Goal: Task Accomplishment & Management: Use online tool/utility

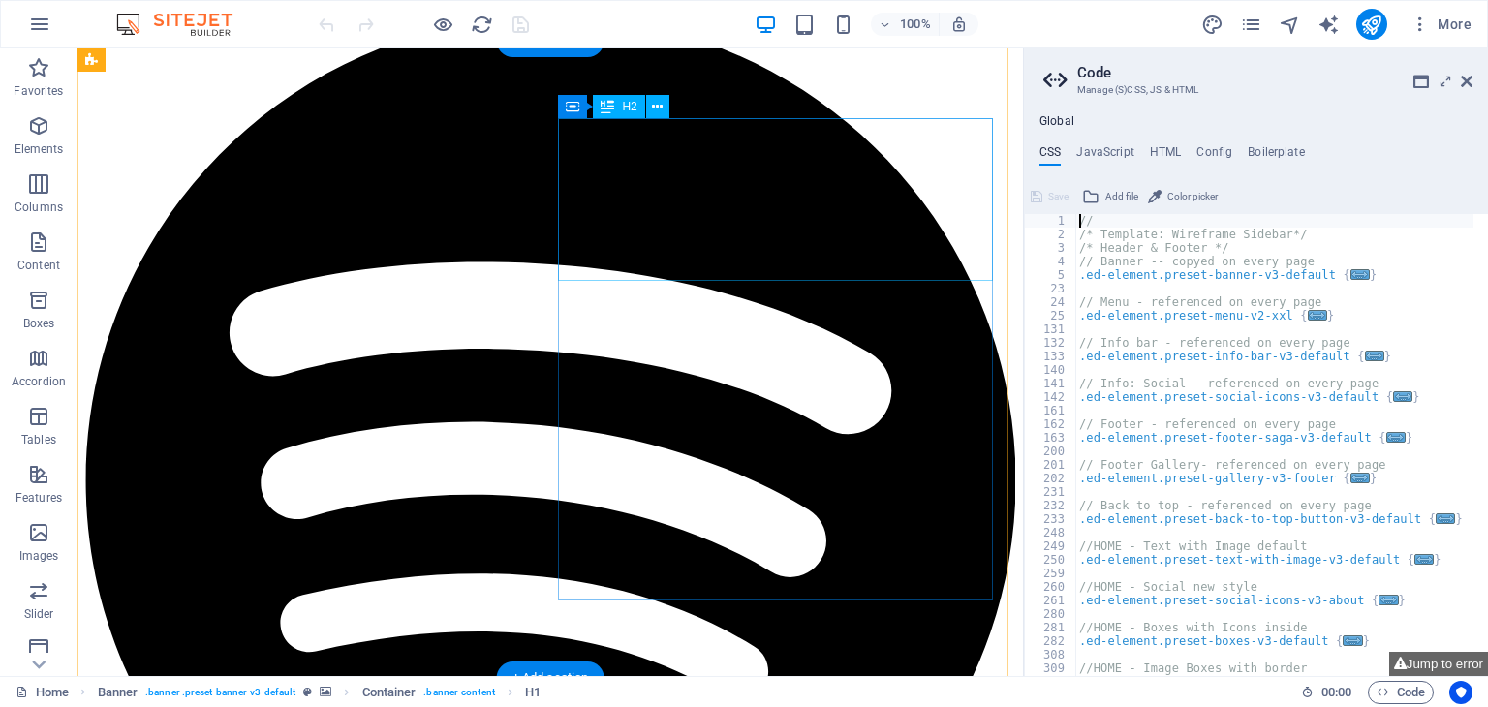
scroll to position [980, 0]
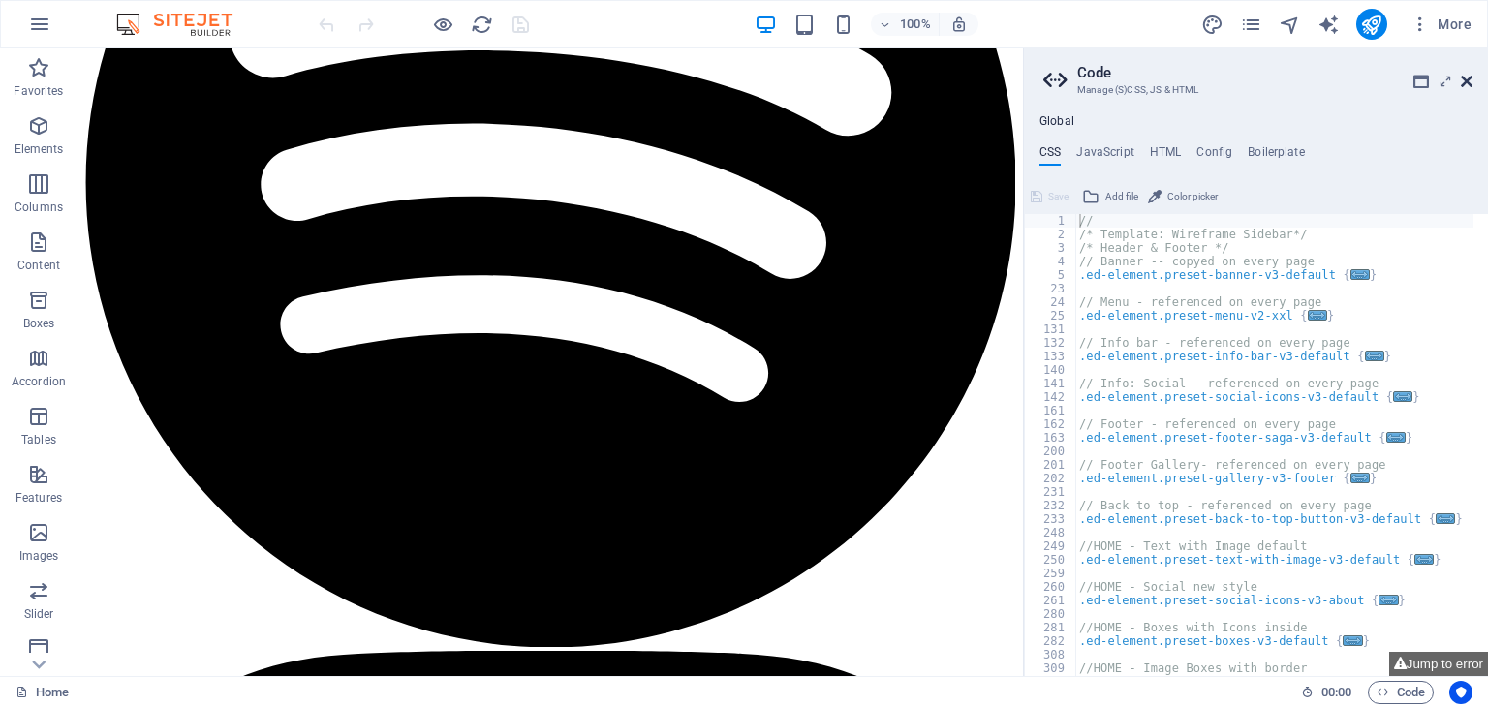
click at [1465, 80] on icon at bounding box center [1467, 82] width 12 height 16
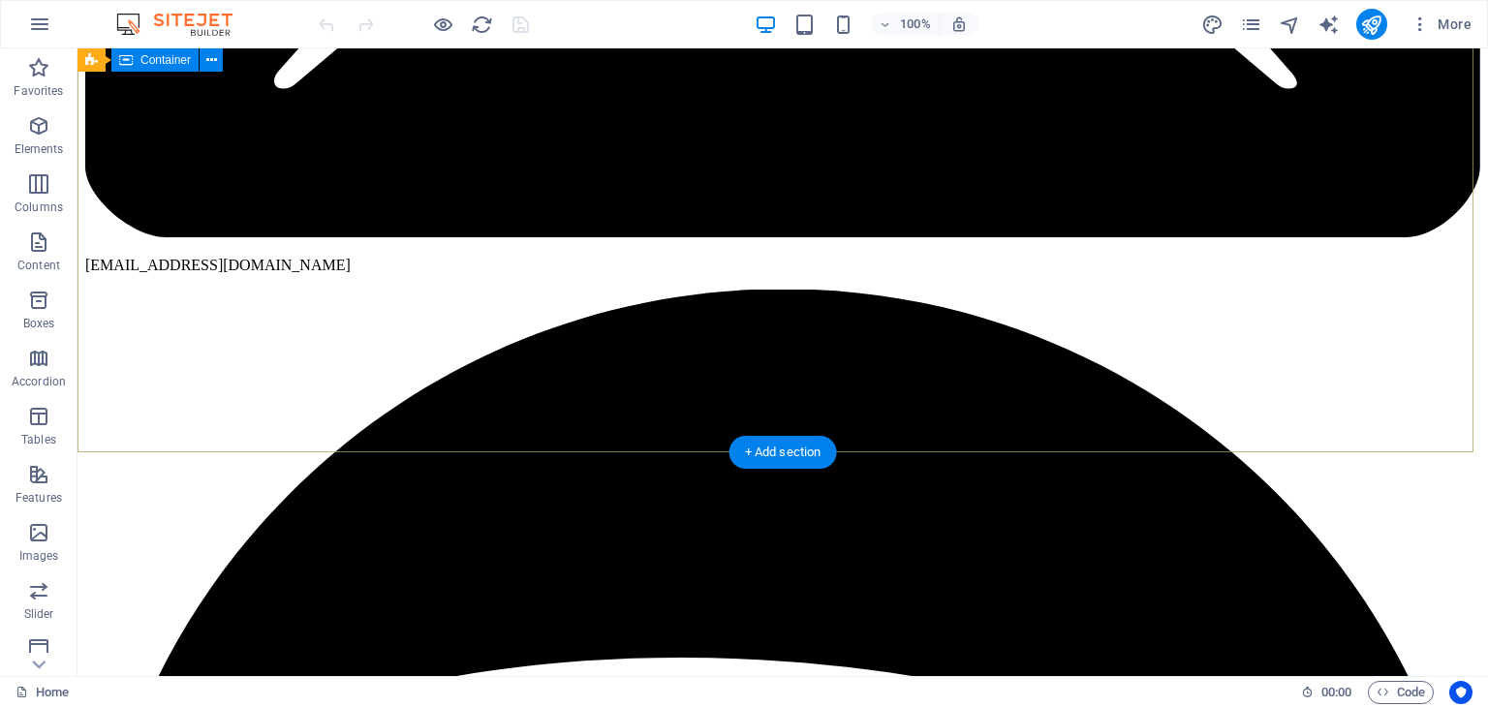
scroll to position [0, 0]
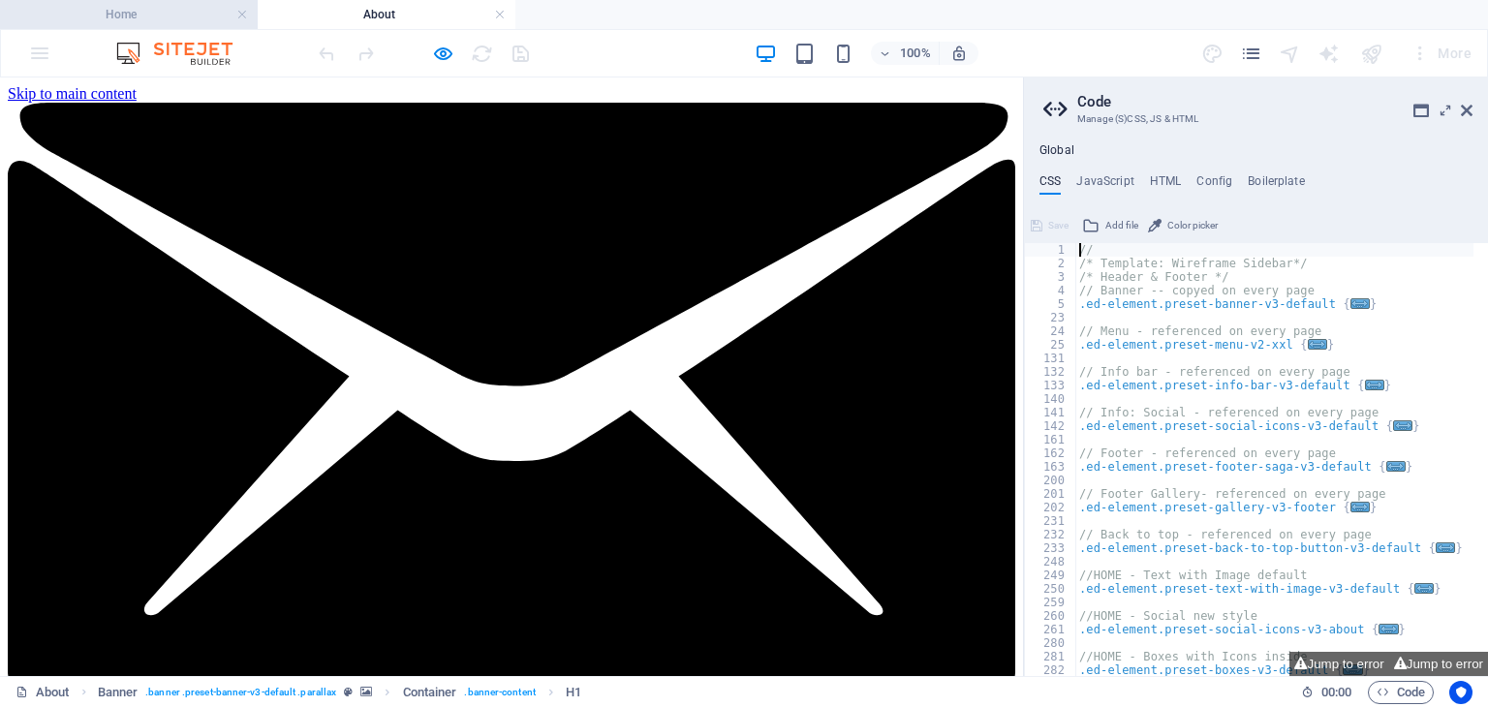
click at [147, 13] on h4 "Home" at bounding box center [129, 14] width 258 height 21
click at [1469, 111] on icon at bounding box center [1467, 111] width 12 height 16
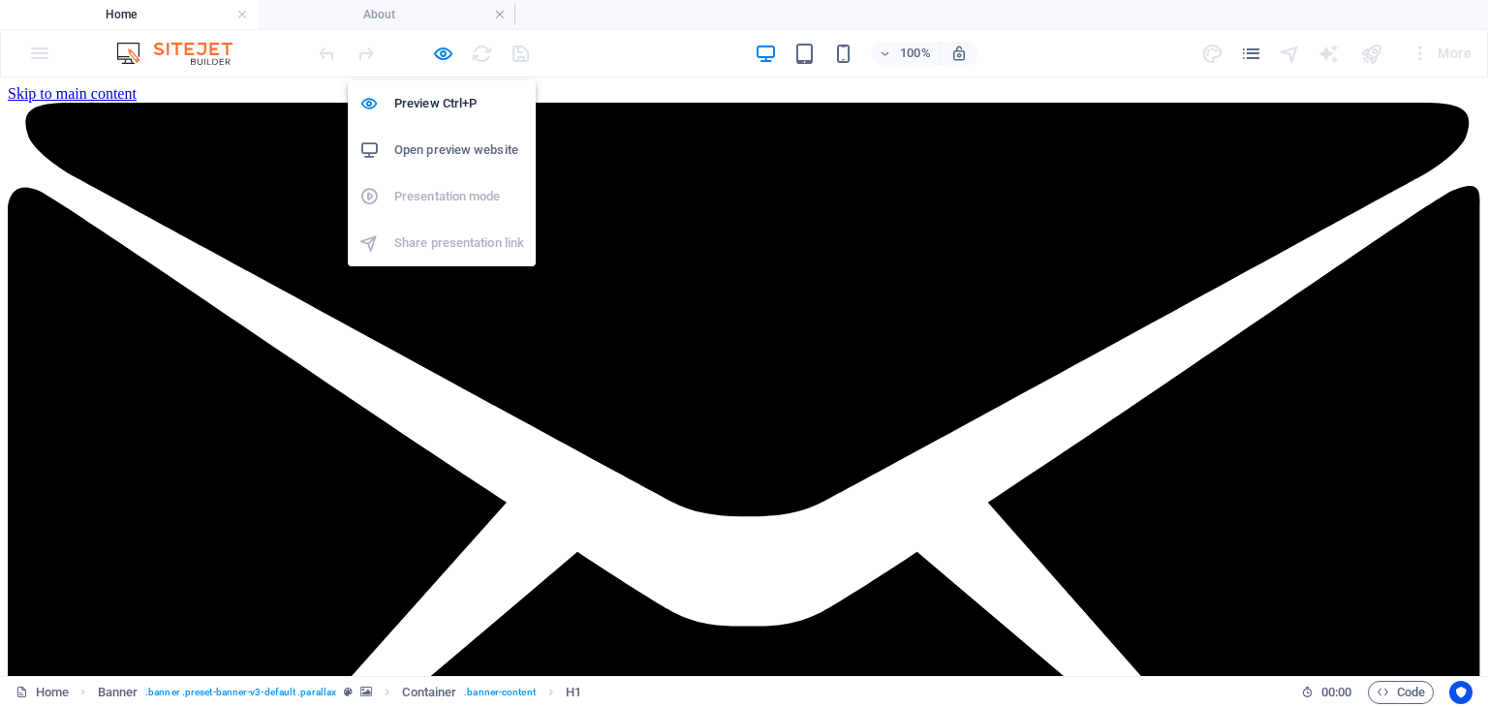
click at [439, 144] on h6 "Open preview website" at bounding box center [459, 150] width 130 height 23
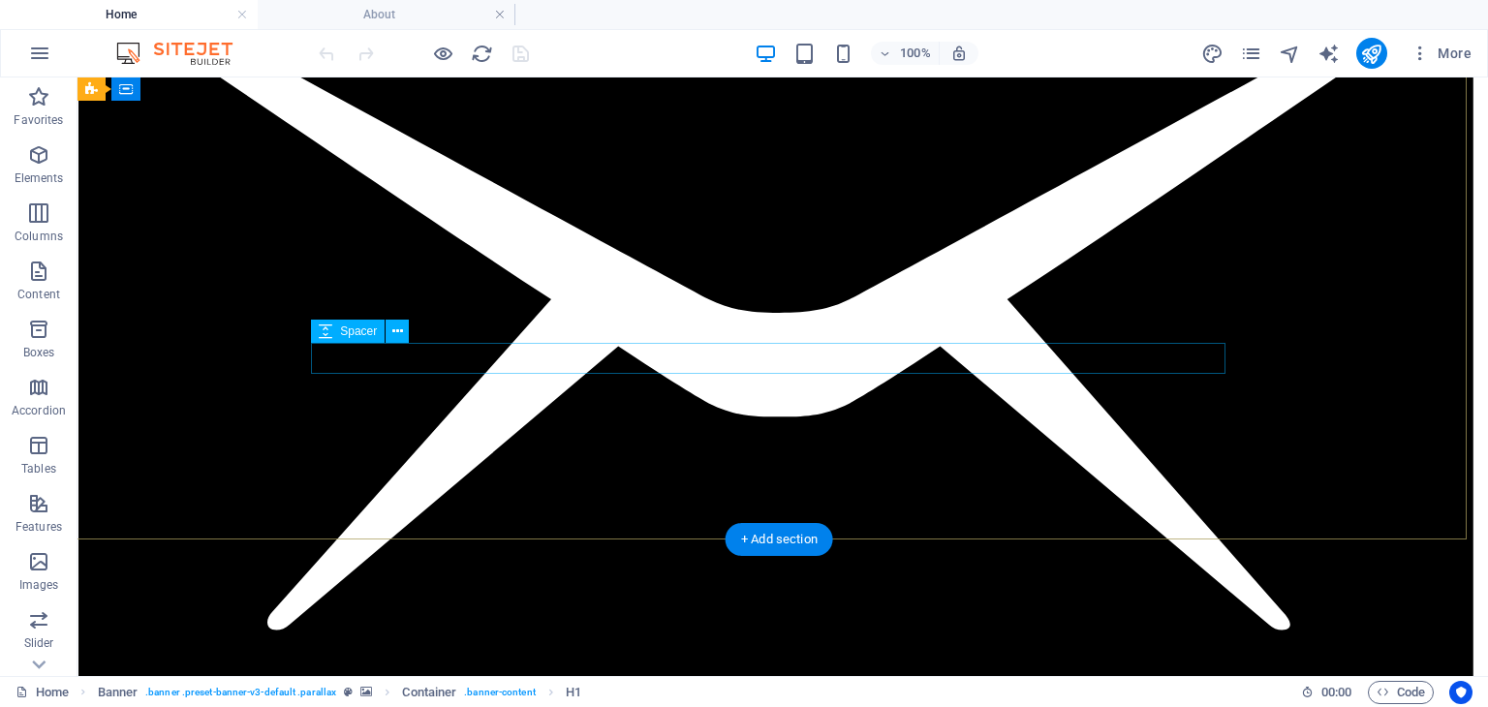
scroll to position [0, 7]
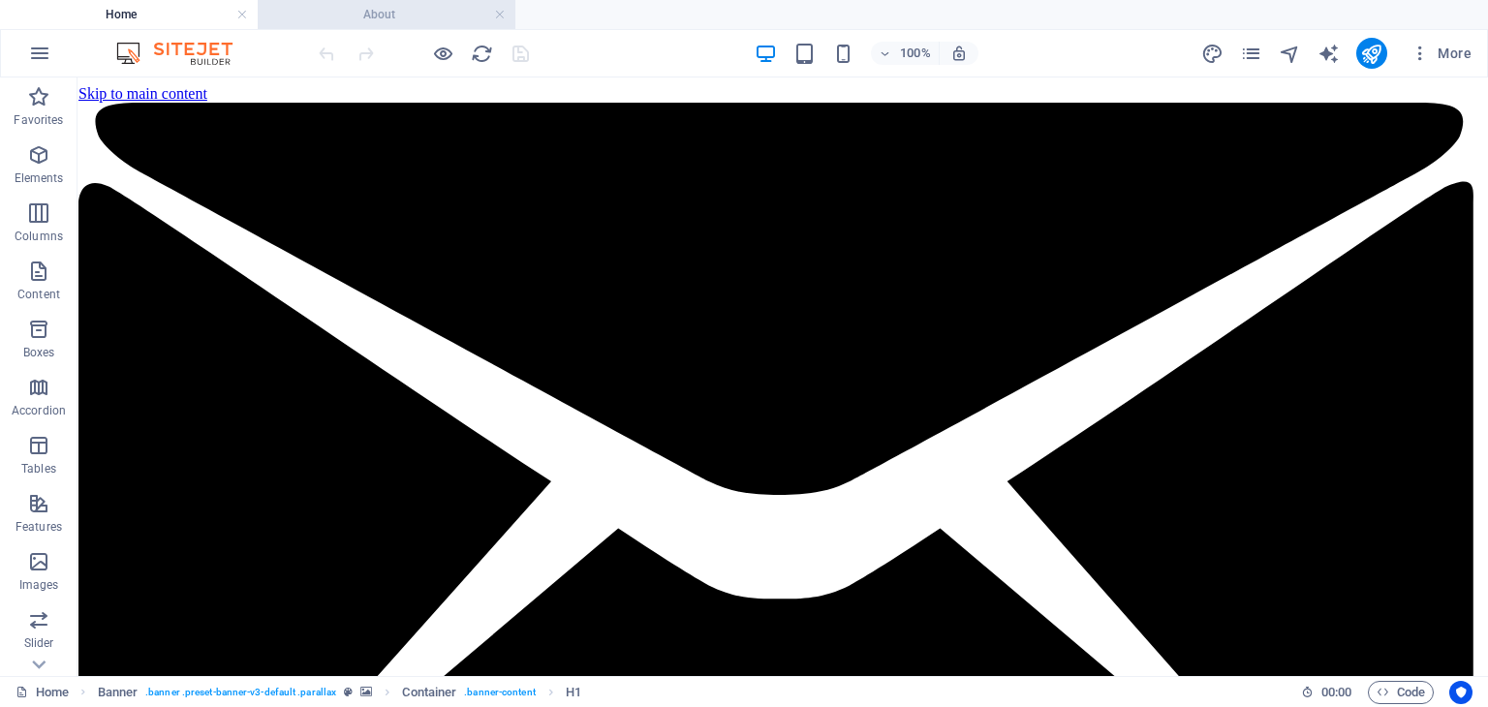
click at [412, 19] on h4 "About" at bounding box center [387, 14] width 258 height 21
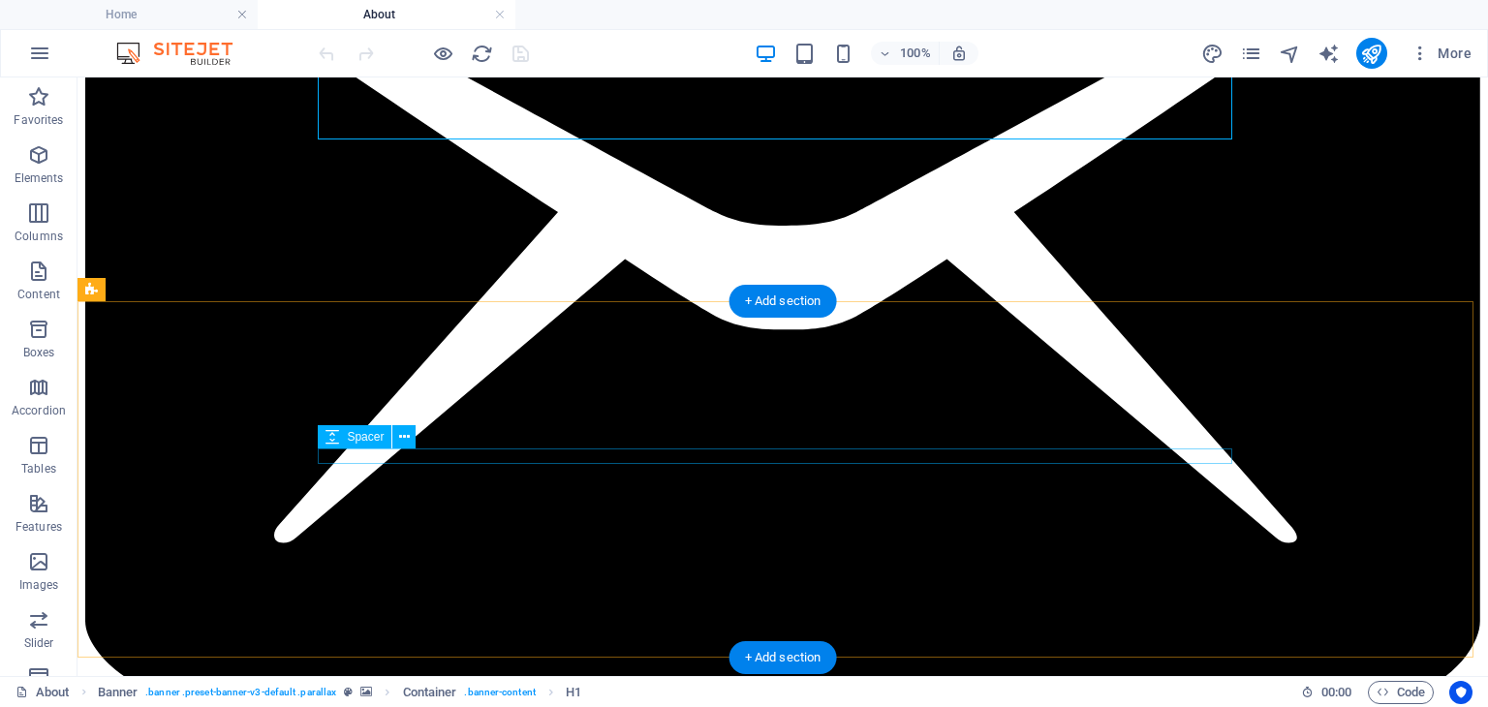
scroll to position [309, 0]
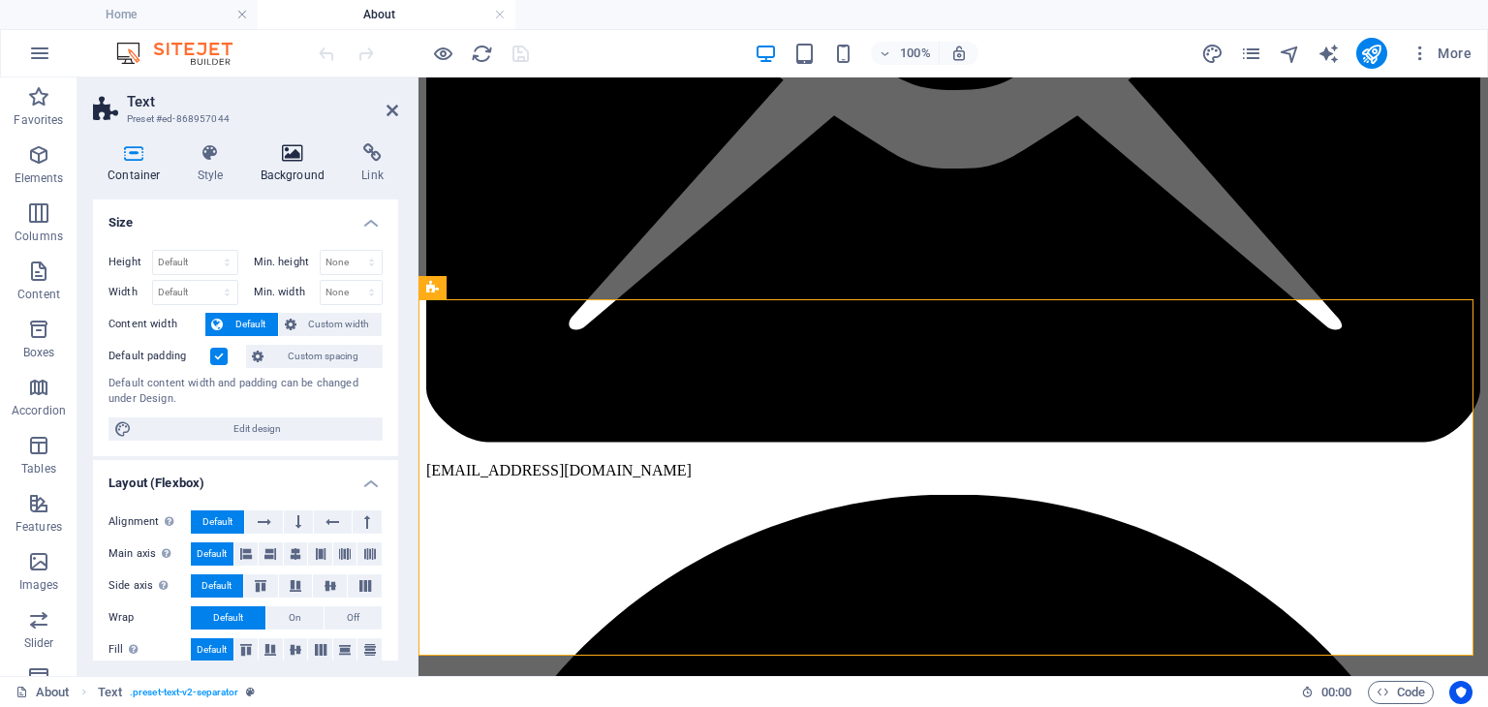
click at [296, 166] on h4 "Background" at bounding box center [297, 163] width 102 height 41
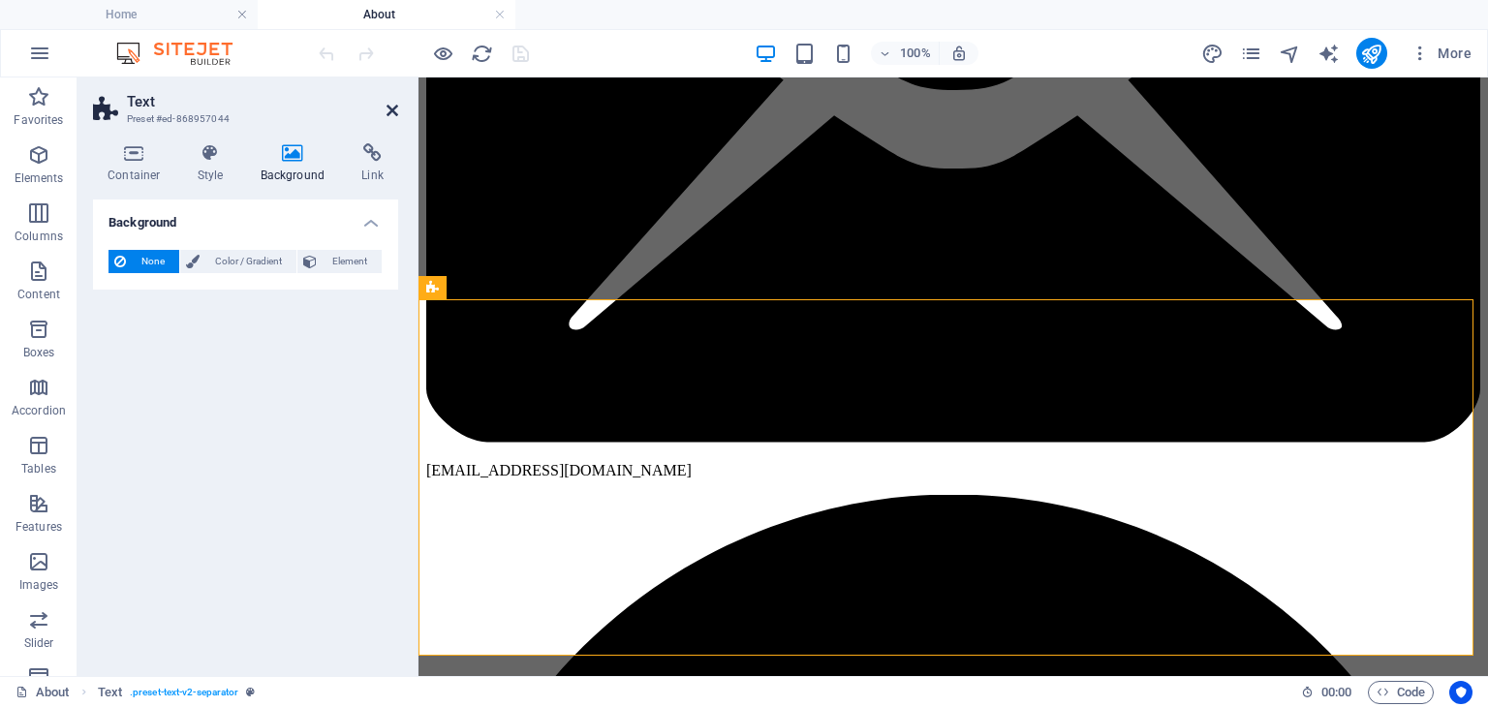
click at [391, 113] on icon at bounding box center [393, 111] width 12 height 16
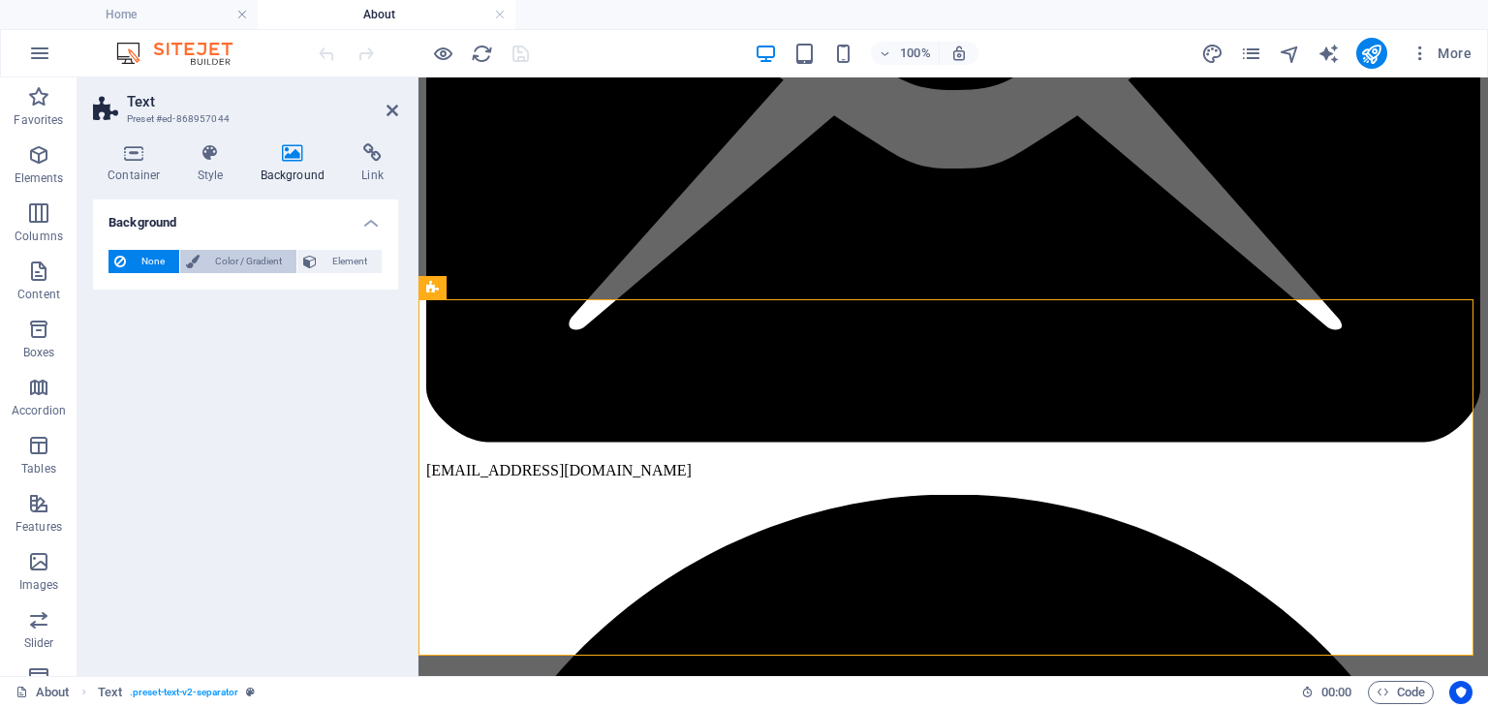
click at [249, 261] on span "Color / Gradient" at bounding box center [247, 261] width 85 height 23
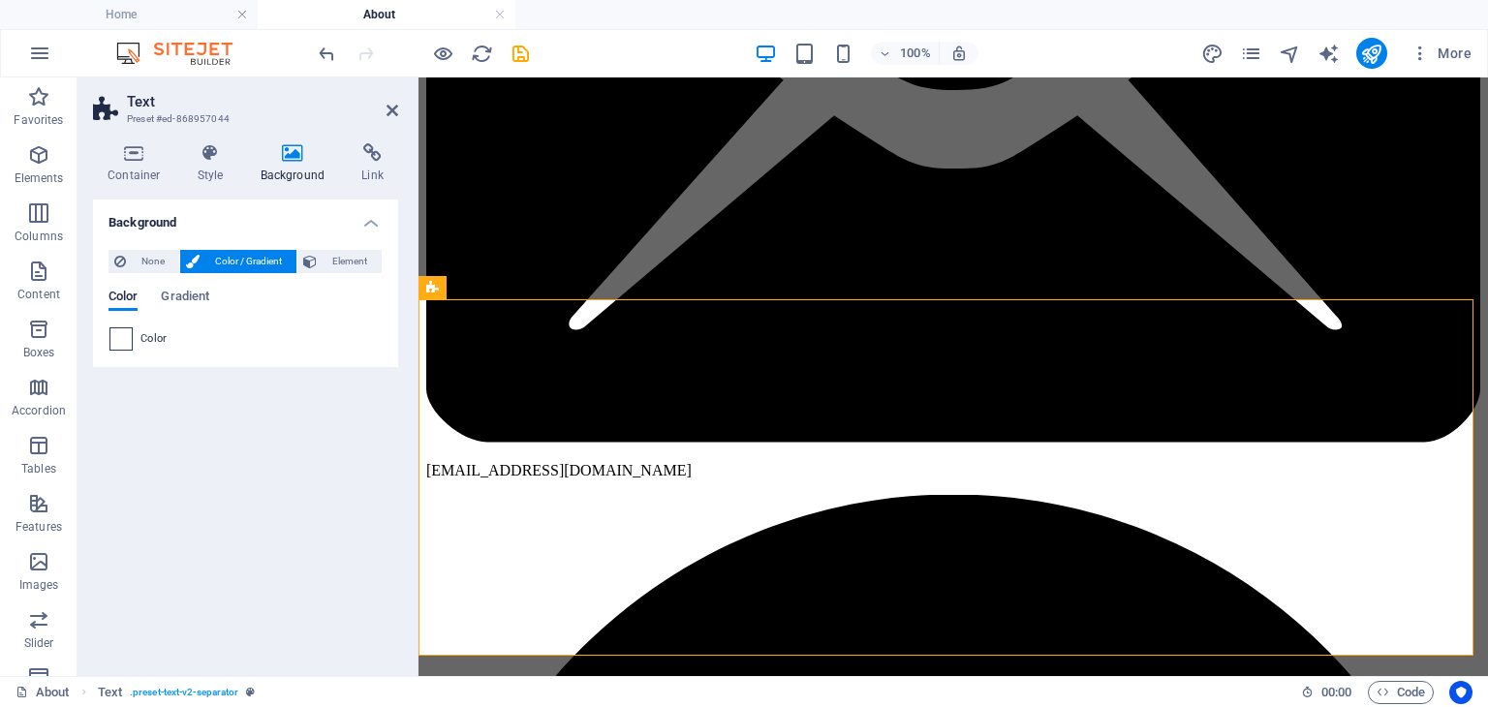
click at [124, 342] on span at bounding box center [120, 338] width 21 height 21
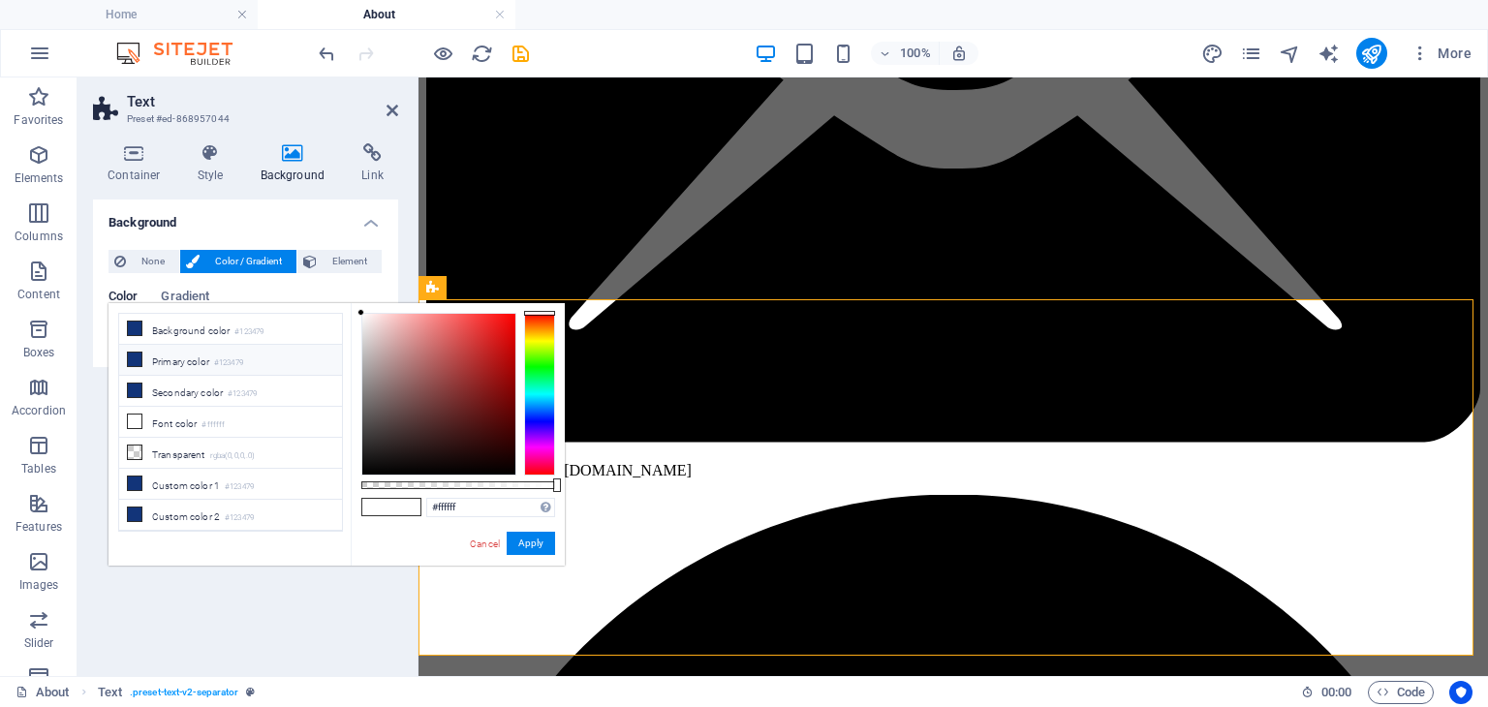
click at [184, 353] on li "Primary color #123479" at bounding box center [230, 360] width 223 height 31
type input "#123479"
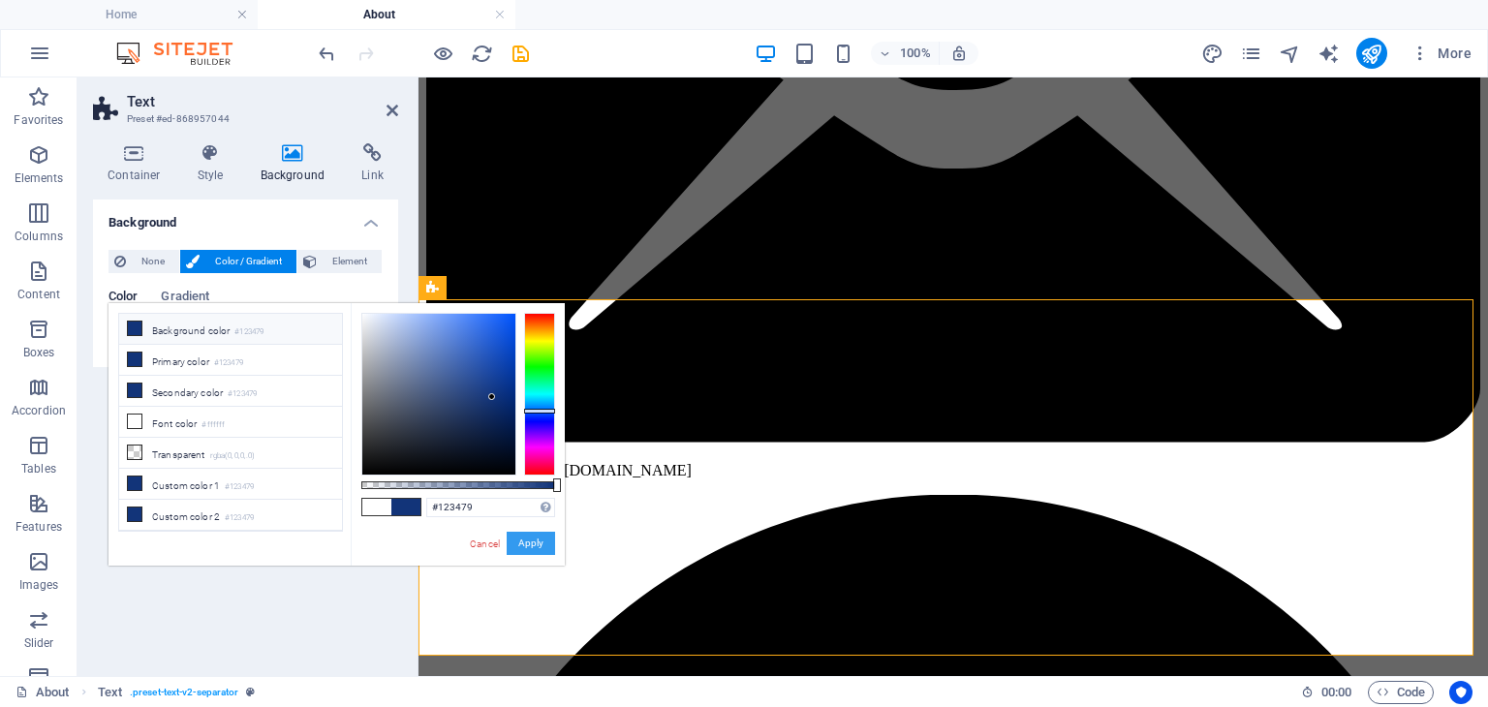
click at [534, 540] on button "Apply" at bounding box center [531, 543] width 48 height 23
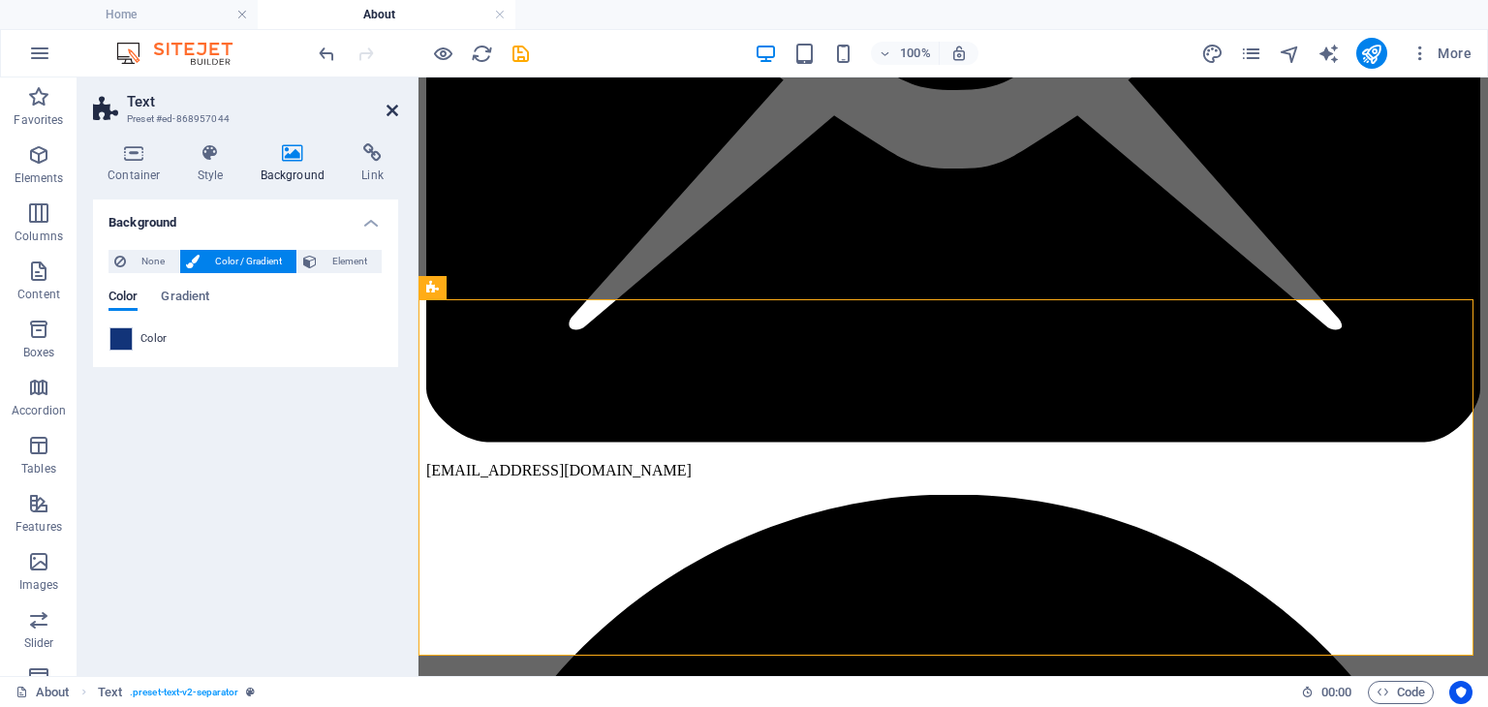
click at [390, 105] on icon at bounding box center [393, 111] width 12 height 16
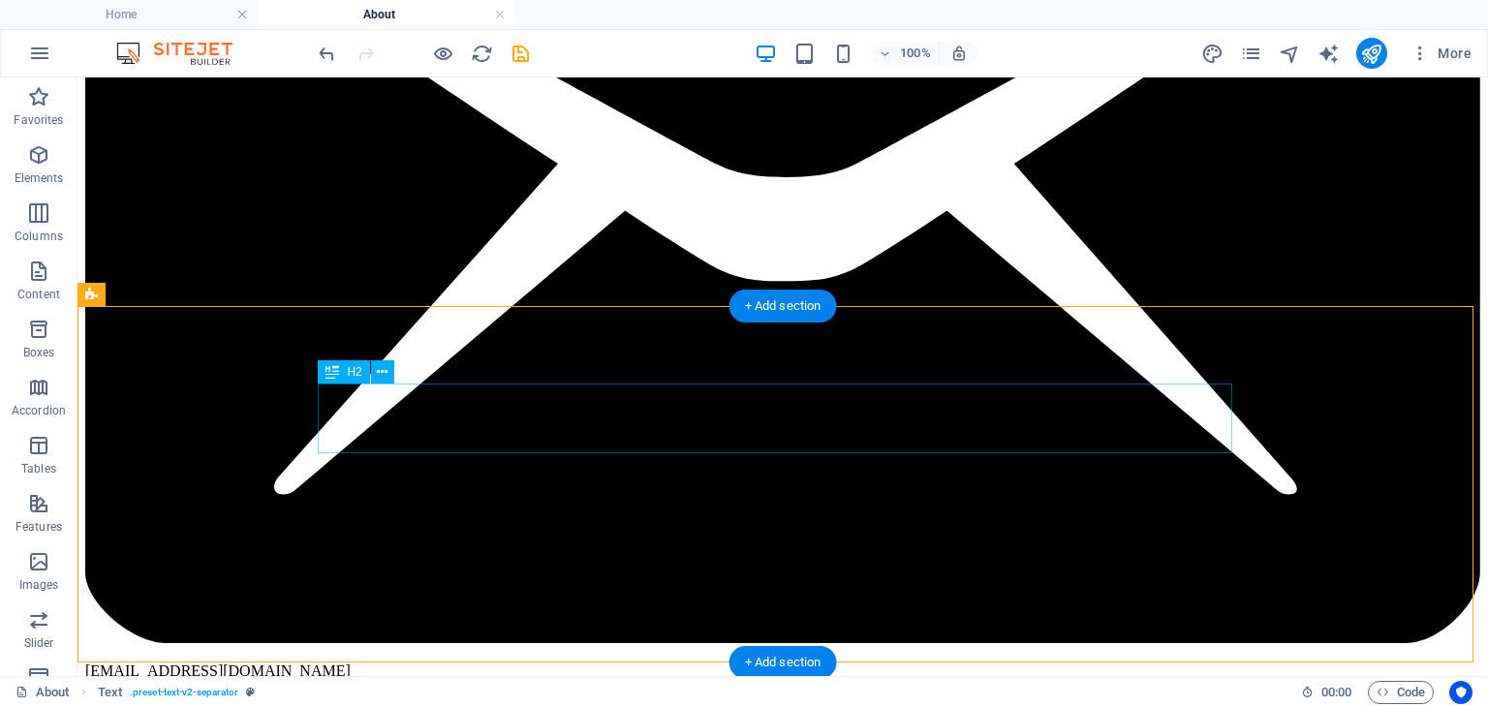
scroll to position [320, 0]
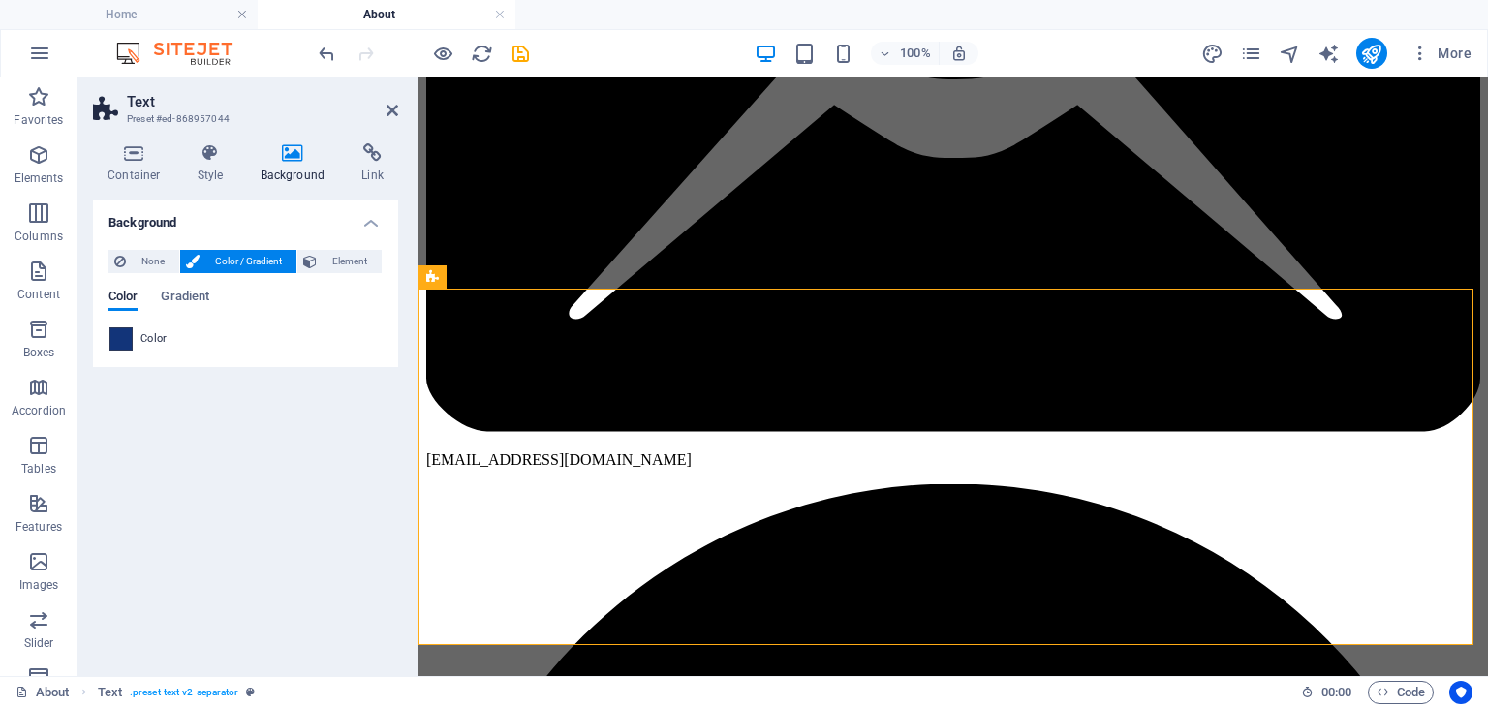
click at [120, 339] on span at bounding box center [120, 338] width 21 height 21
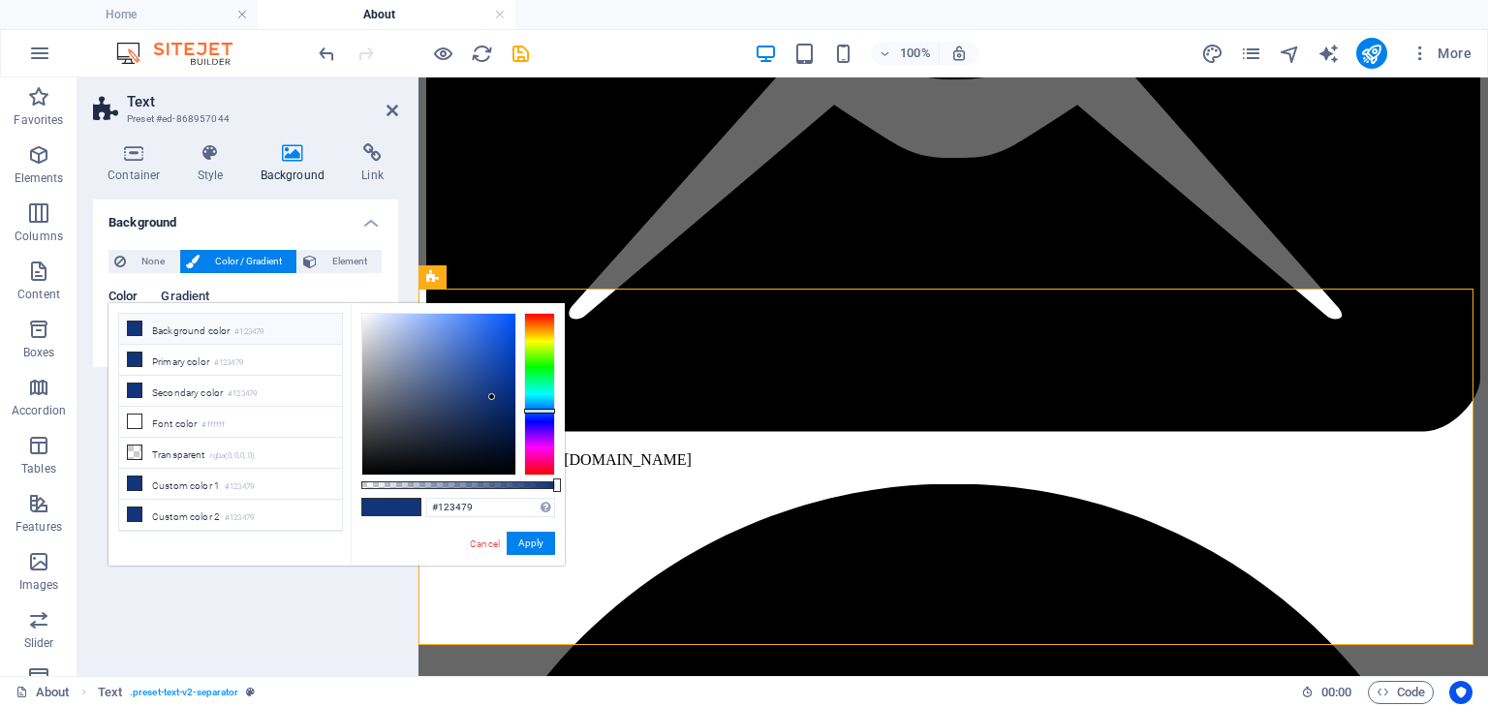
click at [201, 294] on span "Gradient" at bounding box center [185, 298] width 48 height 27
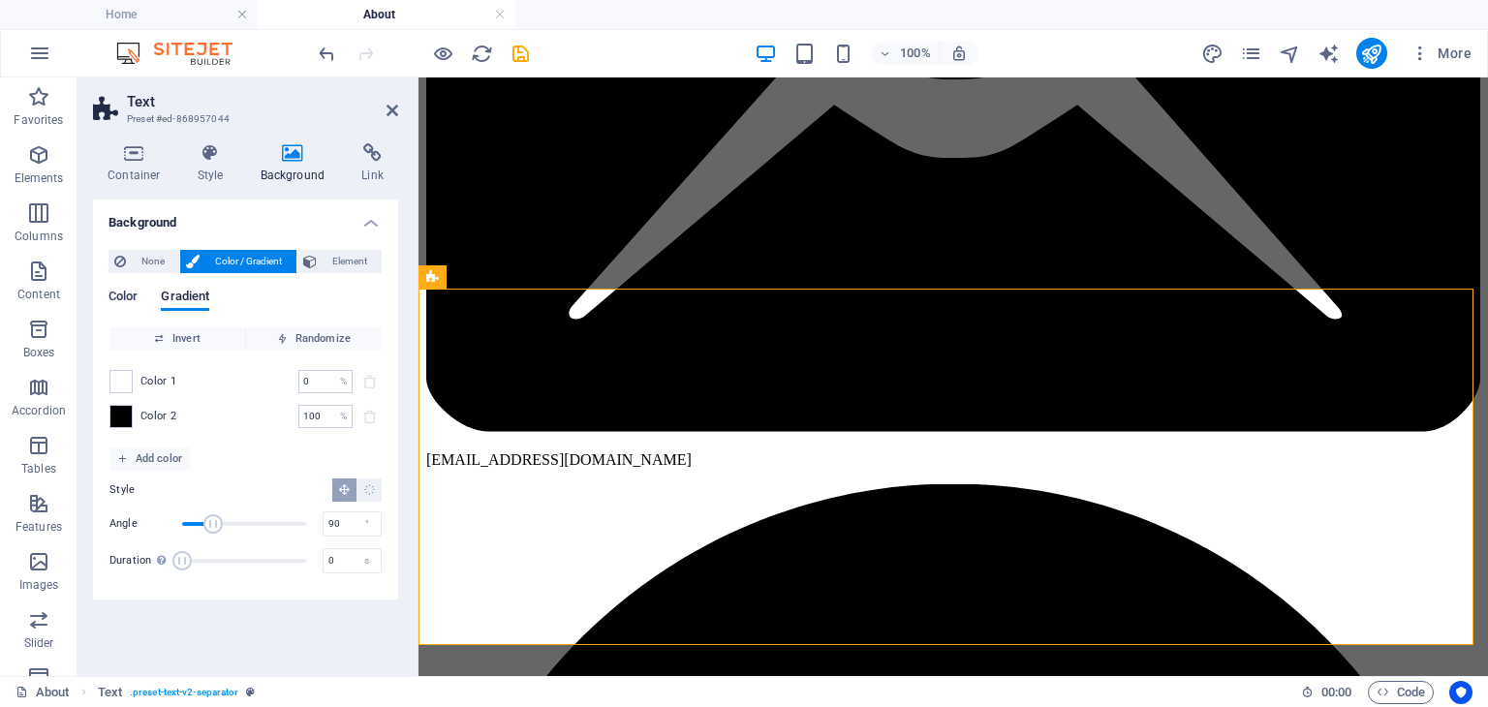
click at [124, 297] on span "Color" at bounding box center [123, 298] width 29 height 27
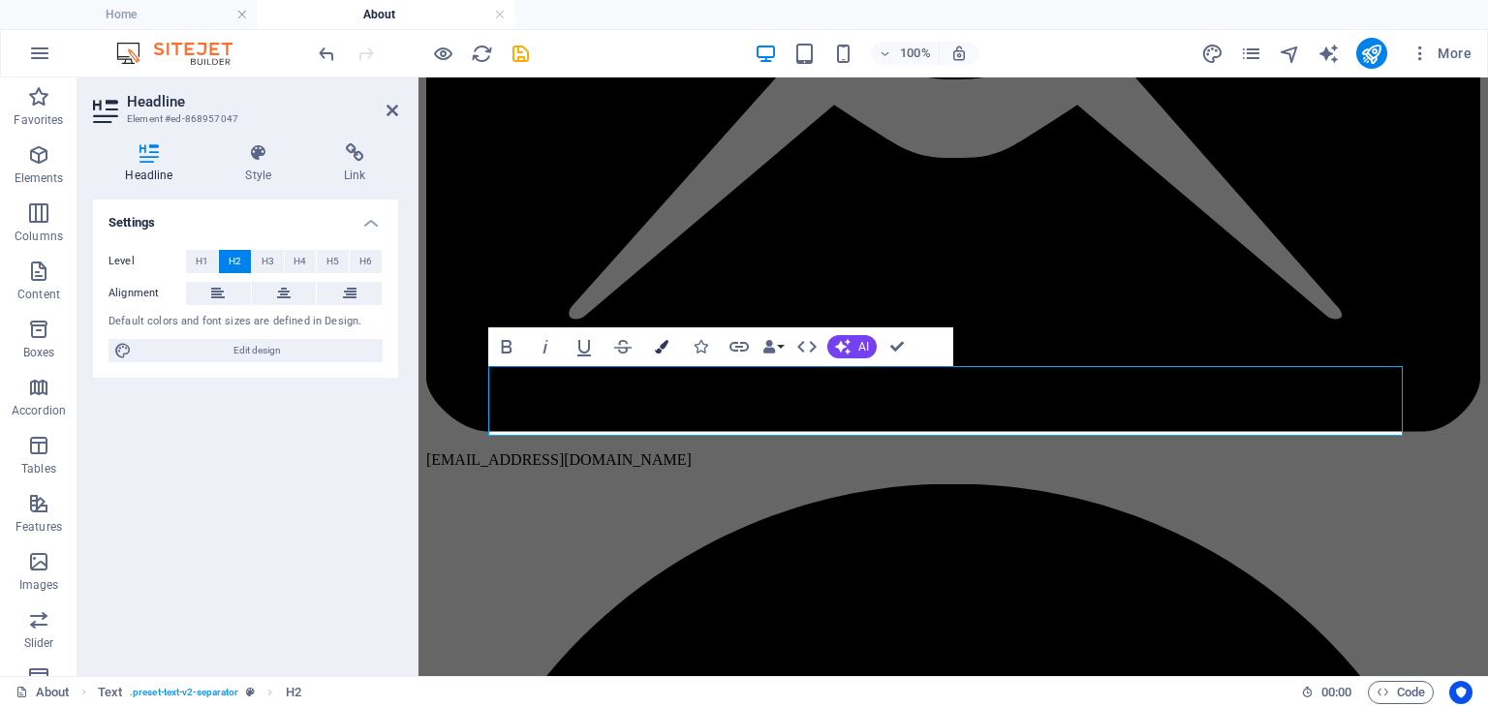
click at [661, 353] on icon "button" at bounding box center [662, 347] width 14 height 14
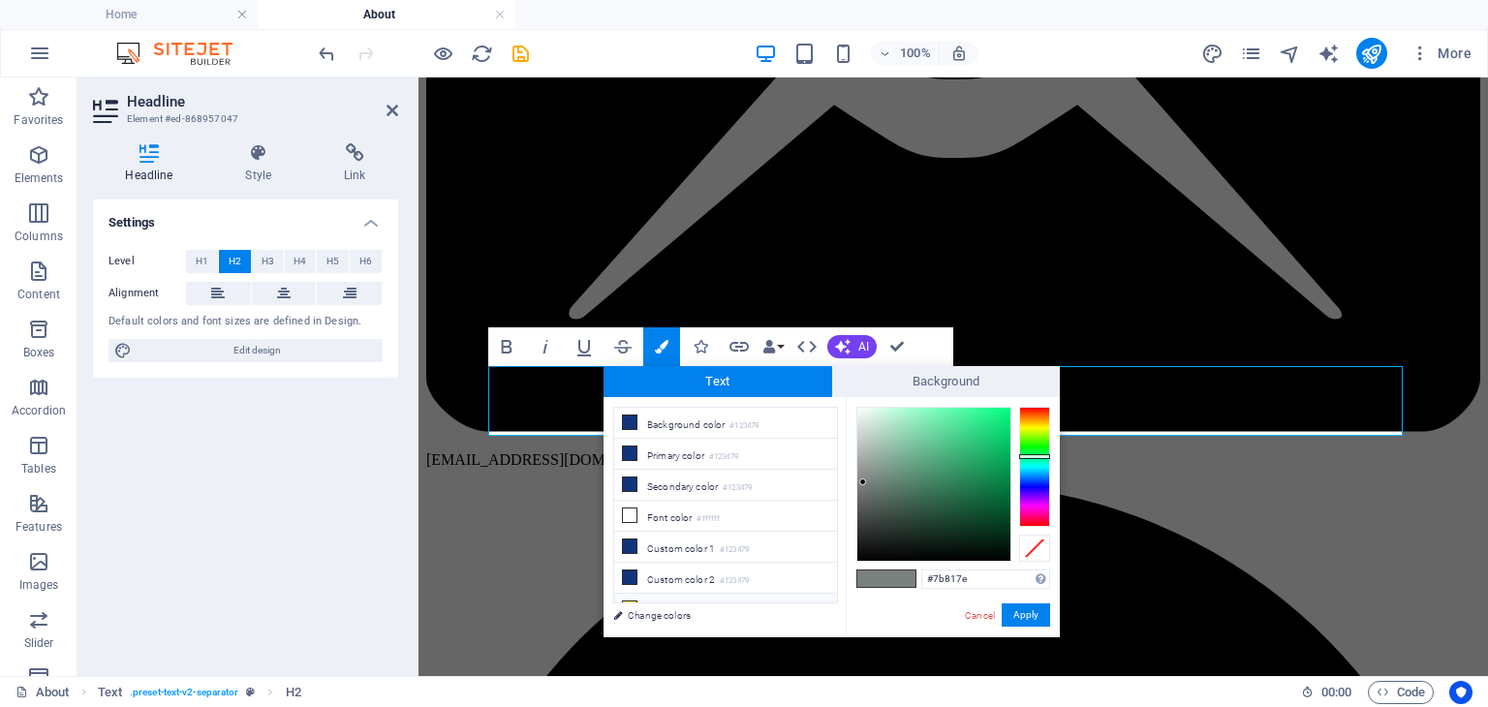
click at [666, 594] on li "Custom color 3 #fff639" at bounding box center [725, 609] width 223 height 31
type input "#fff639"
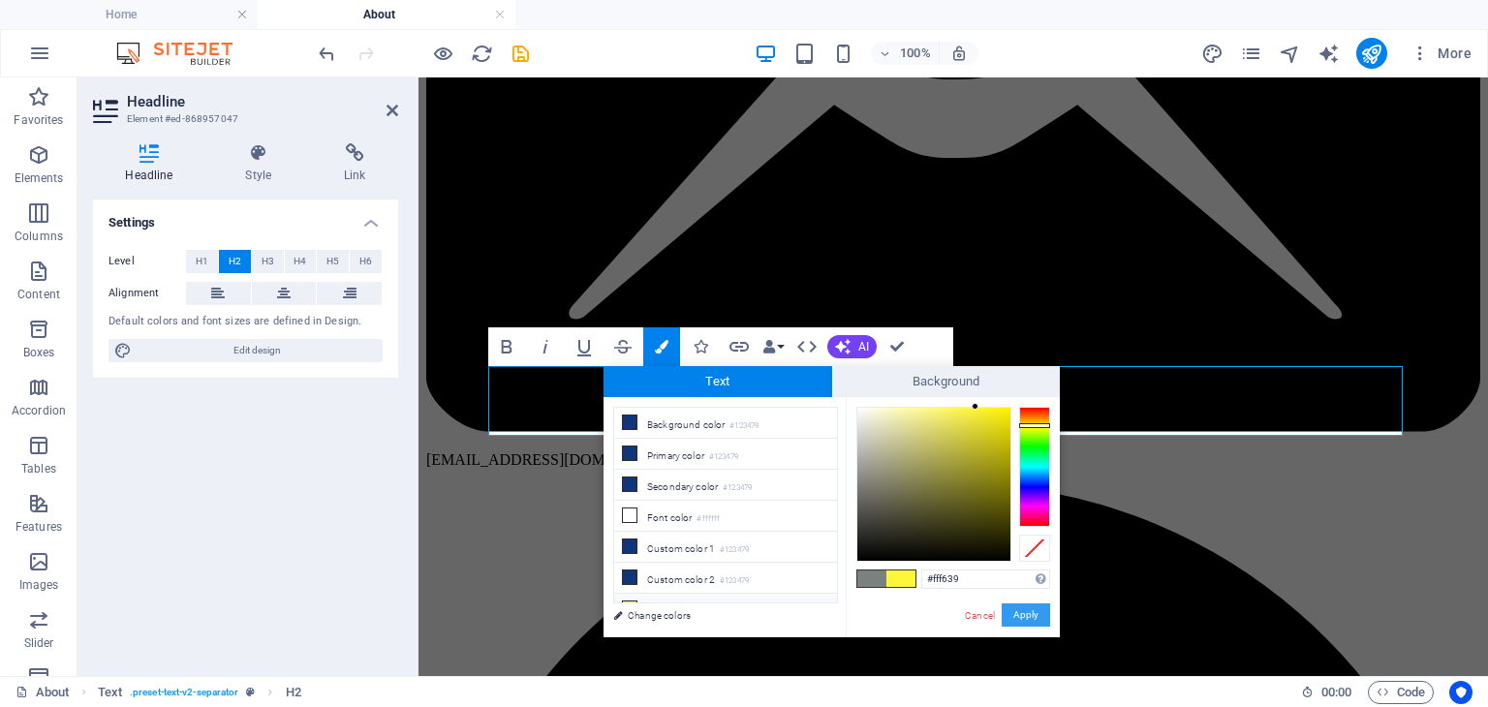
click at [1031, 614] on button "Apply" at bounding box center [1026, 615] width 48 height 23
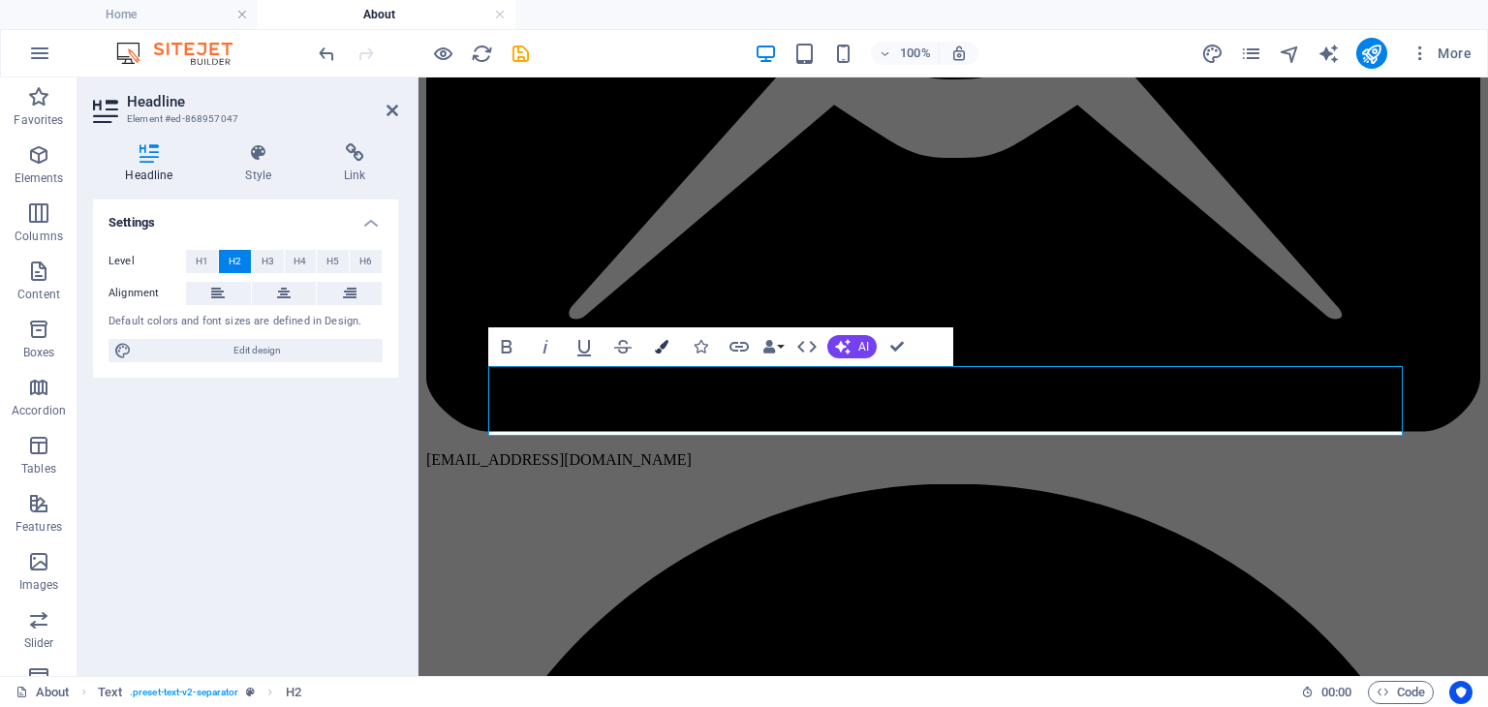
click at [657, 354] on button "Colors" at bounding box center [661, 346] width 37 height 39
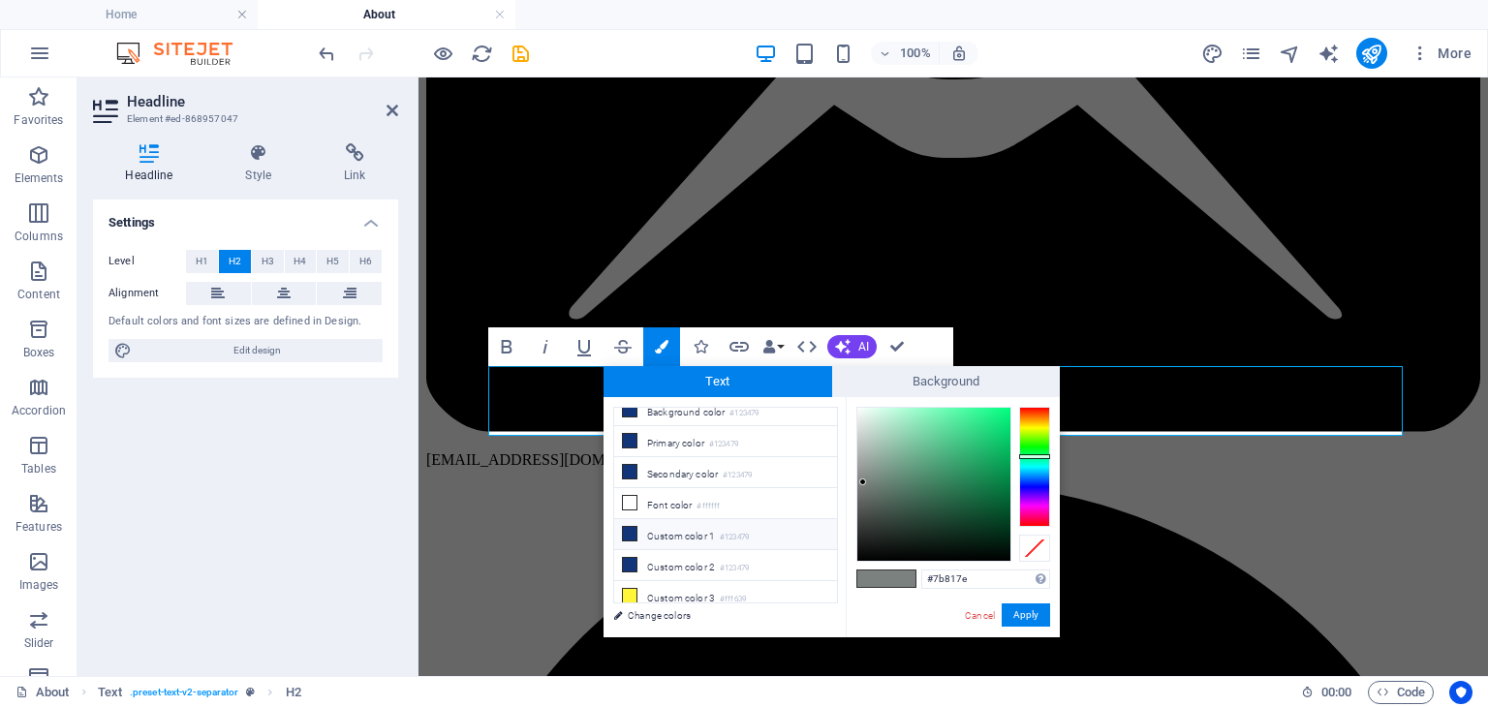
scroll to position [0, 0]
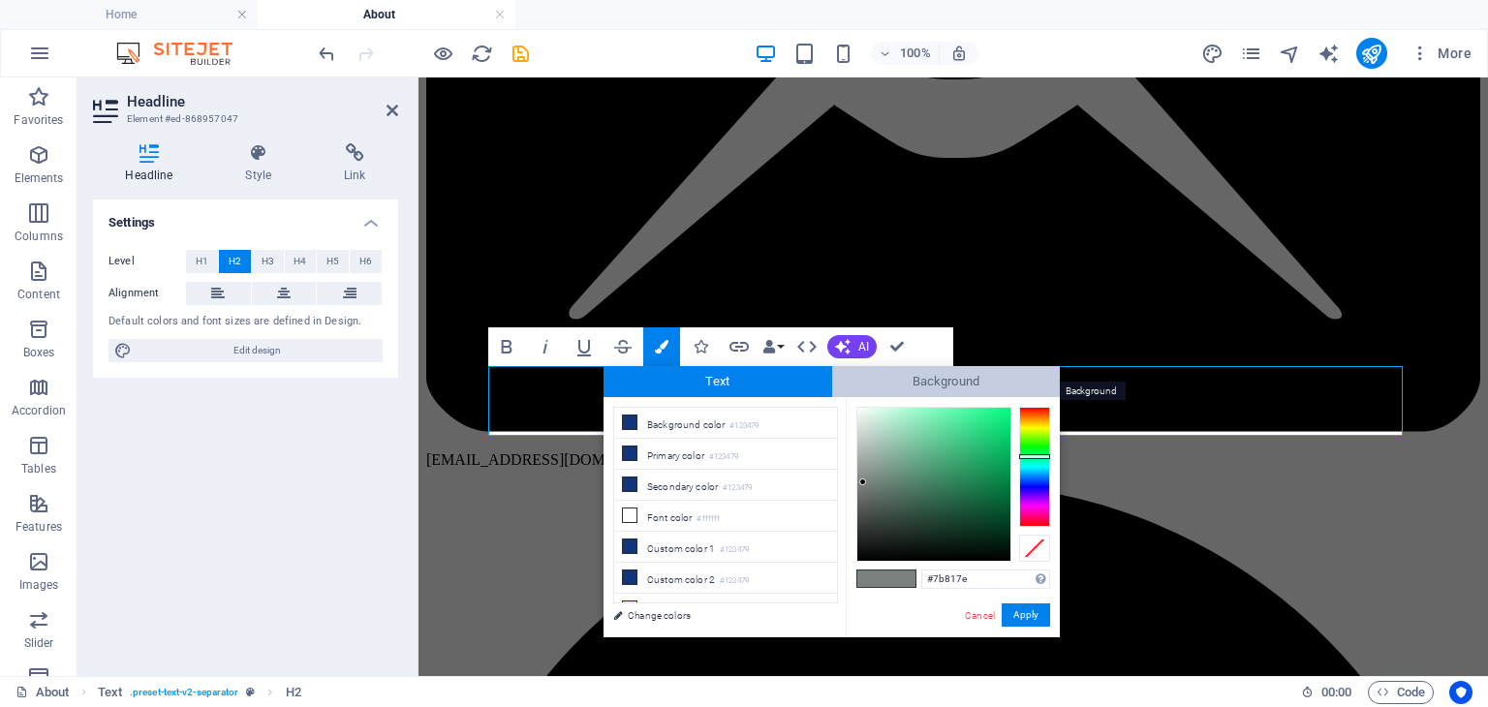
click at [973, 382] on span "Background" at bounding box center [946, 381] width 229 height 31
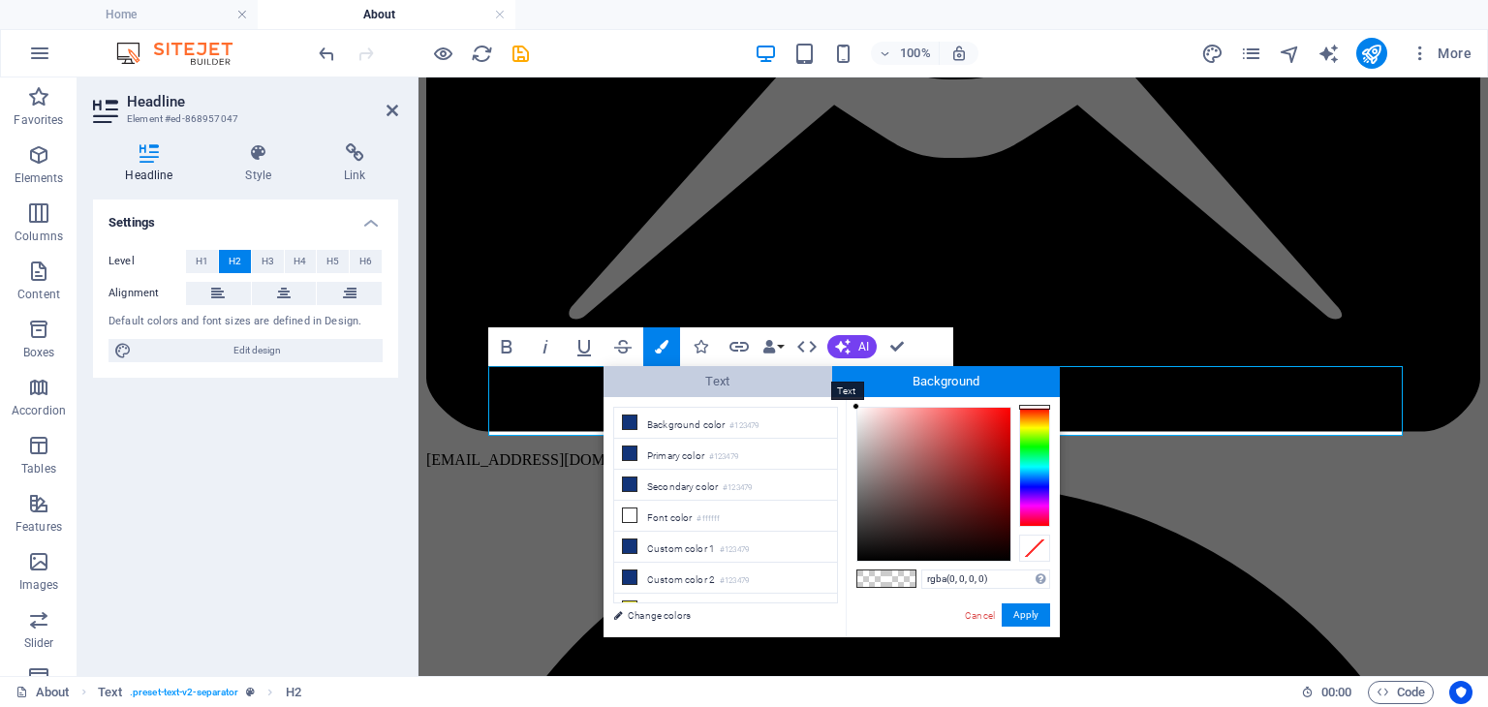
click at [736, 380] on span "Text" at bounding box center [718, 381] width 229 height 31
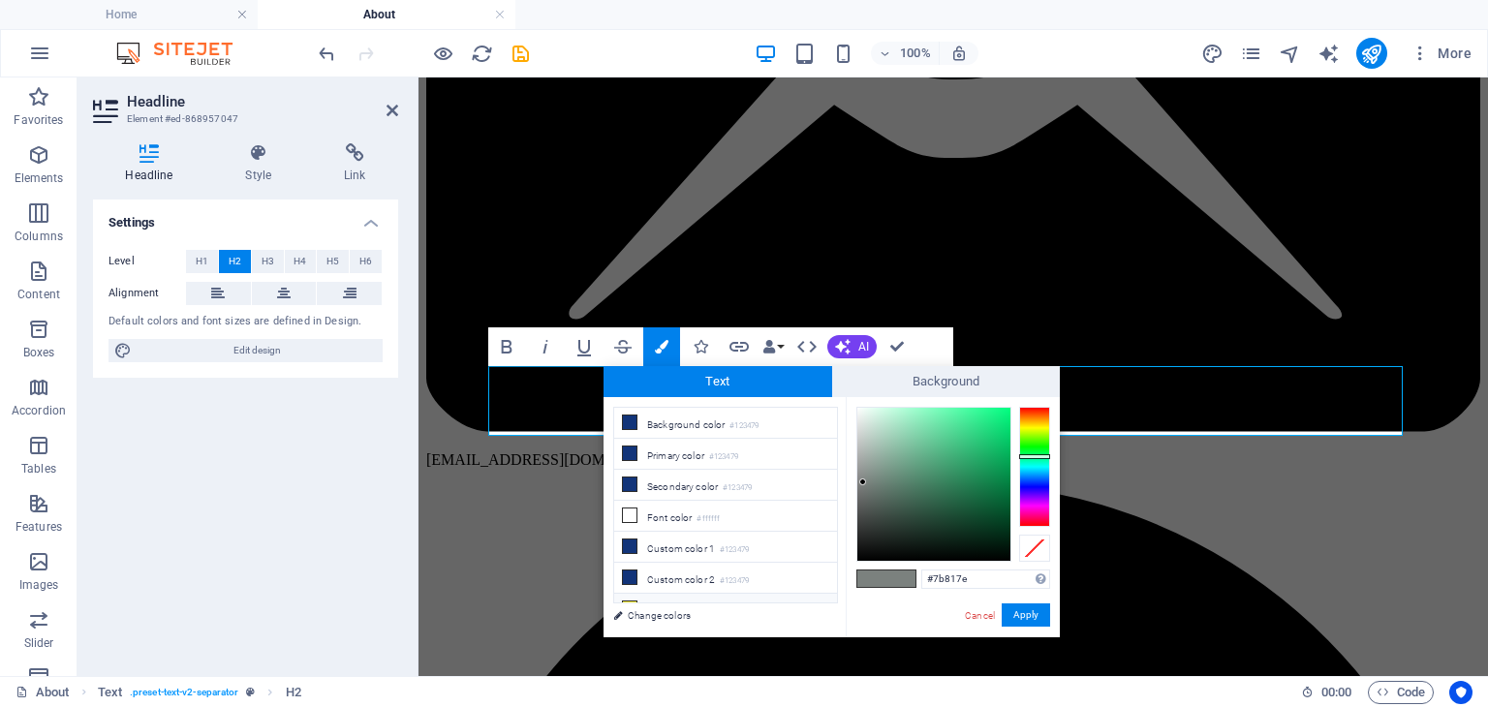
click at [681, 595] on li "Custom color 3 #fff639" at bounding box center [725, 609] width 223 height 31
type input "#fff639"
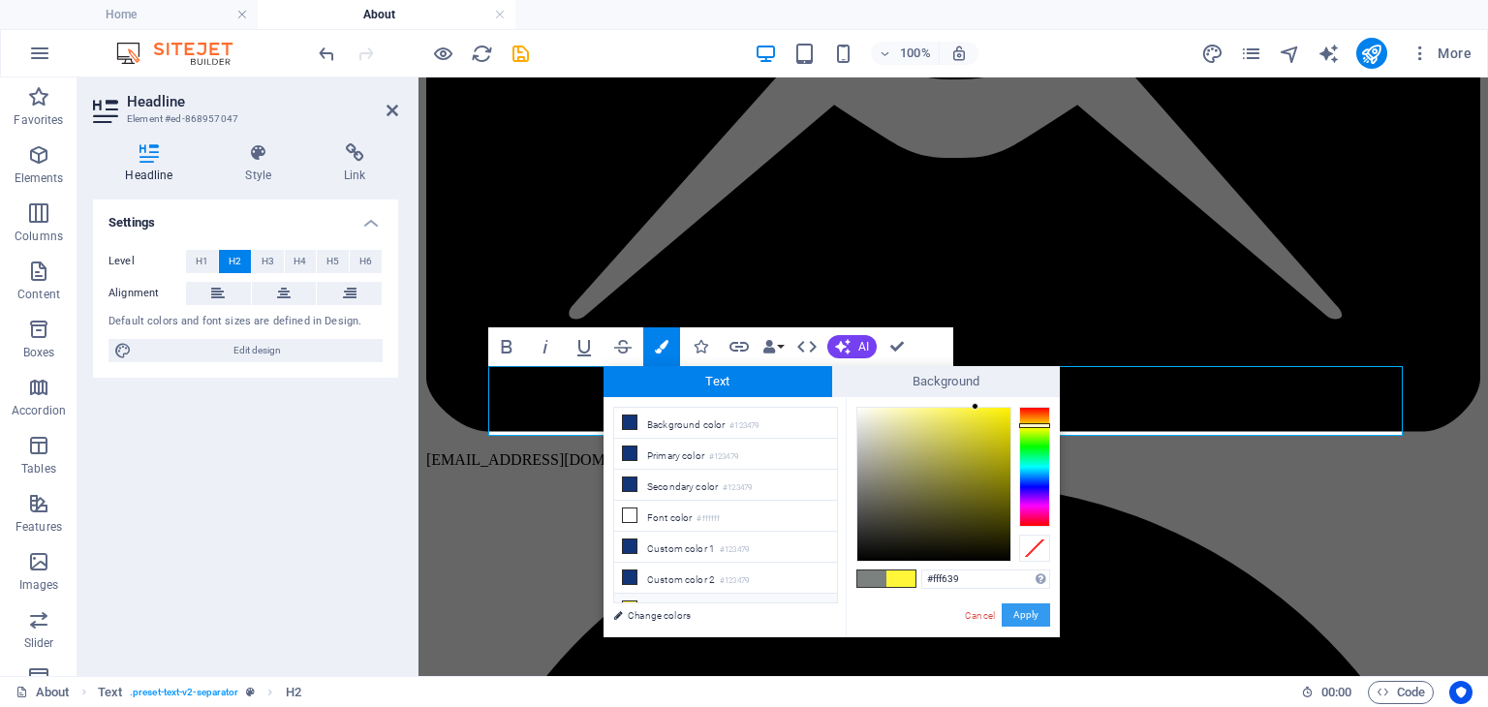
click at [1032, 613] on button "Apply" at bounding box center [1026, 615] width 48 height 23
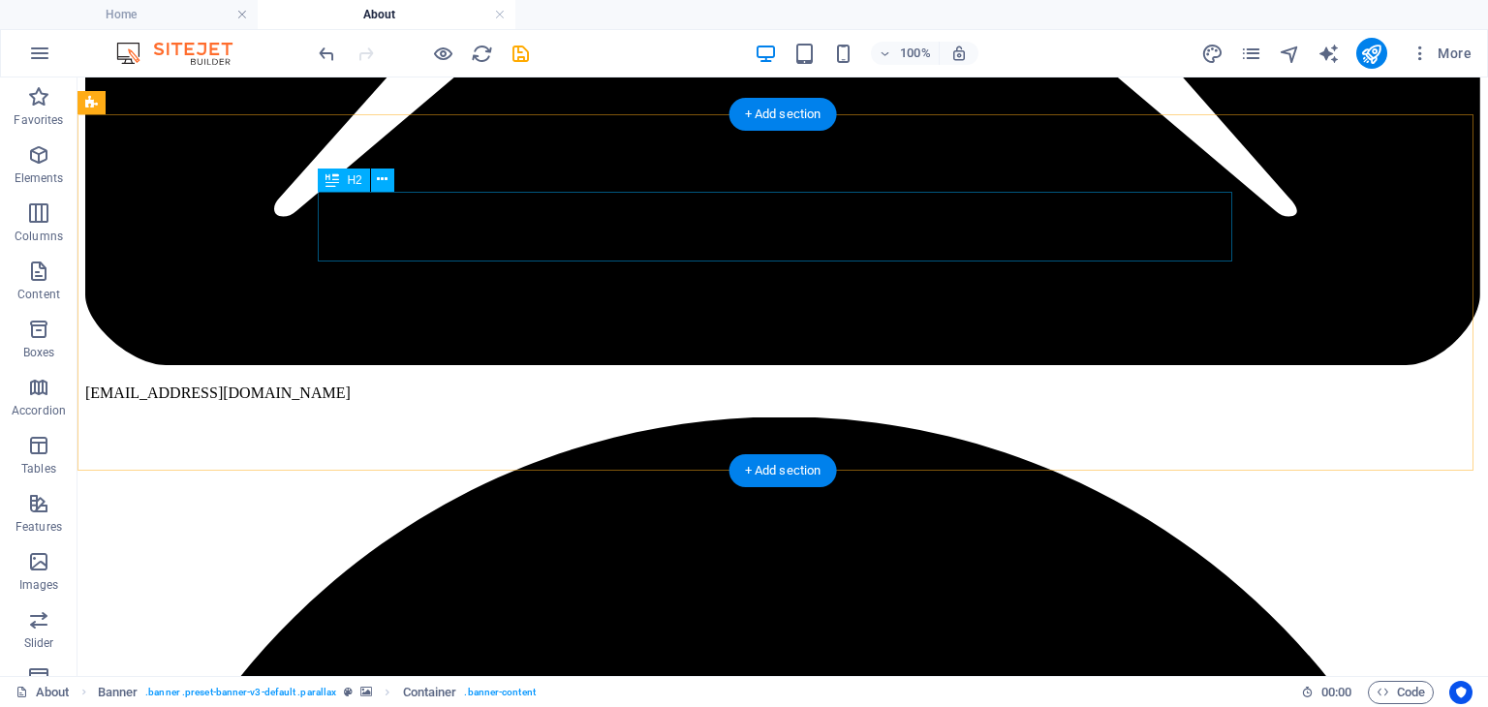
scroll to position [461, 0]
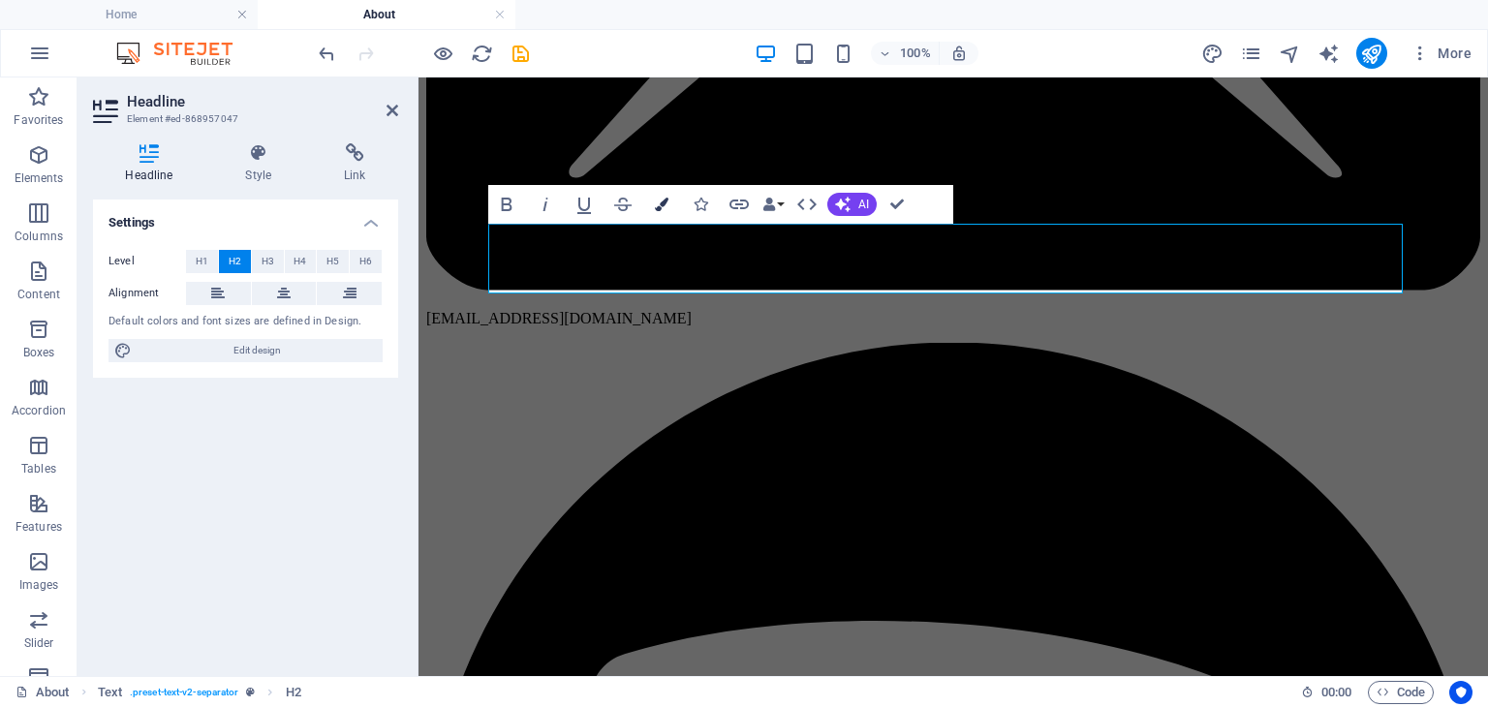
click at [660, 202] on icon "button" at bounding box center [662, 205] width 14 height 14
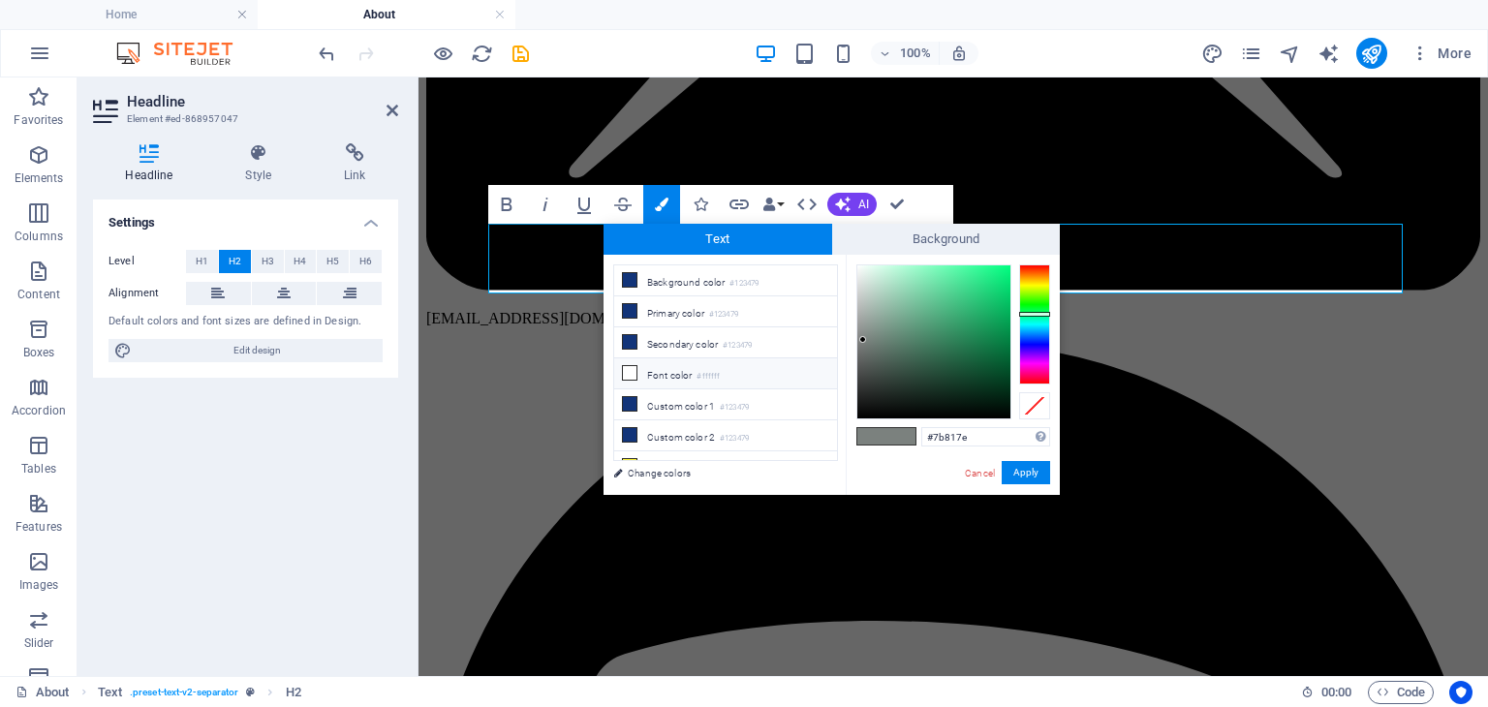
click at [693, 372] on li "Font color #ffffff" at bounding box center [725, 373] width 223 height 31
type input "#ffffff"
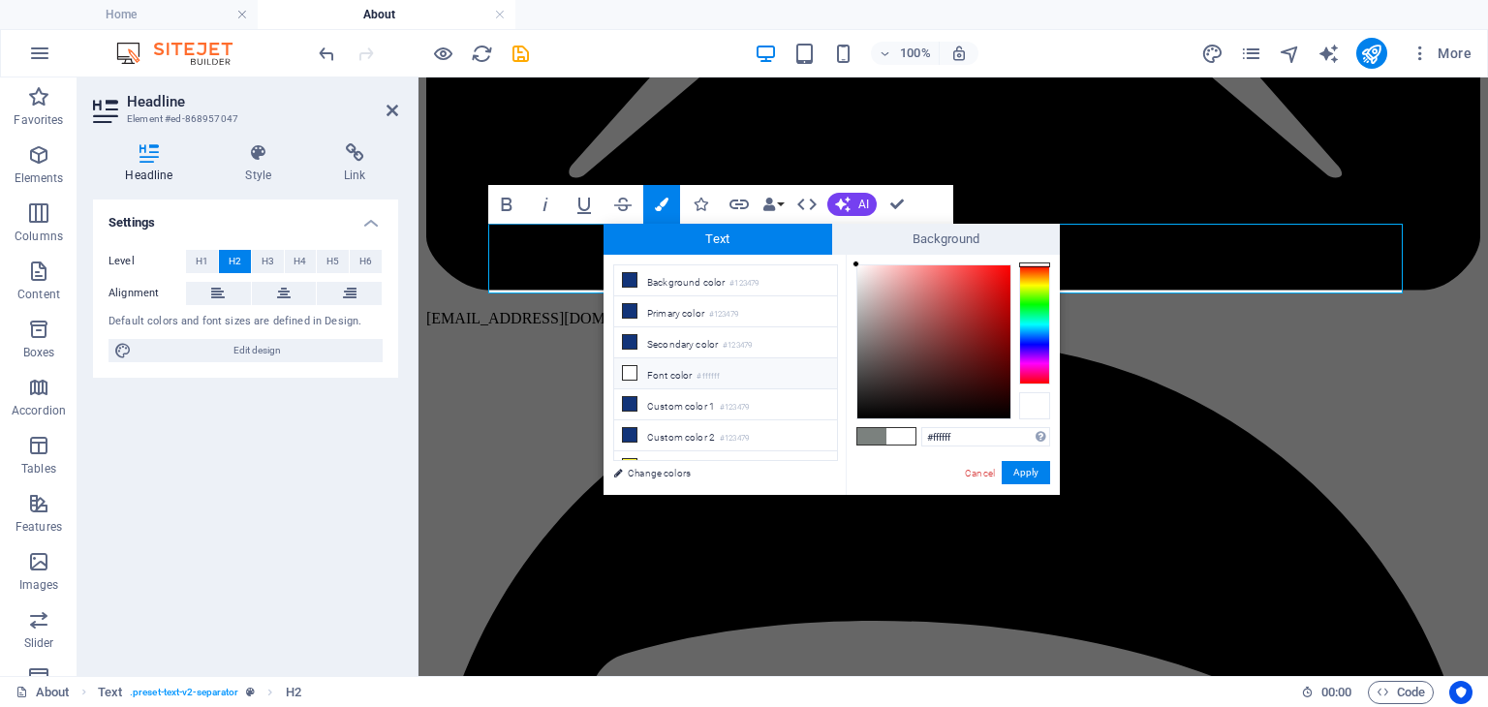
click at [1039, 408] on div at bounding box center [1034, 405] width 31 height 27
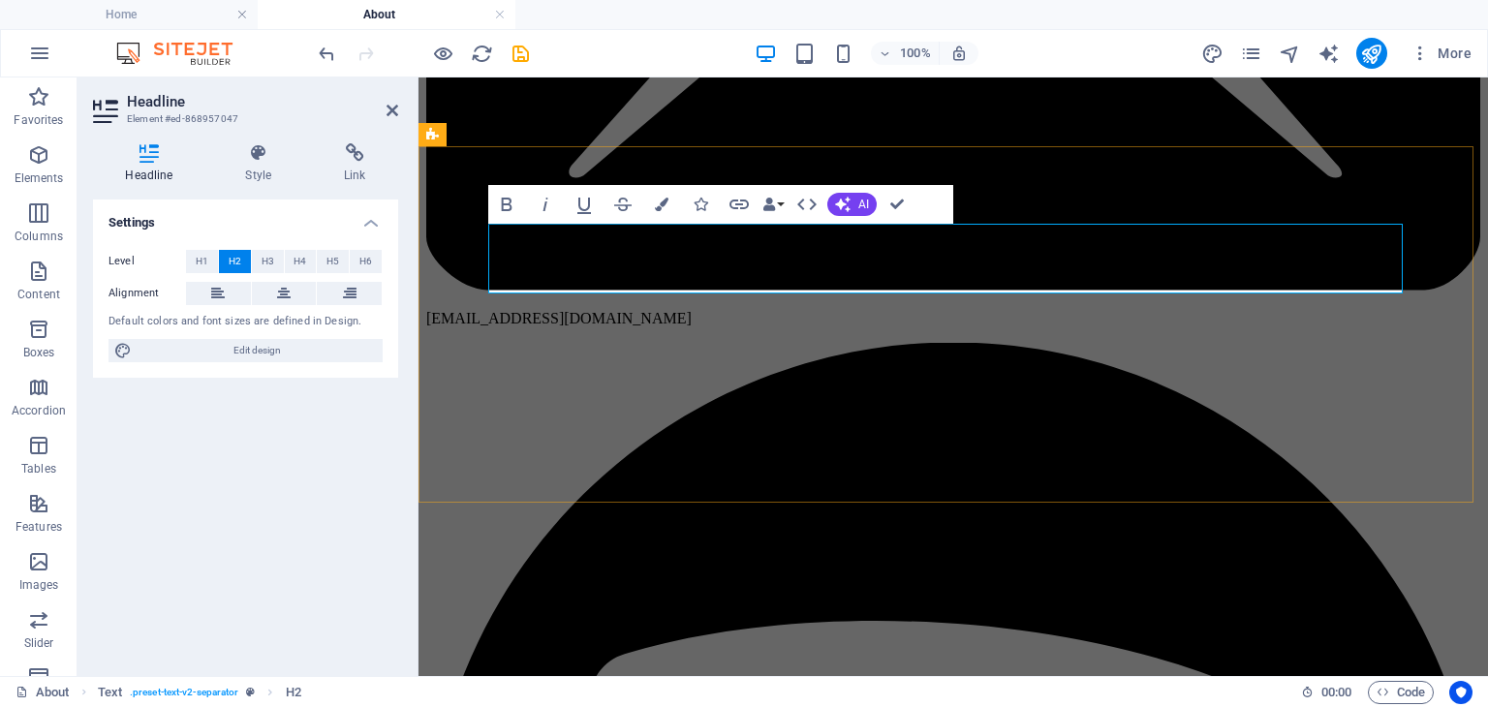
click at [662, 201] on icon "button" at bounding box center [662, 205] width 14 height 14
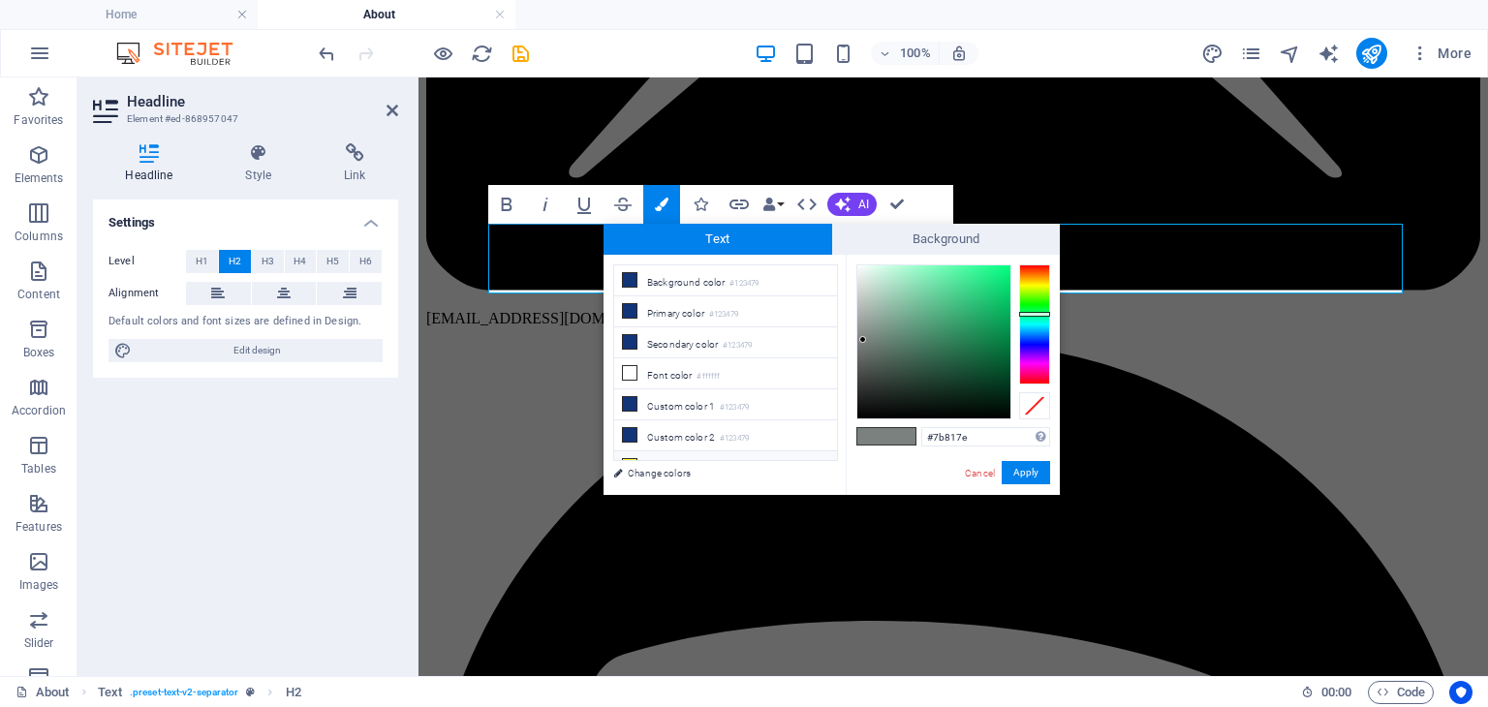
click at [682, 451] on li "Custom color 3 #fff639" at bounding box center [725, 466] width 223 height 31
type input "#fff639"
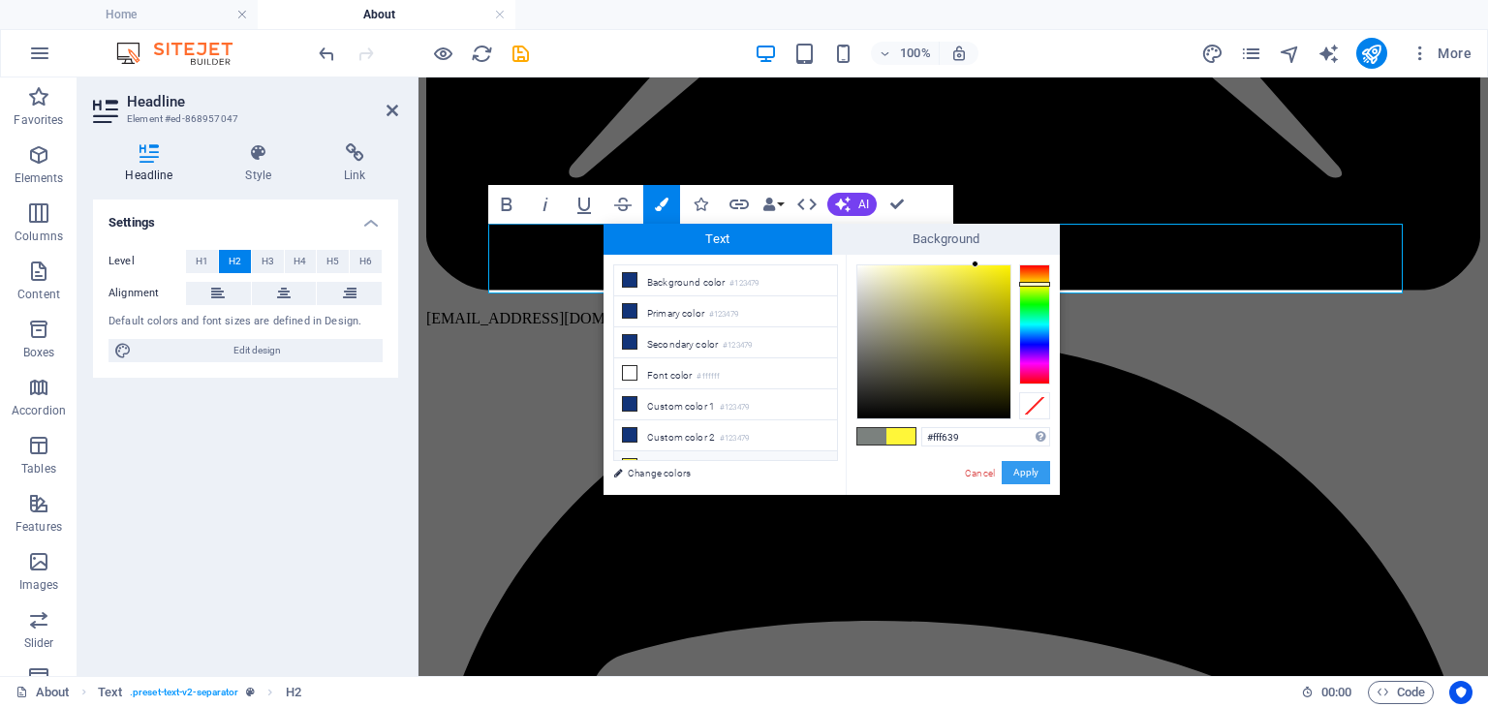
click at [1027, 474] on button "Apply" at bounding box center [1026, 472] width 48 height 23
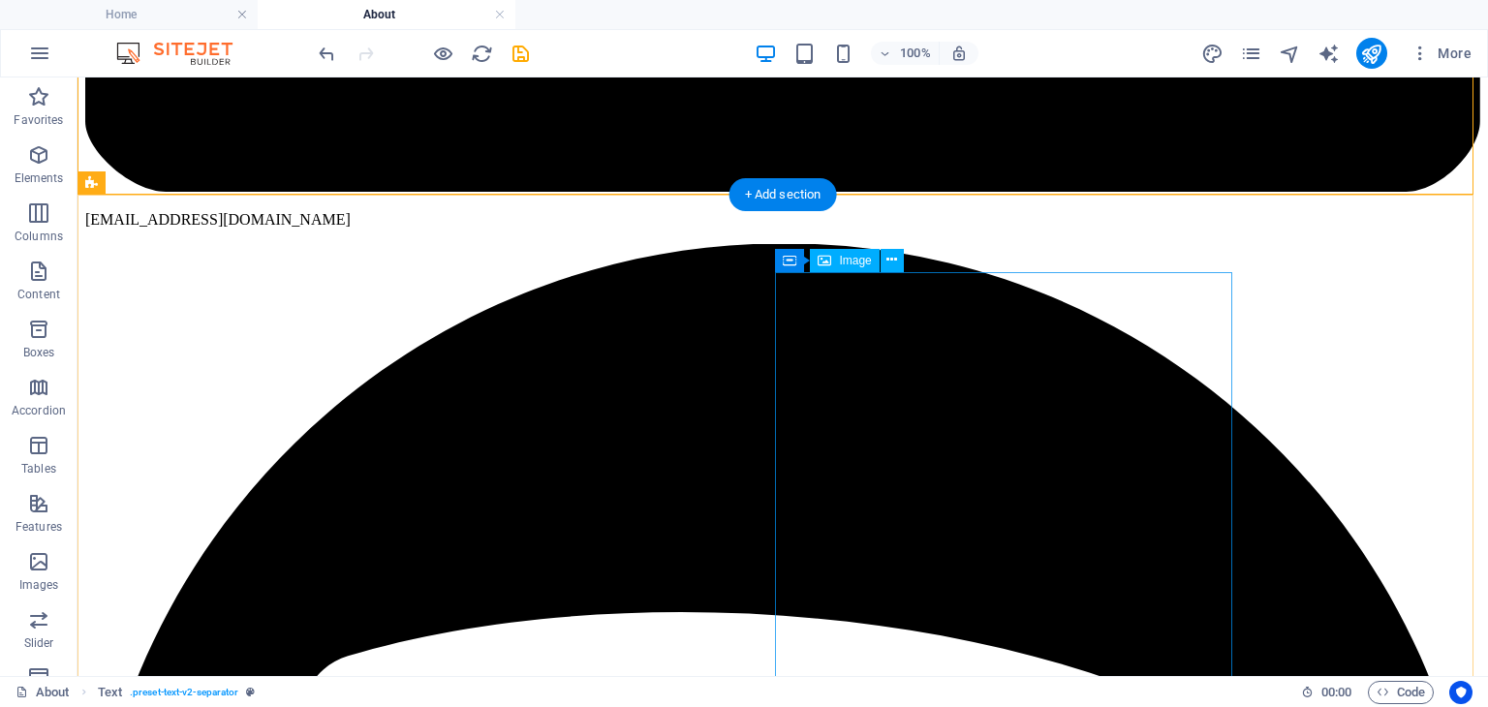
scroll to position [770, 0]
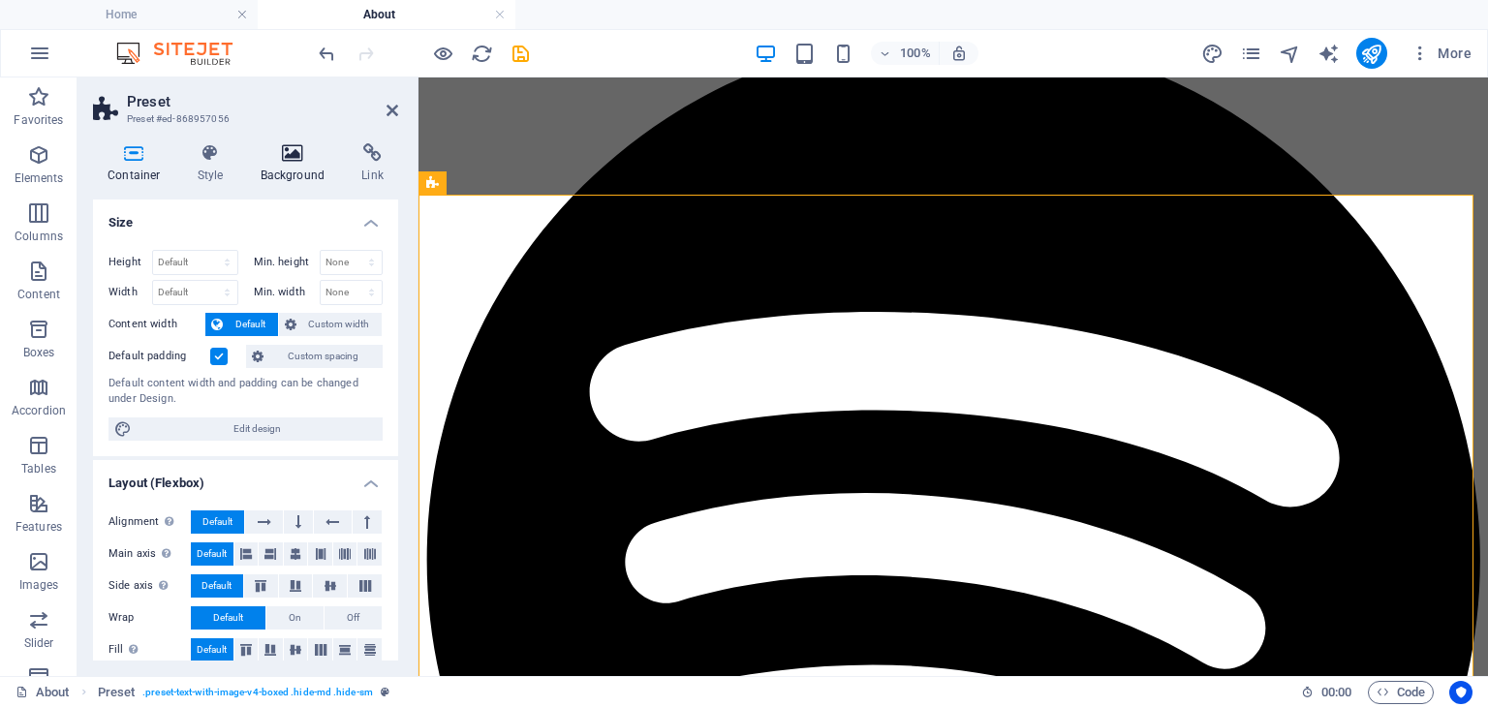
click at [283, 152] on icon at bounding box center [293, 152] width 94 height 19
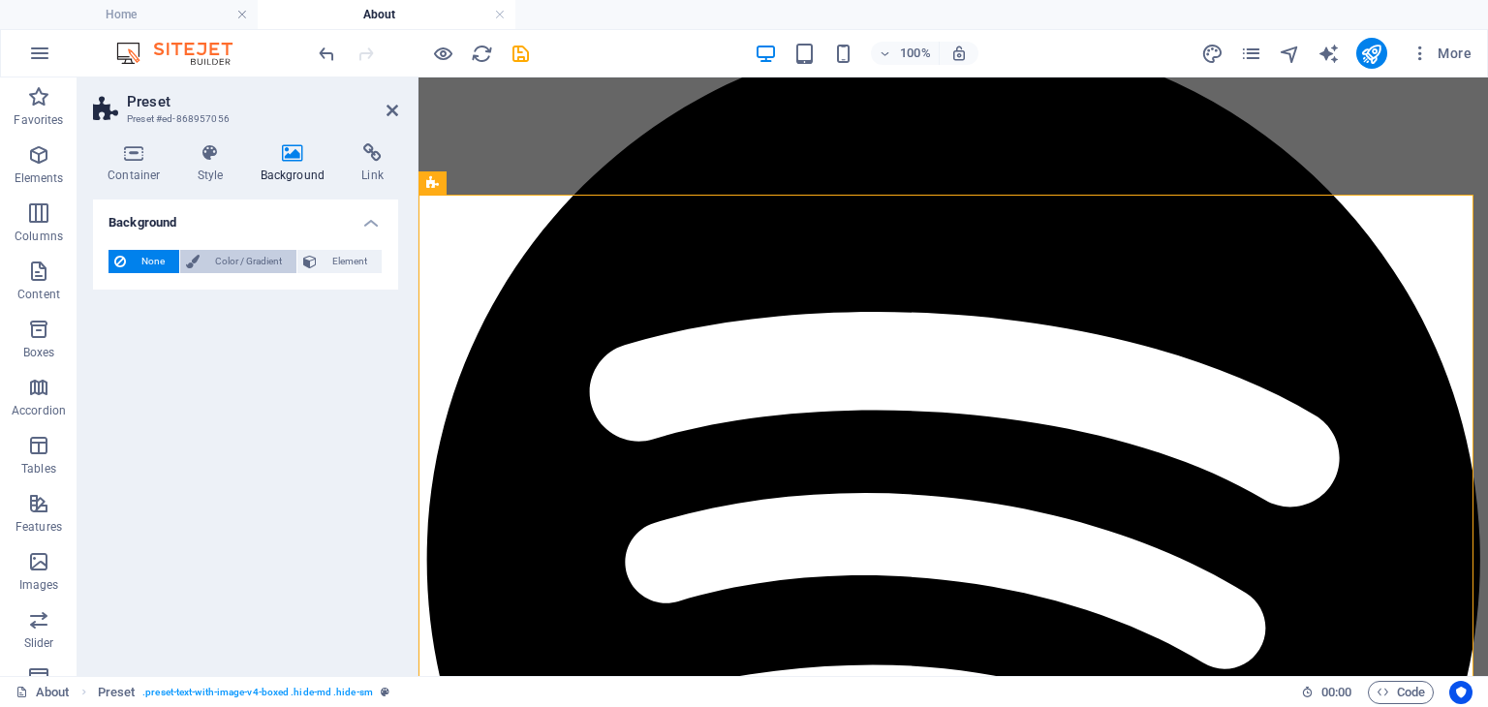
click at [252, 258] on span "Color / Gradient" at bounding box center [247, 261] width 85 height 23
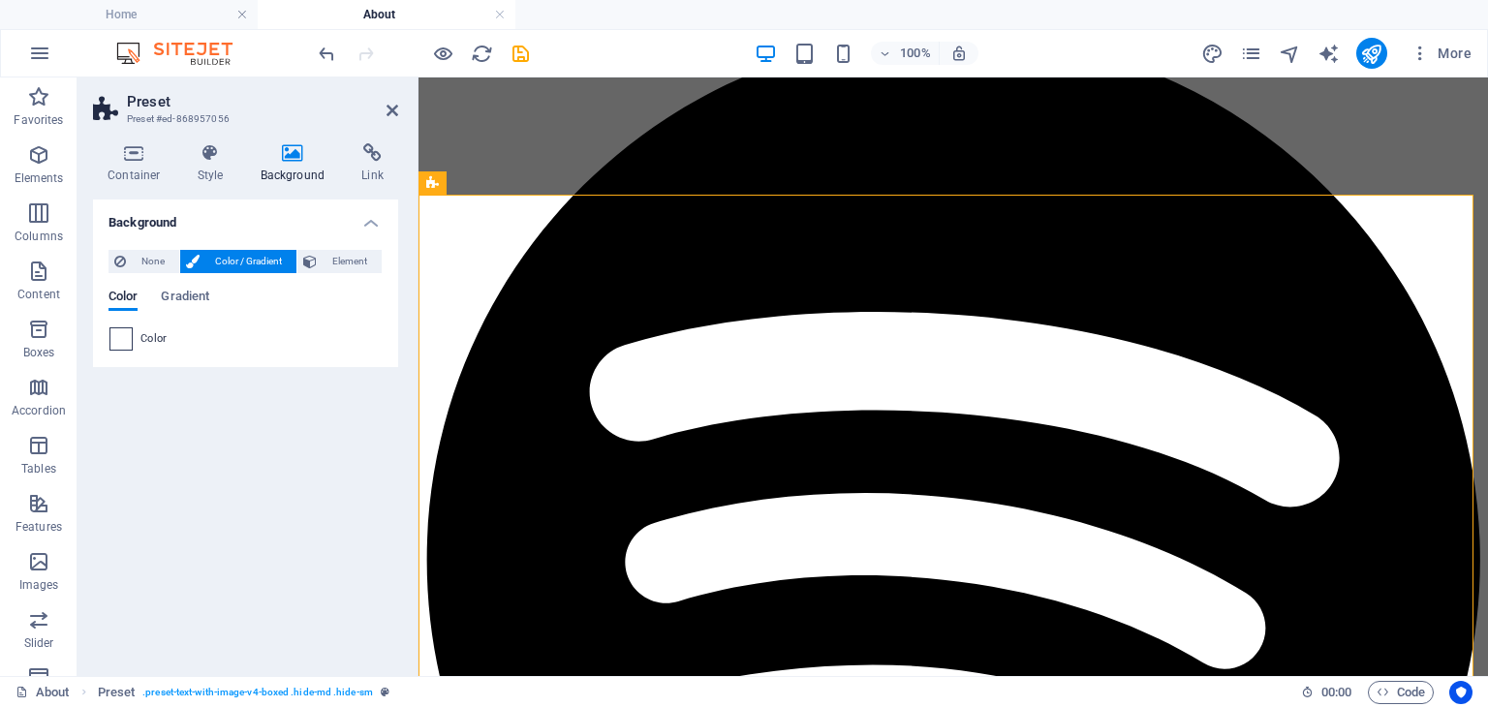
click at [115, 341] on span at bounding box center [120, 338] width 21 height 21
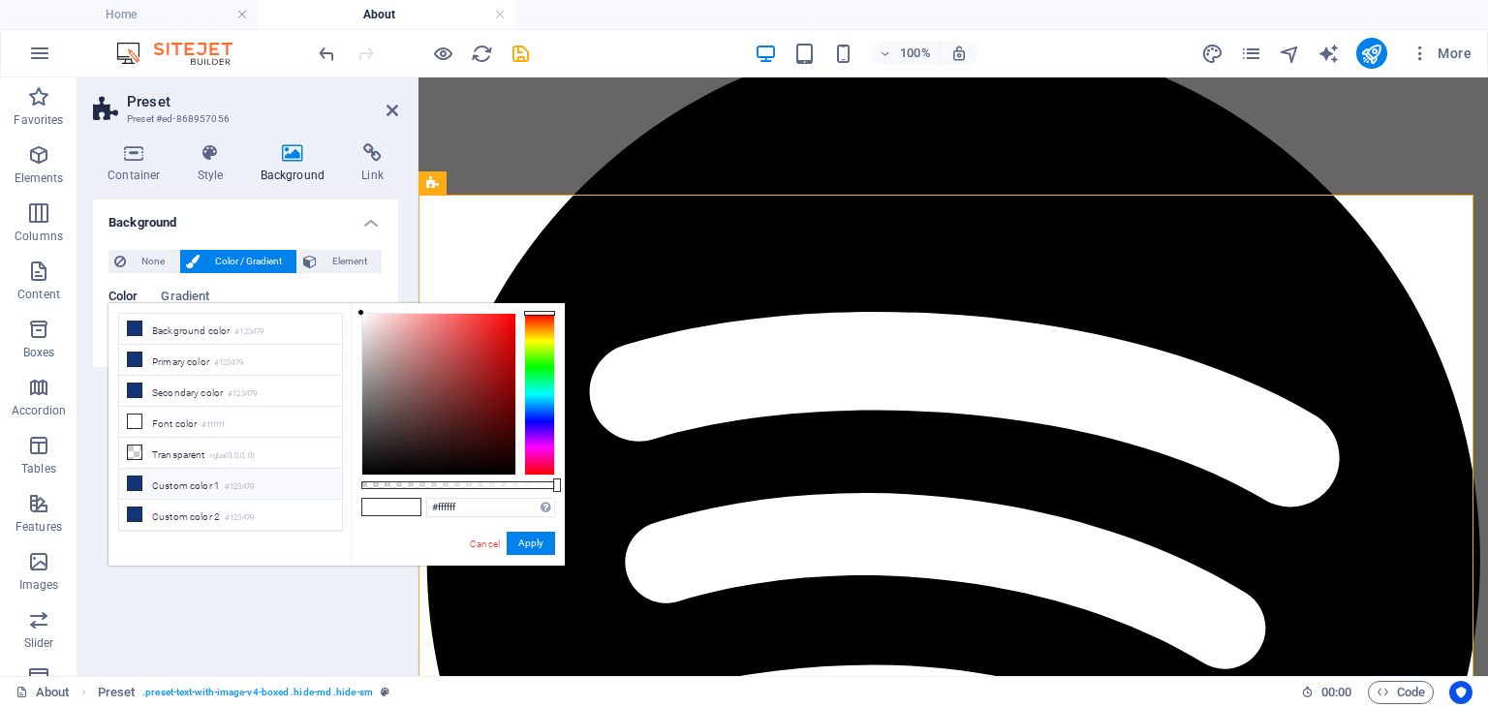
click at [164, 484] on li "Custom color 1 #123479" at bounding box center [230, 484] width 223 height 31
type input "#123479"
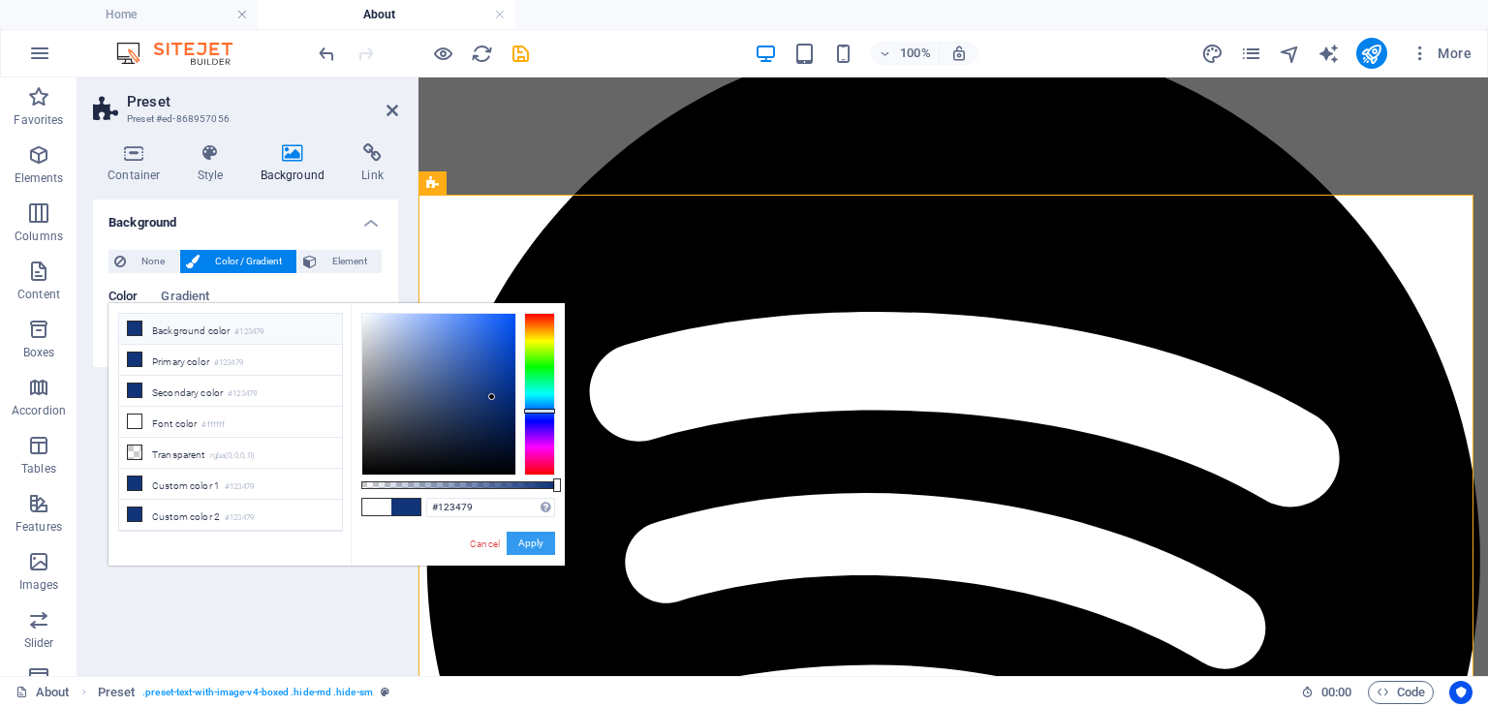
click at [526, 546] on button "Apply" at bounding box center [531, 543] width 48 height 23
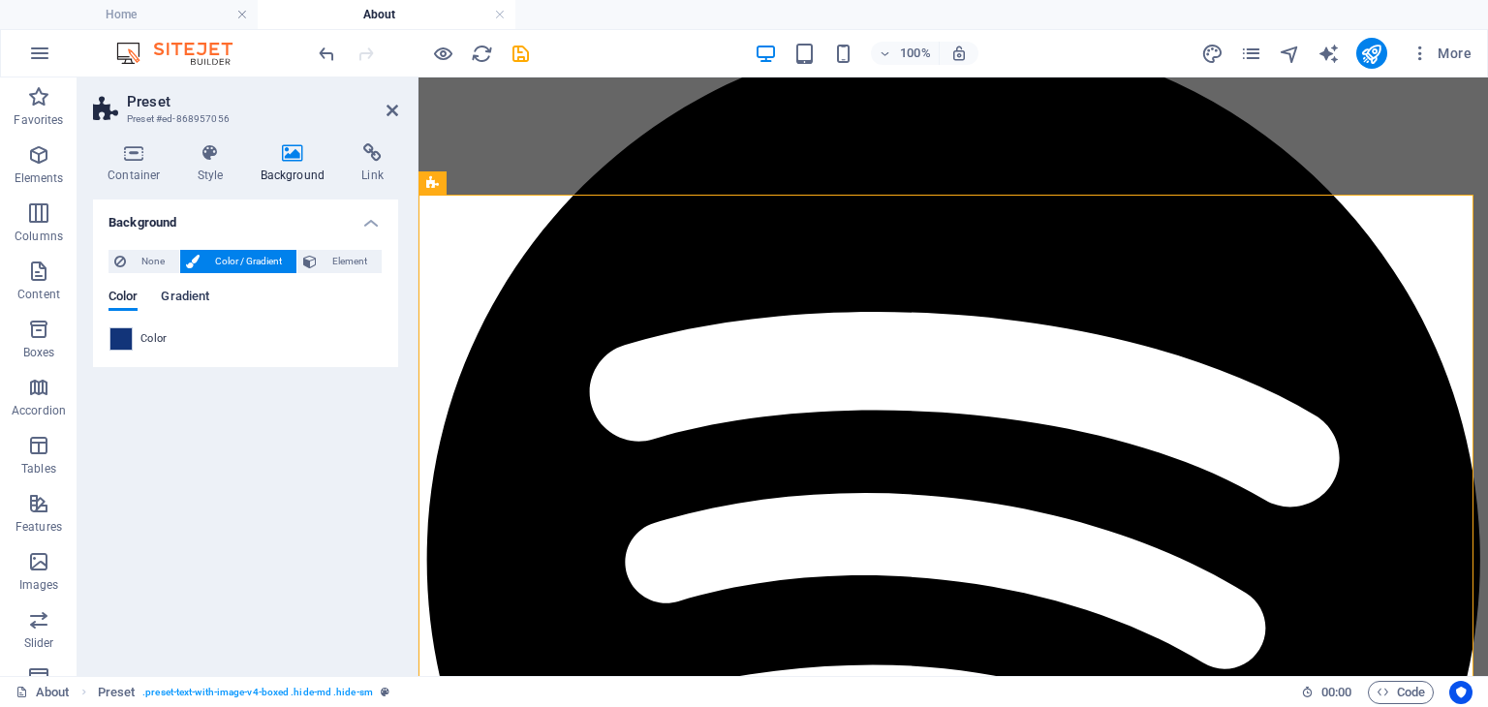
click at [185, 303] on span "Gradient" at bounding box center [185, 298] width 48 height 27
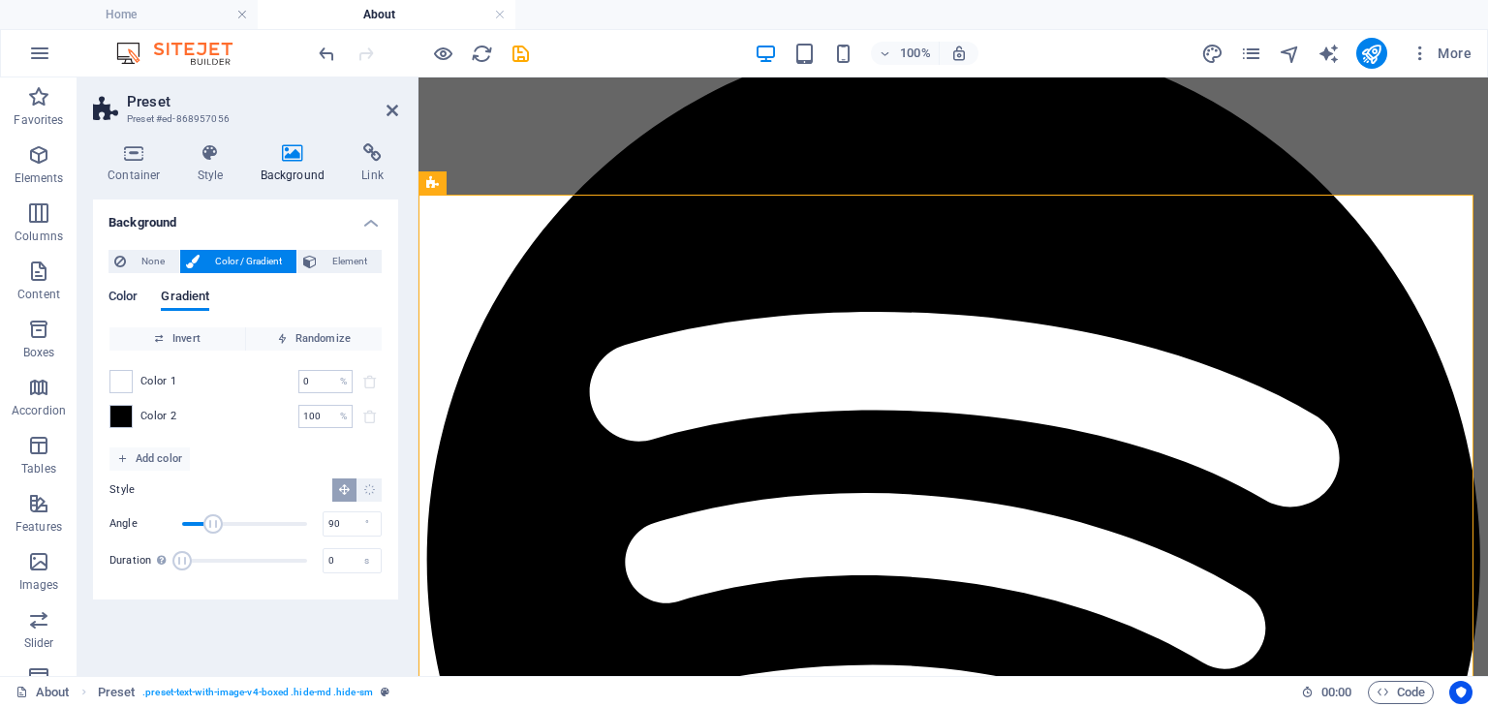
click at [123, 295] on span "Color" at bounding box center [123, 298] width 29 height 27
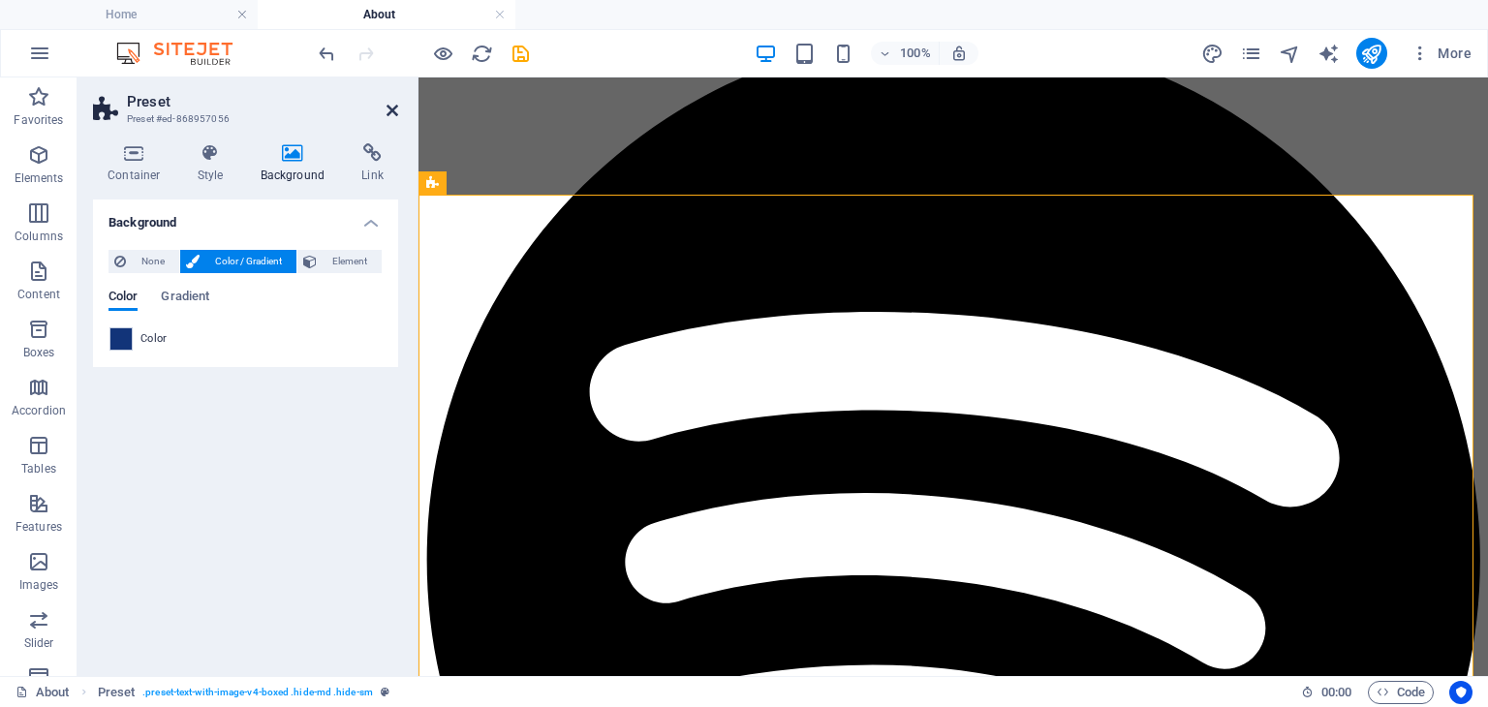
click at [391, 110] on icon at bounding box center [393, 111] width 12 height 16
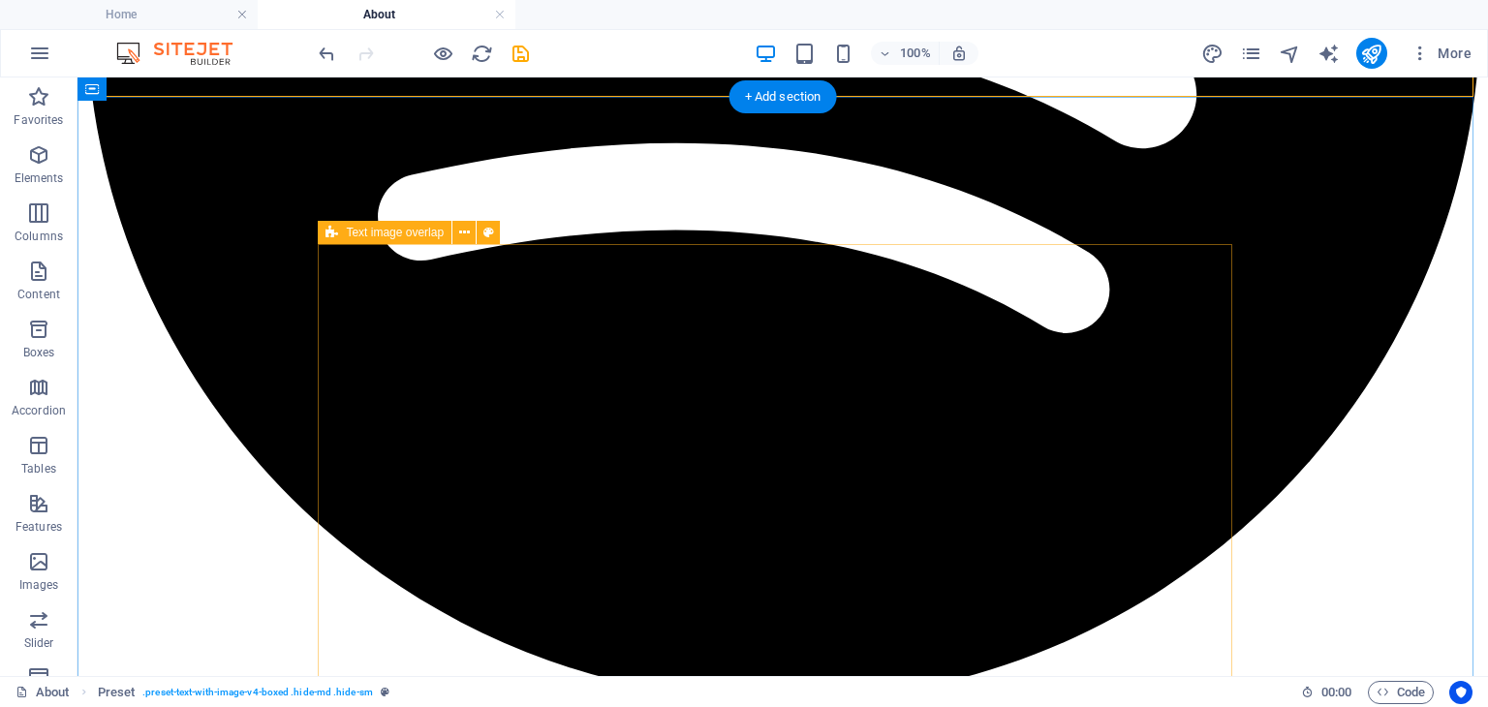
scroll to position [1705, 0]
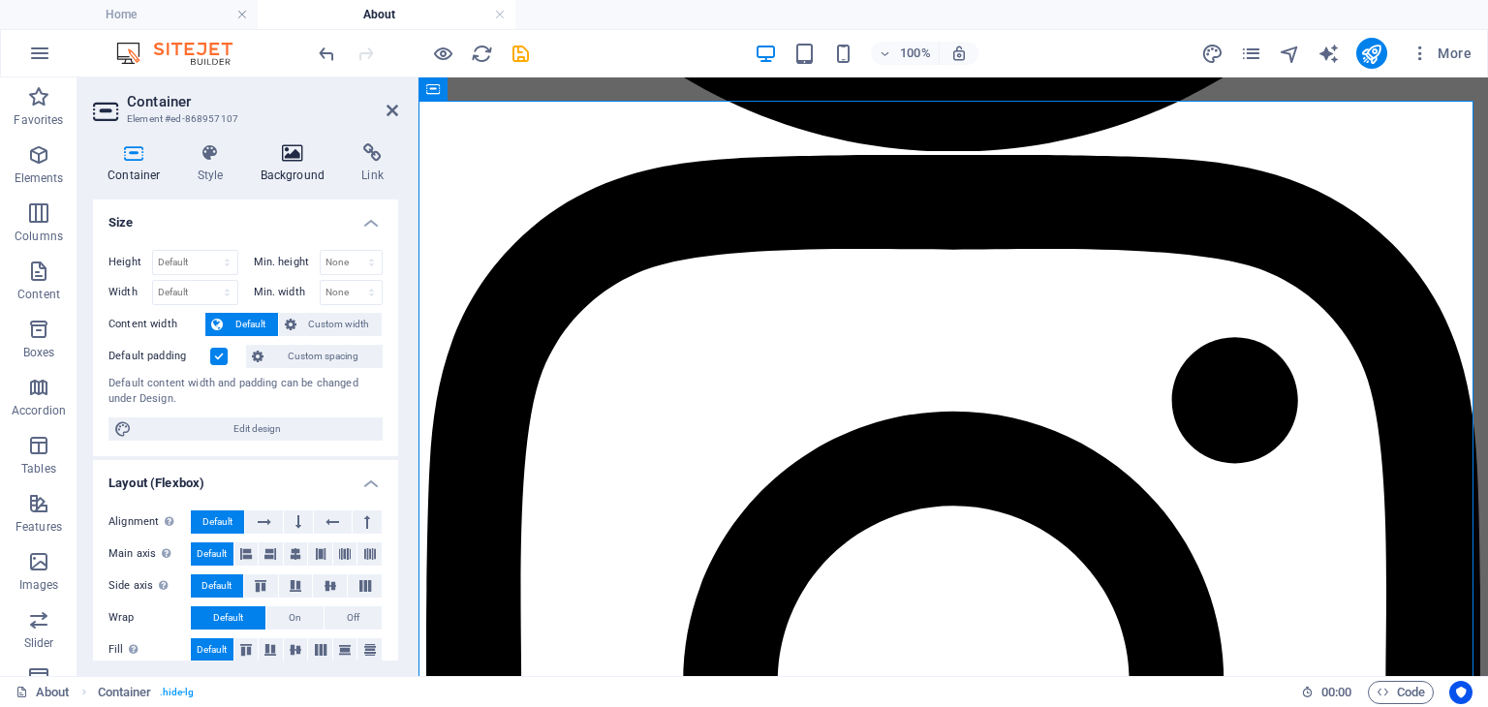
click at [294, 162] on icon at bounding box center [293, 152] width 94 height 19
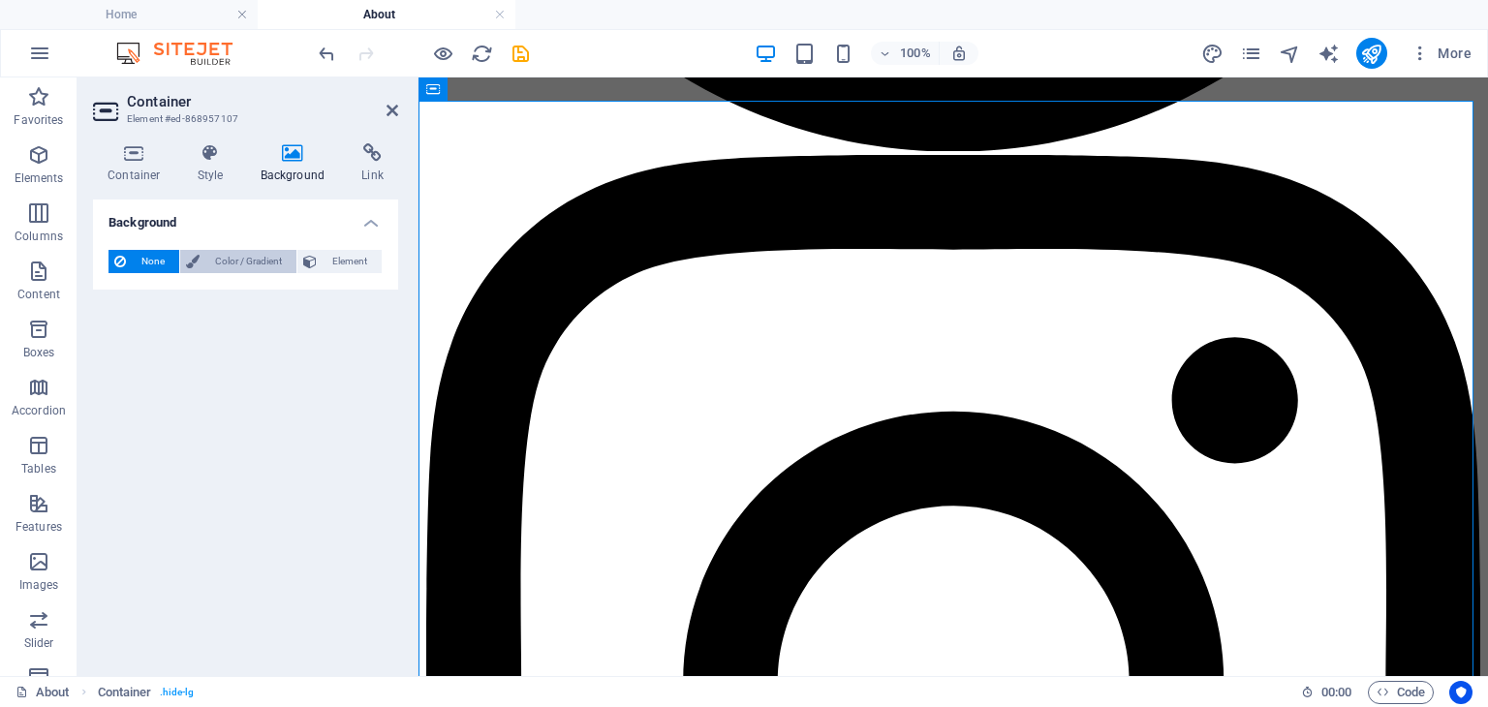
click at [244, 264] on span "Color / Gradient" at bounding box center [247, 261] width 85 height 23
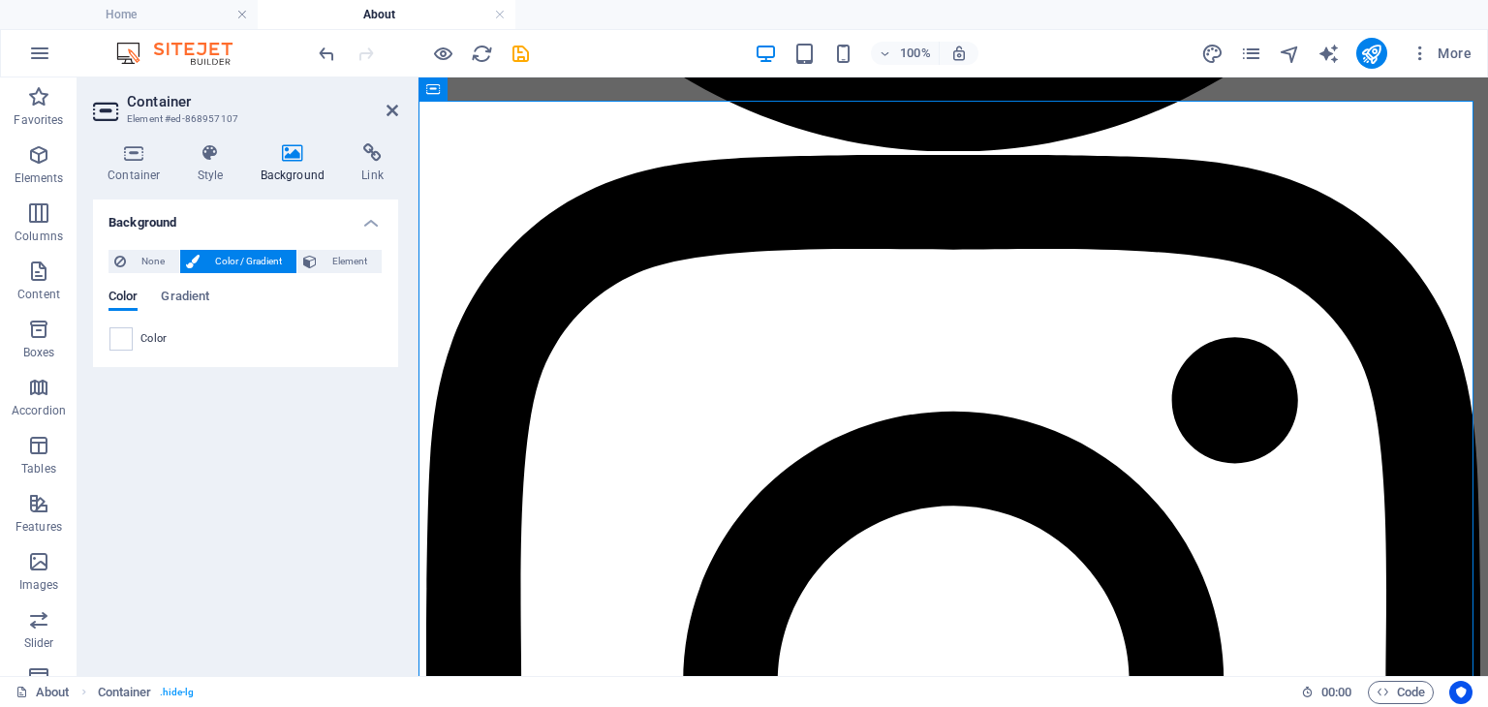
click at [164, 342] on span "Color" at bounding box center [153, 339] width 27 height 16
click at [124, 341] on span at bounding box center [120, 338] width 21 height 21
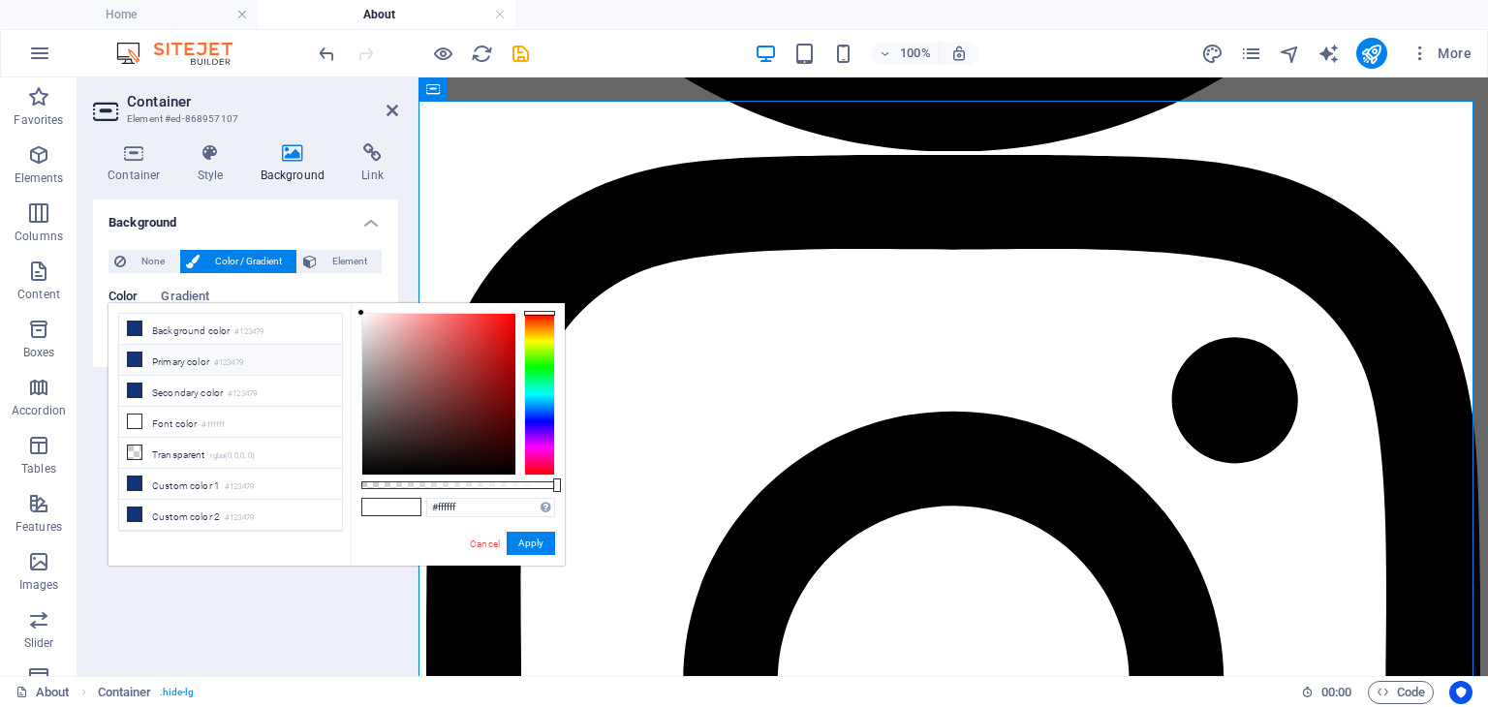
click at [207, 351] on li "Primary color #123479" at bounding box center [230, 360] width 223 height 31
type input "#123479"
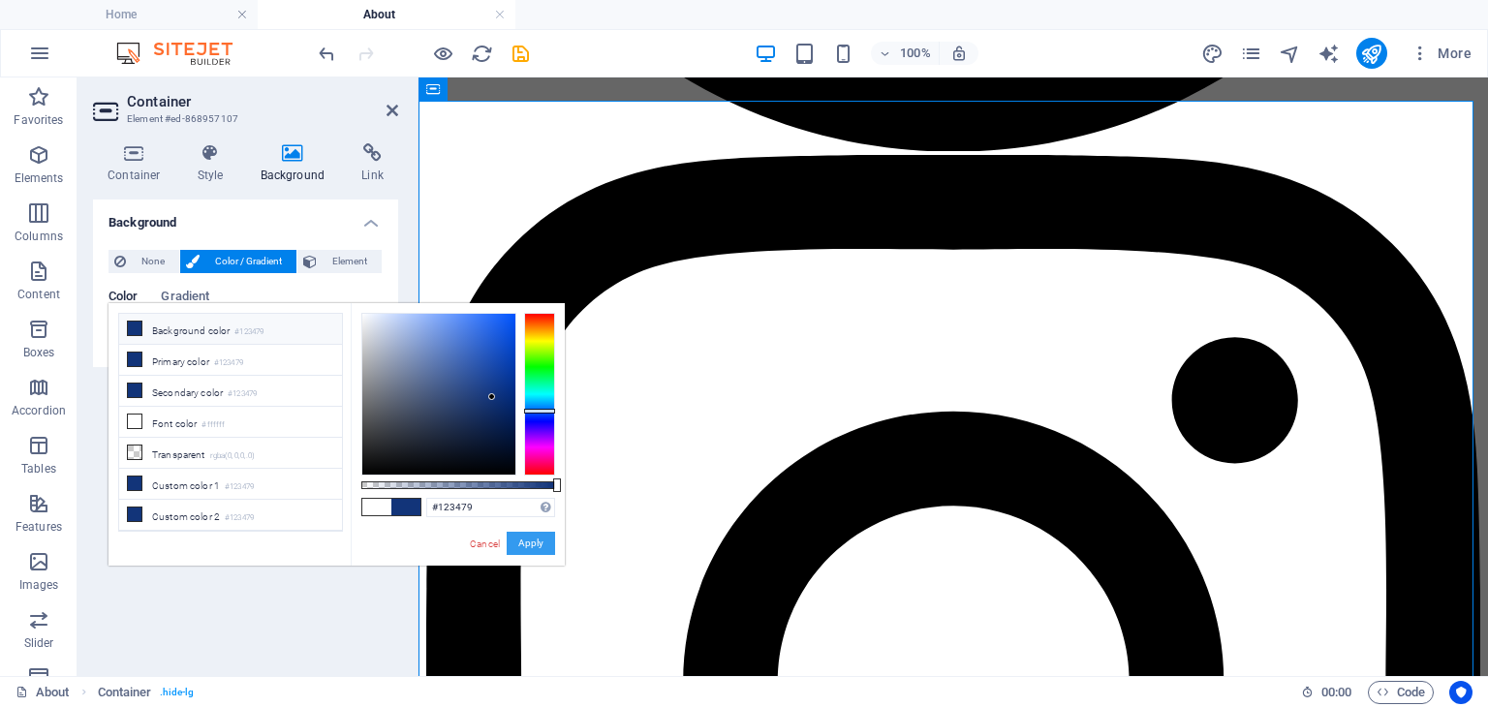
click at [530, 540] on button "Apply" at bounding box center [531, 543] width 48 height 23
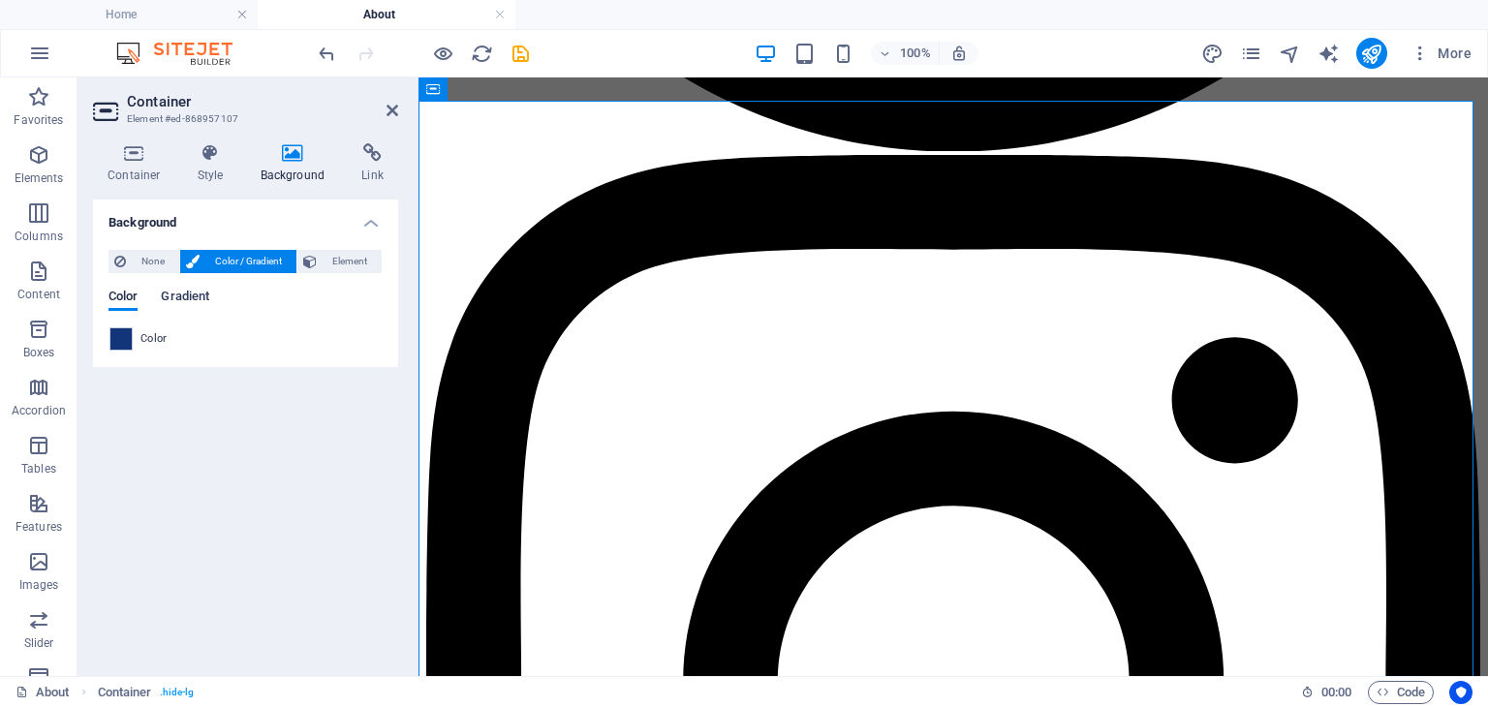
click at [179, 297] on span "Gradient" at bounding box center [185, 298] width 48 height 27
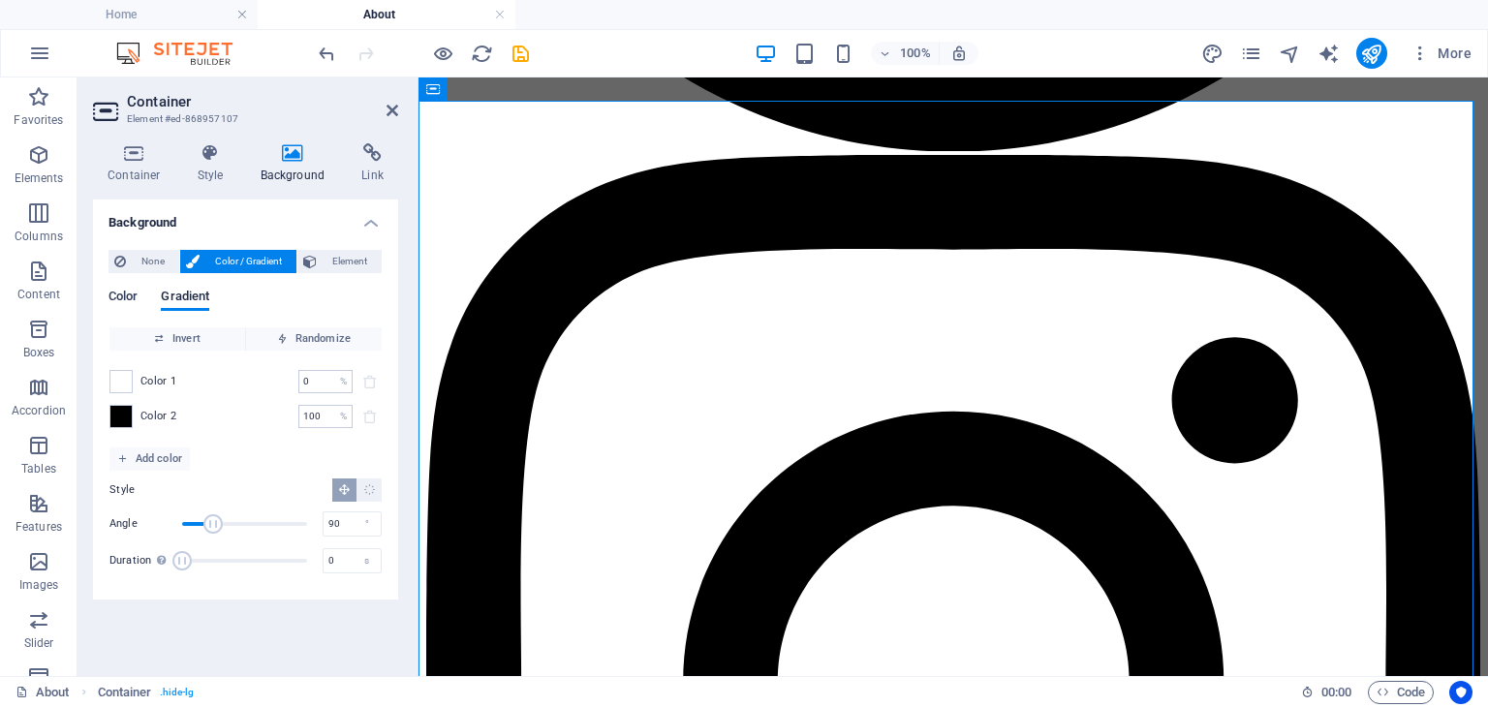
click at [119, 292] on span "Color" at bounding box center [123, 298] width 29 height 27
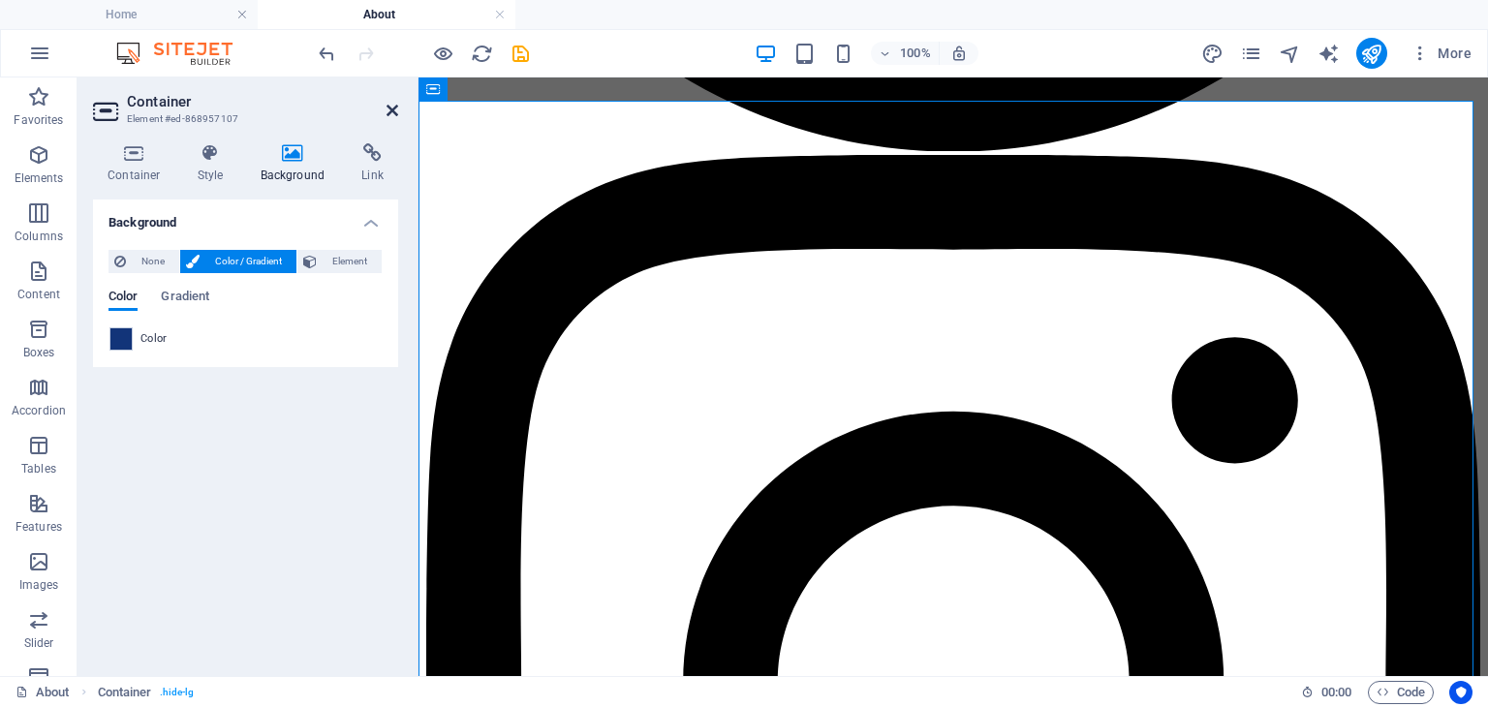
click at [389, 109] on icon at bounding box center [393, 111] width 12 height 16
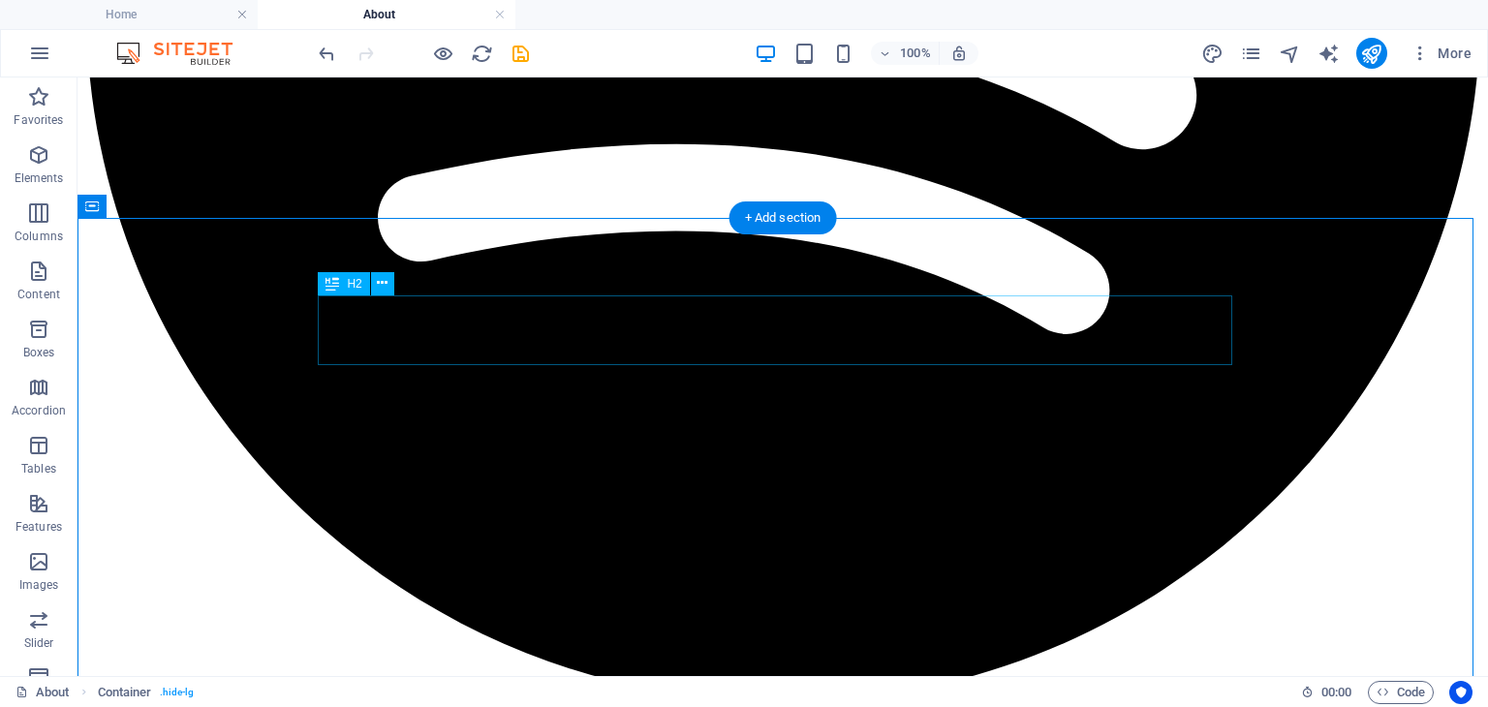
scroll to position [1568, 0]
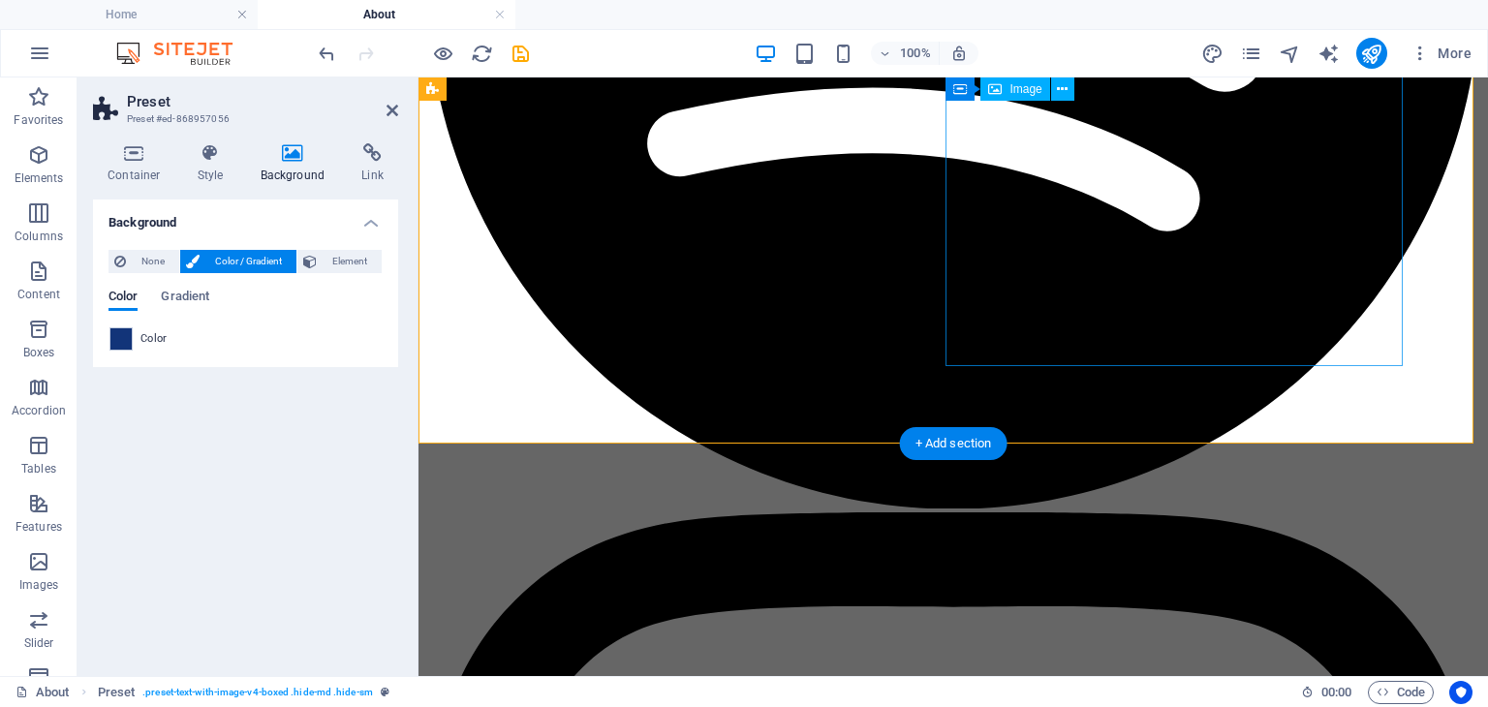
scroll to position [1338, 0]
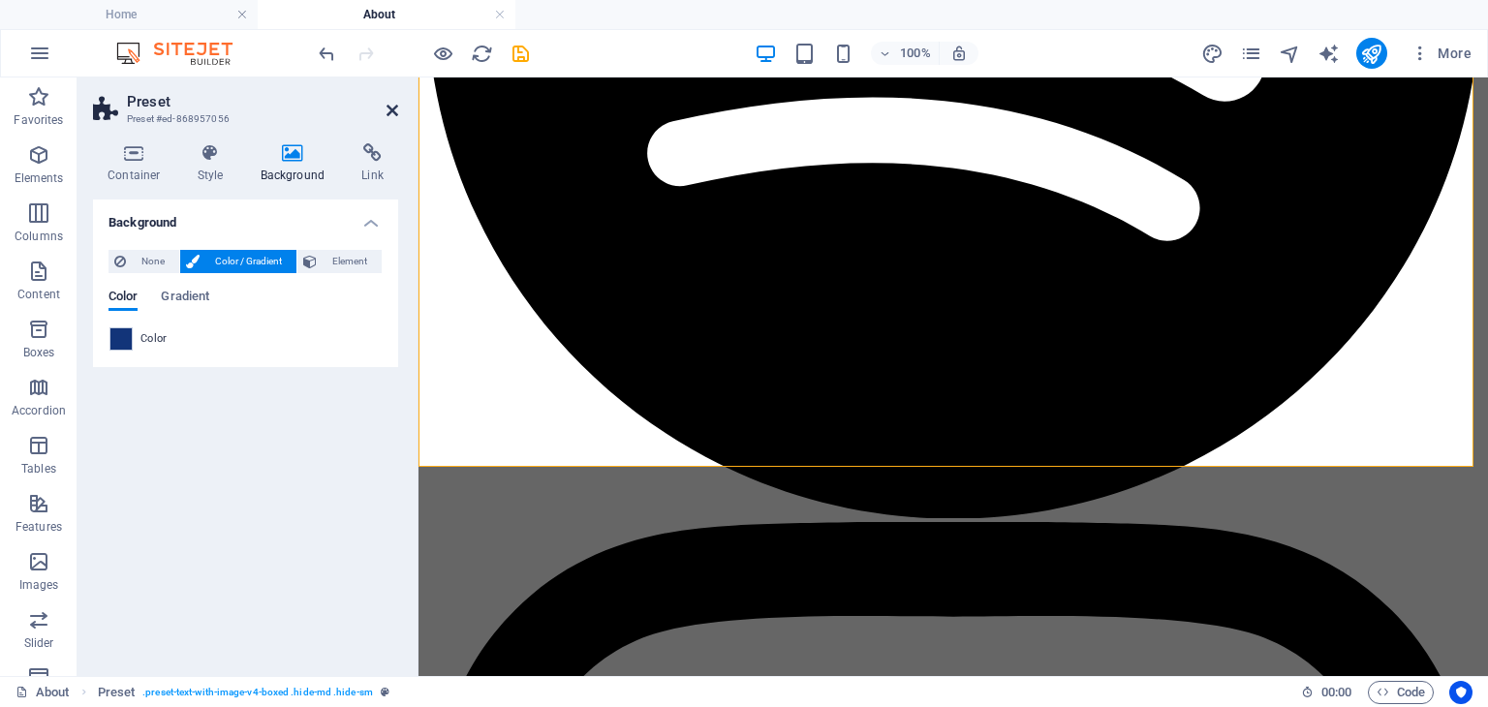
click at [391, 107] on icon at bounding box center [393, 111] width 12 height 16
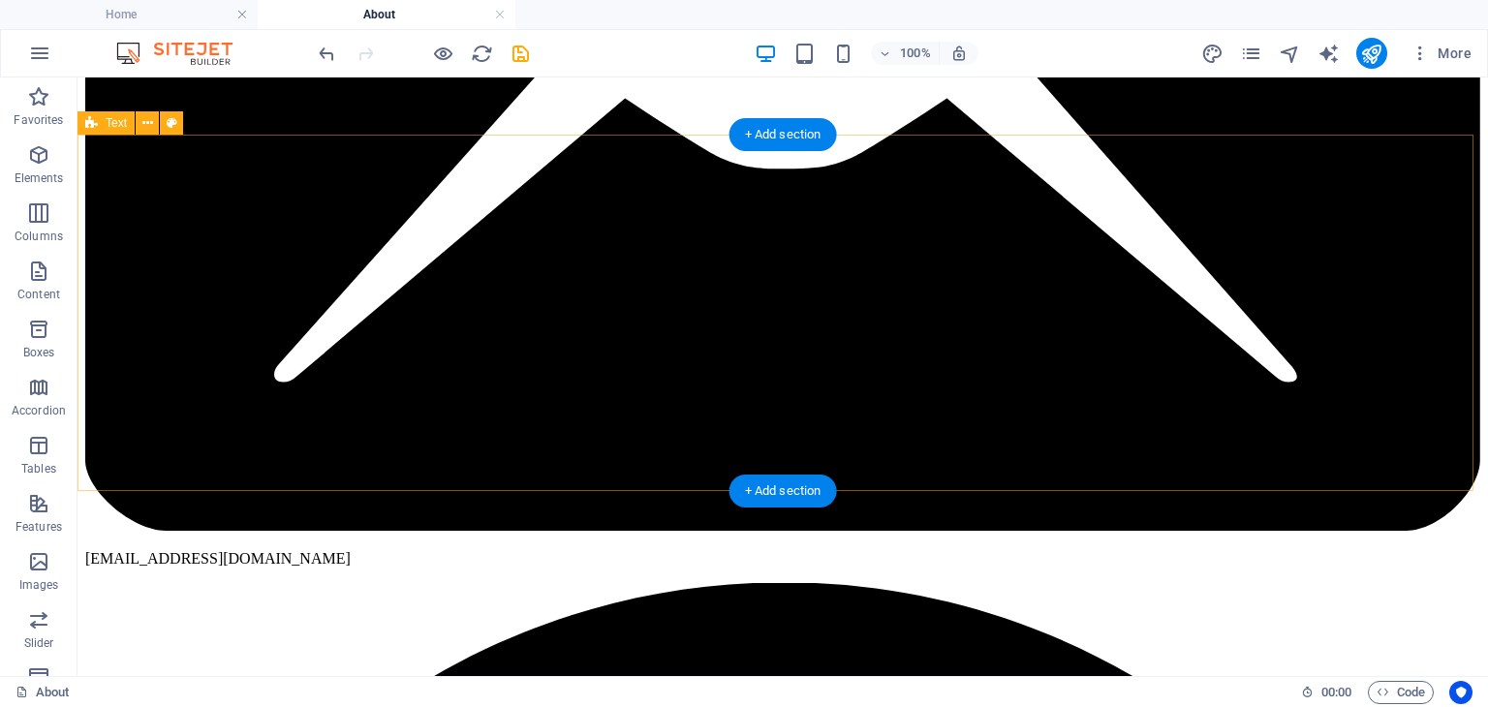
scroll to position [411, 0]
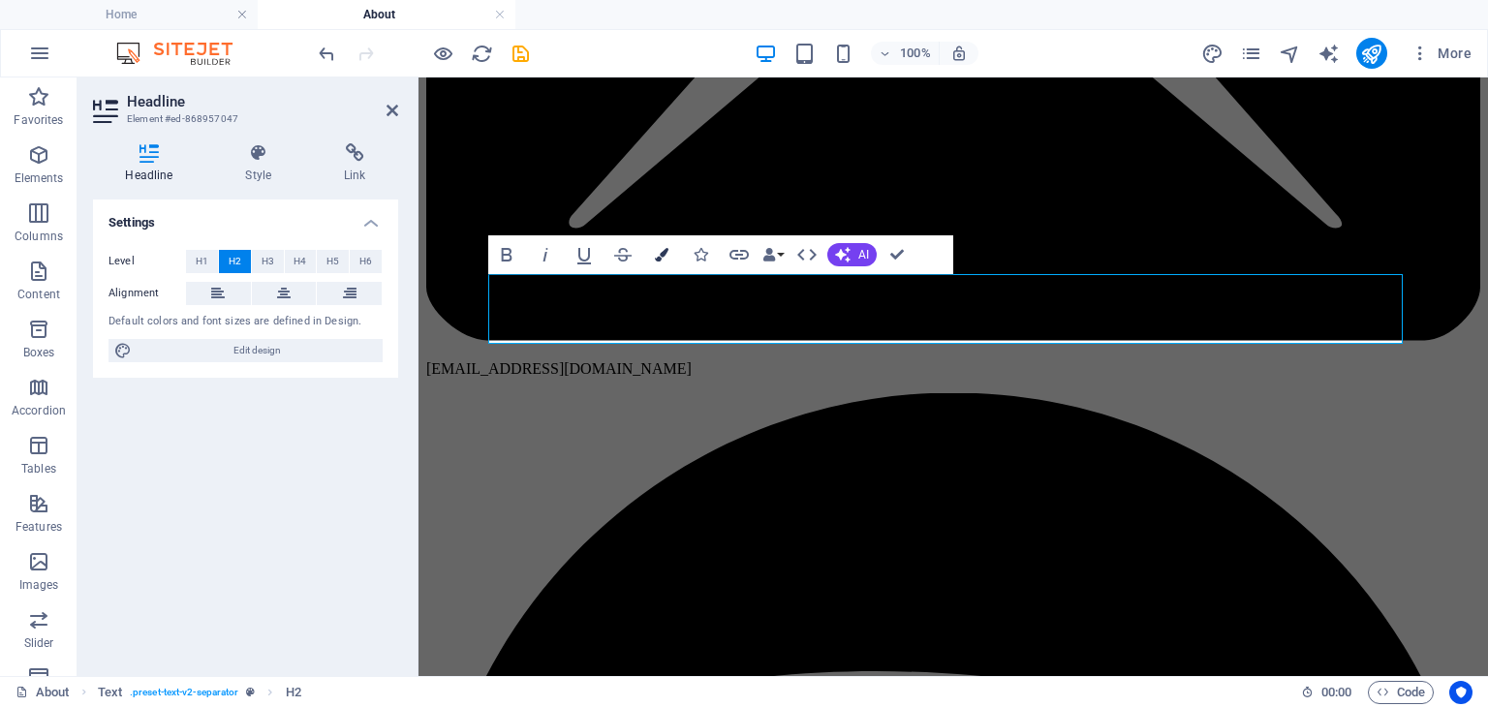
click at [664, 258] on icon "button" at bounding box center [662, 255] width 14 height 14
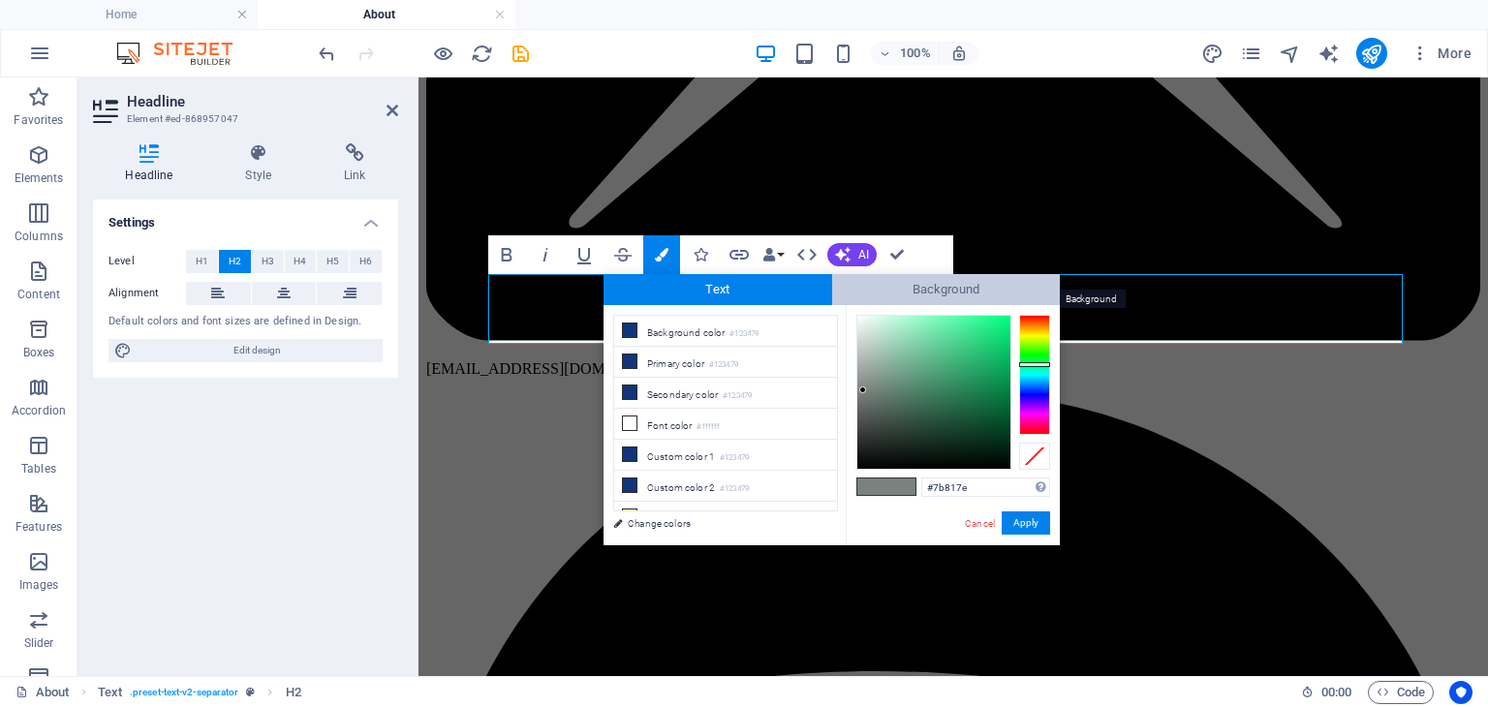
click at [973, 286] on span "Background" at bounding box center [946, 289] width 229 height 31
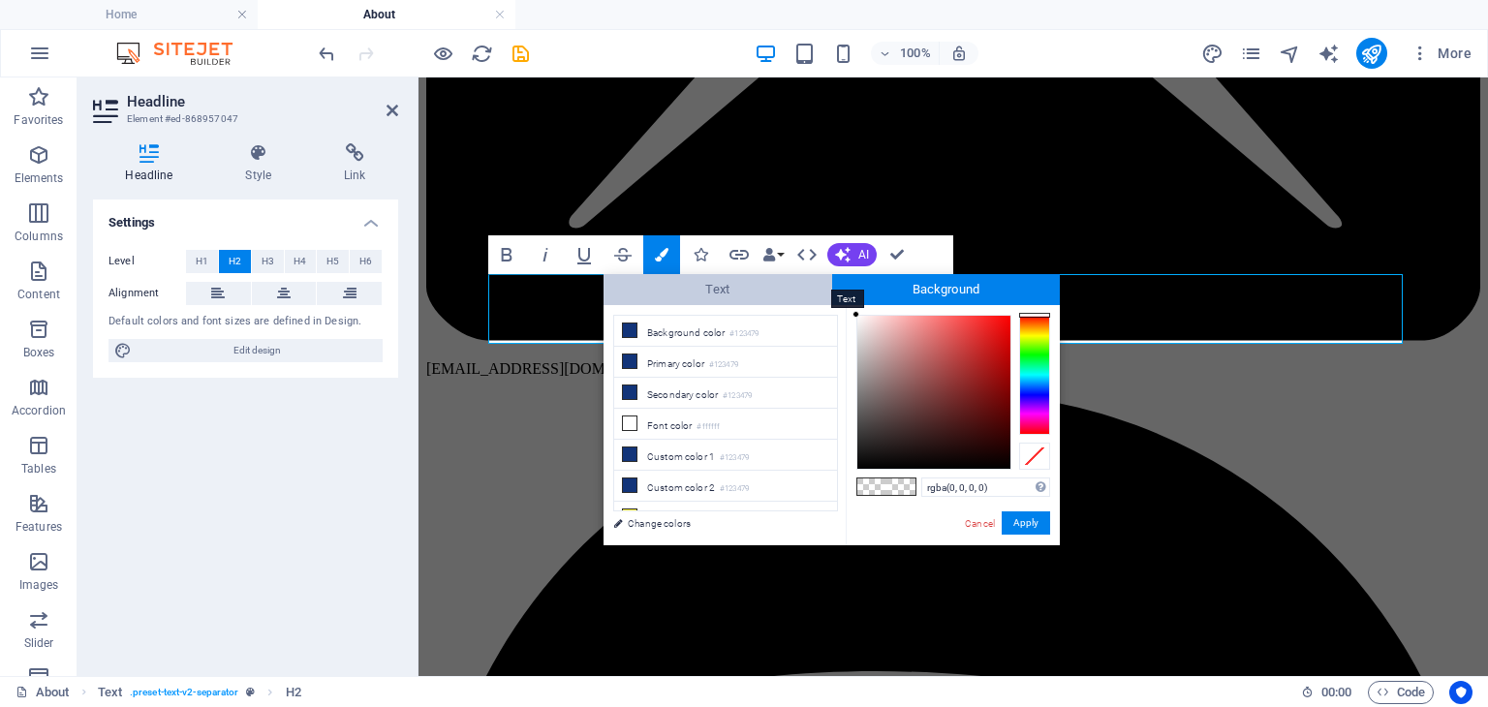
click at [771, 293] on span "Text" at bounding box center [718, 289] width 229 height 31
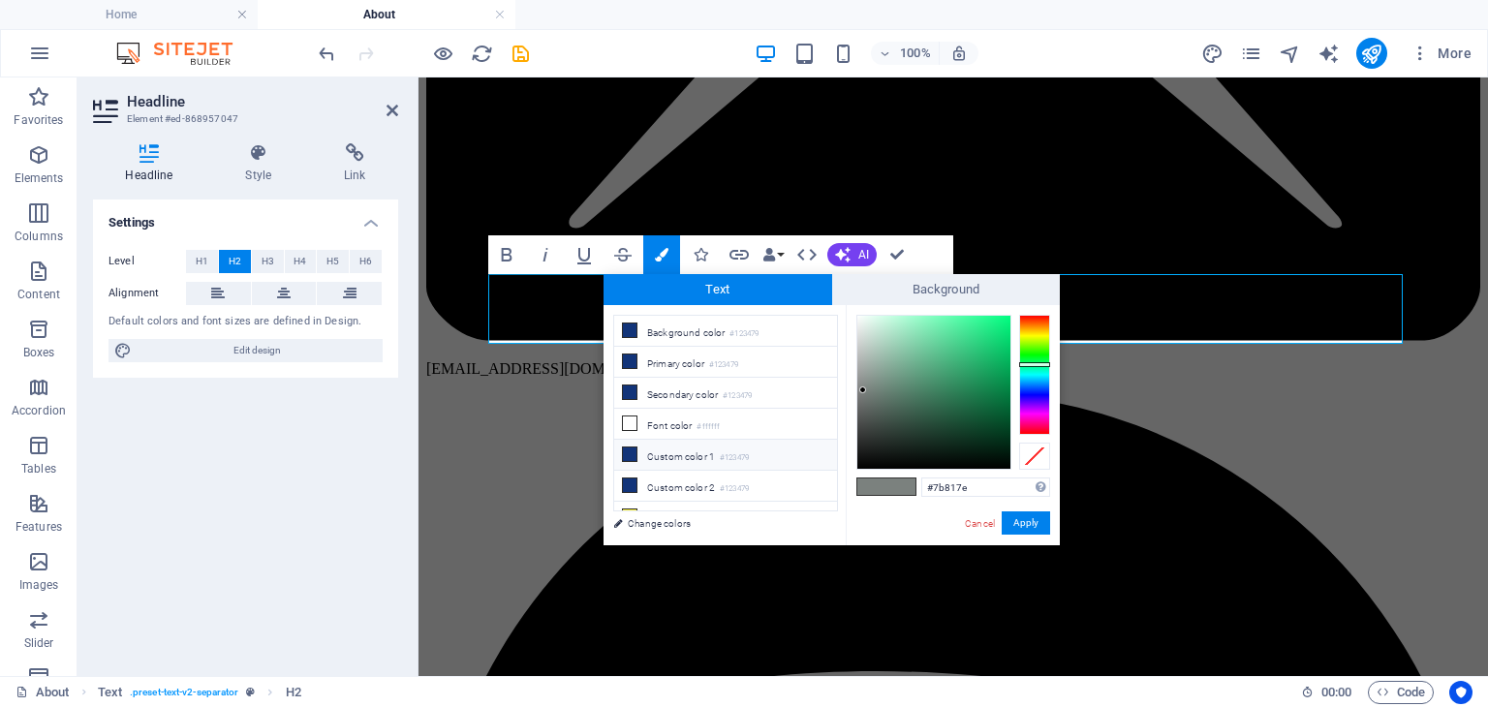
scroll to position [13, 0]
click at [686, 501] on li "Custom color 3 #fff639" at bounding box center [725, 504] width 223 height 31
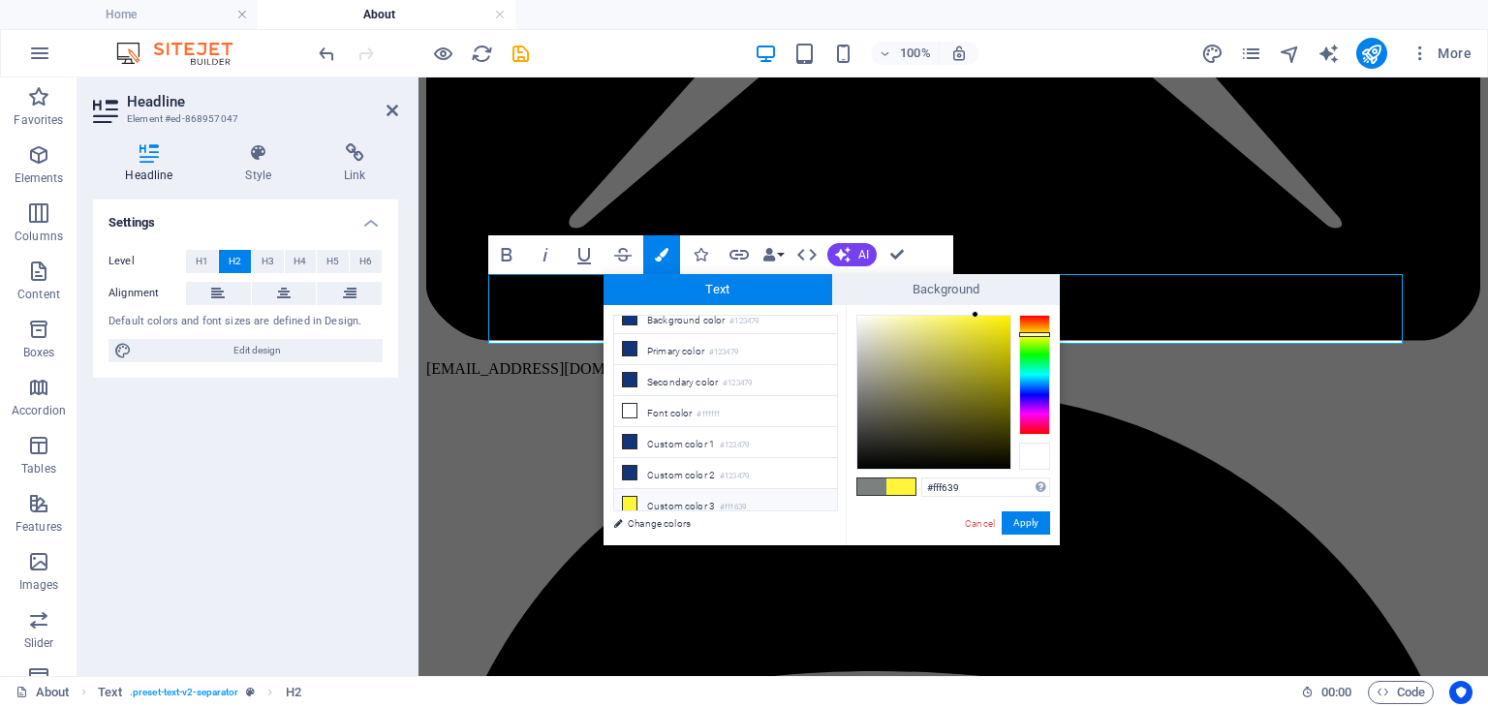
click at [1042, 461] on div at bounding box center [1034, 456] width 31 height 27
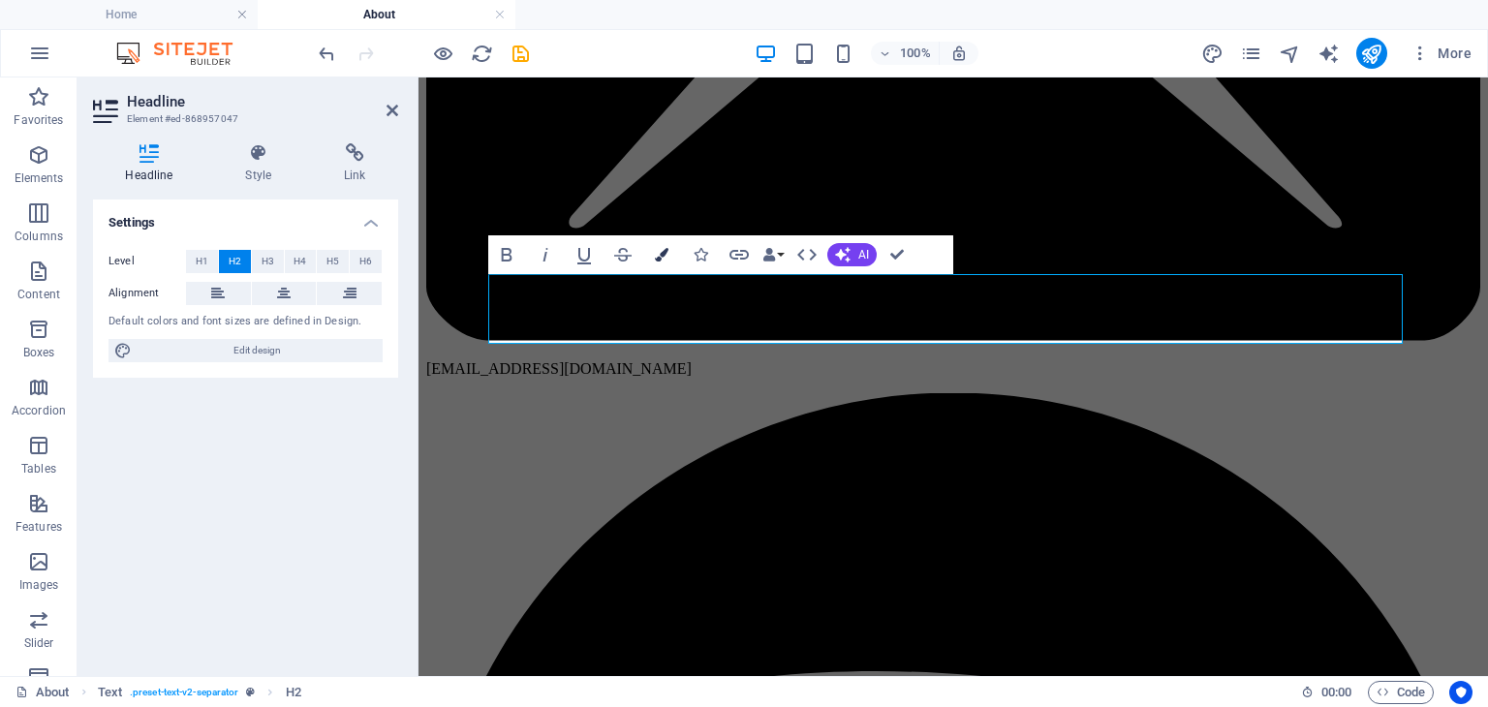
click at [666, 254] on icon "button" at bounding box center [662, 255] width 14 height 14
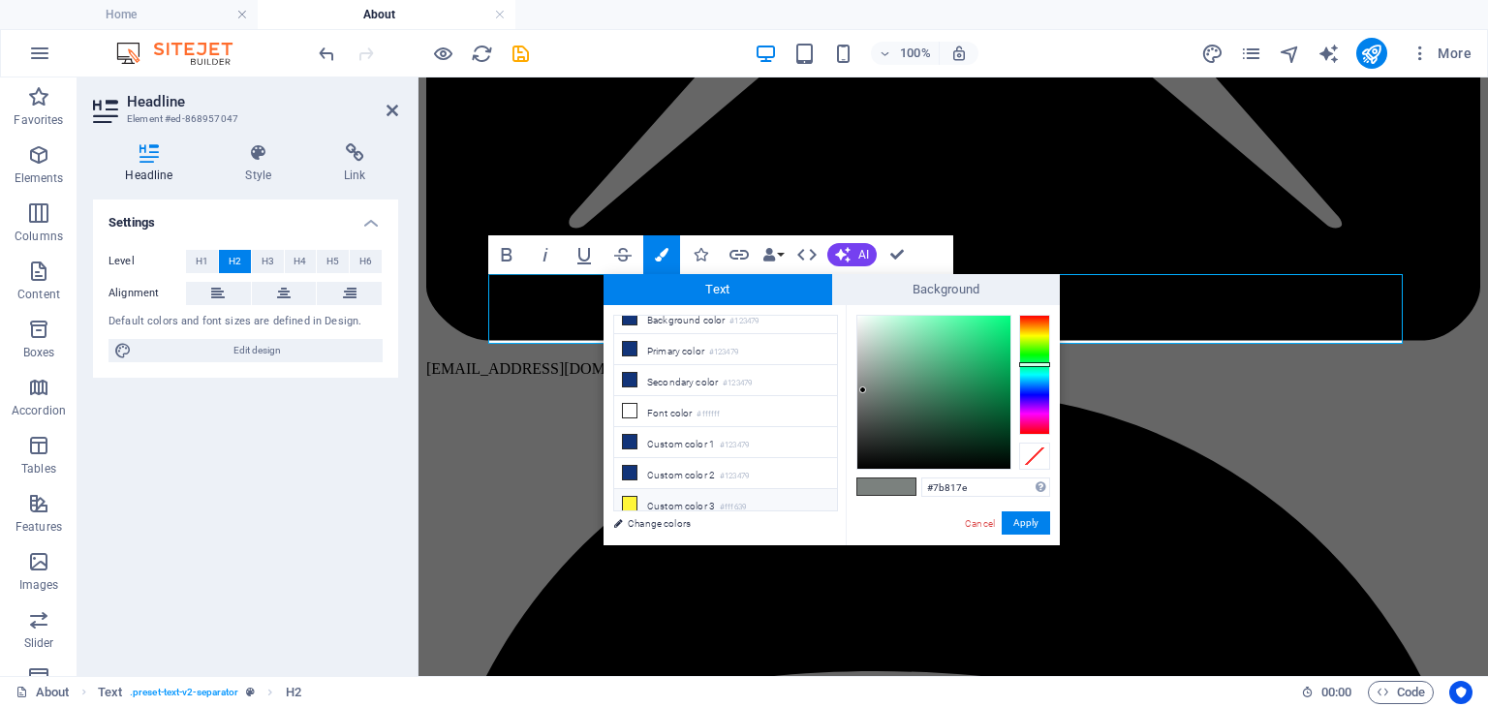
click at [671, 504] on li "Custom color 3 #fff639" at bounding box center [725, 504] width 223 height 31
type input "#fff639"
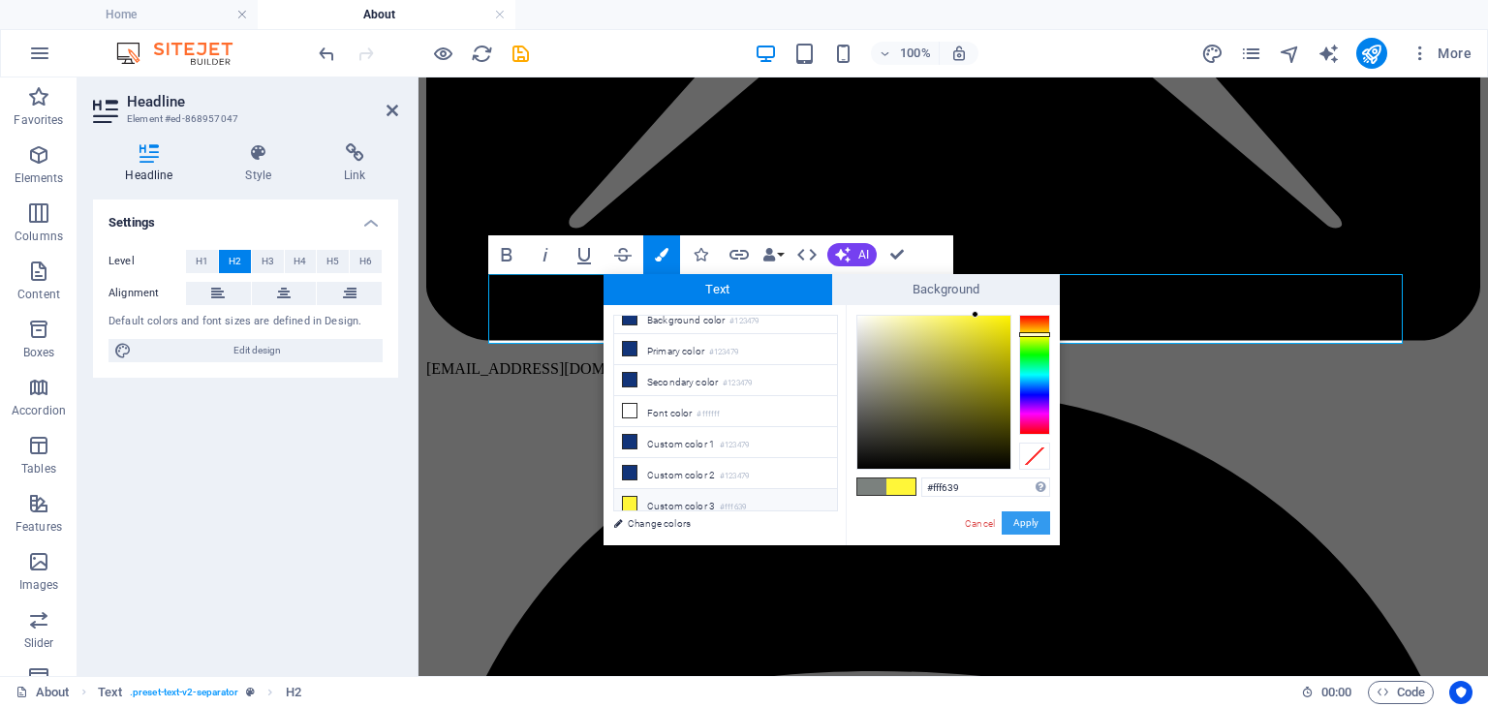
click at [1024, 518] on button "Apply" at bounding box center [1026, 523] width 48 height 23
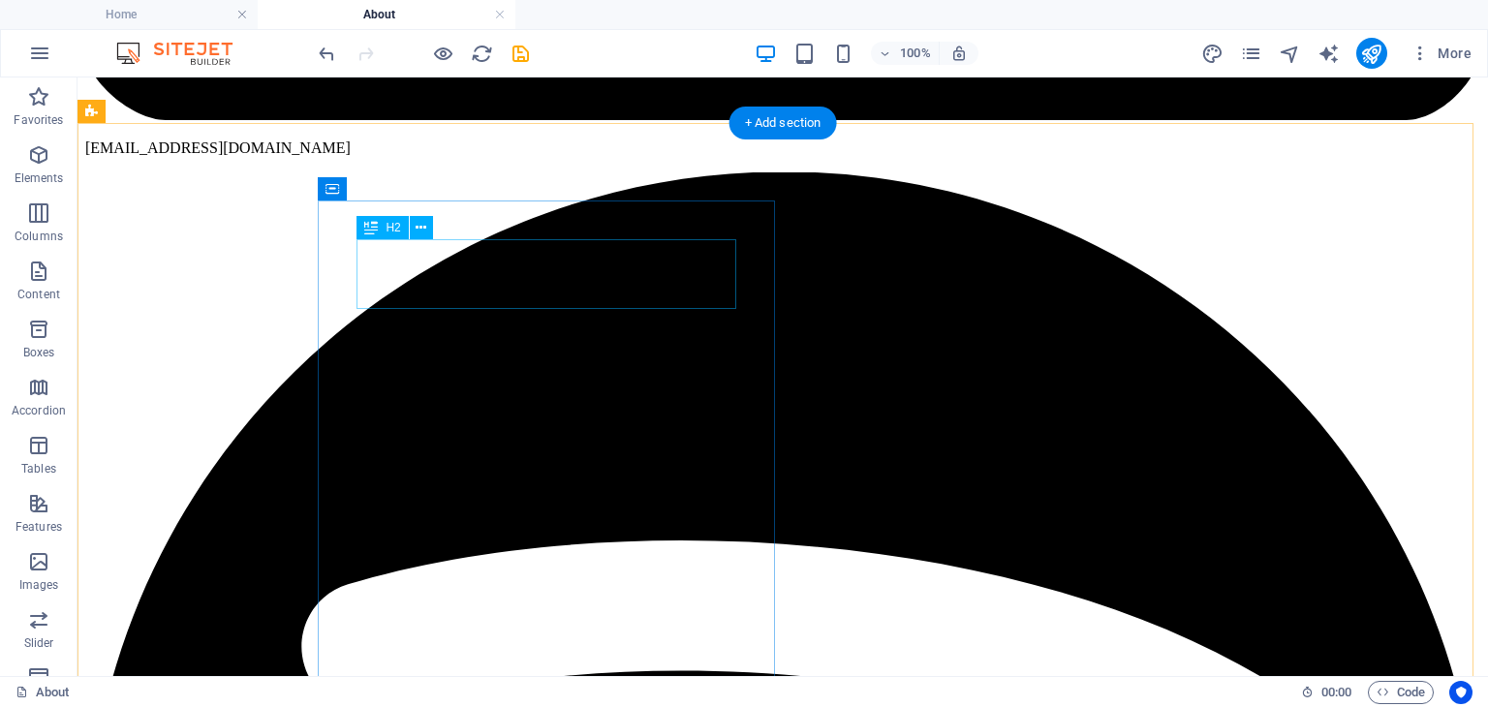
scroll to position [840, 0]
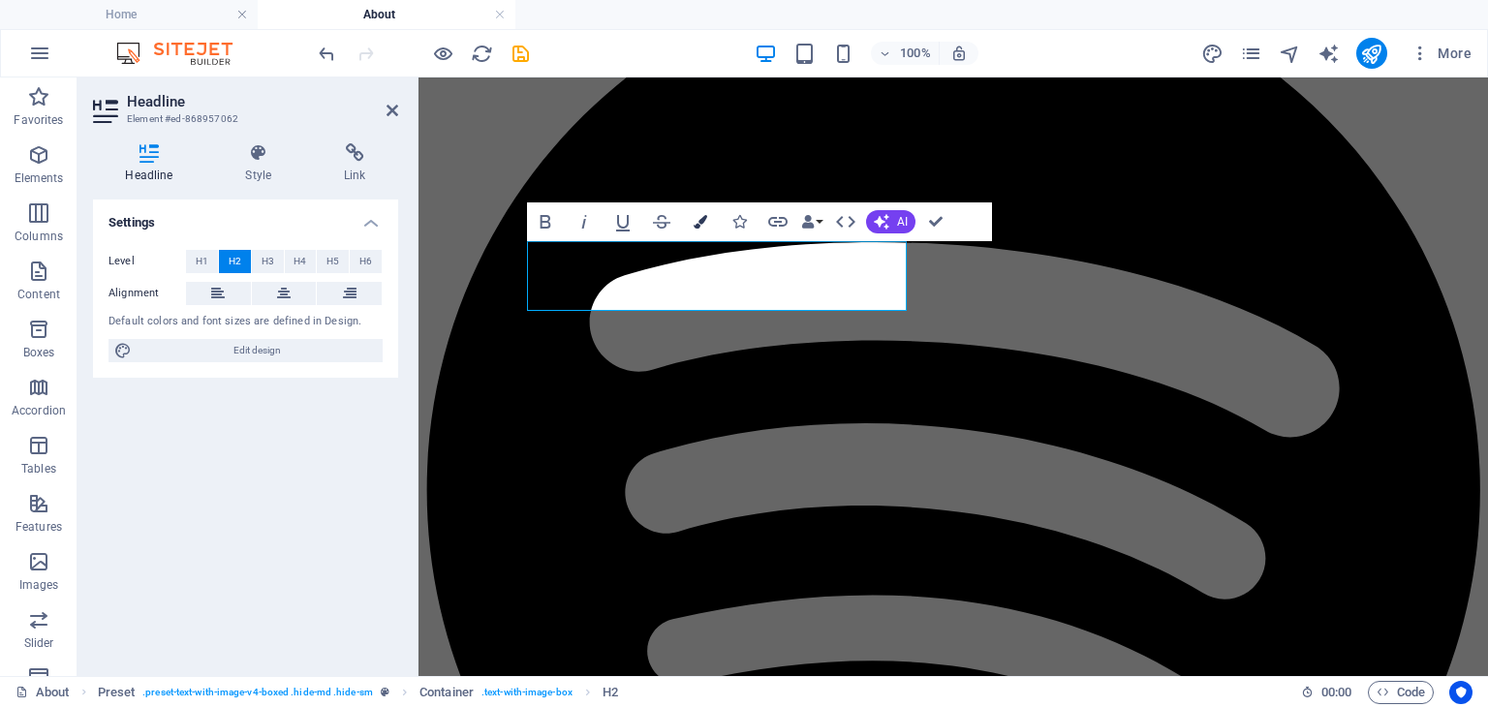
click at [698, 225] on icon "button" at bounding box center [701, 222] width 14 height 14
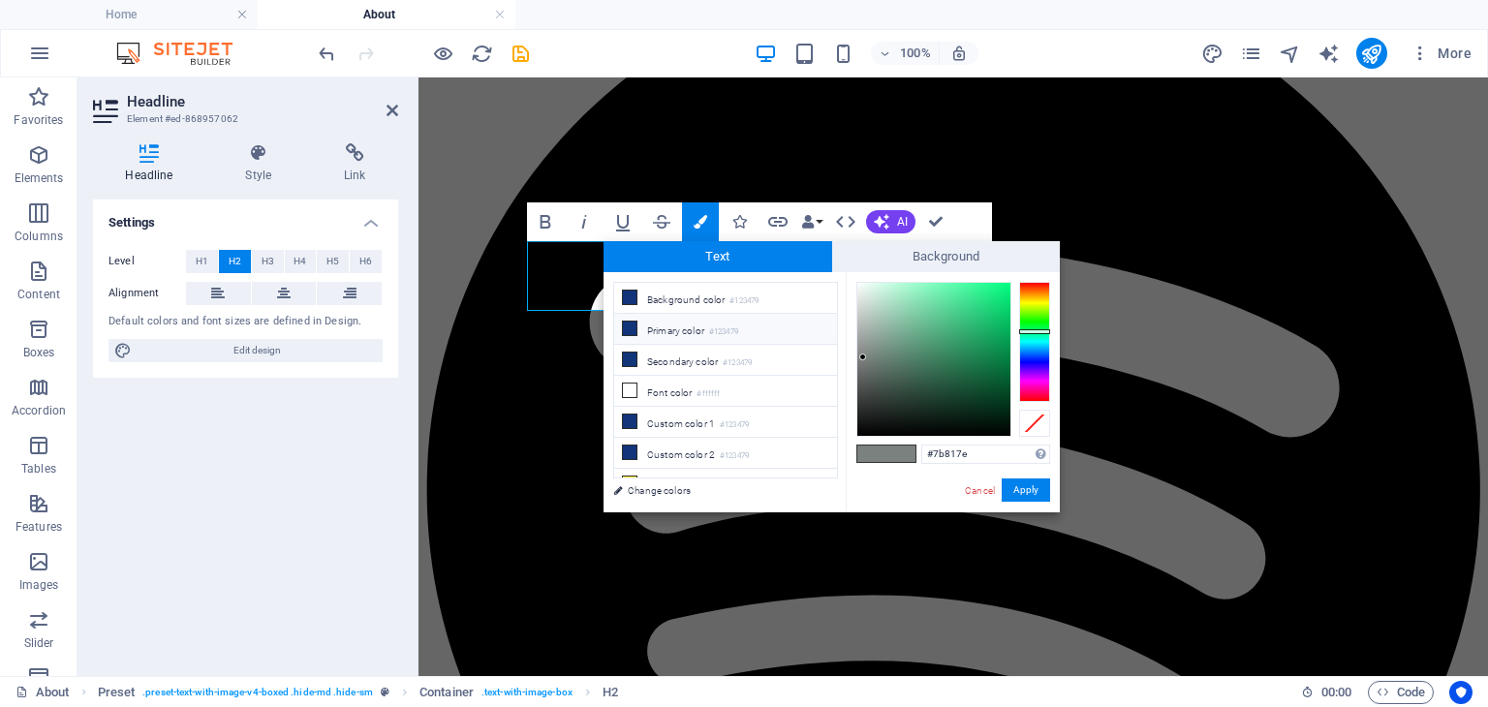
click at [700, 332] on li "Primary color #123479" at bounding box center [725, 329] width 223 height 31
type input "#123479"
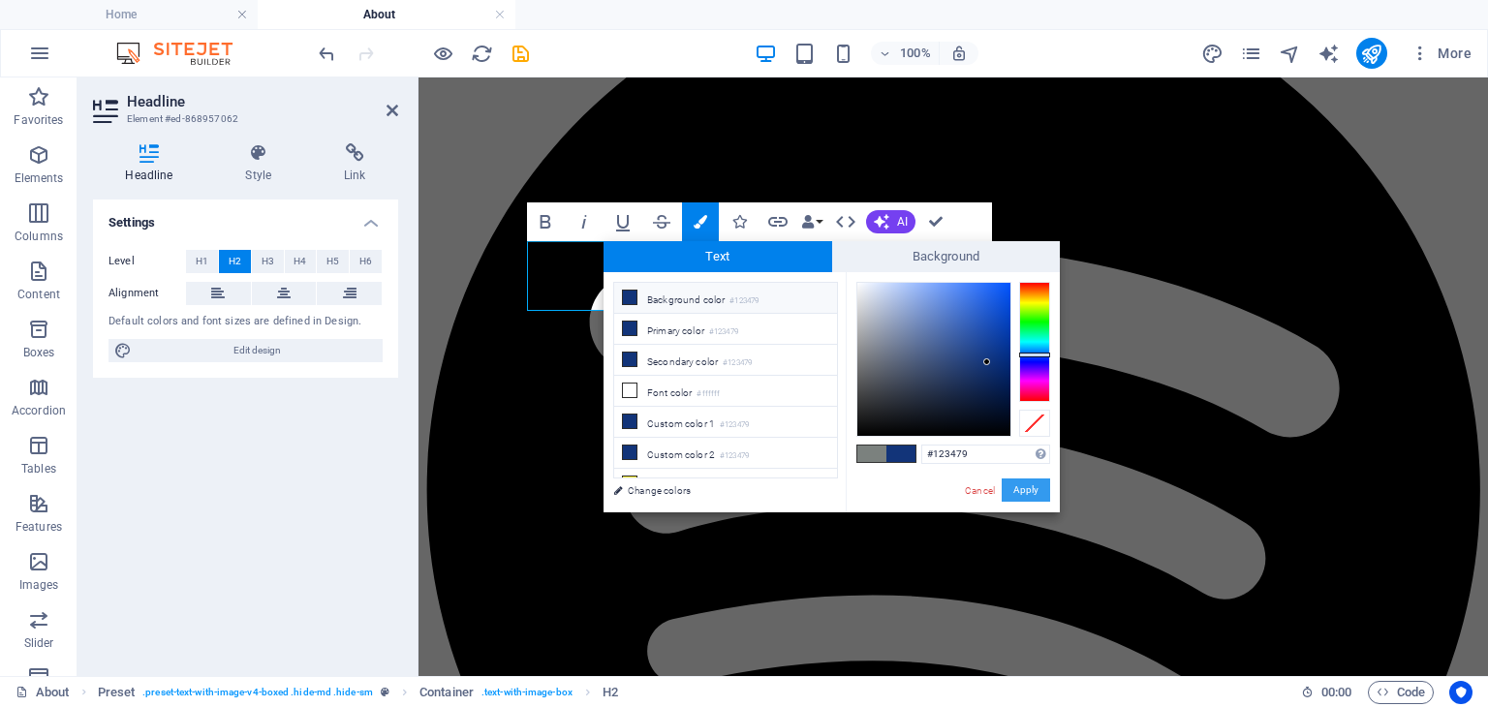
click at [1031, 495] on button "Apply" at bounding box center [1026, 490] width 48 height 23
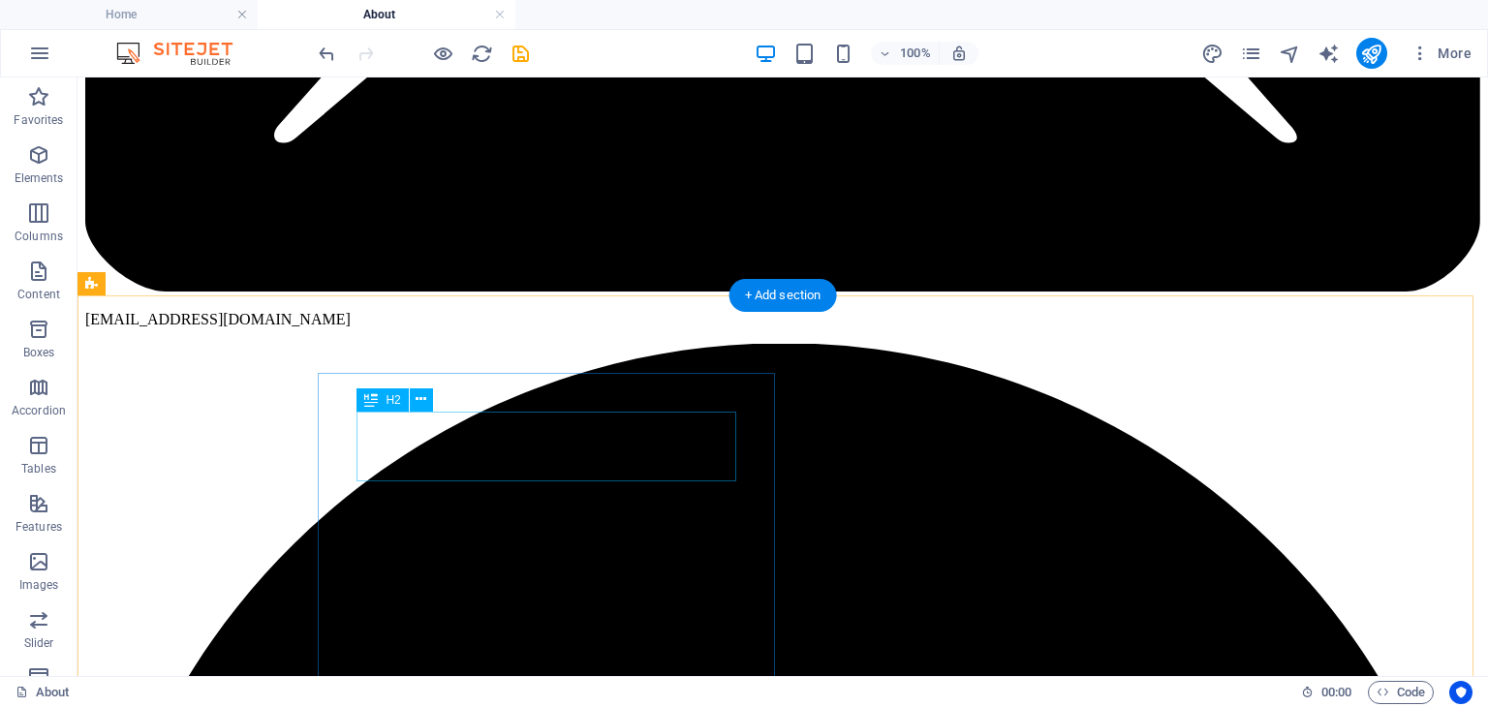
scroll to position [0, 0]
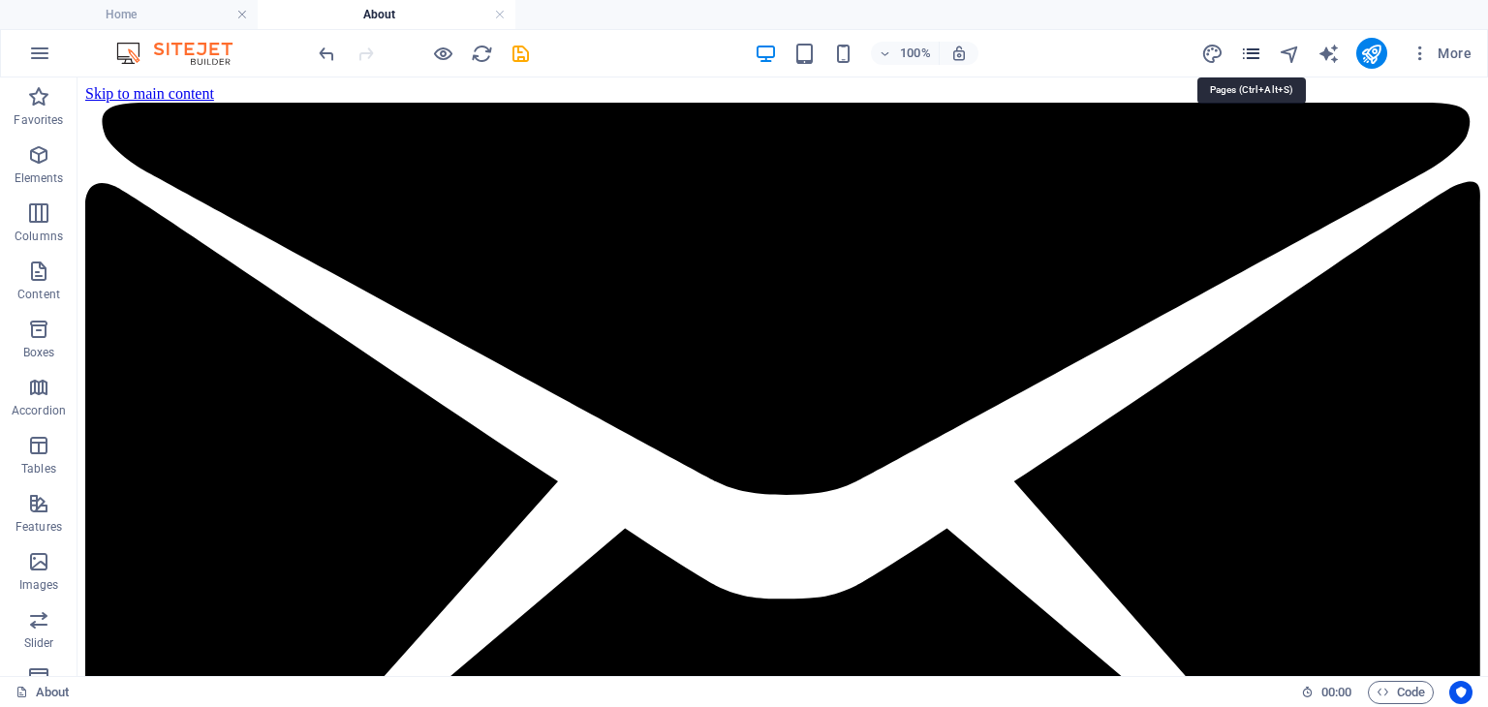
click at [1251, 55] on icon "pages" at bounding box center [1251, 54] width 22 height 22
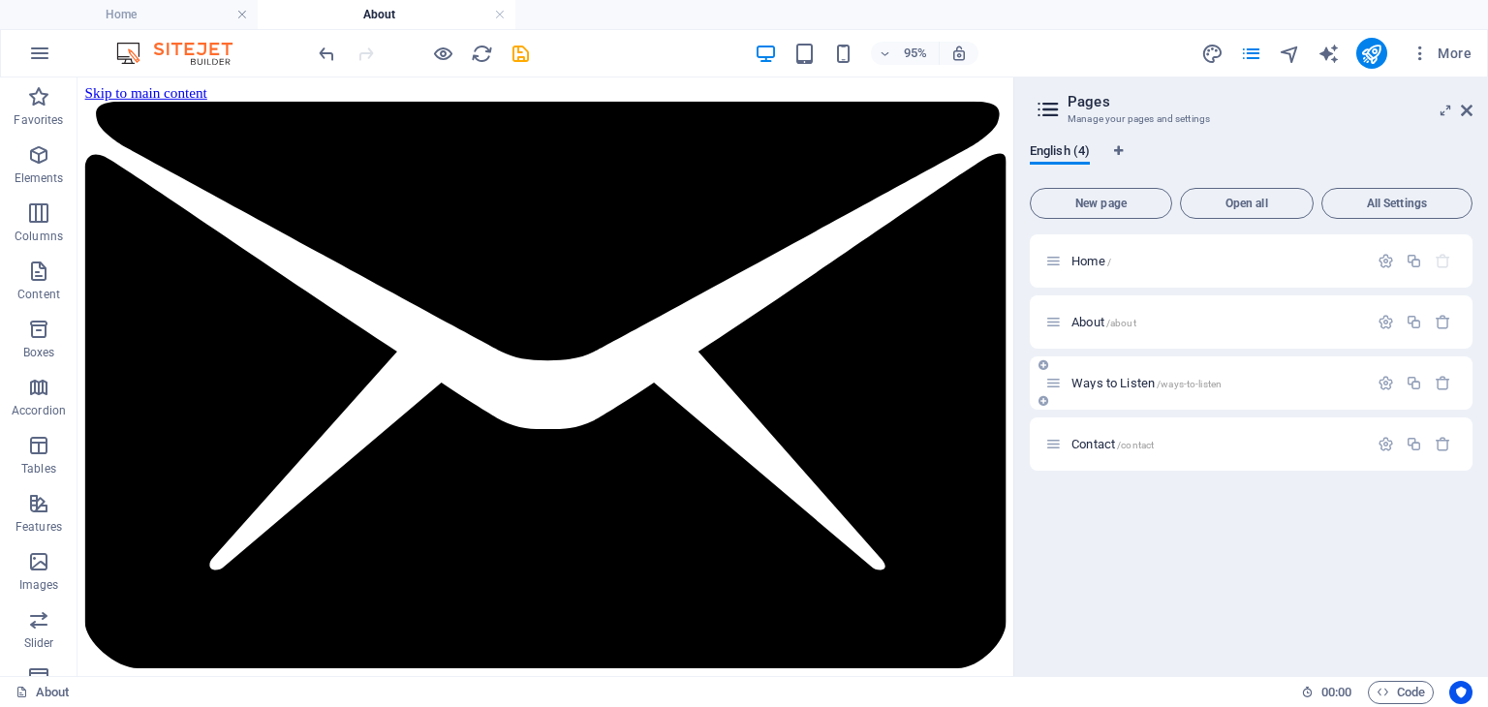
click at [1136, 383] on span "Ways to Listen /ways-to-listen" at bounding box center [1146, 383] width 150 height 15
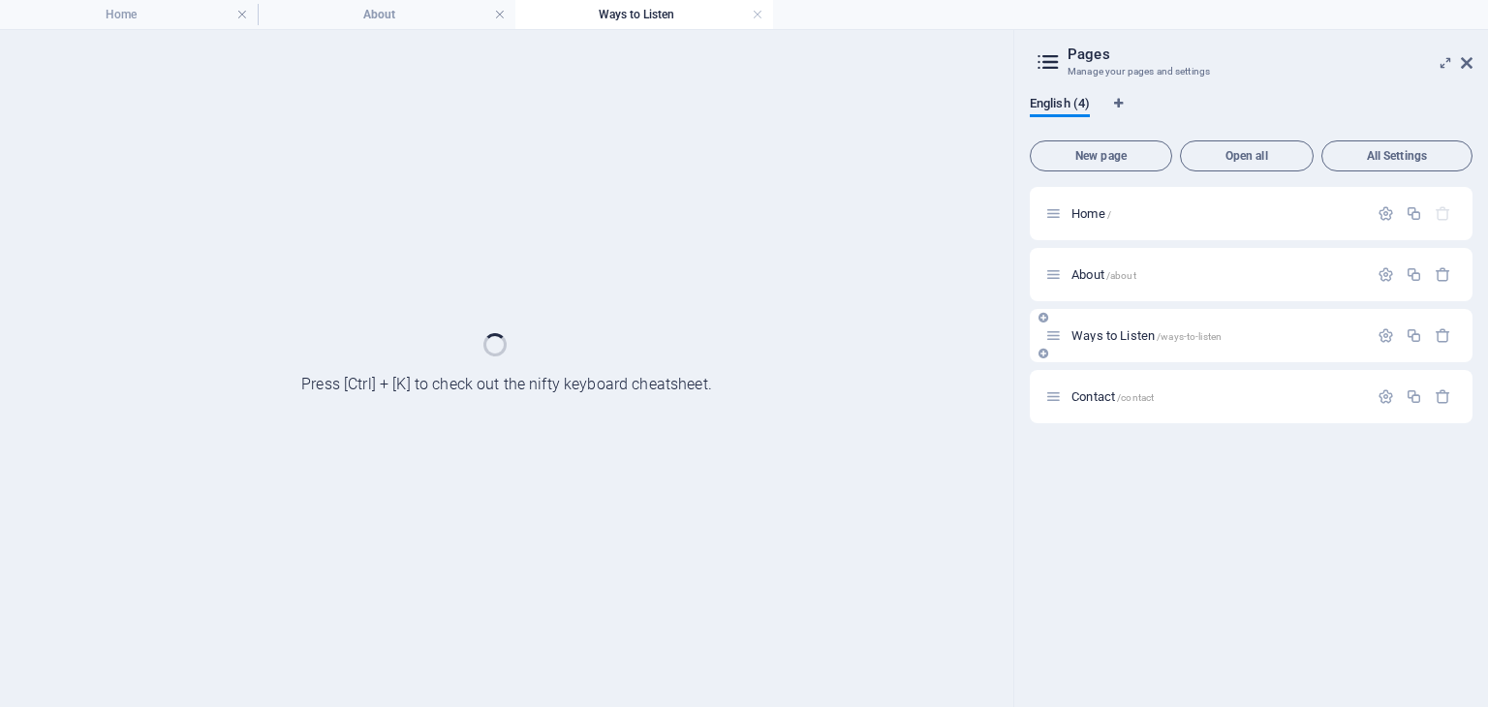
click at [1120, 362] on div "Ways to Listen /ways-to-listen" at bounding box center [1251, 335] width 443 height 53
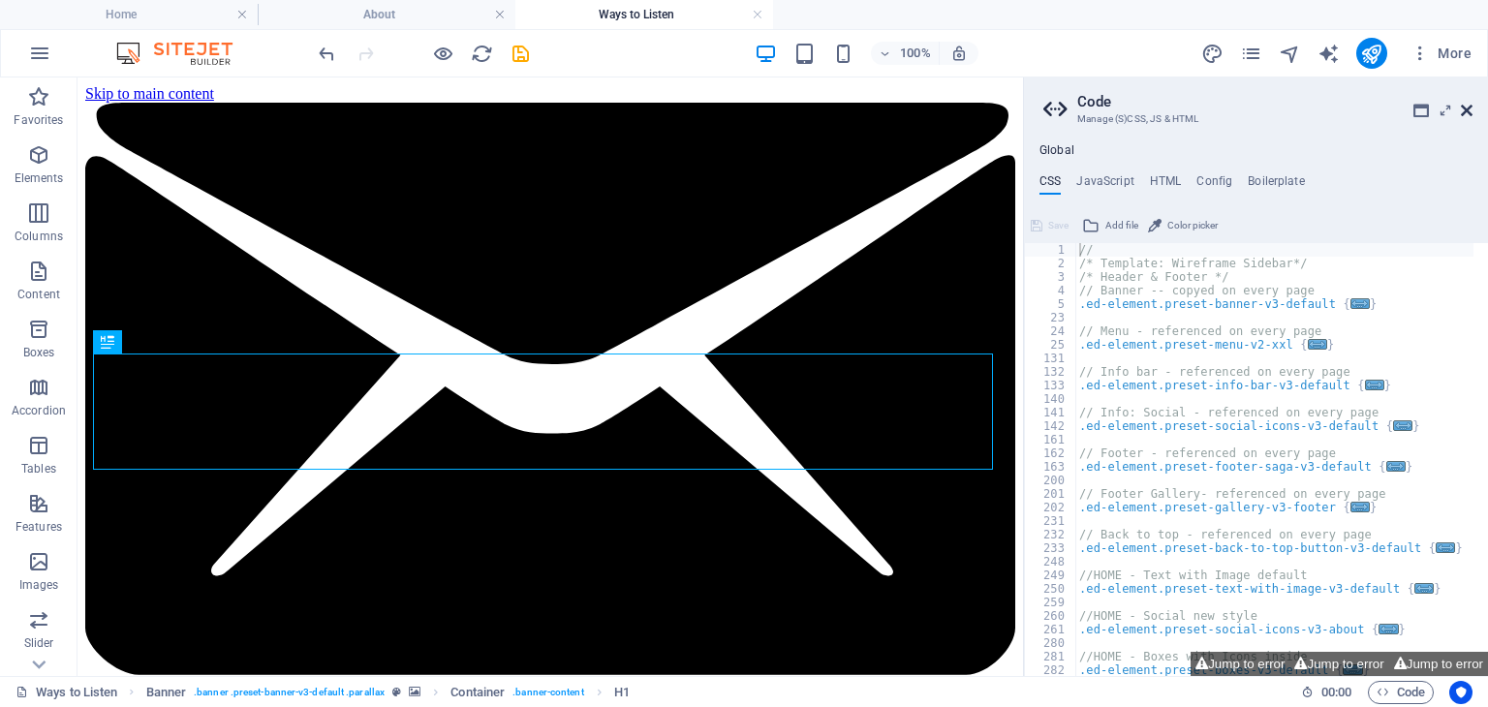
click at [1466, 109] on icon at bounding box center [1467, 111] width 12 height 16
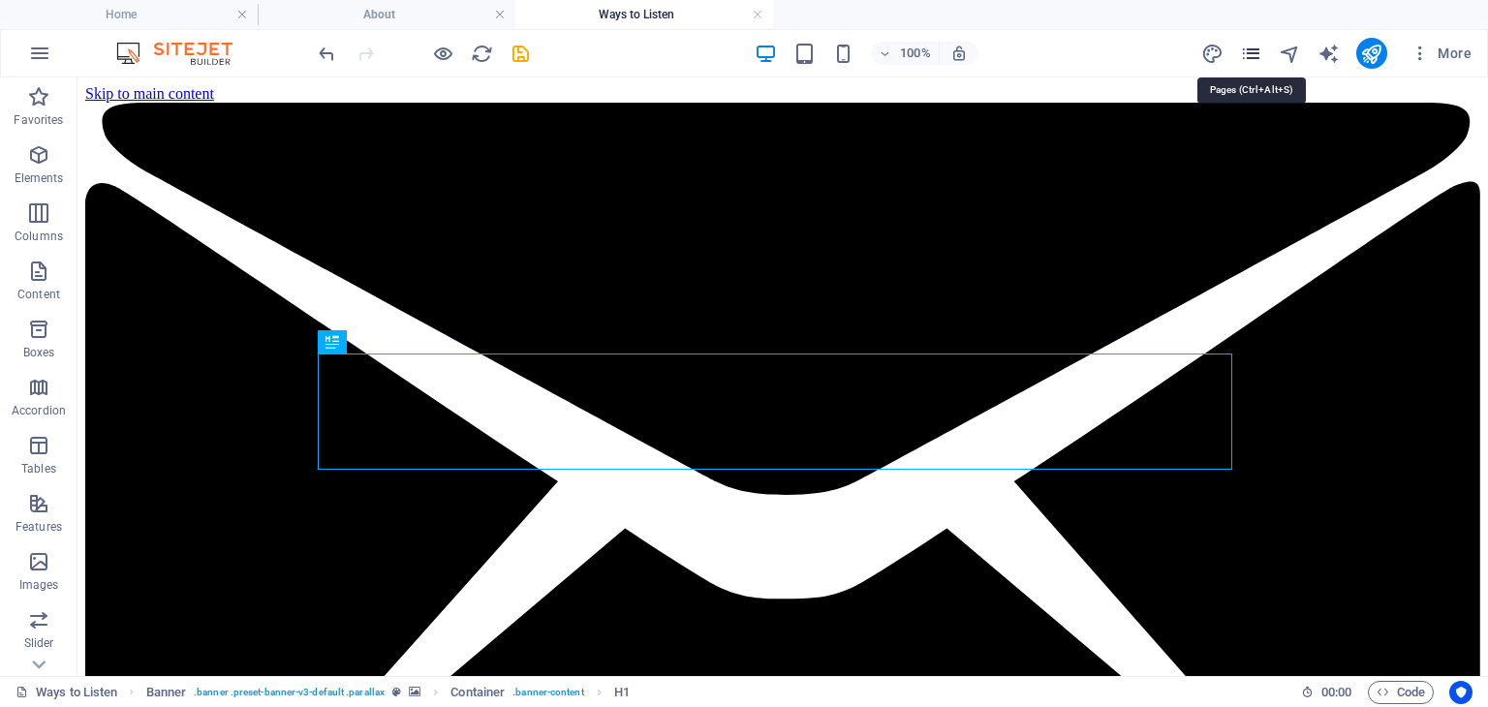
click at [1252, 58] on icon "pages" at bounding box center [1251, 54] width 22 height 22
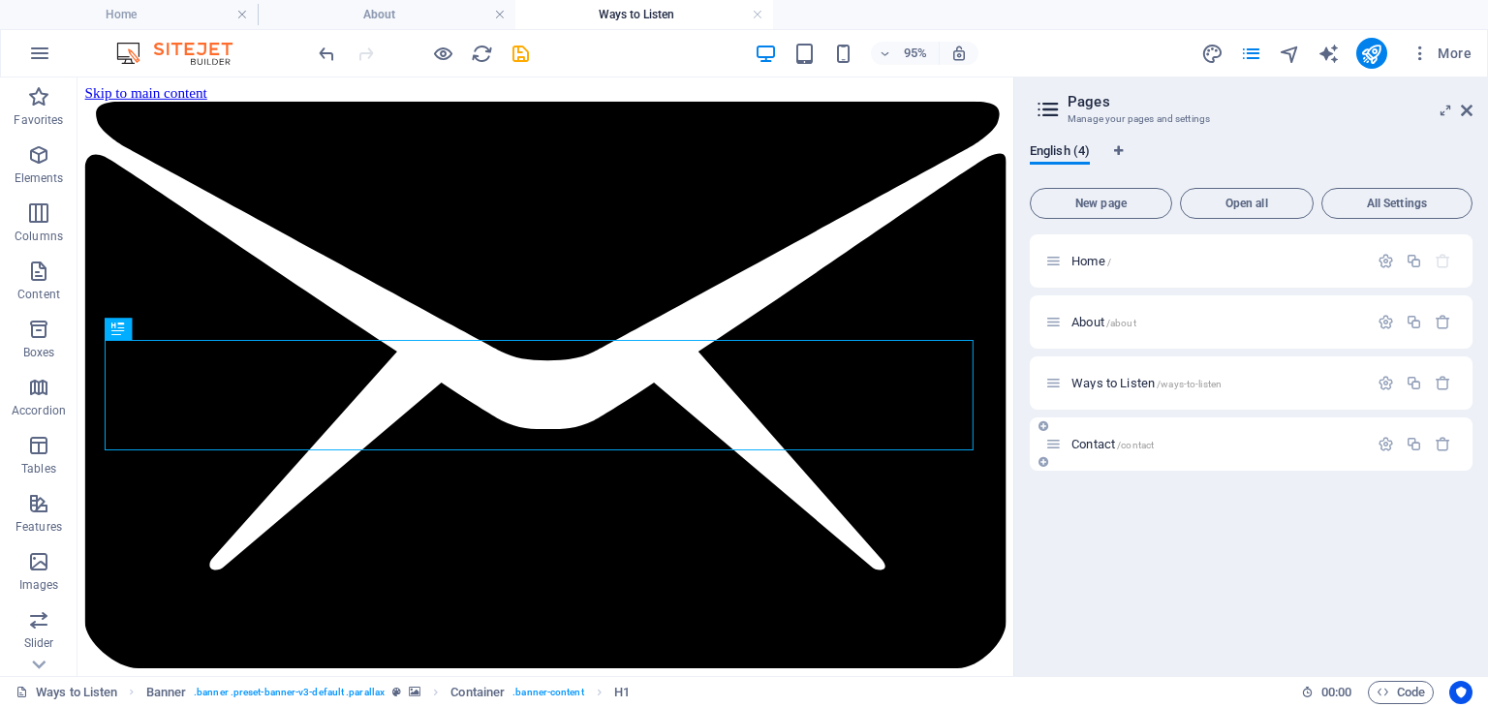
click at [1102, 435] on div "Contact /contact" at bounding box center [1206, 444] width 323 height 22
click at [1102, 442] on span "Contact /contact" at bounding box center [1112, 444] width 82 height 15
click at [1473, 63] on button "More" at bounding box center [1441, 53] width 77 height 31
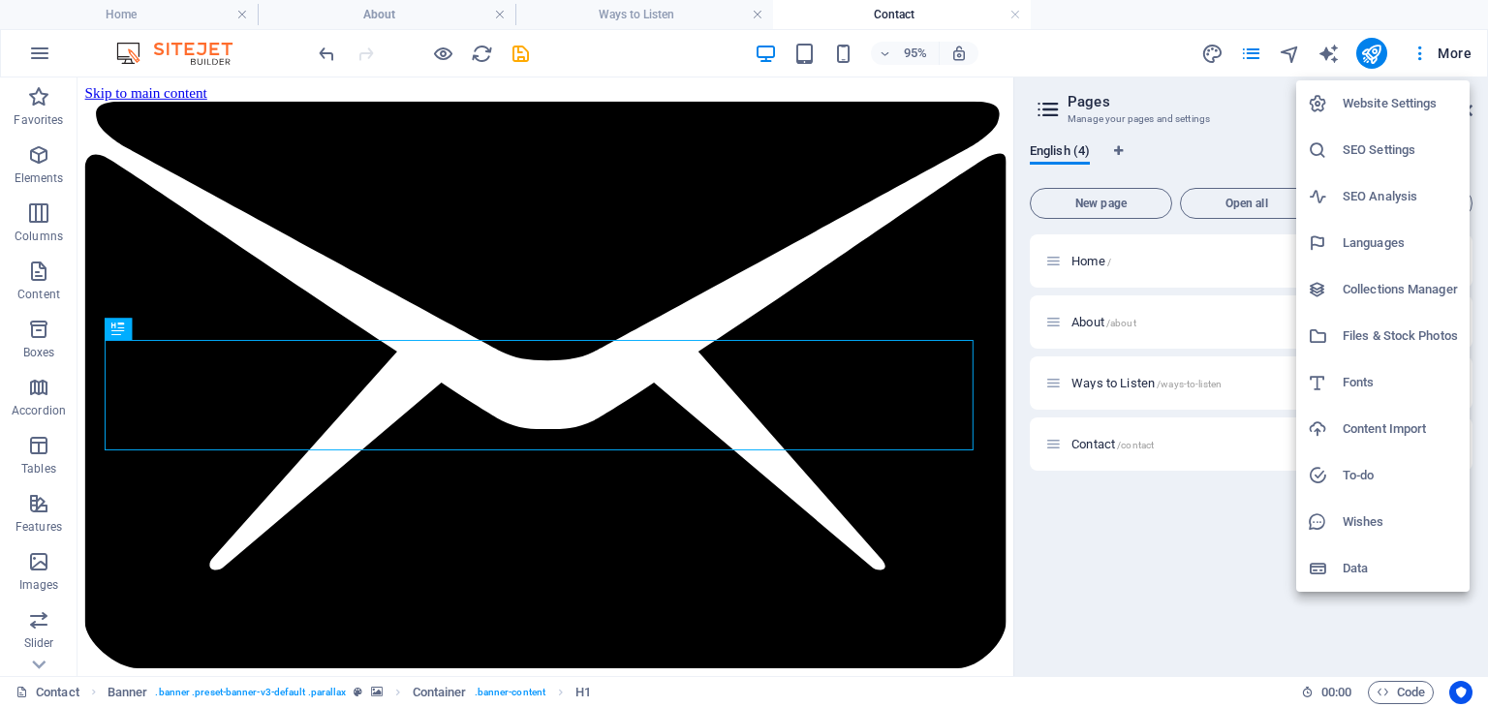
click at [1250, 104] on div at bounding box center [744, 353] width 1488 height 707
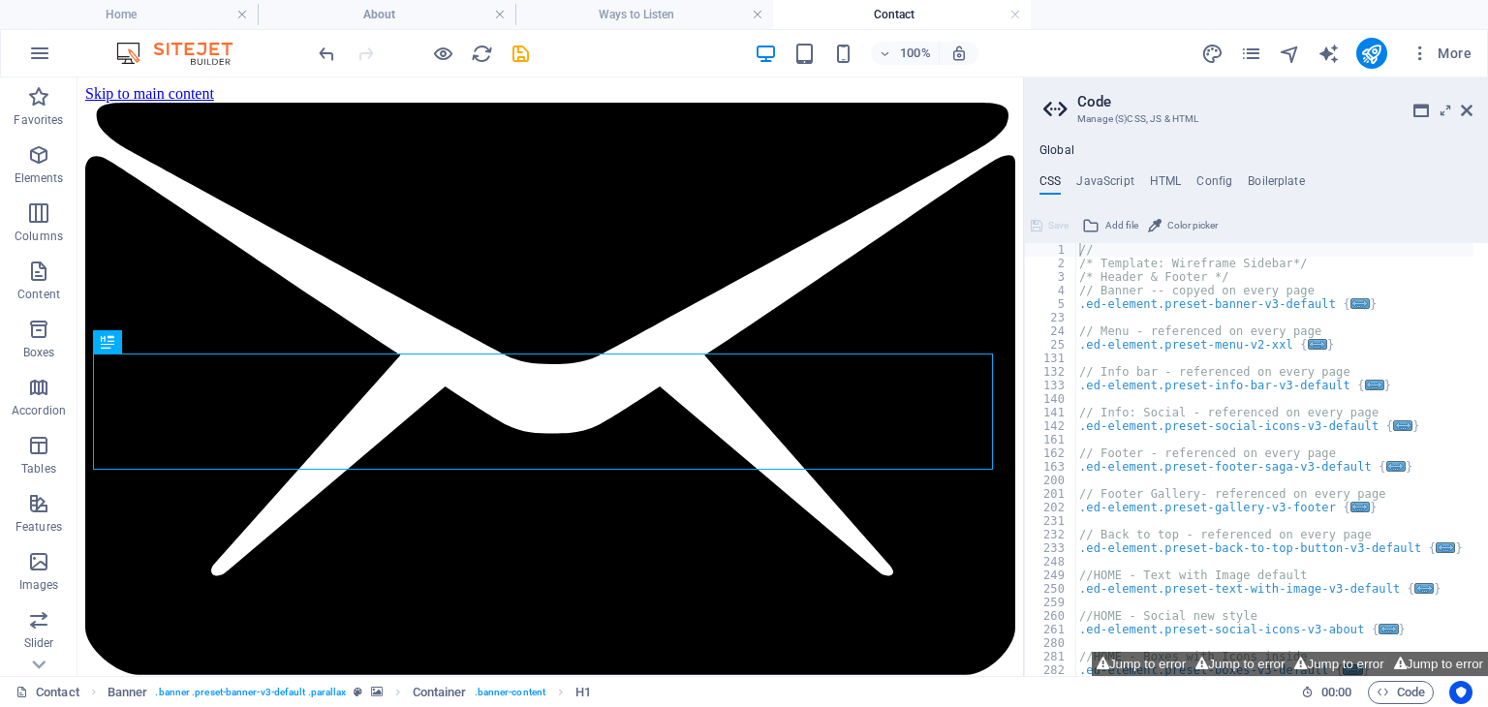
click at [1474, 111] on aside "Code Manage (S)CSS, JS & HTML Global CSS JavaScript HTML Config Boilerplate // …" at bounding box center [1255, 377] width 465 height 599
click at [1467, 111] on icon at bounding box center [1467, 111] width 12 height 16
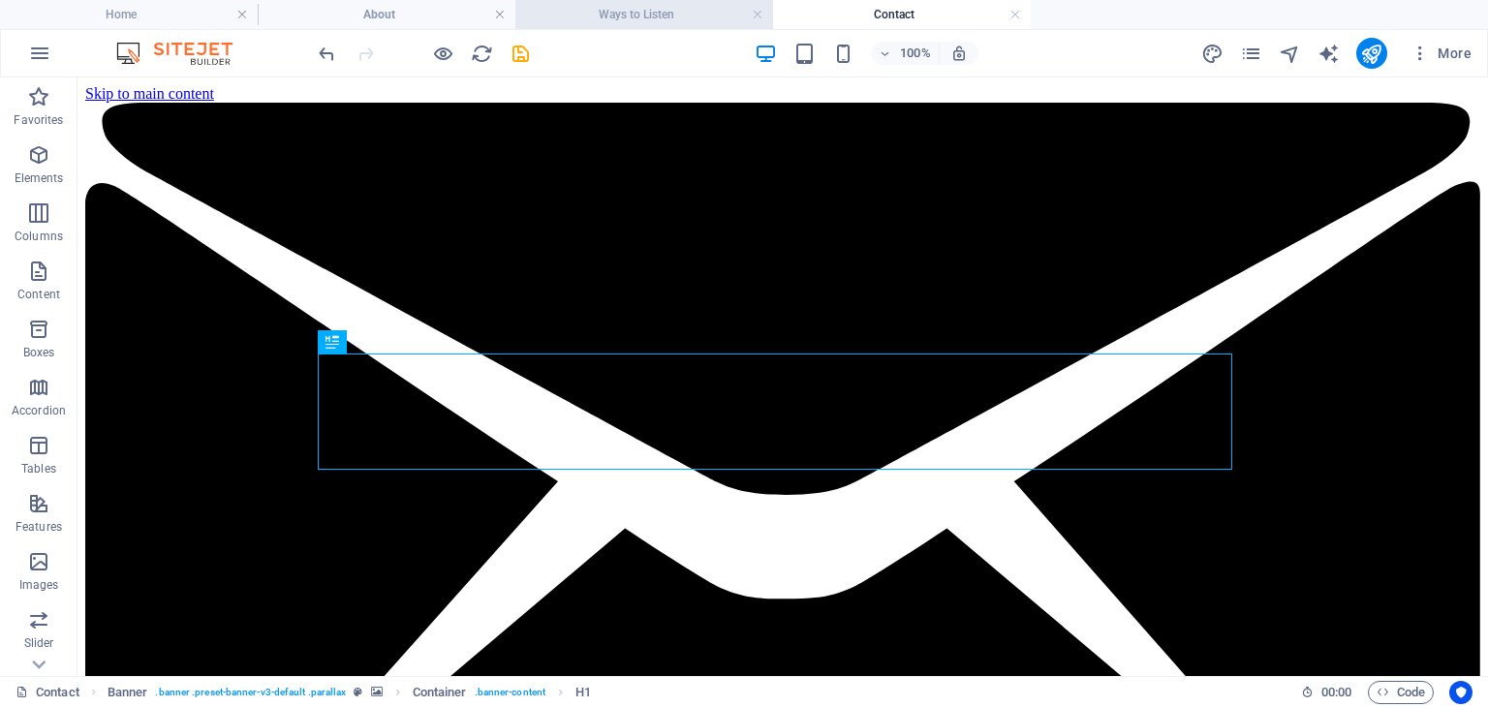
click at [694, 20] on h4 "Ways to Listen" at bounding box center [644, 14] width 258 height 21
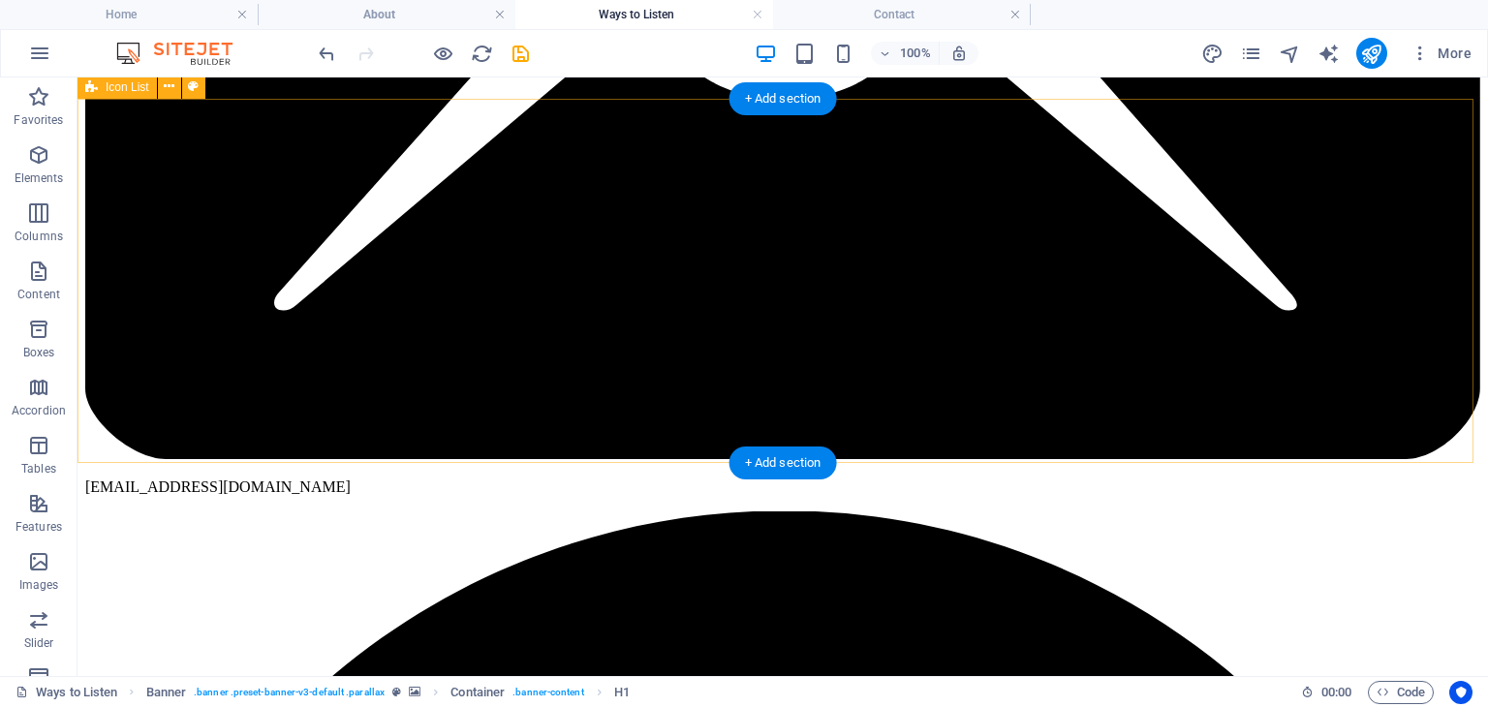
scroll to position [512, 0]
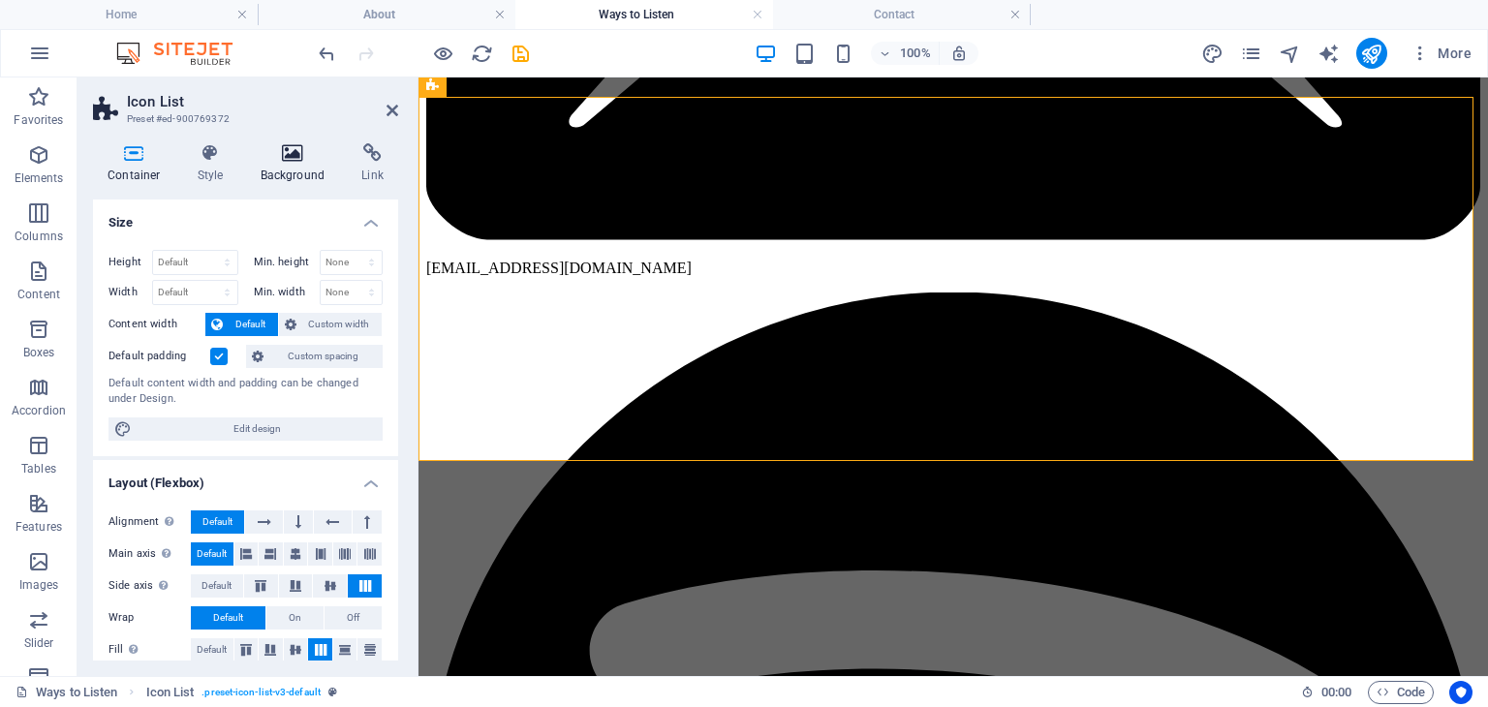
click at [275, 171] on h4 "Background" at bounding box center [297, 163] width 102 height 41
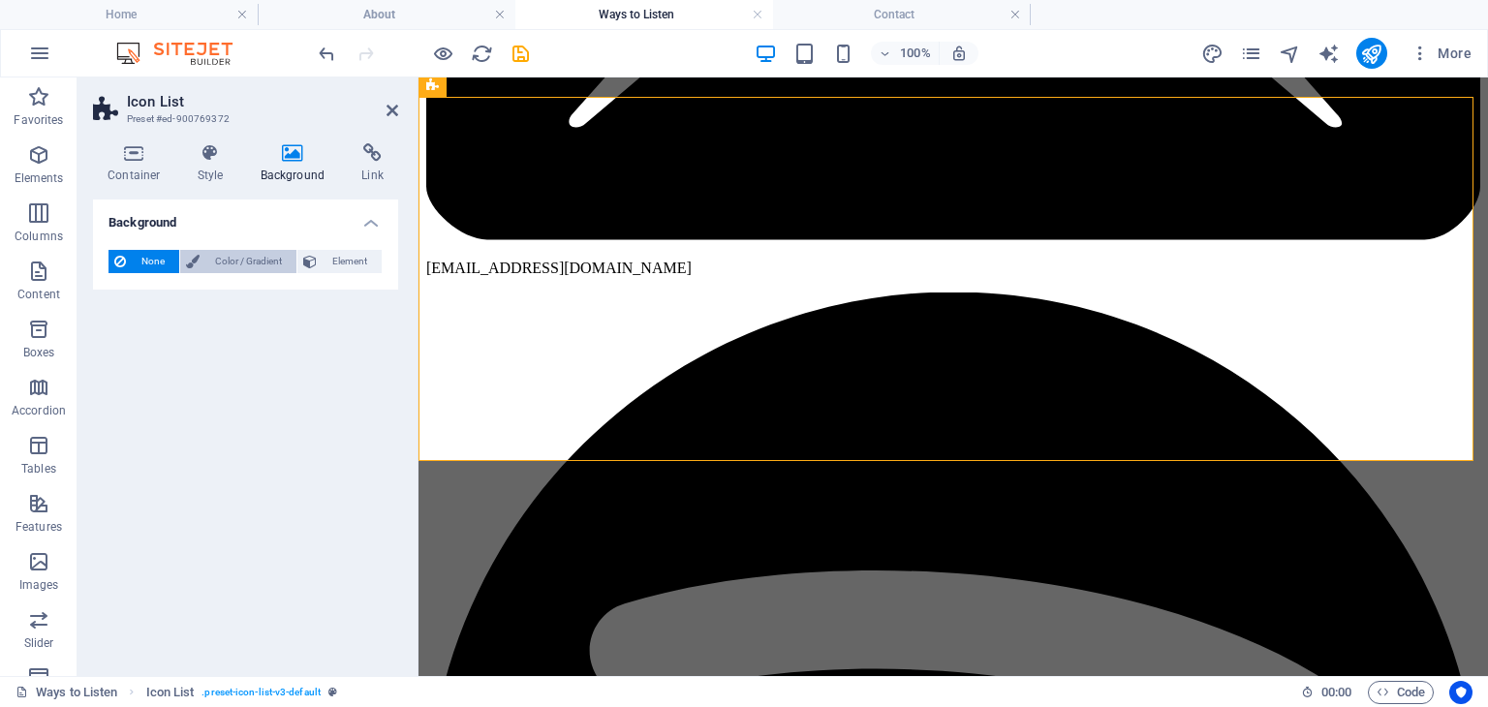
click at [248, 264] on span "Color / Gradient" at bounding box center [247, 261] width 85 height 23
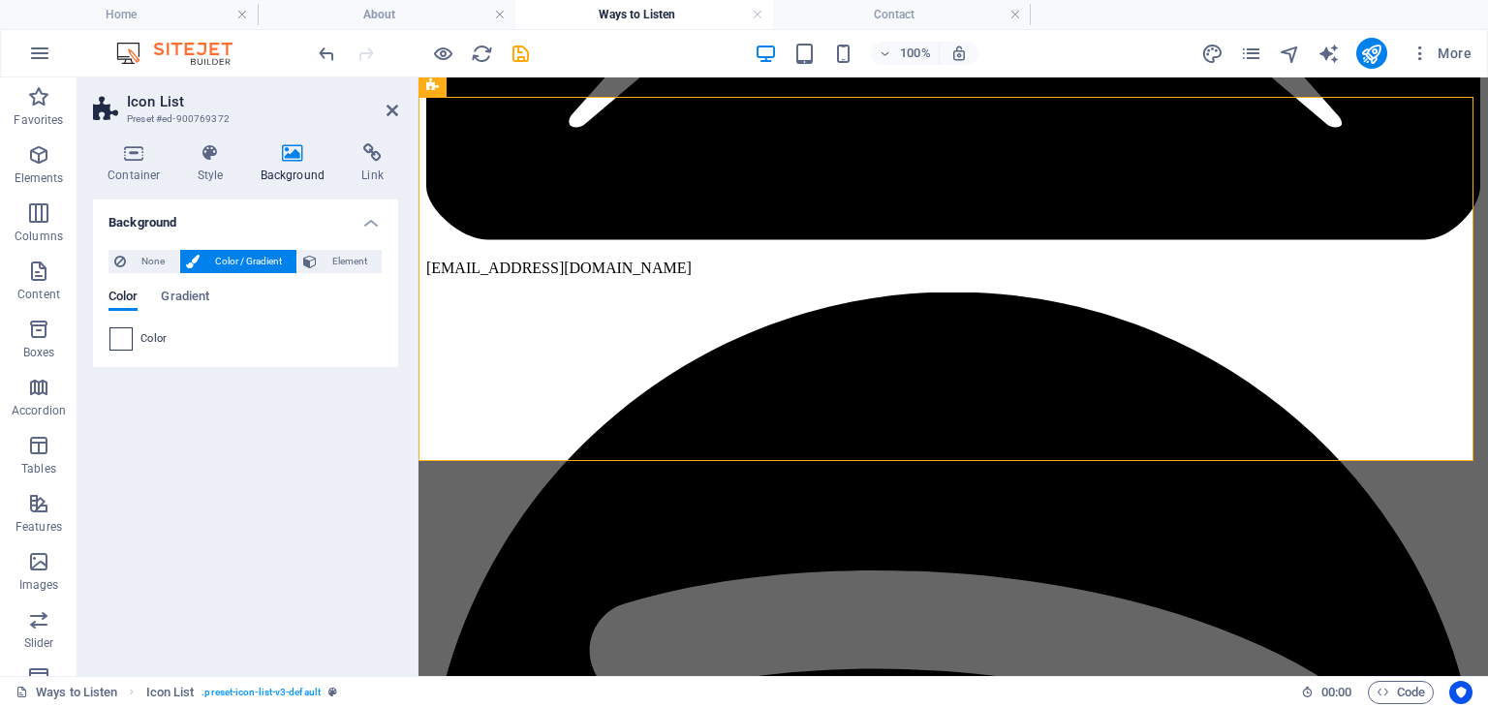
click at [120, 336] on span at bounding box center [120, 338] width 21 height 21
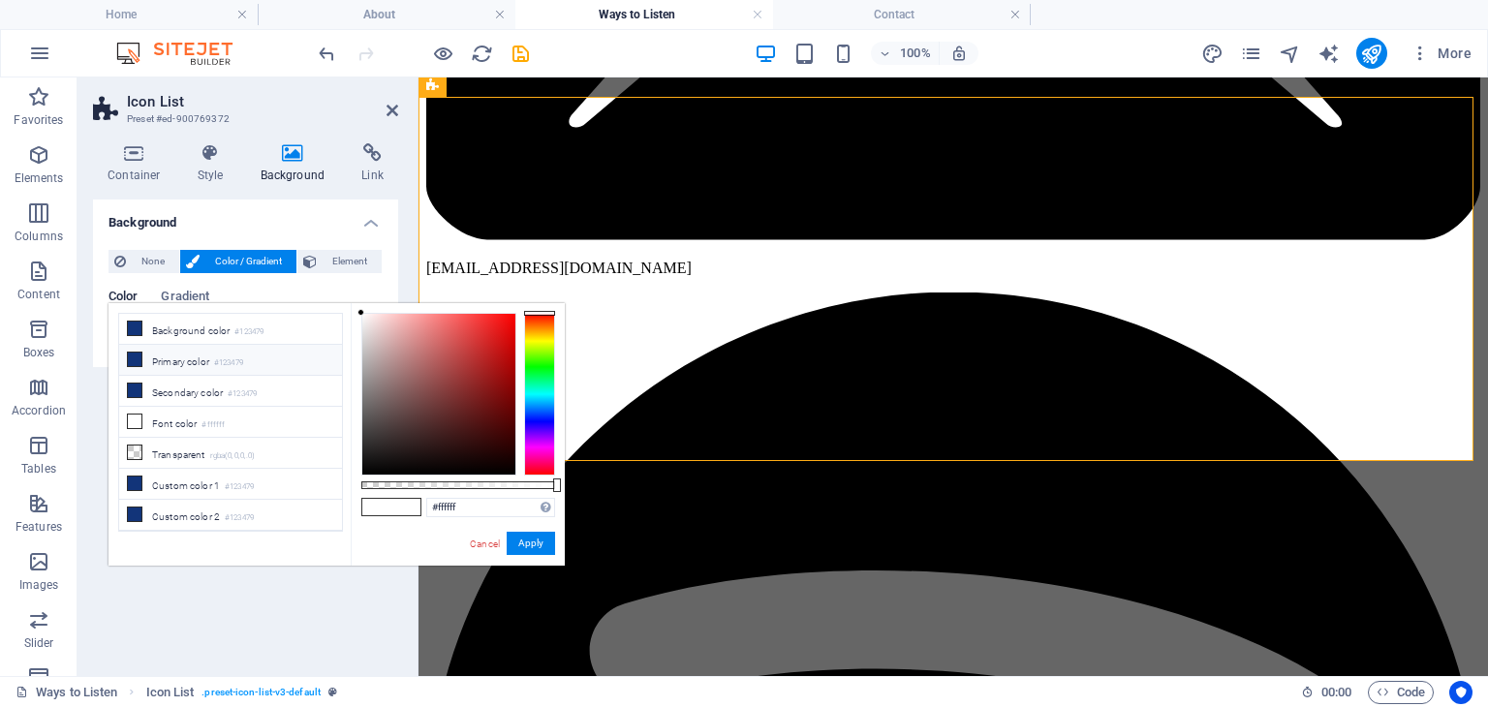
click at [179, 365] on li "Primary color #123479" at bounding box center [230, 360] width 223 height 31
type input "#123479"
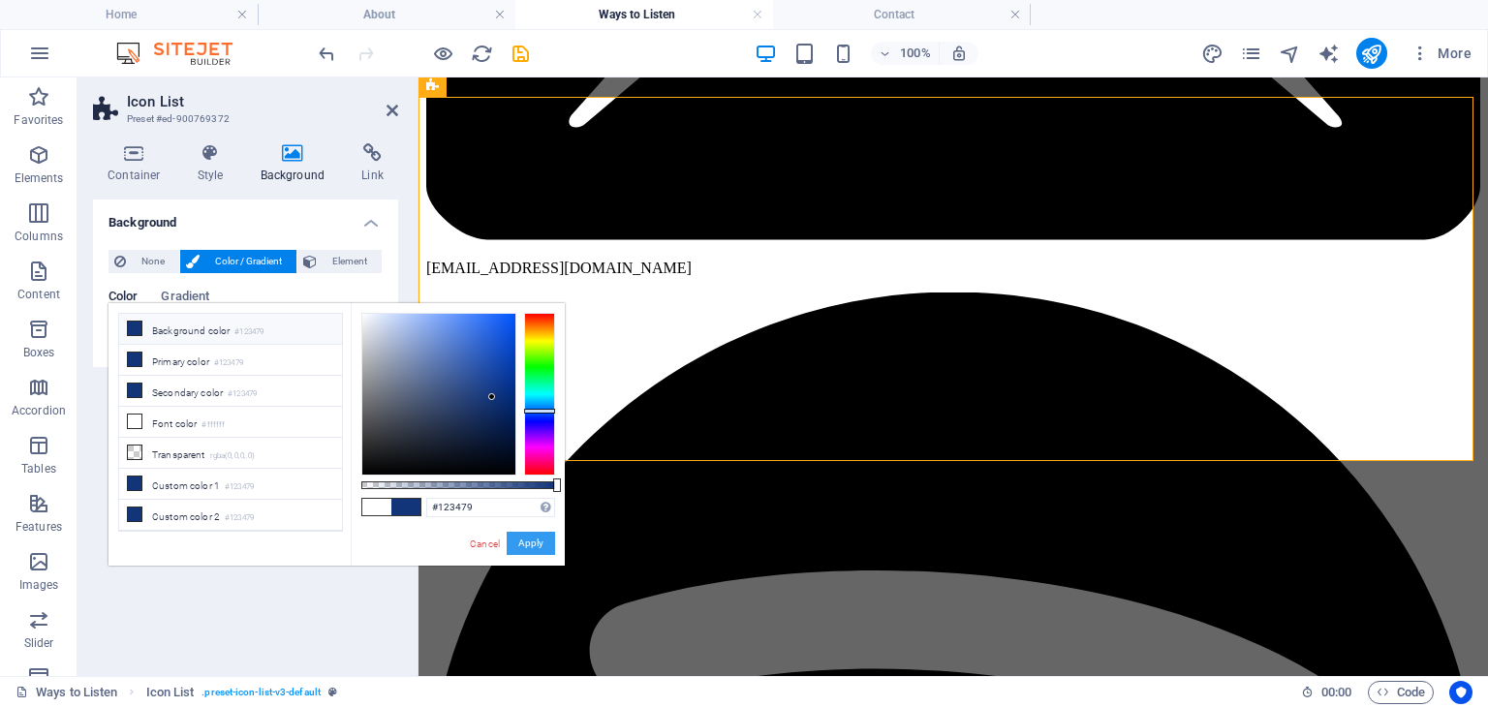
click at [543, 546] on button "Apply" at bounding box center [531, 543] width 48 height 23
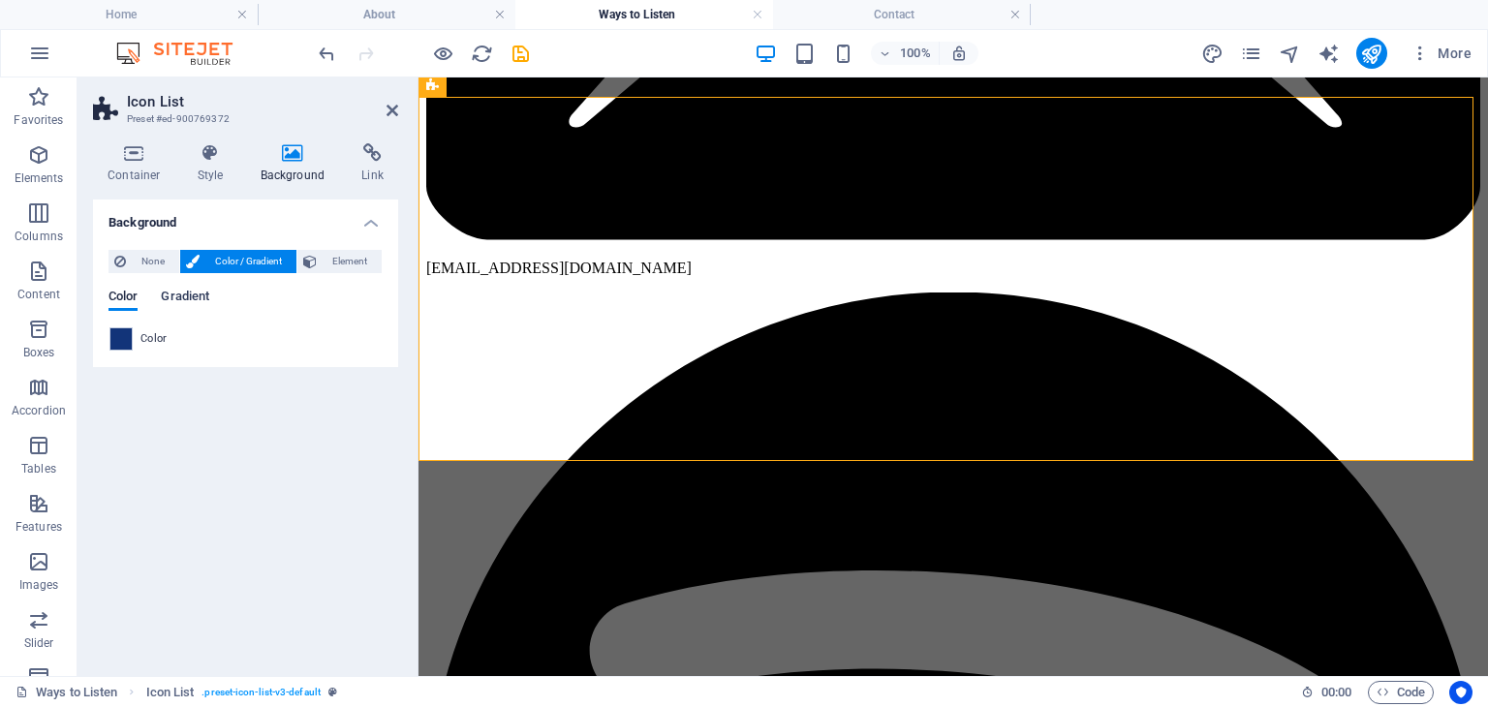
click at [177, 303] on span "Gradient" at bounding box center [185, 298] width 48 height 27
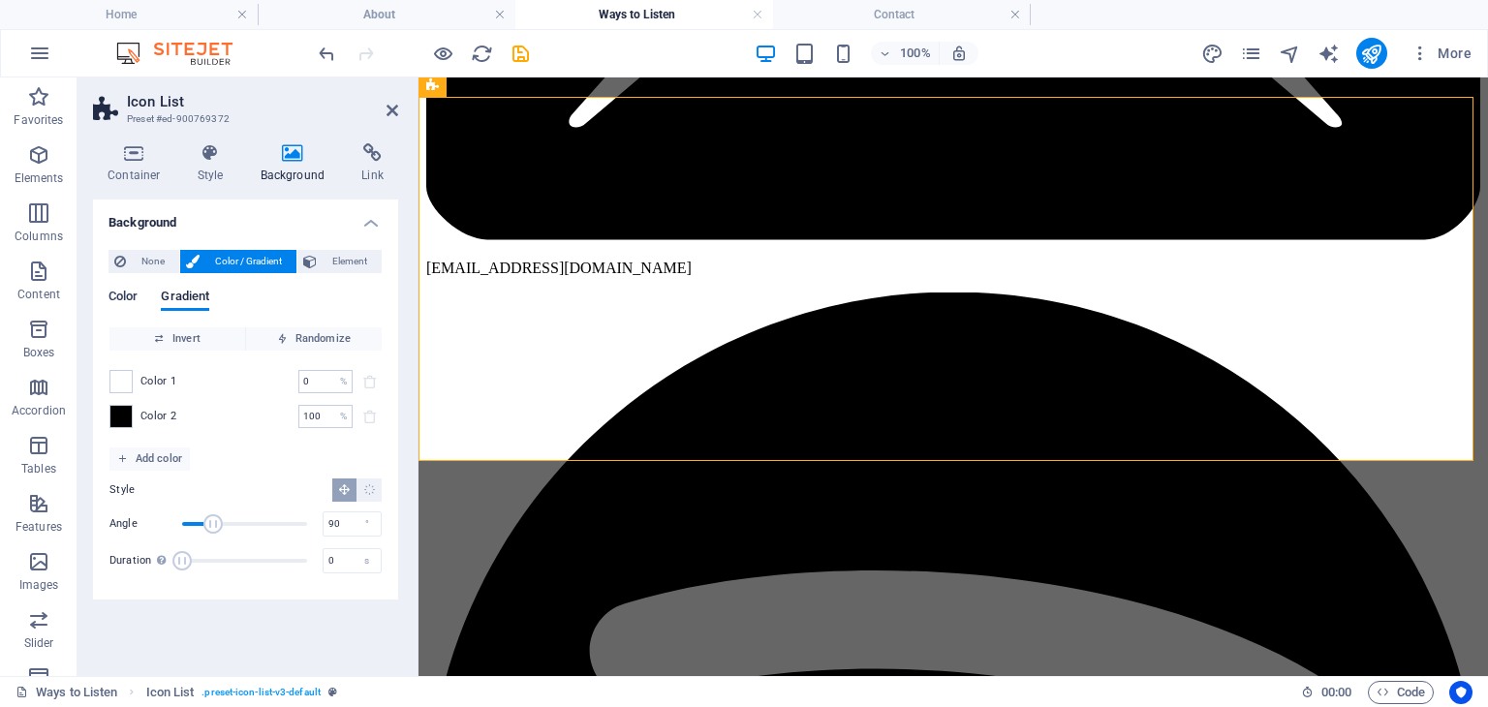
click at [116, 291] on span "Color" at bounding box center [123, 298] width 29 height 27
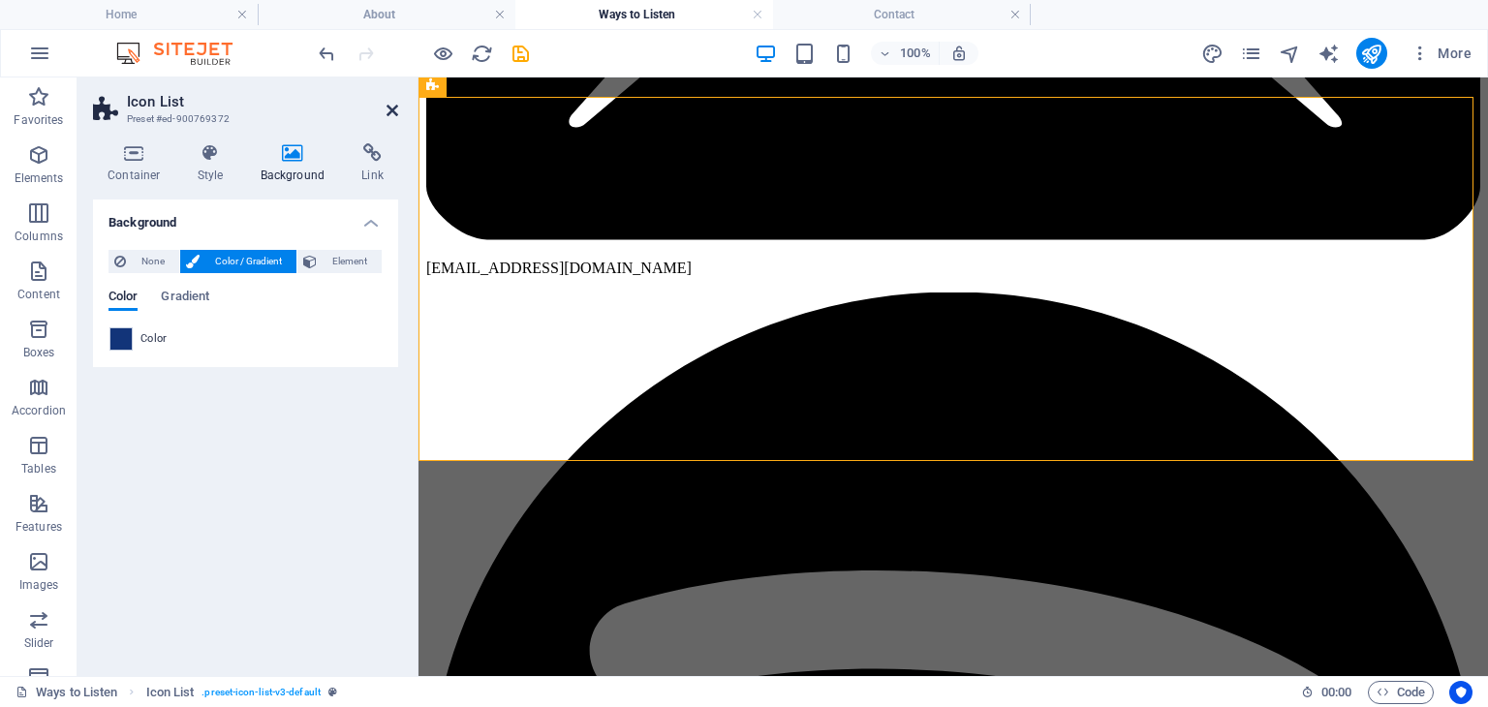
click at [388, 108] on icon at bounding box center [393, 111] width 12 height 16
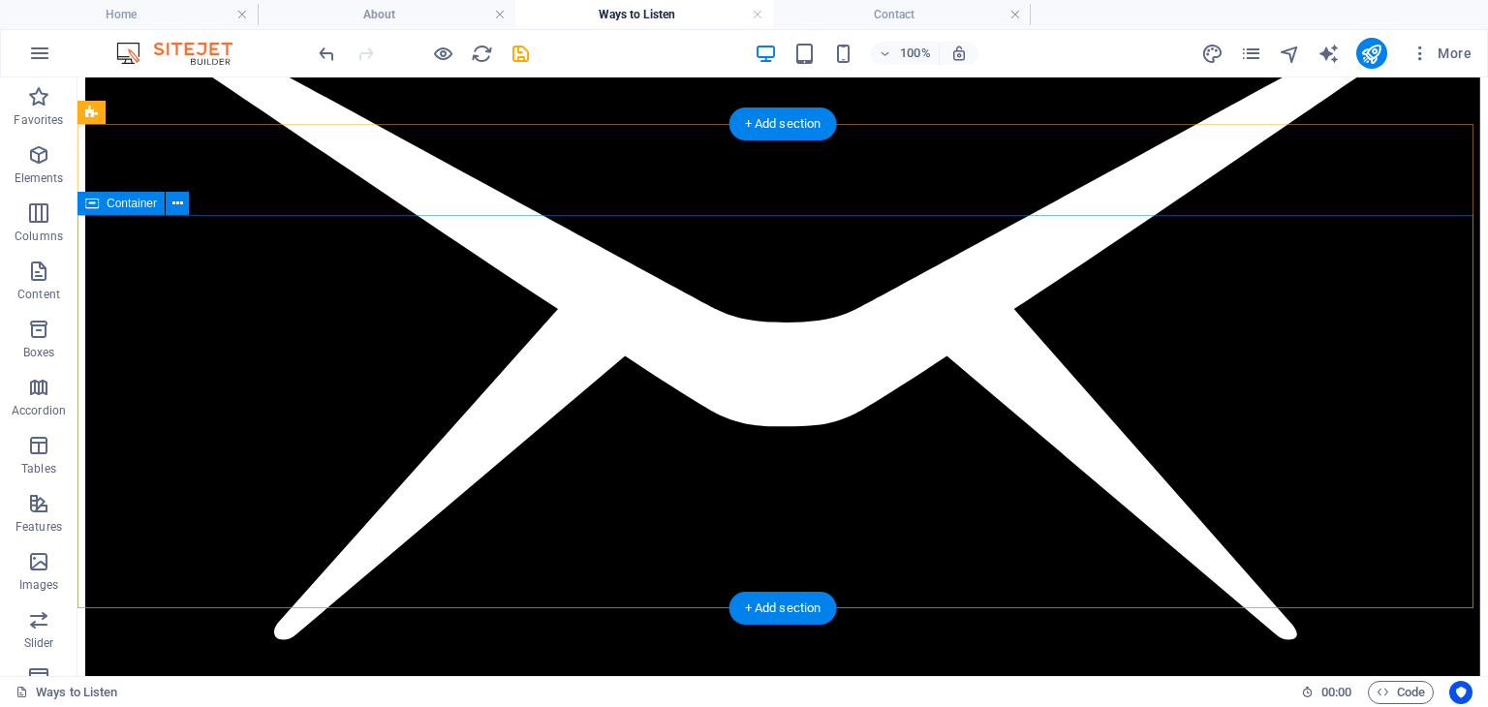
scroll to position [0, 0]
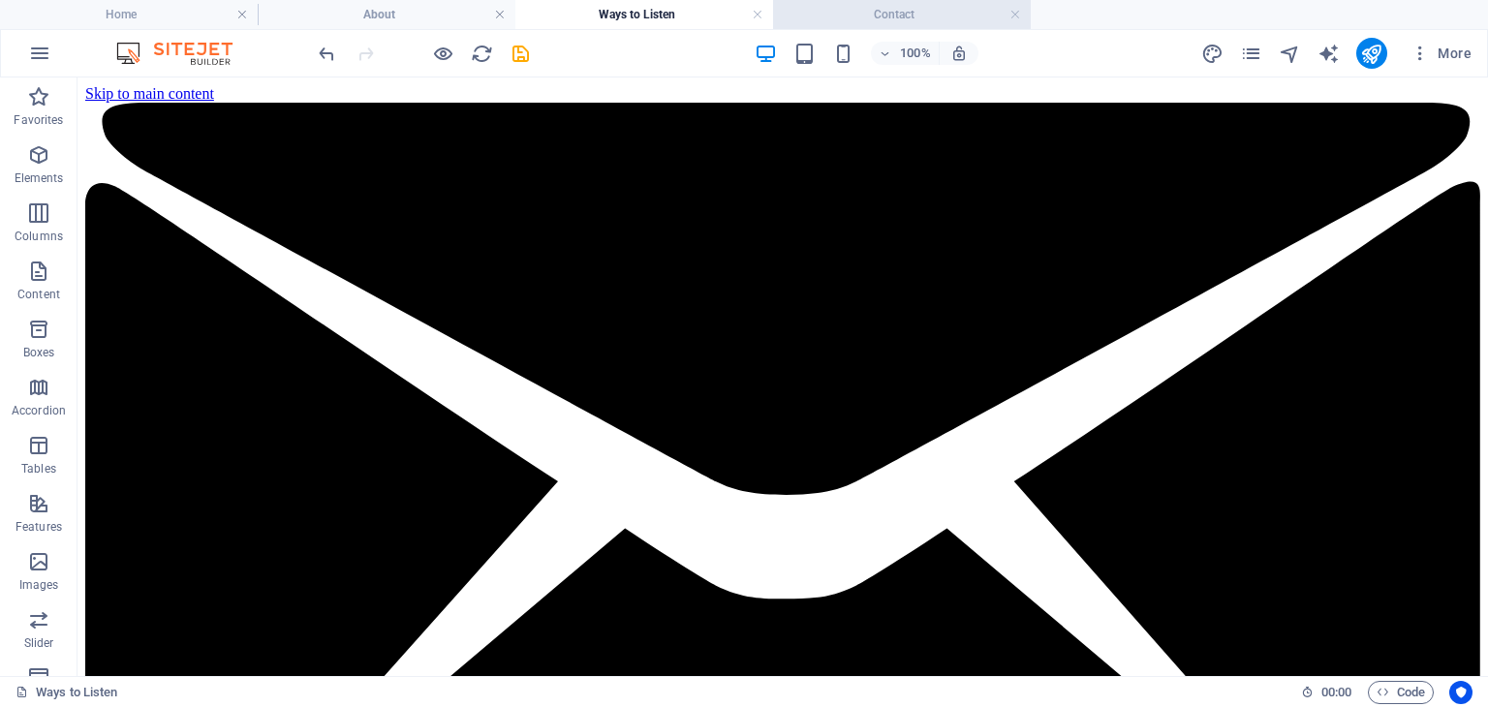
click at [853, 12] on h4 "Contact" at bounding box center [902, 14] width 258 height 21
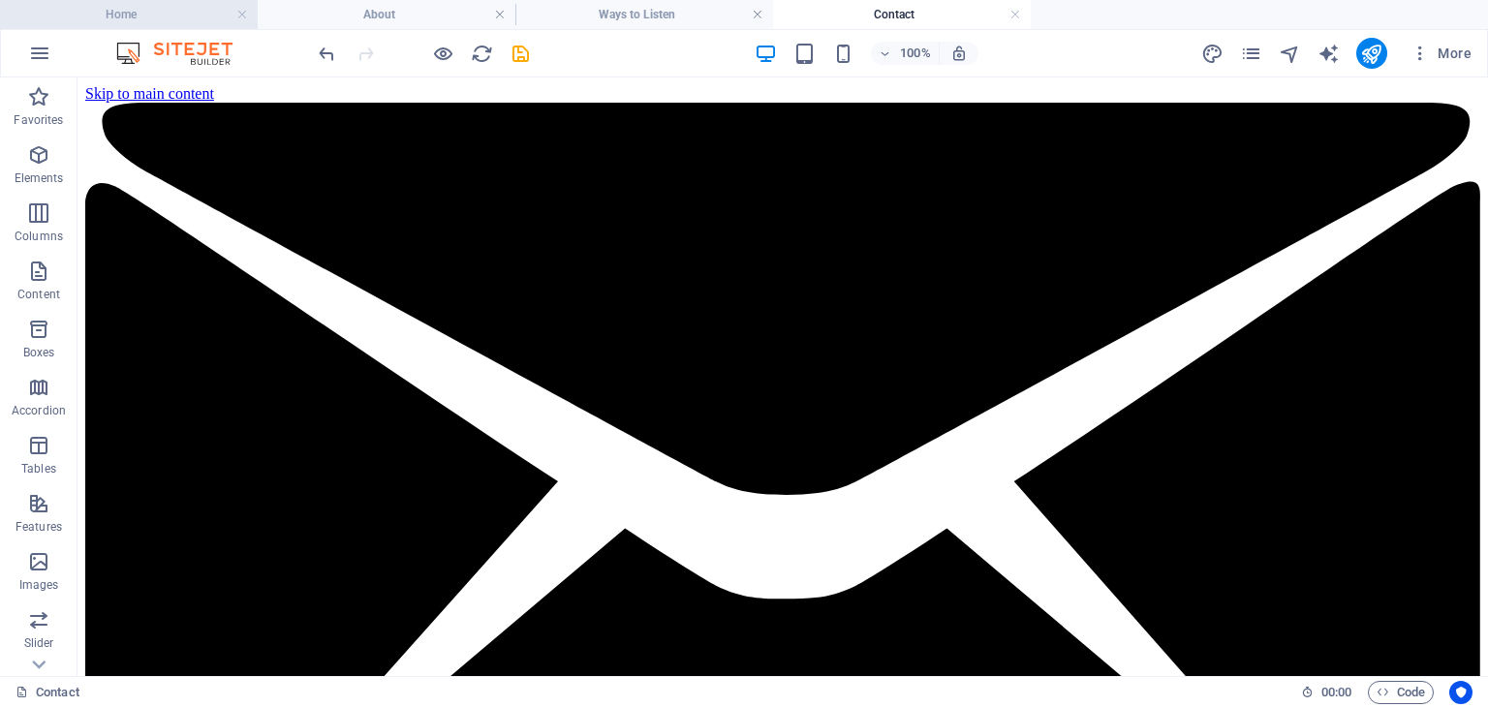
click at [172, 9] on h4 "Home" at bounding box center [129, 14] width 258 height 21
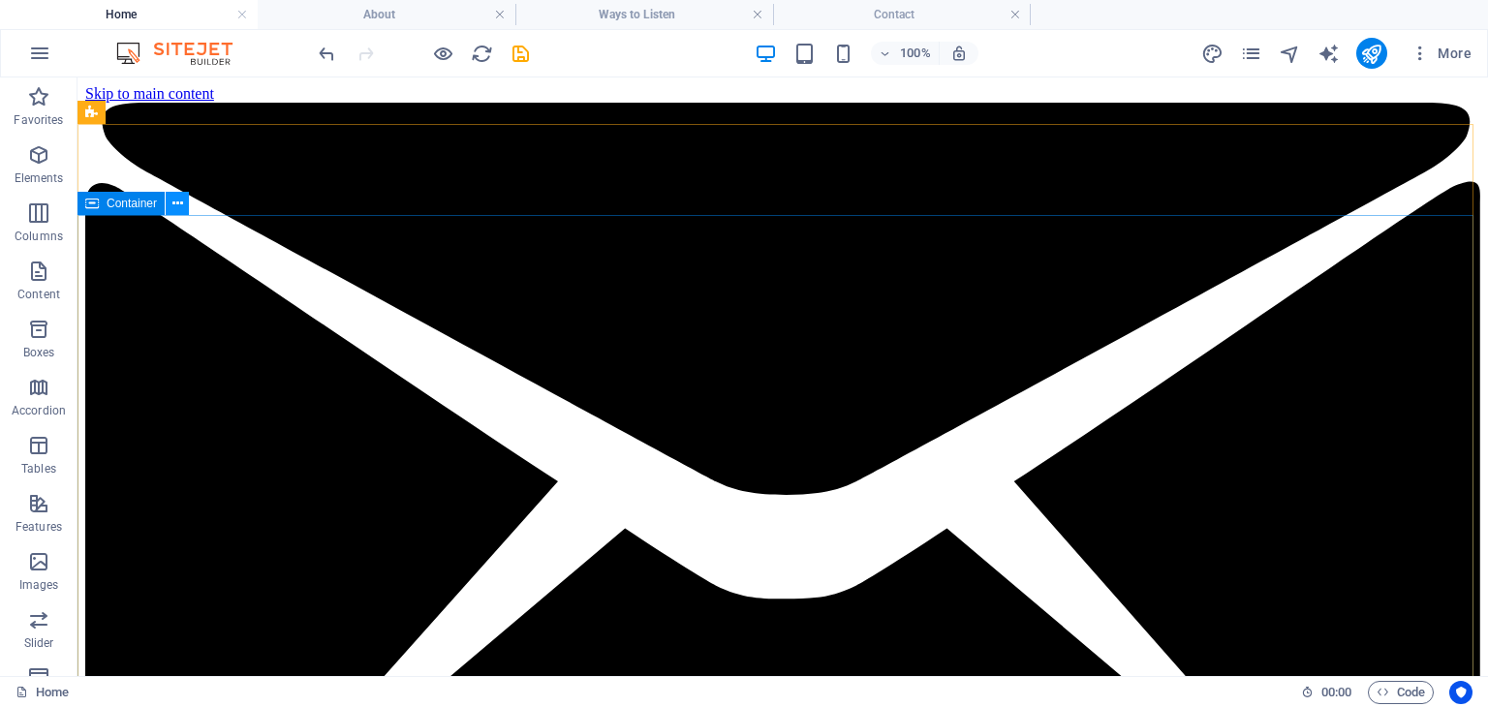
click at [0, 0] on icon at bounding box center [0, 0] width 0 height 0
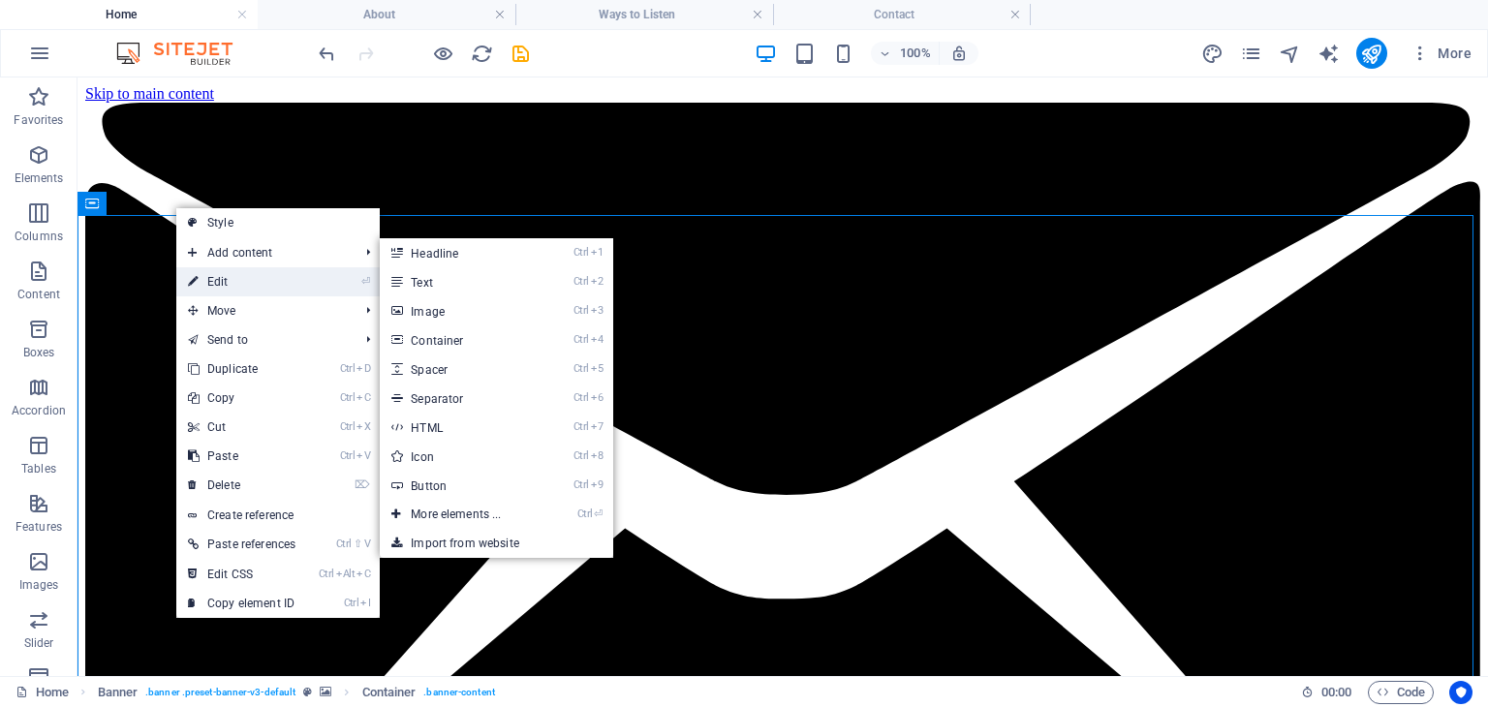
click at [221, 283] on link "⏎ Edit" at bounding box center [241, 281] width 131 height 29
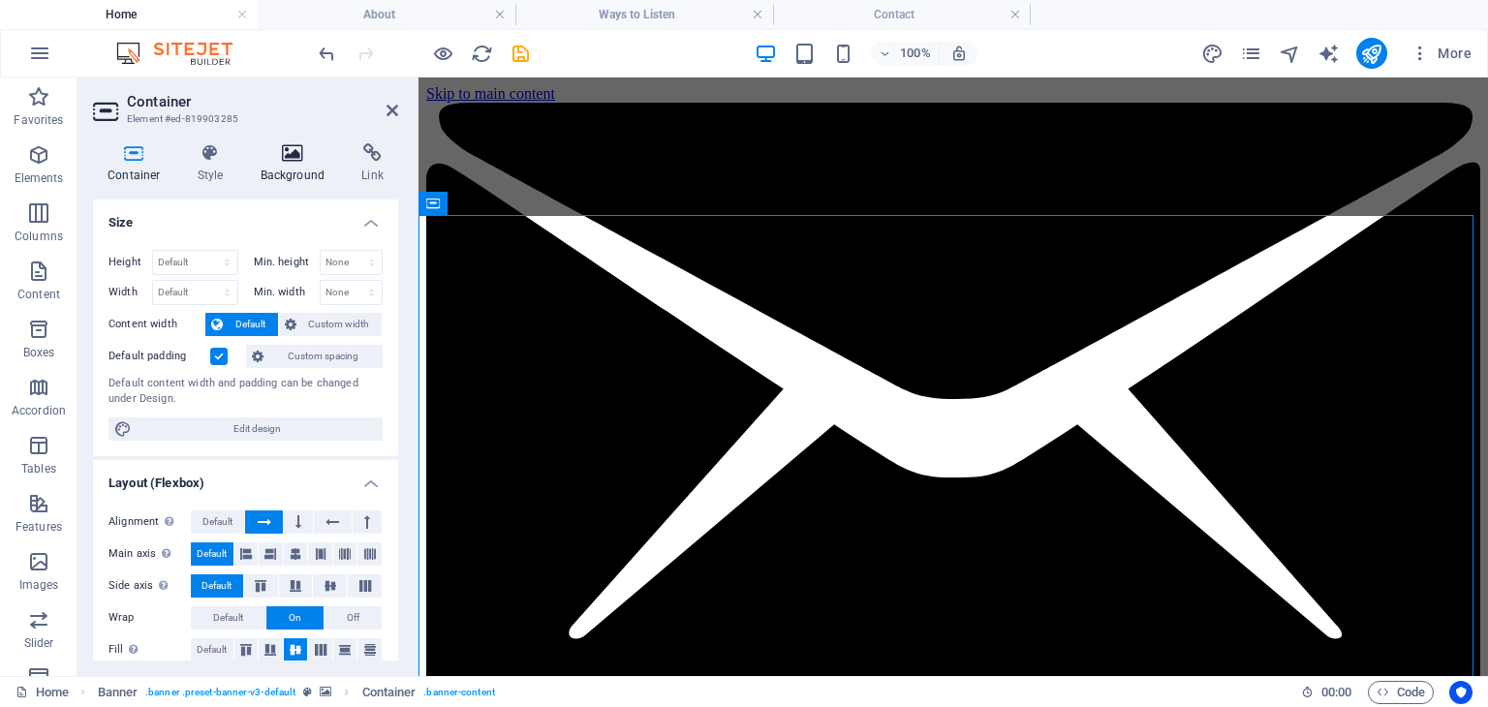
click at [314, 171] on h4 "Background" at bounding box center [297, 163] width 102 height 41
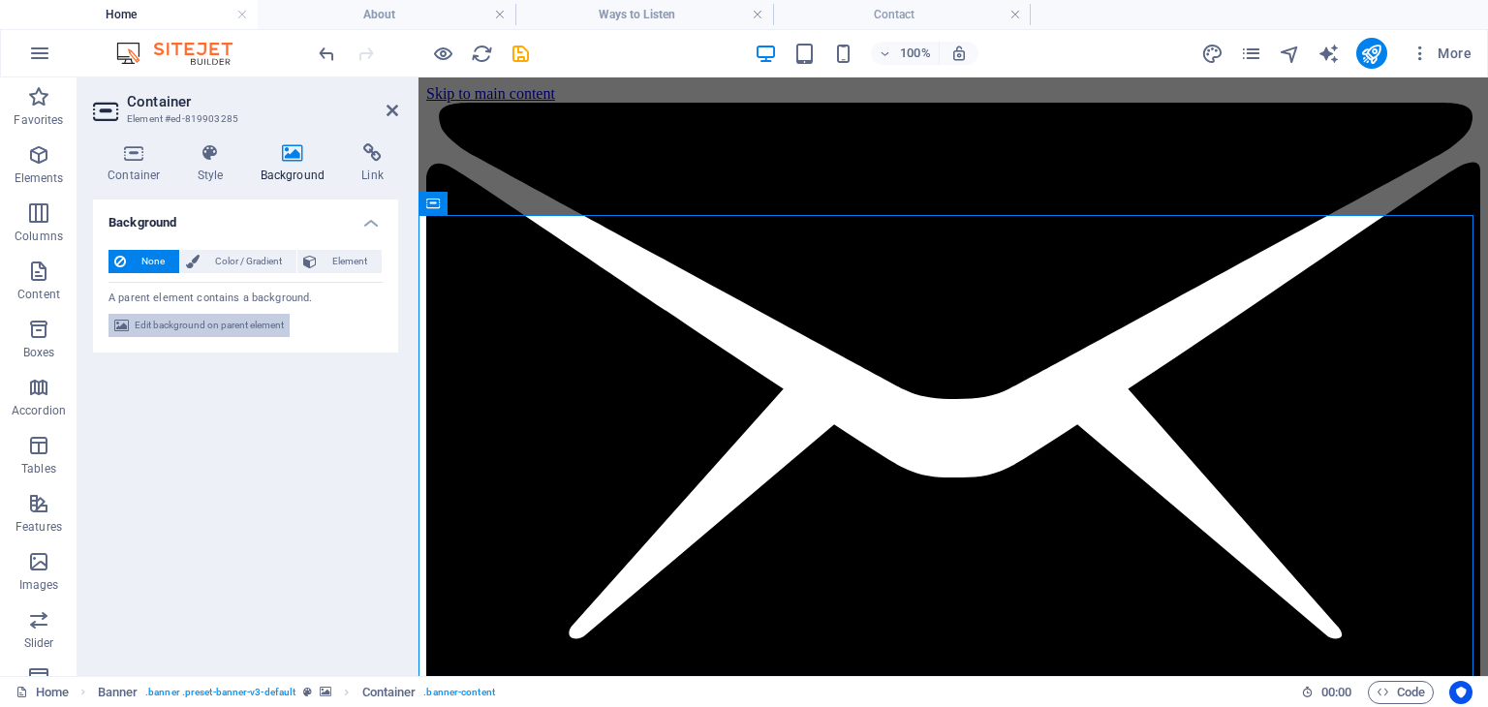
drag, startPoint x: 233, startPoint y: 327, endPoint x: 366, endPoint y: 544, distance: 254.4
click at [233, 327] on span "Edit background on parent element" at bounding box center [209, 325] width 149 height 23
select select "fade"
select select "s"
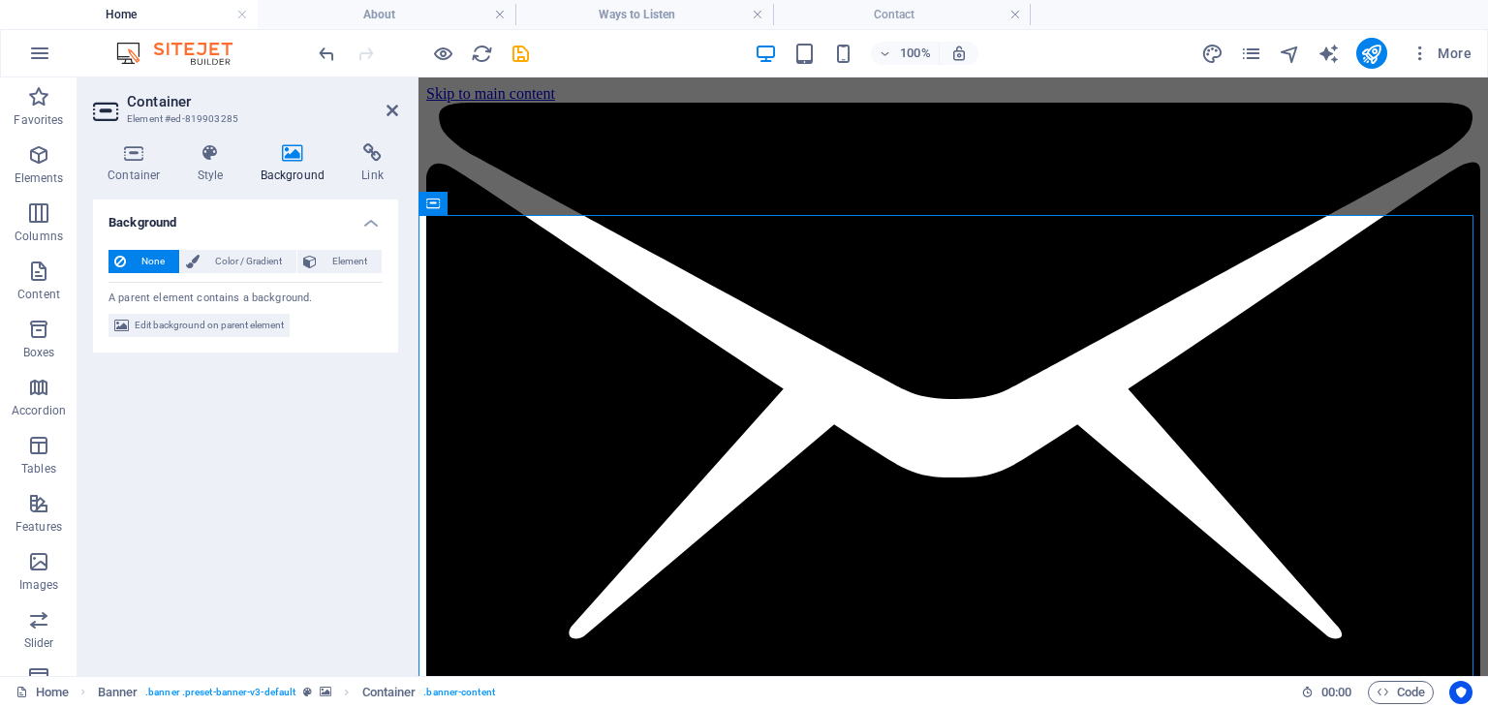
select select "ondemand"
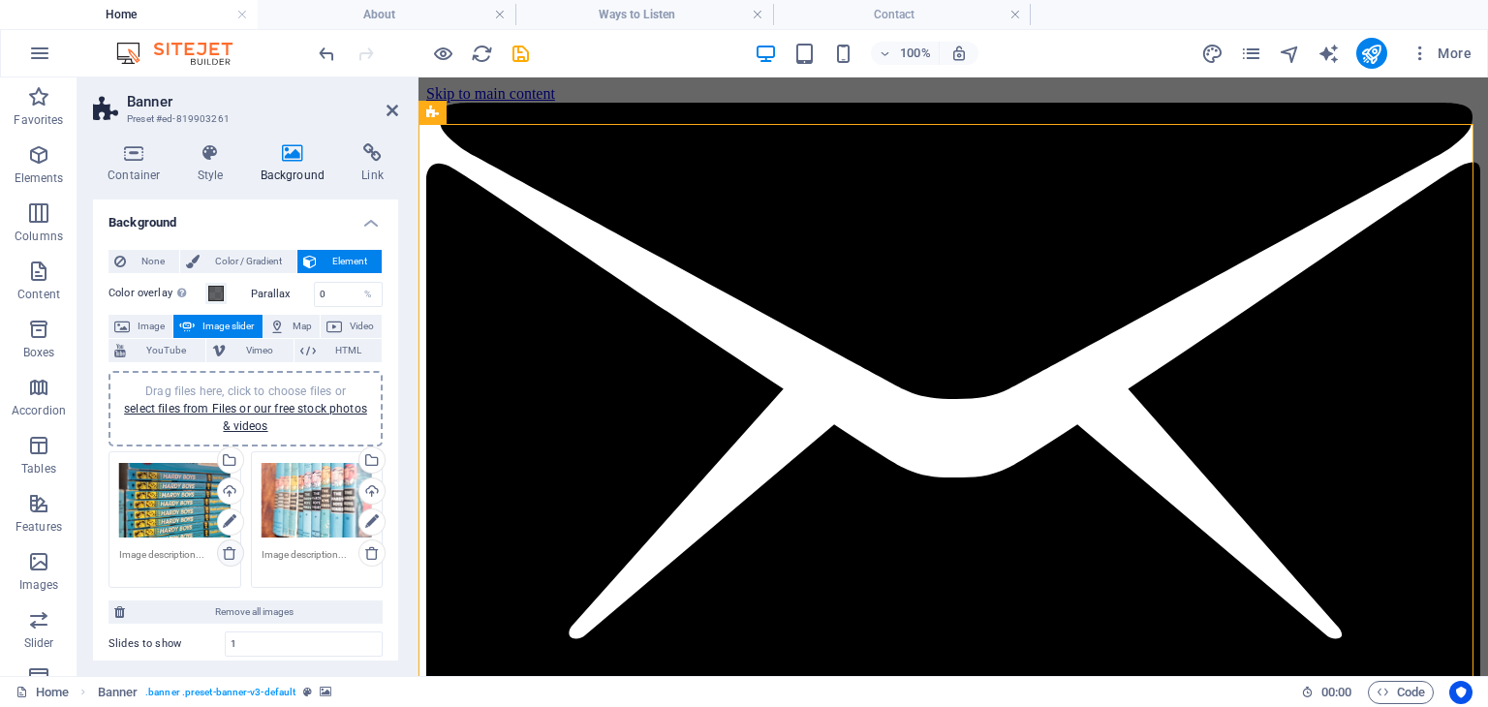
click at [226, 549] on icon at bounding box center [230, 553] width 16 height 16
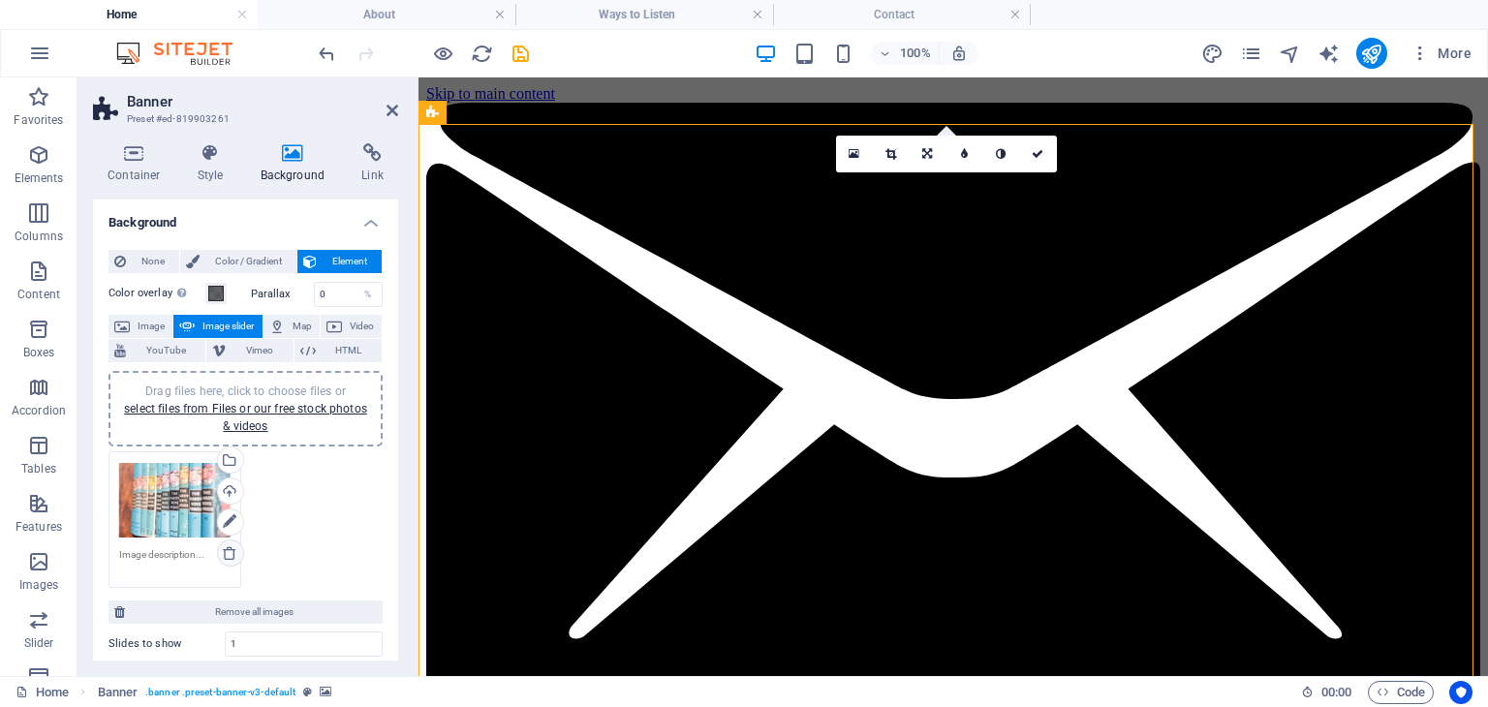
click at [228, 549] on icon at bounding box center [230, 553] width 16 height 16
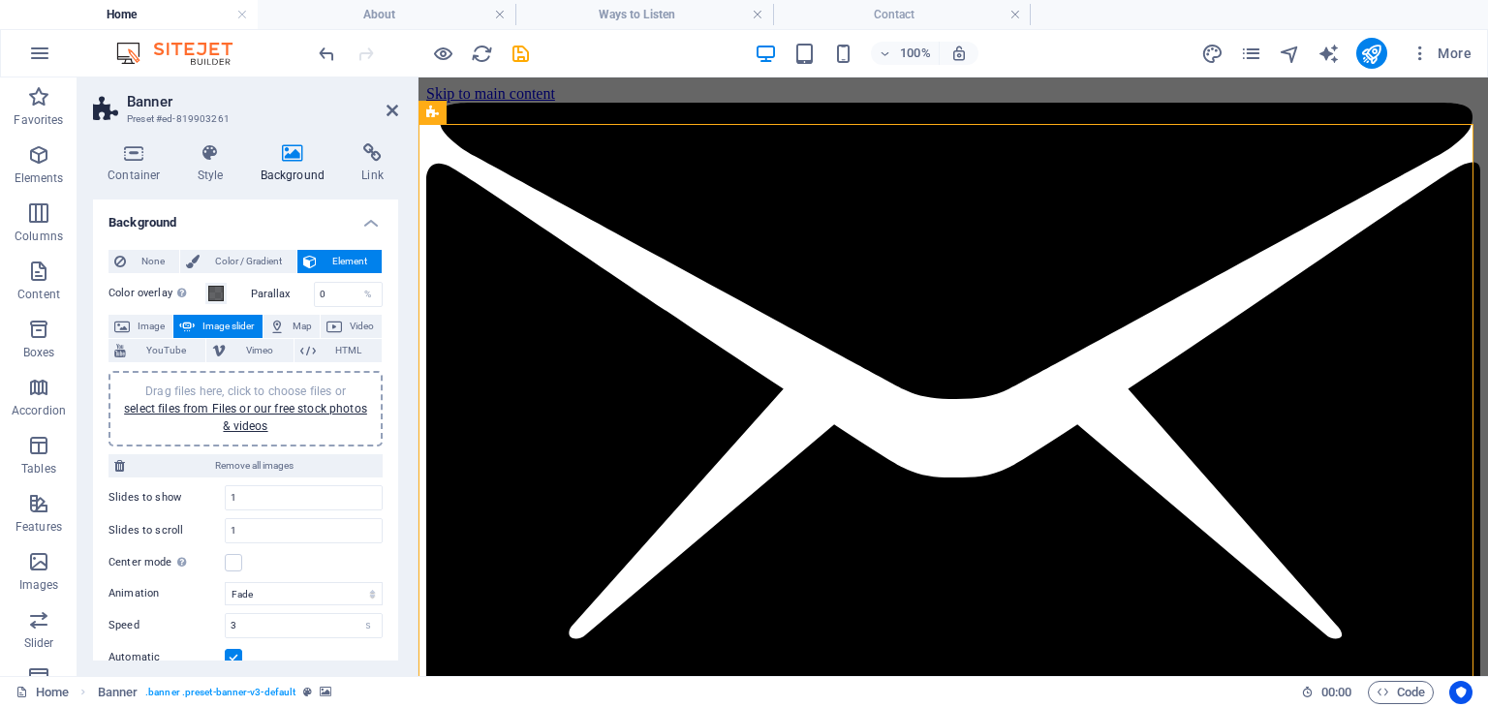
click at [272, 394] on span "Drag files here, click to choose files or select files from Files or our free s…" at bounding box center [245, 409] width 243 height 48
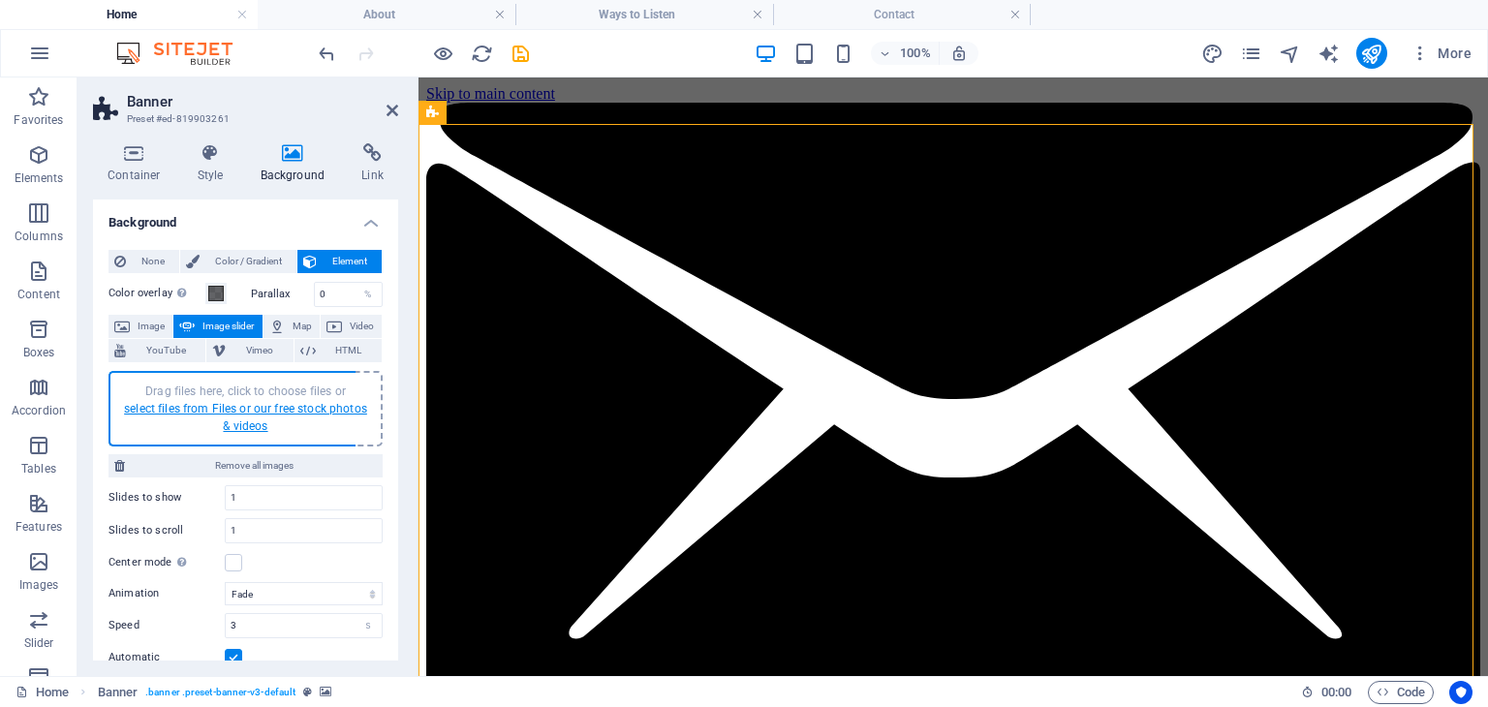
click at [272, 404] on link "select files from Files or our free stock photos & videos" at bounding box center [245, 417] width 243 height 31
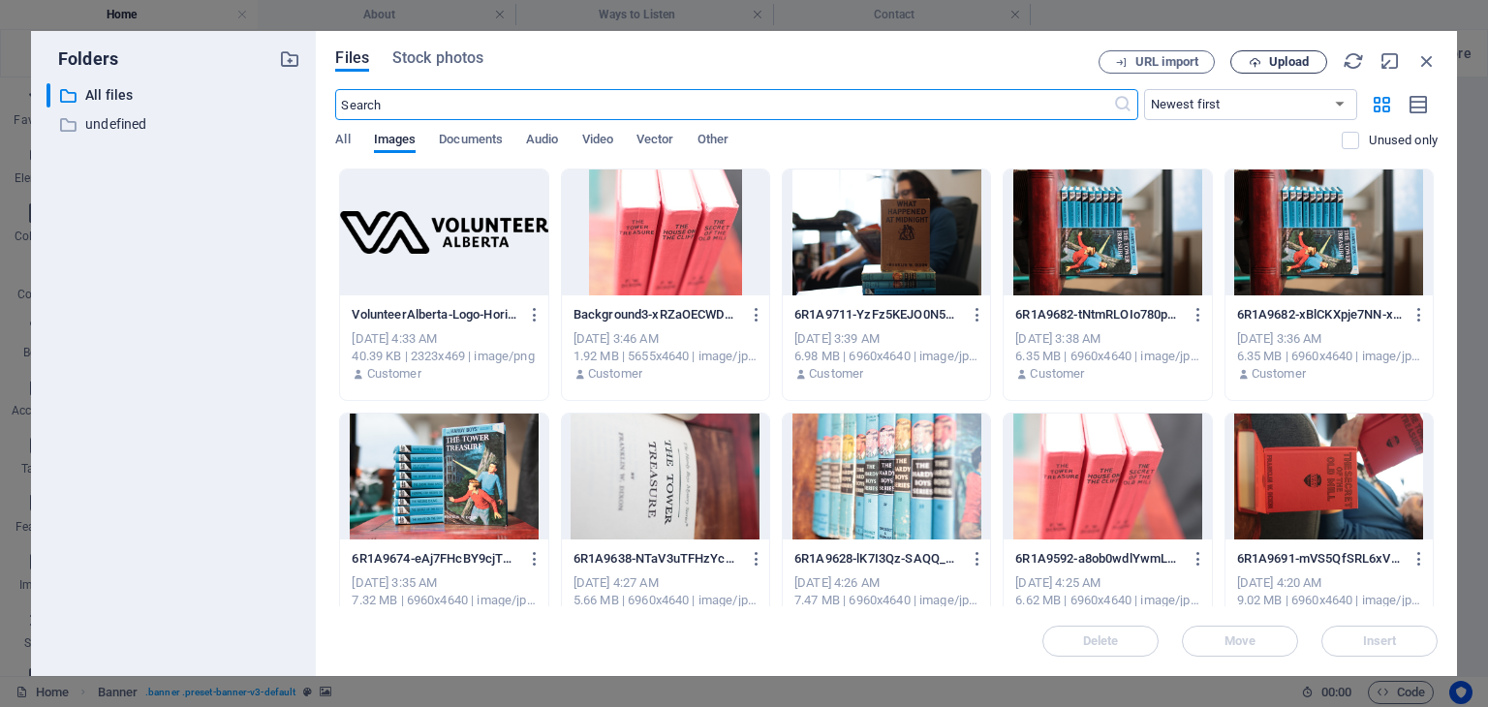
click at [1255, 58] on icon "button" at bounding box center [1255, 62] width 13 height 13
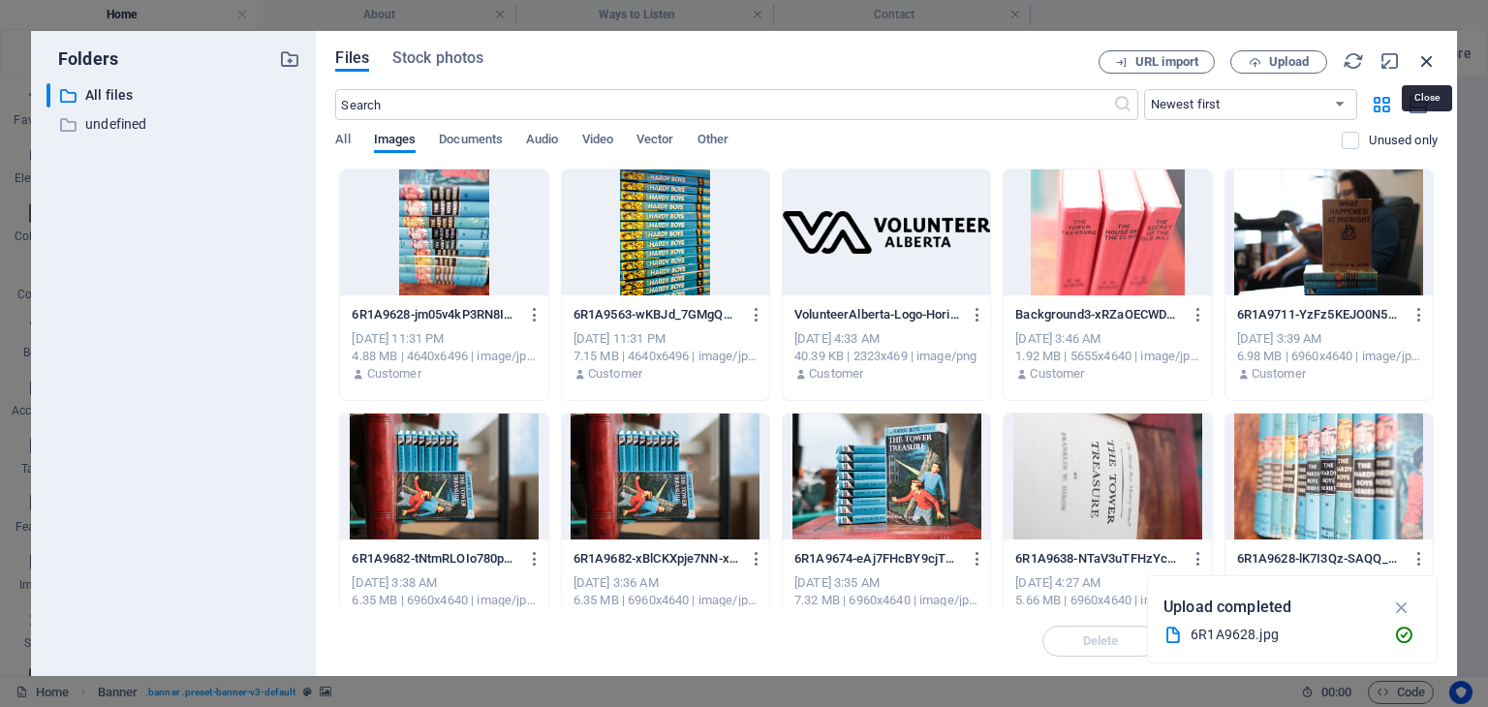
click at [1425, 61] on icon "button" at bounding box center [1426, 60] width 21 height 21
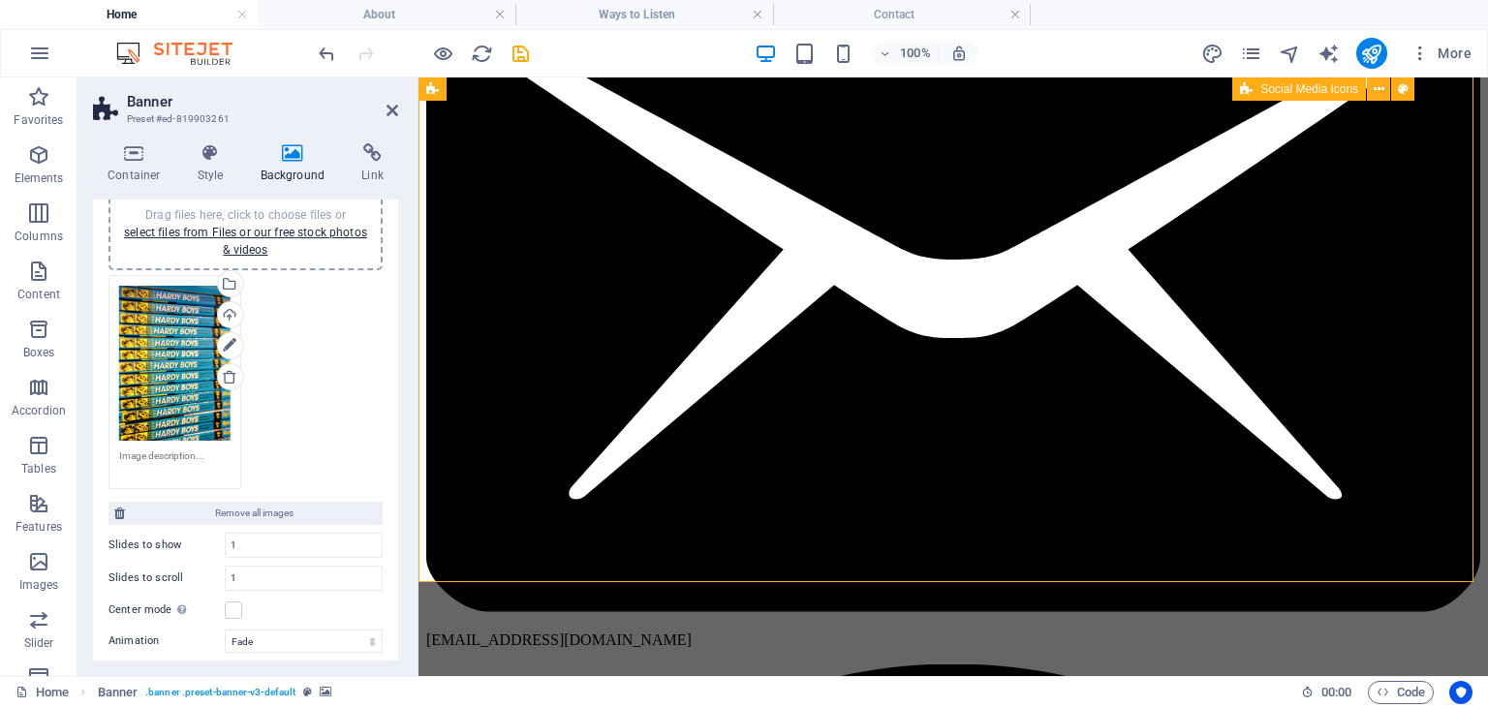
scroll to position [112, 0]
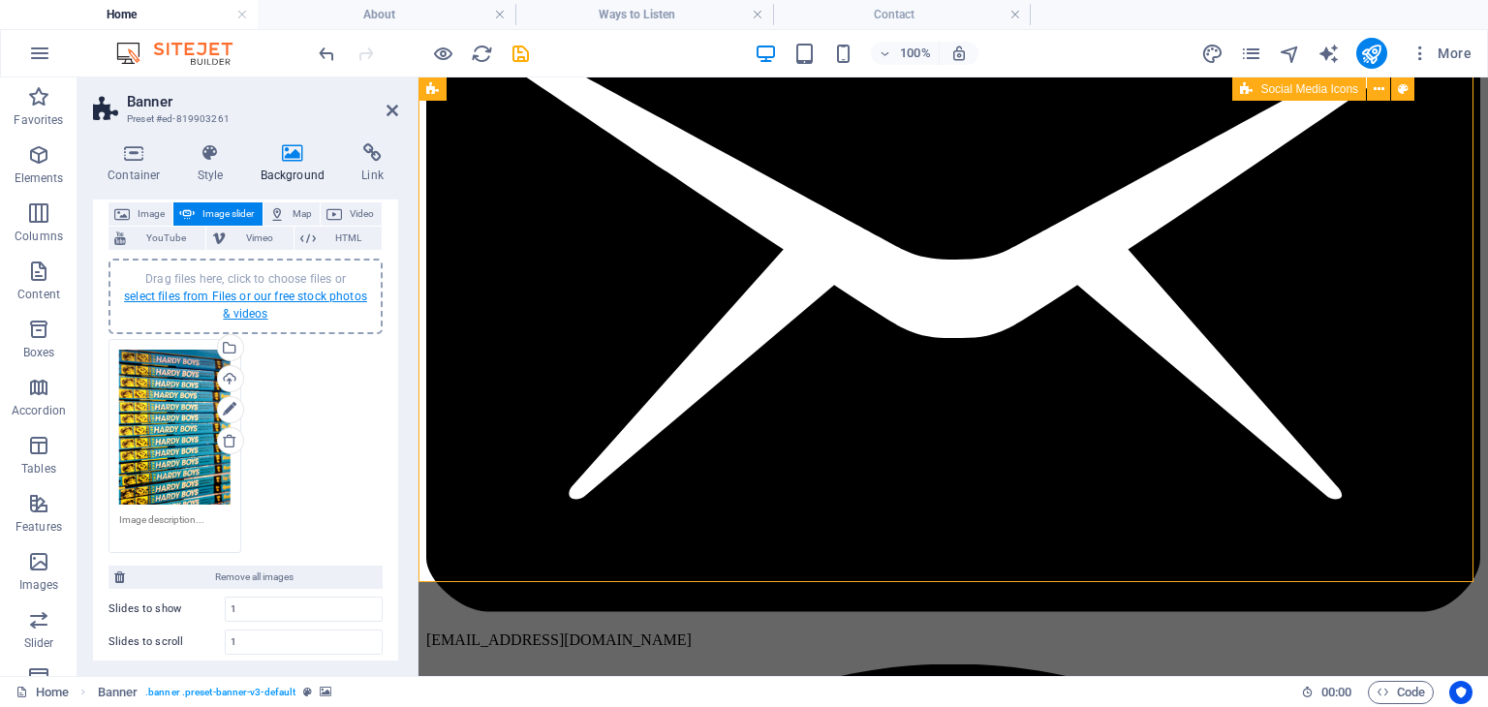
click at [250, 297] on link "select files from Files or our free stock photos & videos" at bounding box center [245, 305] width 243 height 31
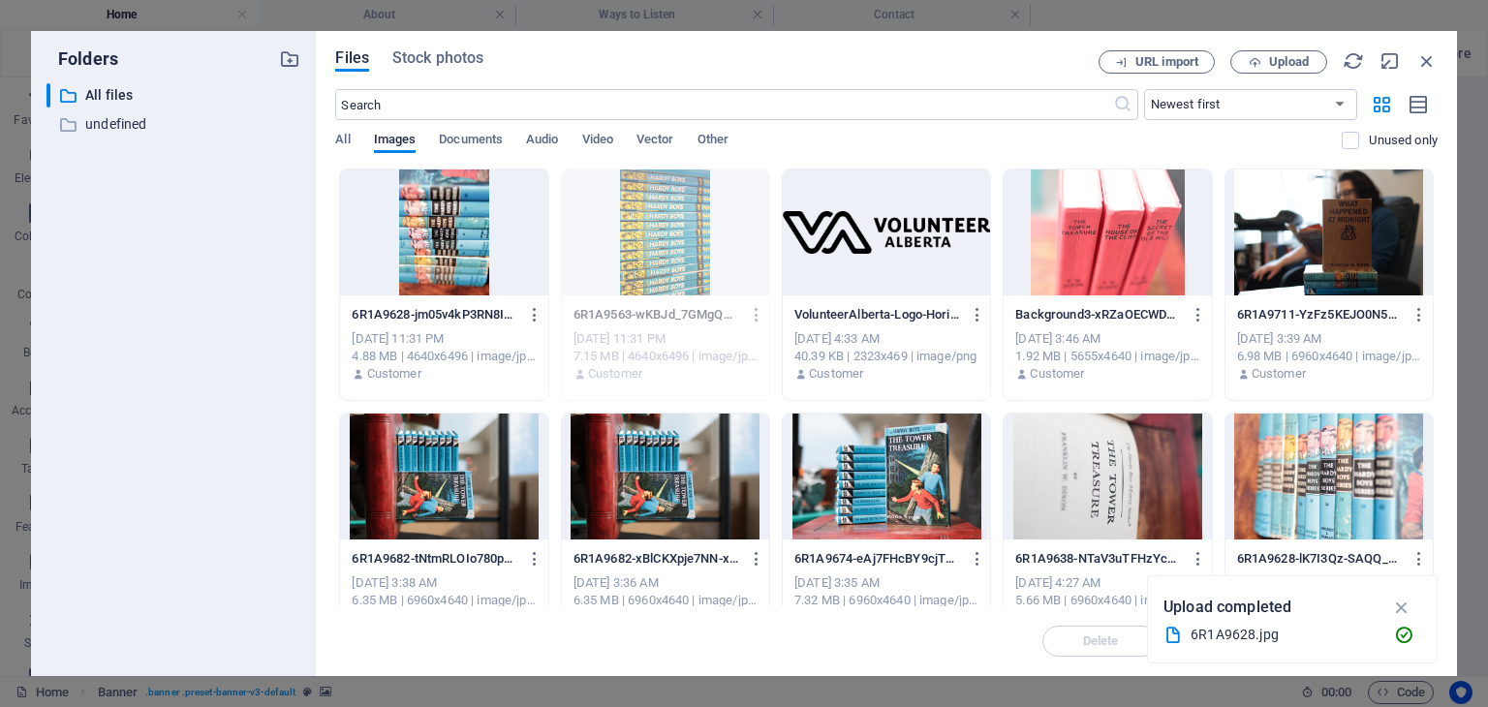
click at [453, 238] on div at bounding box center [443, 233] width 207 height 126
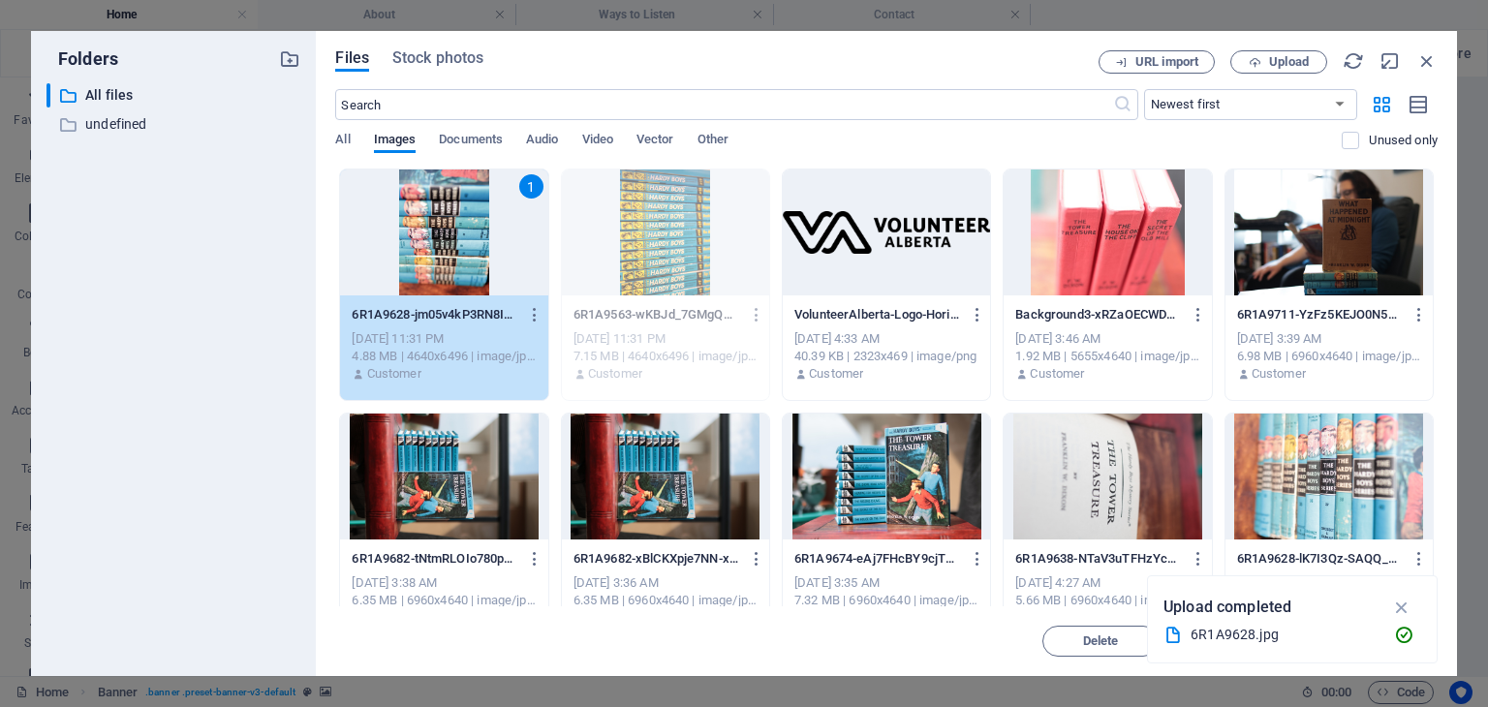
click at [453, 238] on div "1" at bounding box center [443, 233] width 207 height 126
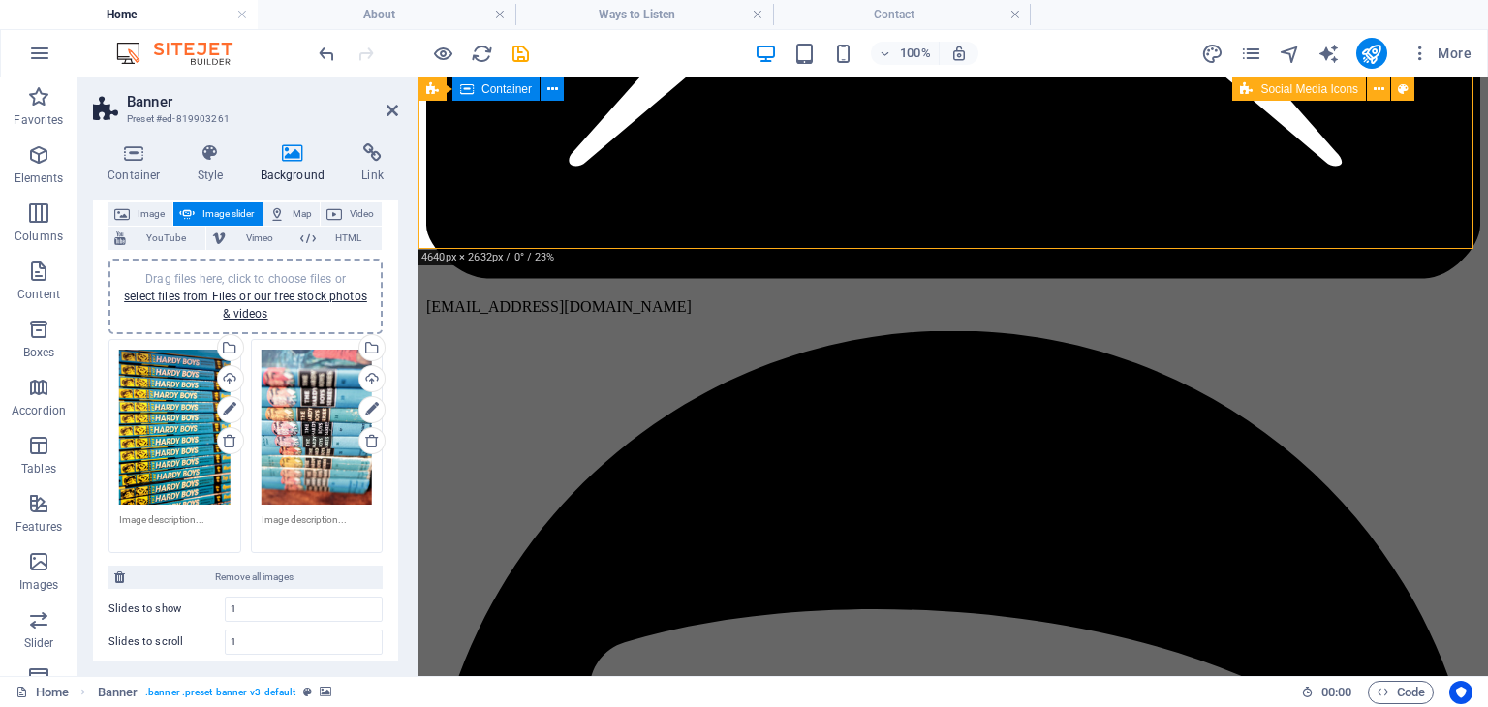
scroll to position [0, 0]
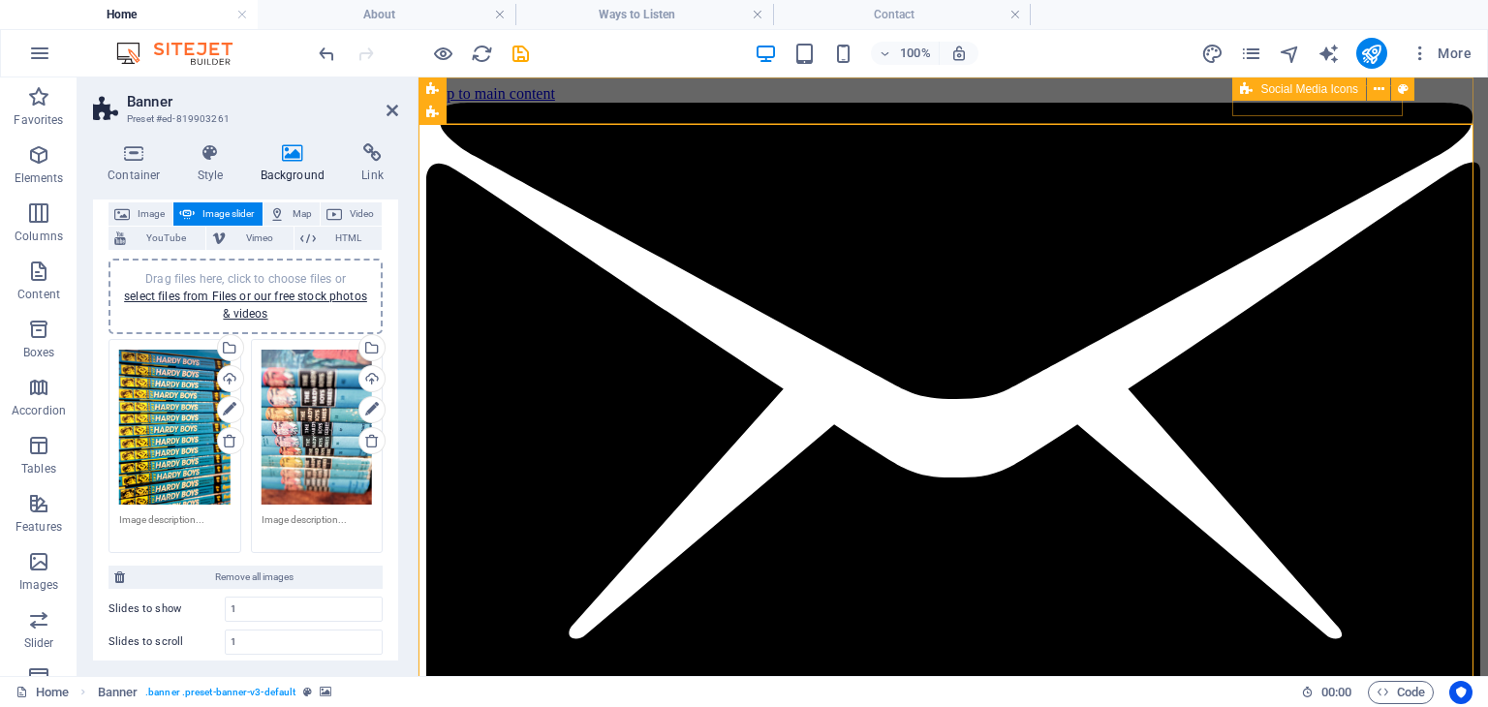
click at [318, 438] on div "Drag files here, click to choose files or select files from Files or our free s…" at bounding box center [317, 427] width 111 height 155
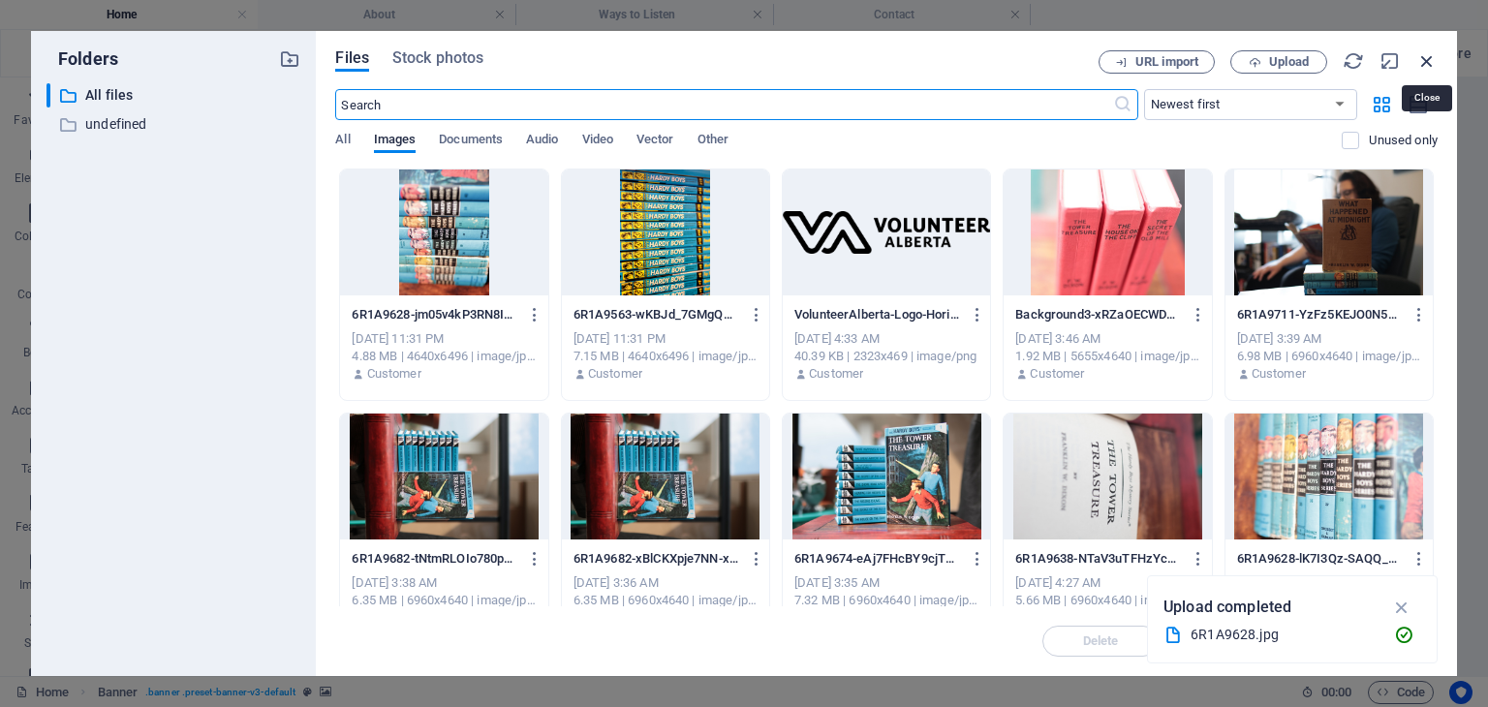
click at [1431, 54] on icon "button" at bounding box center [1426, 60] width 21 height 21
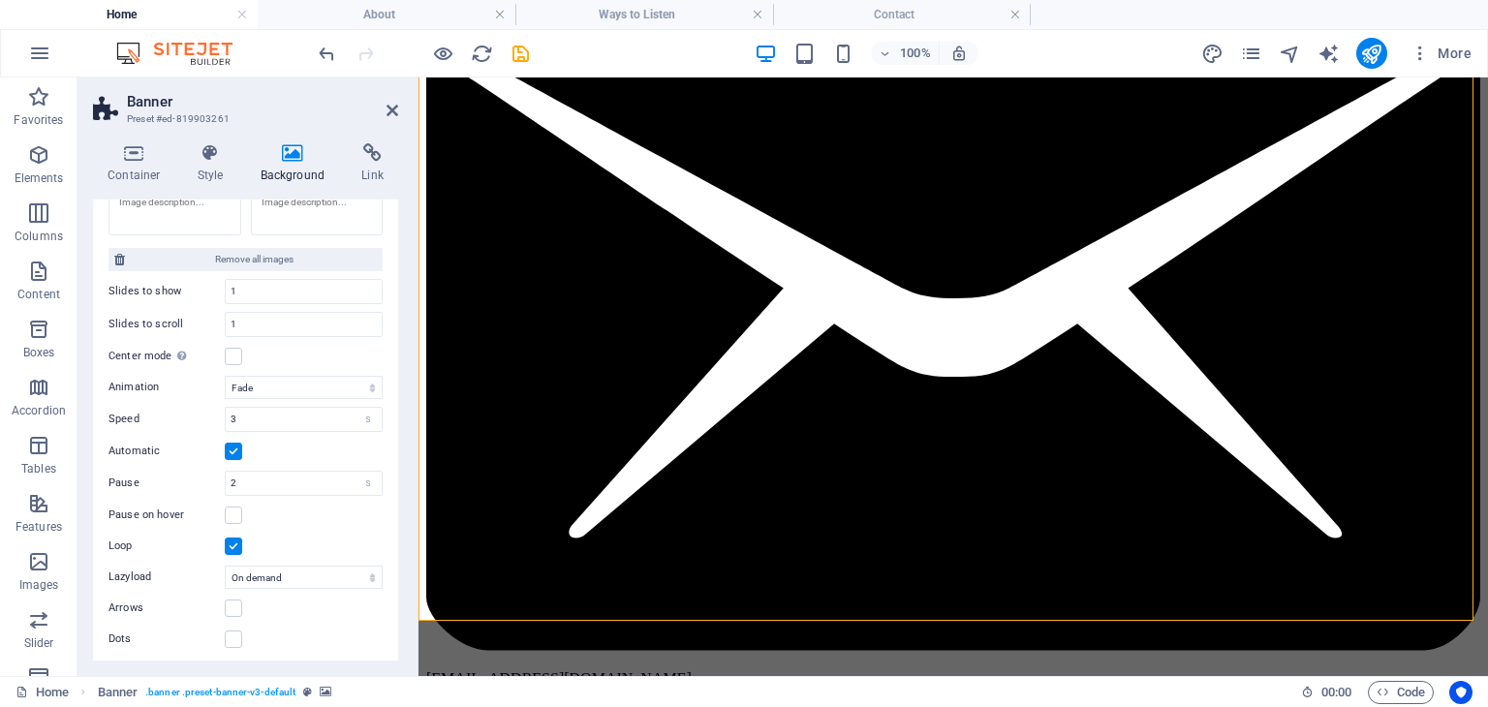
scroll to position [430, 0]
click at [196, 407] on div "Speed 3 s ms" at bounding box center [246, 419] width 274 height 25
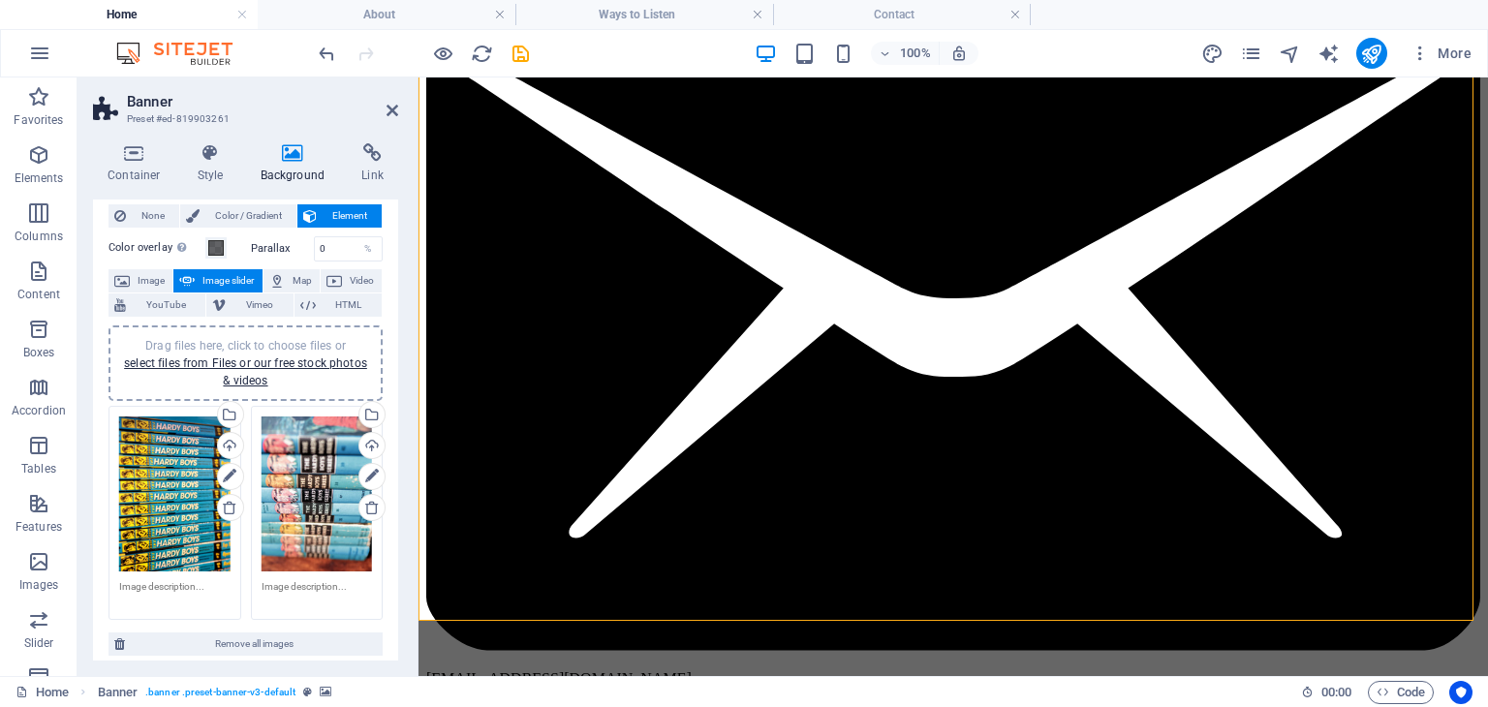
scroll to position [47, 0]
click at [217, 248] on span at bounding box center [216, 247] width 16 height 16
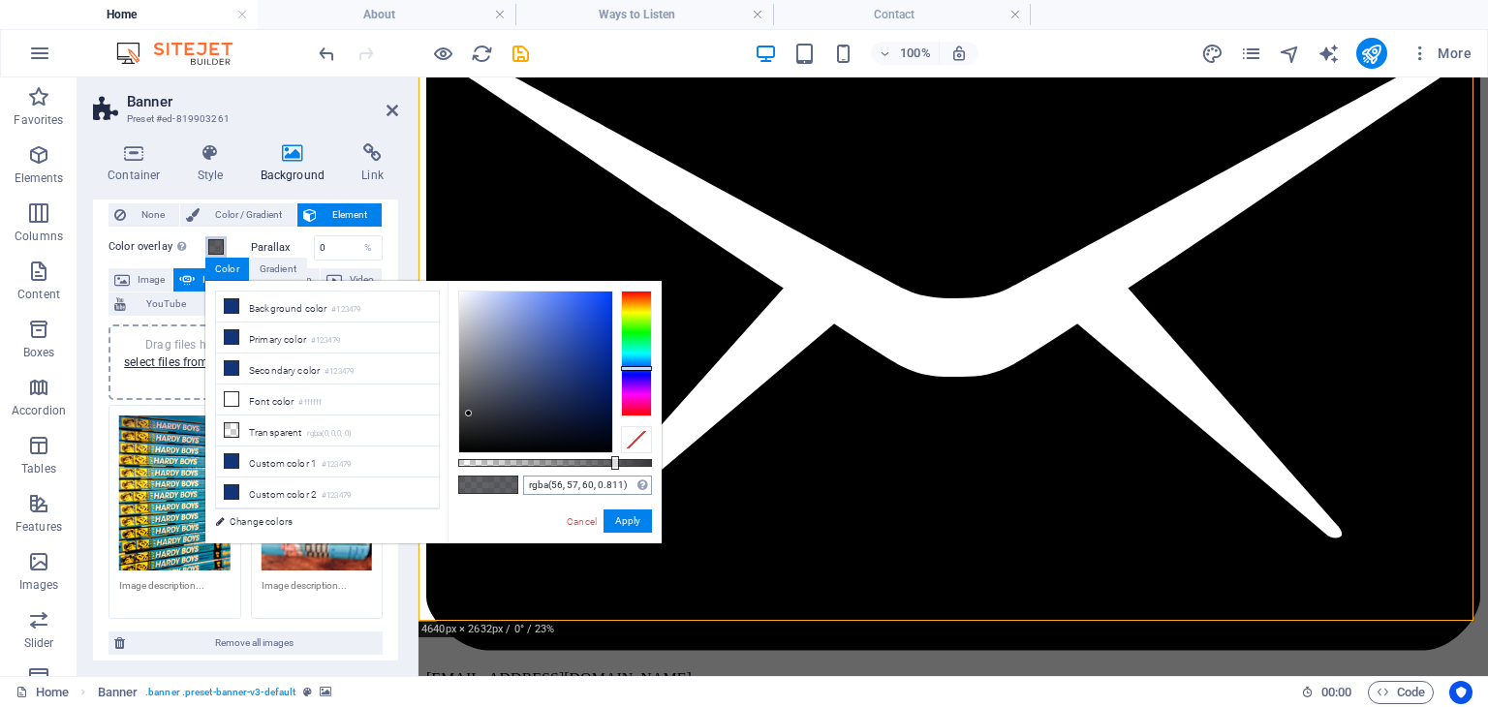
type input "rgba(56, 57, 60, 0.816)"
drag, startPoint x: 609, startPoint y: 462, endPoint x: 616, endPoint y: 475, distance: 14.3
click at [616, 475] on div "rgba(56, 57, 60, 0.816) Supported formats #0852ed rgb(8, 82, 237) rgba(8, 82, 2…" at bounding box center [555, 552] width 214 height 543
click at [638, 524] on button "Apply" at bounding box center [628, 521] width 48 height 23
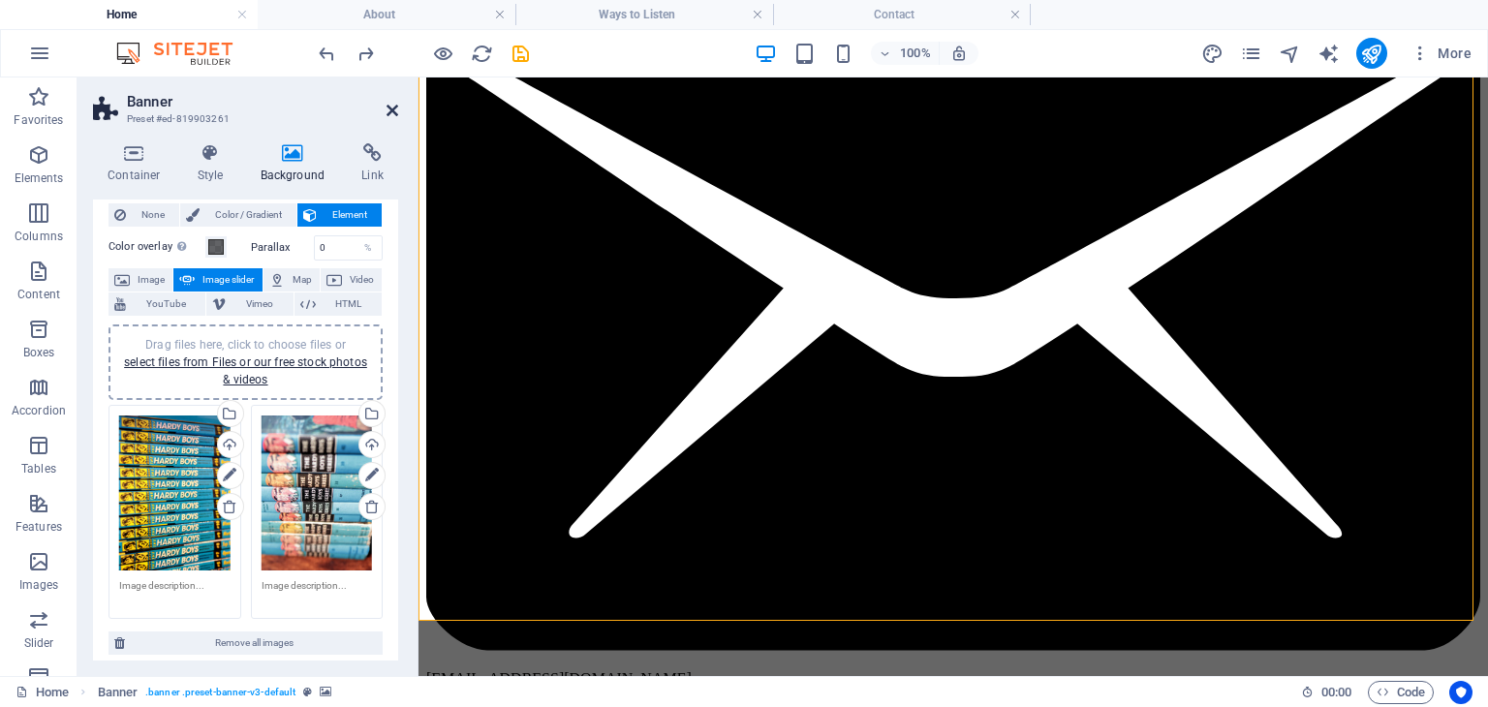
click at [391, 109] on icon at bounding box center [393, 111] width 12 height 16
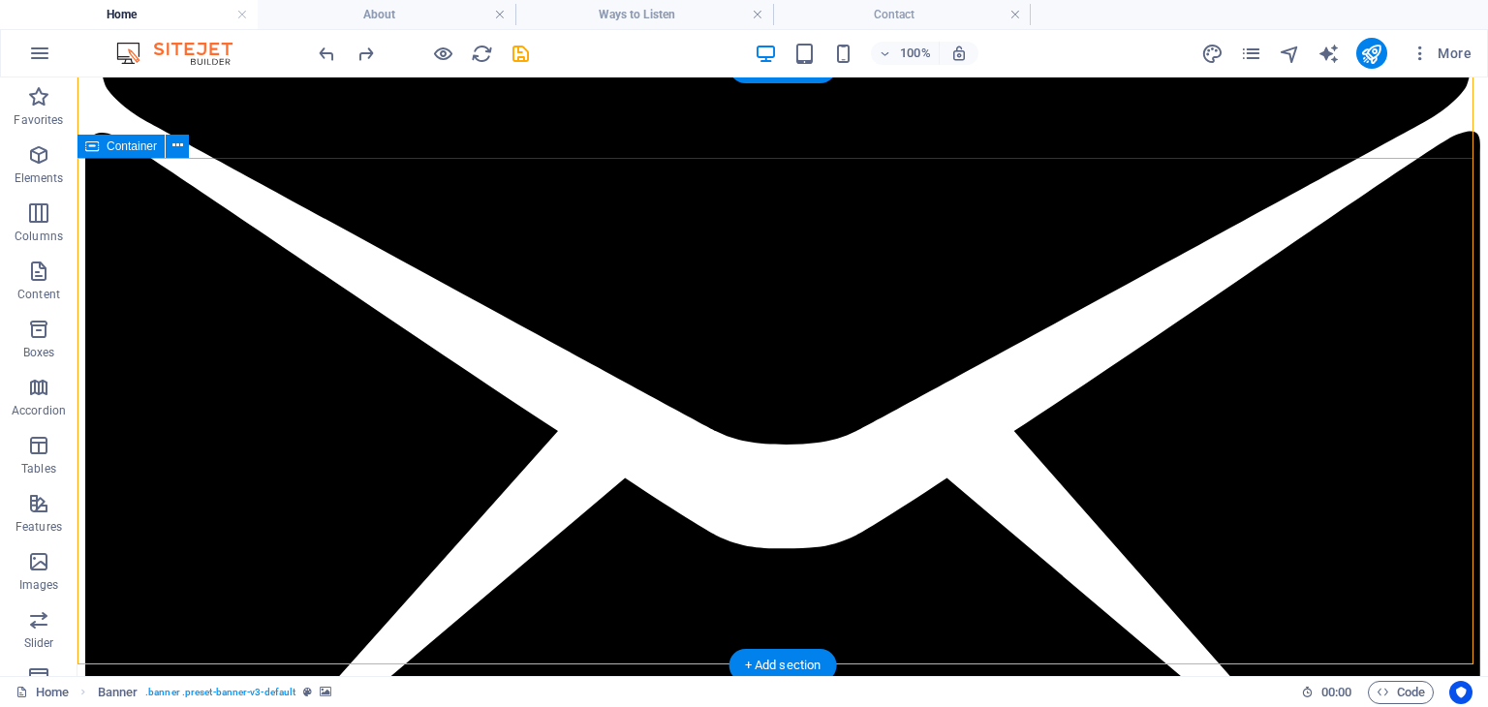
scroll to position [58, 0]
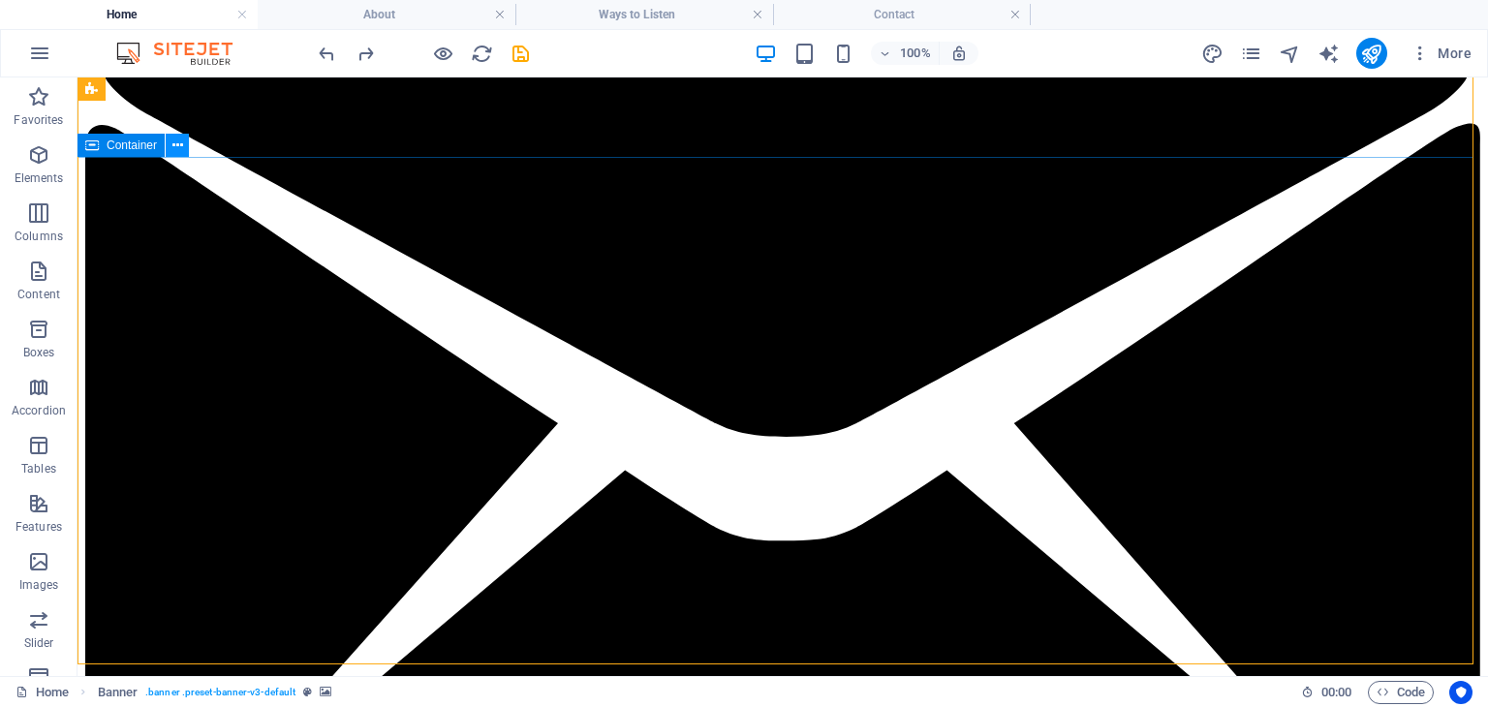
click at [0, 0] on icon at bounding box center [0, 0] width 0 height 0
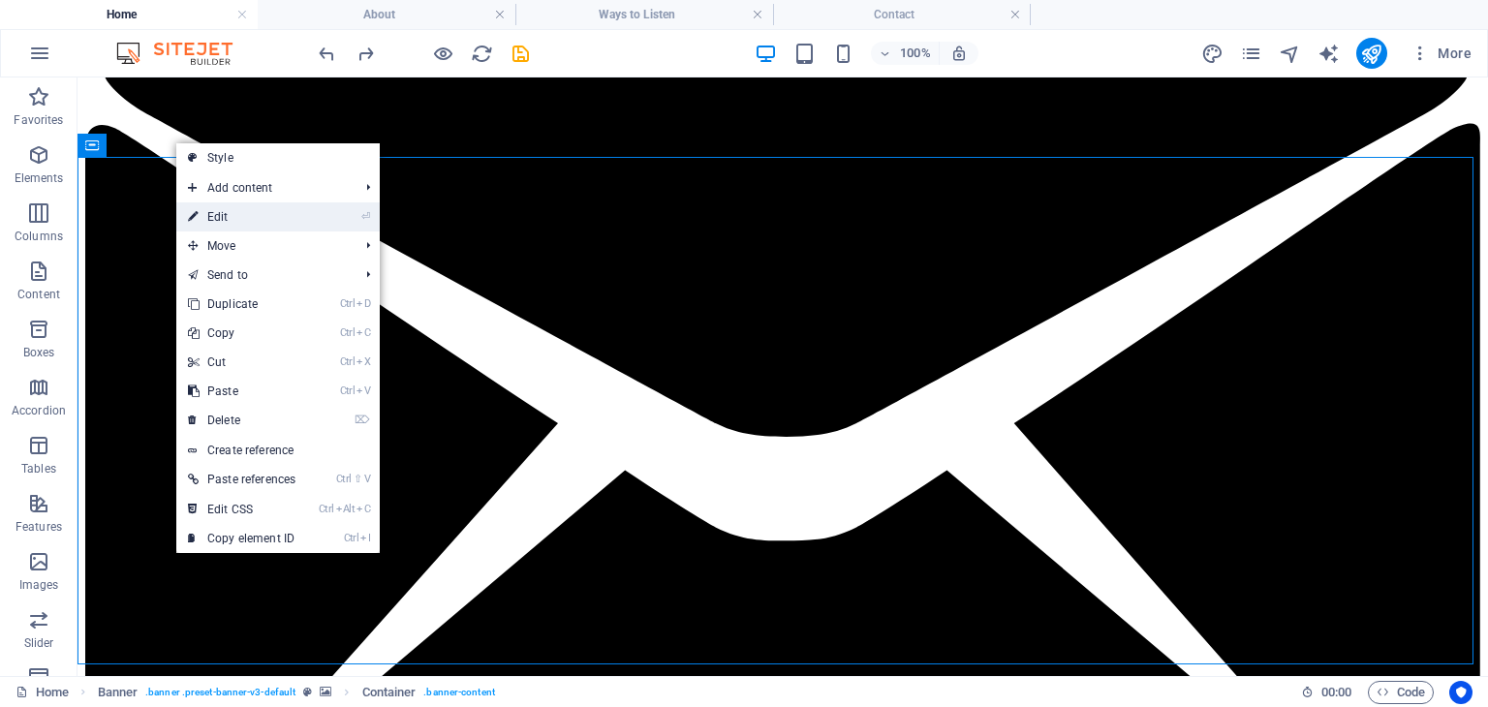
click at [327, 216] on li "⏎ Edit" at bounding box center [277, 216] width 203 height 29
click at [304, 217] on link "⏎ Edit" at bounding box center [241, 216] width 131 height 29
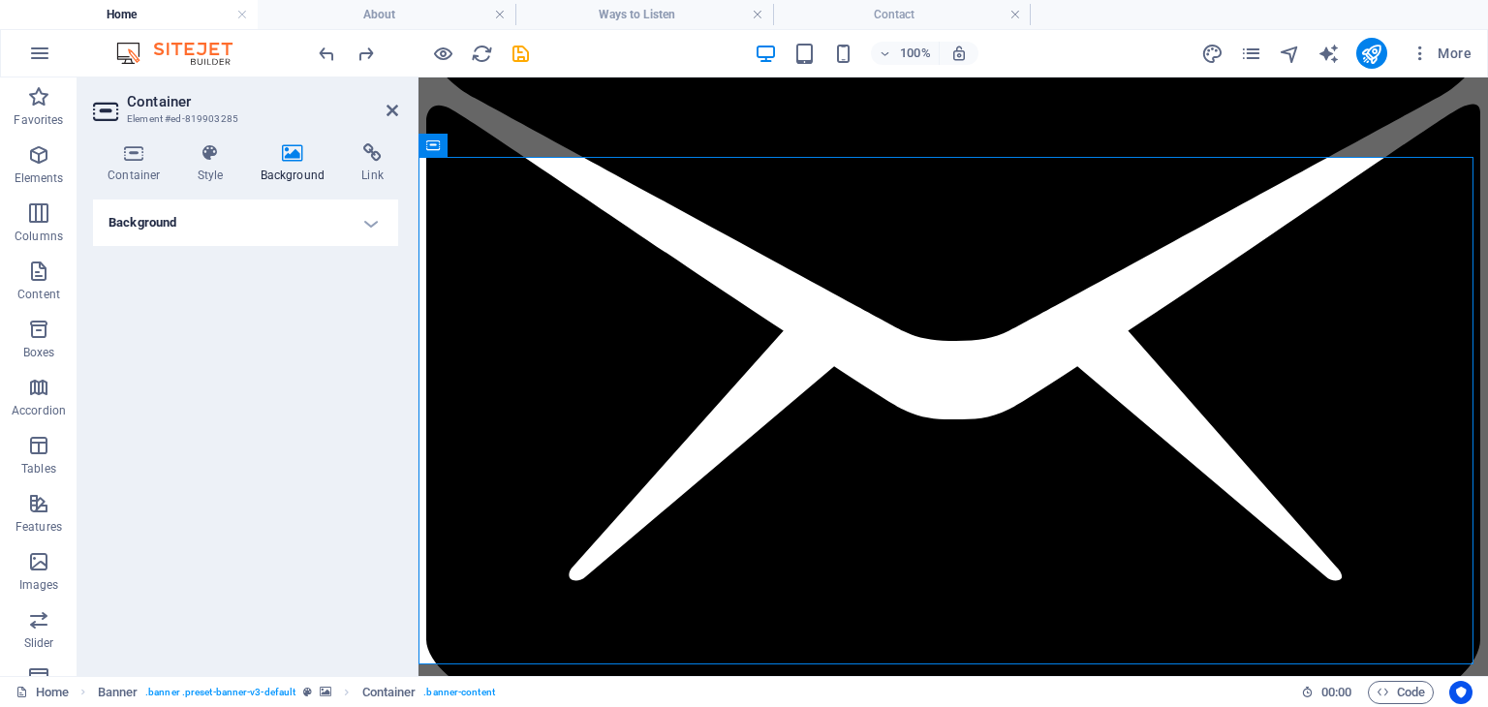
click at [227, 207] on h4 "Background" at bounding box center [245, 223] width 305 height 47
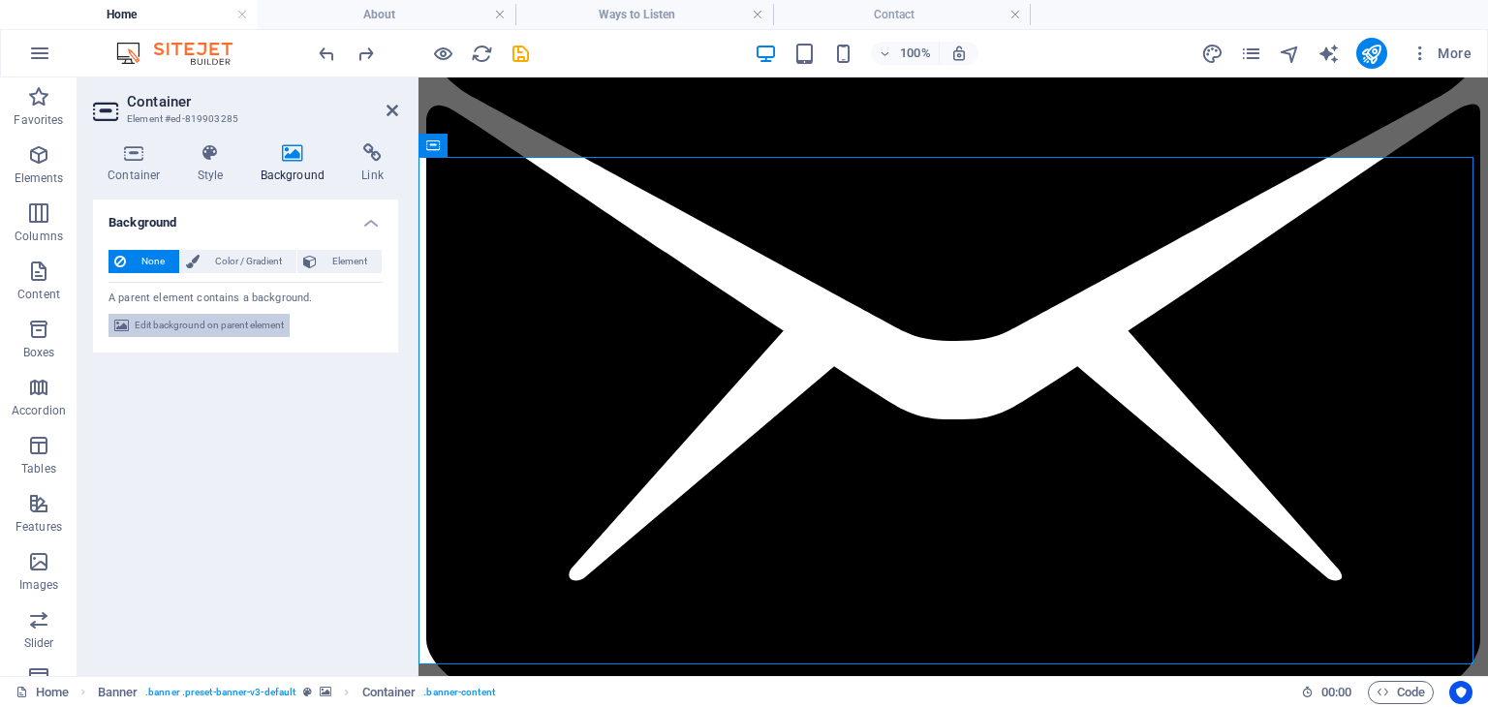
click at [186, 326] on span "Edit background on parent element" at bounding box center [209, 325] width 149 height 23
select select "fade"
select select "s"
select select "ondemand"
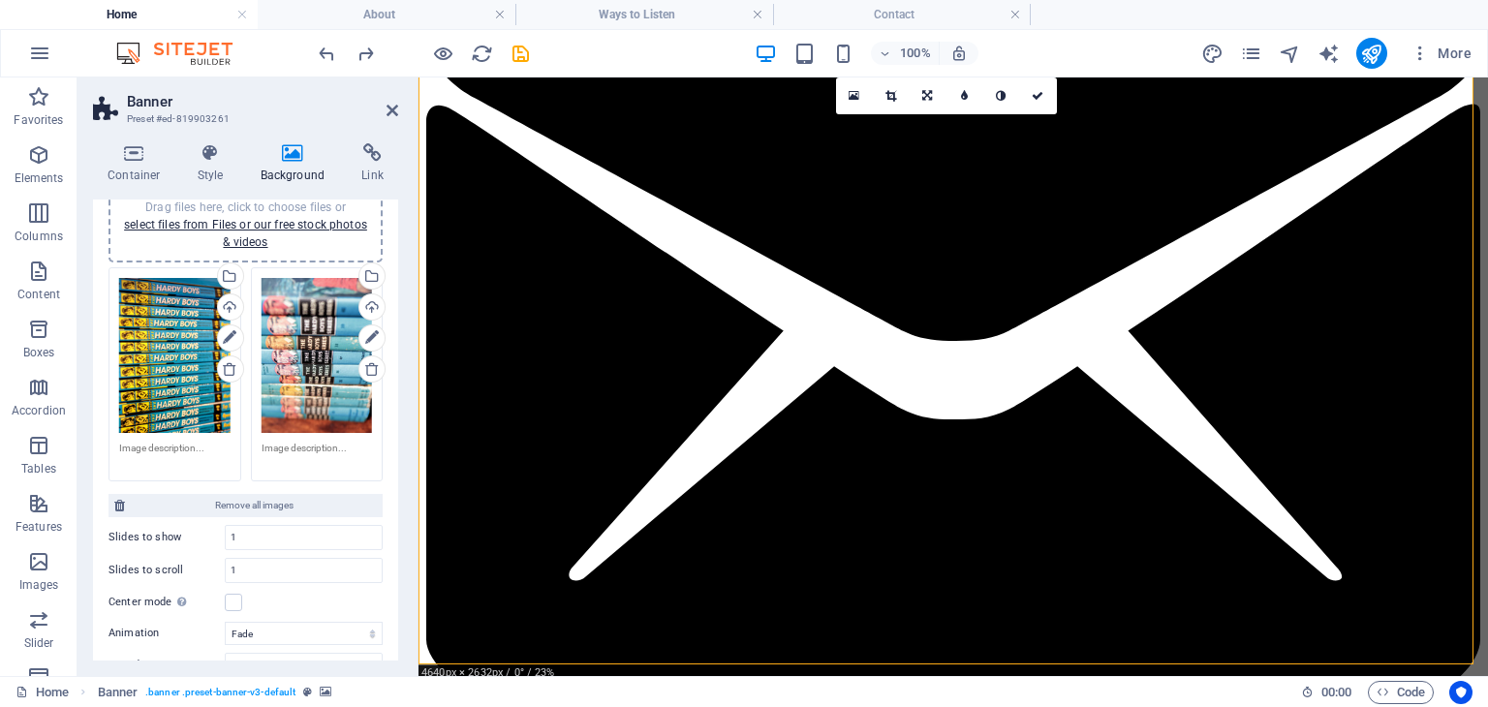
scroll to position [185, 0]
click at [370, 338] on icon at bounding box center [372, 337] width 14 height 23
click at [365, 338] on icon at bounding box center [372, 337] width 14 height 23
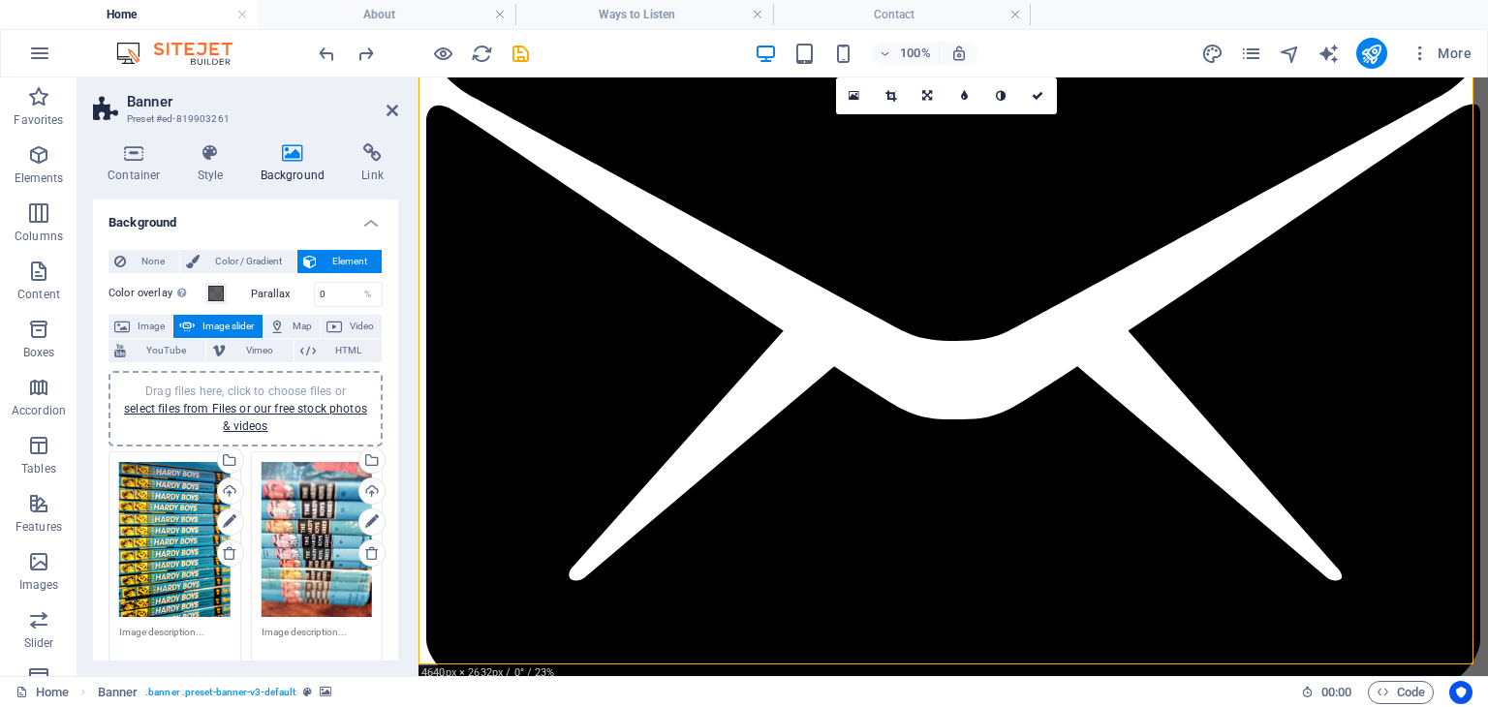
scroll to position [0, 0]
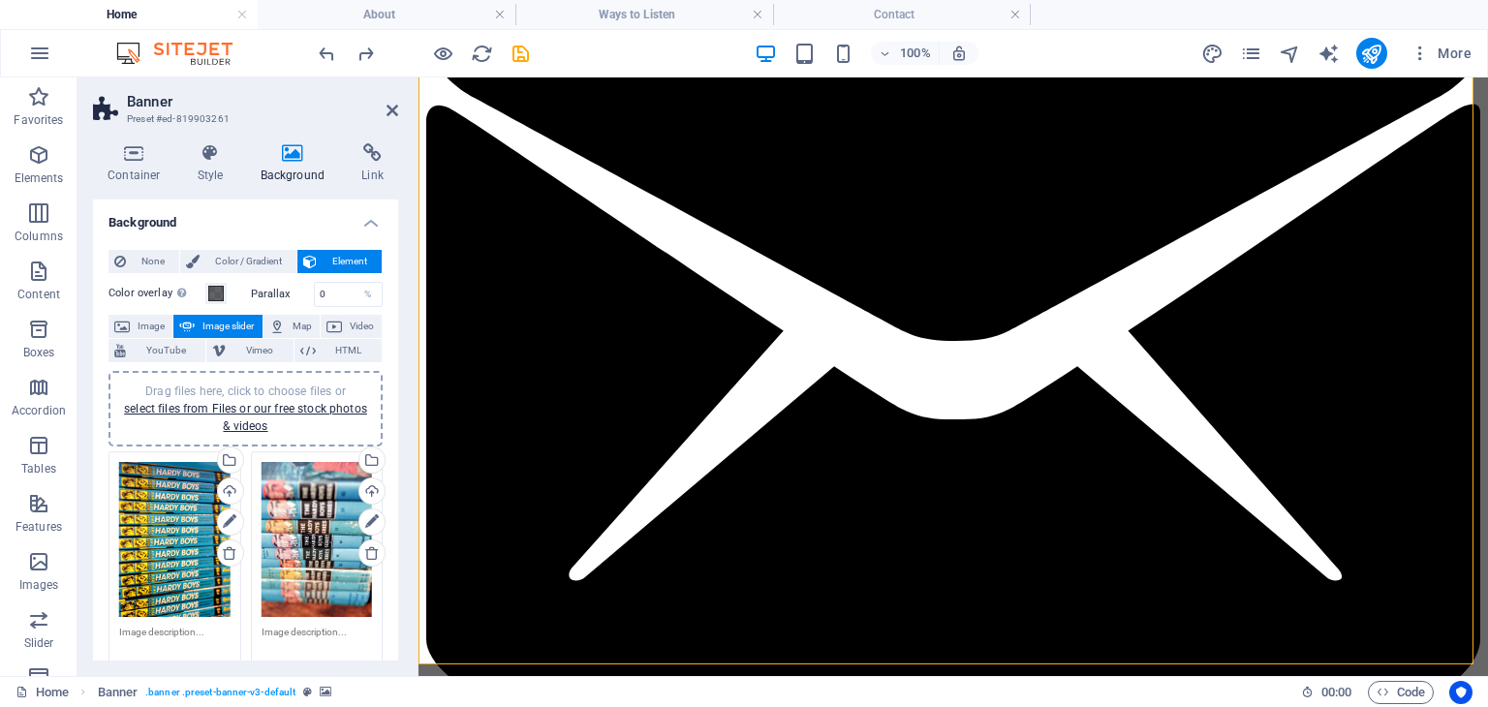
click at [299, 516] on div "Drag files here, click to choose files or select files from Files or our free s…" at bounding box center [317, 539] width 111 height 155
click at [299, 516] on body "sleuthstudies.ca Home About Ways to Listen Contact Favorites Elements Columns C…" at bounding box center [744, 353] width 1488 height 707
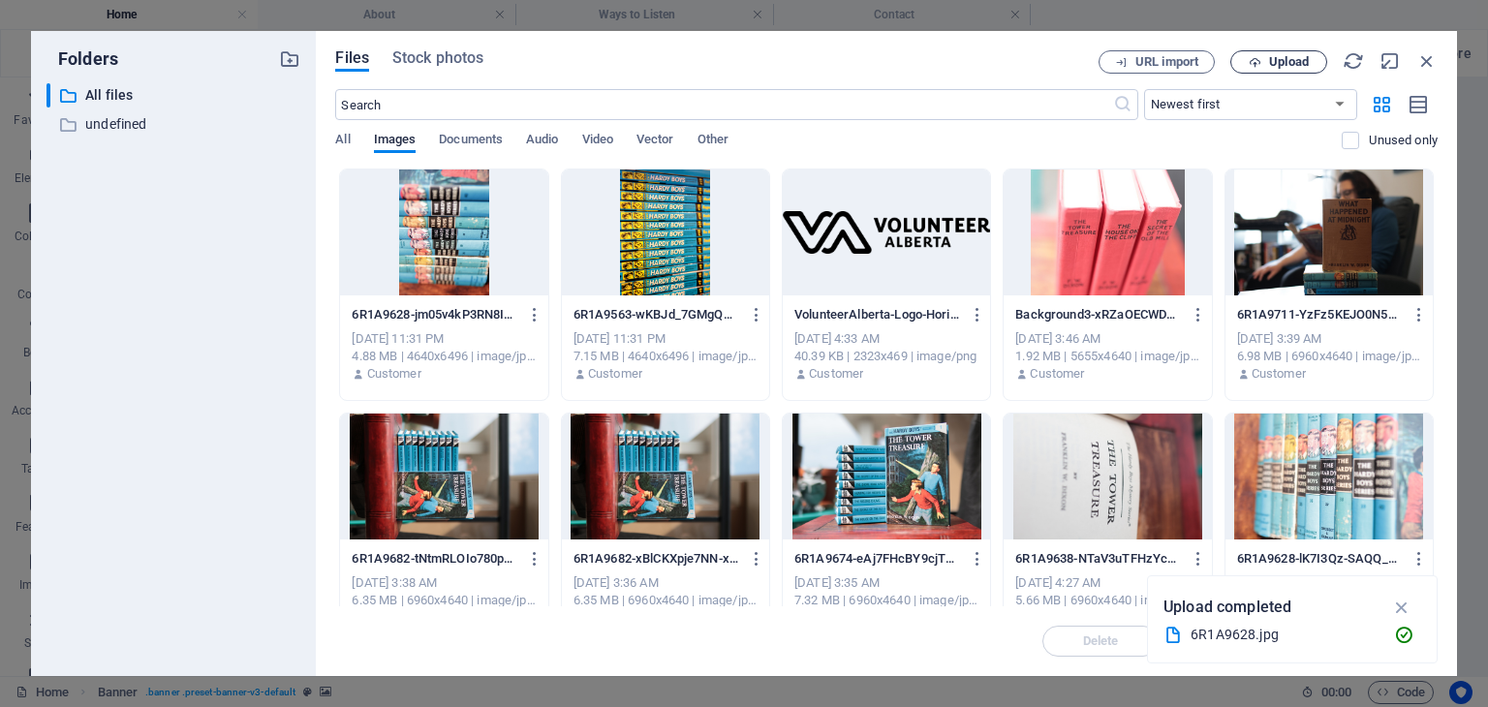
click at [1267, 71] on button "Upload" at bounding box center [1278, 61] width 97 height 23
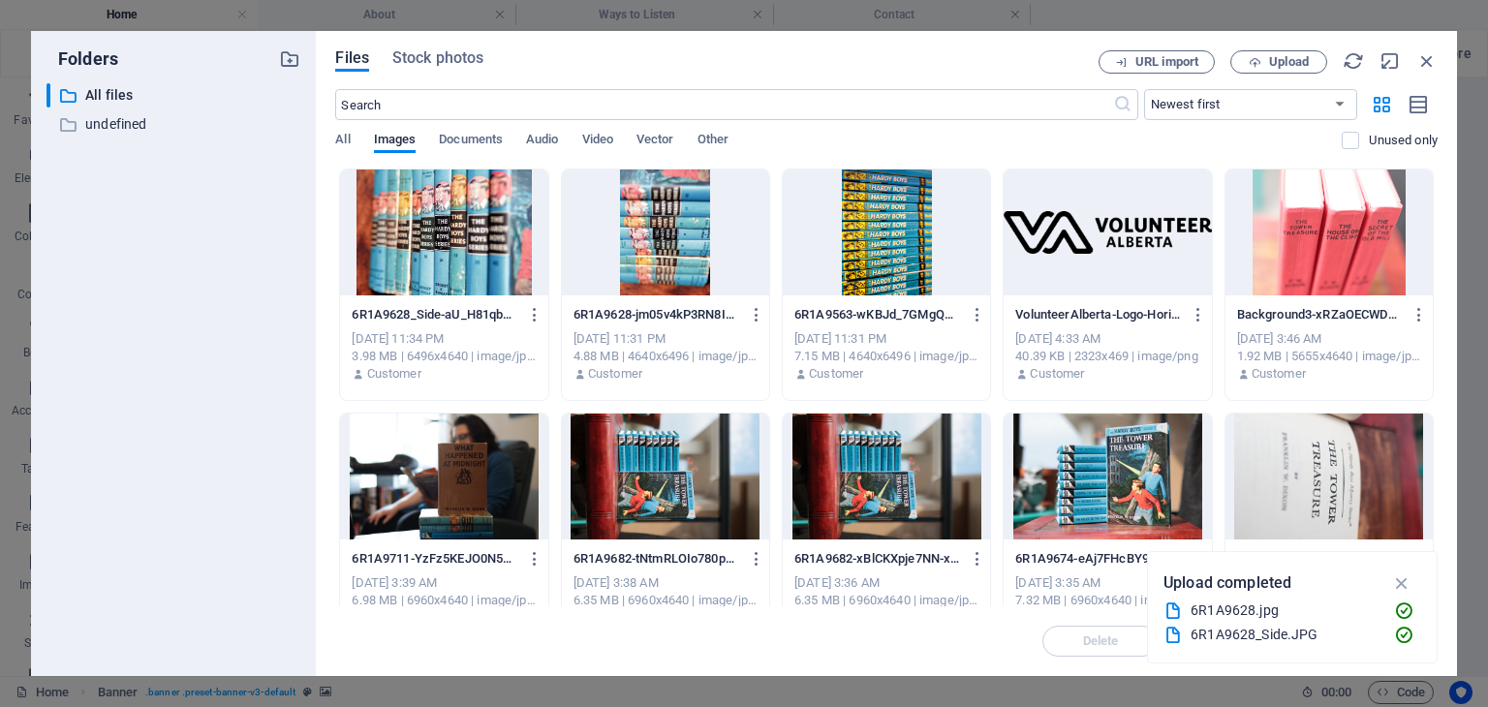
click at [455, 244] on div at bounding box center [443, 233] width 207 height 126
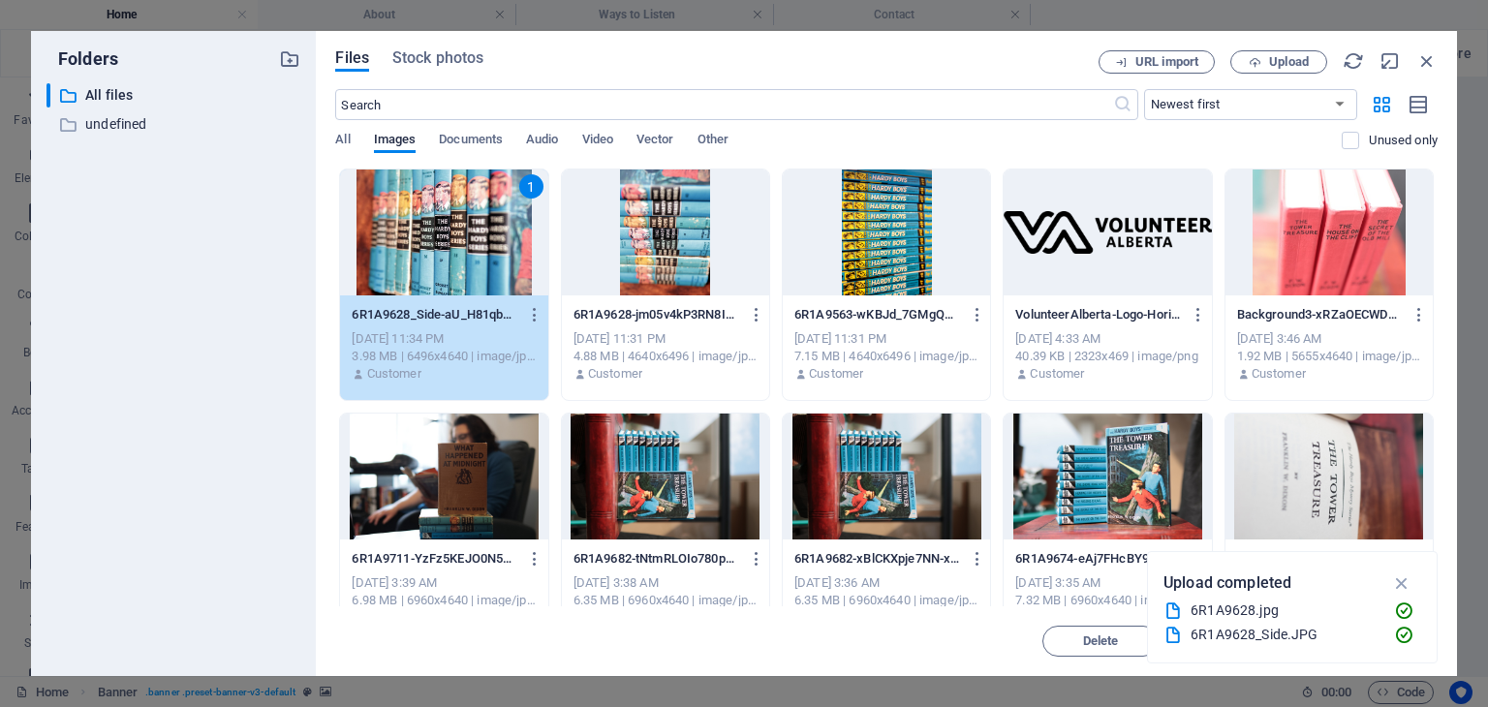
click at [455, 244] on div "1" at bounding box center [443, 233] width 207 height 126
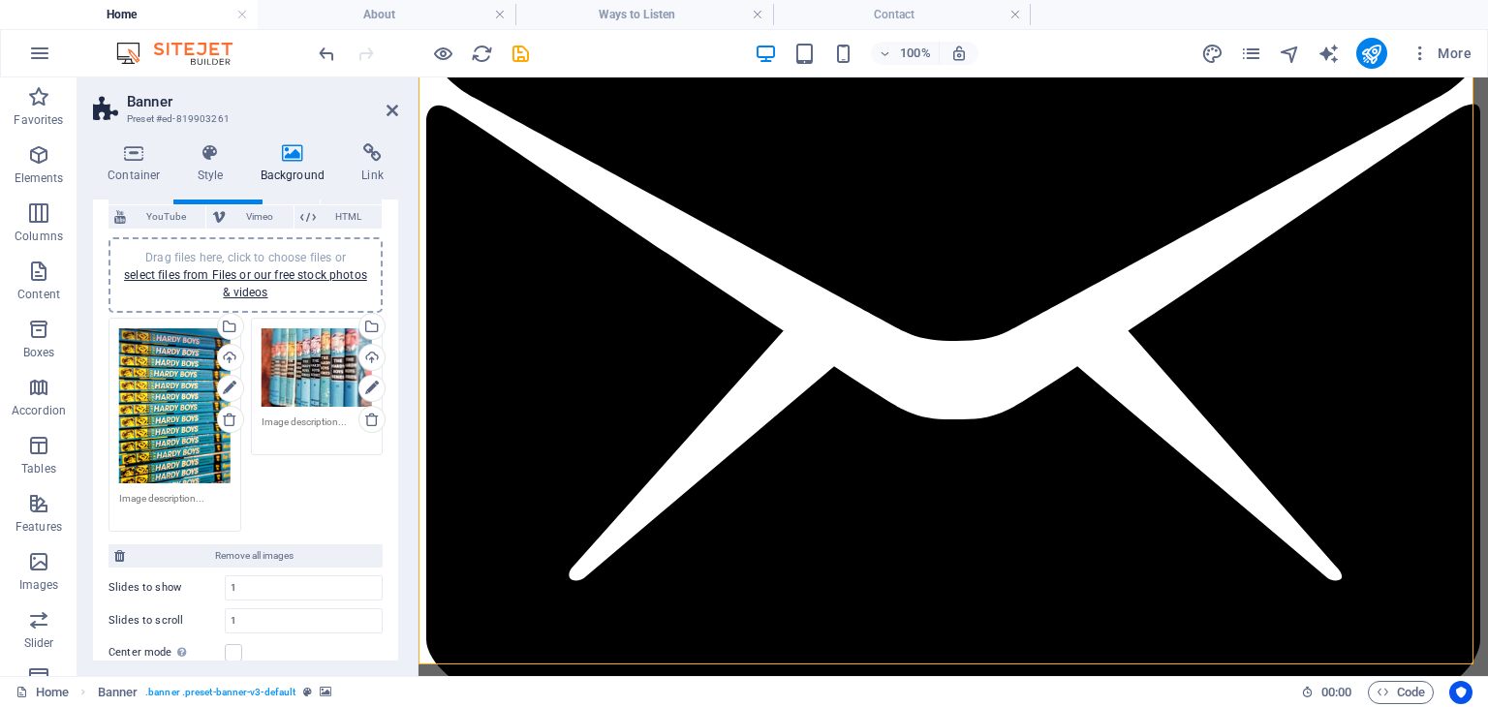
scroll to position [128, 0]
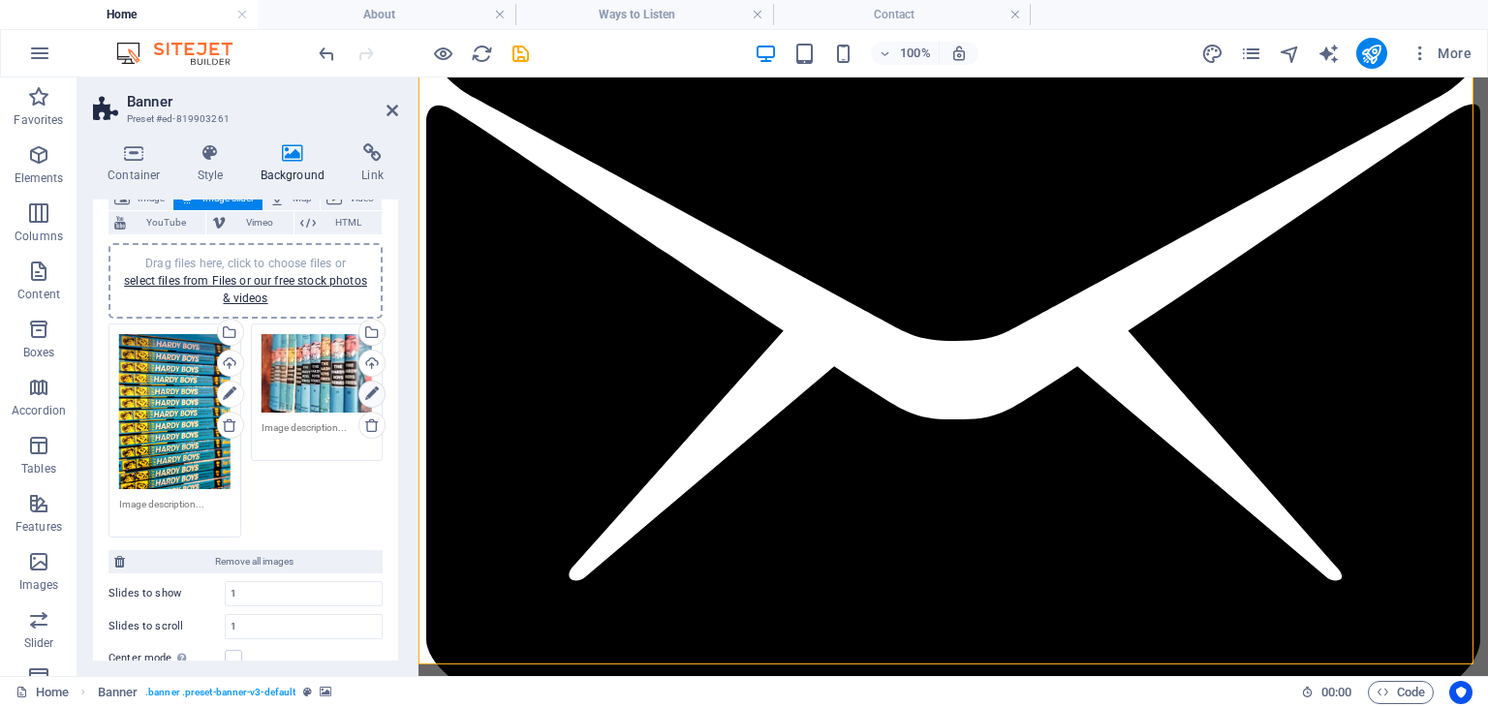
click at [372, 391] on icon at bounding box center [372, 394] width 14 height 23
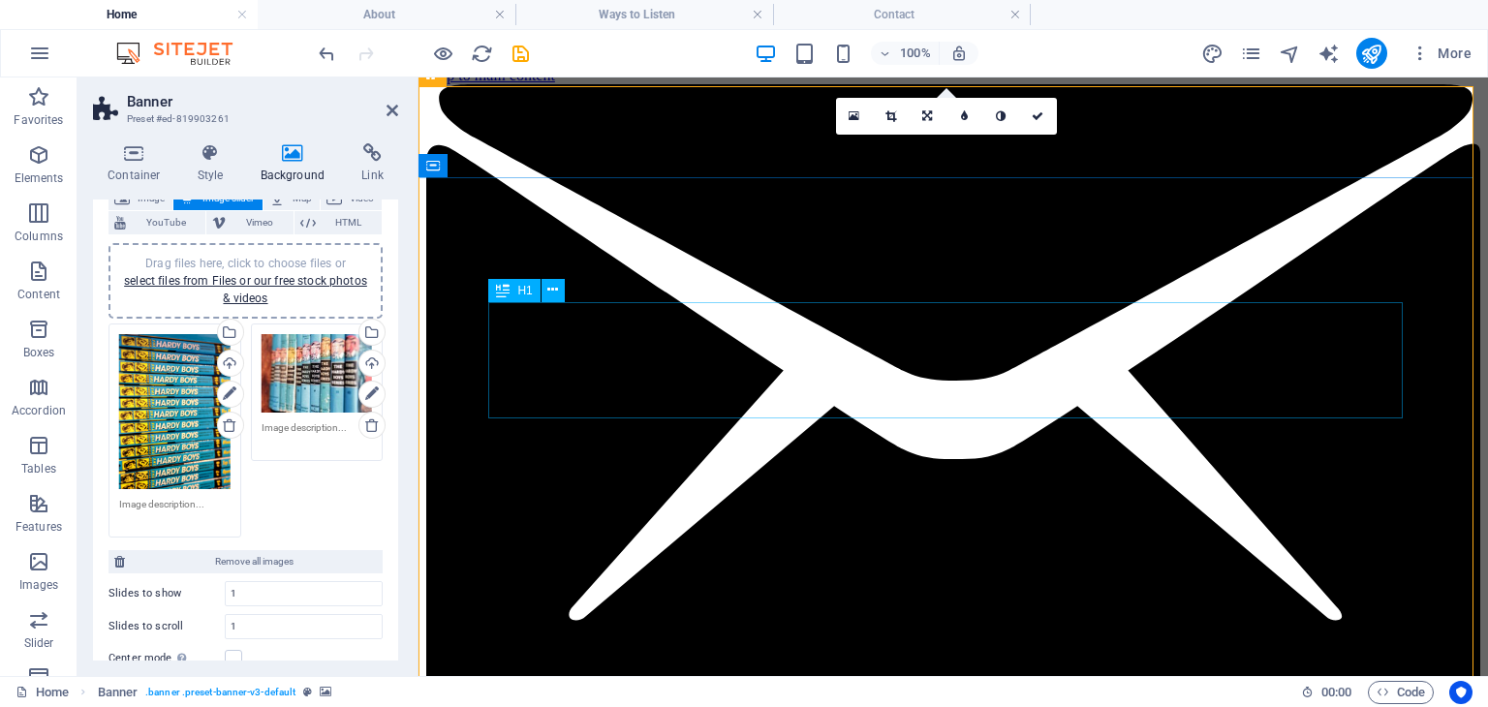
scroll to position [0, 0]
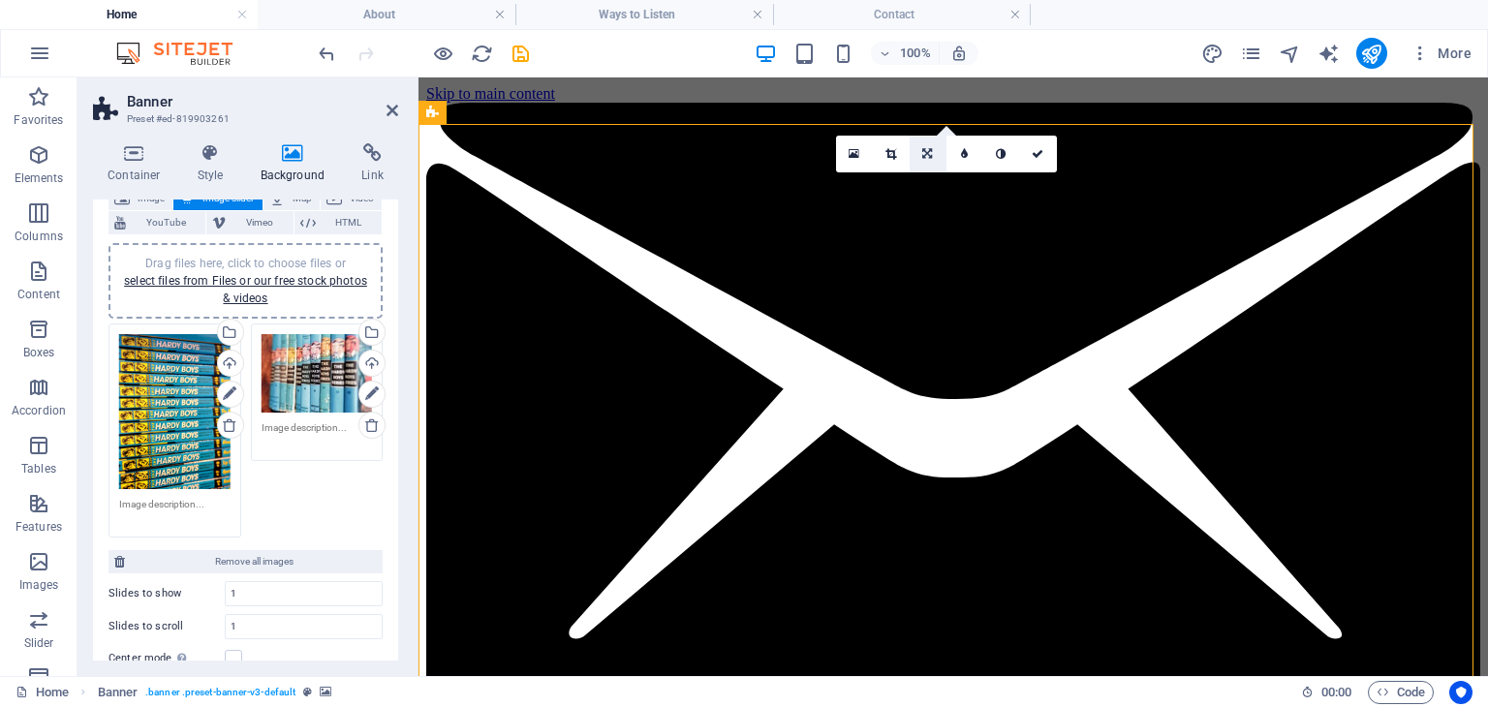
click at [930, 156] on icon at bounding box center [927, 154] width 10 height 12
click at [973, 185] on link at bounding box center [965, 184] width 37 height 37
click at [931, 156] on icon at bounding box center [927, 154] width 9 height 12
click at [888, 181] on icon at bounding box center [890, 184] width 9 height 12
click at [928, 153] on icon at bounding box center [927, 154] width 9 height 12
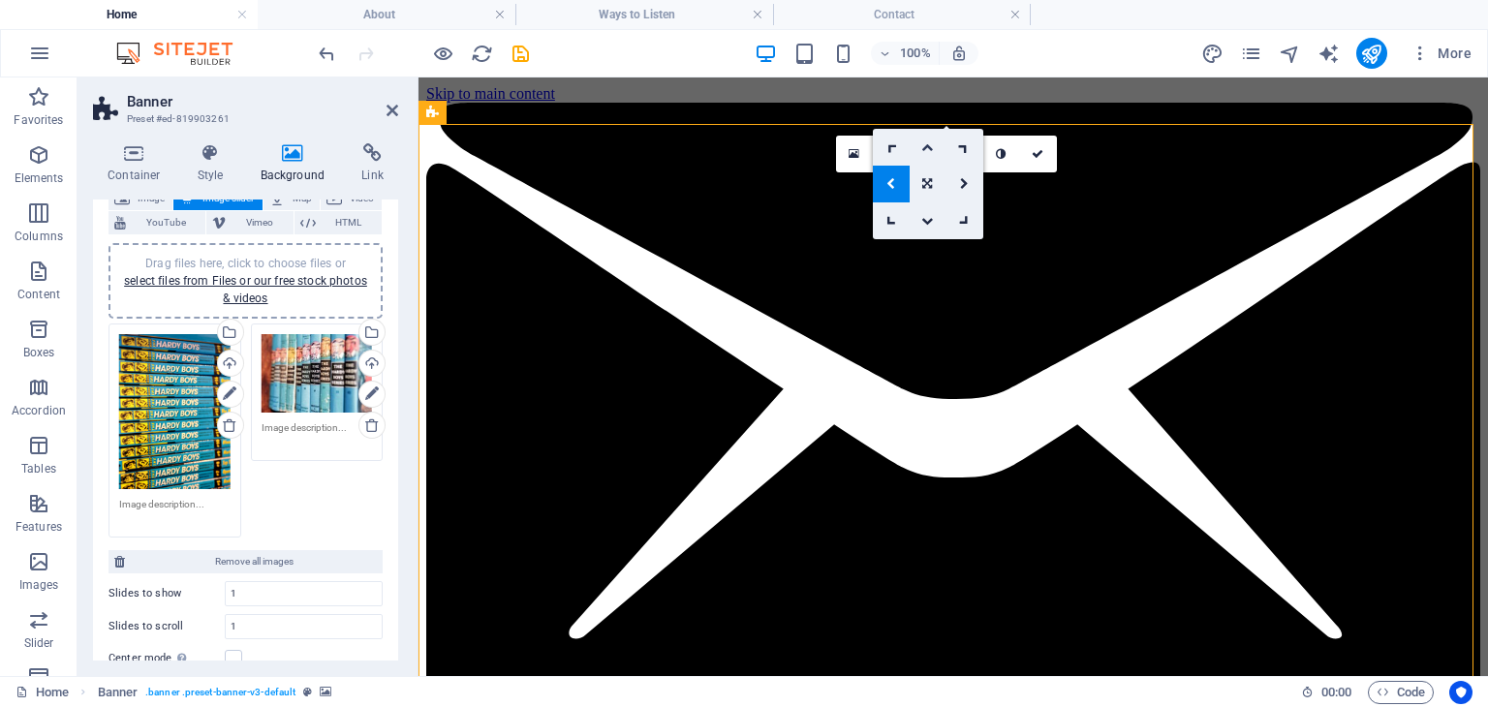
click at [930, 146] on icon at bounding box center [927, 147] width 12 height 12
click at [928, 160] on link at bounding box center [928, 154] width 37 height 37
click at [922, 194] on link at bounding box center [928, 184] width 37 height 37
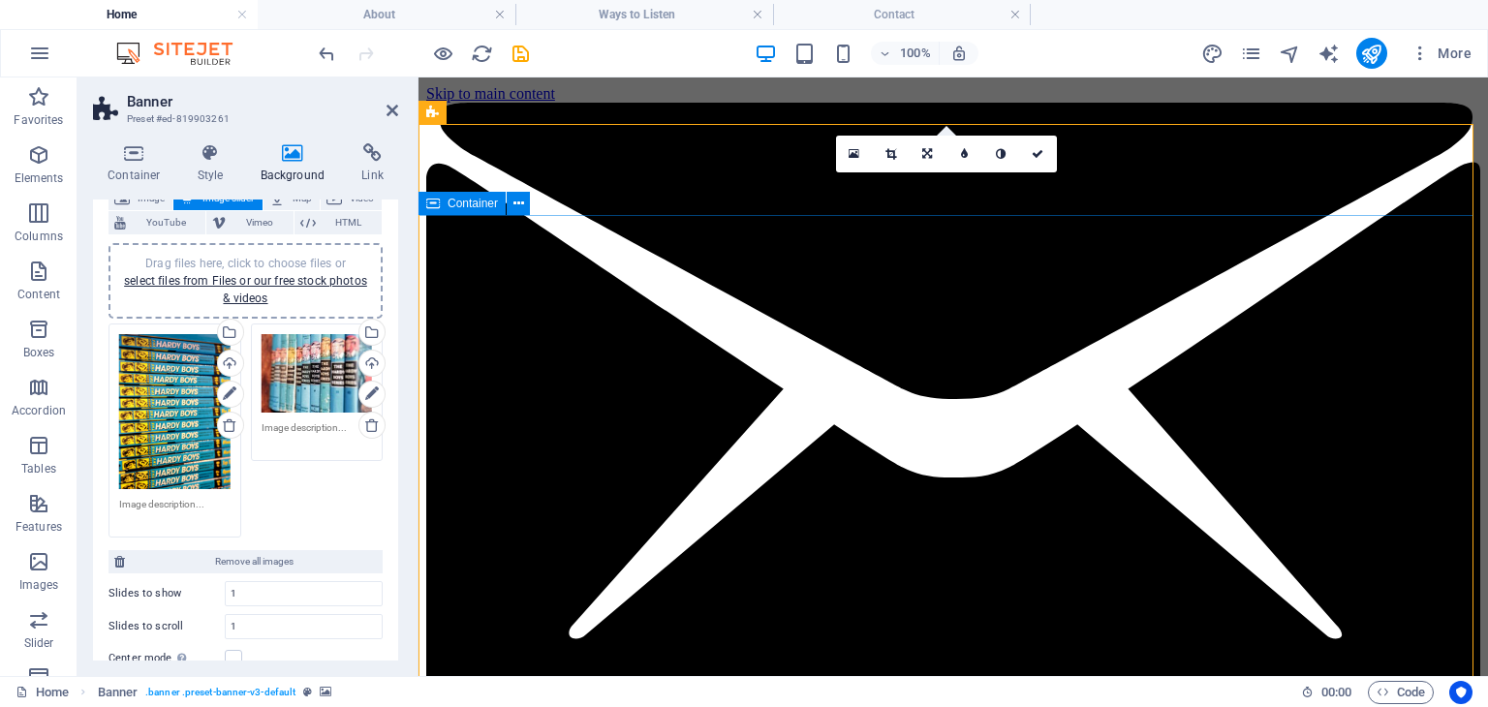
click at [1042, 156] on icon at bounding box center [1038, 154] width 12 height 12
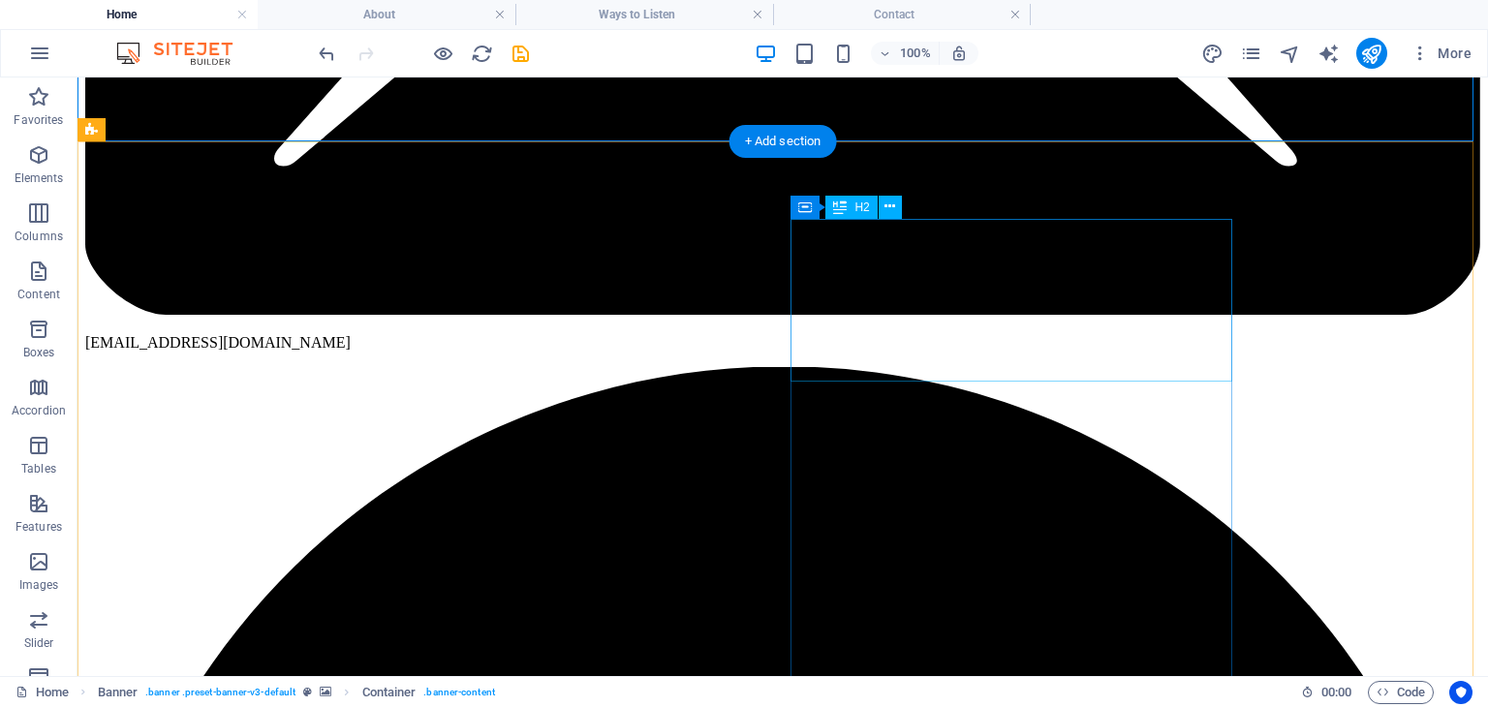
scroll to position [663, 0]
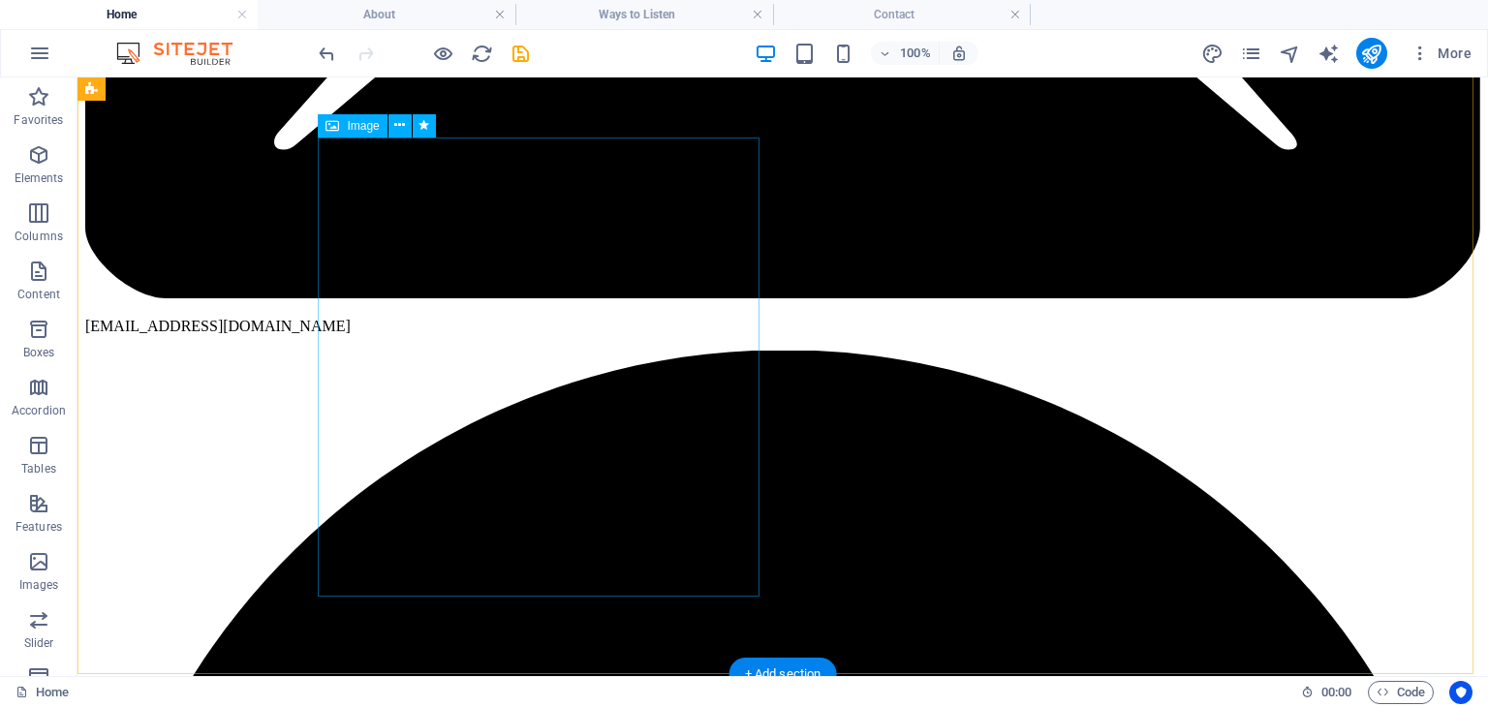
select select "px"
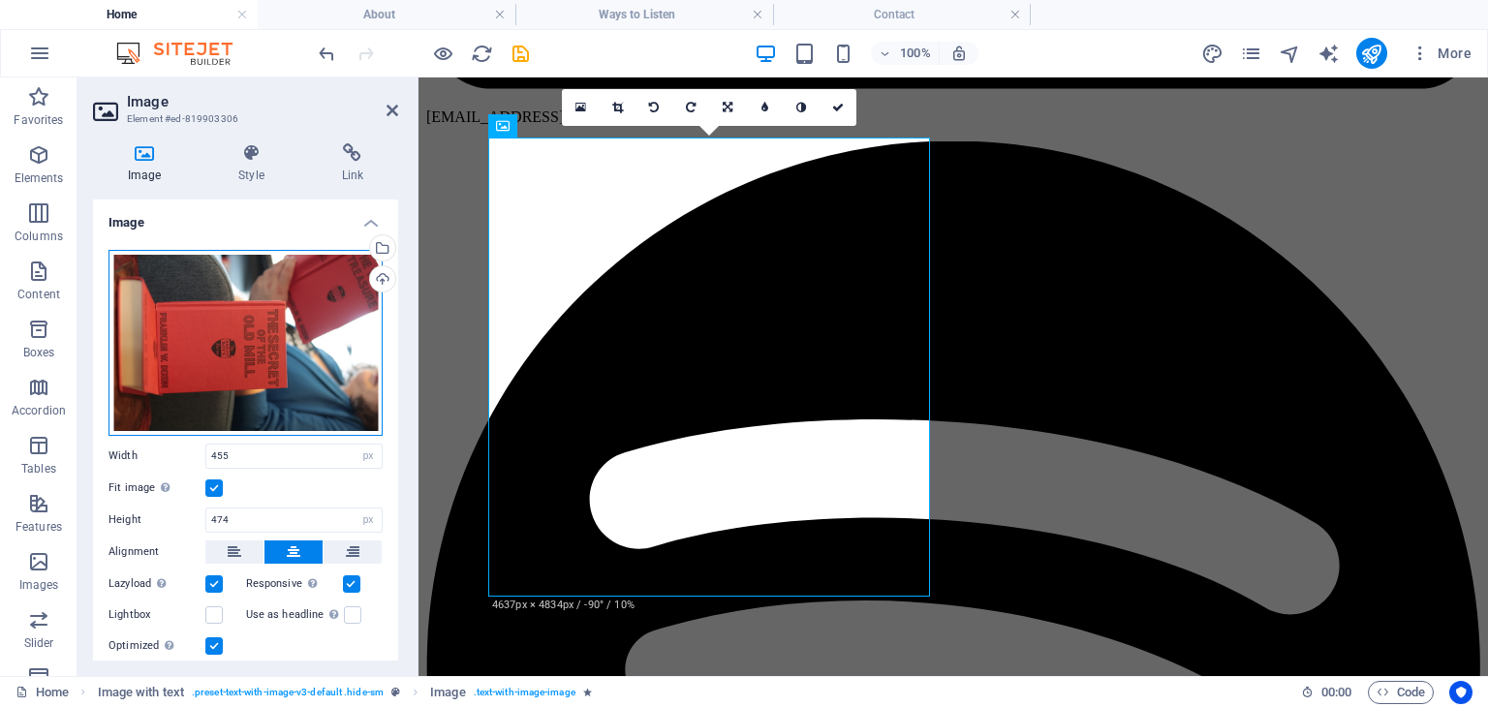
click at [201, 299] on div "Drag files here, click to choose files or select files from Files or our free s…" at bounding box center [246, 343] width 274 height 186
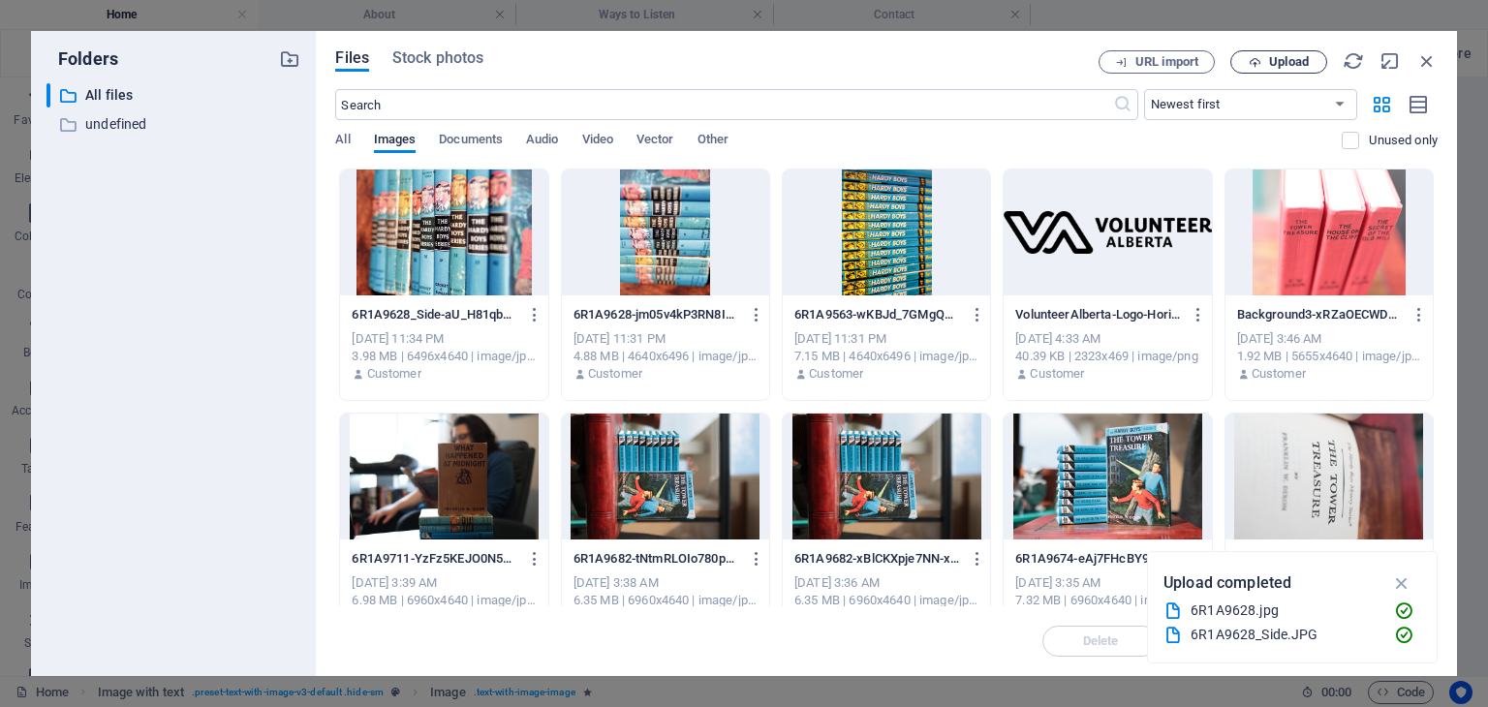
click at [1267, 58] on span "Upload" at bounding box center [1278, 62] width 79 height 13
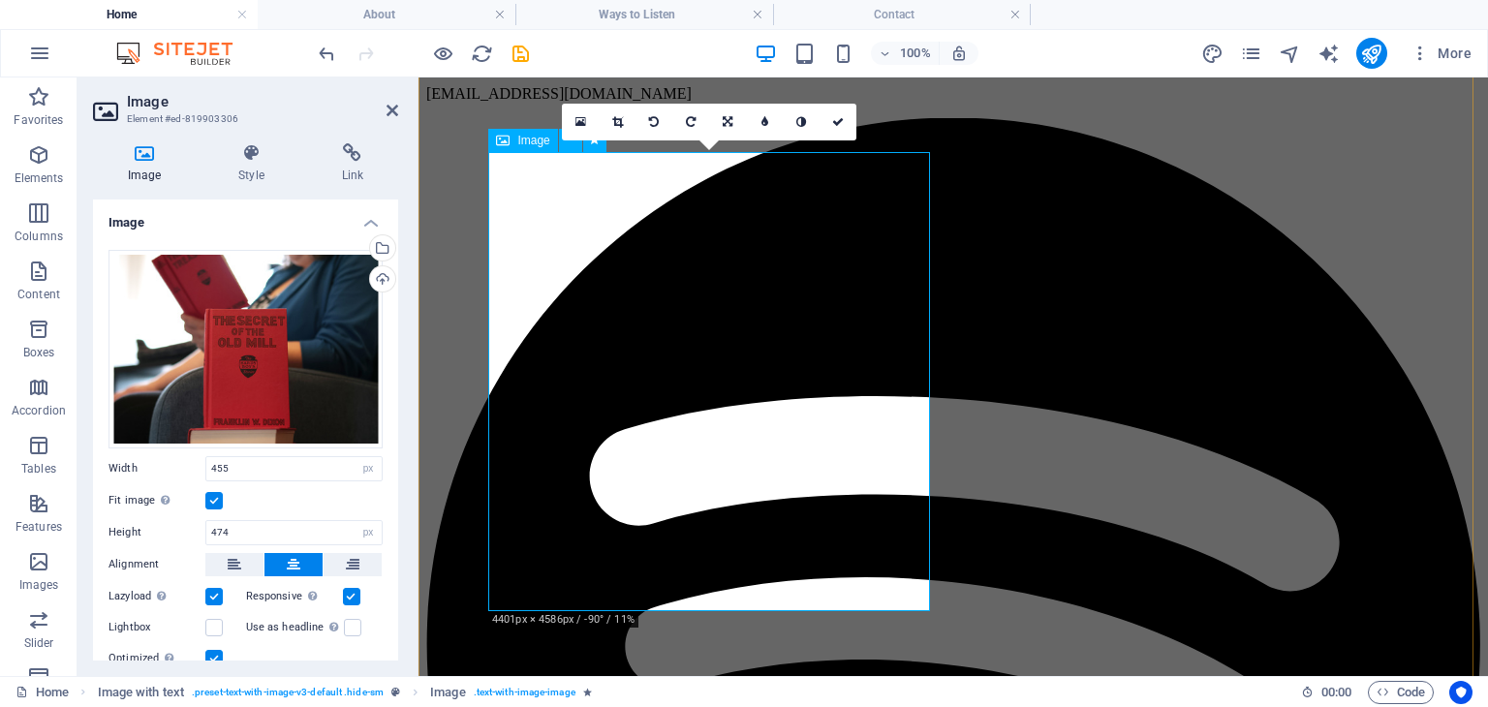
scroll to position [715, 0]
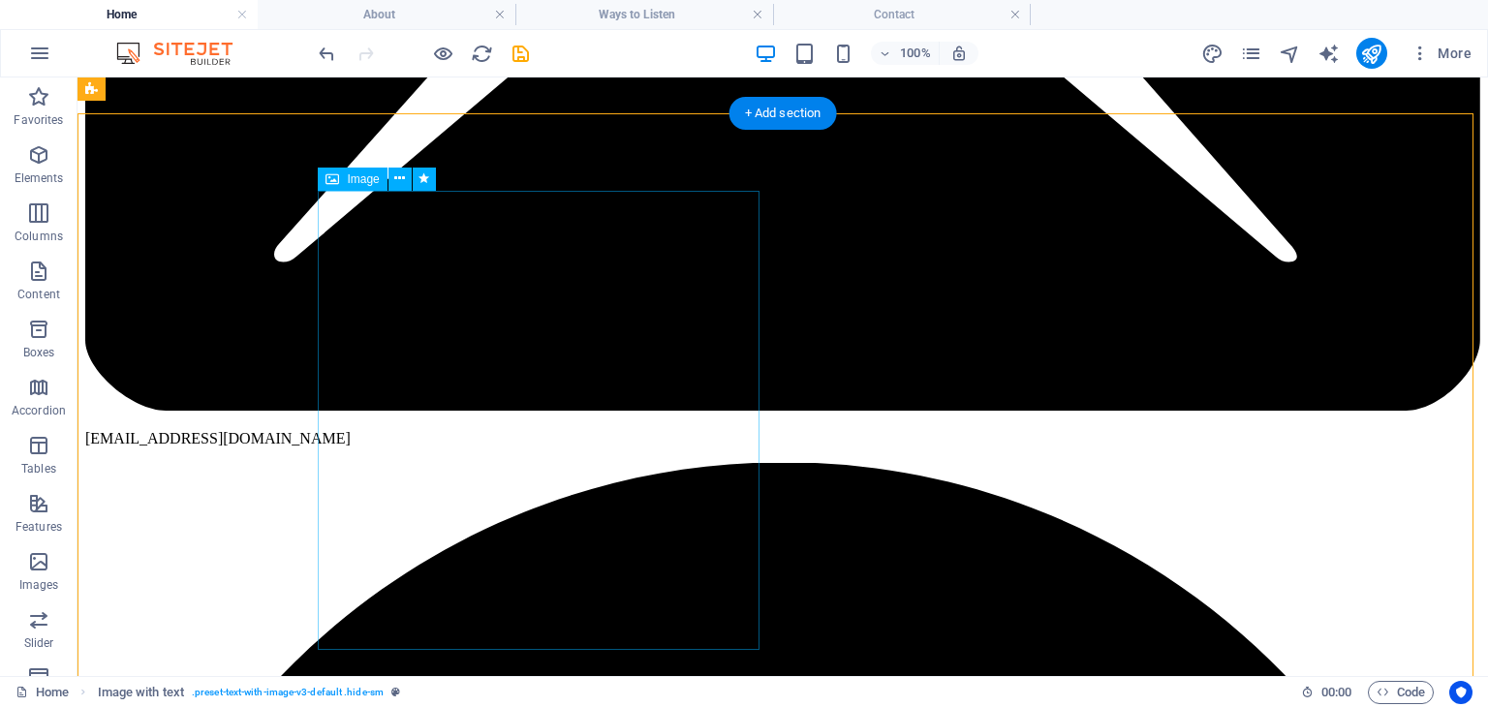
scroll to position [550, 0]
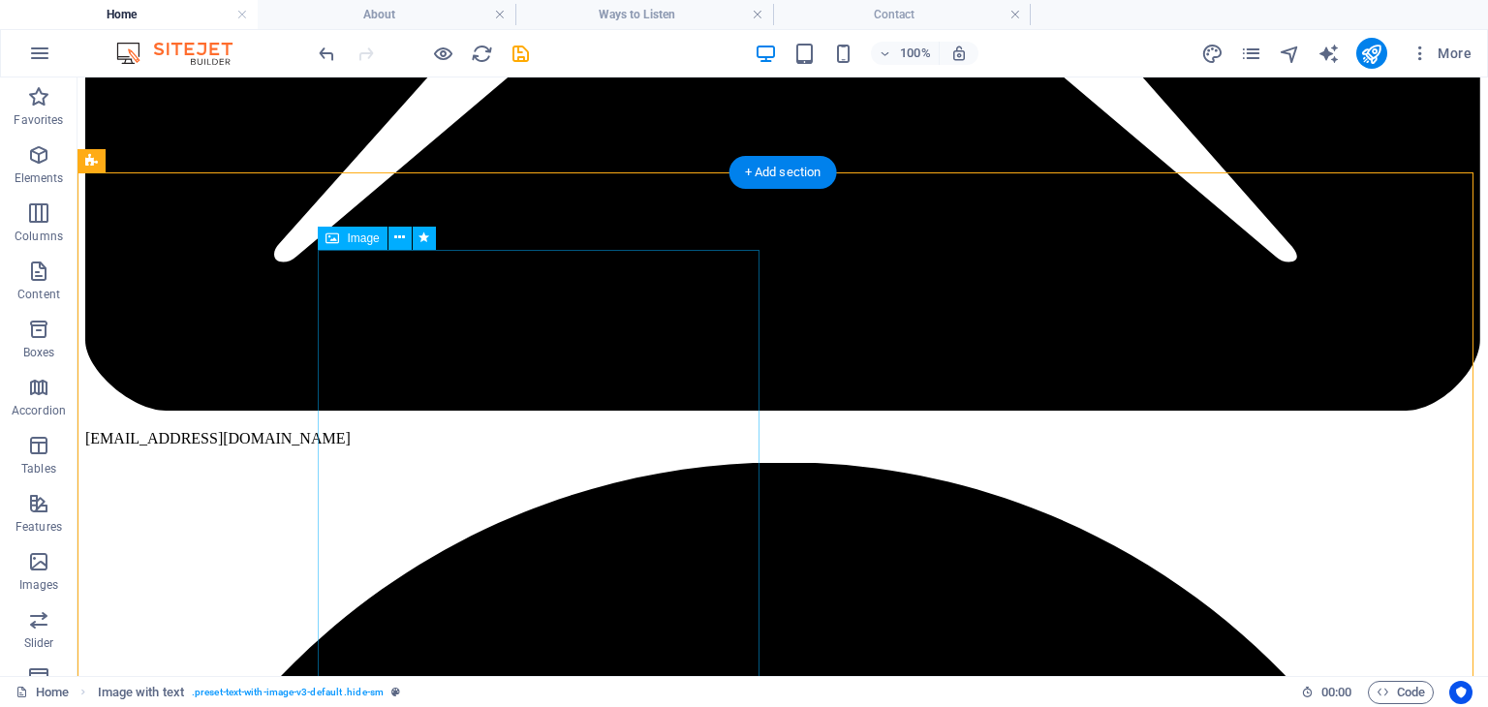
click at [402, 236] on icon at bounding box center [399, 238] width 11 height 20
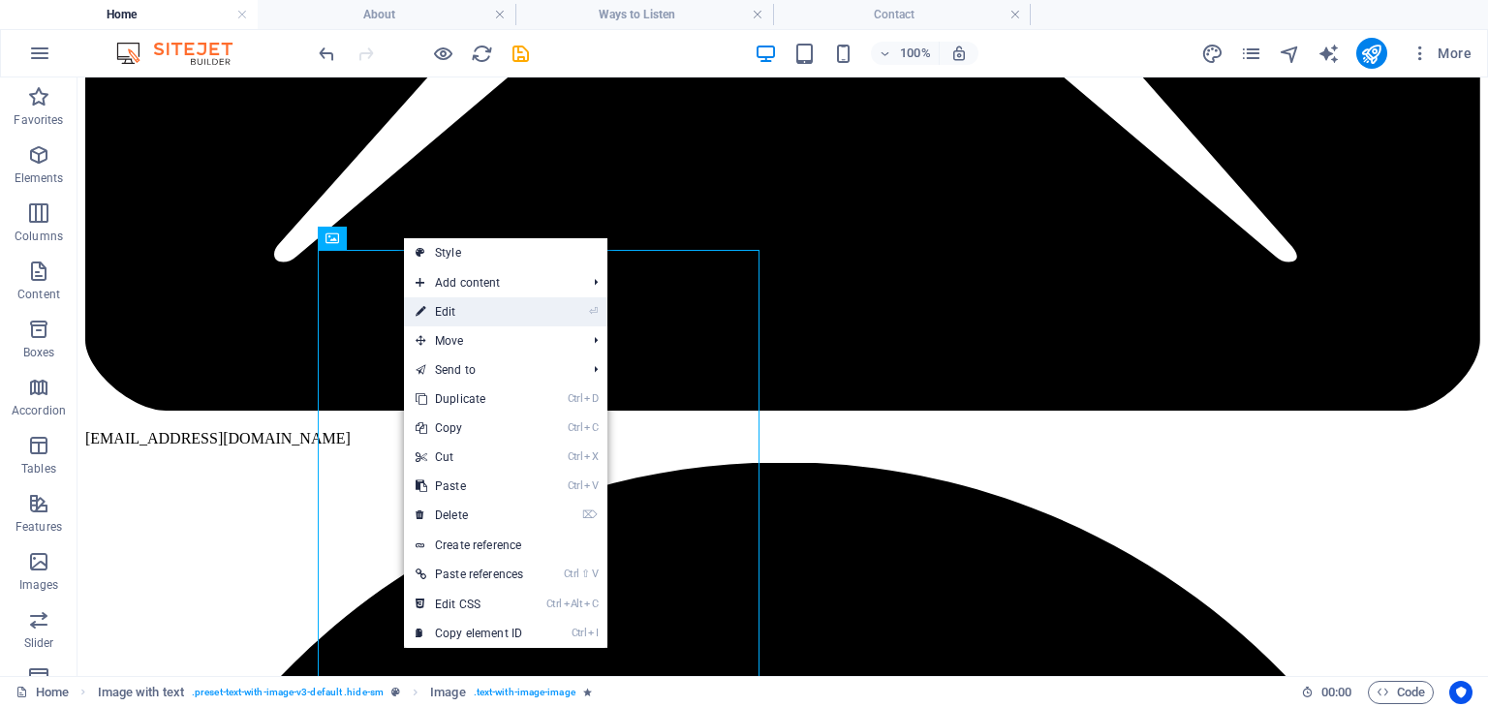
click at [461, 323] on link "⏎ Edit" at bounding box center [469, 311] width 131 height 29
select select "px"
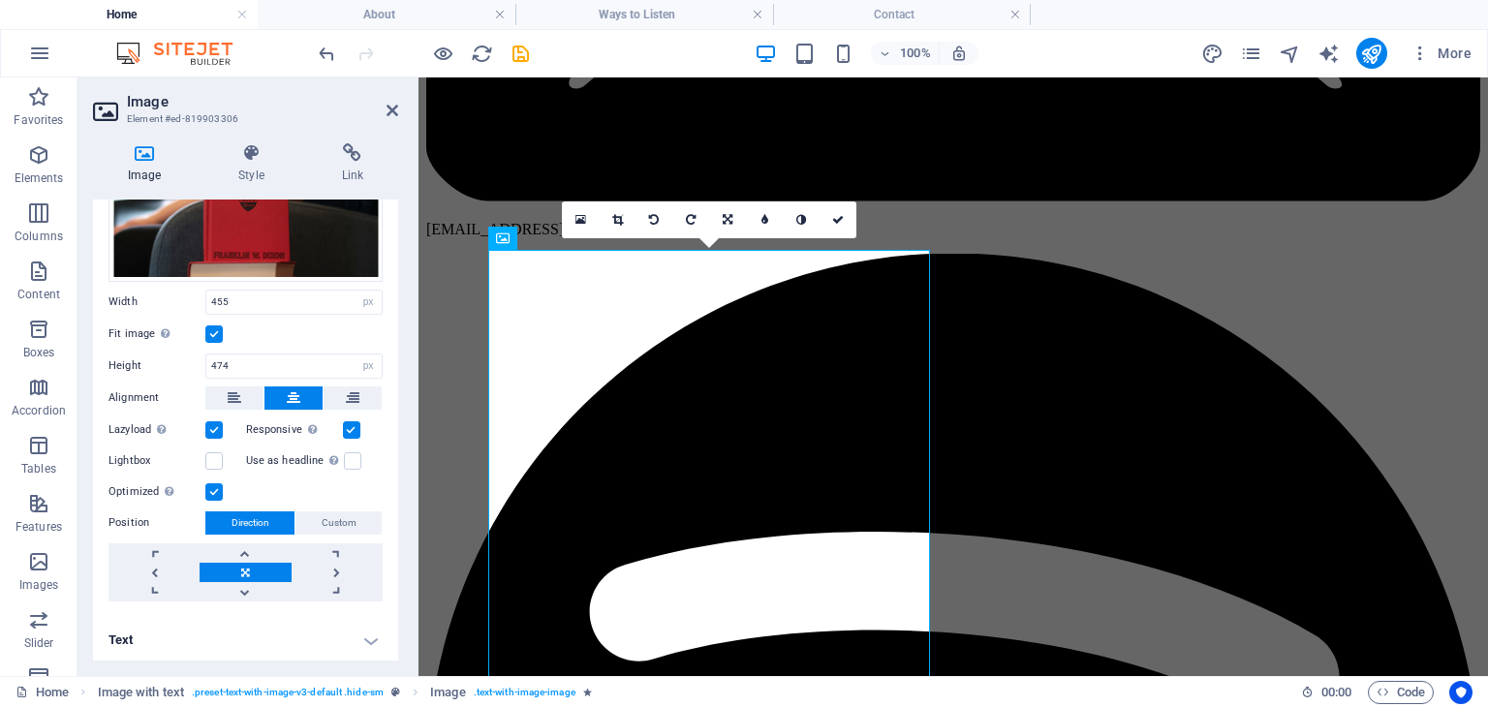
scroll to position [0, 0]
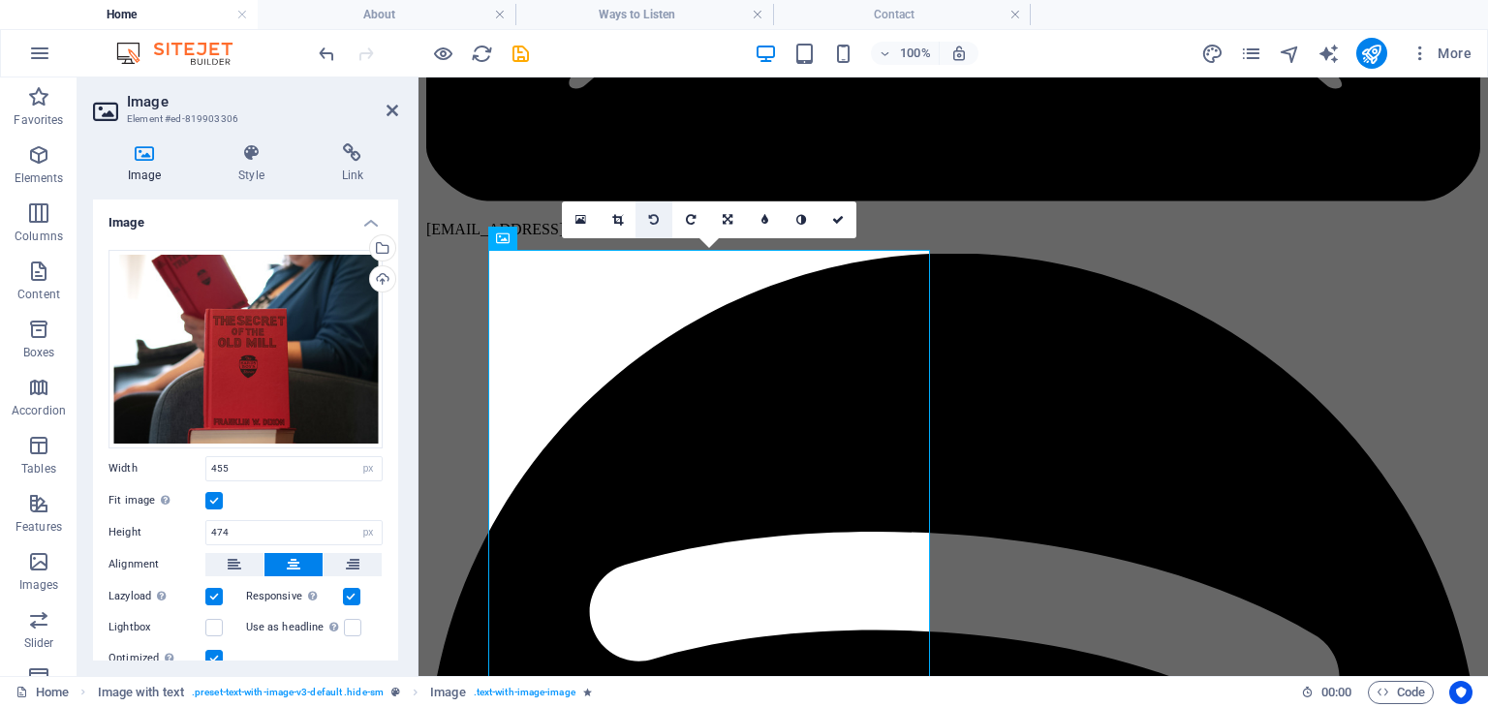
click at [655, 218] on icon at bounding box center [654, 220] width 10 height 12
click at [837, 230] on link at bounding box center [838, 220] width 37 height 37
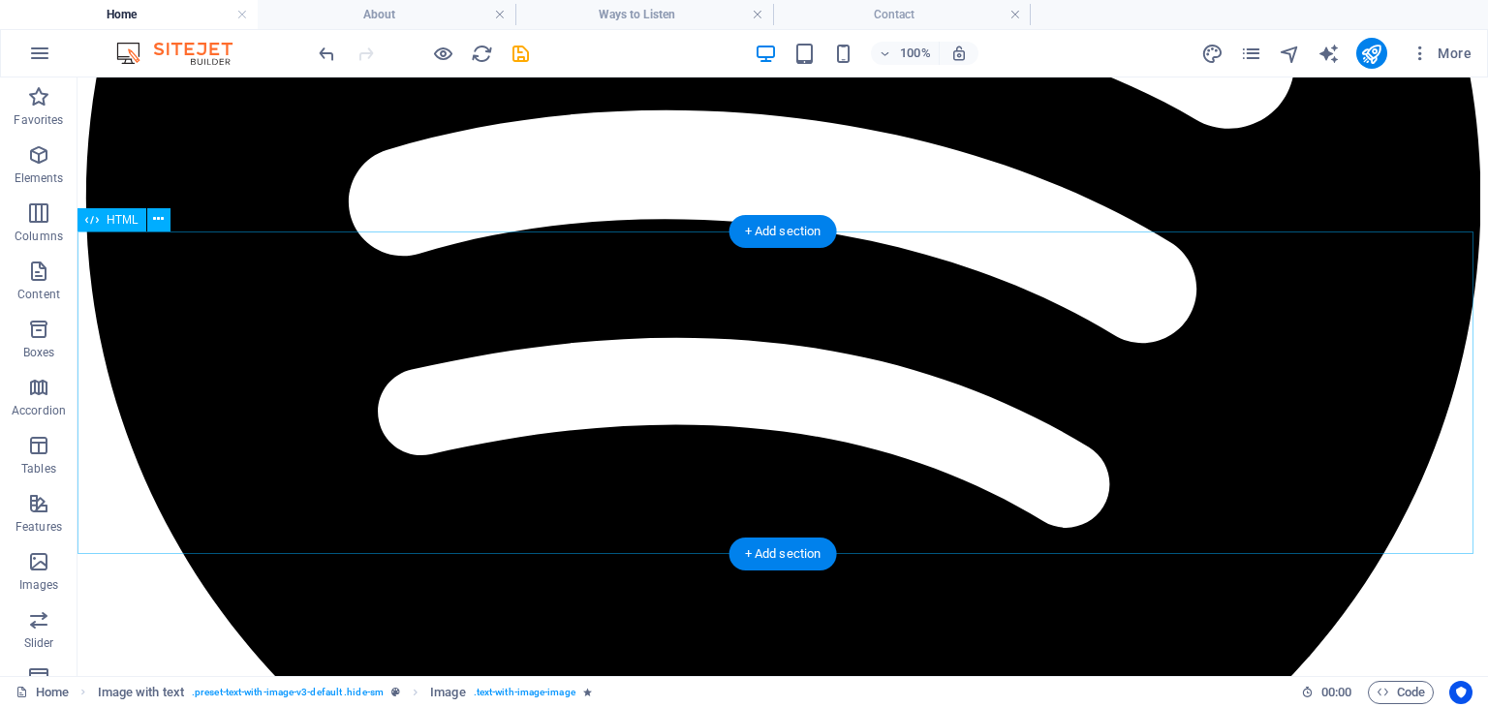
scroll to position [1511, 0]
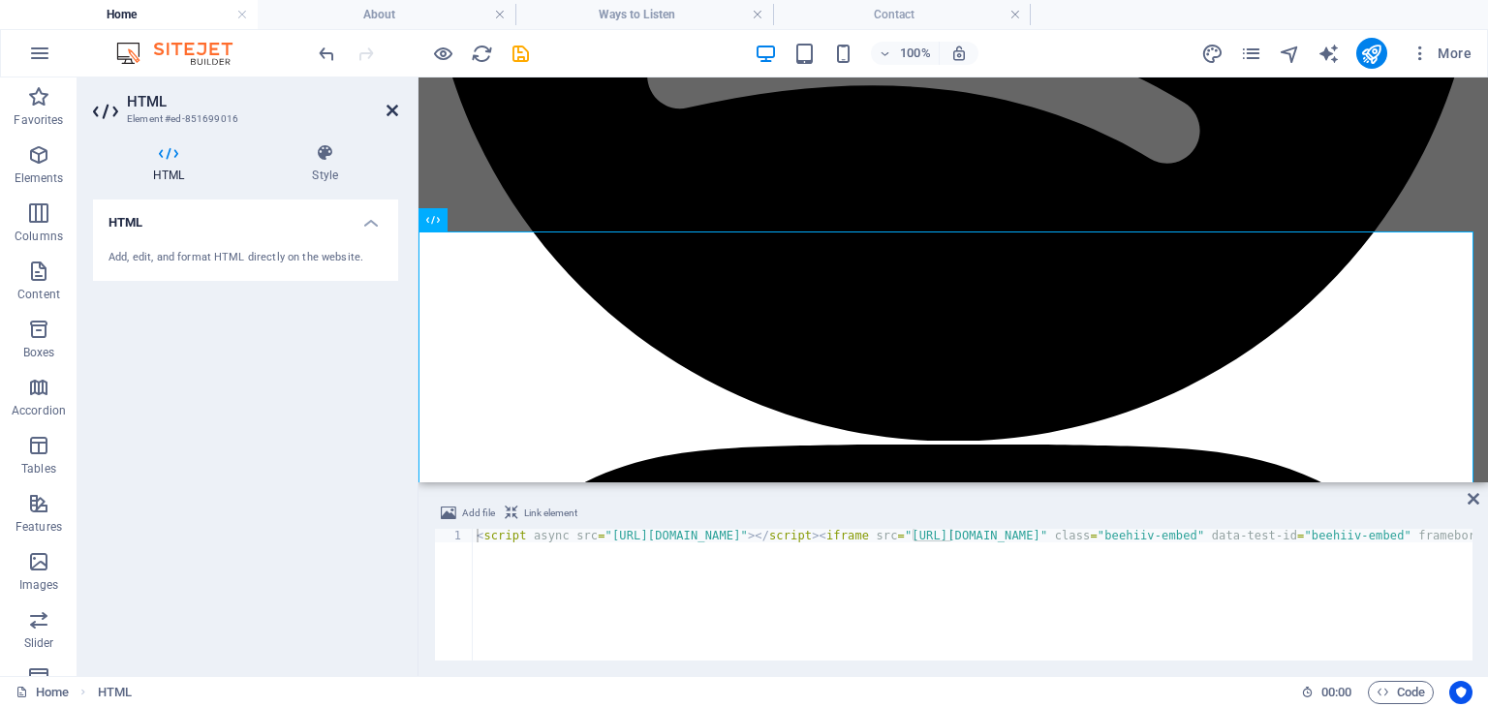
click at [391, 109] on icon at bounding box center [393, 111] width 12 height 16
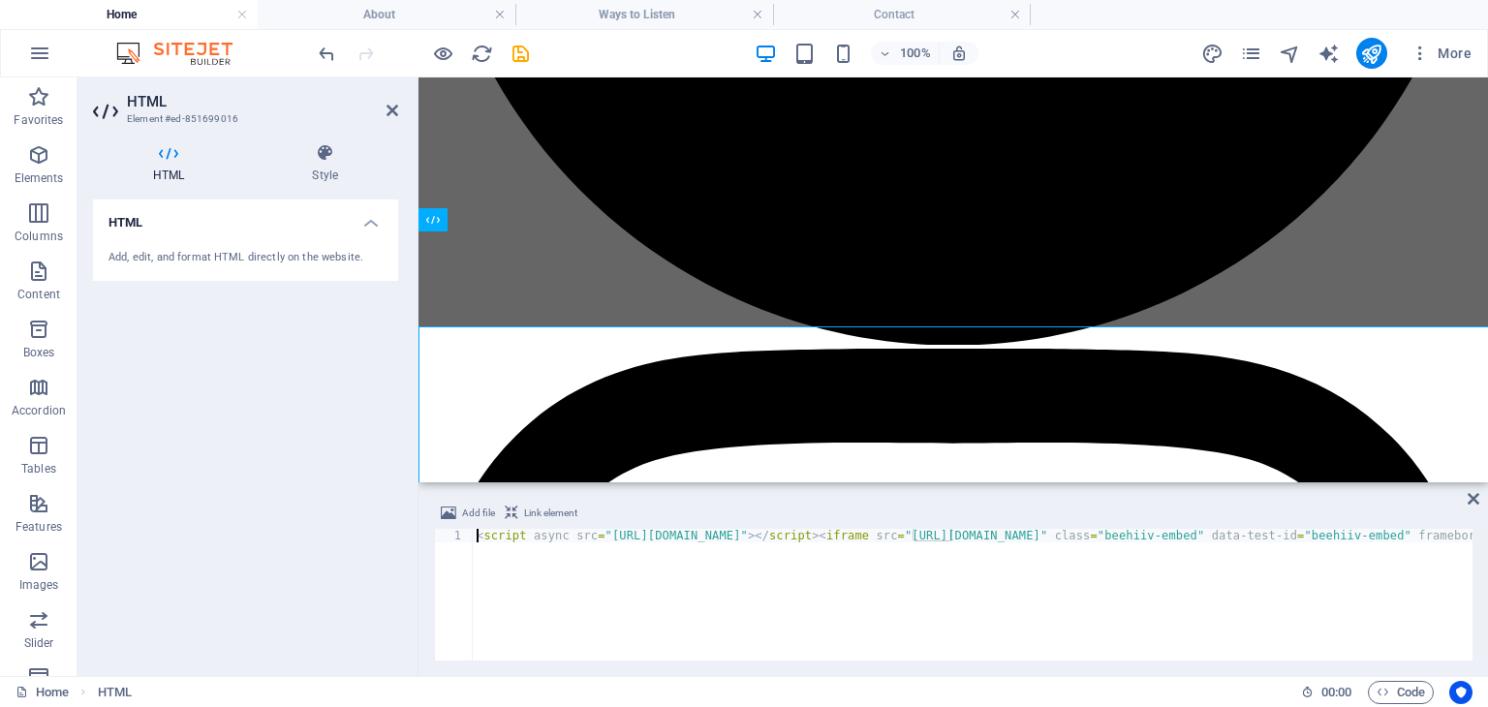
scroll to position [1415, 0]
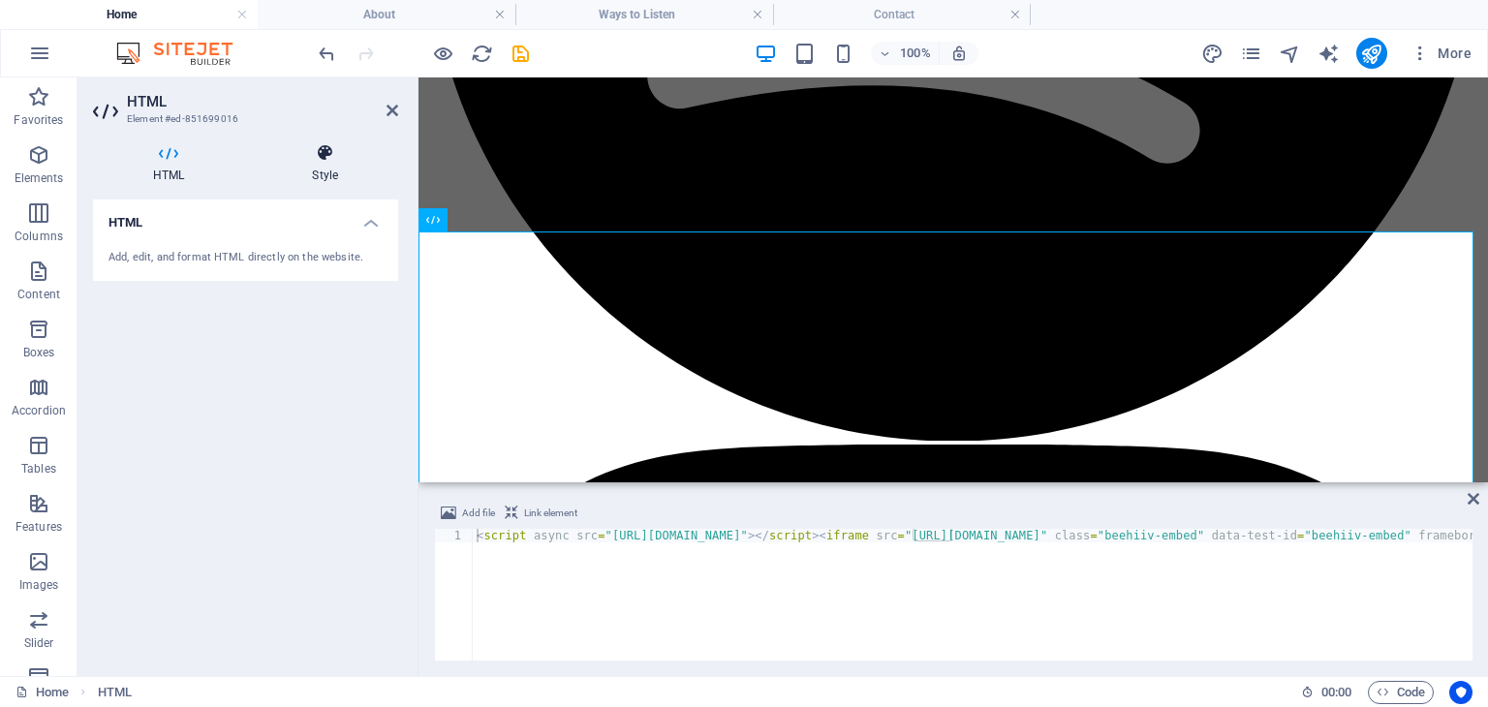
click at [321, 164] on h4 "Style" at bounding box center [325, 163] width 146 height 41
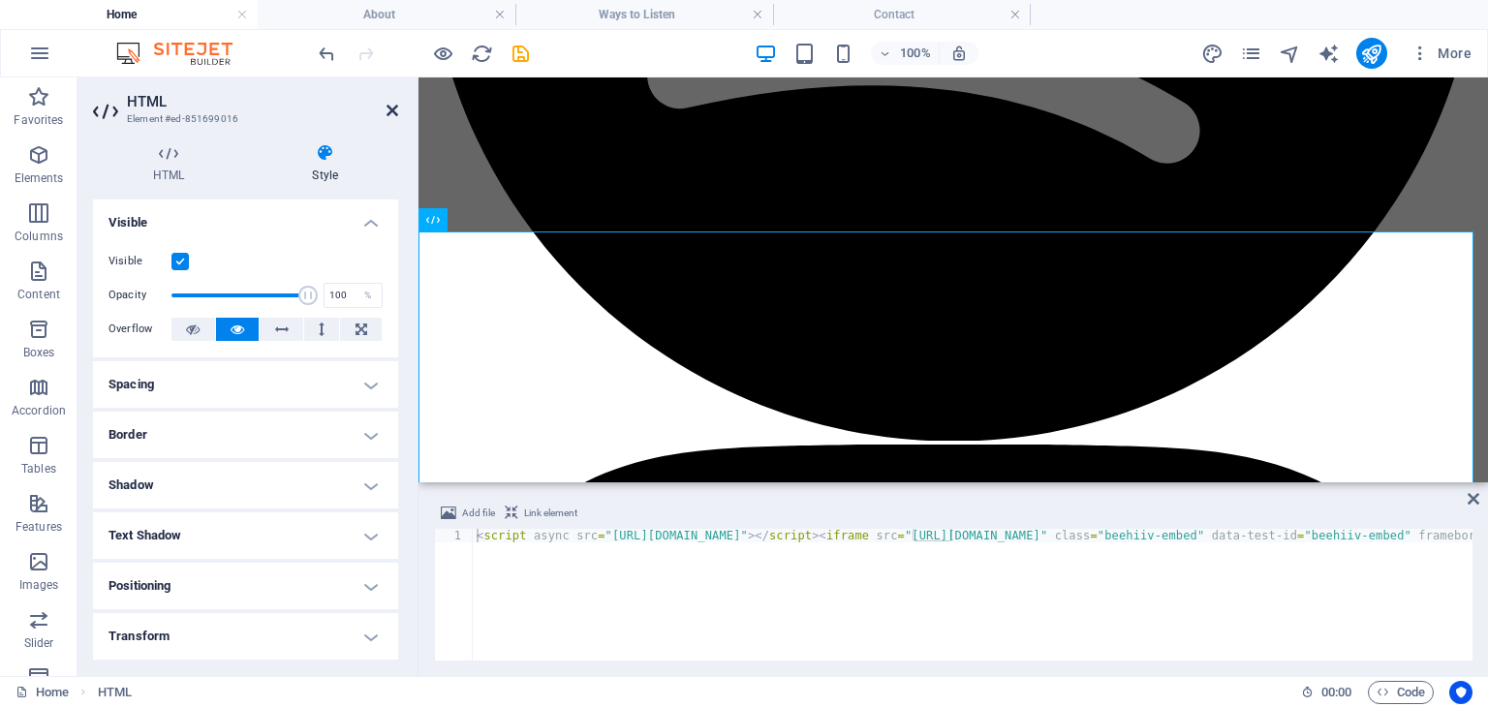
click at [392, 113] on icon at bounding box center [393, 111] width 12 height 16
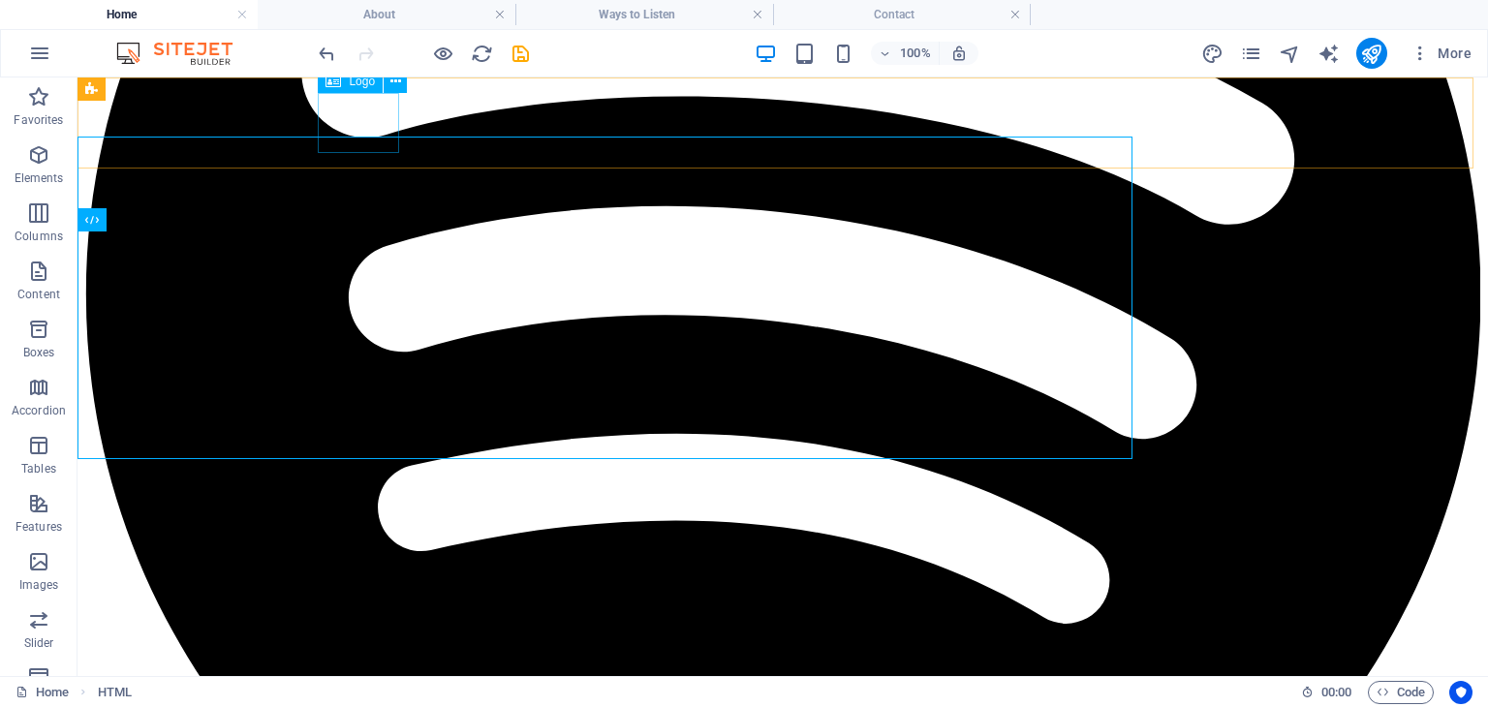
scroll to position [1511, 0]
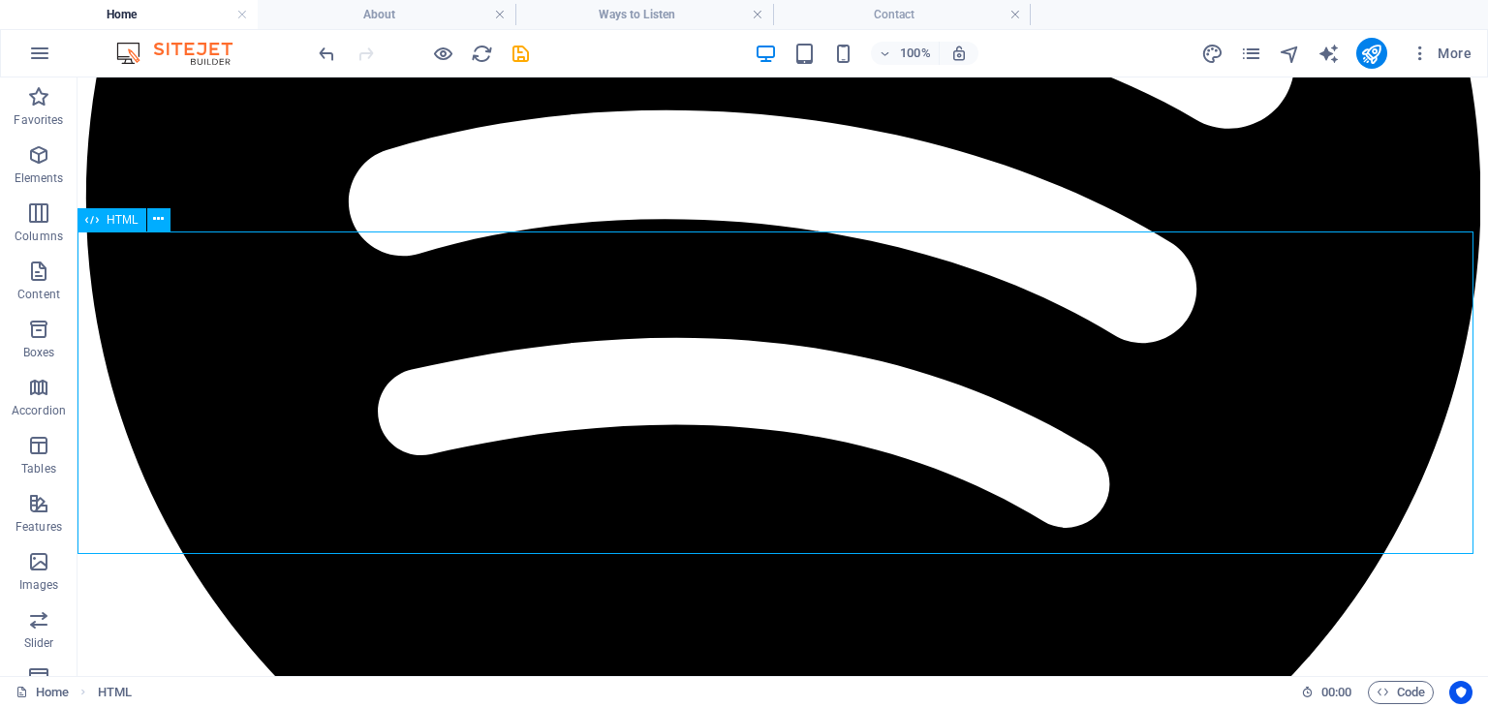
click at [113, 217] on span "HTML" at bounding box center [123, 220] width 32 height 12
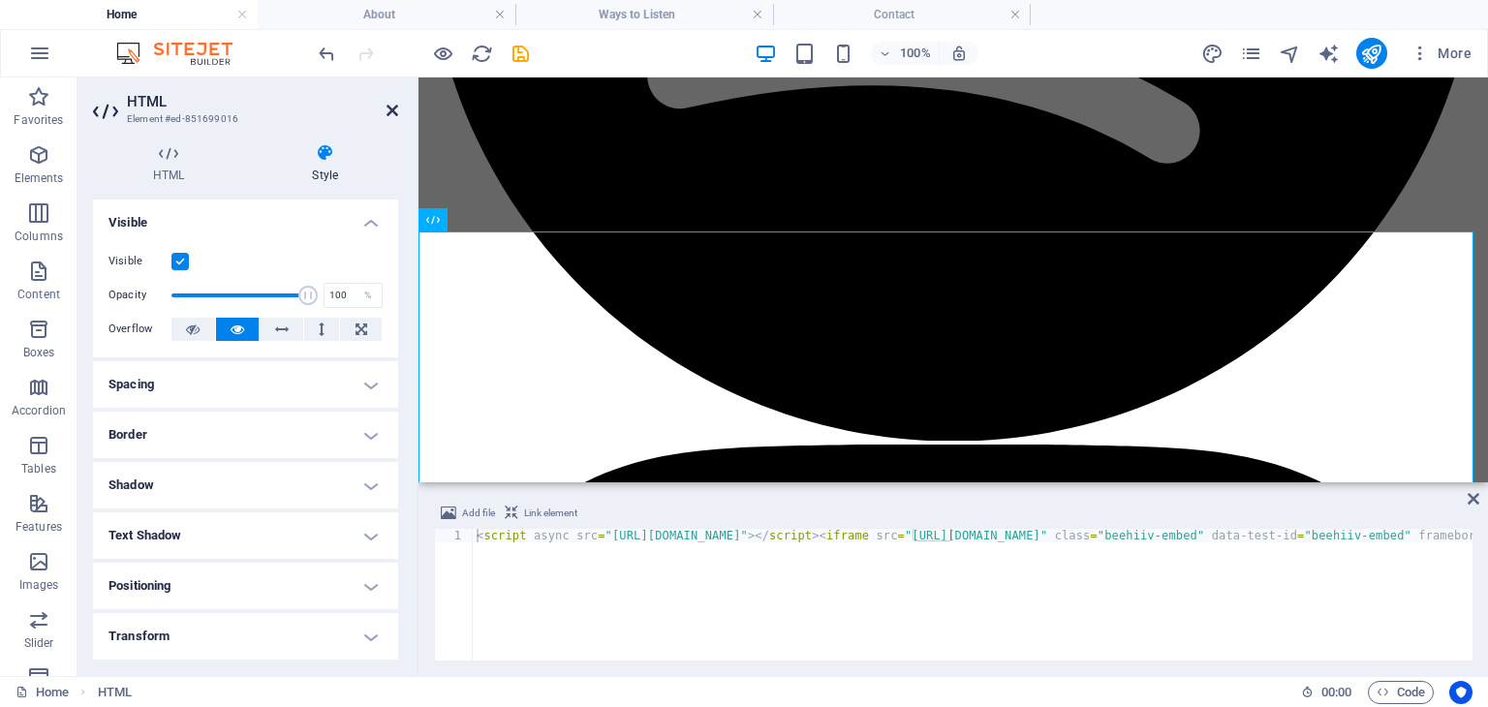
click at [391, 113] on icon at bounding box center [393, 111] width 12 height 16
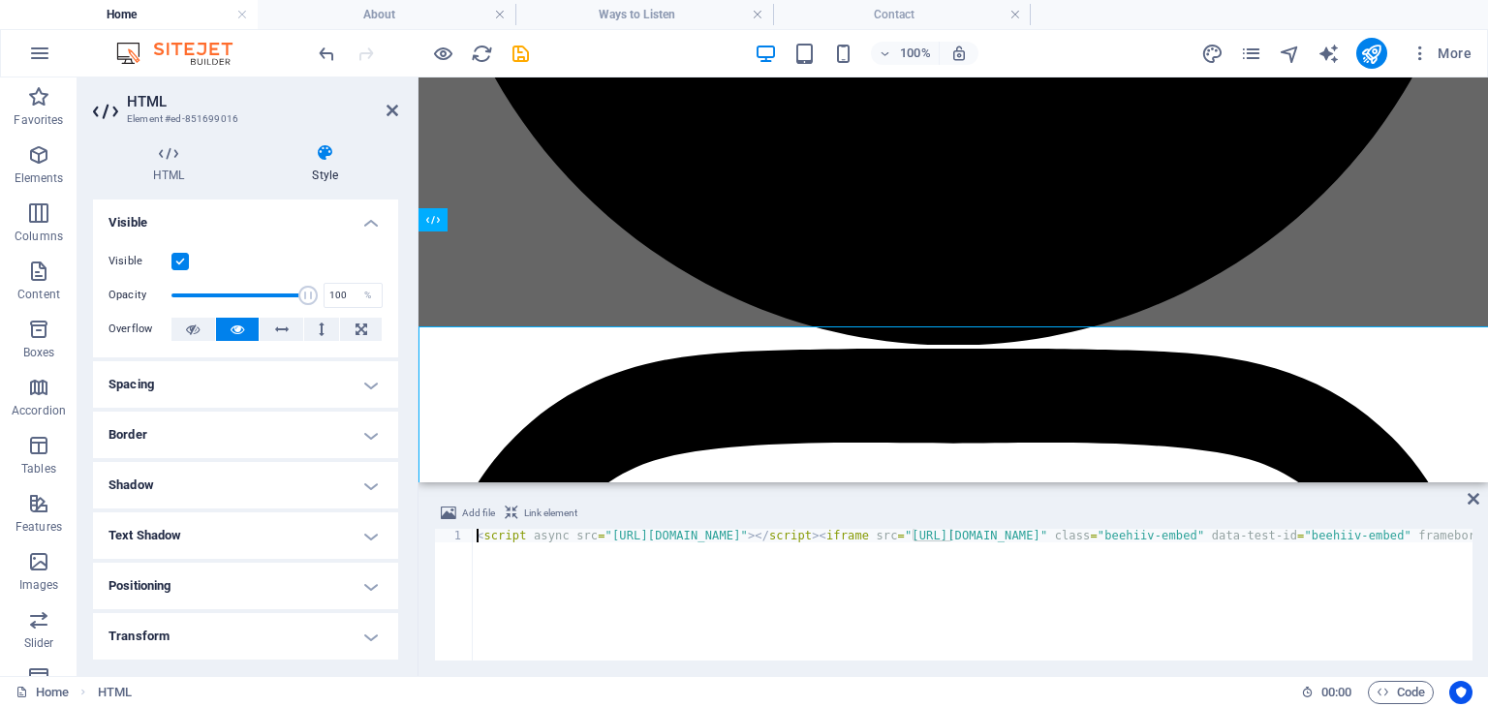
scroll to position [1415, 0]
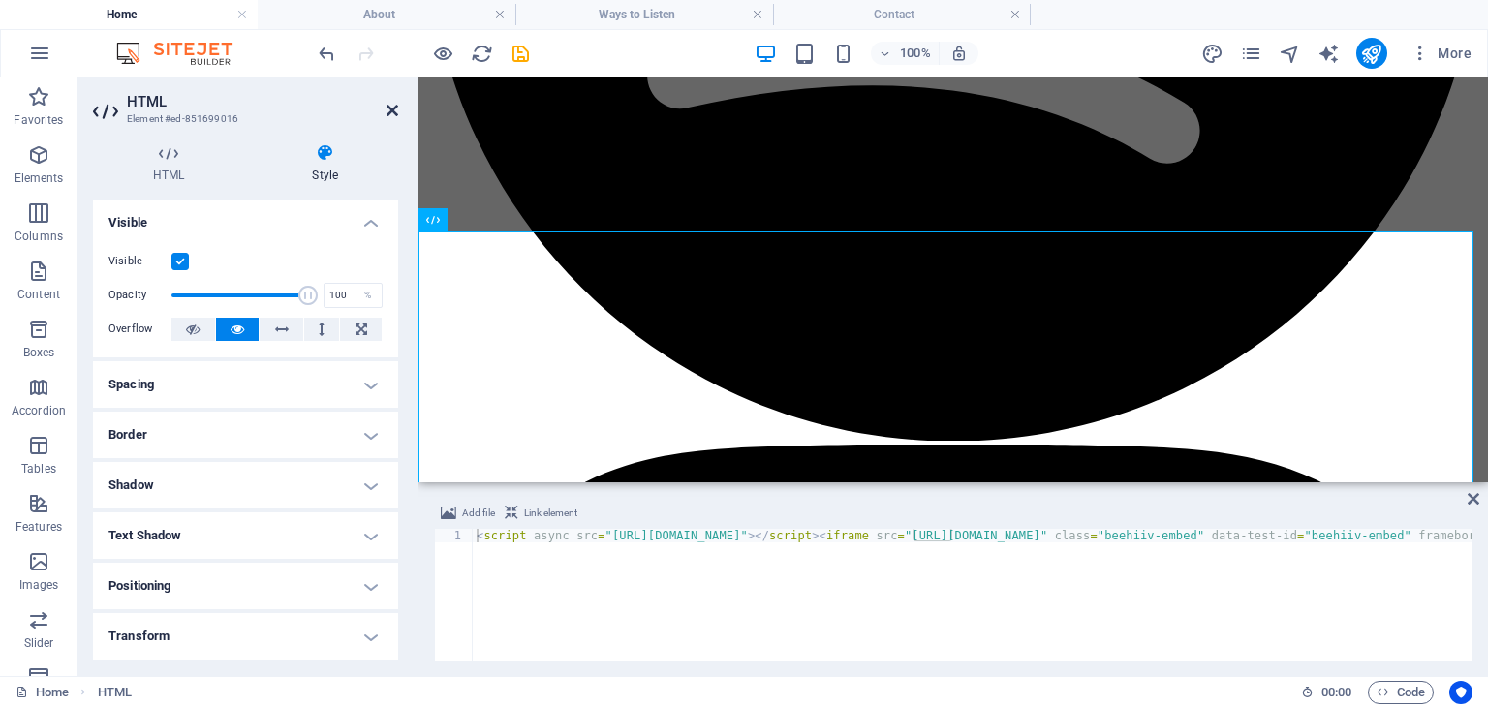
click at [391, 113] on icon at bounding box center [393, 111] width 12 height 16
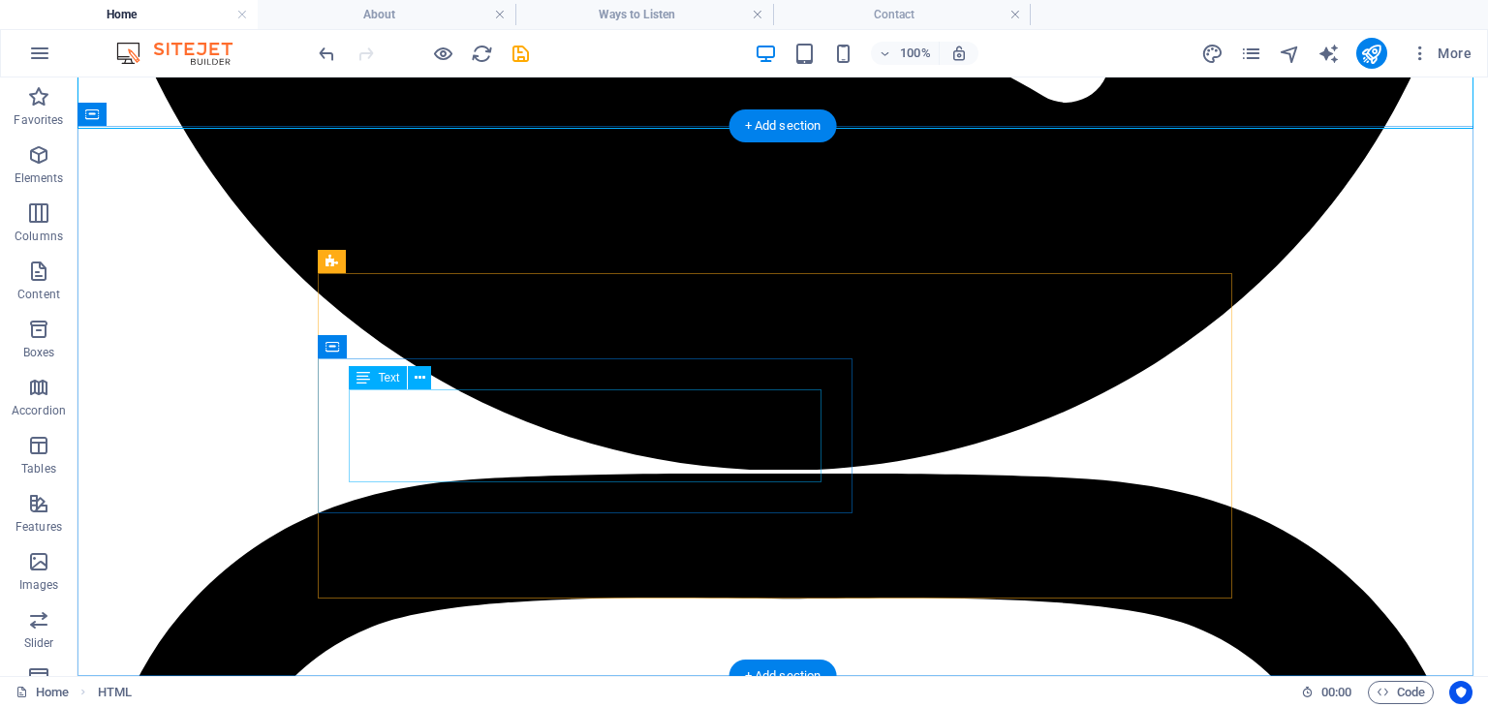
scroll to position [2002, 0]
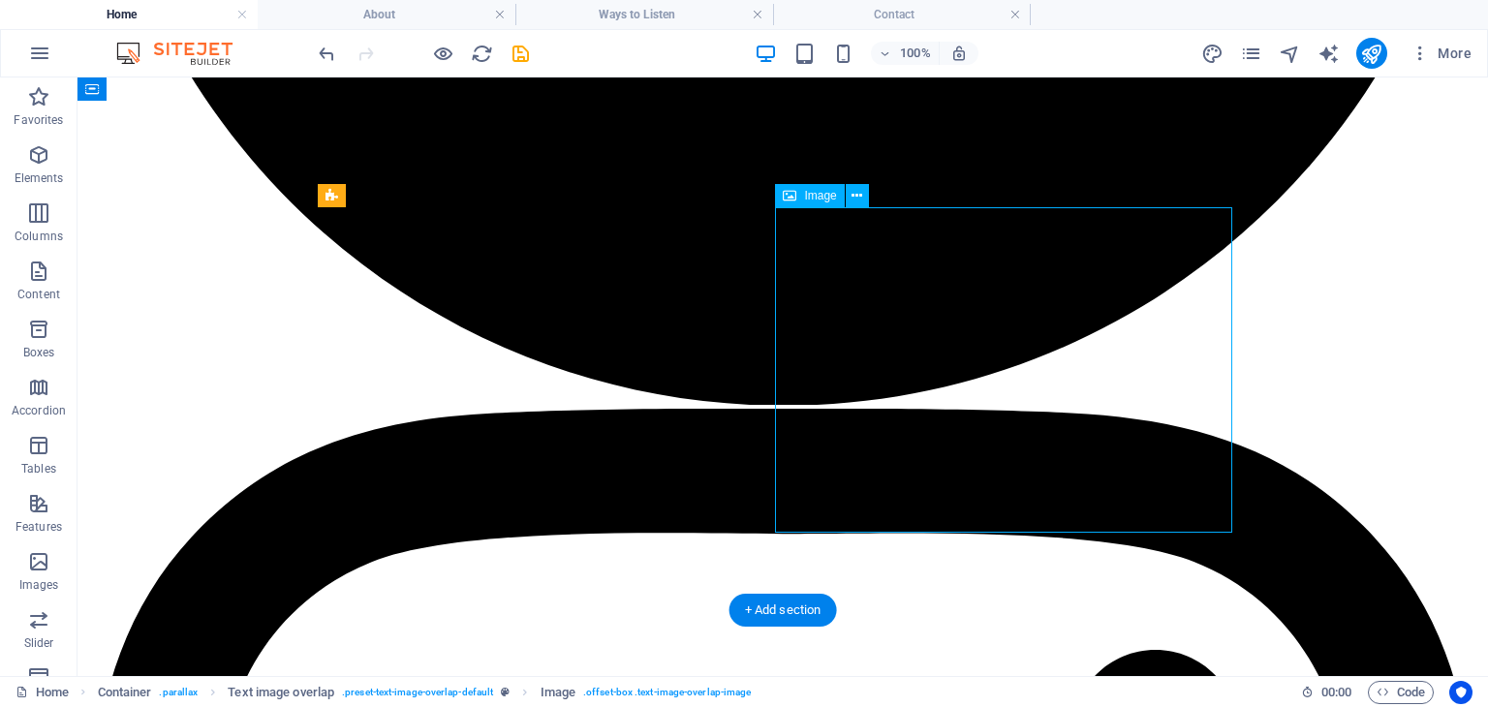
select select "px"
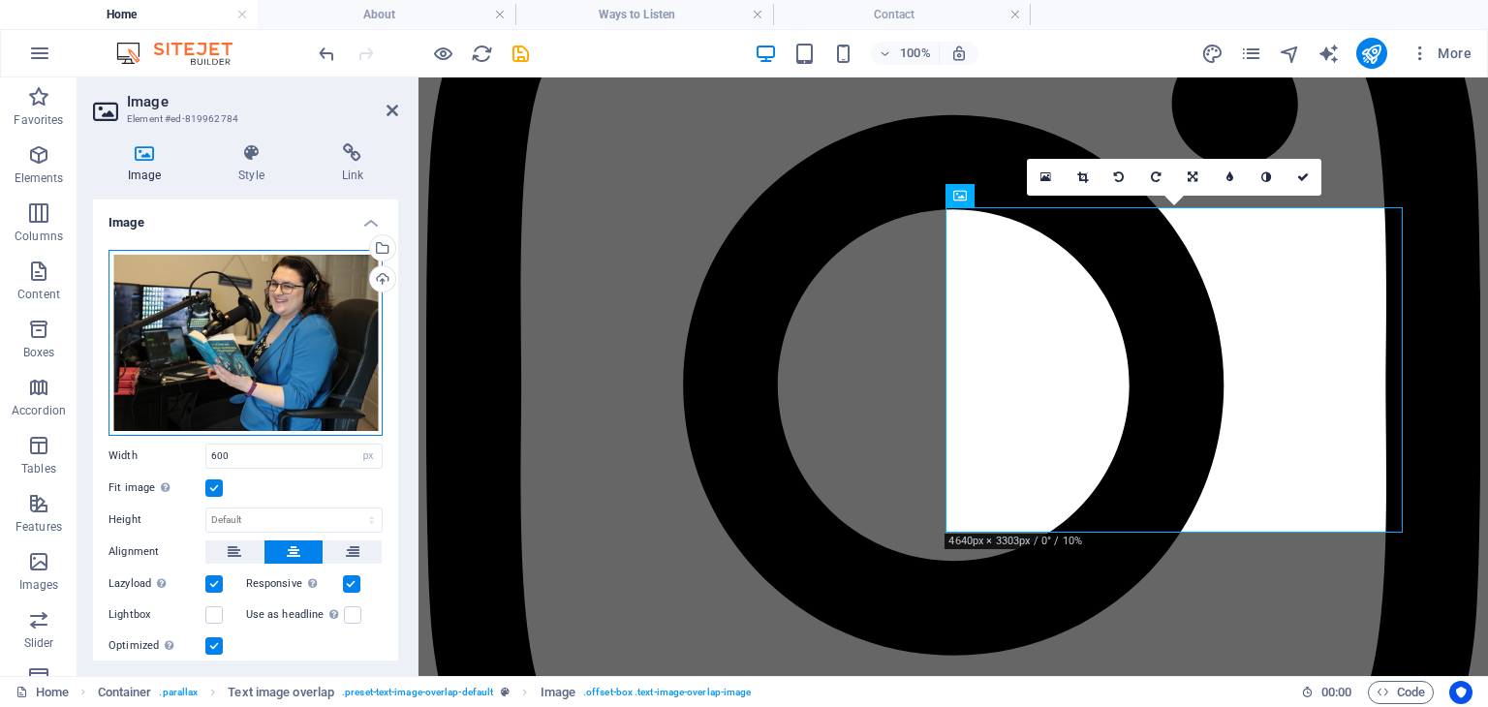
click at [216, 303] on div "Drag files here, click to choose files or select files from Files or our free s…" at bounding box center [246, 343] width 274 height 186
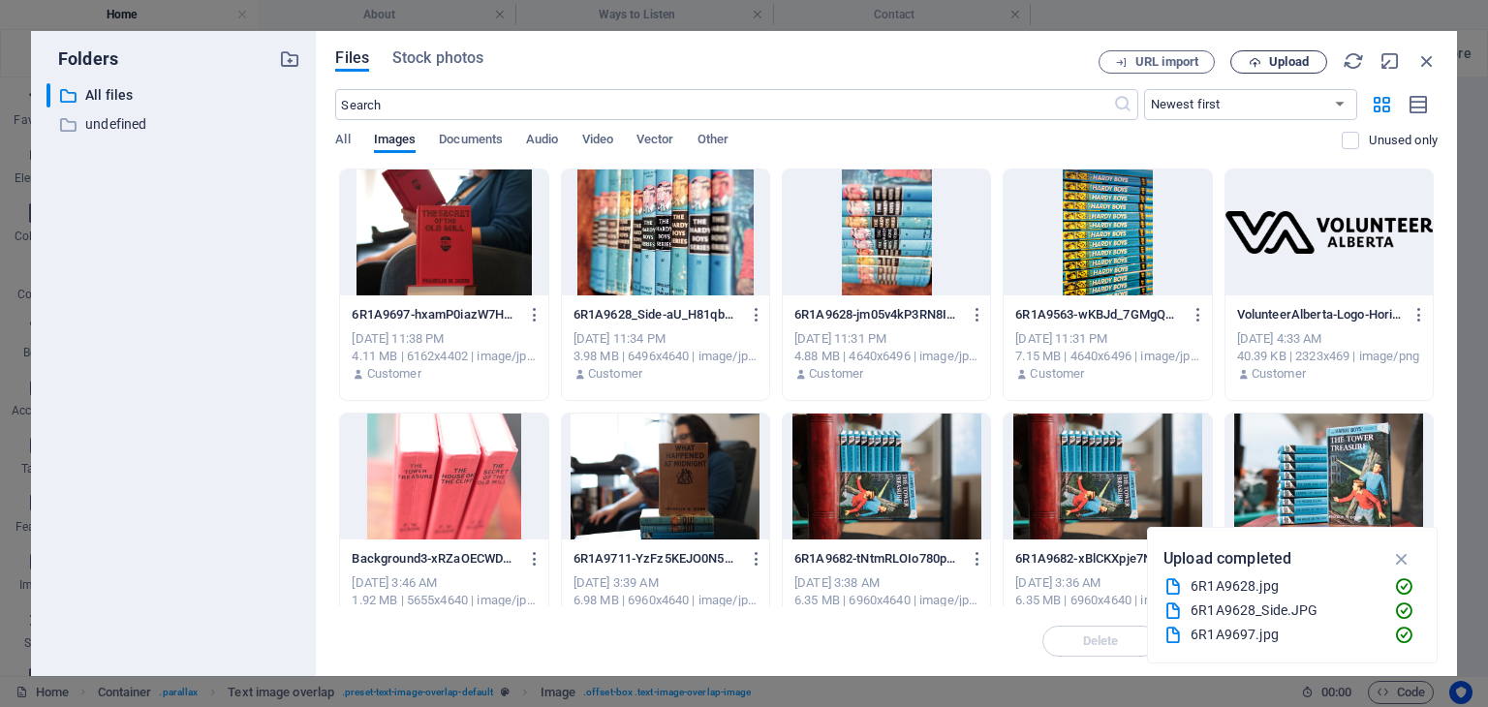
click at [1293, 61] on span "Upload" at bounding box center [1289, 62] width 40 height 12
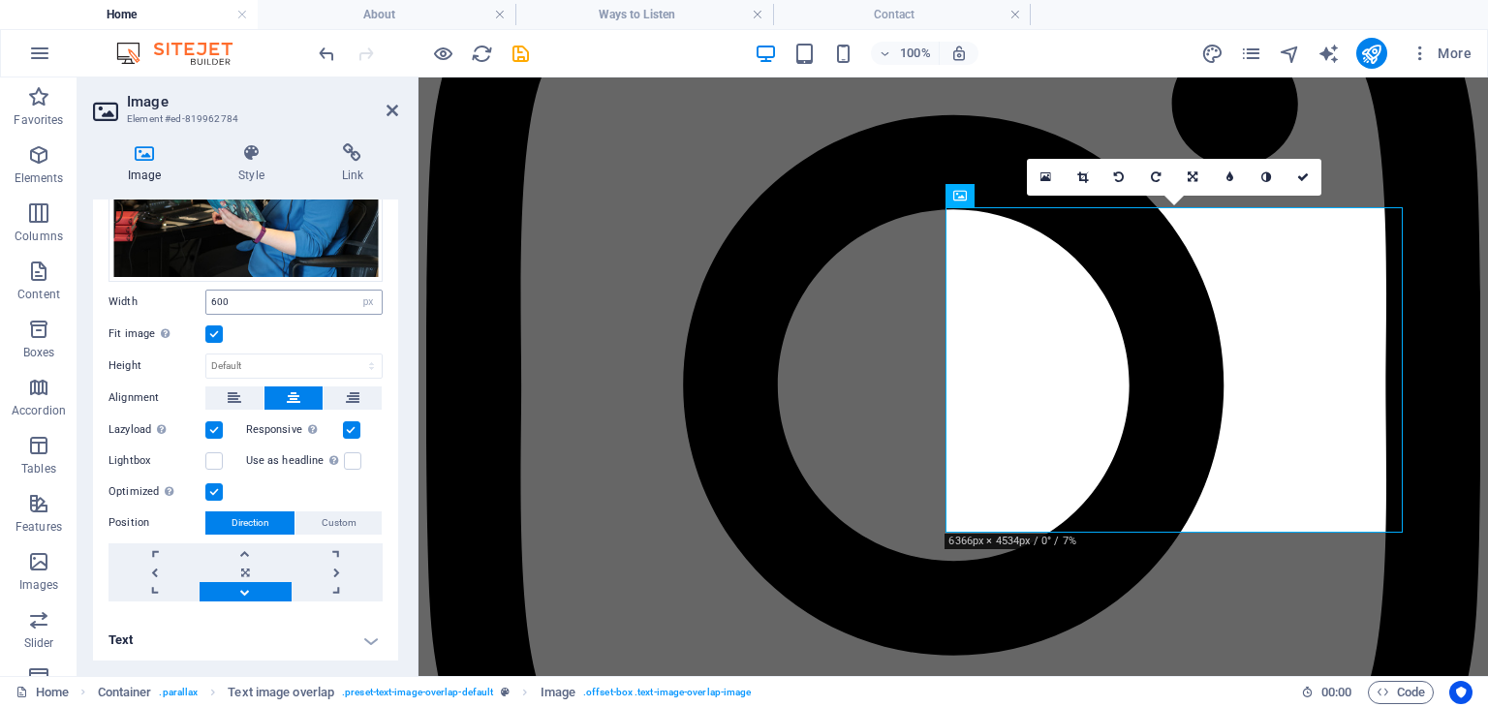
scroll to position [166, 0]
click at [236, 568] on link at bounding box center [245, 573] width 91 height 19
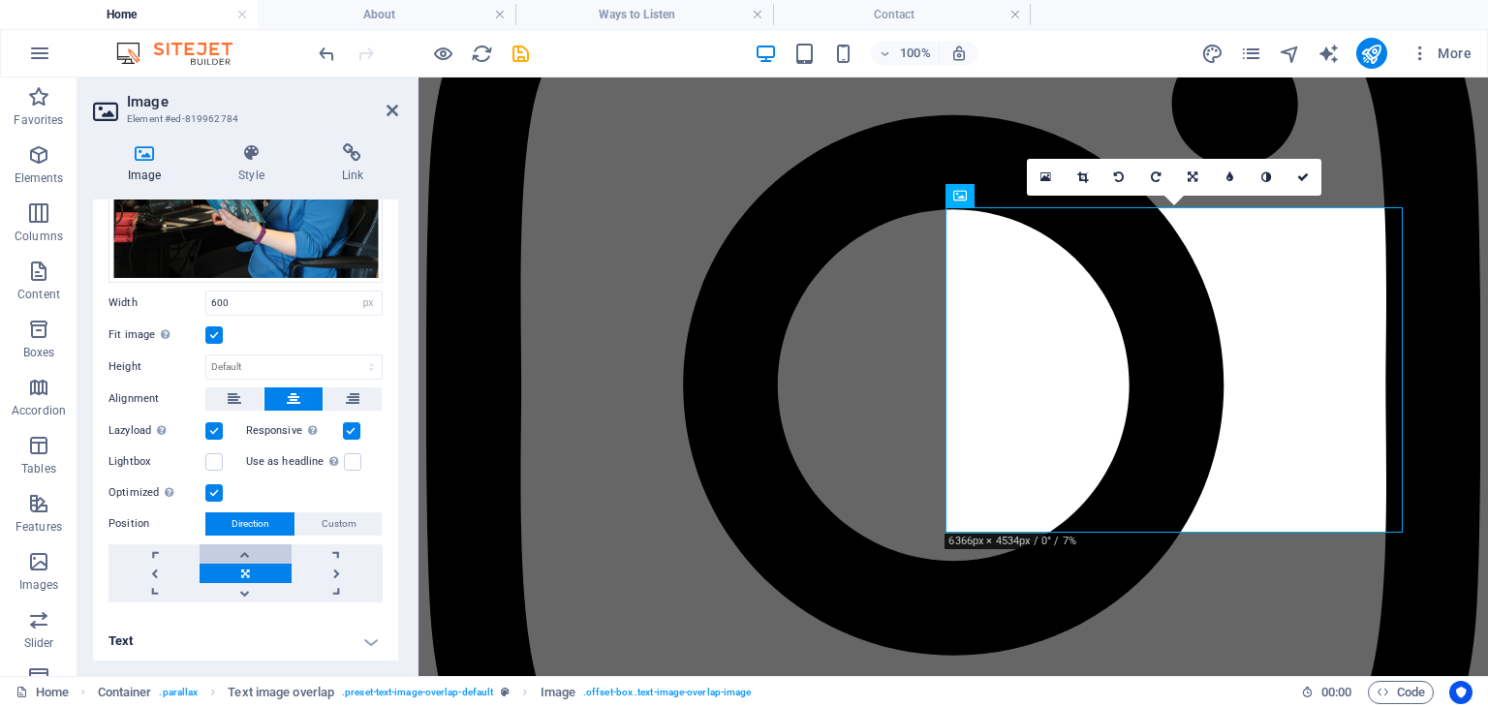
click at [262, 548] on link at bounding box center [245, 553] width 91 height 19
click at [256, 567] on link at bounding box center [245, 573] width 91 height 19
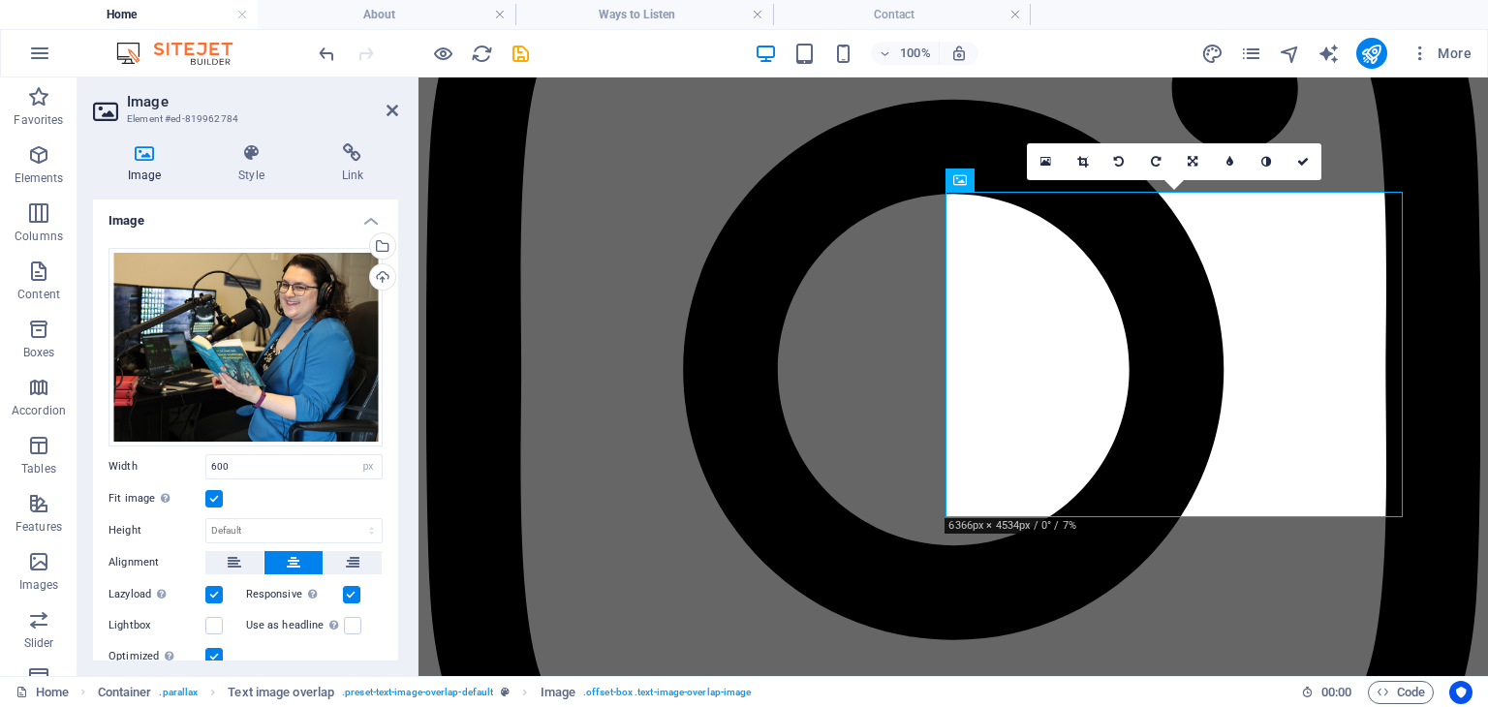
scroll to position [6, 0]
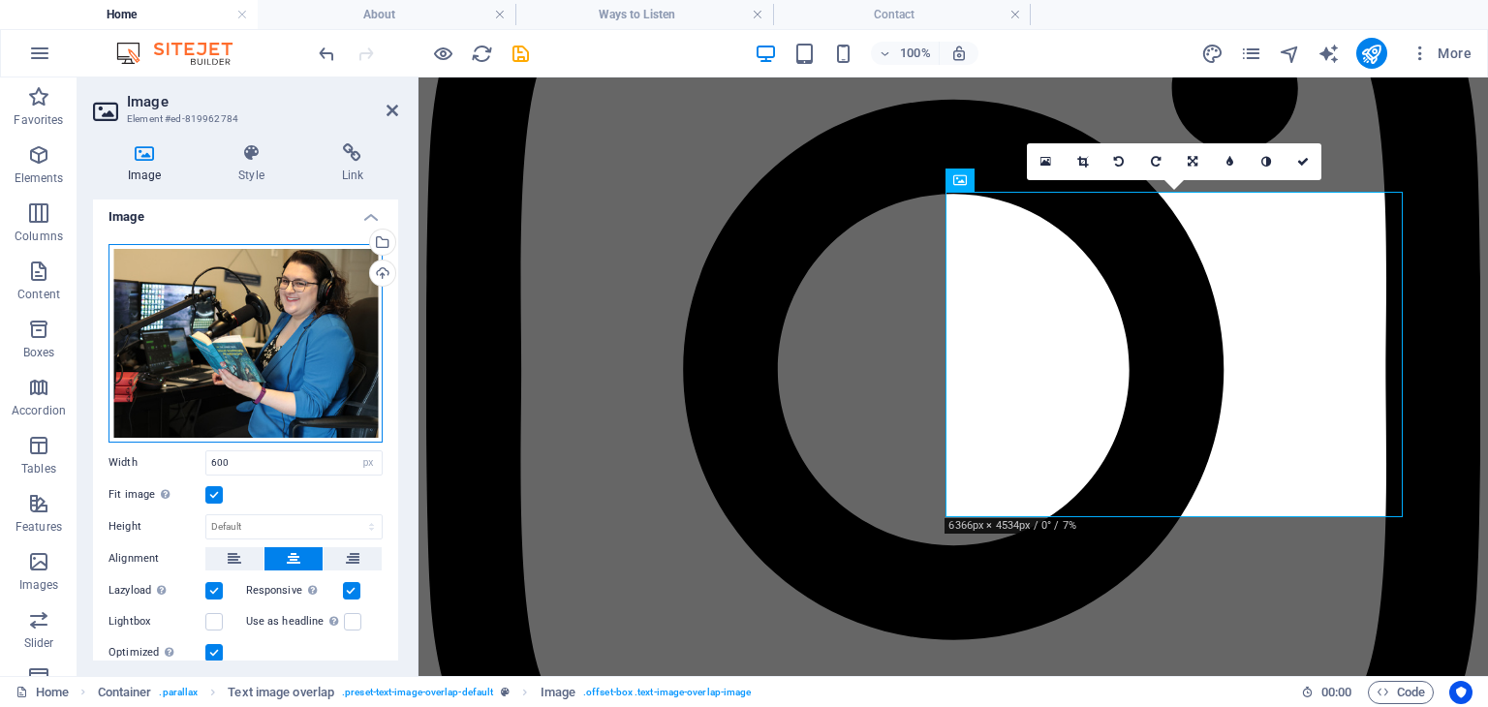
click at [254, 354] on div "Drag files here, click to choose files or select files from Files or our free s…" at bounding box center [246, 343] width 274 height 199
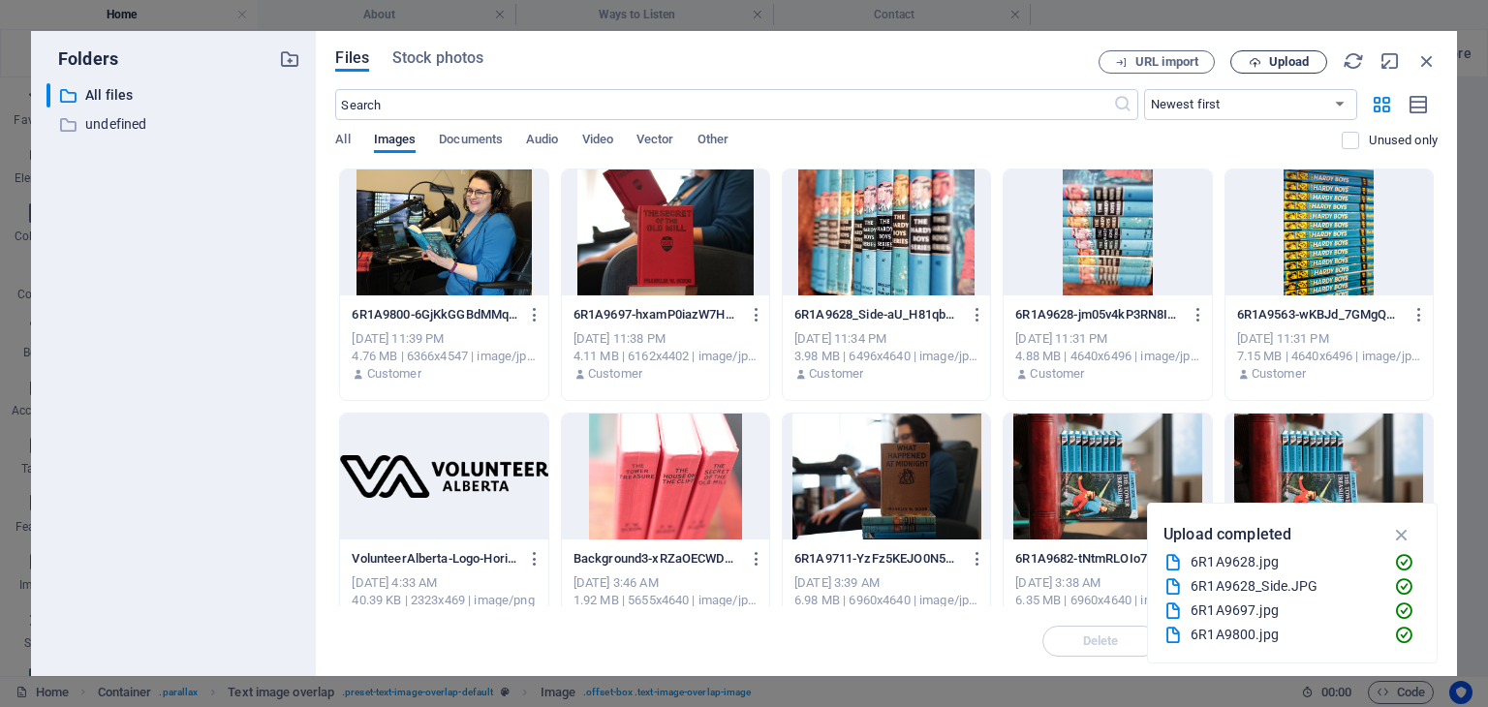
click at [1287, 57] on span "Upload" at bounding box center [1289, 62] width 40 height 12
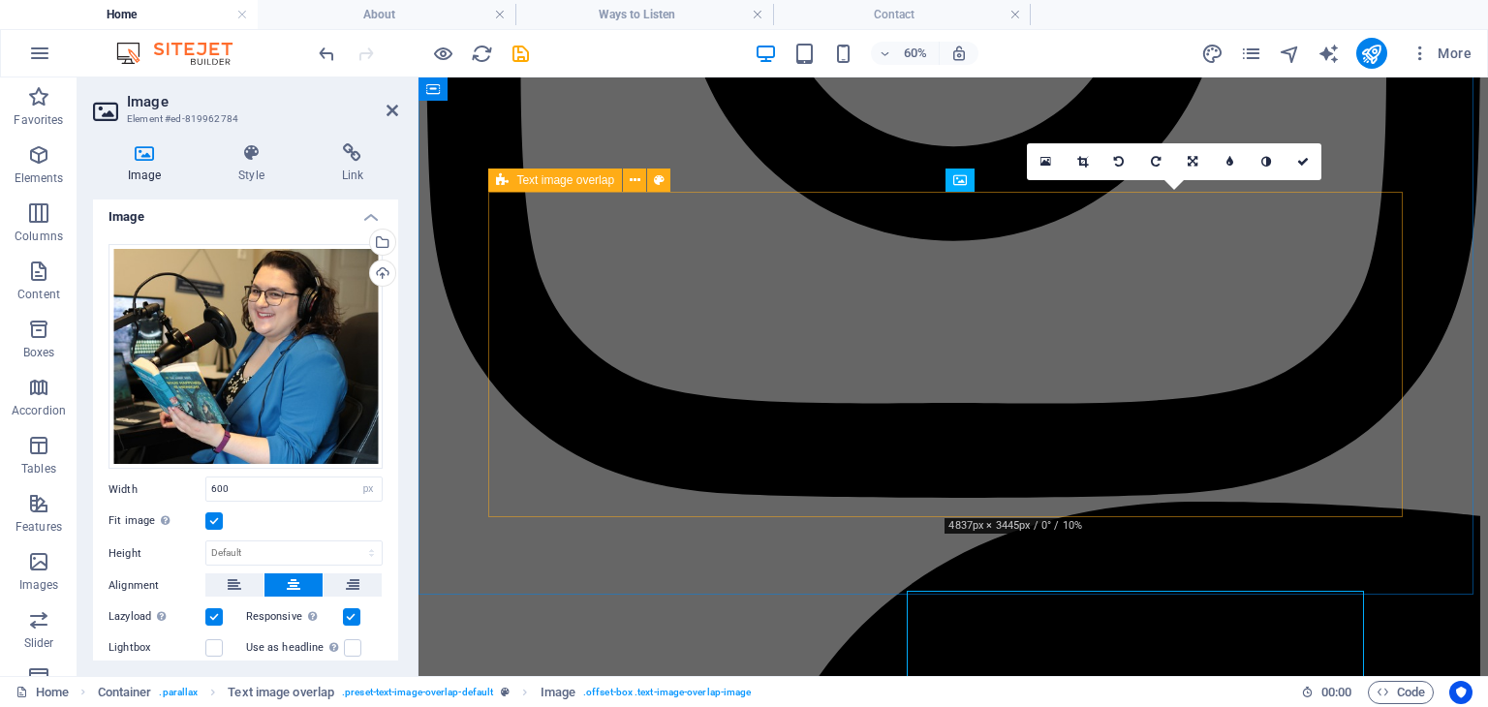
scroll to position [2017, 0]
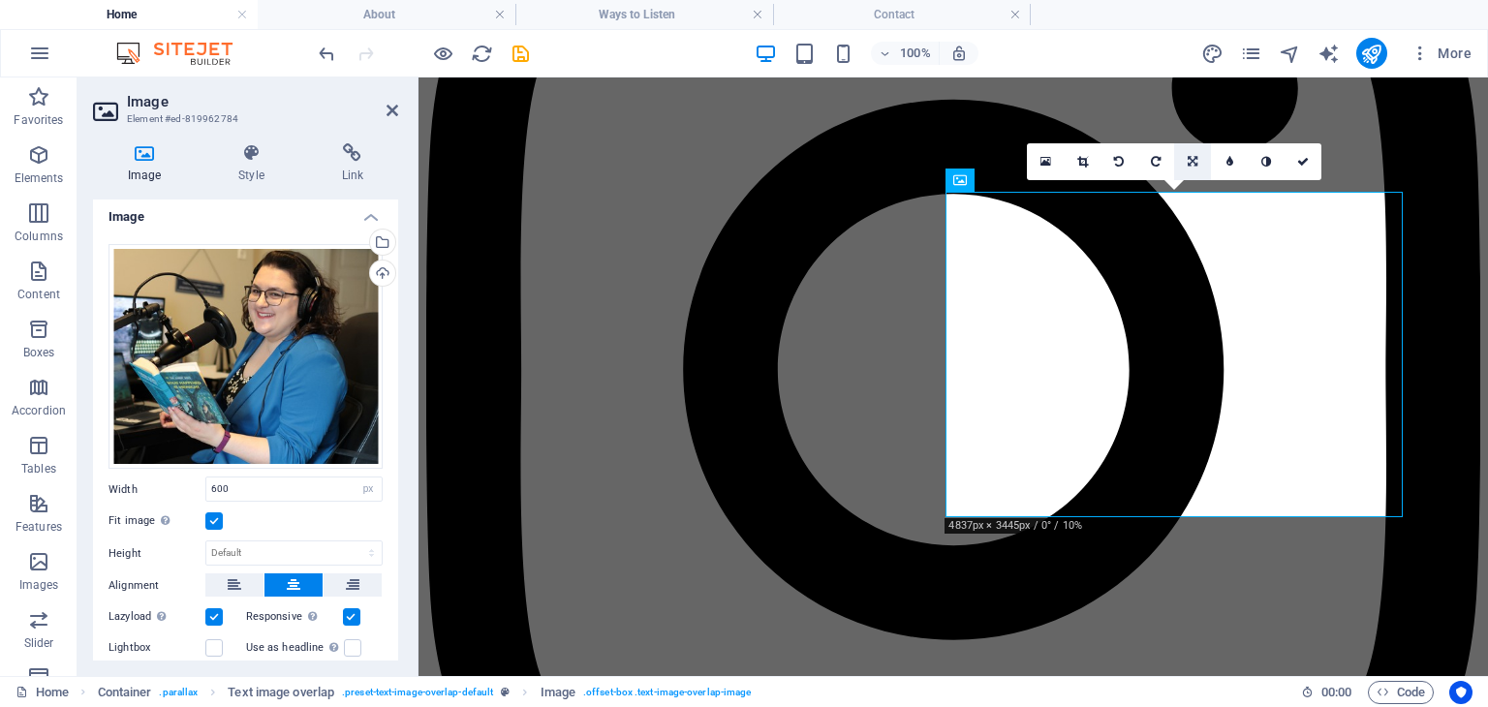
click at [1184, 161] on link at bounding box center [1192, 161] width 37 height 37
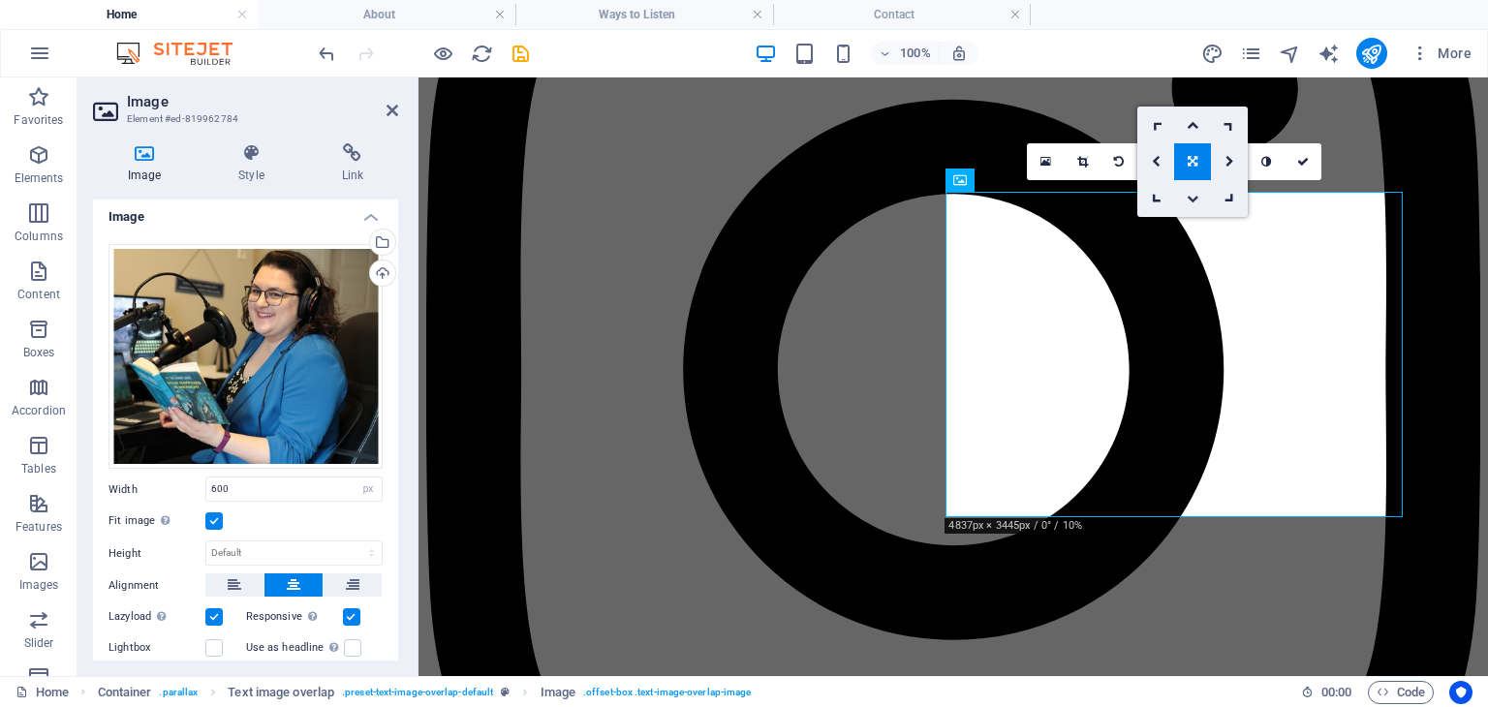
click at [1197, 205] on link at bounding box center [1192, 198] width 37 height 37
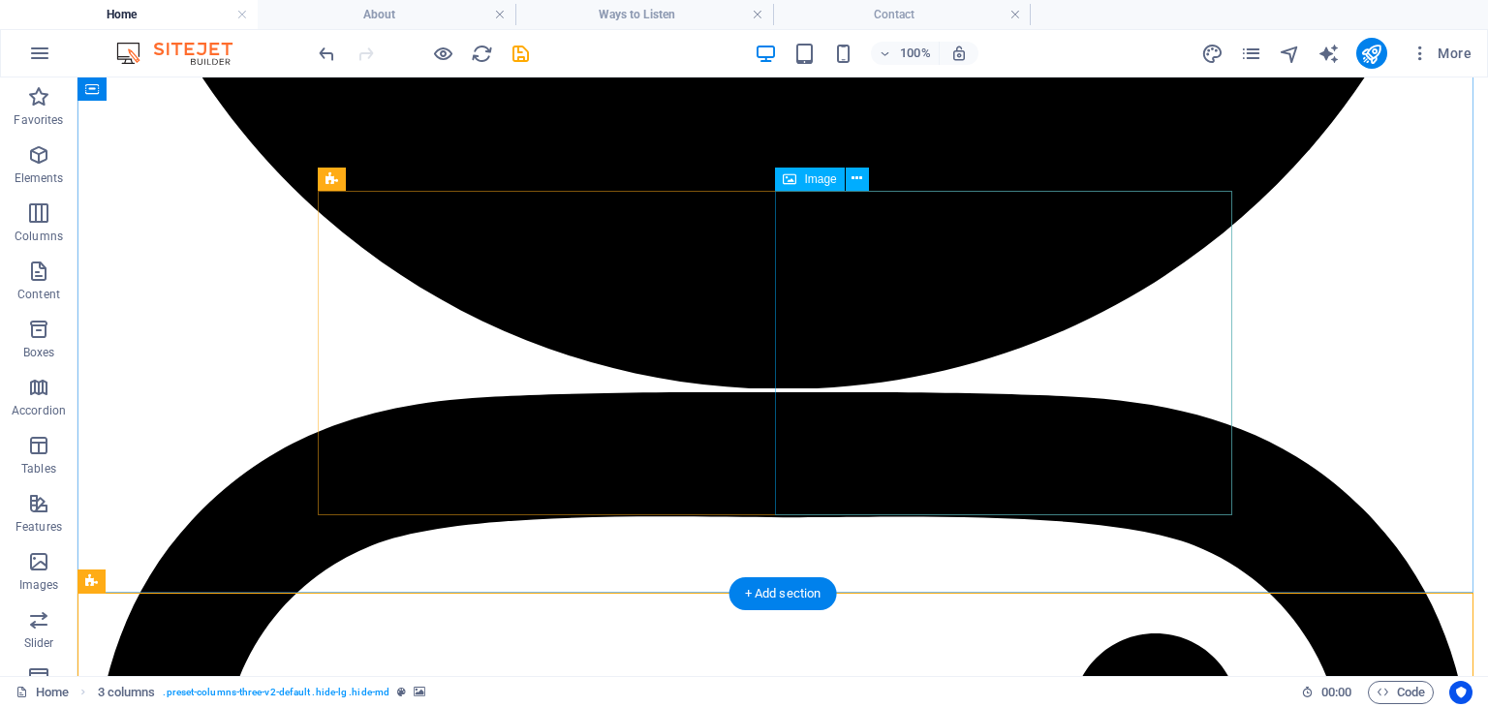
scroll to position [2019, 0]
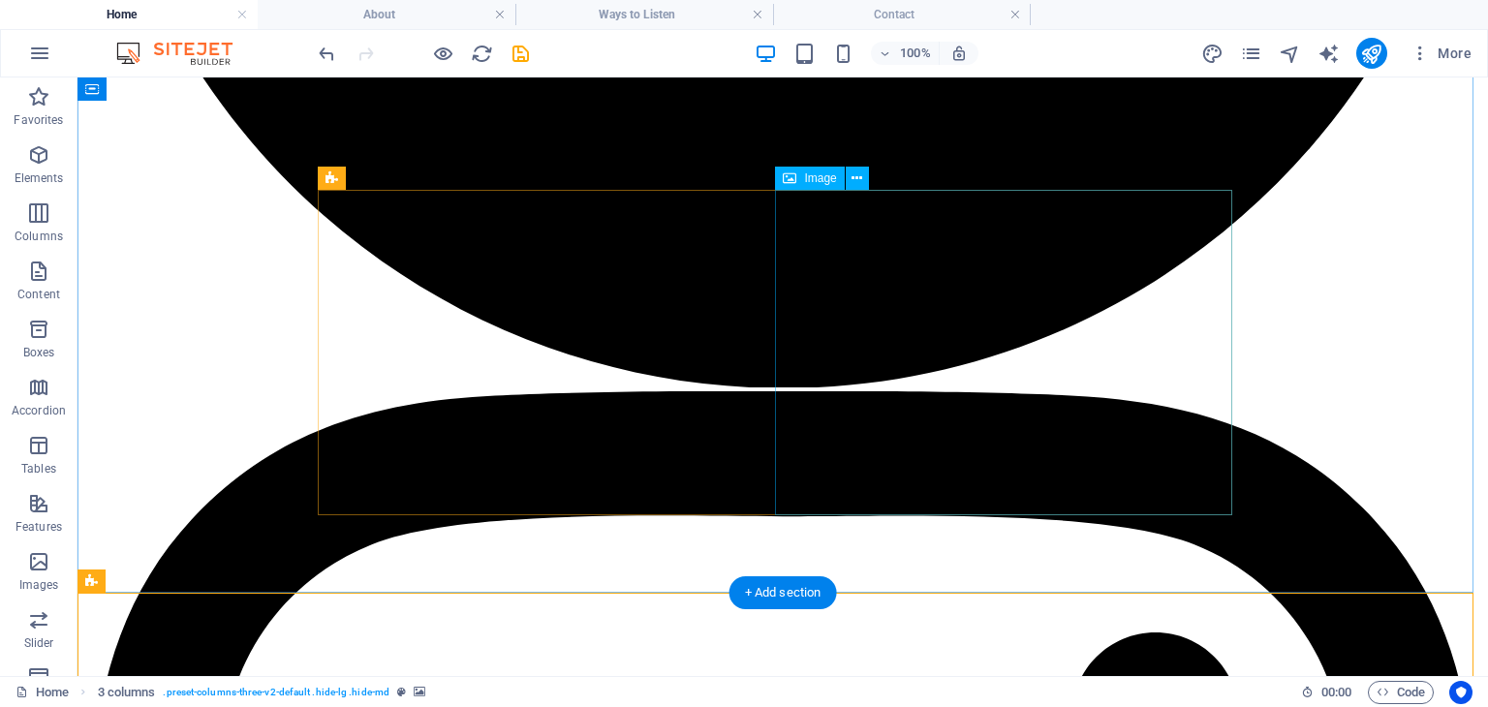
select select "px"
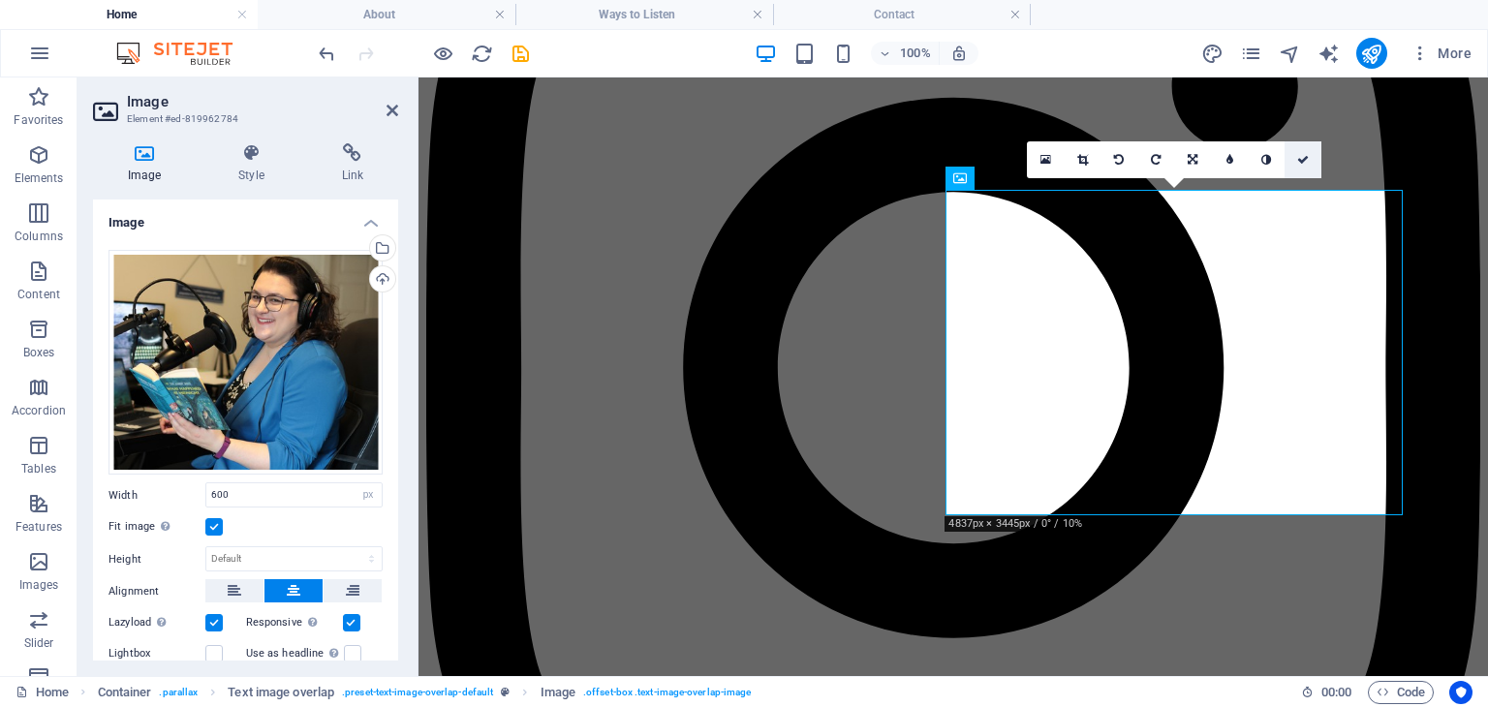
click at [1307, 160] on icon at bounding box center [1303, 160] width 12 height 12
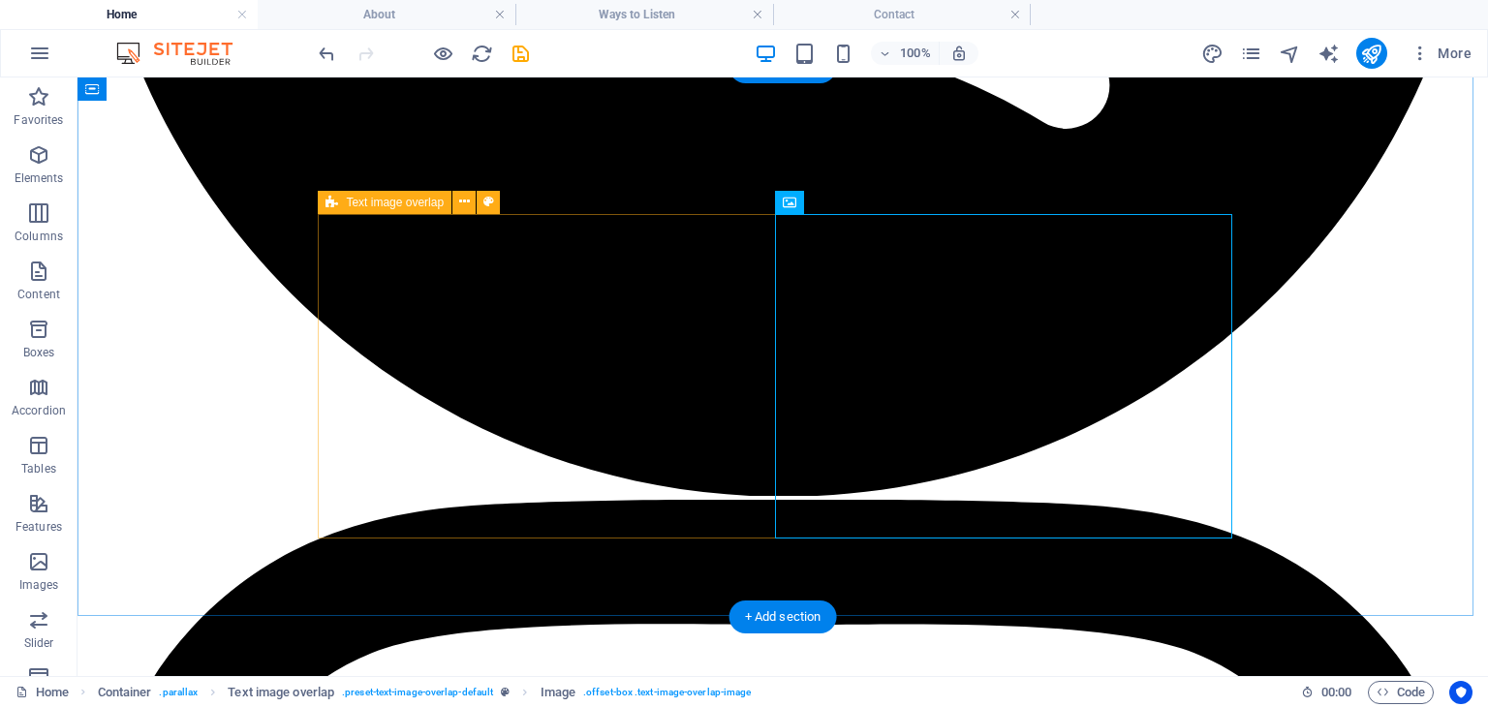
scroll to position [2013, 0]
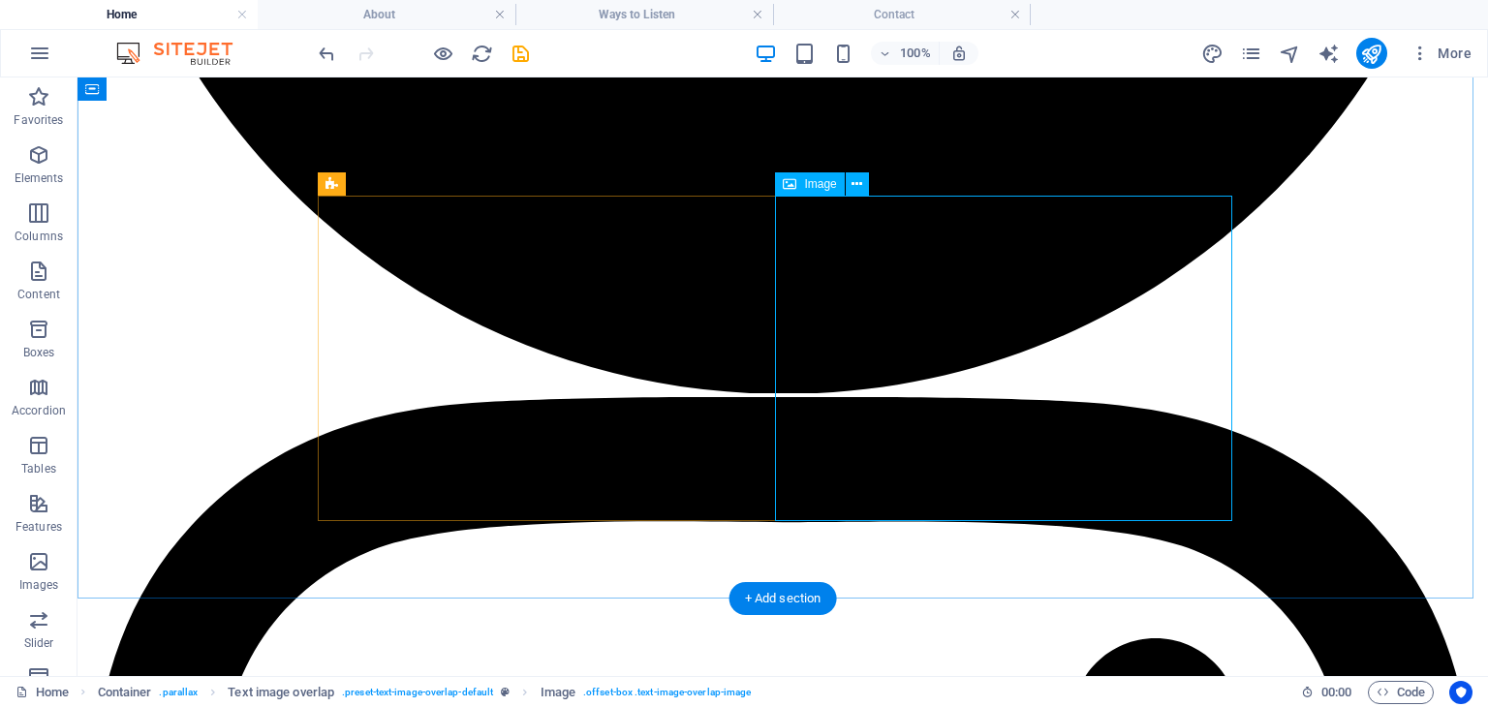
select select "px"
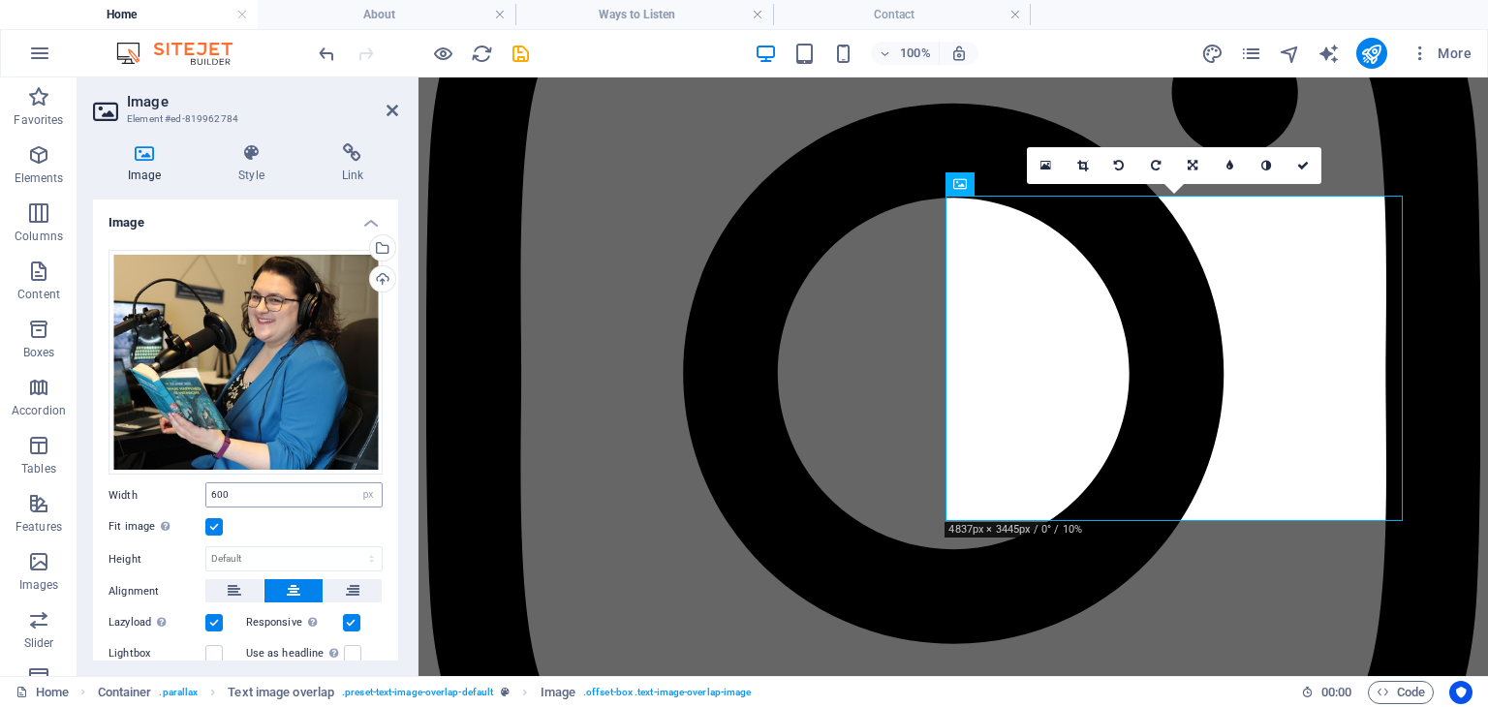
scroll to position [192, 0]
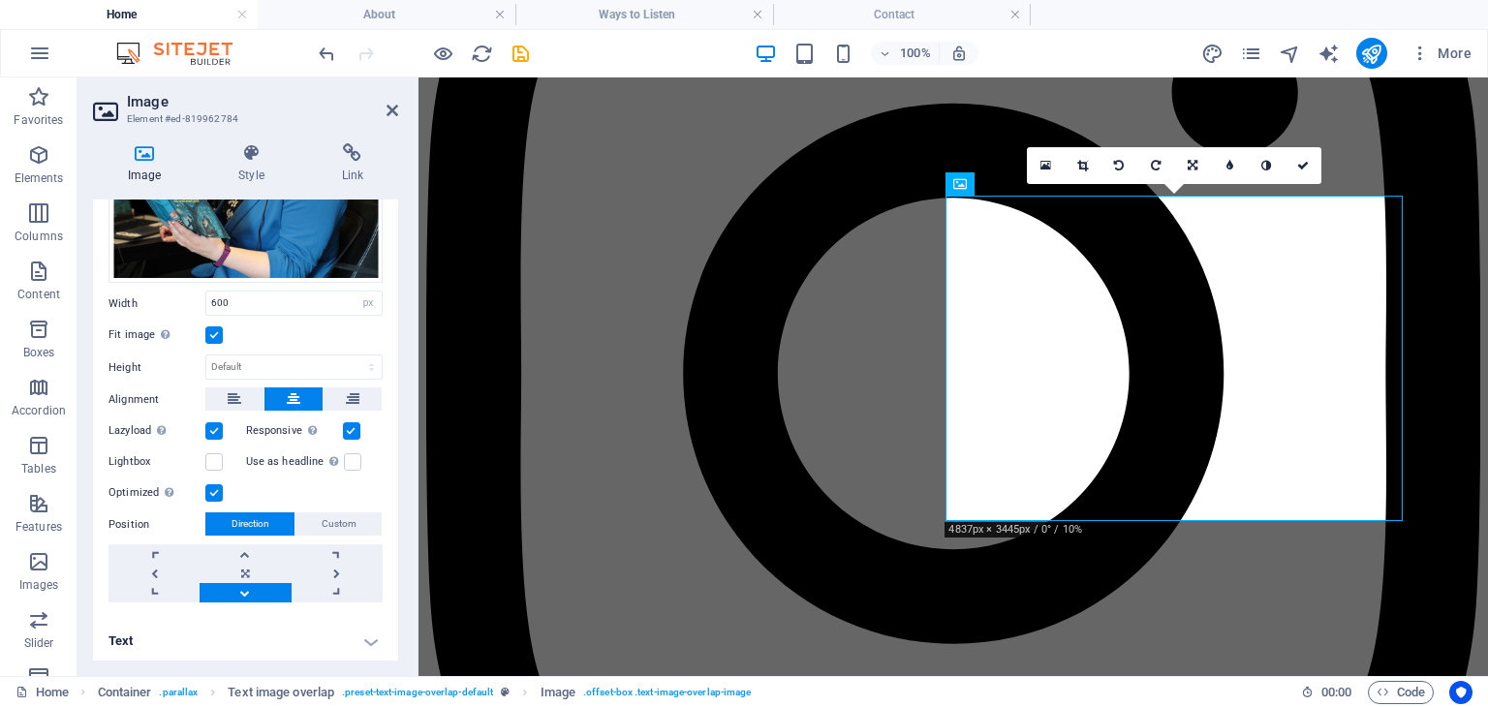
click at [242, 589] on link at bounding box center [245, 592] width 91 height 19
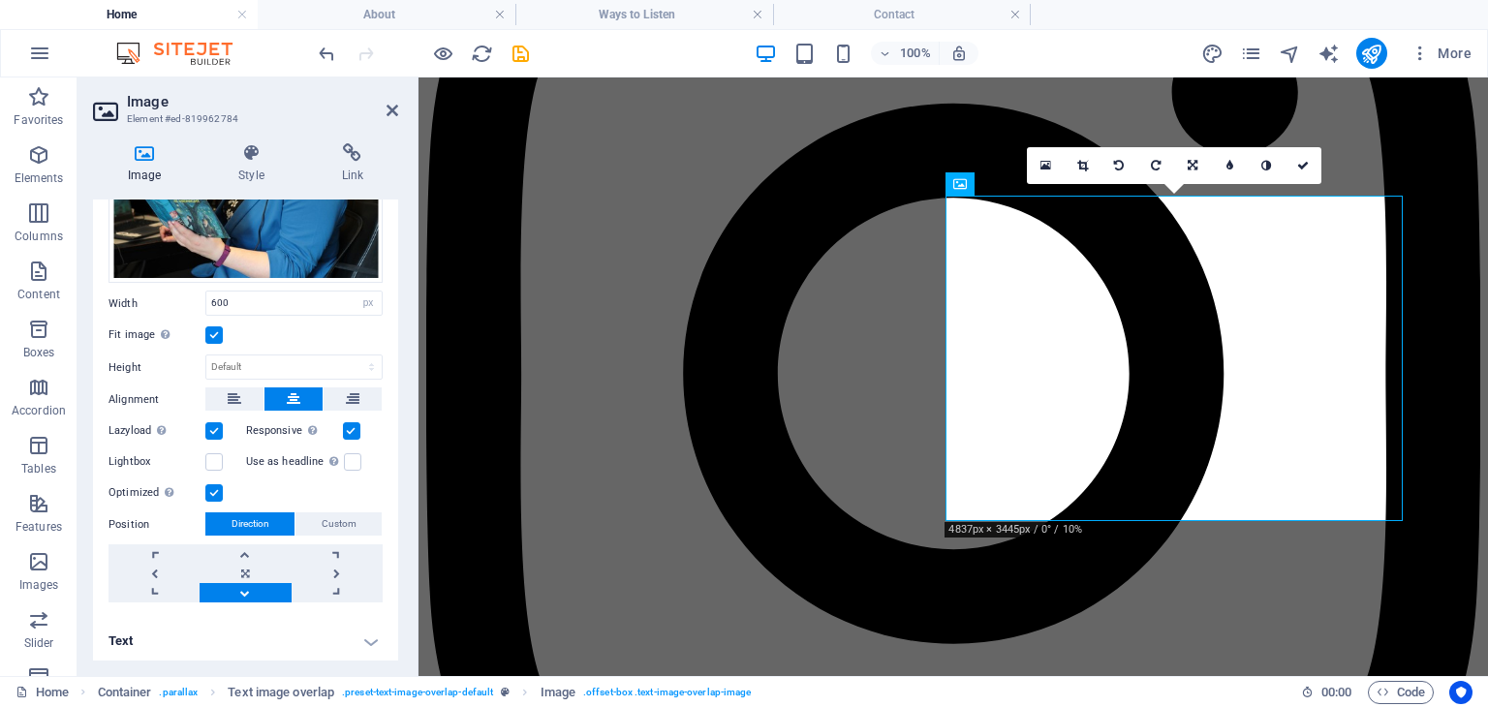
click at [242, 589] on link at bounding box center [245, 592] width 91 height 19
click at [256, 564] on link at bounding box center [245, 573] width 91 height 19
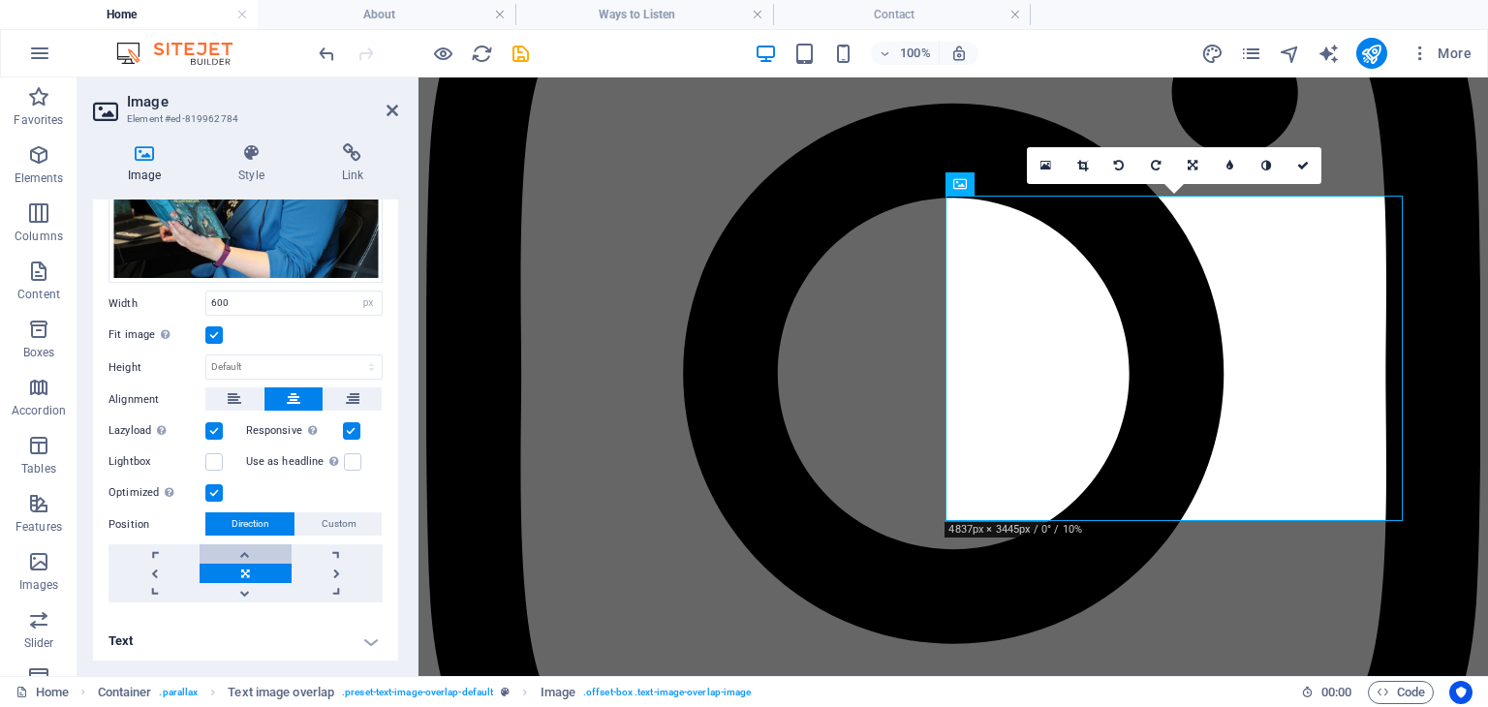
click at [244, 544] on link at bounding box center [245, 553] width 91 height 19
click at [256, 591] on link at bounding box center [245, 592] width 91 height 19
click at [1309, 168] on icon at bounding box center [1303, 166] width 12 height 12
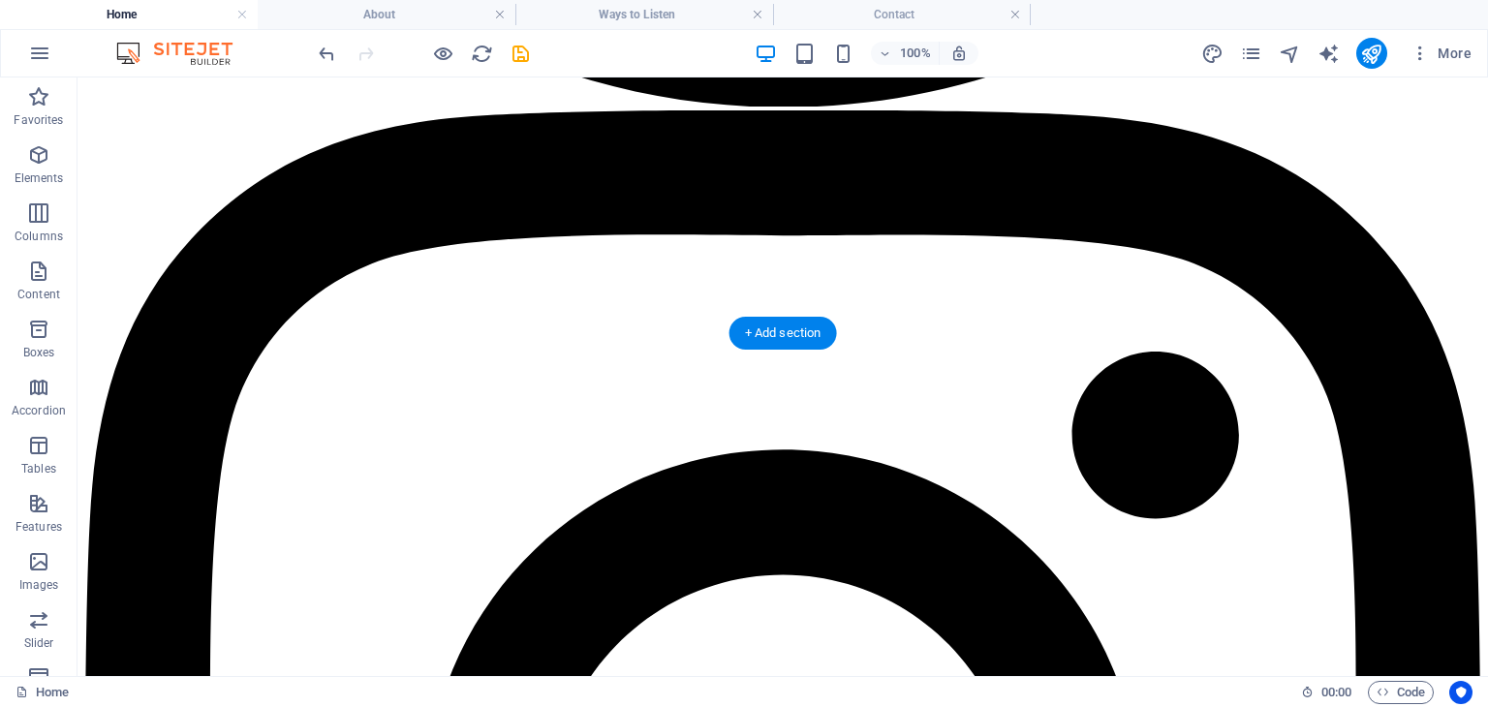
scroll to position [2825, 0]
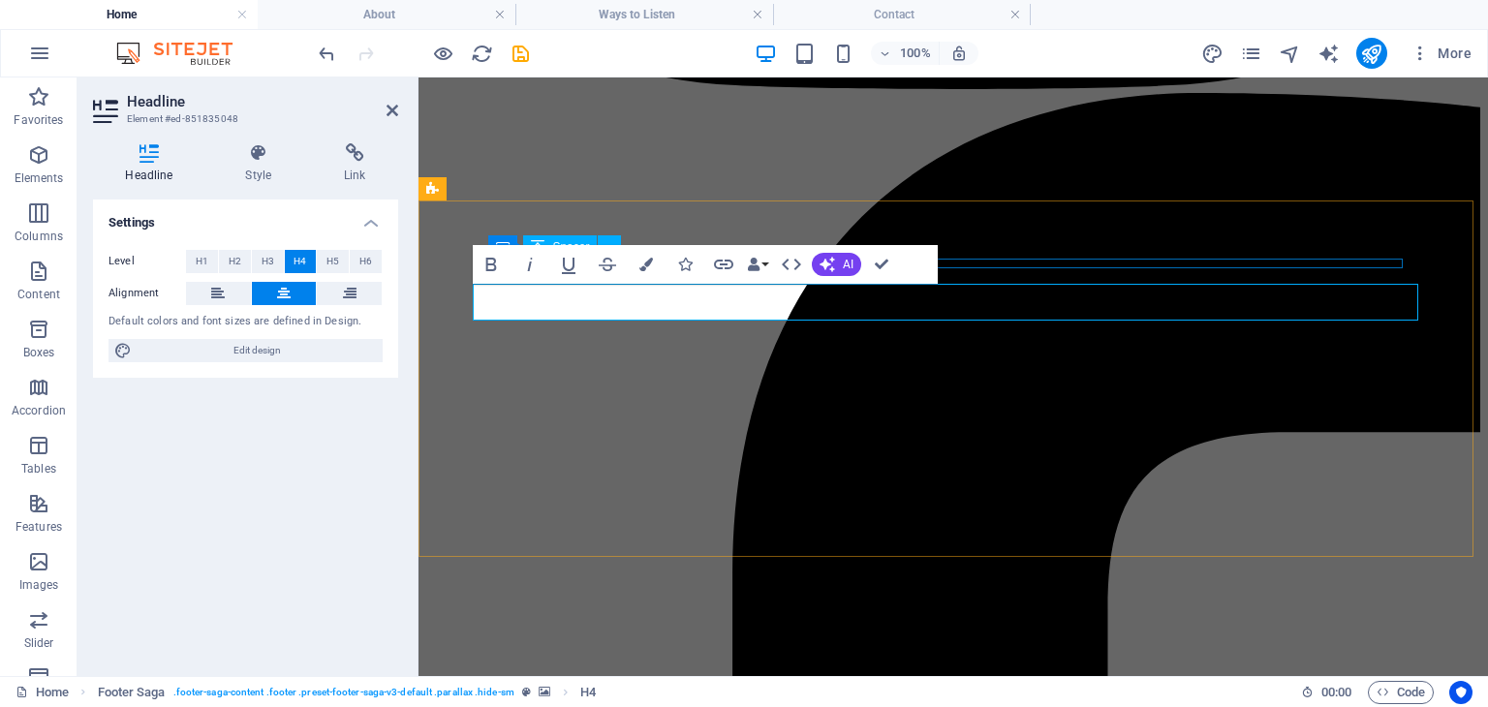
select select "px"
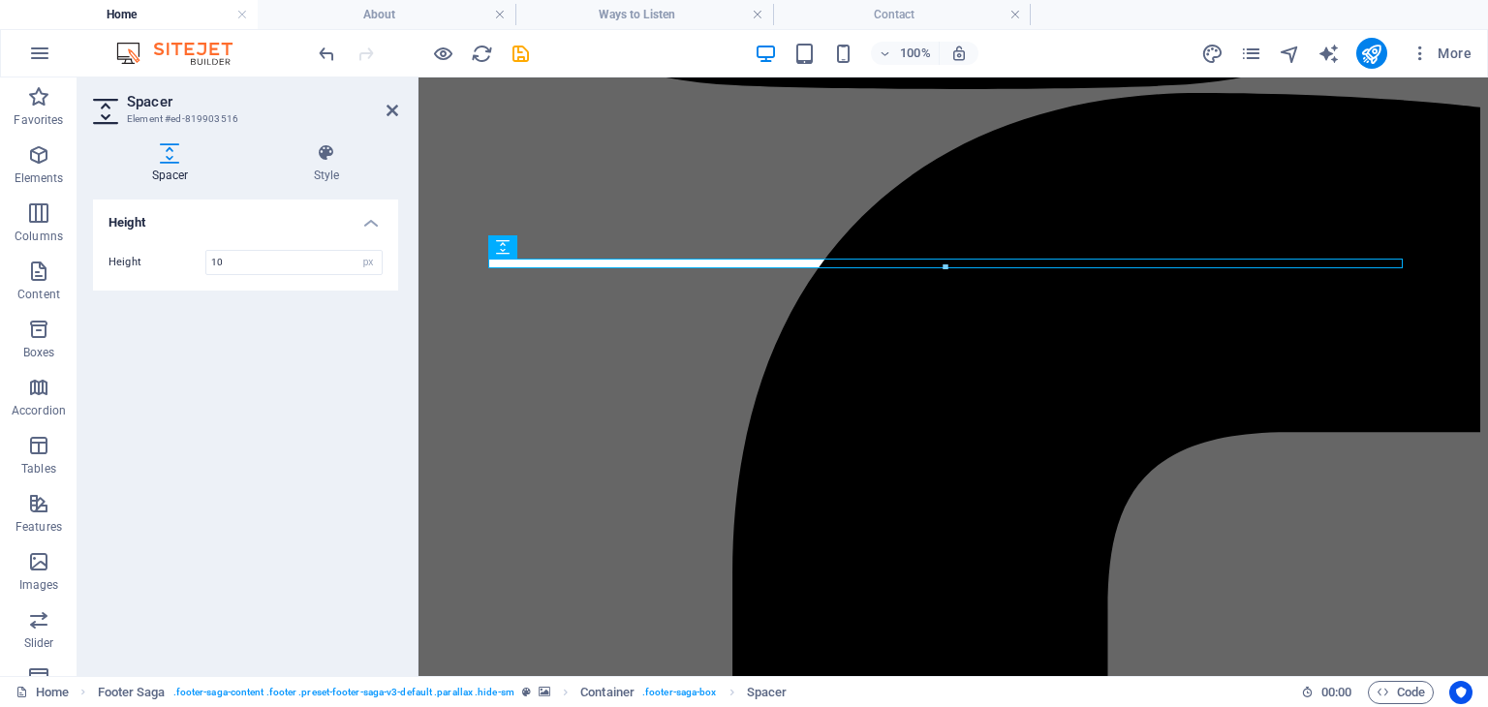
select select "rem"
select select "footer"
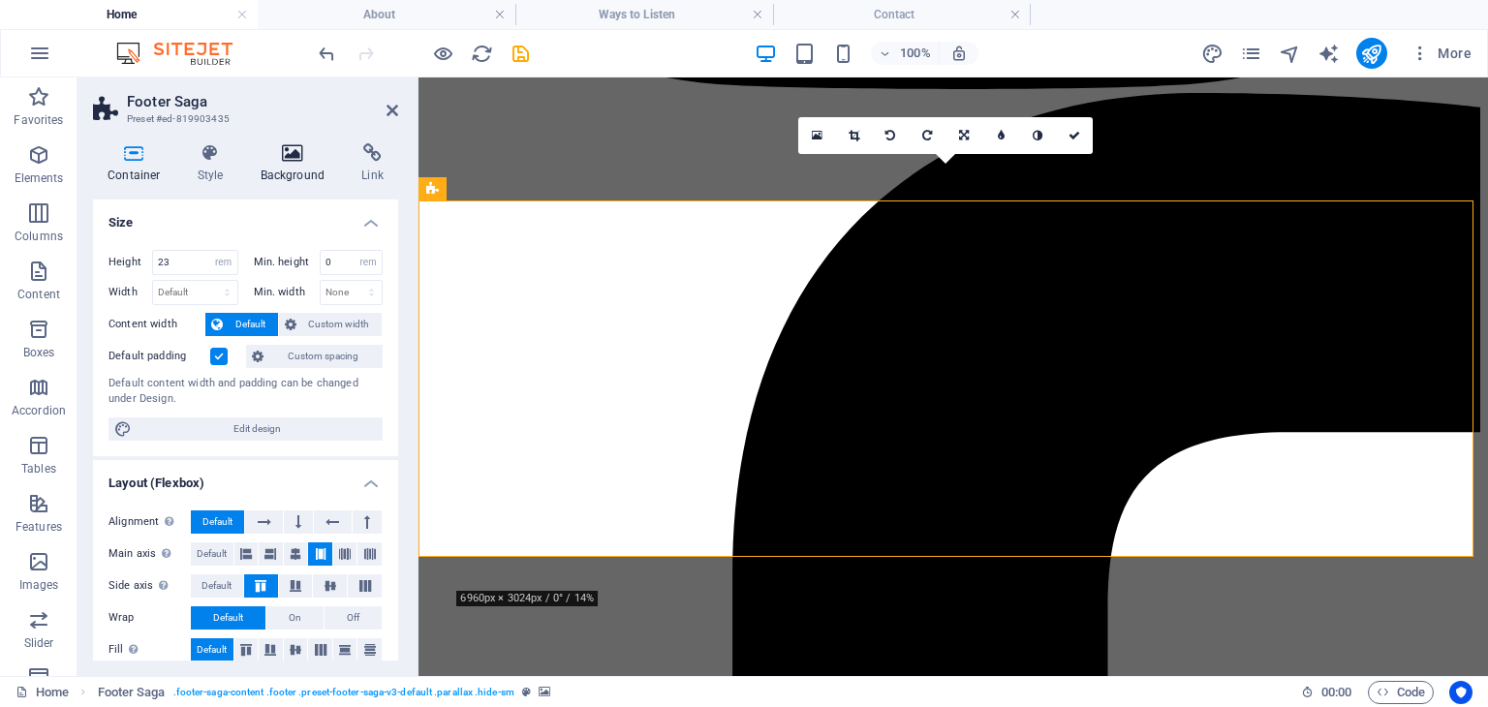
click at [294, 168] on h4 "Background" at bounding box center [297, 163] width 102 height 41
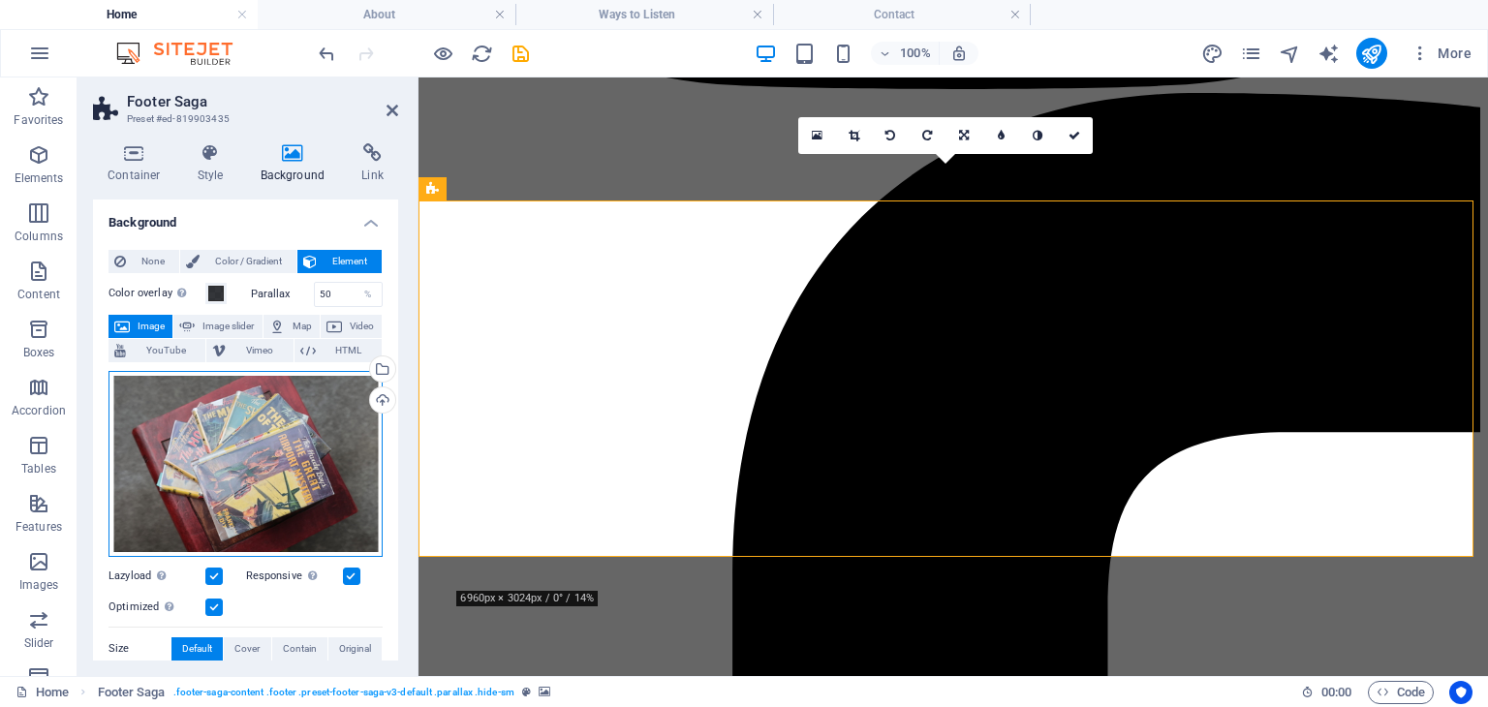
click at [270, 470] on div "Drag files here, click to choose files or select files from Files or our free s…" at bounding box center [246, 464] width 274 height 186
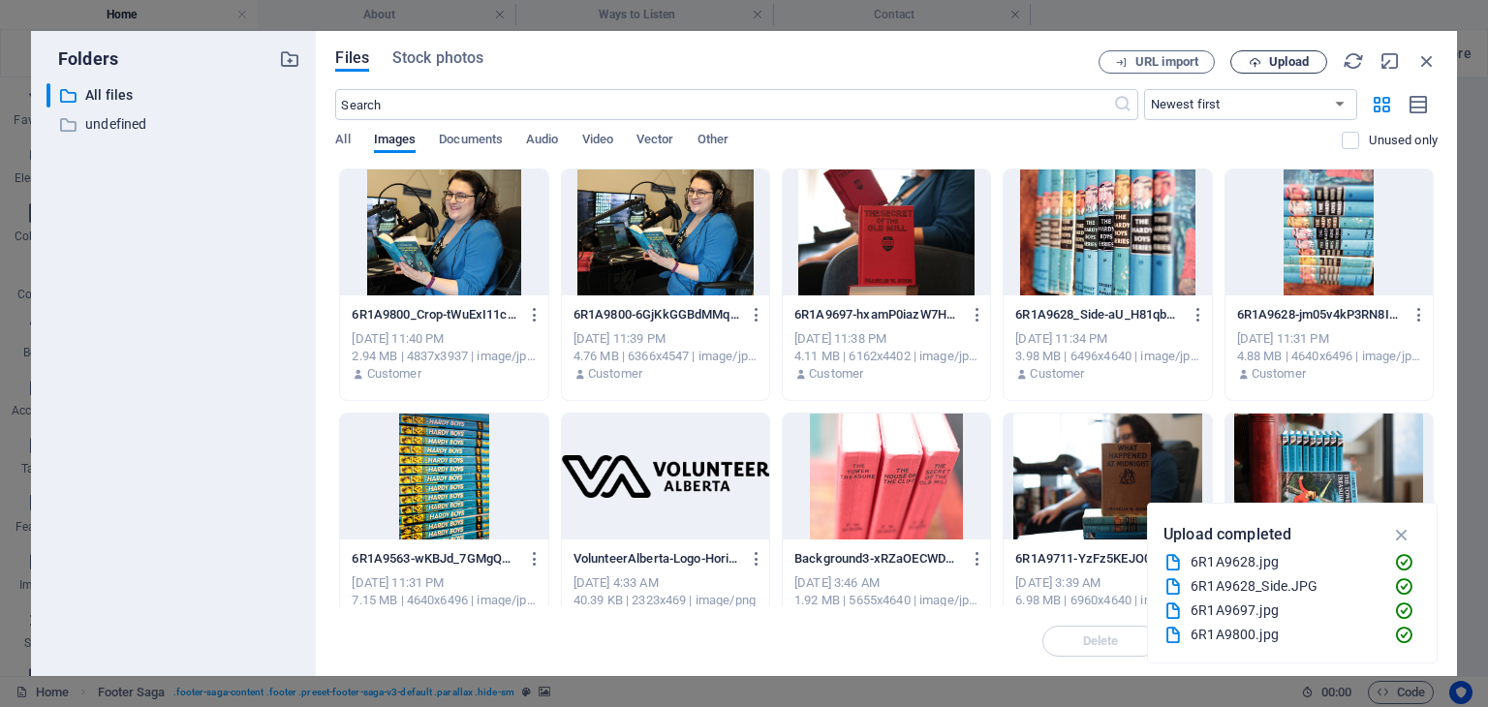
click at [1304, 66] on span "Upload" at bounding box center [1289, 62] width 40 height 12
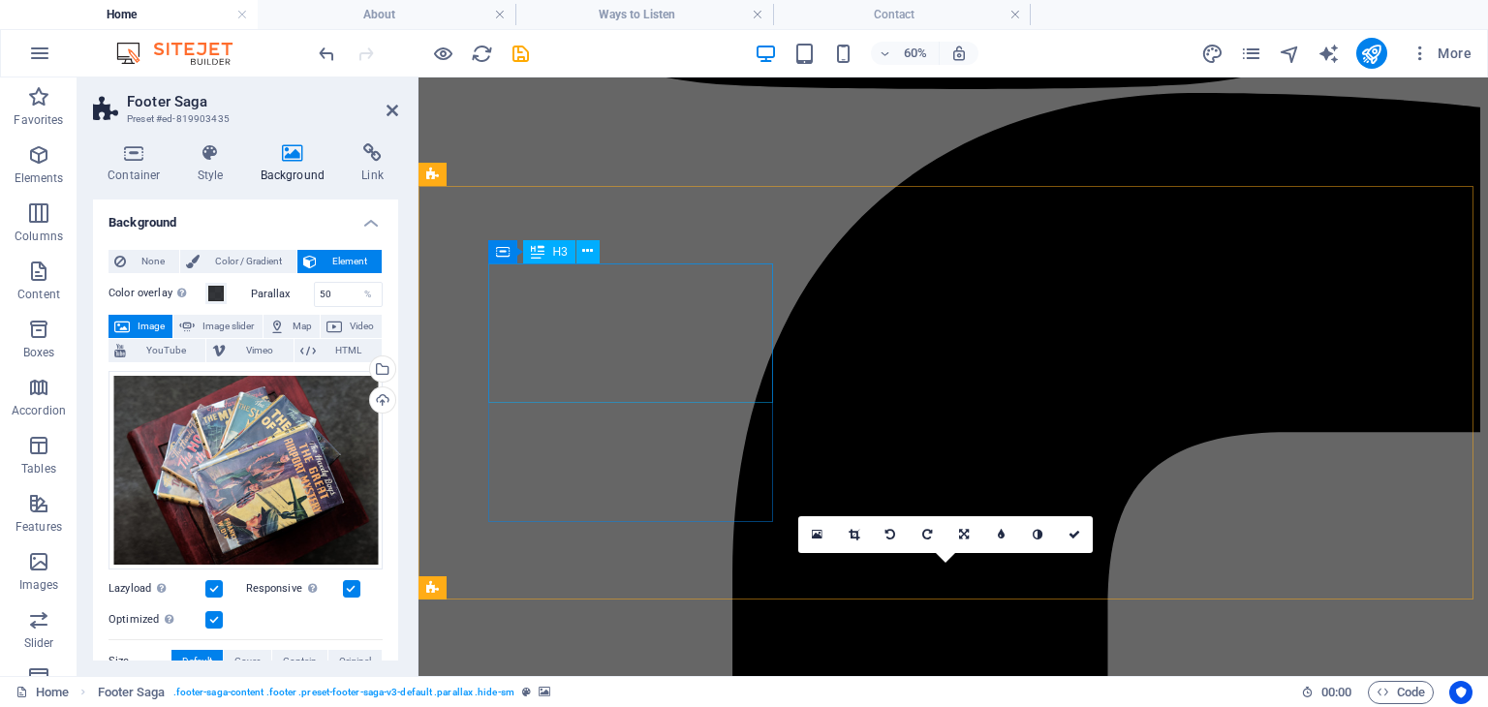
scroll to position [2426, 0]
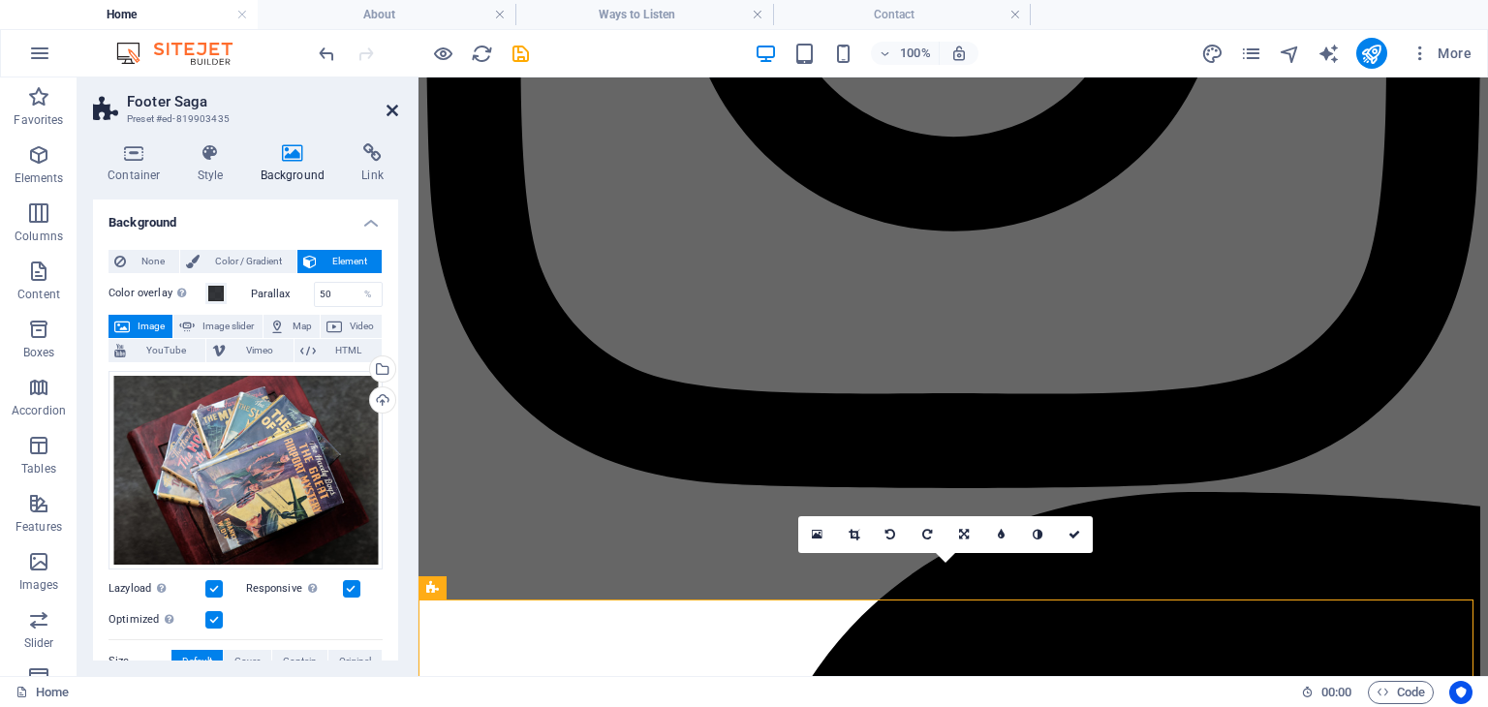
click at [390, 110] on icon at bounding box center [393, 111] width 12 height 16
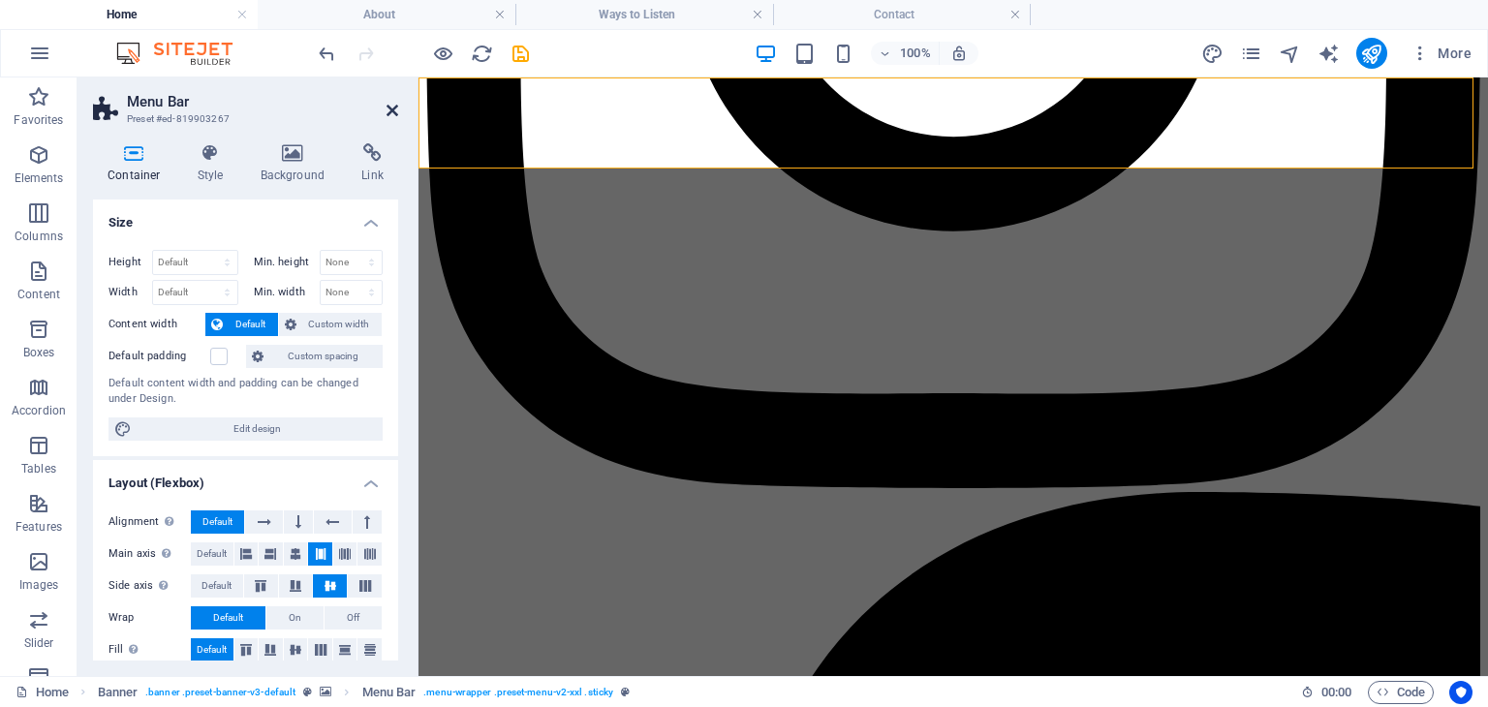
click at [397, 107] on icon at bounding box center [393, 111] width 12 height 16
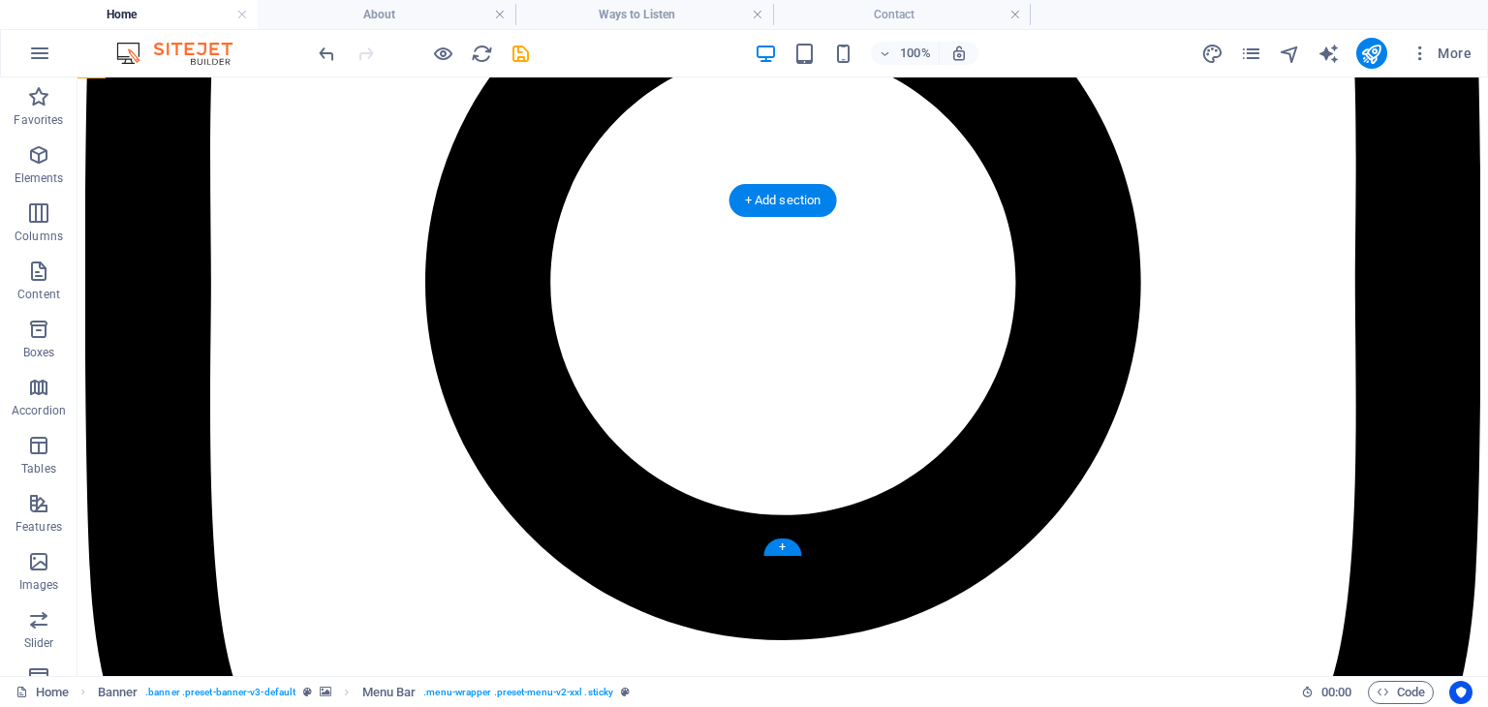
scroll to position [2825, 0]
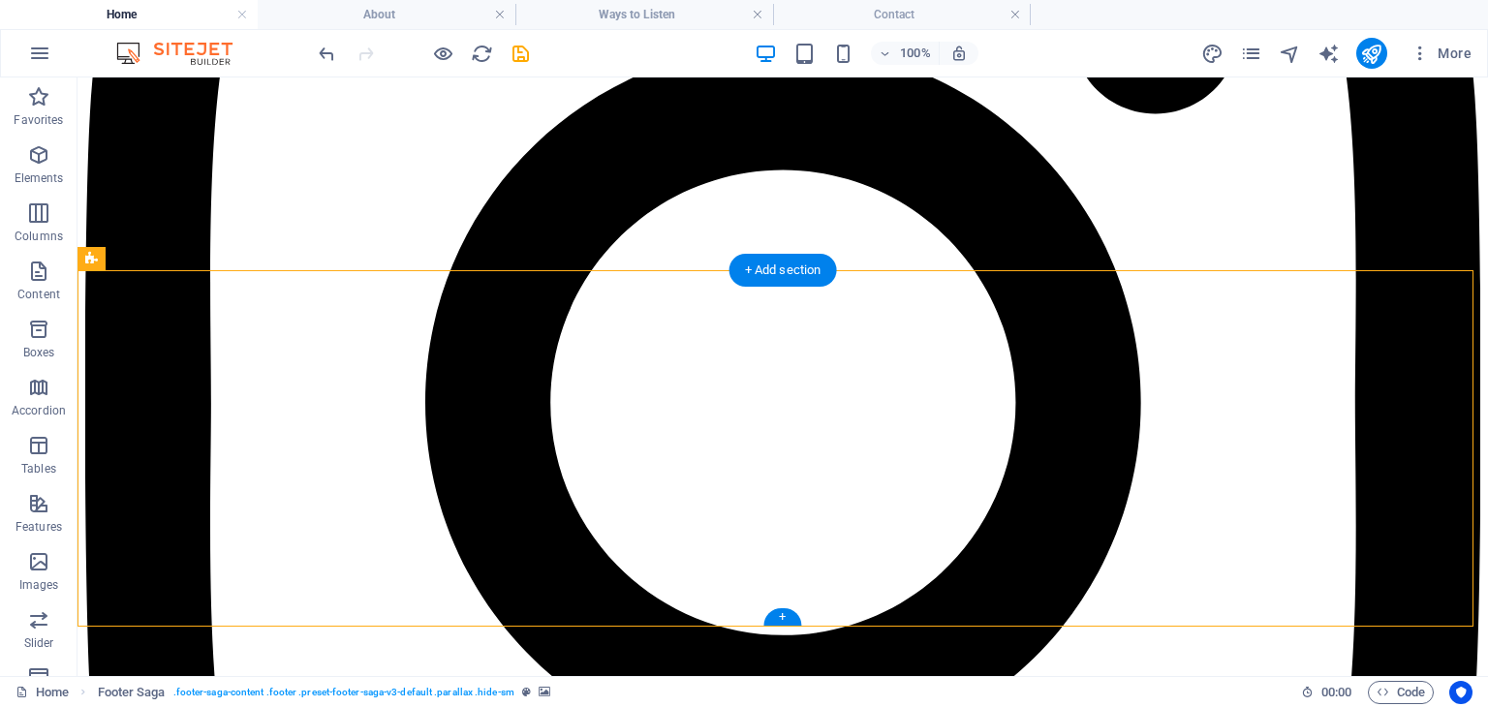
scroll to position [2705, 0]
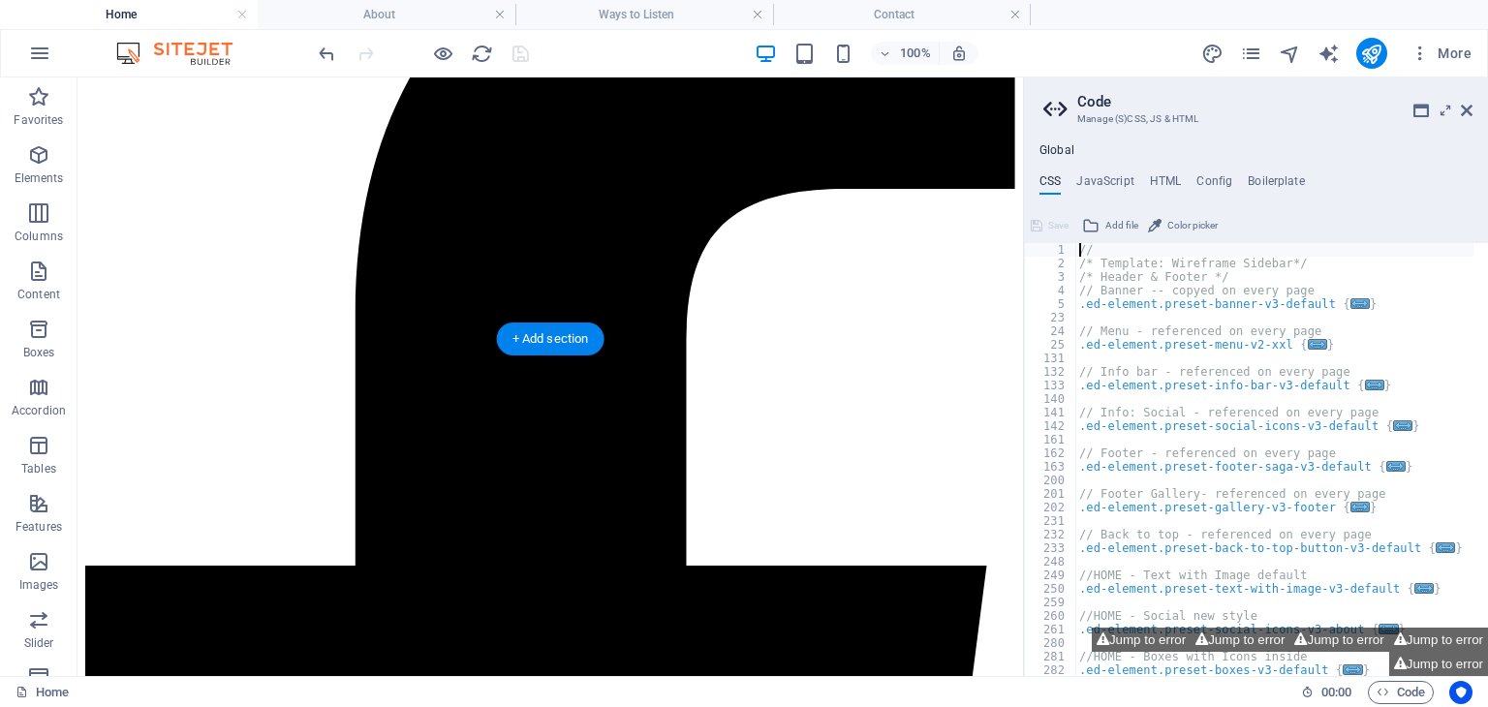
scroll to position [2843, 0]
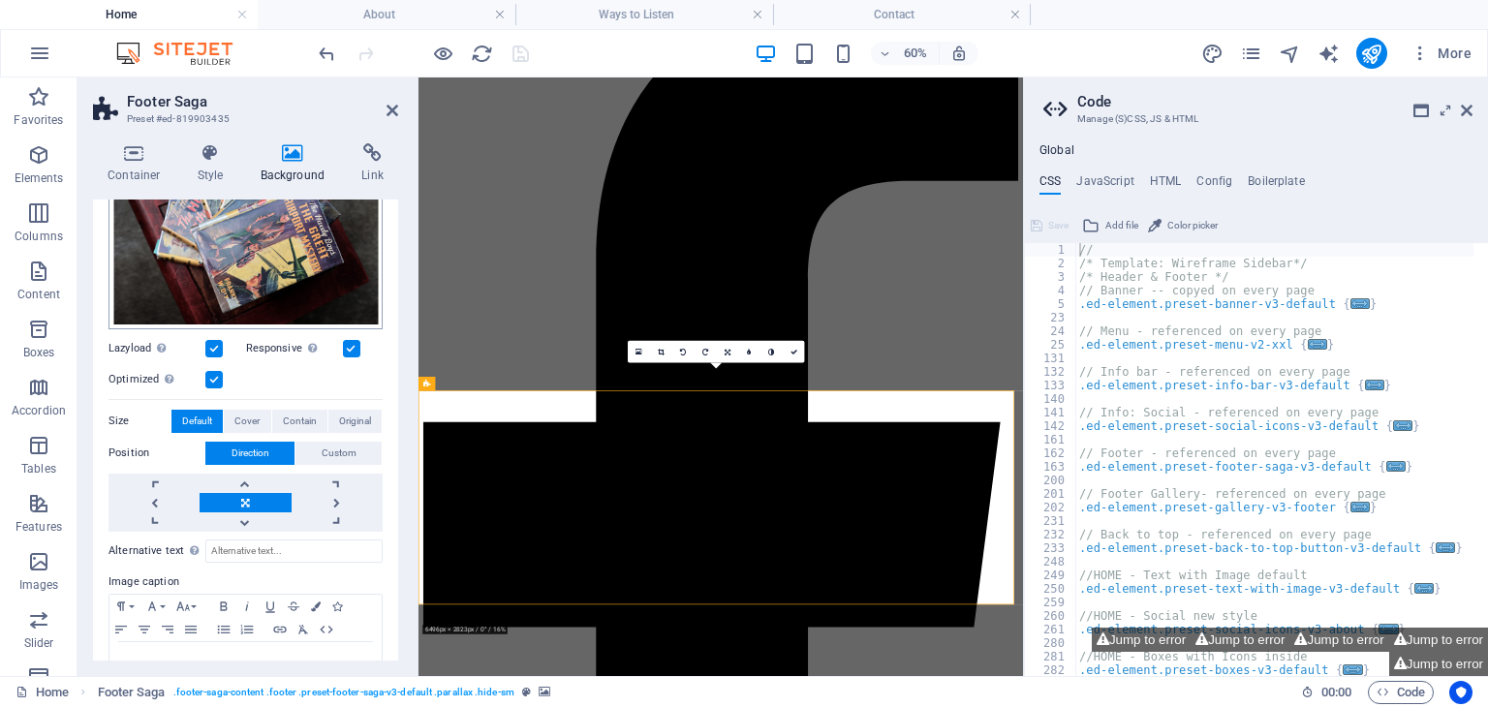
scroll to position [240, 0]
click at [247, 482] on link at bounding box center [245, 483] width 91 height 19
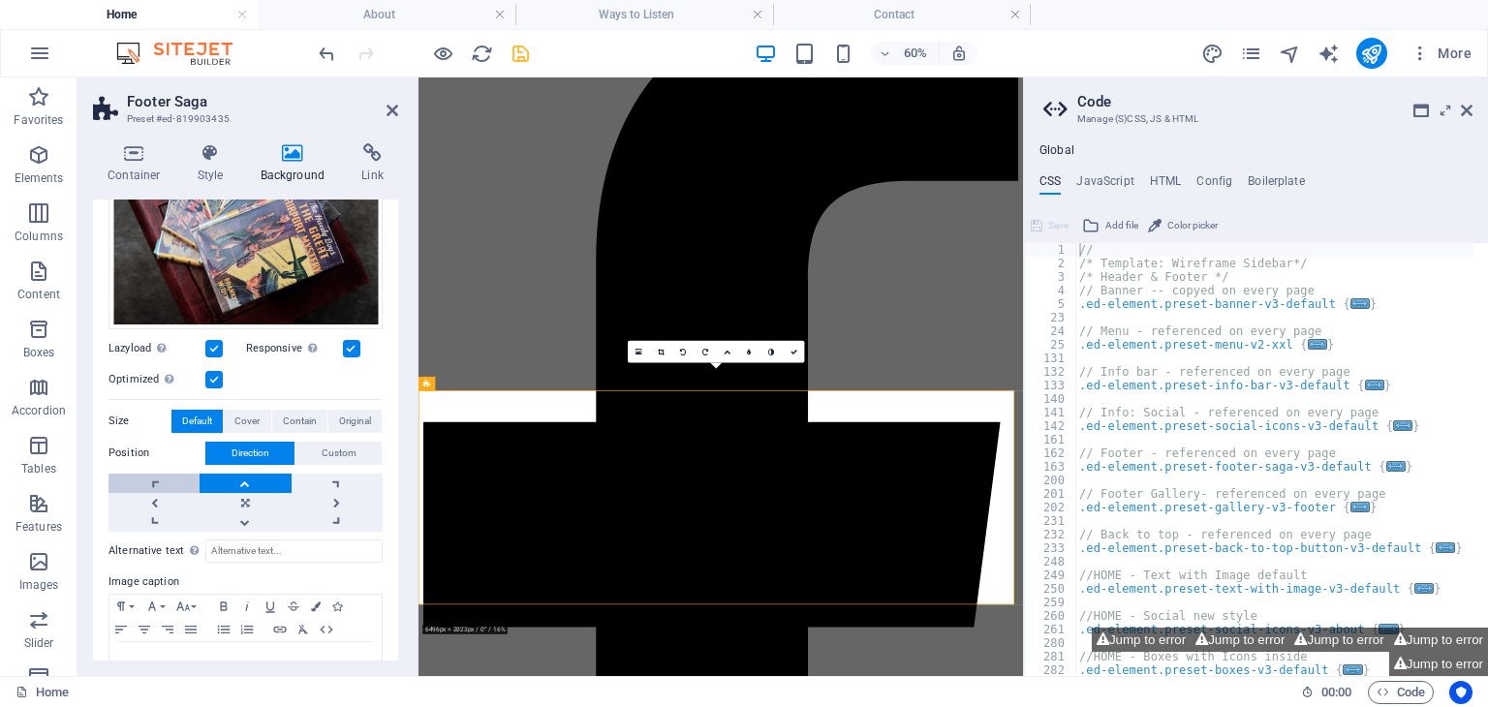
click at [159, 475] on link at bounding box center [154, 483] width 91 height 19
click at [236, 478] on link at bounding box center [245, 483] width 91 height 19
click at [256, 532] on div "Alternative text The alternative text is used by devices that cannot display im…" at bounding box center [246, 617] width 274 height 171
click at [235, 513] on link at bounding box center [245, 521] width 91 height 19
click at [254, 474] on link at bounding box center [245, 483] width 91 height 19
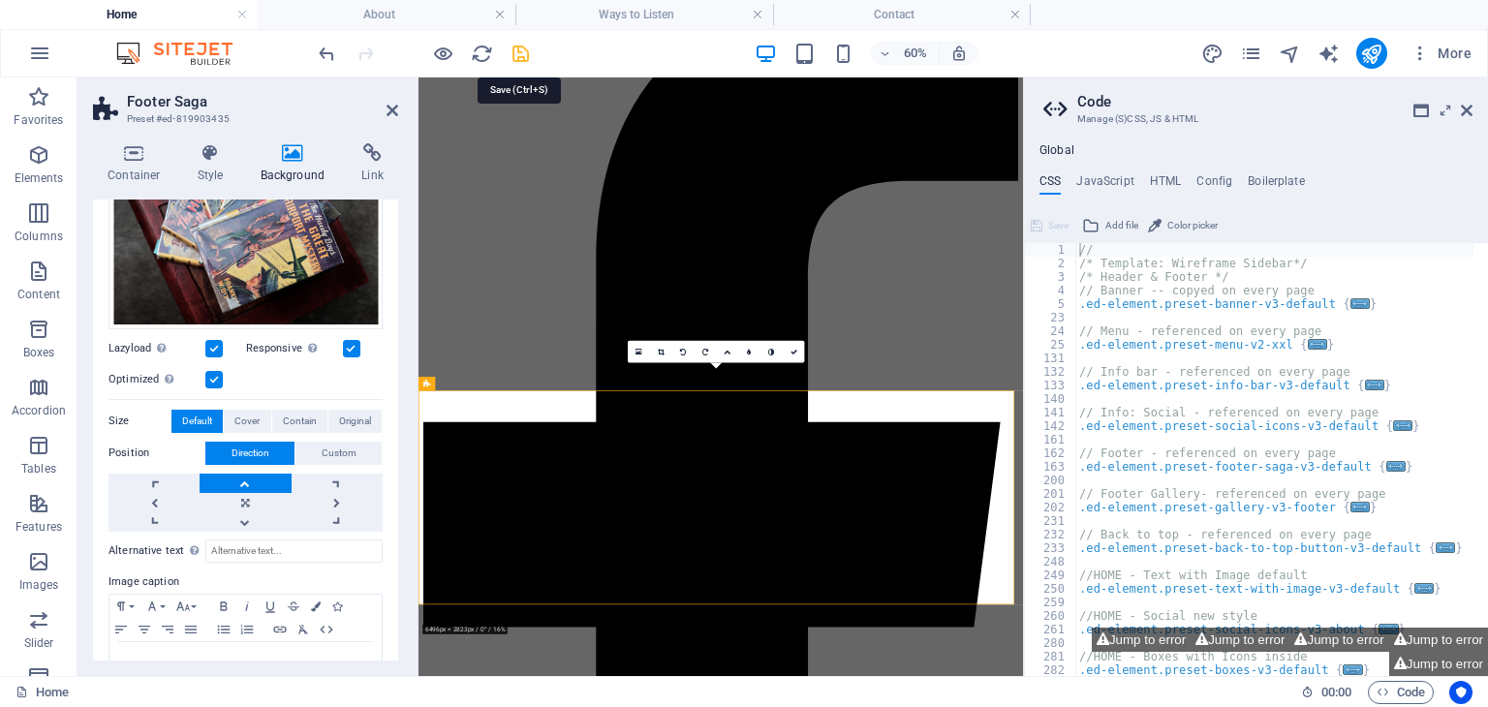
click at [512, 45] on icon "save" at bounding box center [521, 54] width 22 height 22
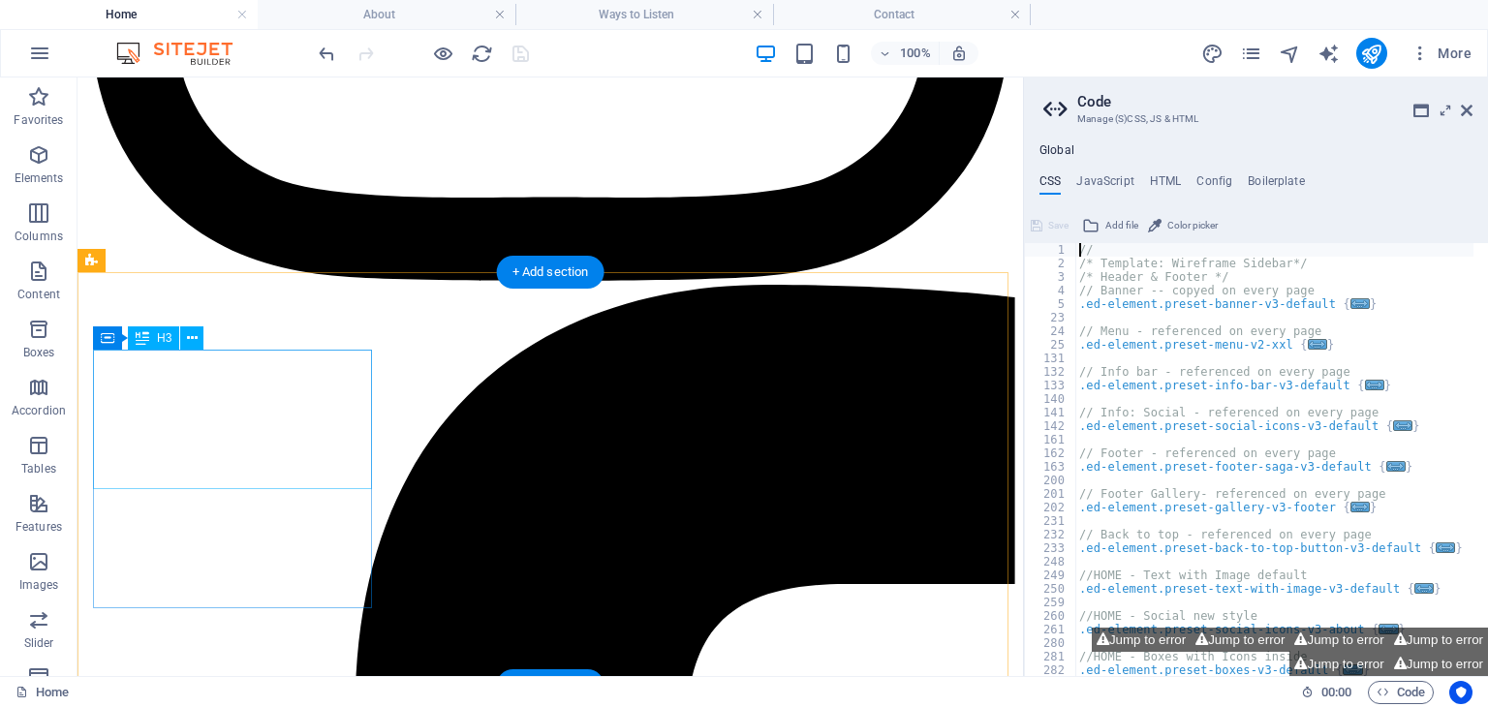
scroll to position [2310, 0]
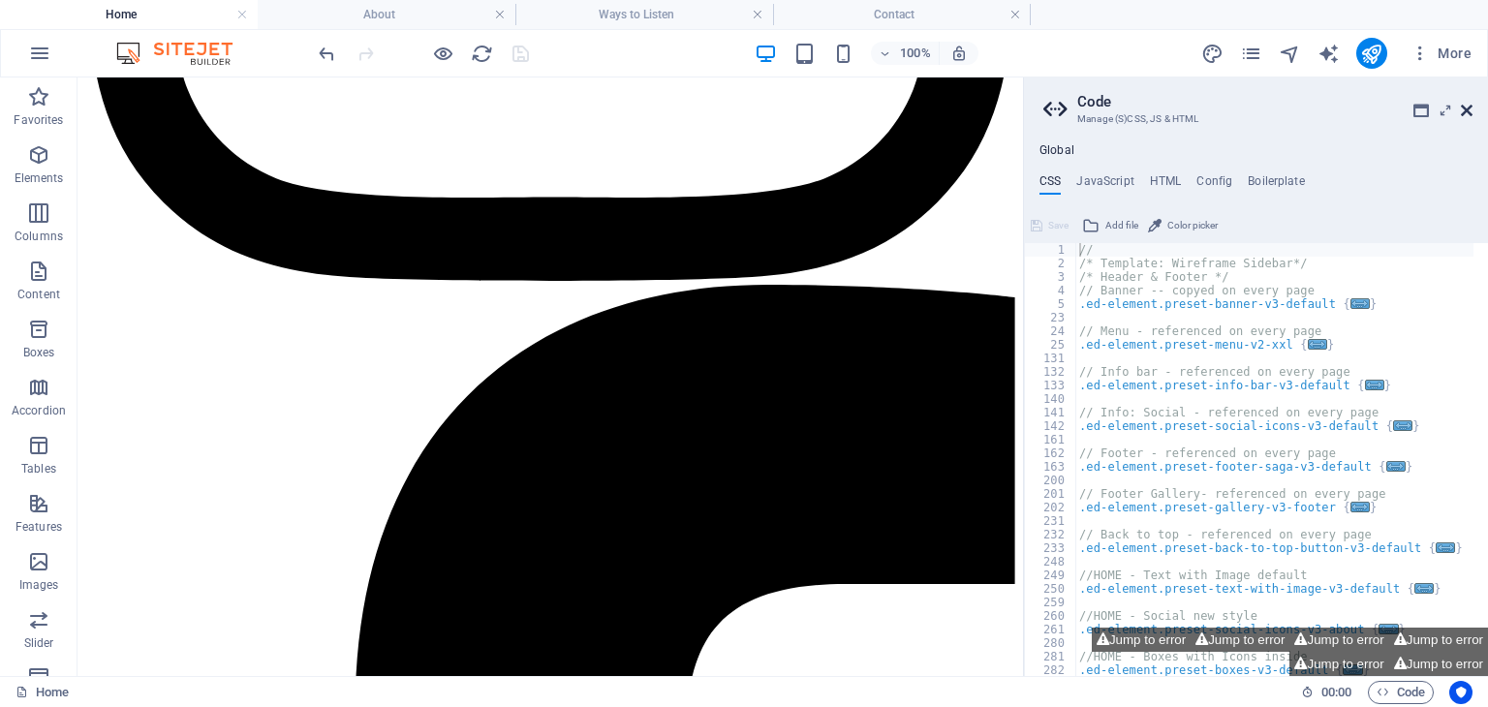
click at [1471, 109] on icon at bounding box center [1467, 111] width 12 height 16
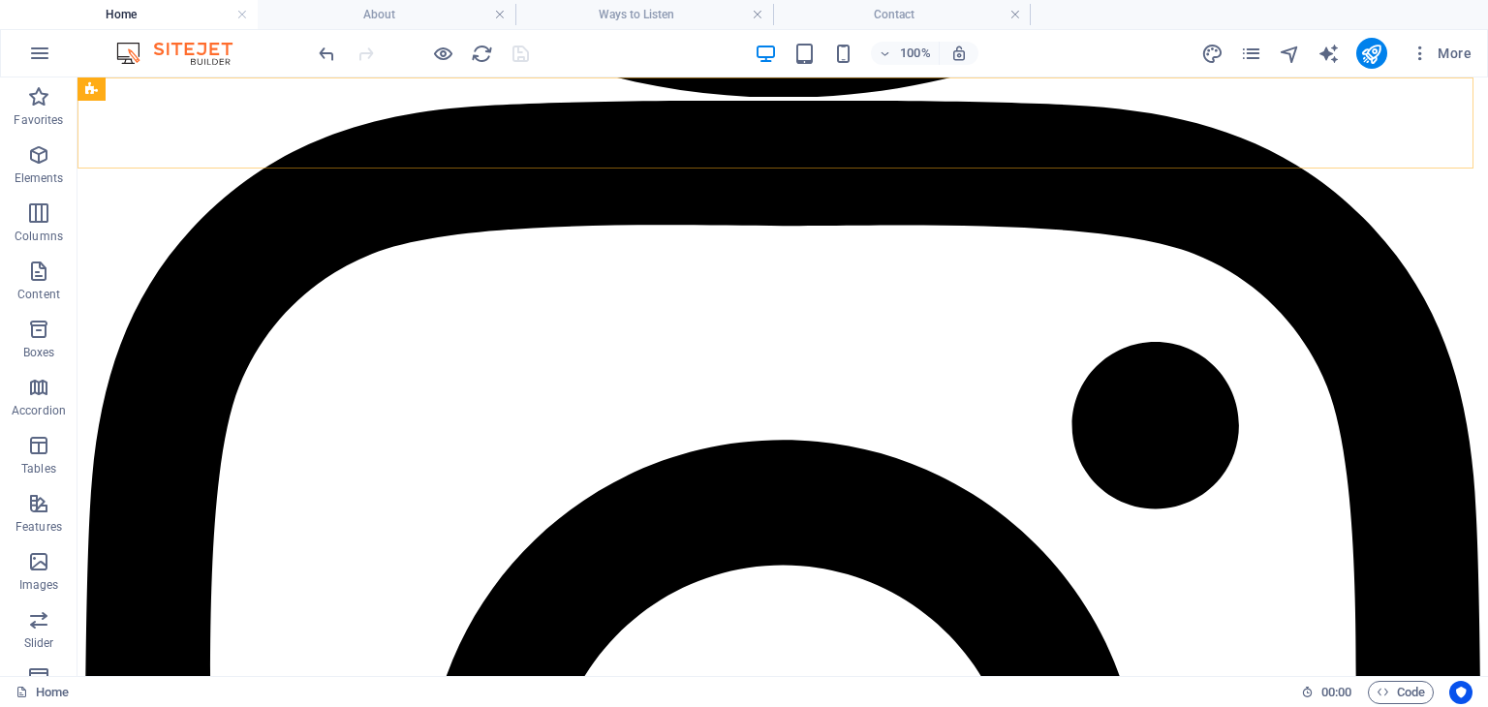
scroll to position [2301, 0]
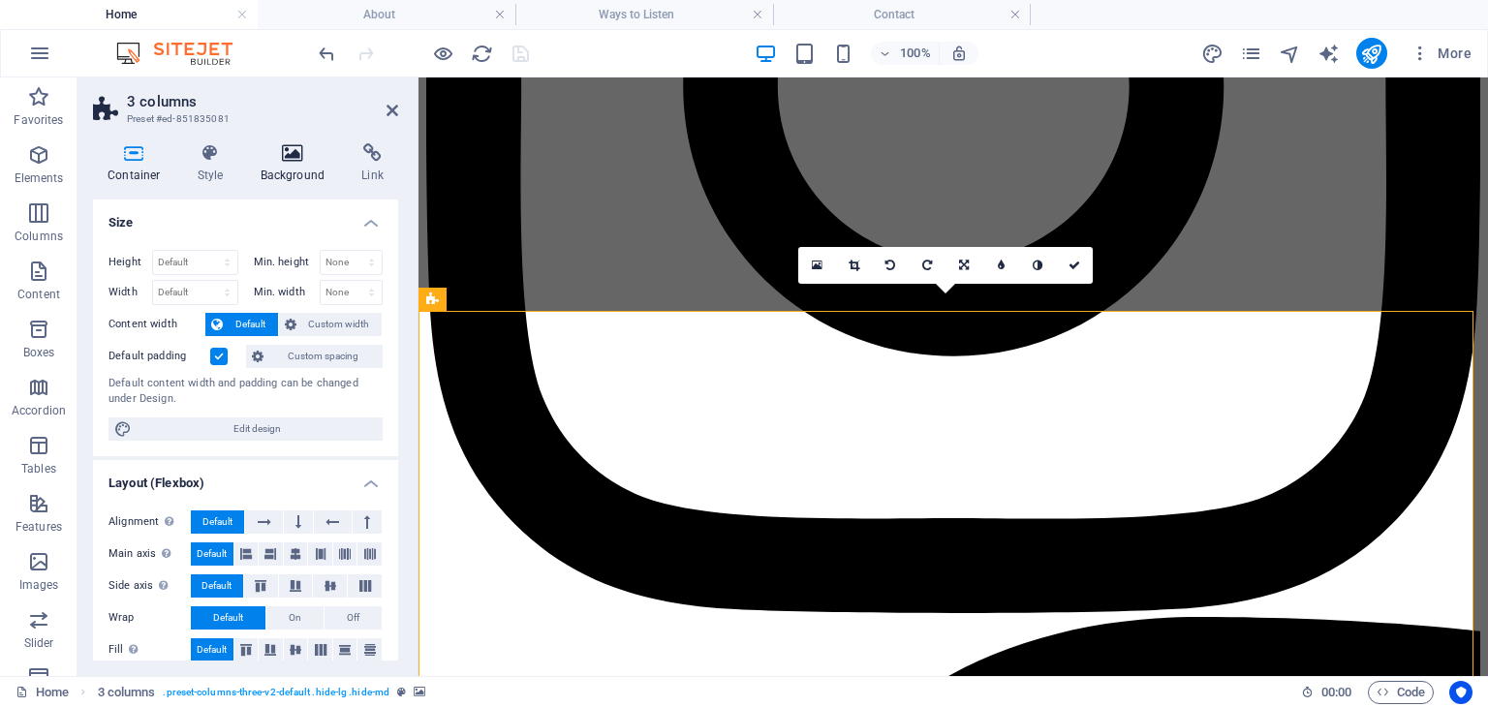
click at [289, 175] on h4 "Background" at bounding box center [297, 163] width 102 height 41
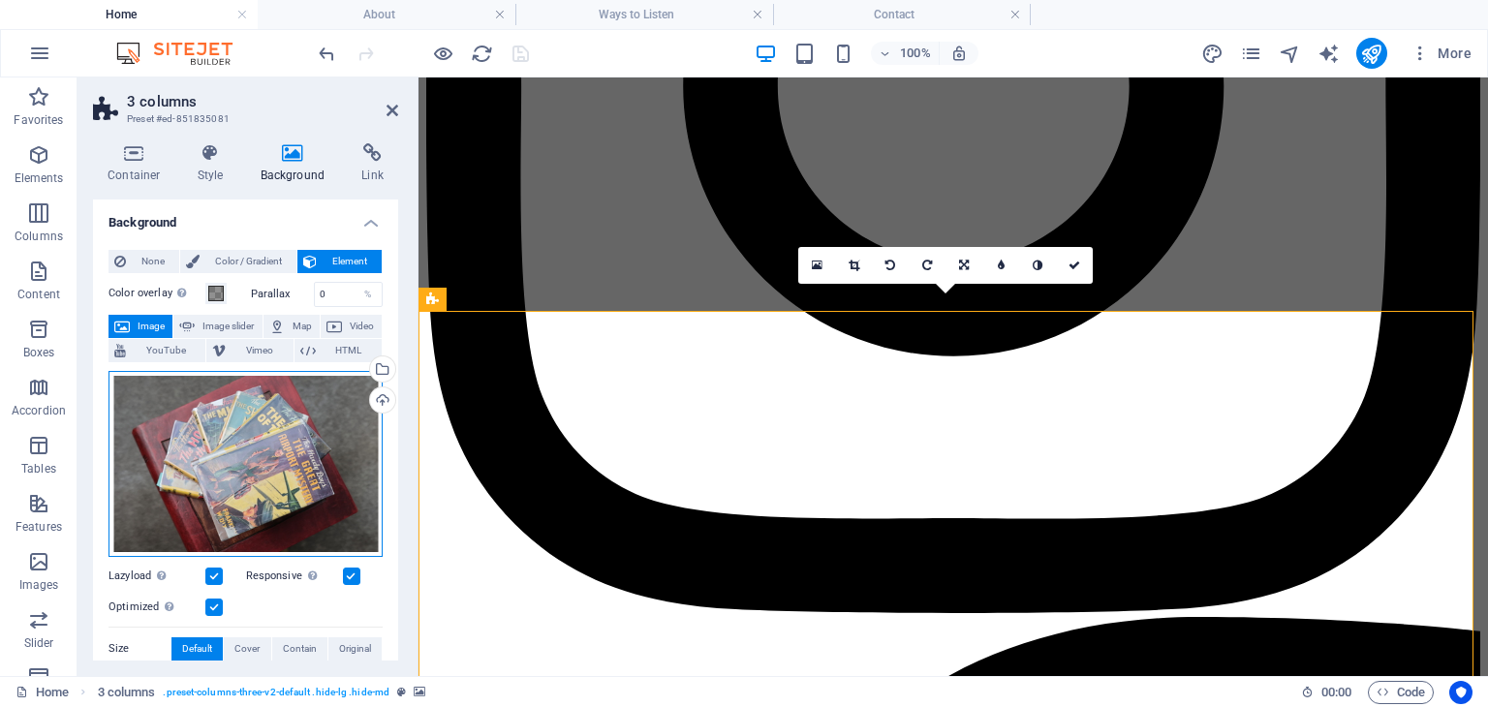
click at [233, 439] on div "Drag files here, click to choose files or select files from Files or our free s…" at bounding box center [246, 464] width 274 height 186
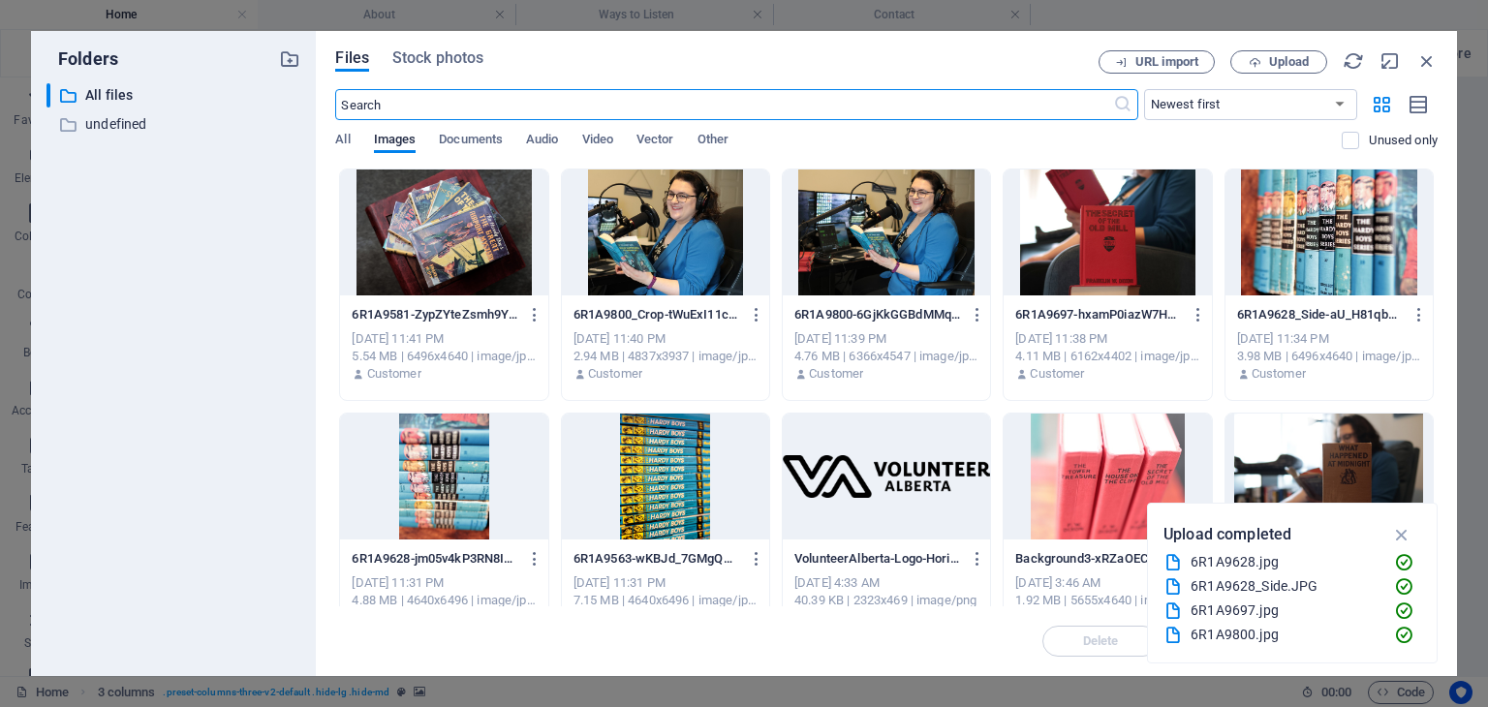
scroll to position [2700, 0]
click at [446, 237] on div at bounding box center [443, 233] width 207 height 126
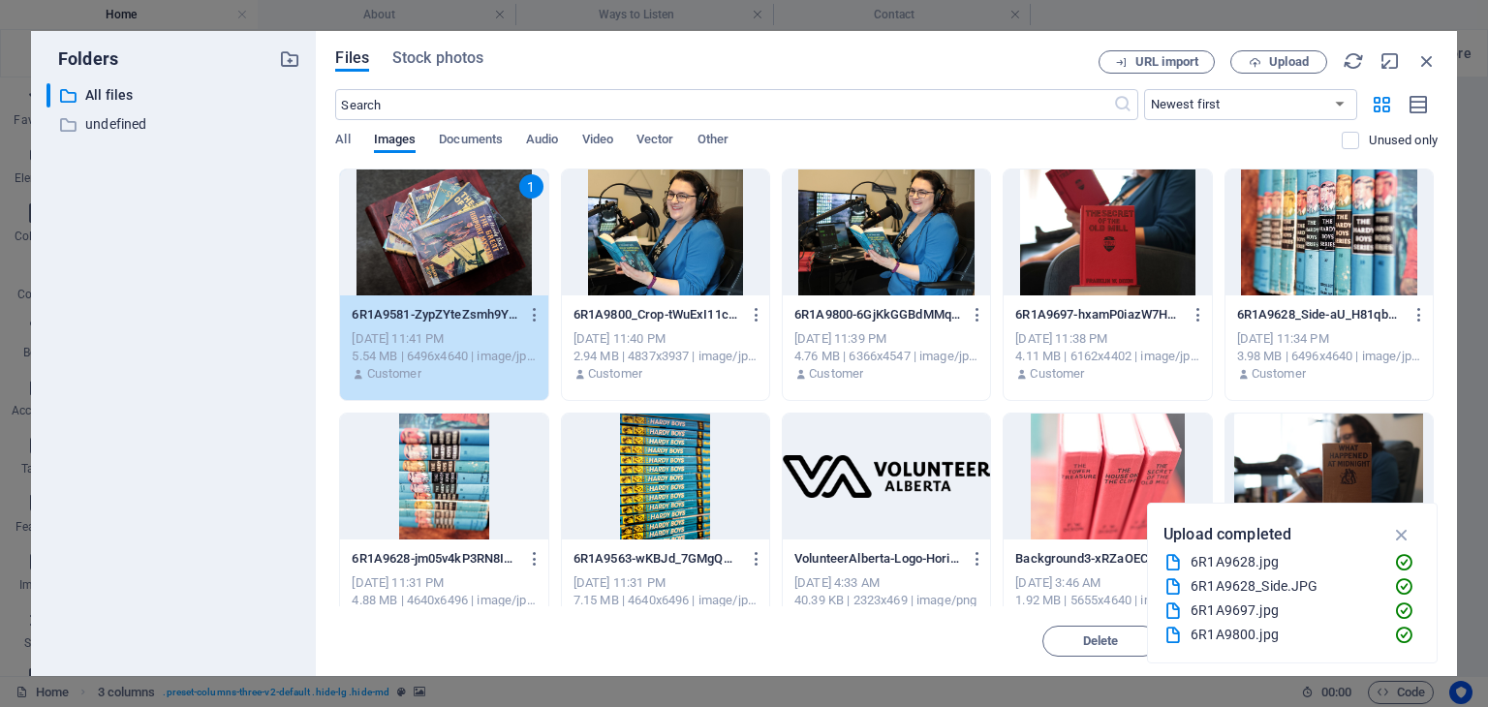
click at [446, 237] on div "1" at bounding box center [443, 233] width 207 height 126
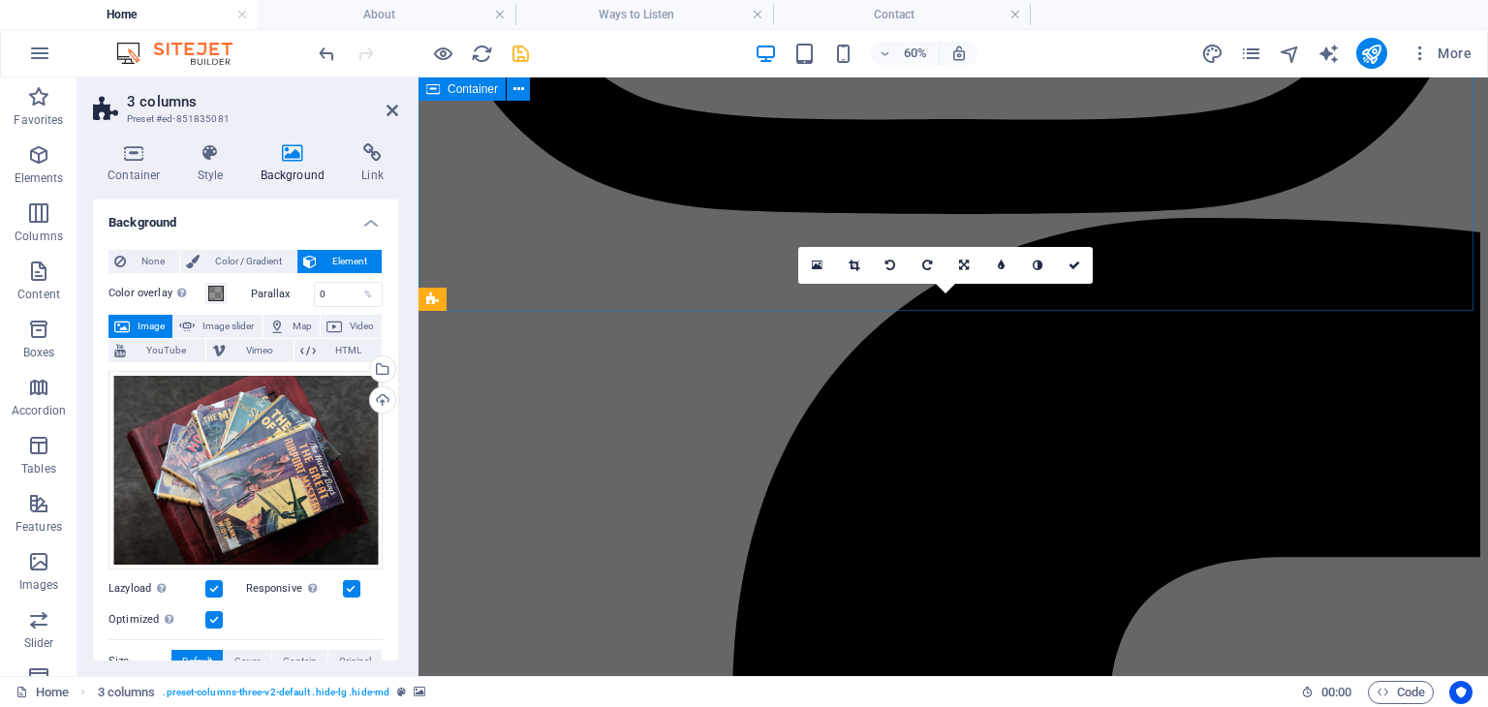
scroll to position [2301, 0]
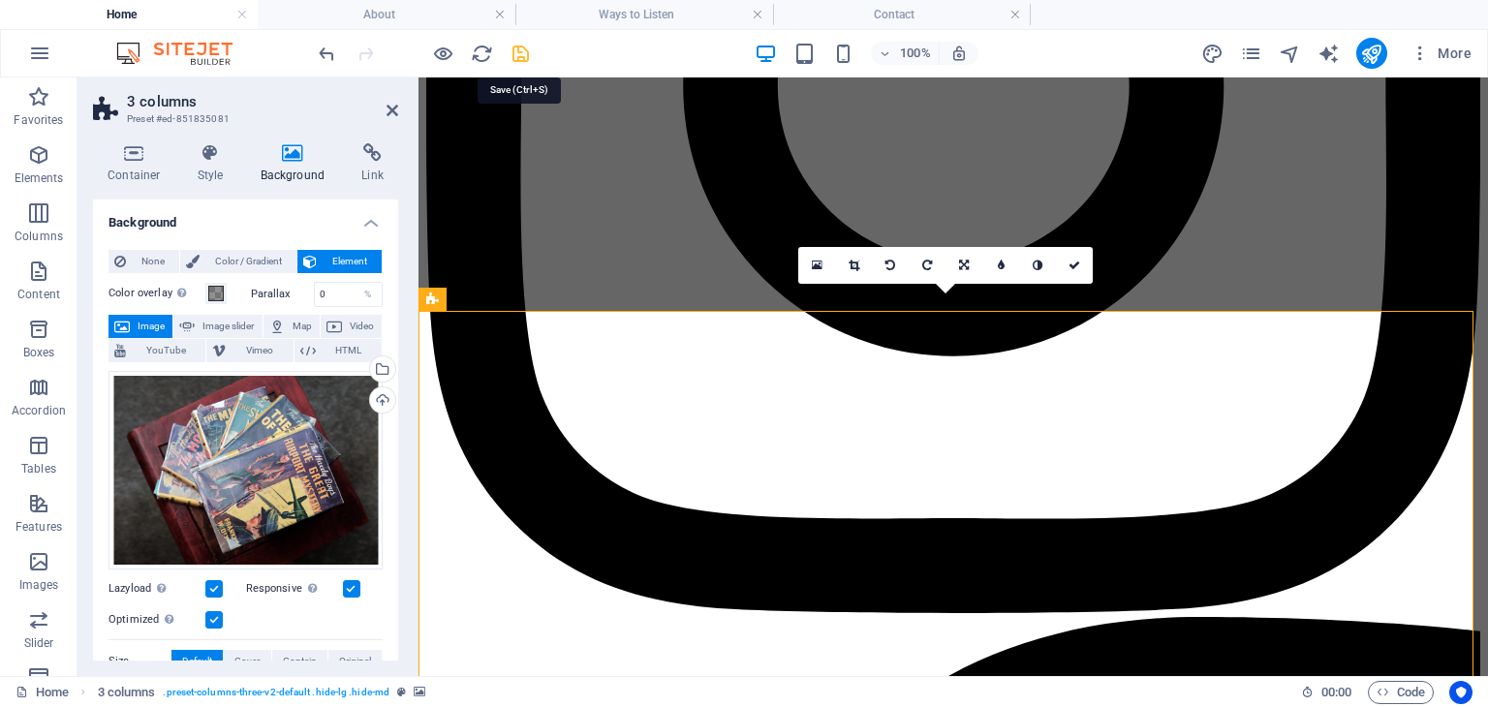
click at [521, 47] on icon "save" at bounding box center [521, 54] width 22 height 22
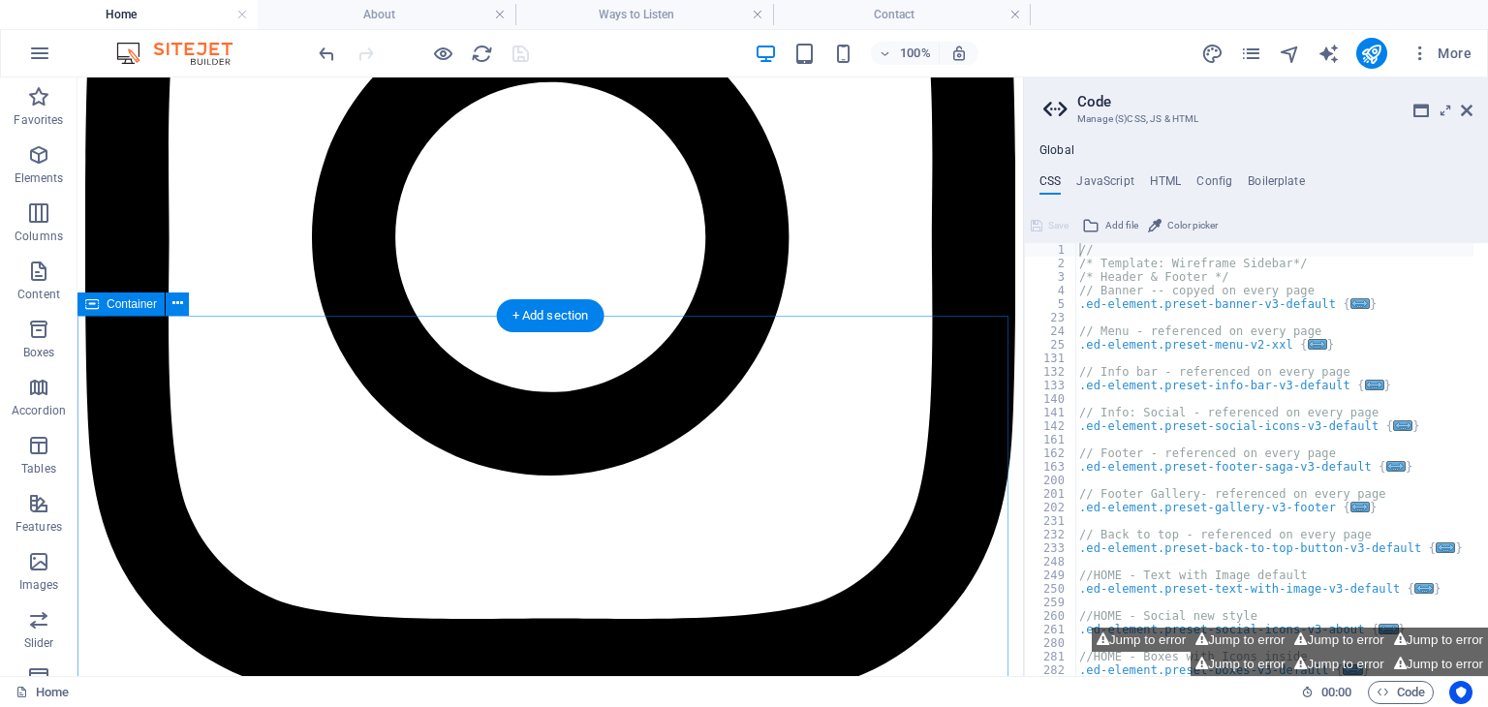
scroll to position [1752, 0]
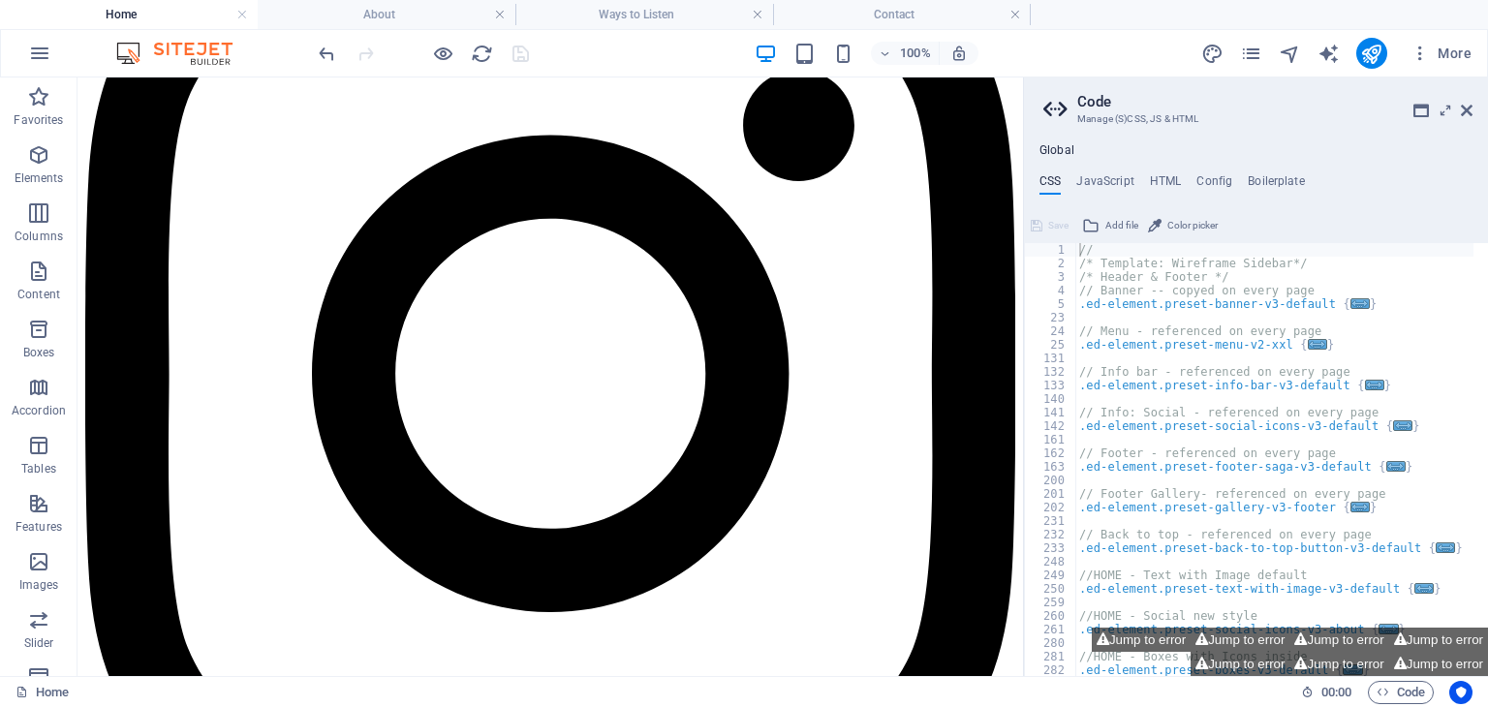
click at [1473, 111] on aside "Code Manage (S)CSS, JS & HTML Global CSS JavaScript HTML Config Boilerplate // …" at bounding box center [1255, 377] width 465 height 599
click at [1468, 109] on icon at bounding box center [1467, 111] width 12 height 16
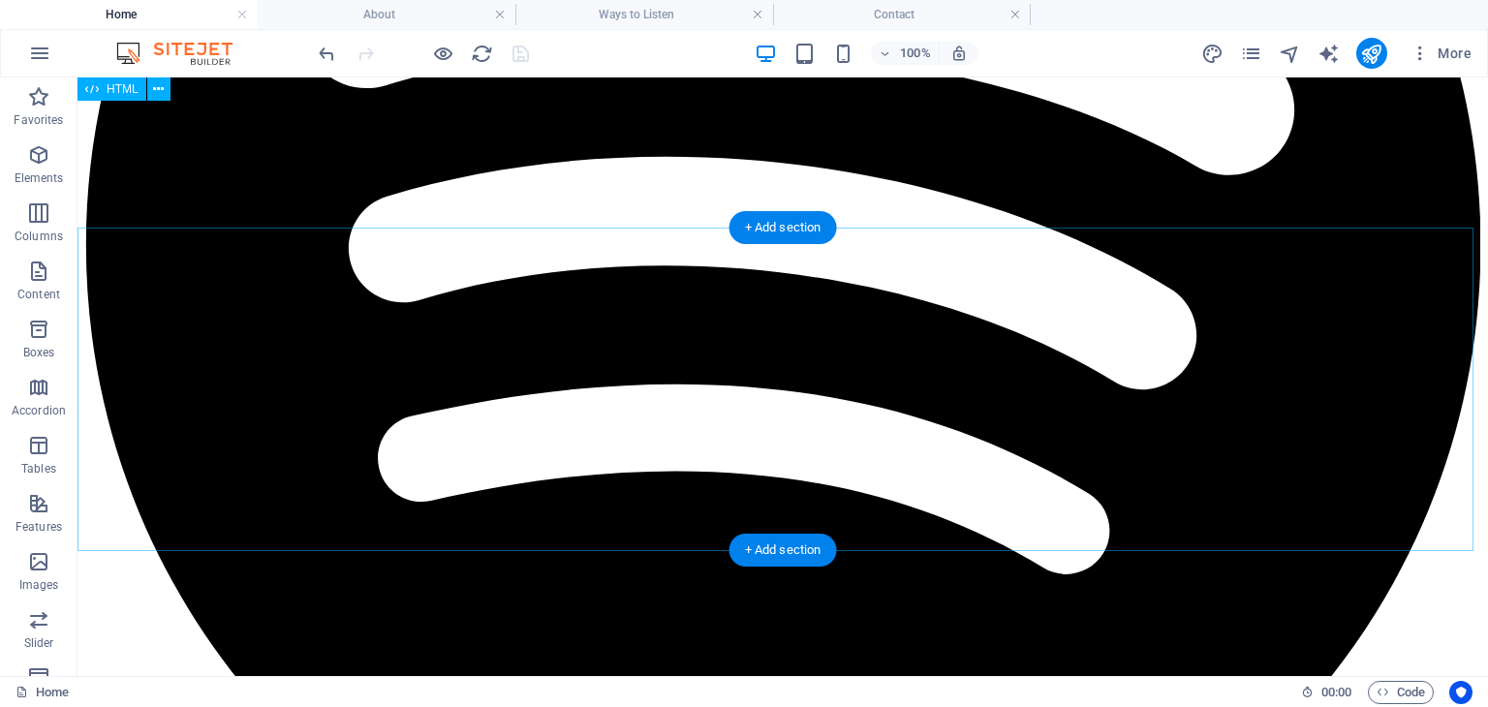
scroll to position [1462, 0]
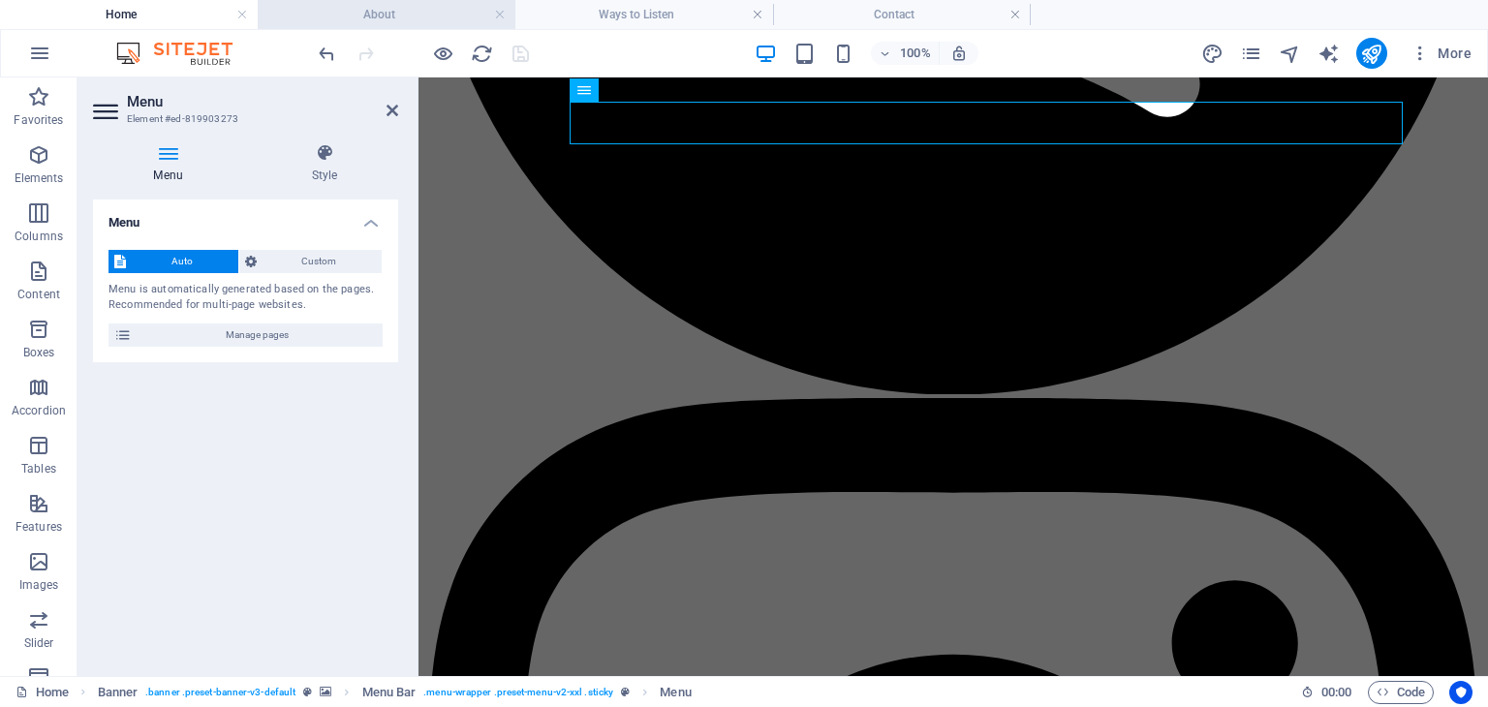
click at [413, 16] on h4 "About" at bounding box center [387, 14] width 258 height 21
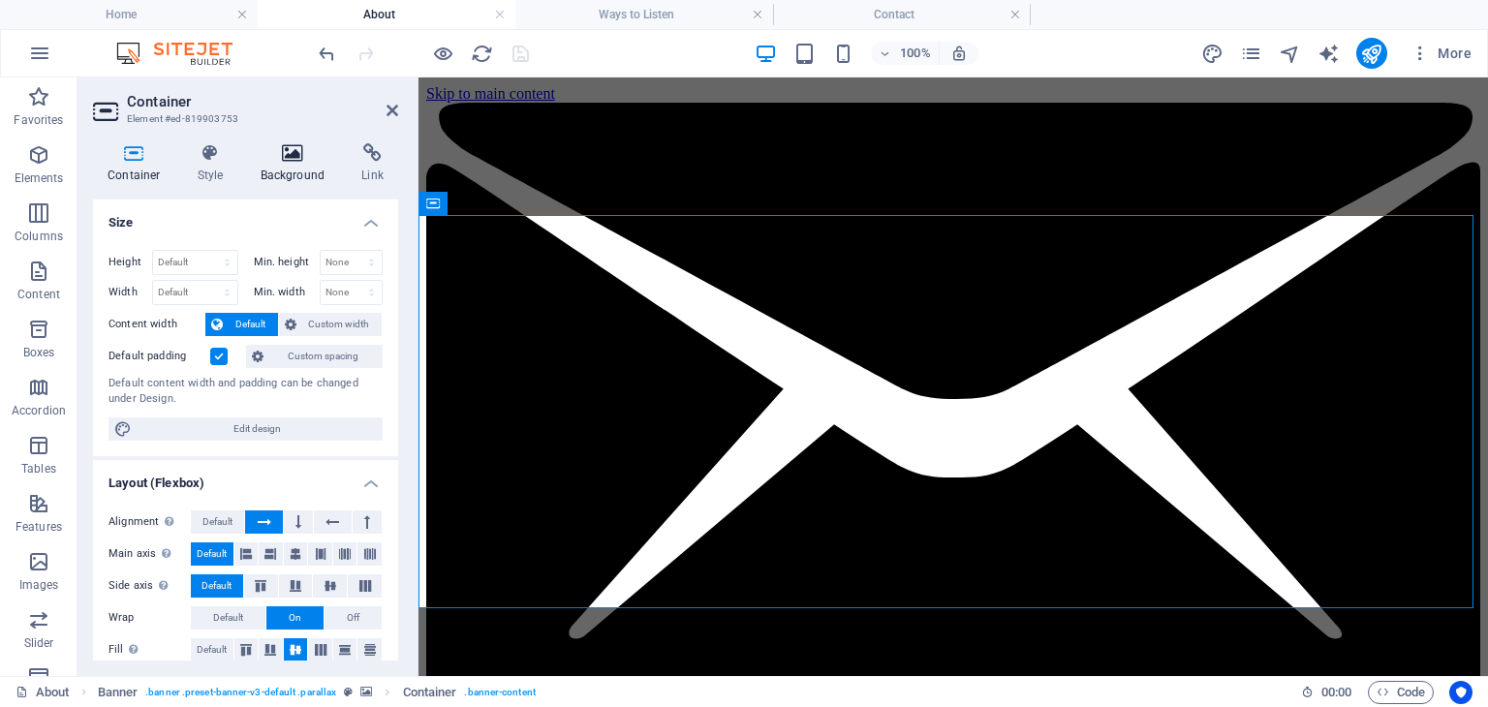
click at [281, 171] on h4 "Background" at bounding box center [297, 163] width 102 height 41
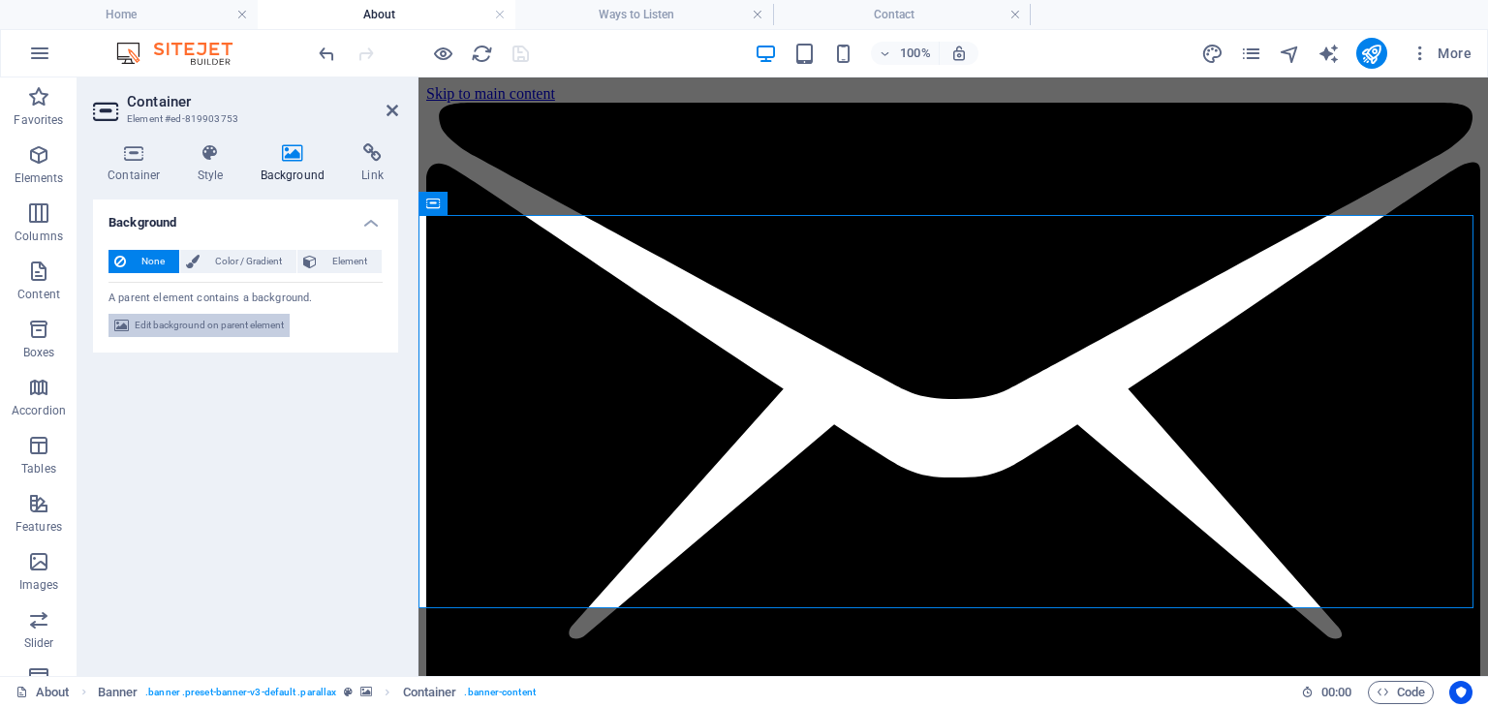
click at [220, 323] on span "Edit background on parent element" at bounding box center [209, 325] width 149 height 23
select select "%"
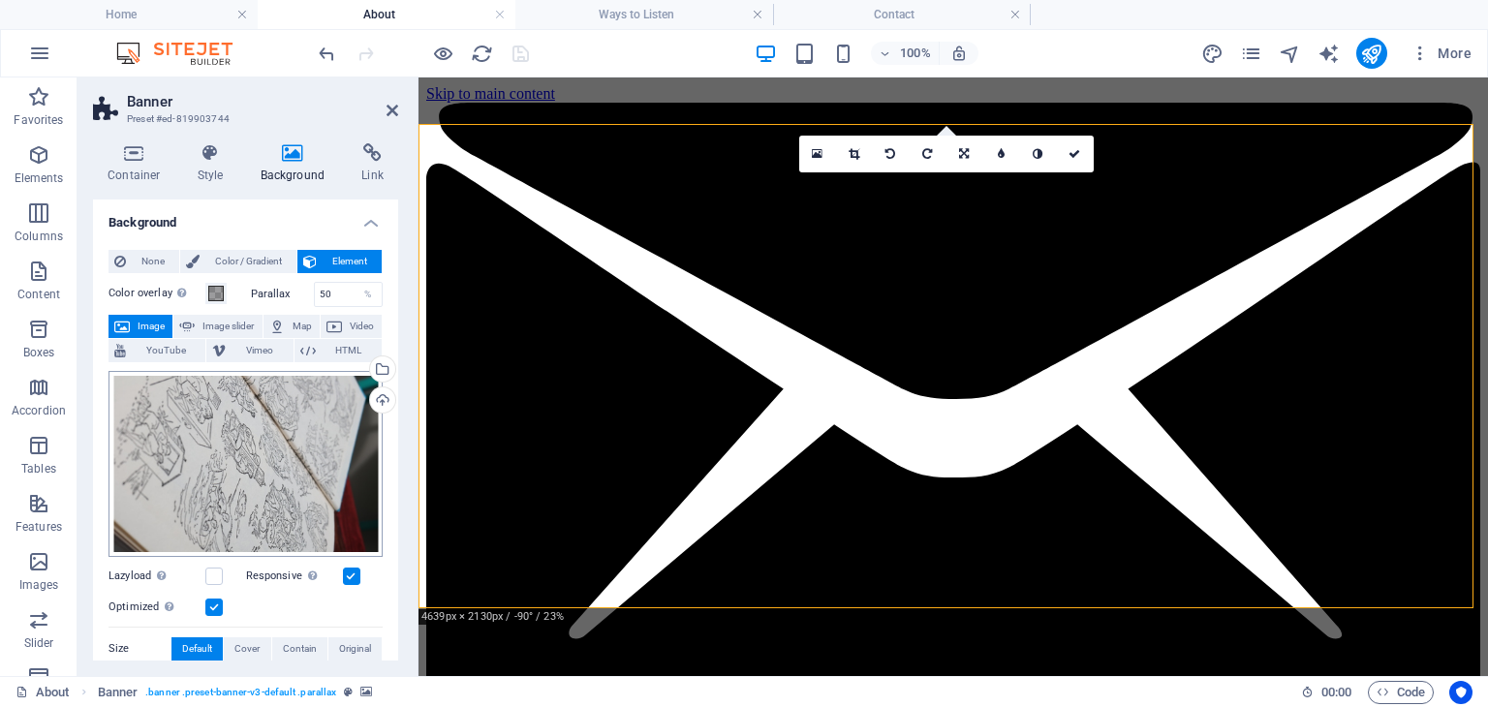
scroll to position [87, 0]
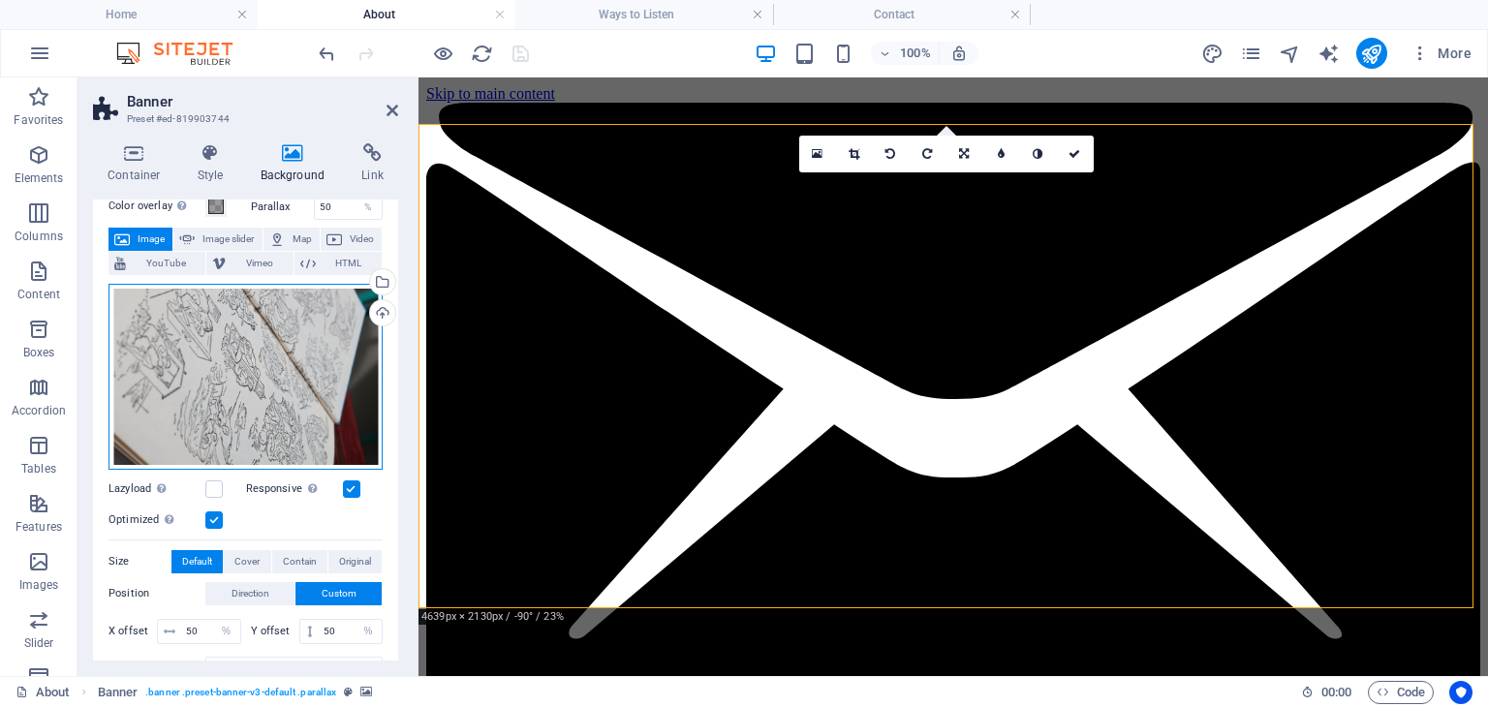
click at [241, 362] on div "Drag files here, click to choose files or select files from Files or our free s…" at bounding box center [246, 377] width 274 height 186
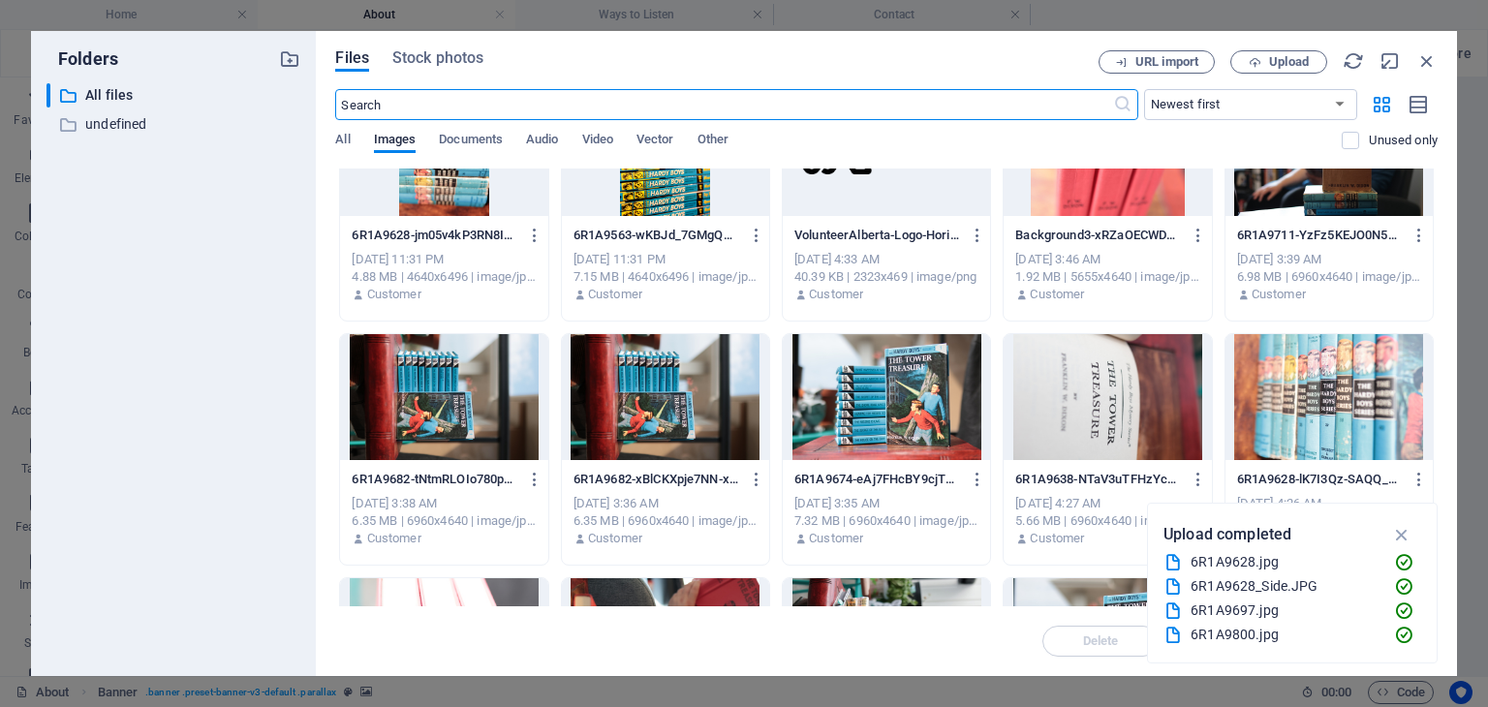
scroll to position [0, 0]
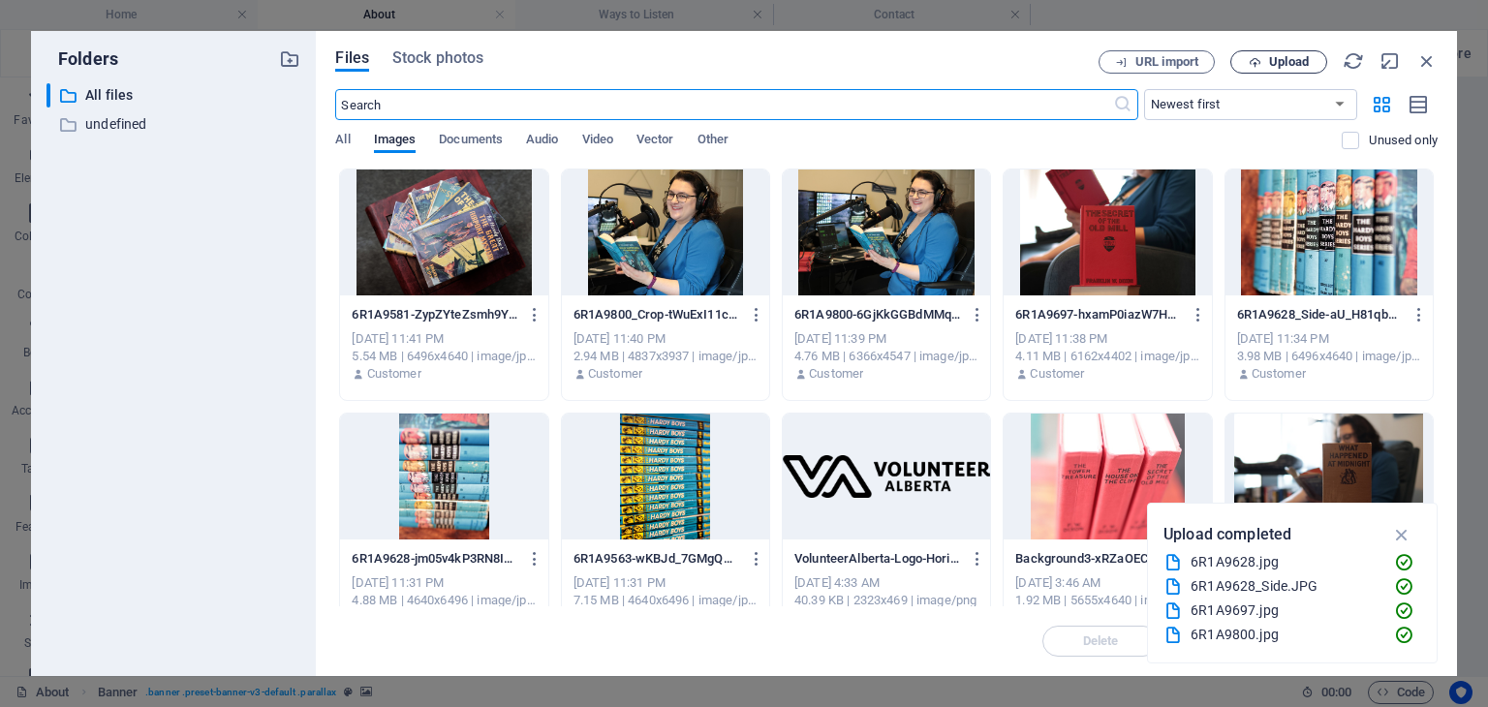
click at [1288, 67] on span "Upload" at bounding box center [1289, 62] width 40 height 12
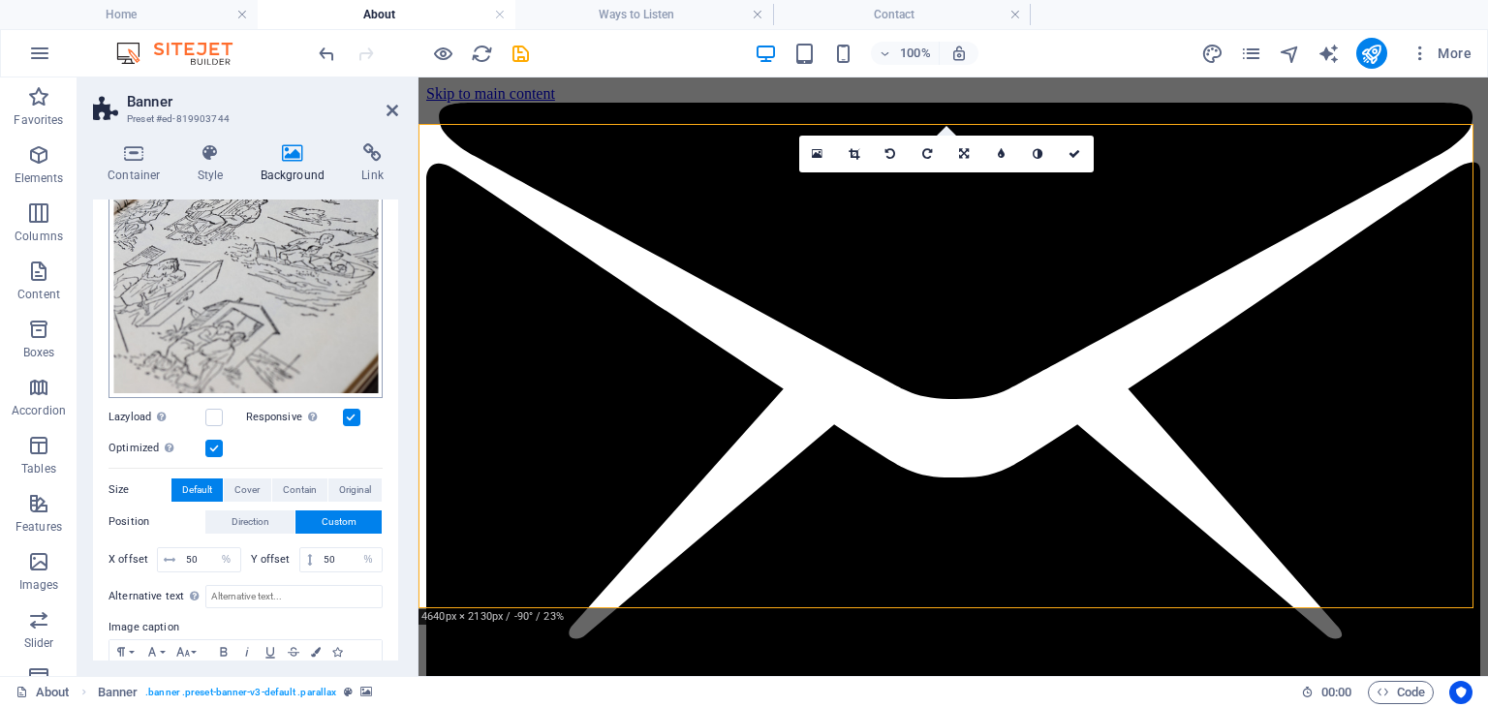
scroll to position [224, 0]
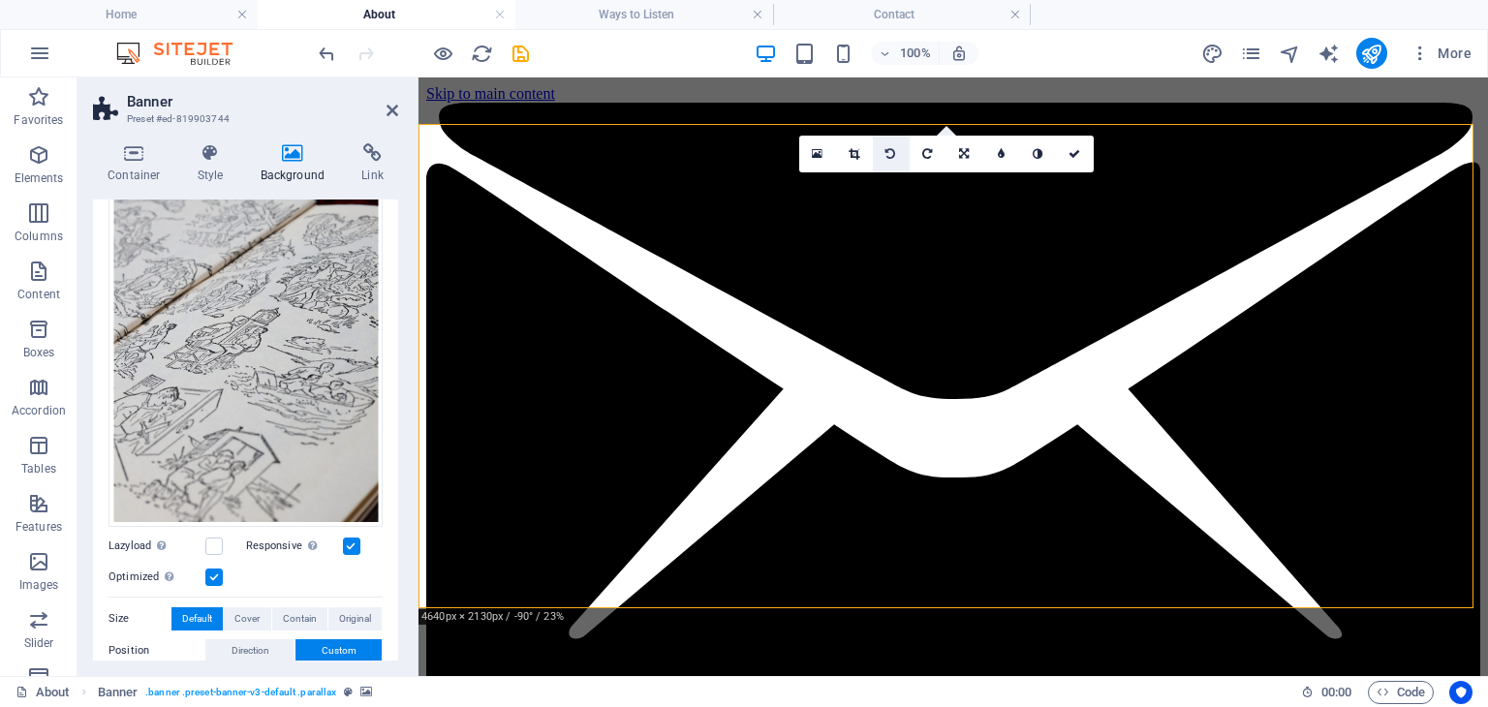
click at [884, 156] on link at bounding box center [891, 154] width 37 height 37
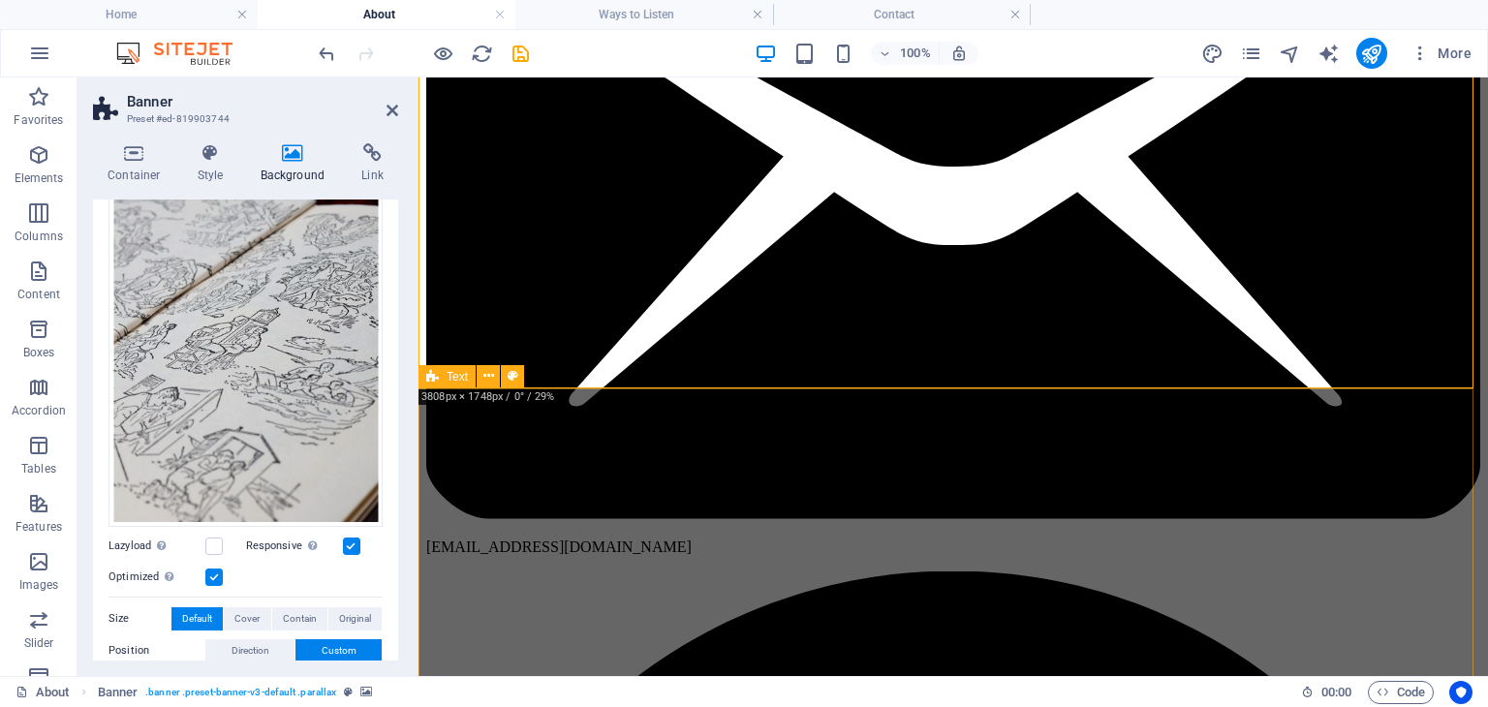
scroll to position [0, 0]
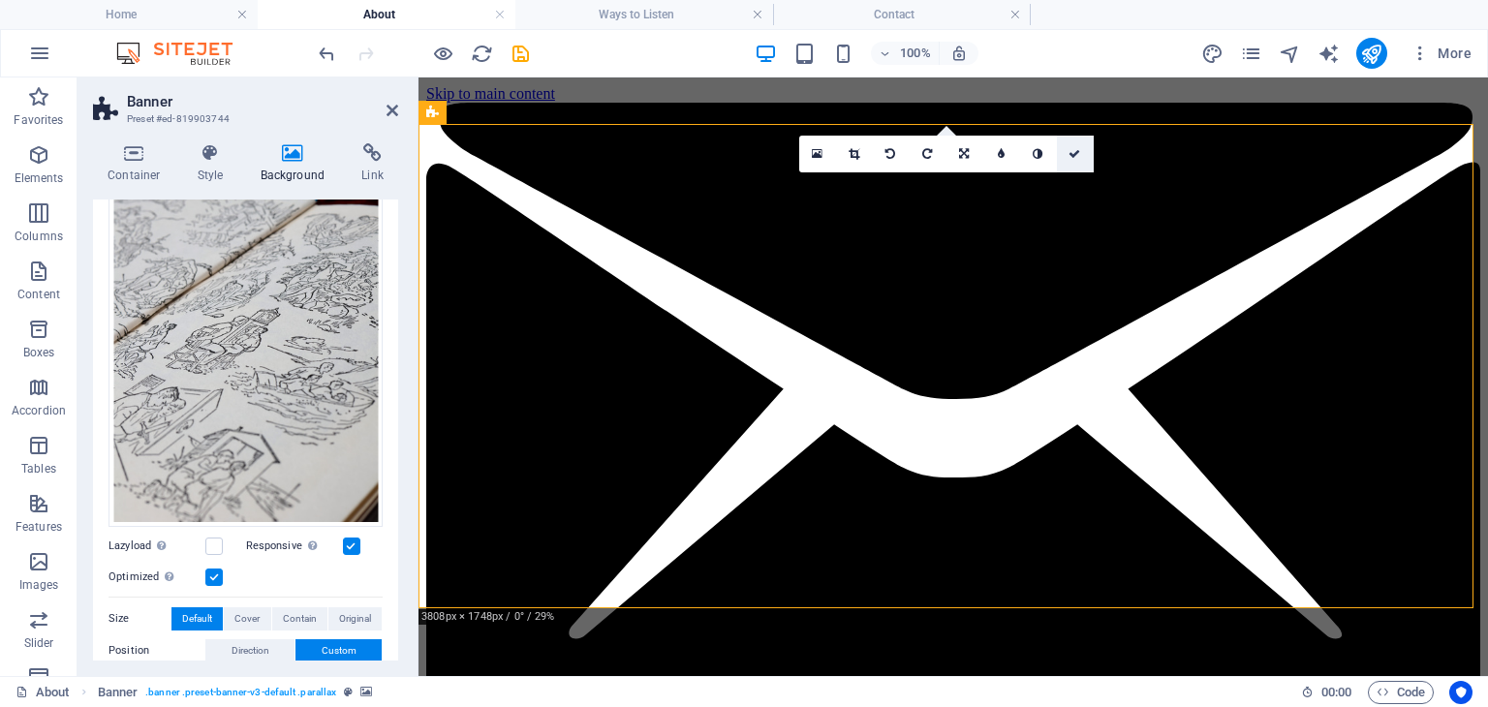
click at [1076, 156] on icon at bounding box center [1075, 154] width 12 height 12
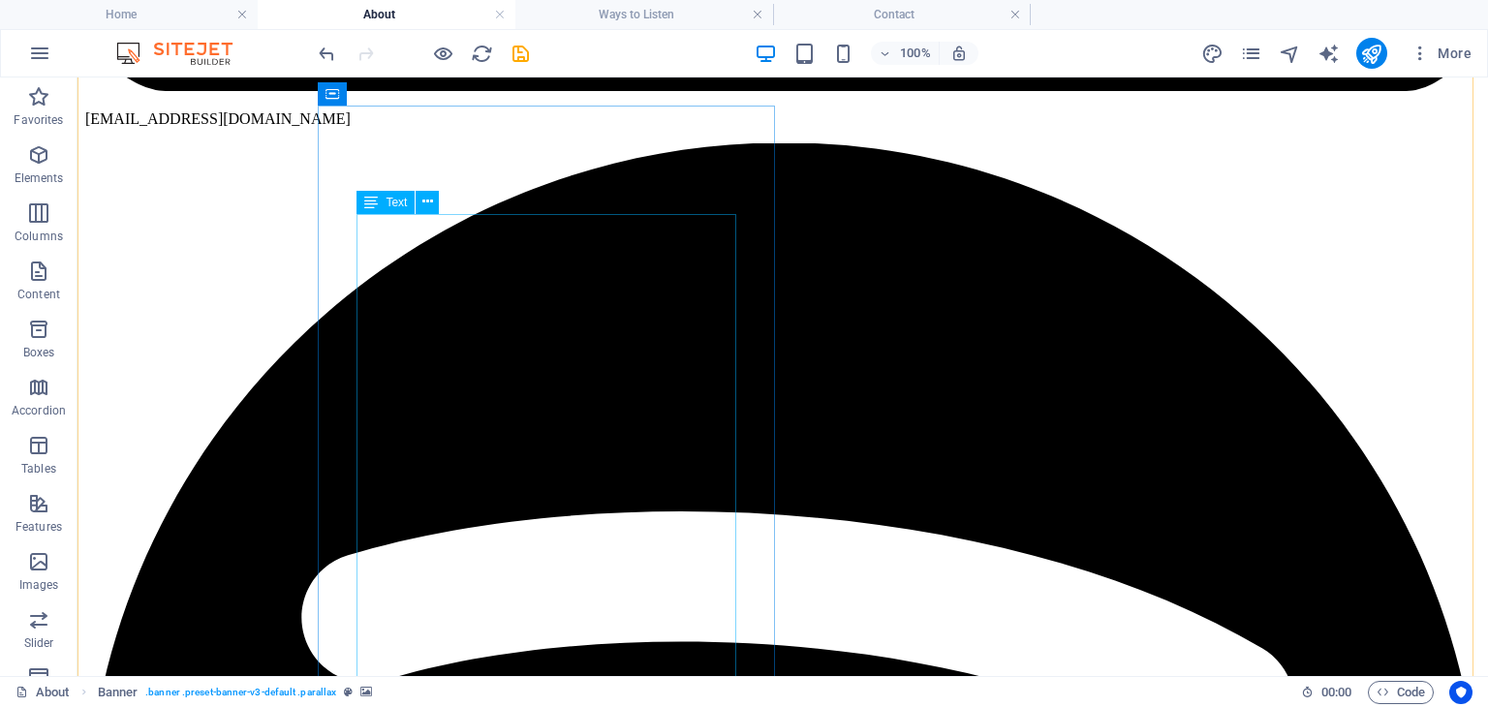
scroll to position [976, 0]
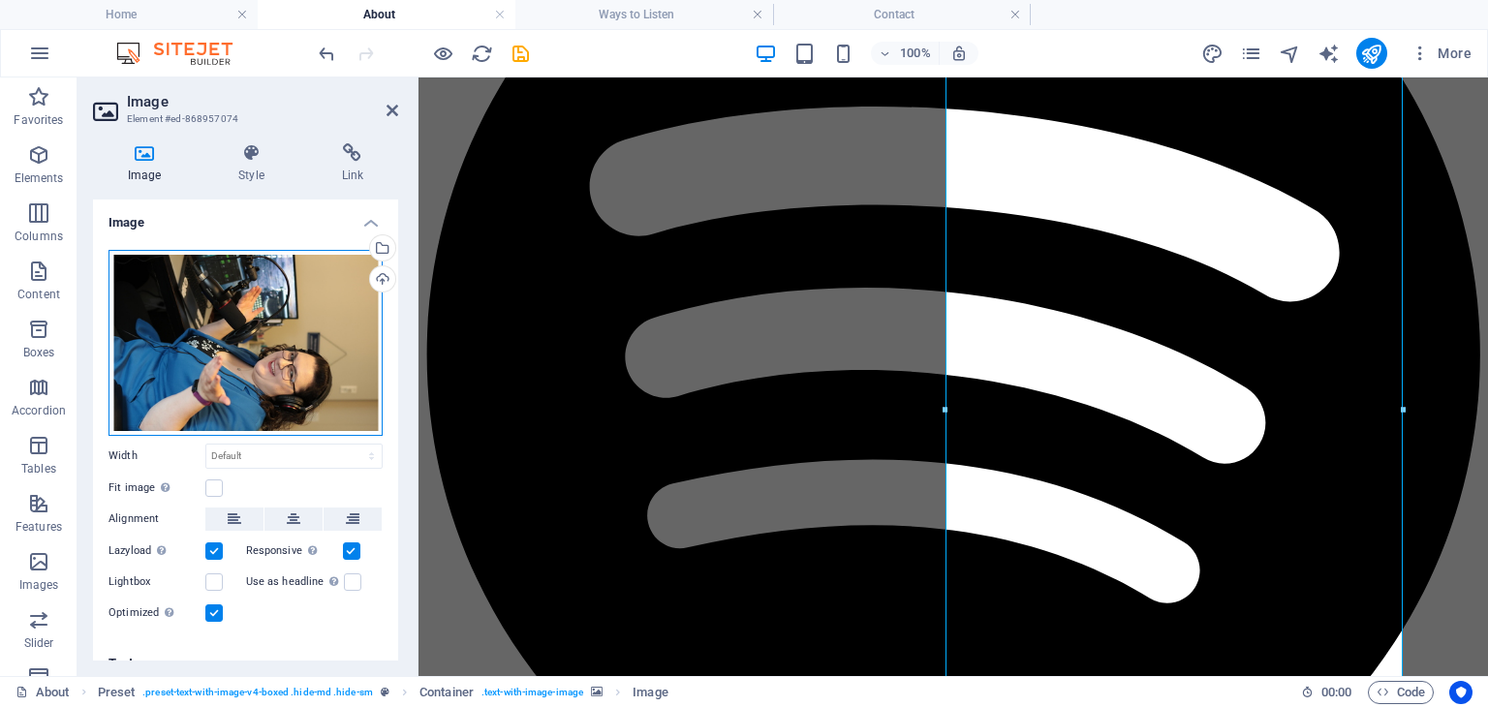
click at [213, 330] on div "Drag files here, click to choose files or select files from Files or our free s…" at bounding box center [246, 343] width 274 height 186
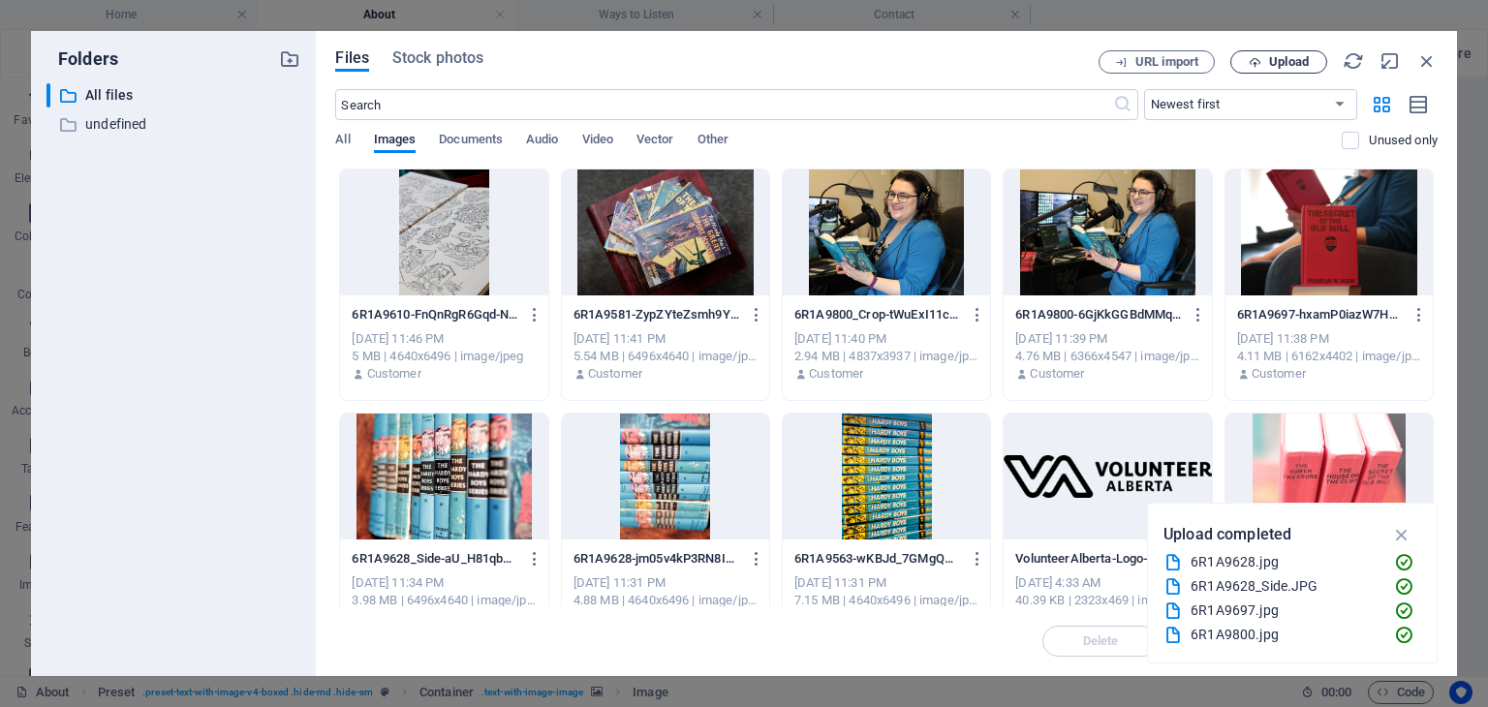
click at [1303, 63] on span "Upload" at bounding box center [1289, 62] width 40 height 12
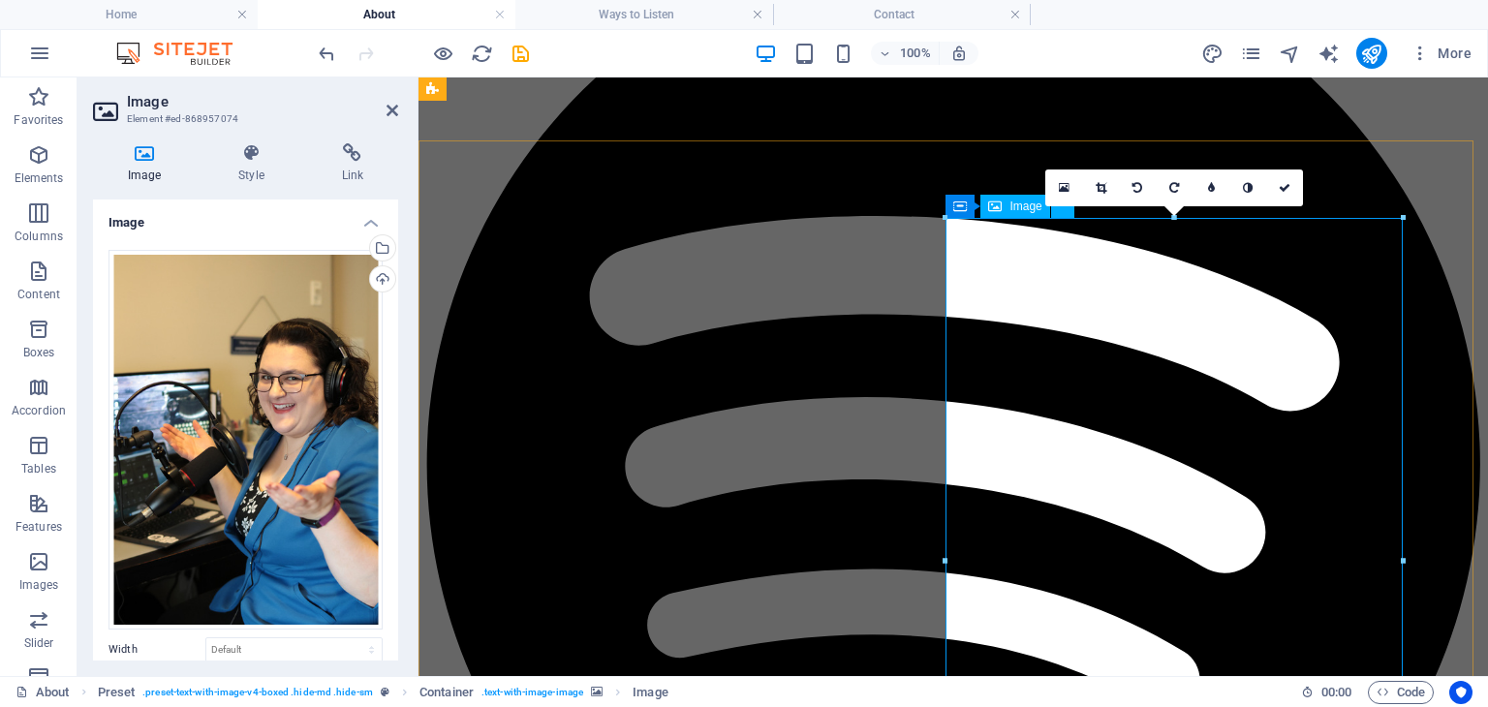
scroll to position [824, 0]
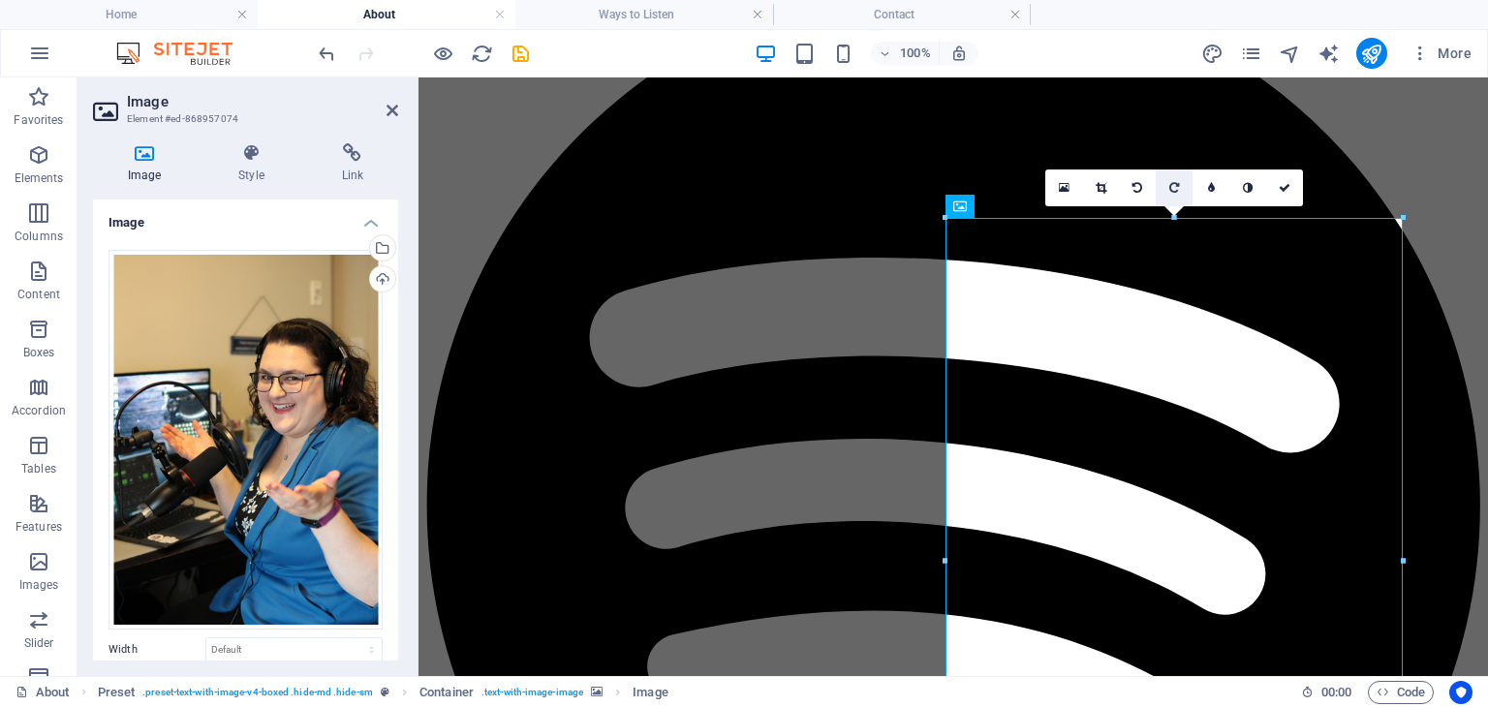
click at [1184, 188] on link at bounding box center [1174, 188] width 37 height 37
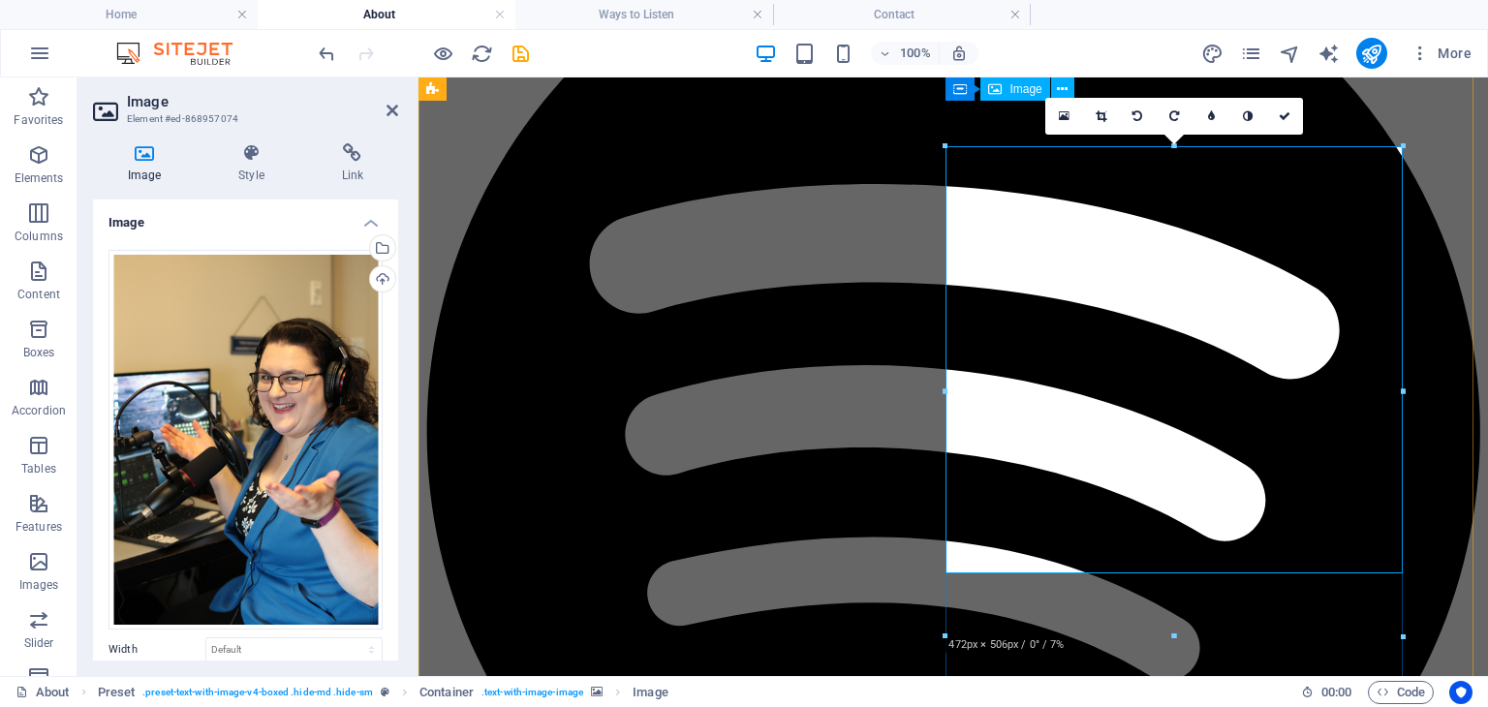
scroll to position [895, 0]
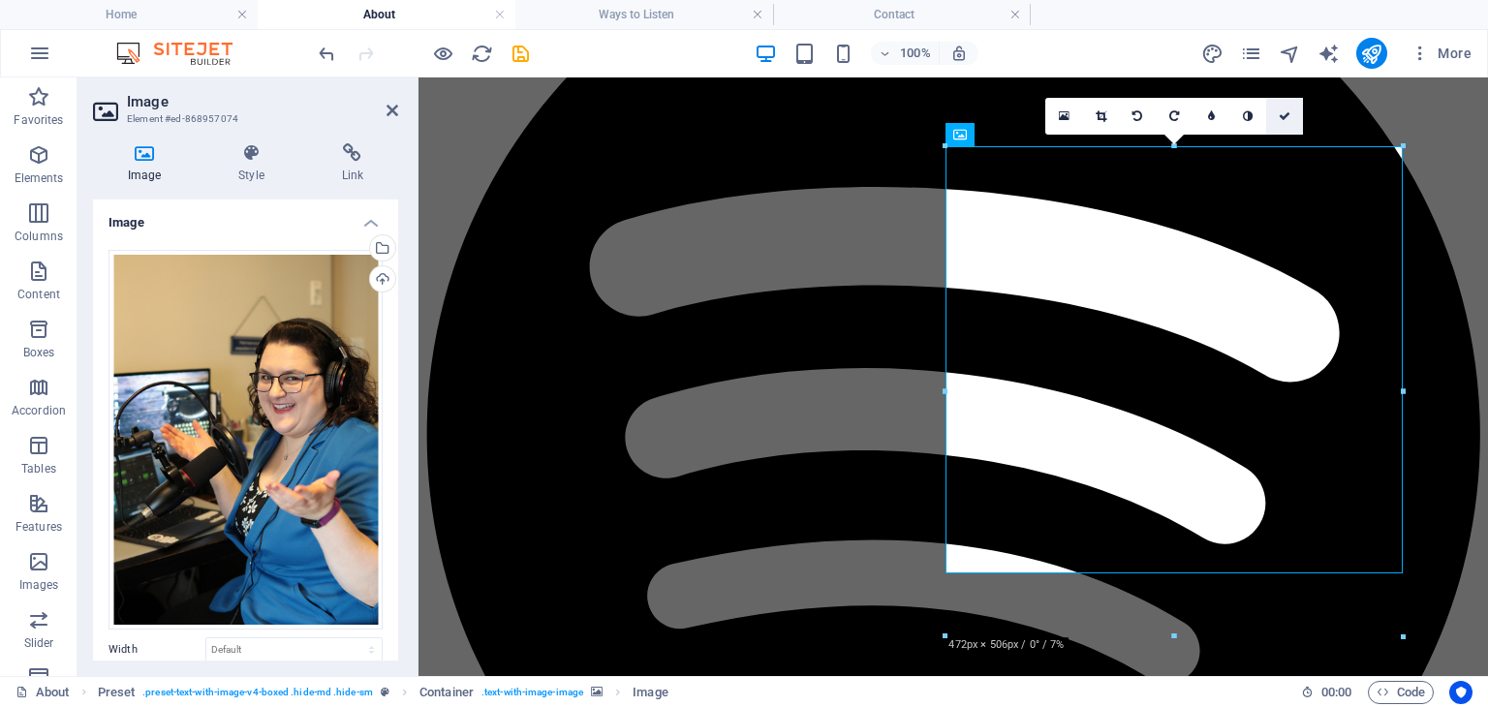
click at [1284, 119] on icon at bounding box center [1285, 116] width 12 height 12
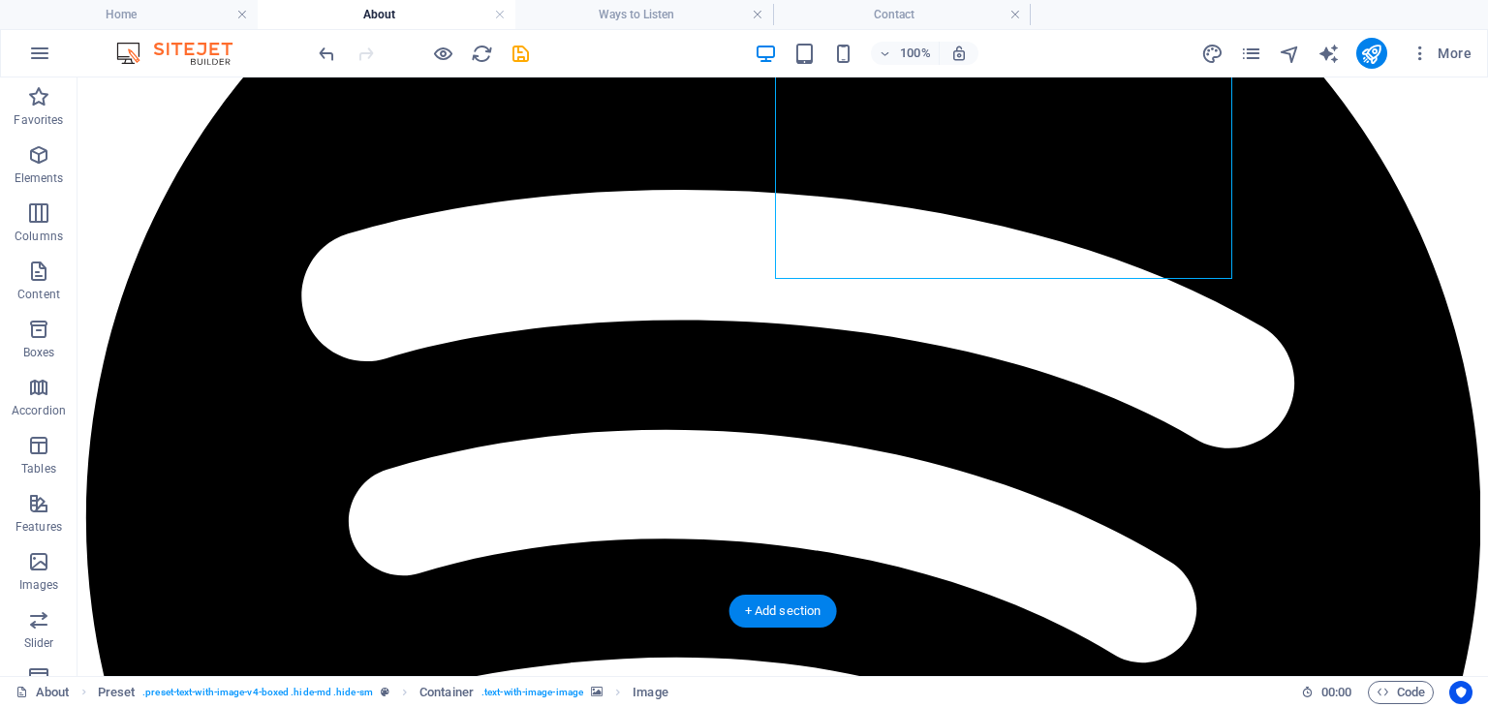
scroll to position [1193, 0]
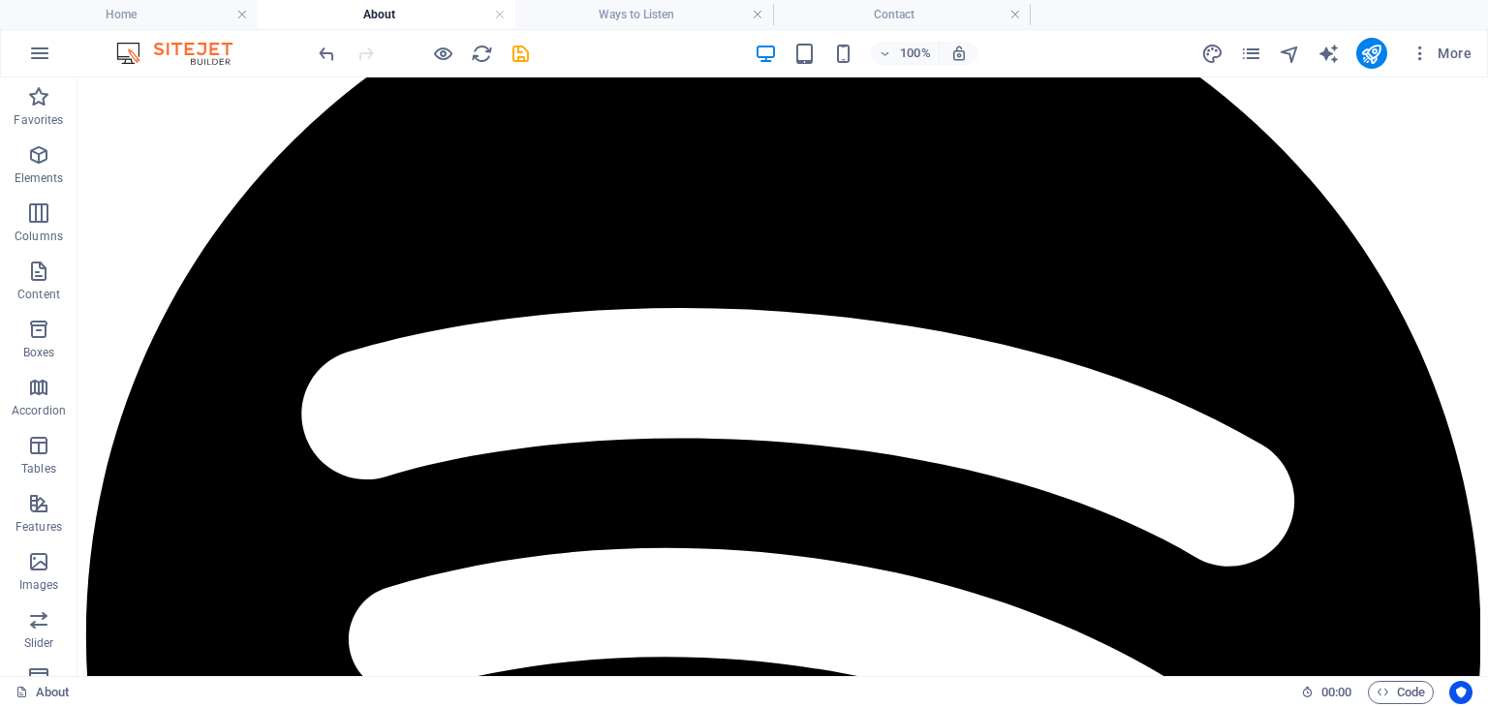
scroll to position [1066, 0]
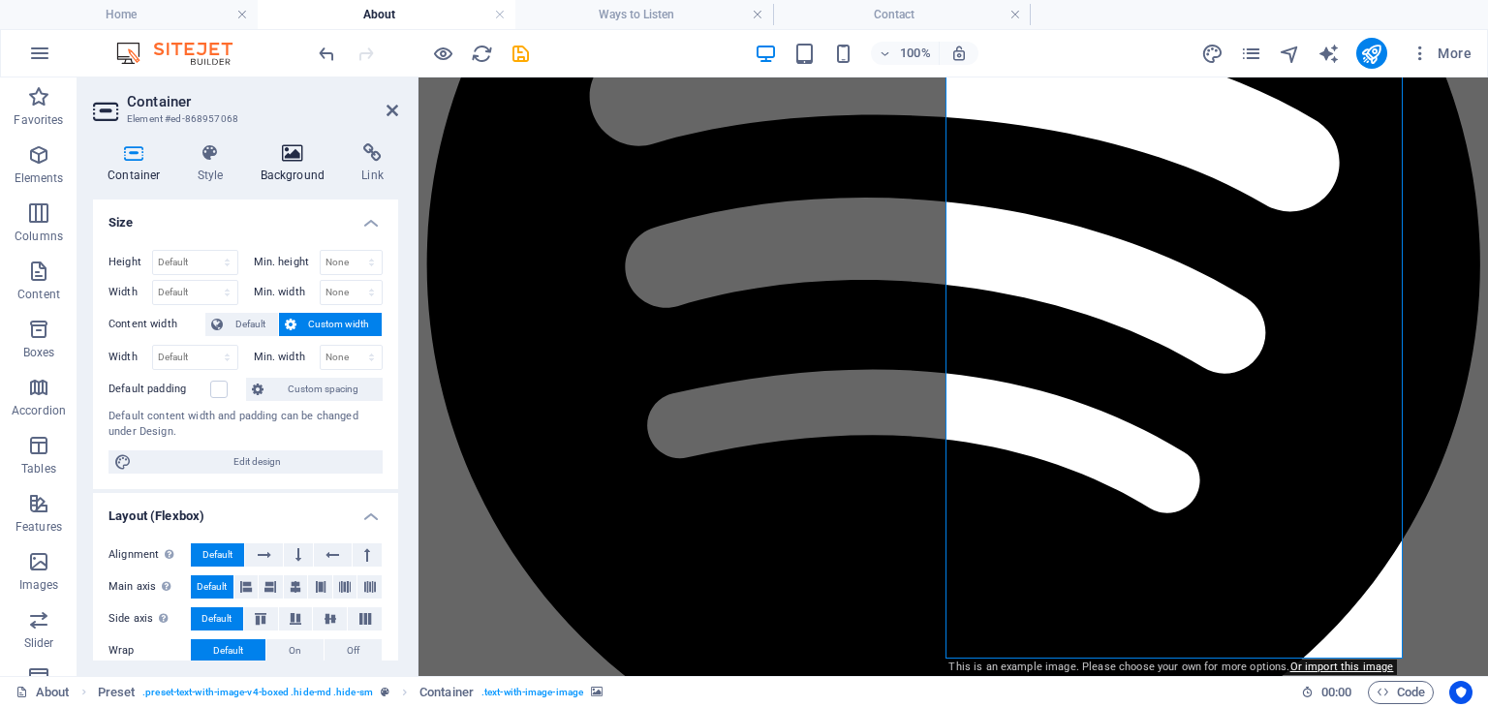
click at [301, 160] on icon at bounding box center [293, 152] width 94 height 19
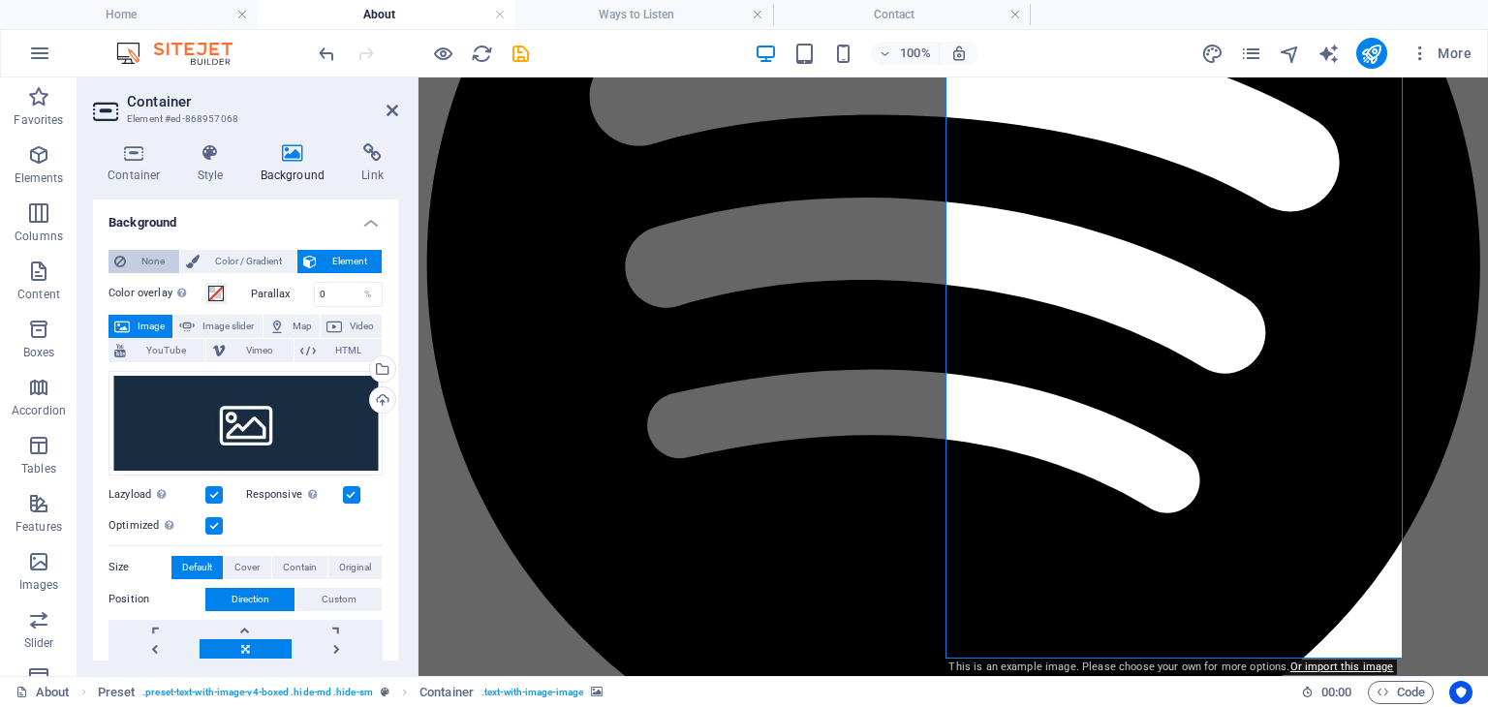
click at [144, 260] on span "None" at bounding box center [153, 261] width 42 height 23
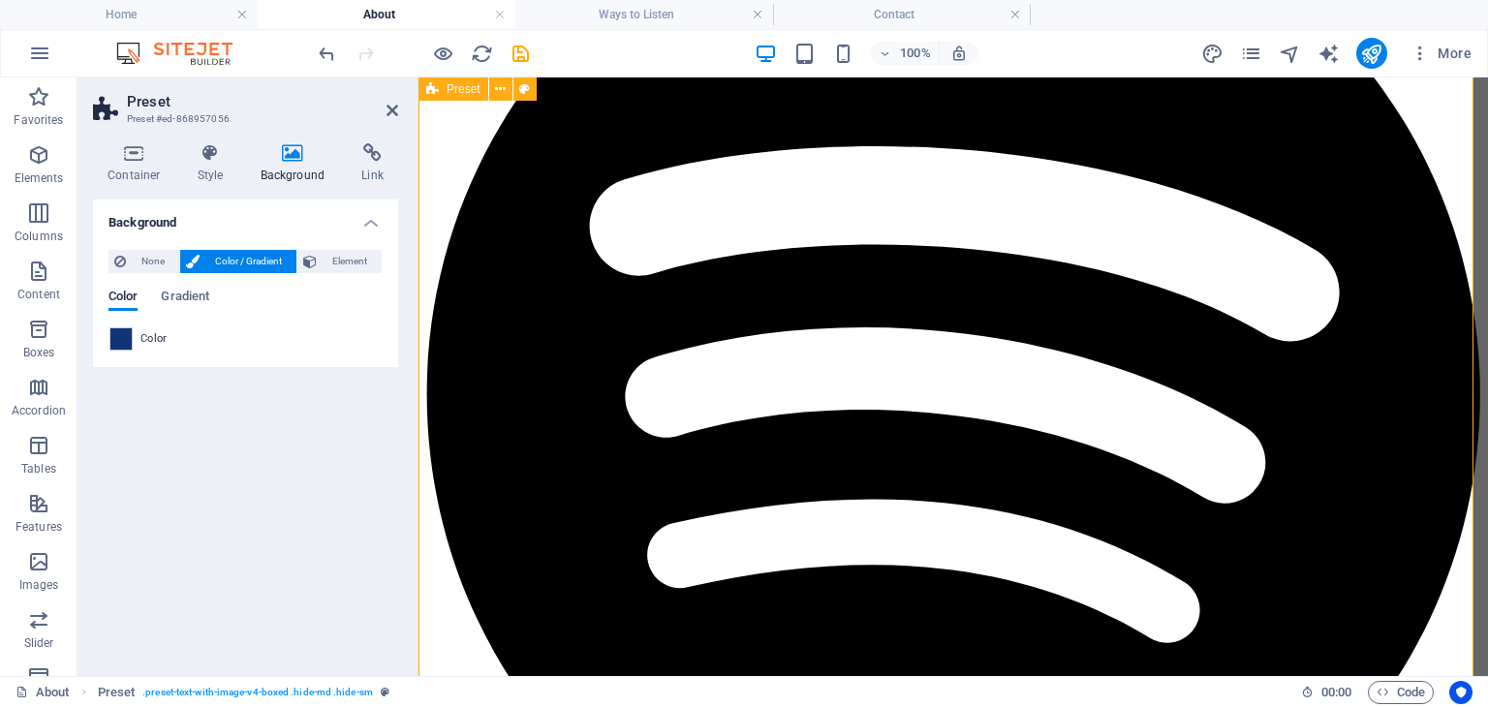
scroll to position [924, 0]
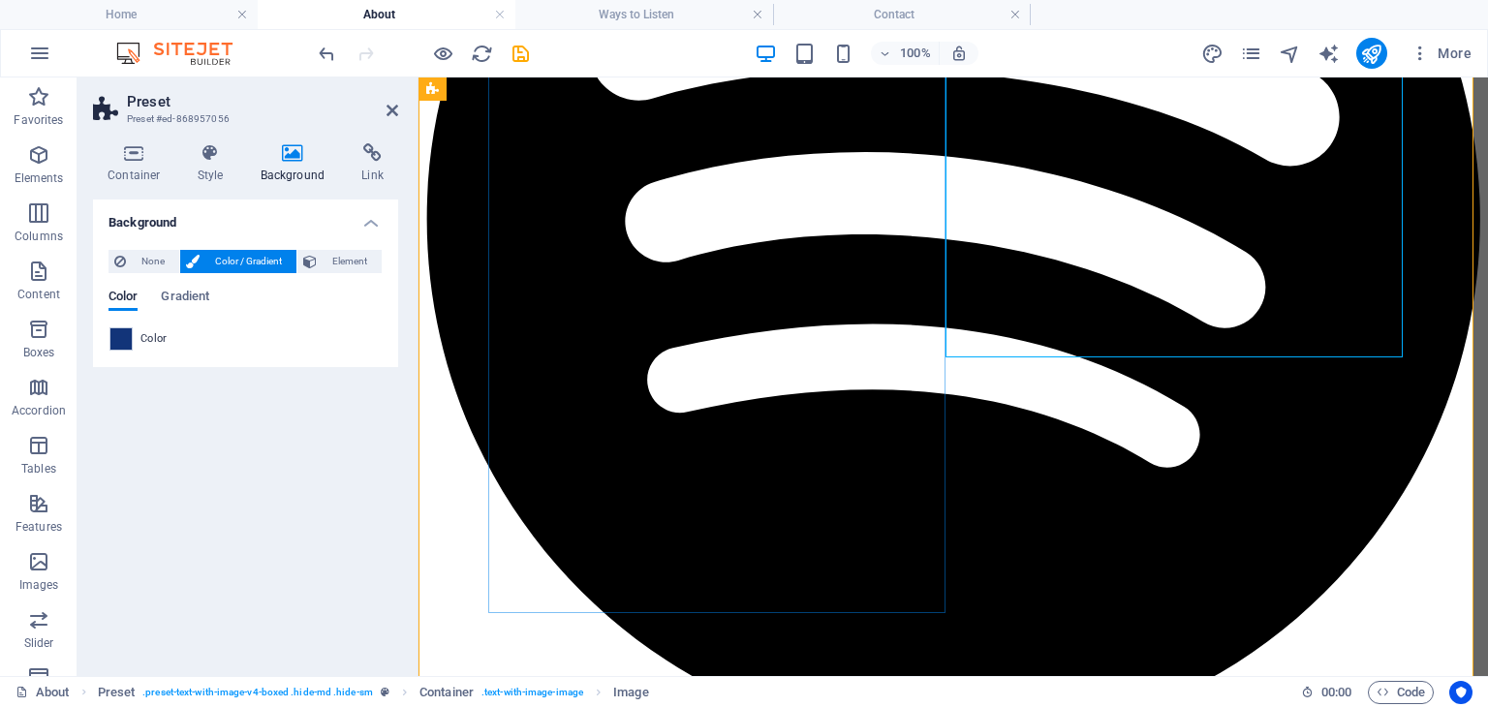
scroll to position [1112, 0]
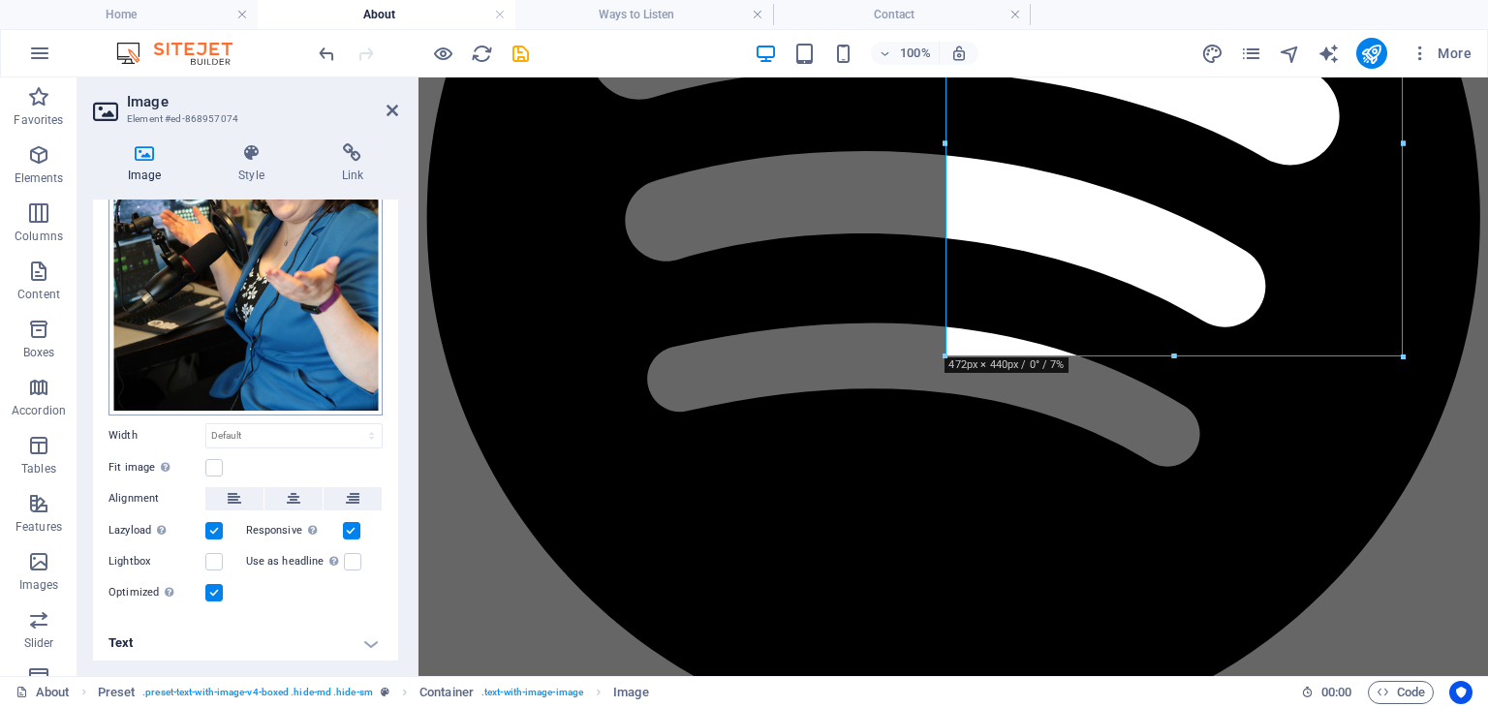
scroll to position [0, 0]
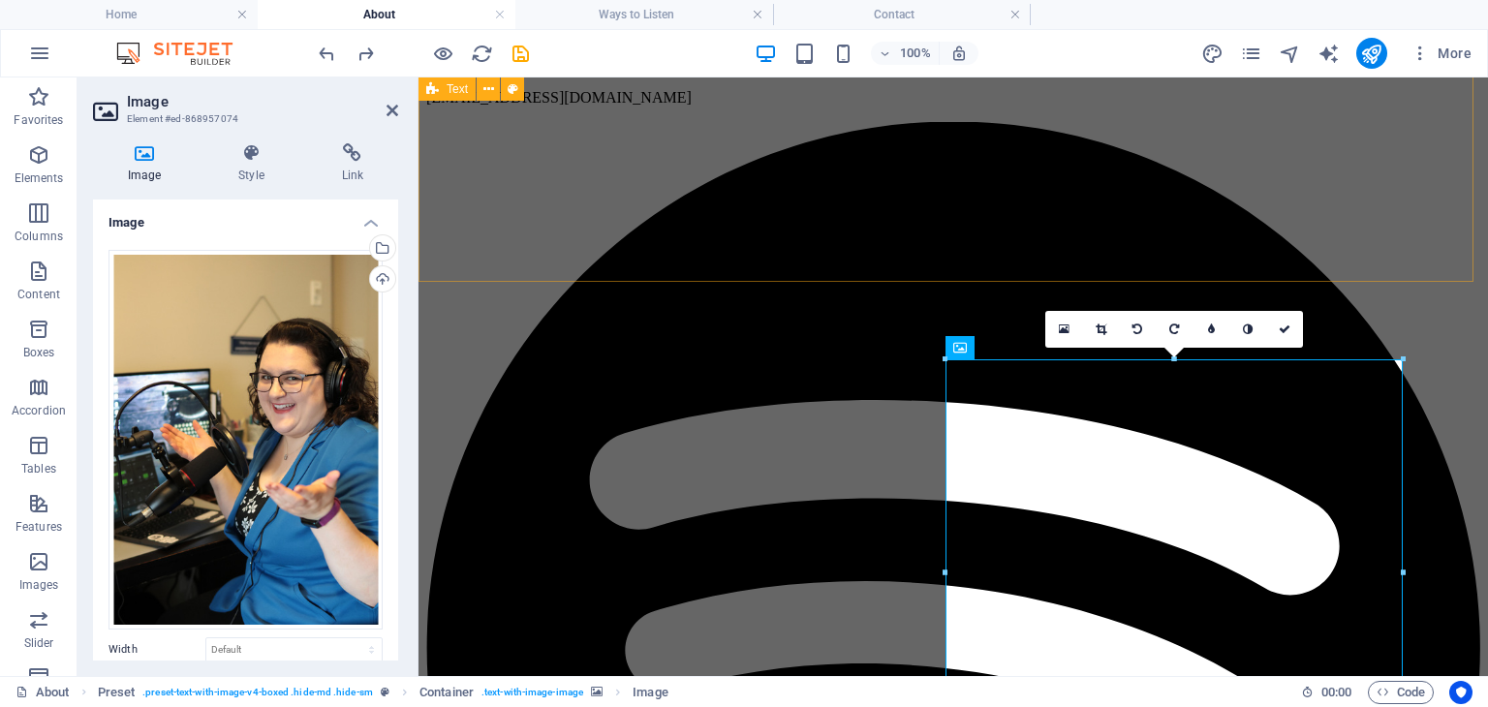
scroll to position [682, 0]
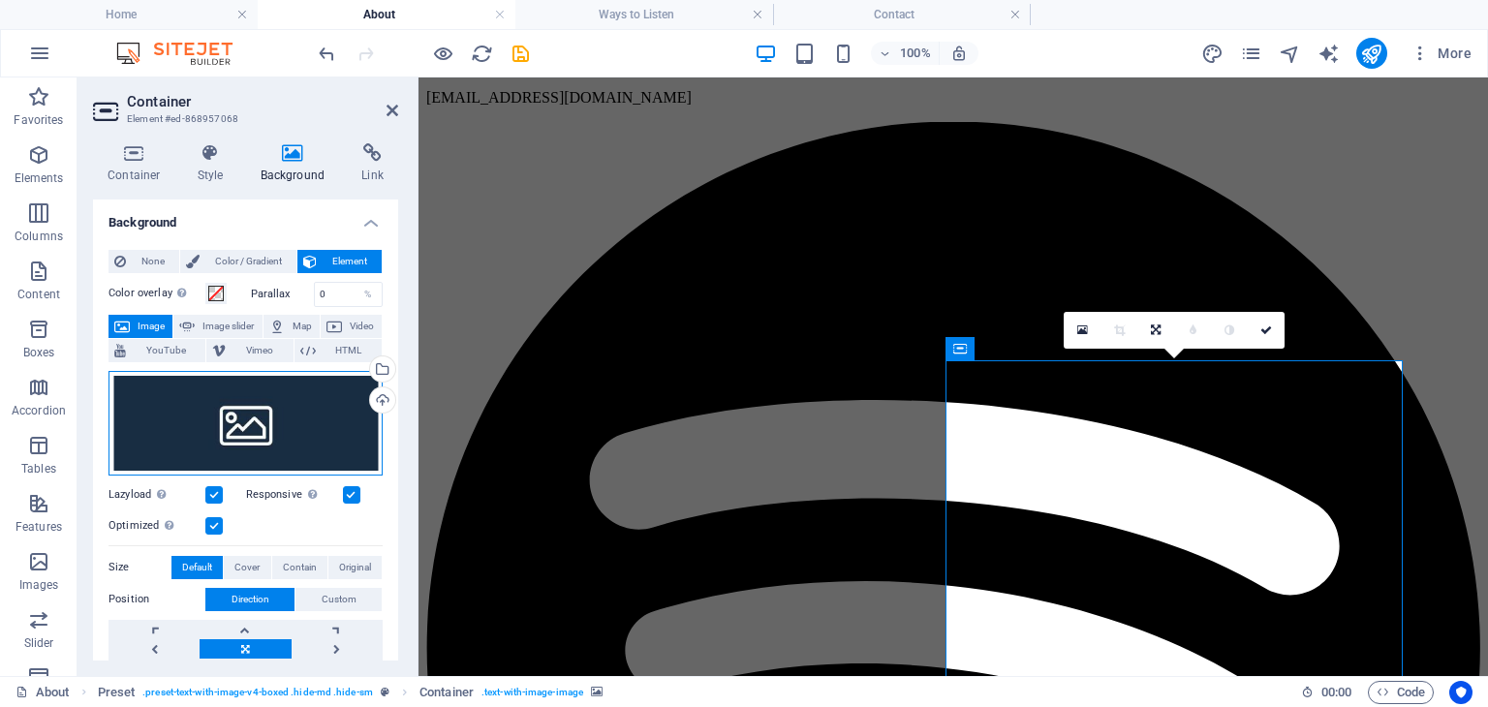
click at [235, 427] on div "Drag files here, click to choose files or select files from Files or our free s…" at bounding box center [246, 423] width 274 height 105
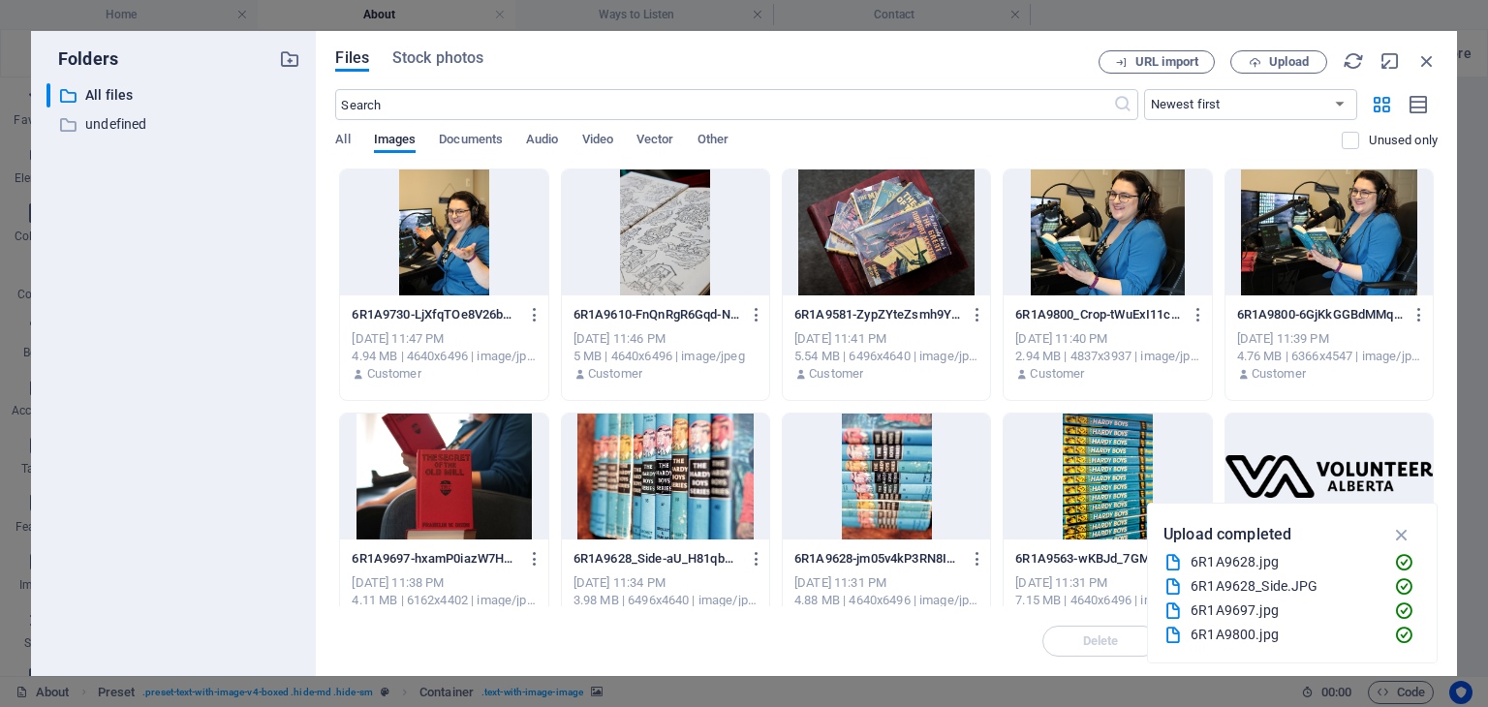
click at [433, 242] on div at bounding box center [443, 233] width 207 height 126
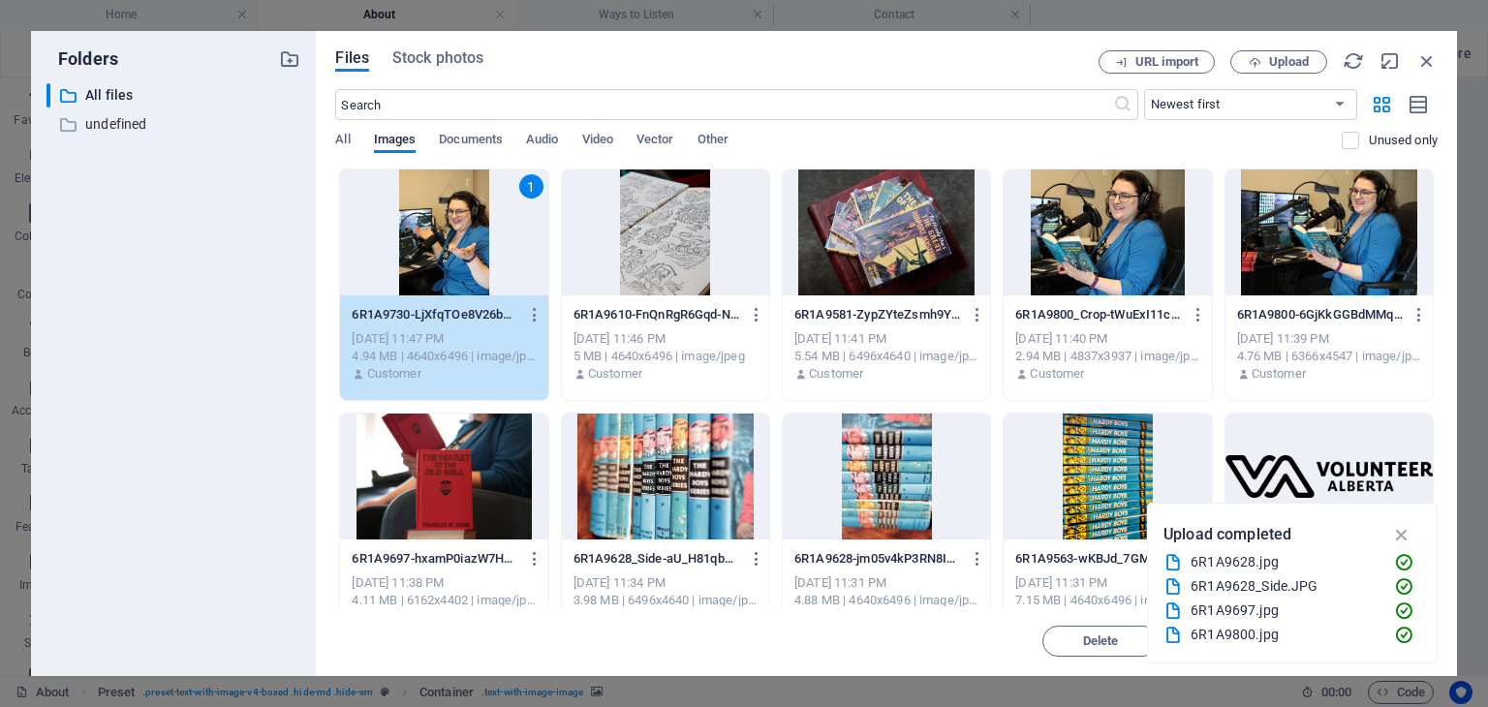
click at [433, 242] on div "1" at bounding box center [443, 233] width 207 height 126
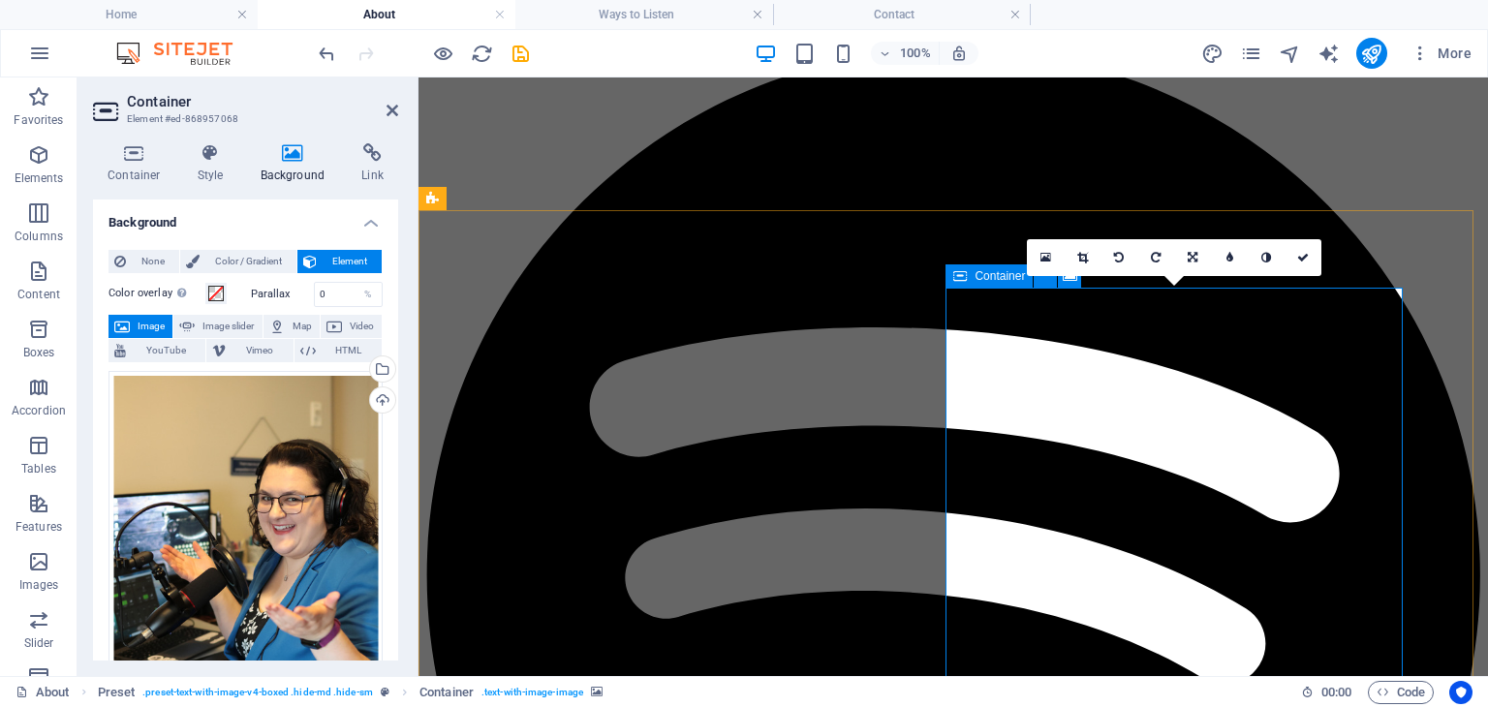
scroll to position [754, 0]
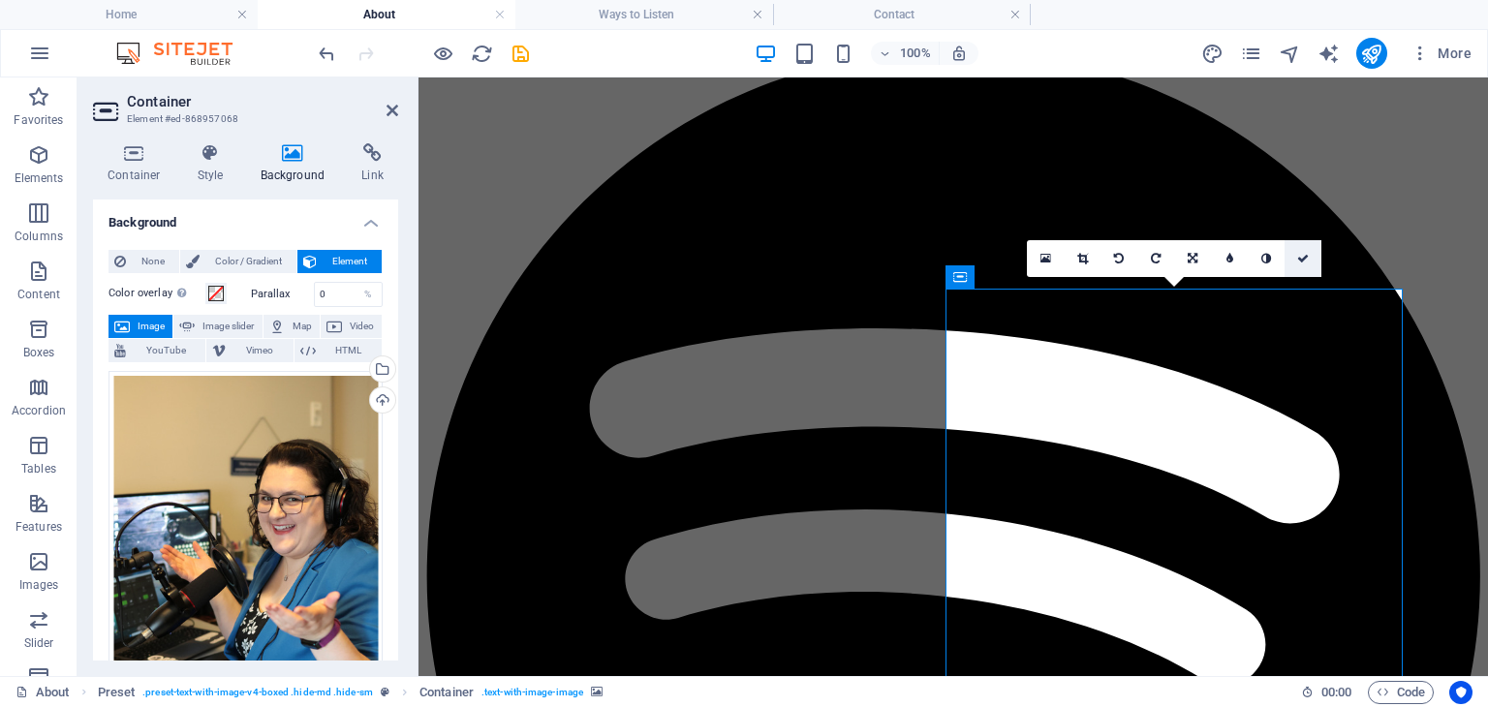
click at [1306, 258] on icon at bounding box center [1303, 259] width 12 height 12
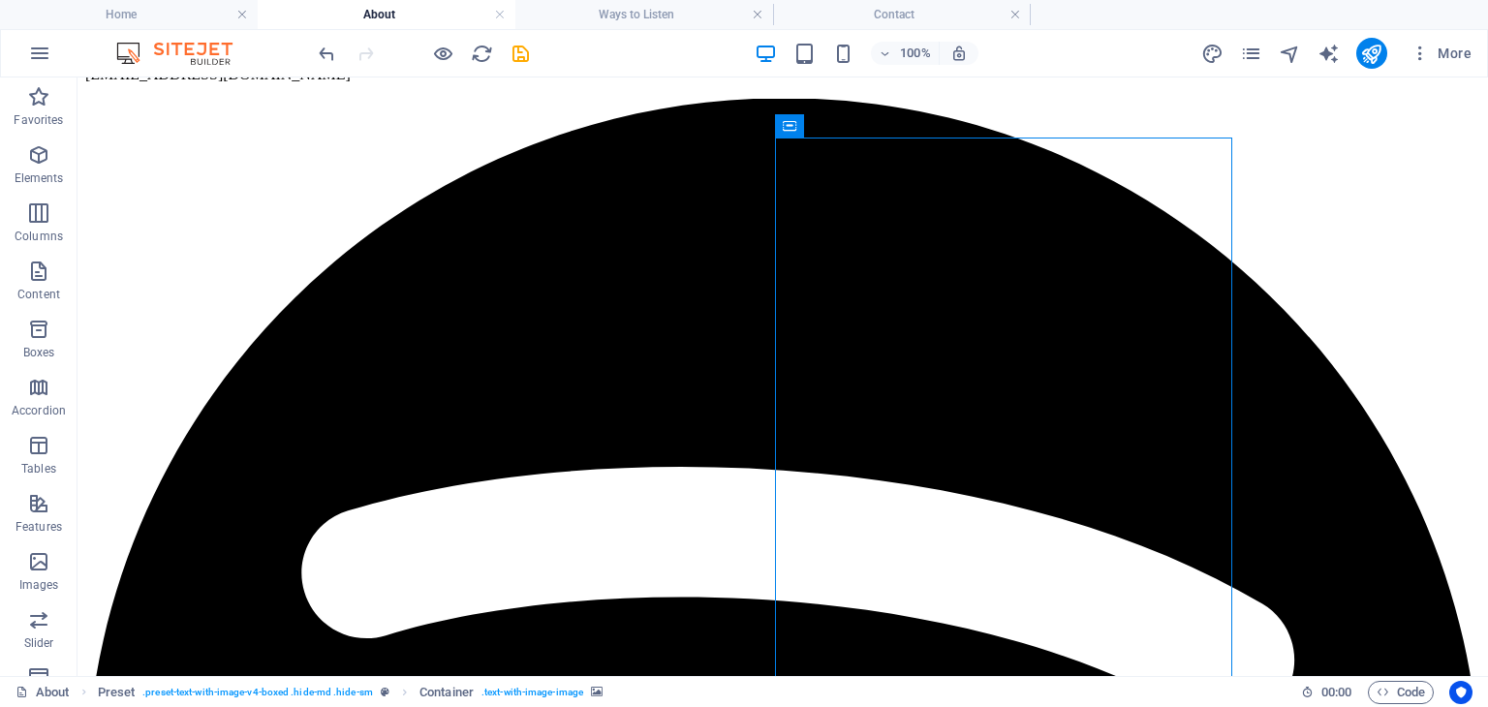
scroll to position [905, 0]
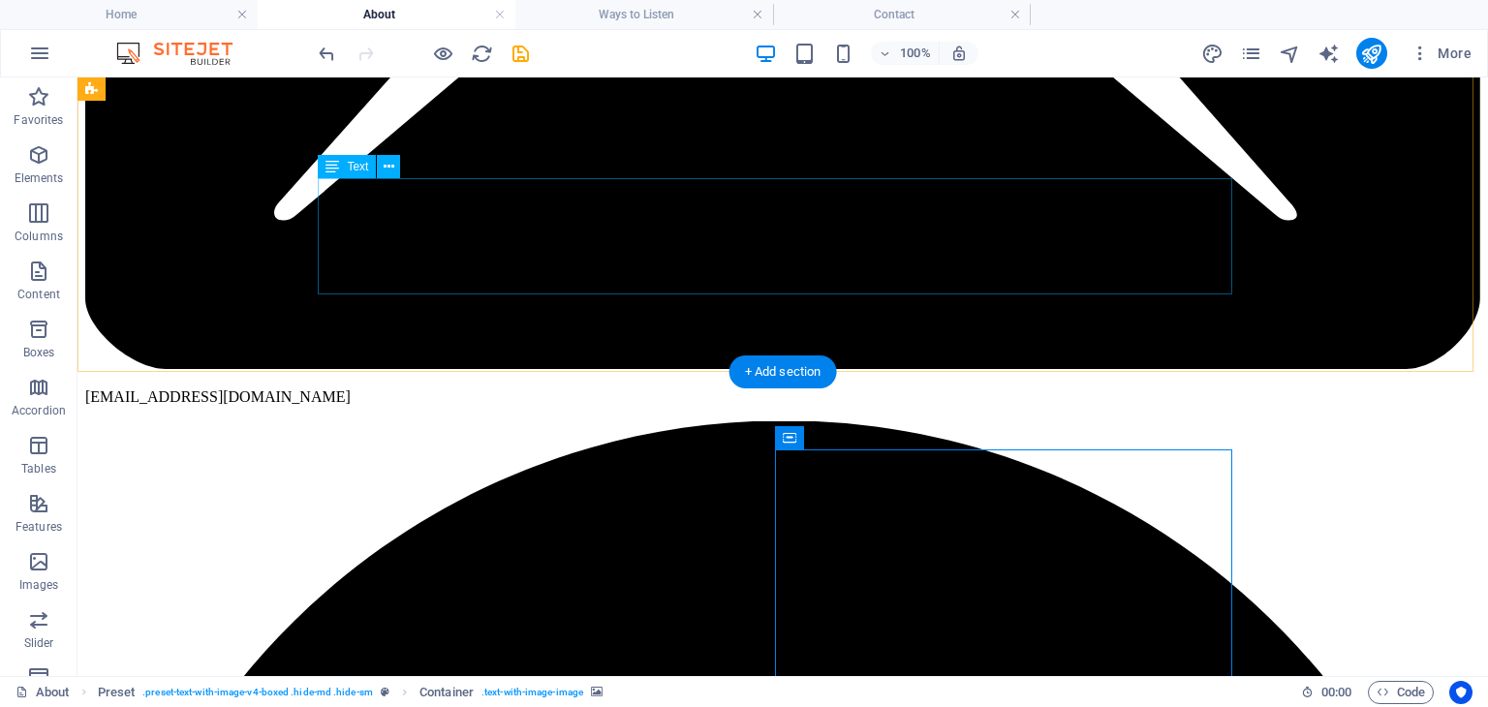
scroll to position [593, 0]
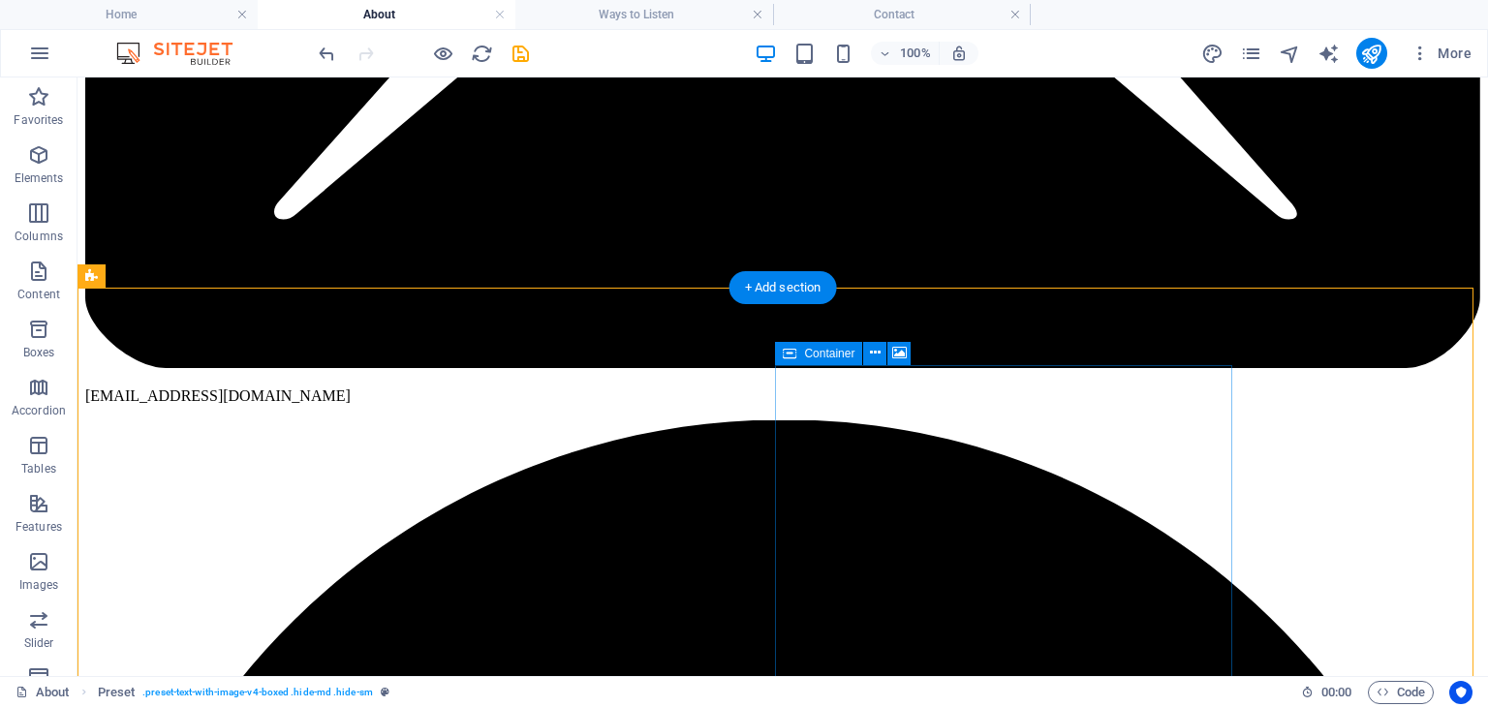
scroll to position [740, 0]
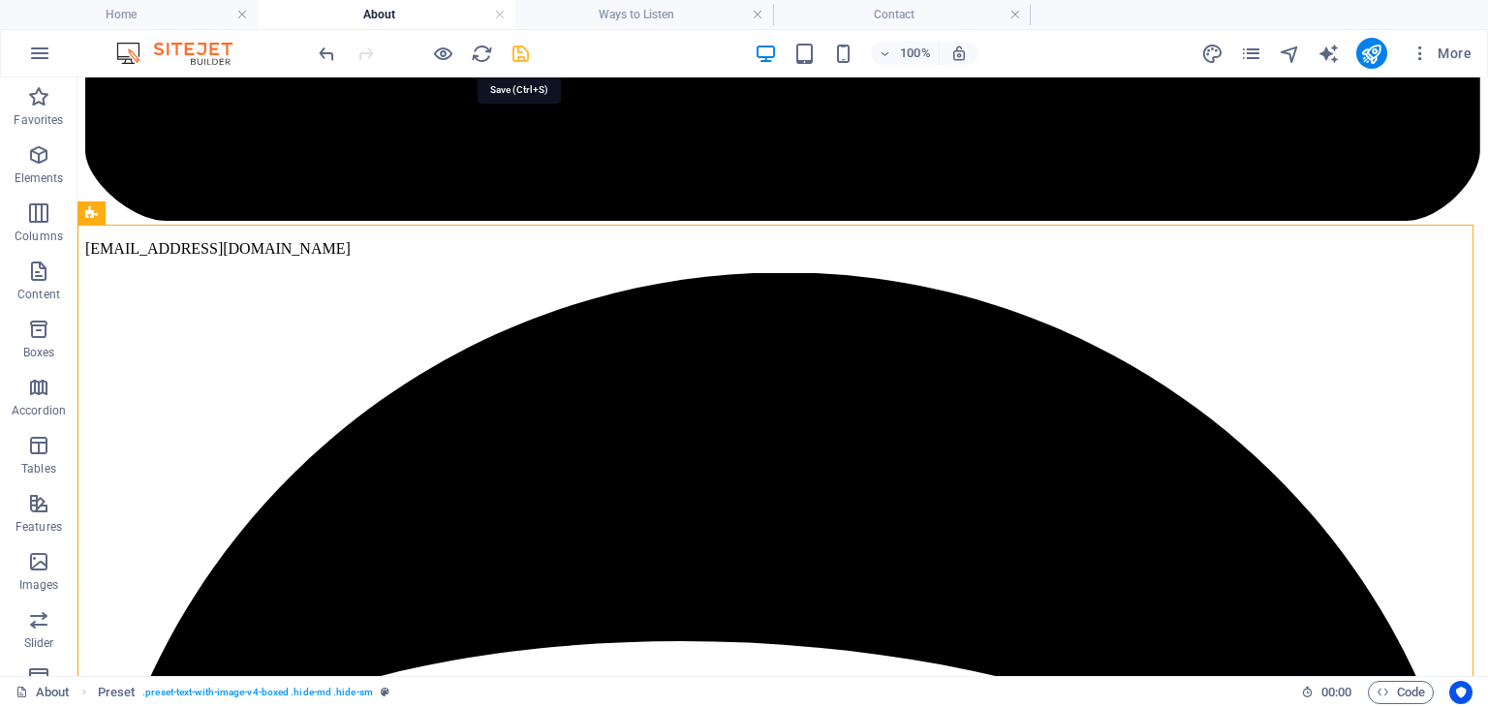
click at [516, 59] on icon "save" at bounding box center [521, 54] width 22 height 22
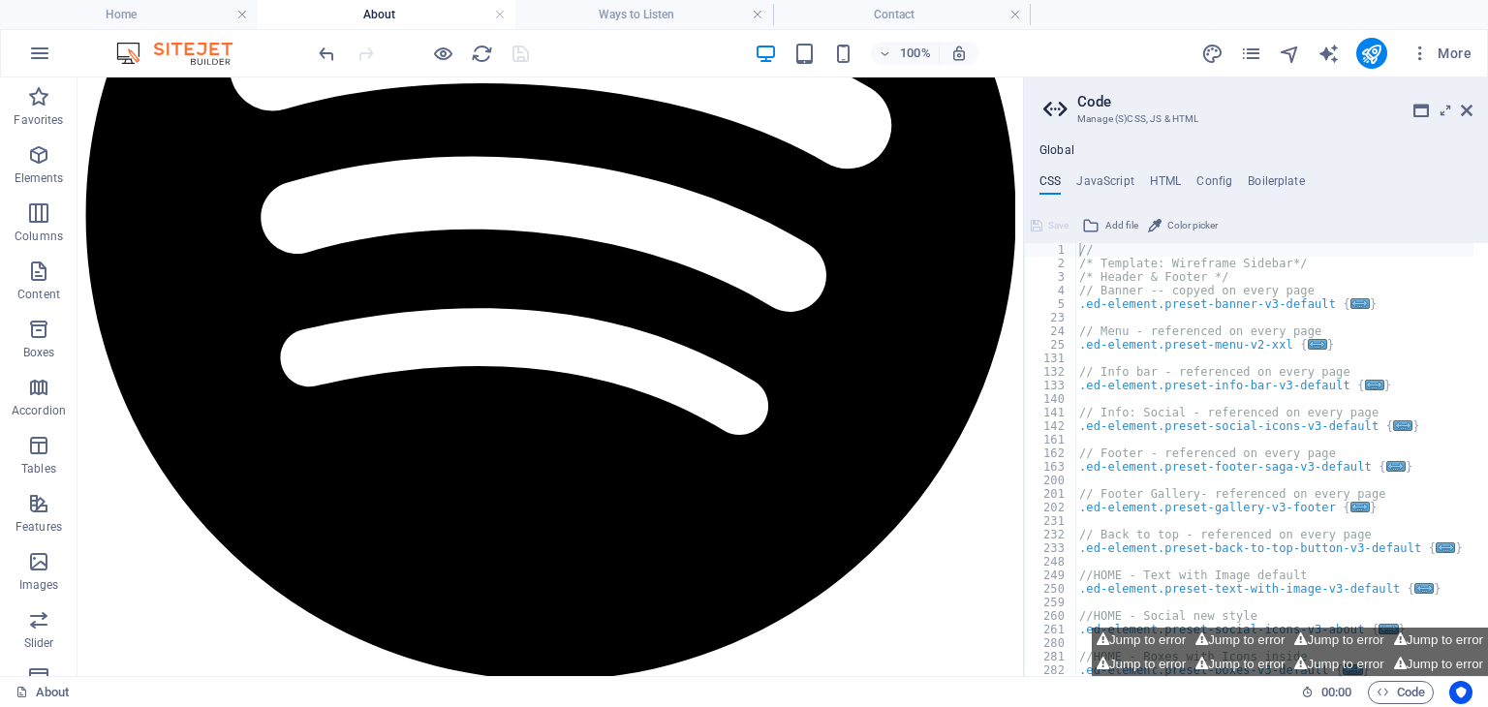
scroll to position [978, 0]
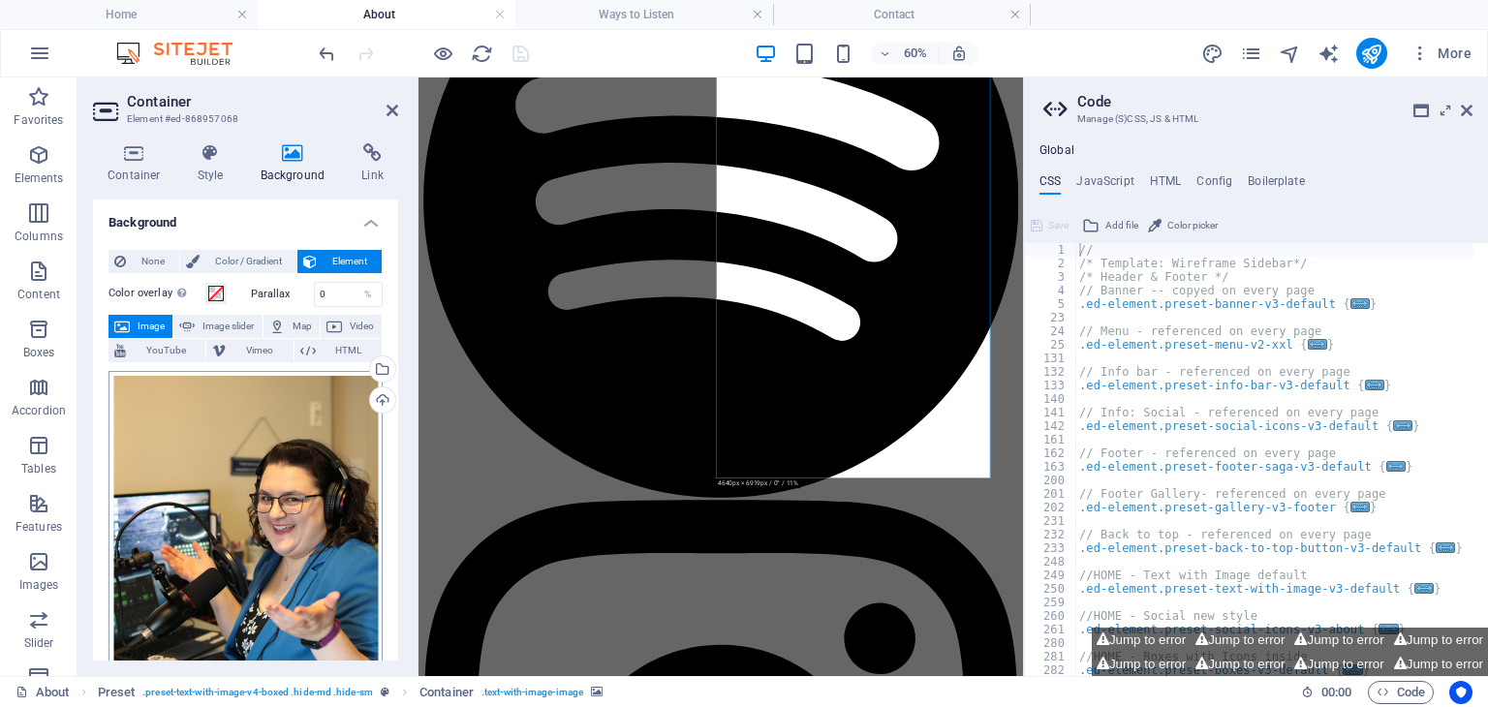
scroll to position [360, 0]
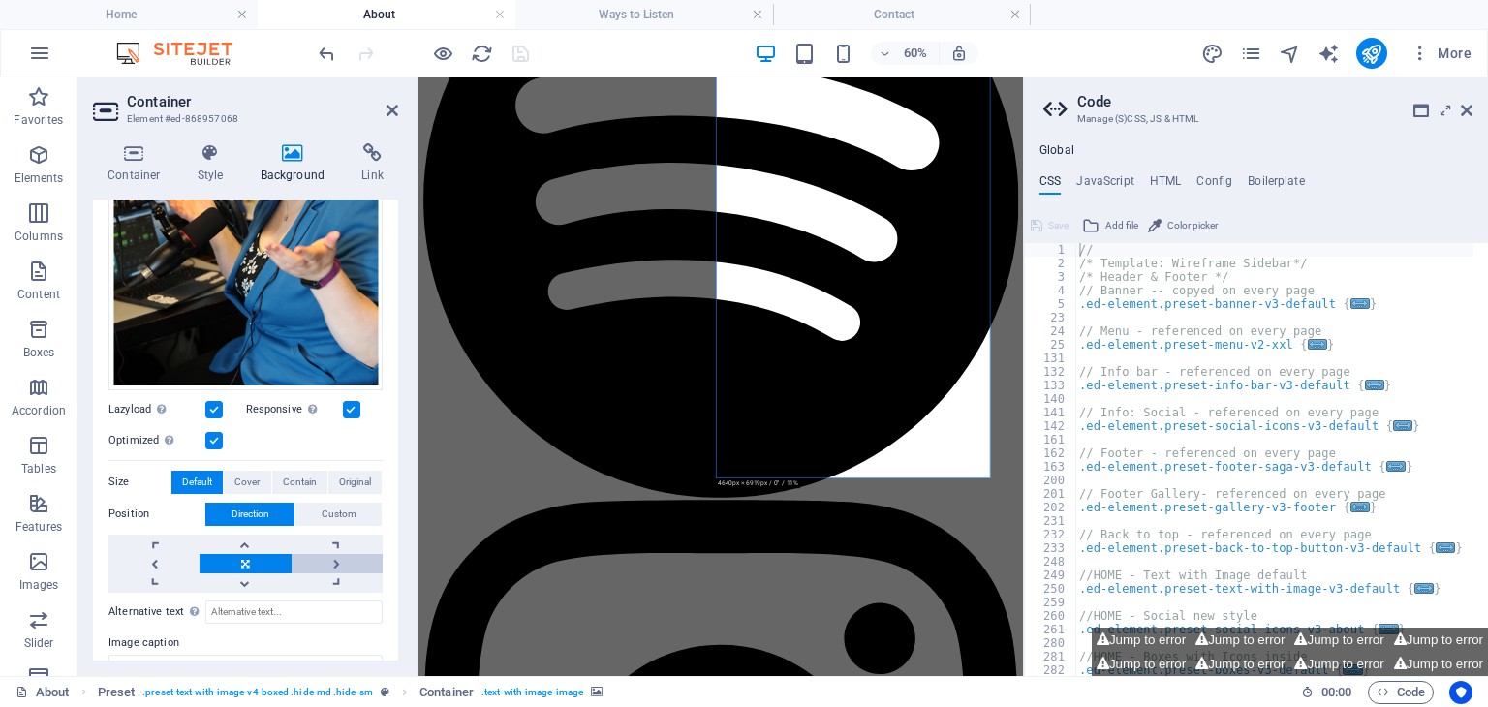
click at [342, 554] on link at bounding box center [337, 563] width 91 height 19
drag, startPoint x: 521, startPoint y: 46, endPoint x: 509, endPoint y: 19, distance: 29.0
click at [521, 46] on icon "save" at bounding box center [521, 54] width 22 height 22
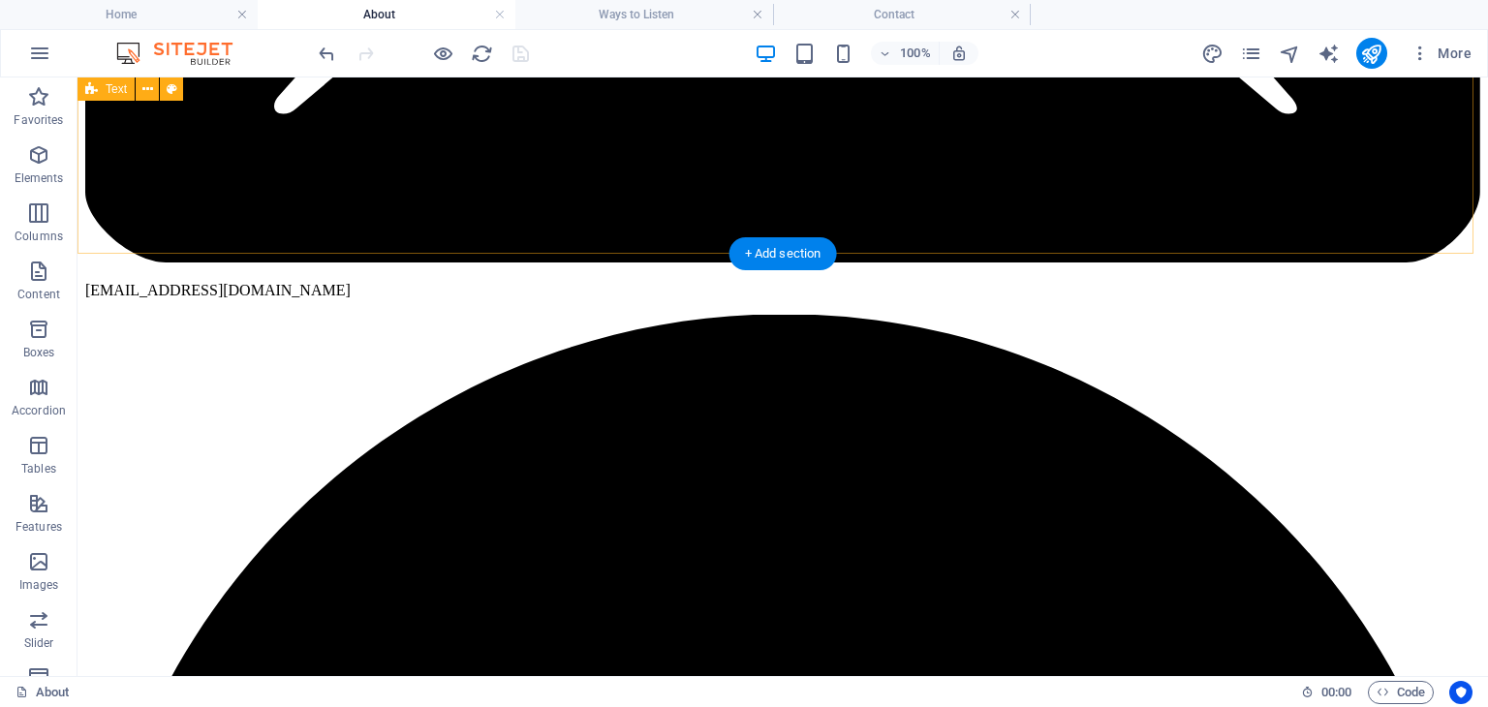
scroll to position [698, 0]
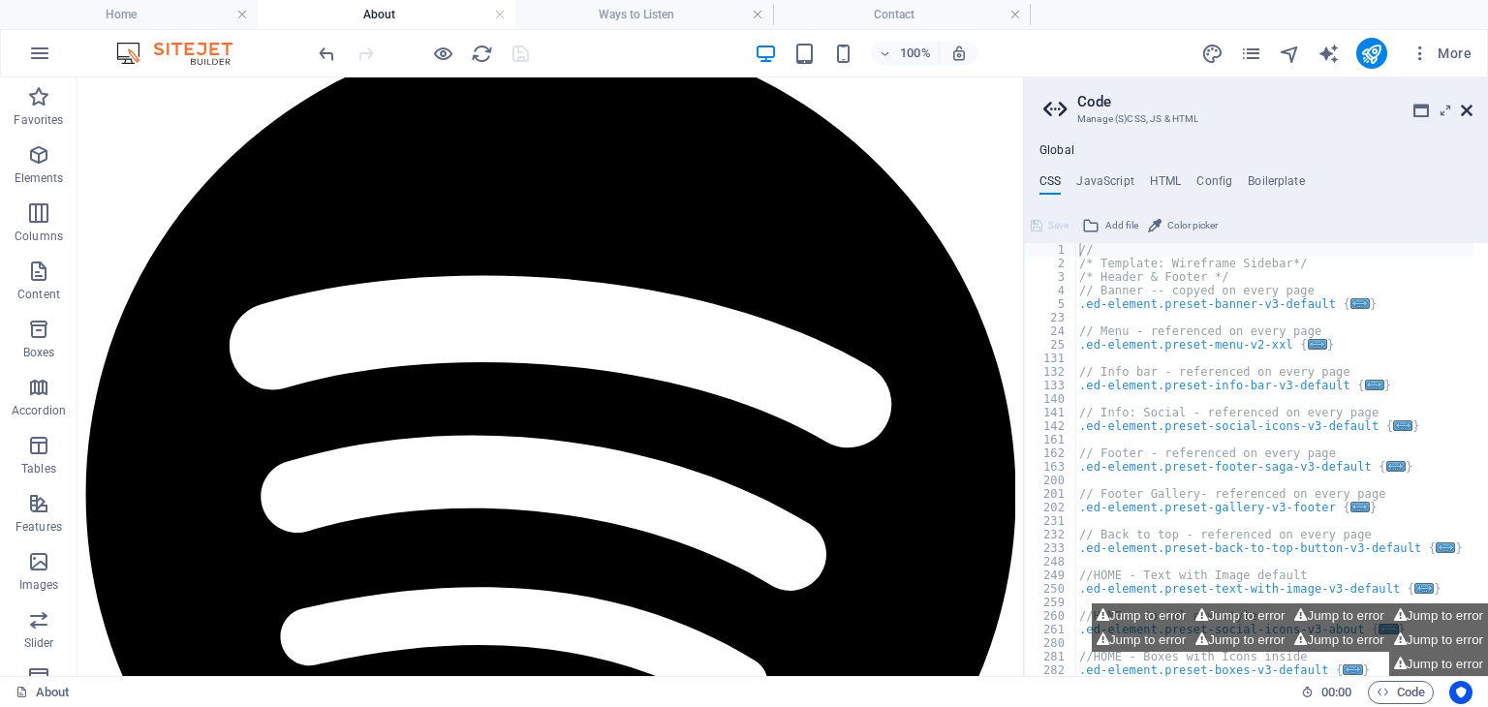
click at [1463, 112] on icon at bounding box center [1467, 111] width 12 height 16
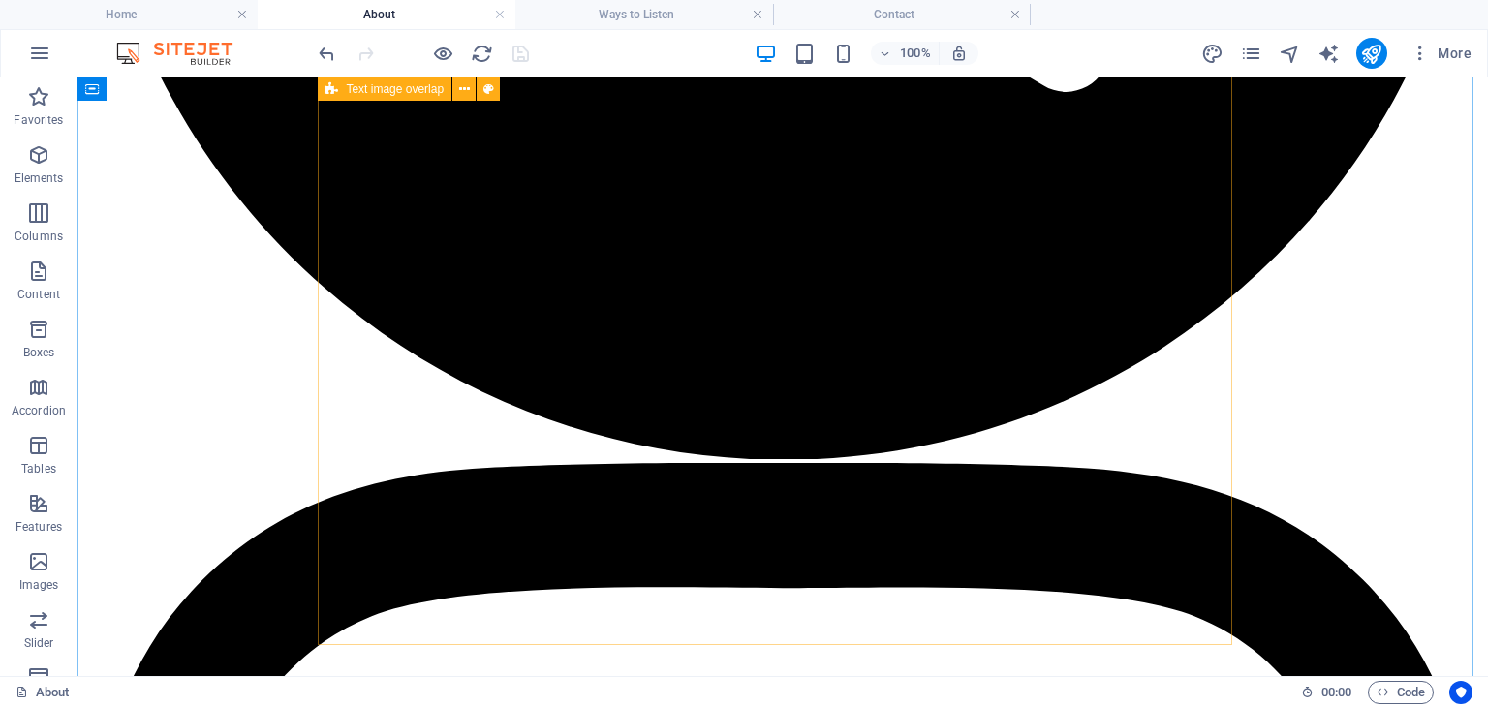
scroll to position [1970, 0]
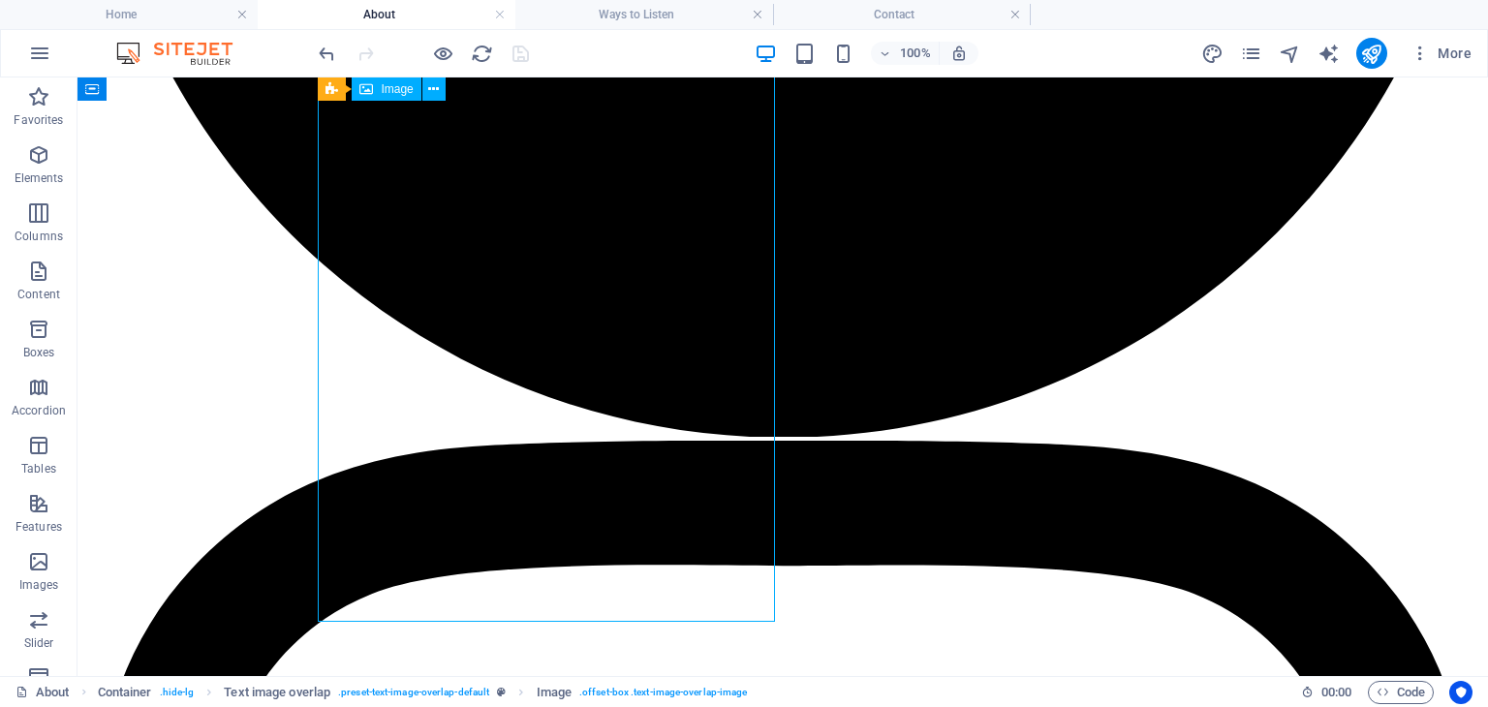
select select "px"
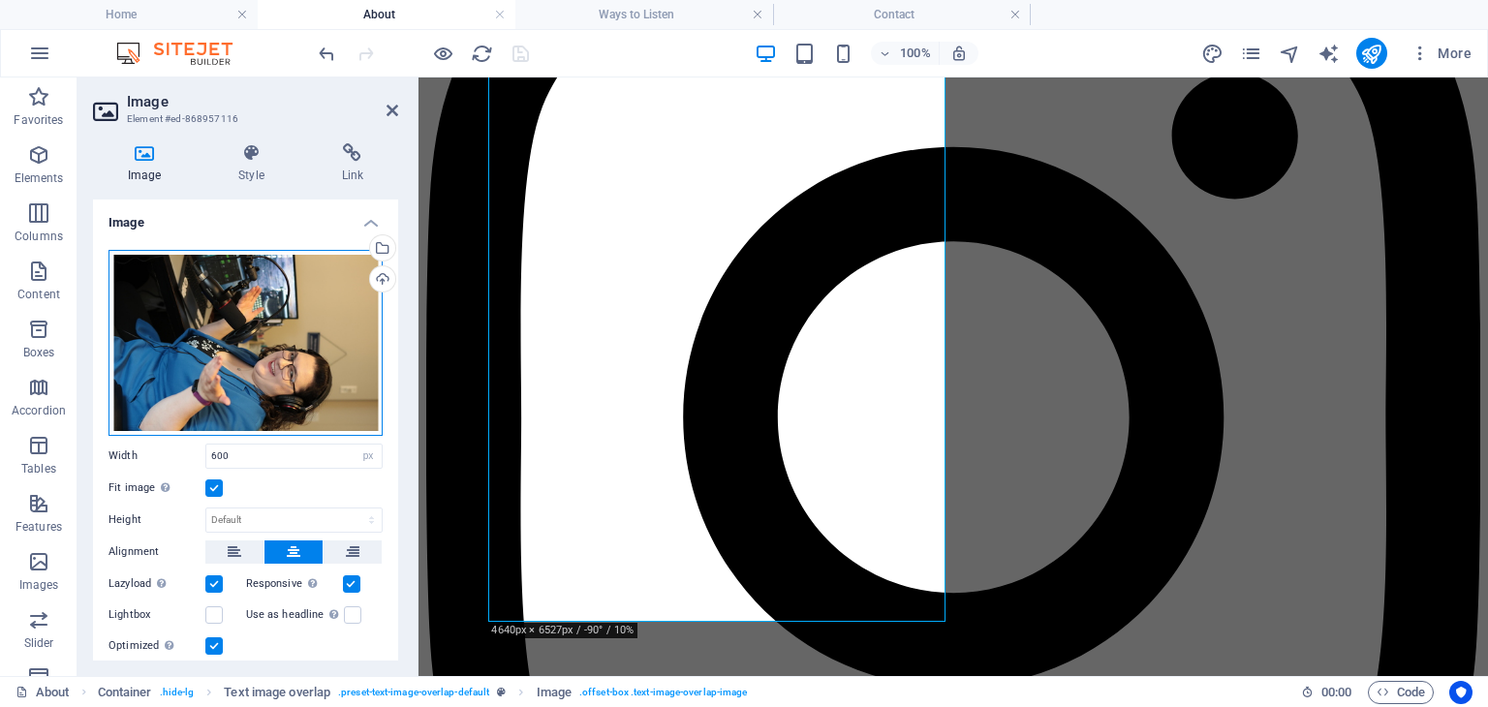
click at [233, 334] on div "Drag files here, click to choose files or select files from Files or our free s…" at bounding box center [246, 343] width 274 height 186
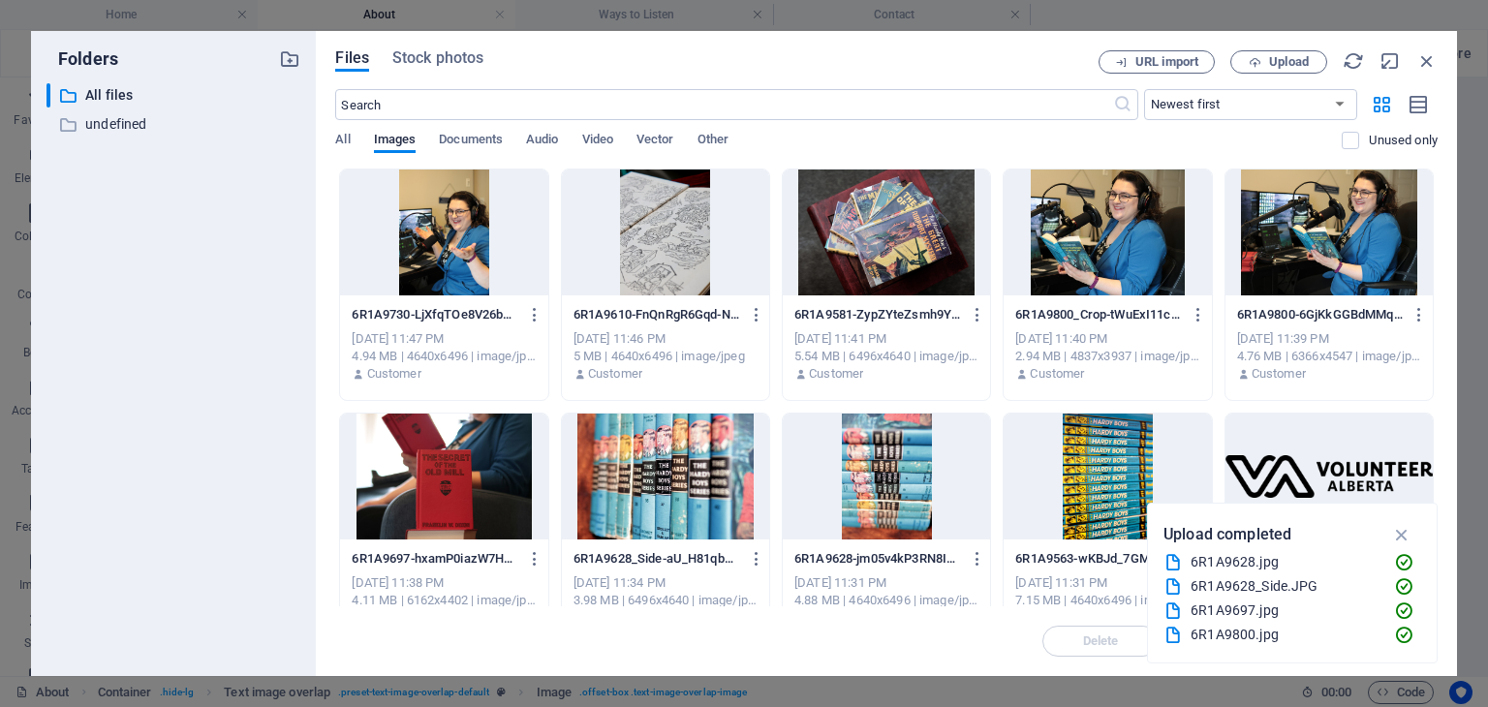
click at [511, 225] on div at bounding box center [443, 233] width 207 height 126
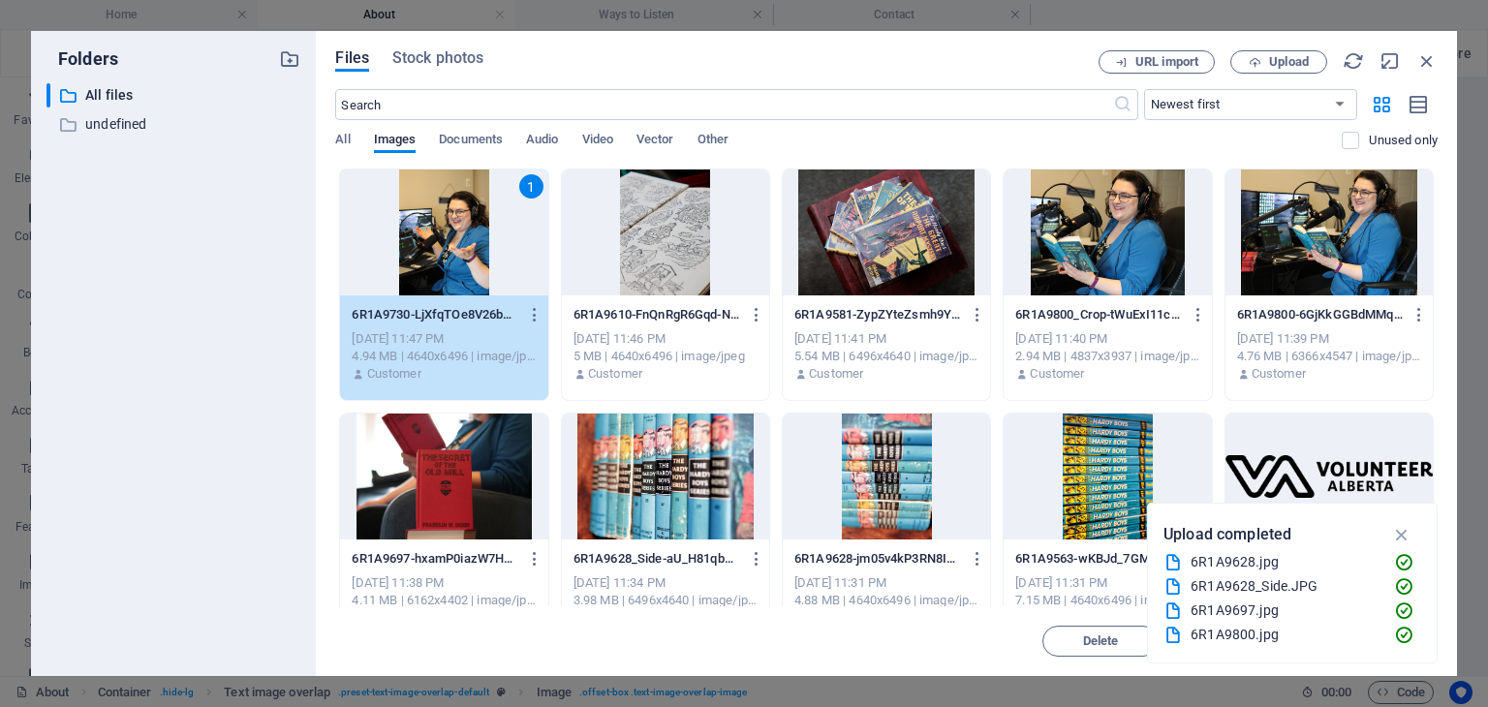
click at [511, 225] on div "1" at bounding box center [443, 233] width 207 height 126
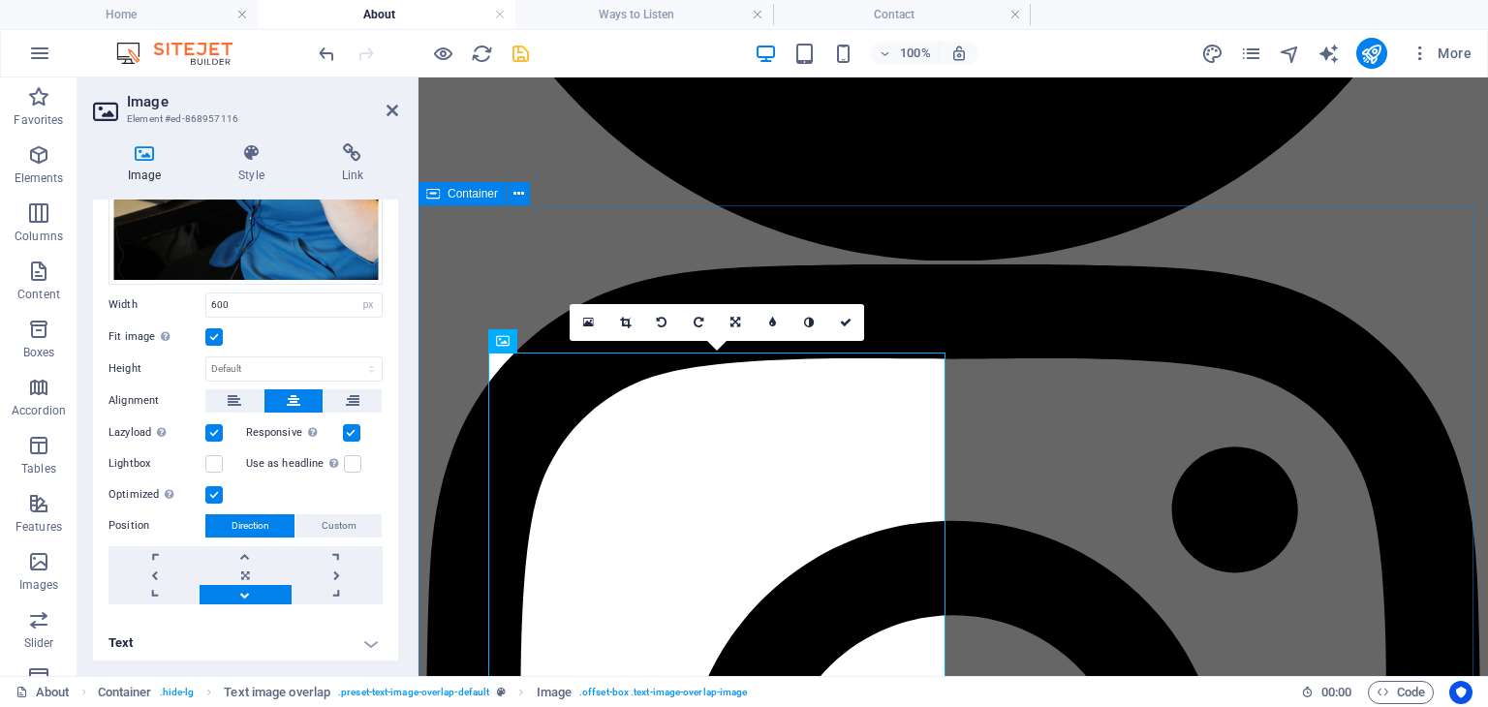
scroll to position [1594, 0]
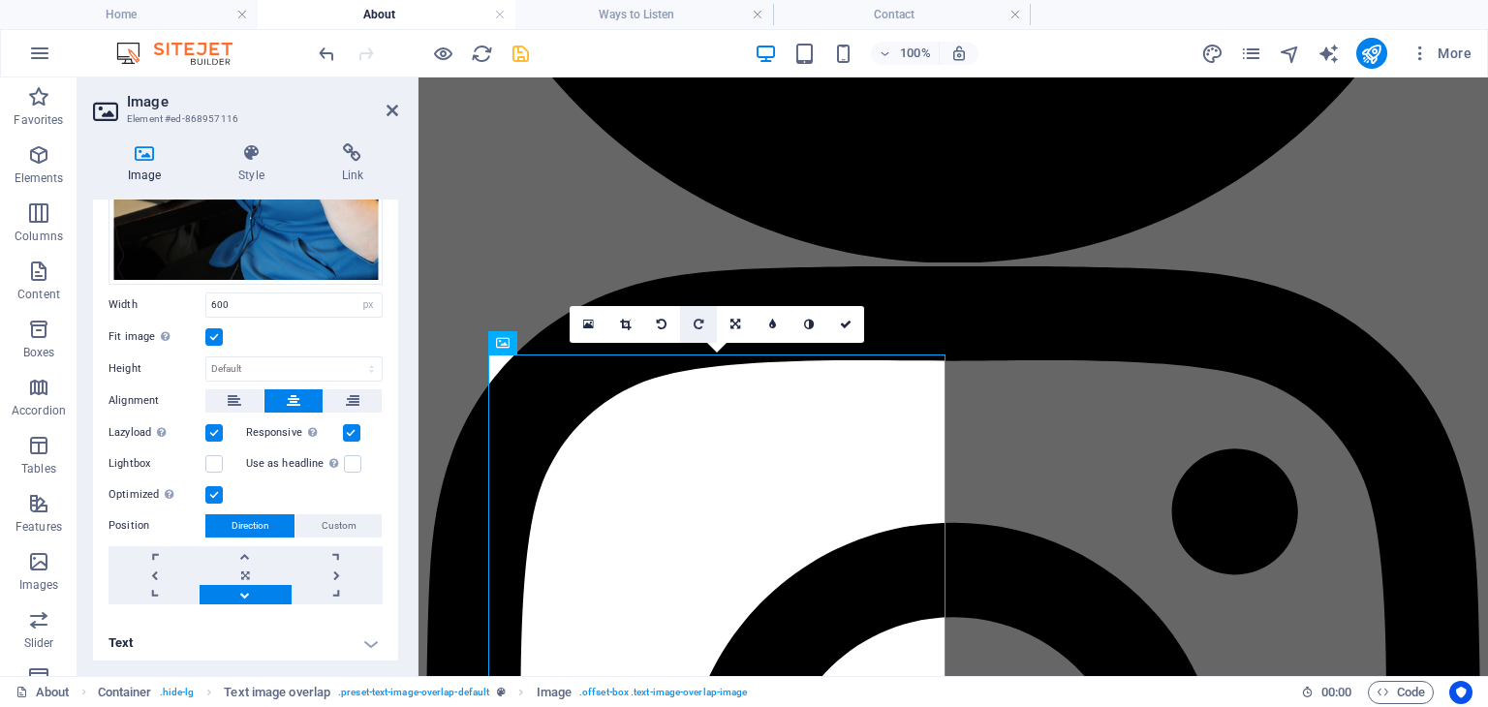
click at [698, 323] on icon at bounding box center [699, 325] width 10 height 12
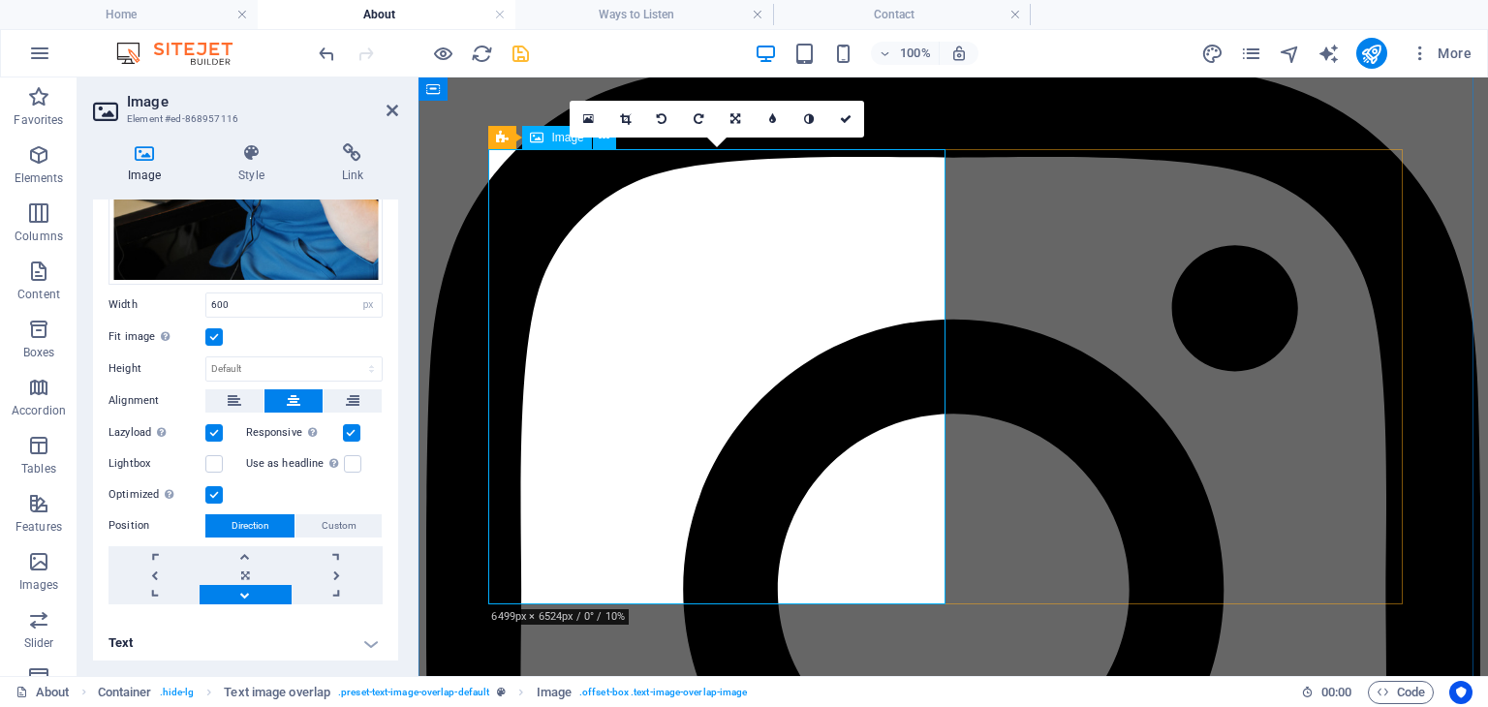
scroll to position [1800, 0]
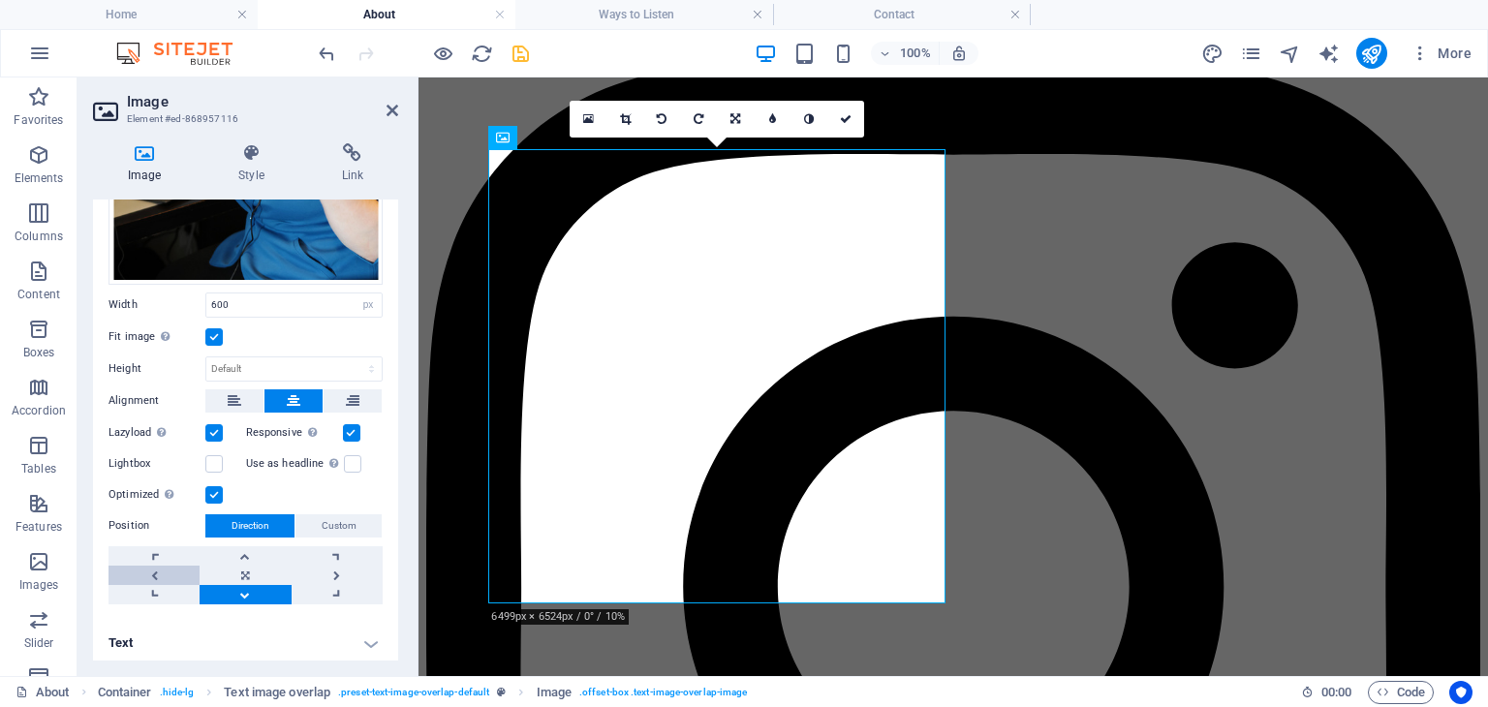
click at [159, 573] on link at bounding box center [154, 575] width 91 height 19
click at [354, 558] on link at bounding box center [337, 555] width 91 height 19
click at [342, 571] on link at bounding box center [337, 575] width 91 height 19
click at [322, 567] on link at bounding box center [337, 575] width 91 height 19
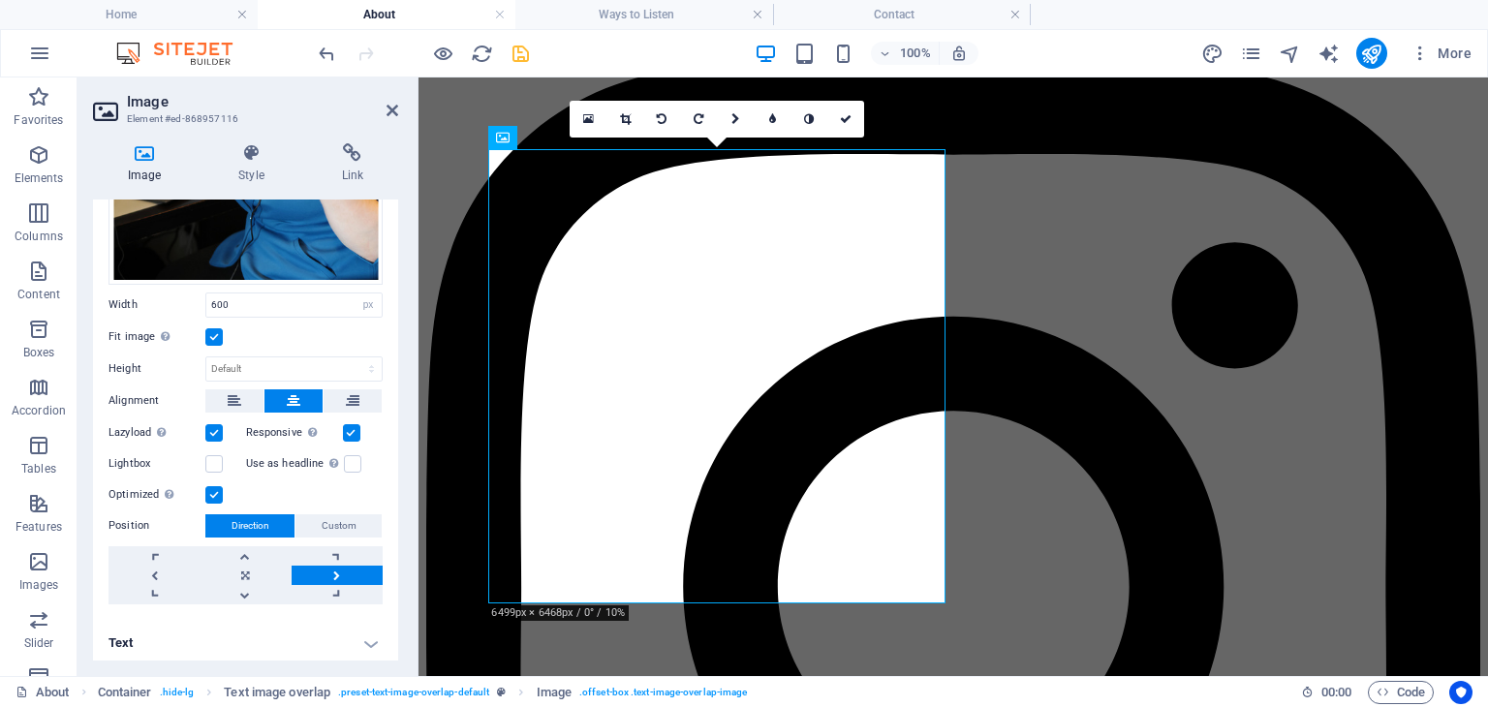
click at [322, 567] on link at bounding box center [337, 575] width 91 height 19
click at [857, 118] on link at bounding box center [845, 119] width 37 height 37
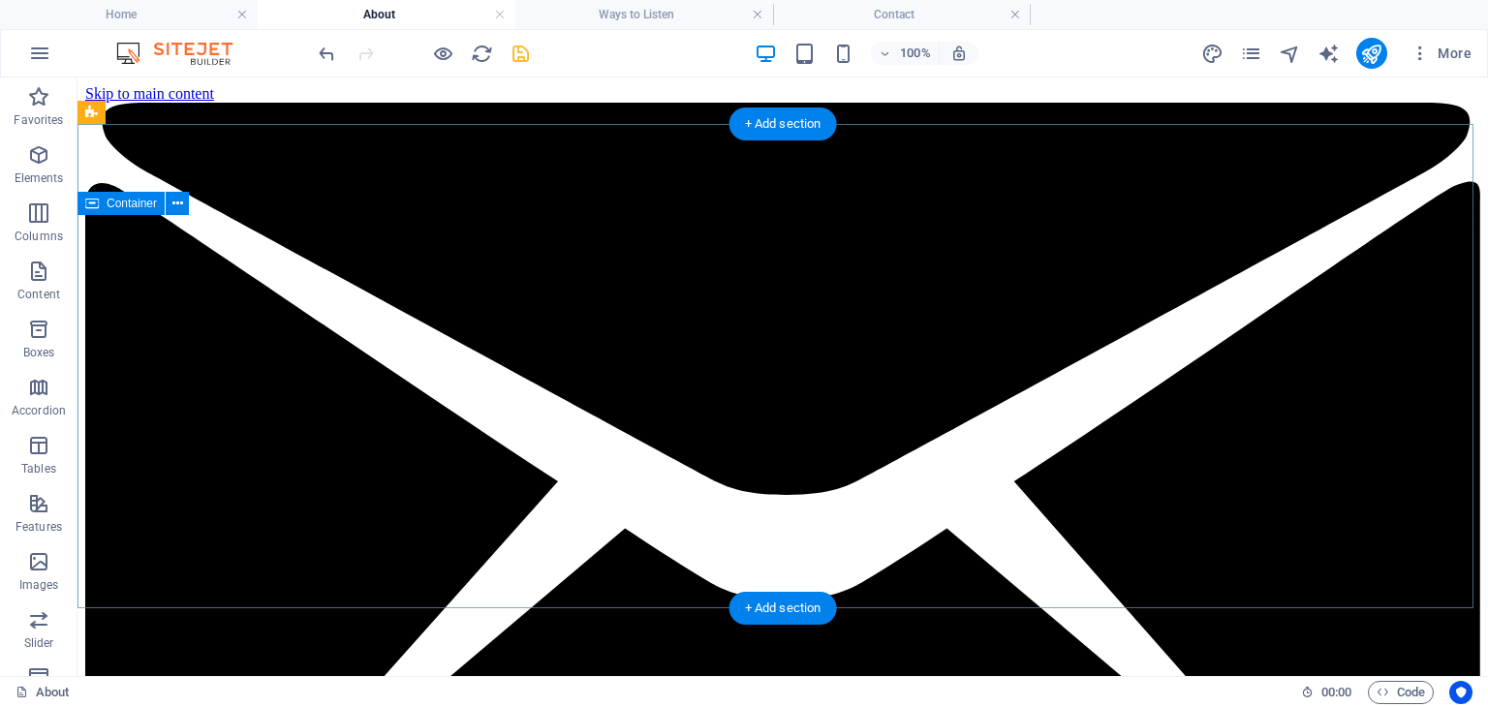
scroll to position [3, 0]
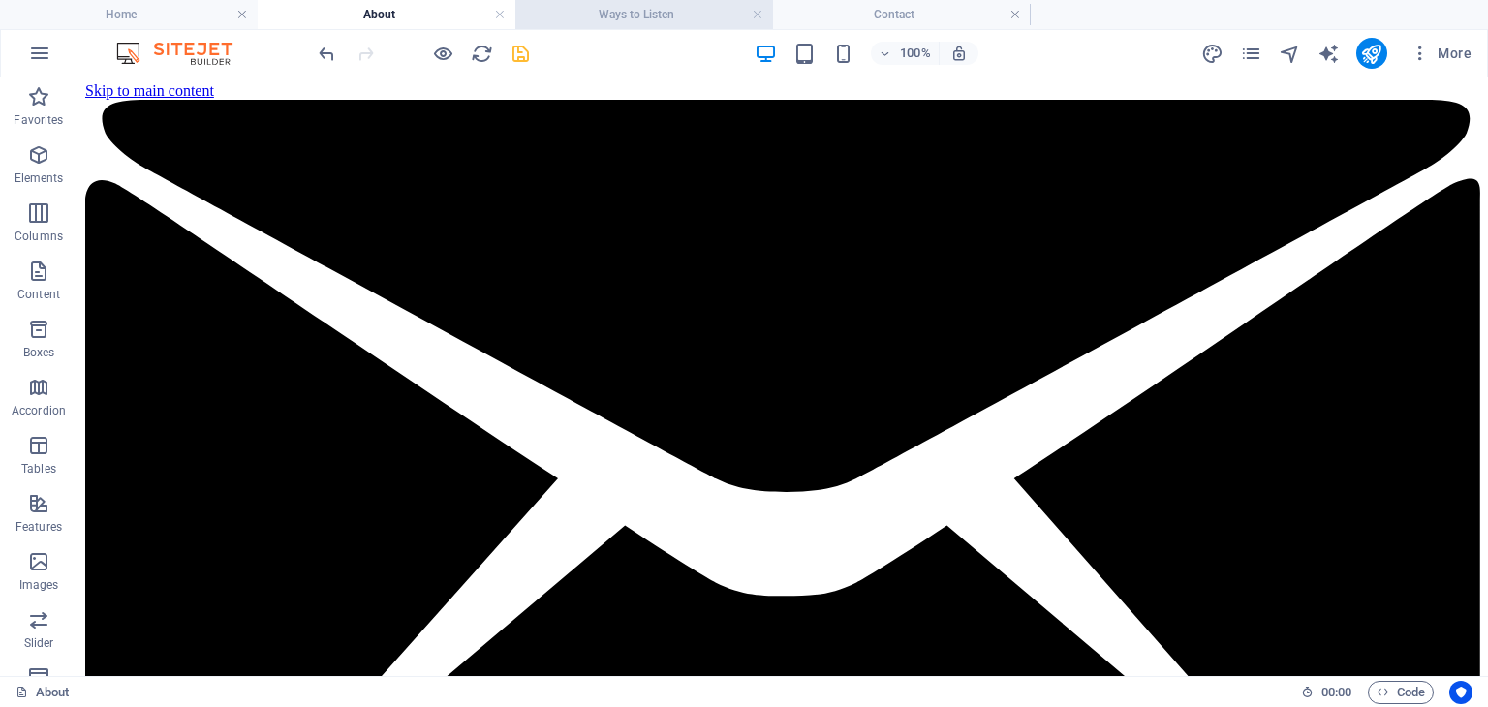
click at [694, 7] on h4 "Ways to Listen" at bounding box center [644, 14] width 258 height 21
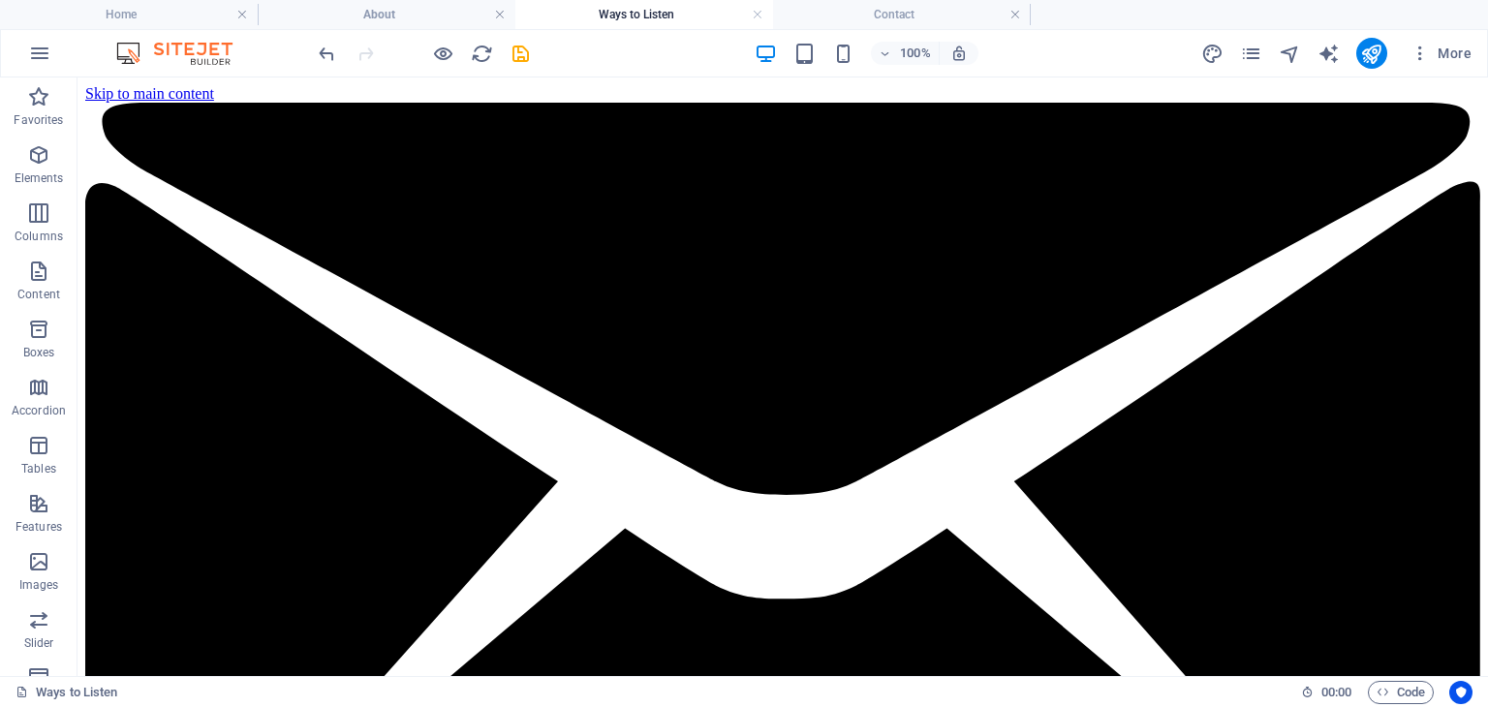
scroll to position [0, 0]
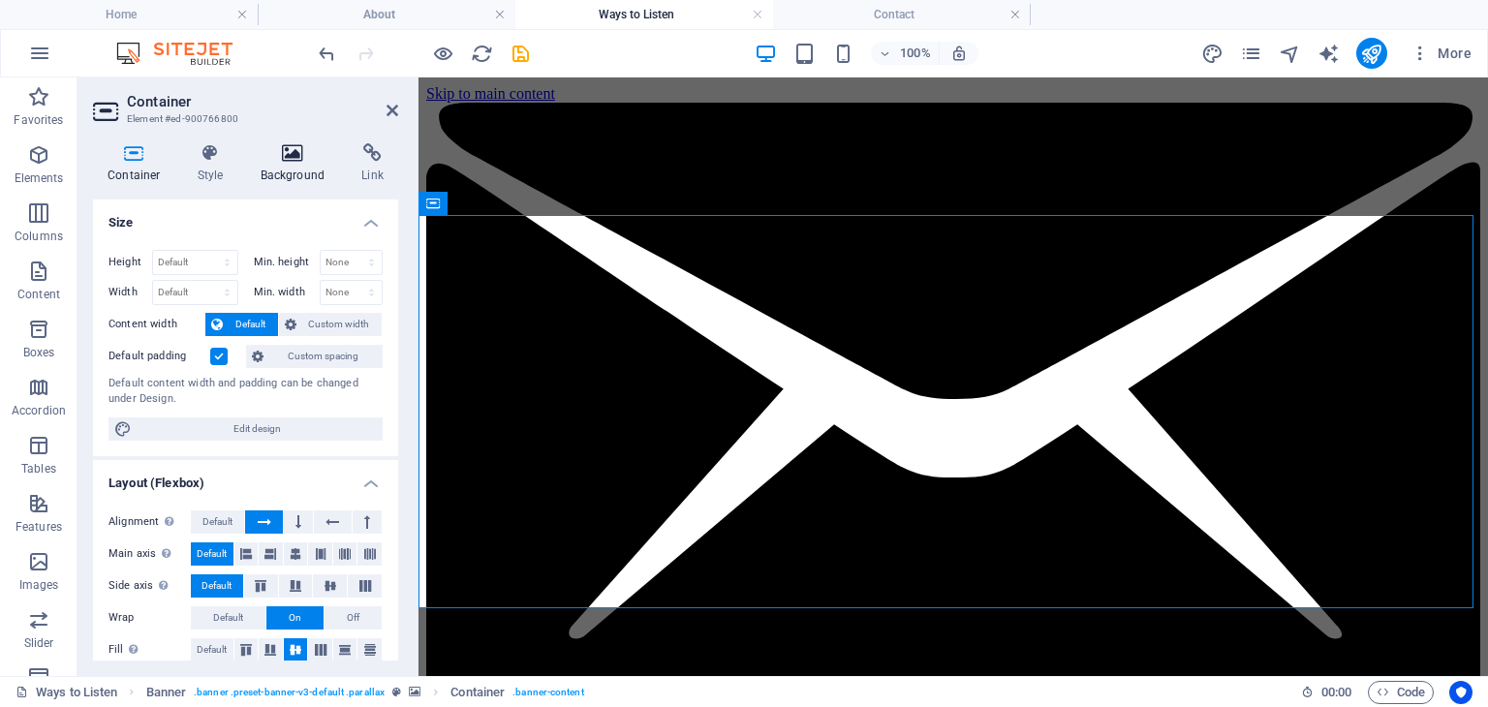
click at [295, 154] on icon at bounding box center [293, 152] width 94 height 19
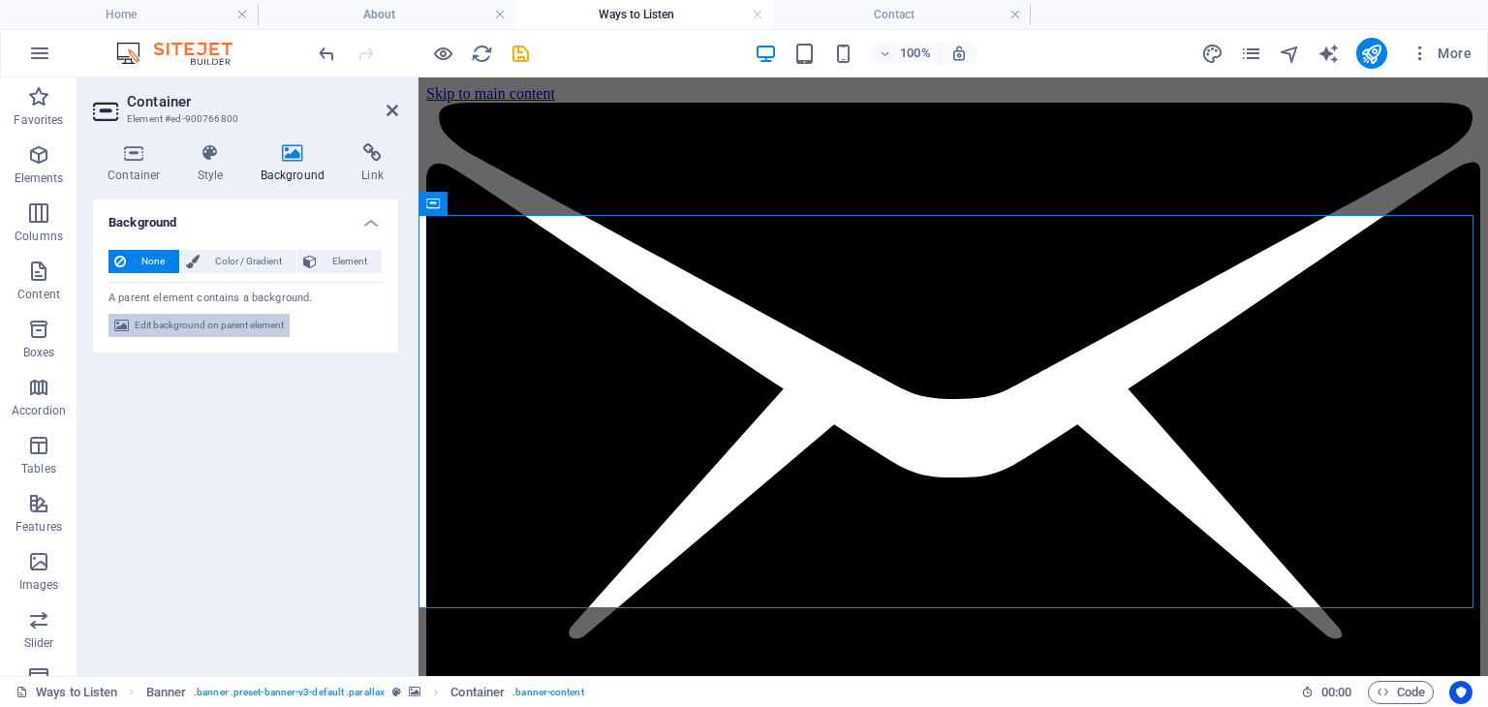
click at [221, 329] on span "Edit background on parent element" at bounding box center [209, 325] width 149 height 23
select select "%"
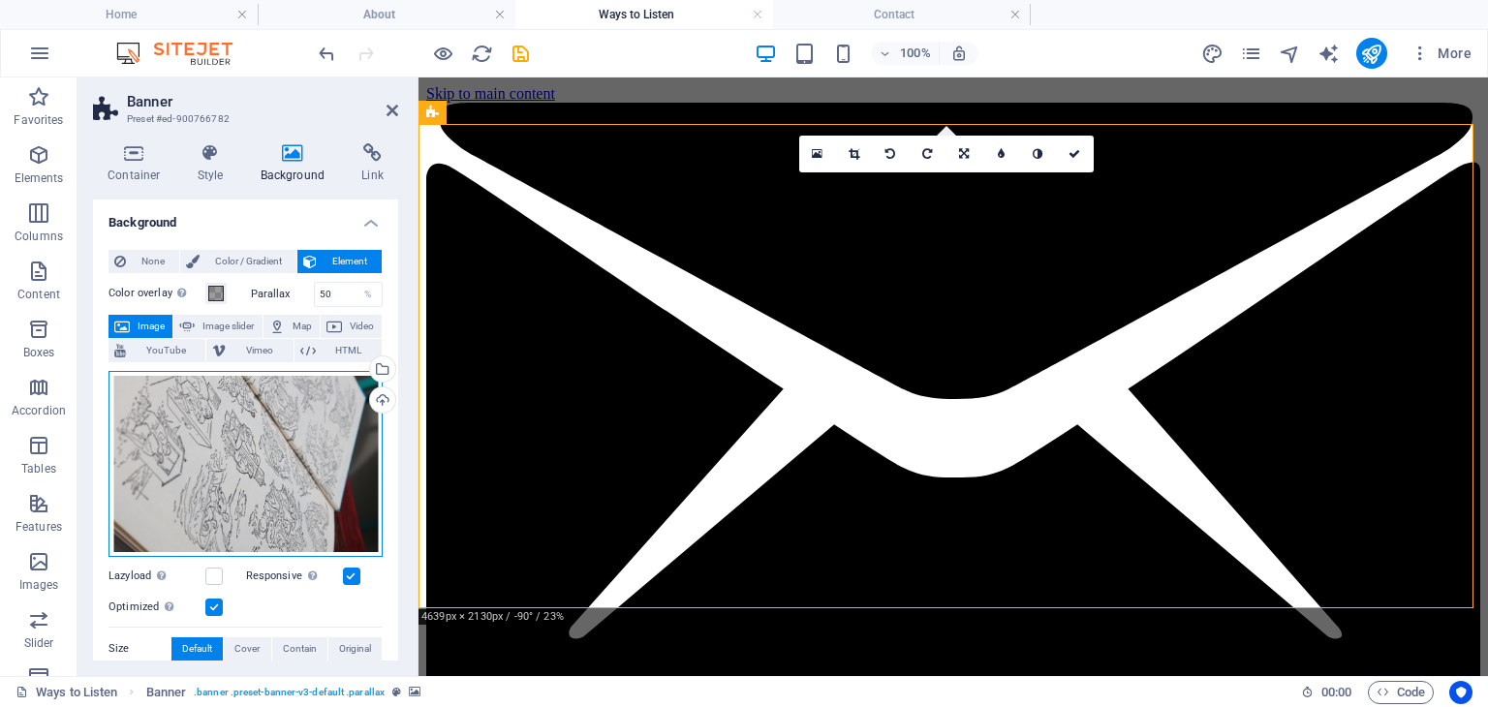
click at [209, 448] on div "Drag files here, click to choose files or select files from Files or our free s…" at bounding box center [246, 464] width 274 height 186
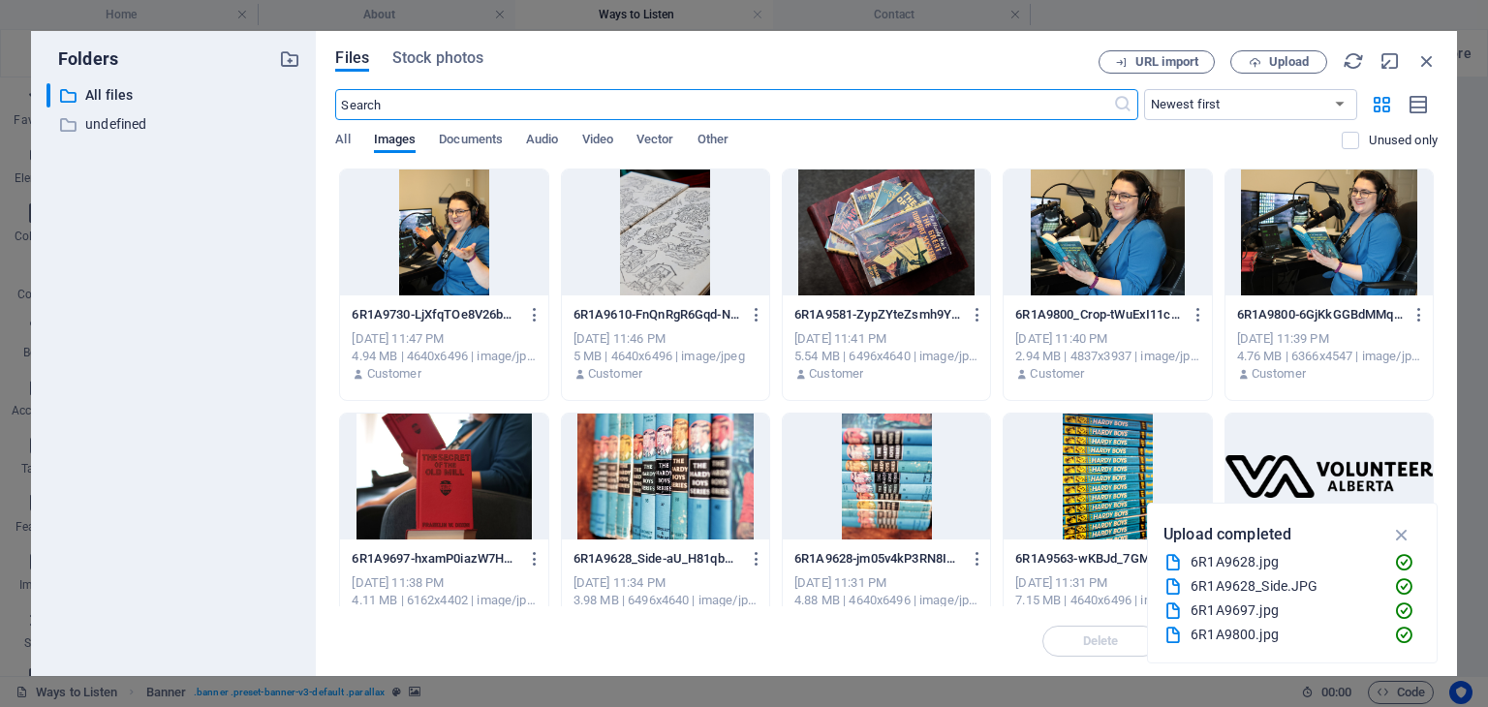
click at [669, 286] on div at bounding box center [665, 233] width 207 height 126
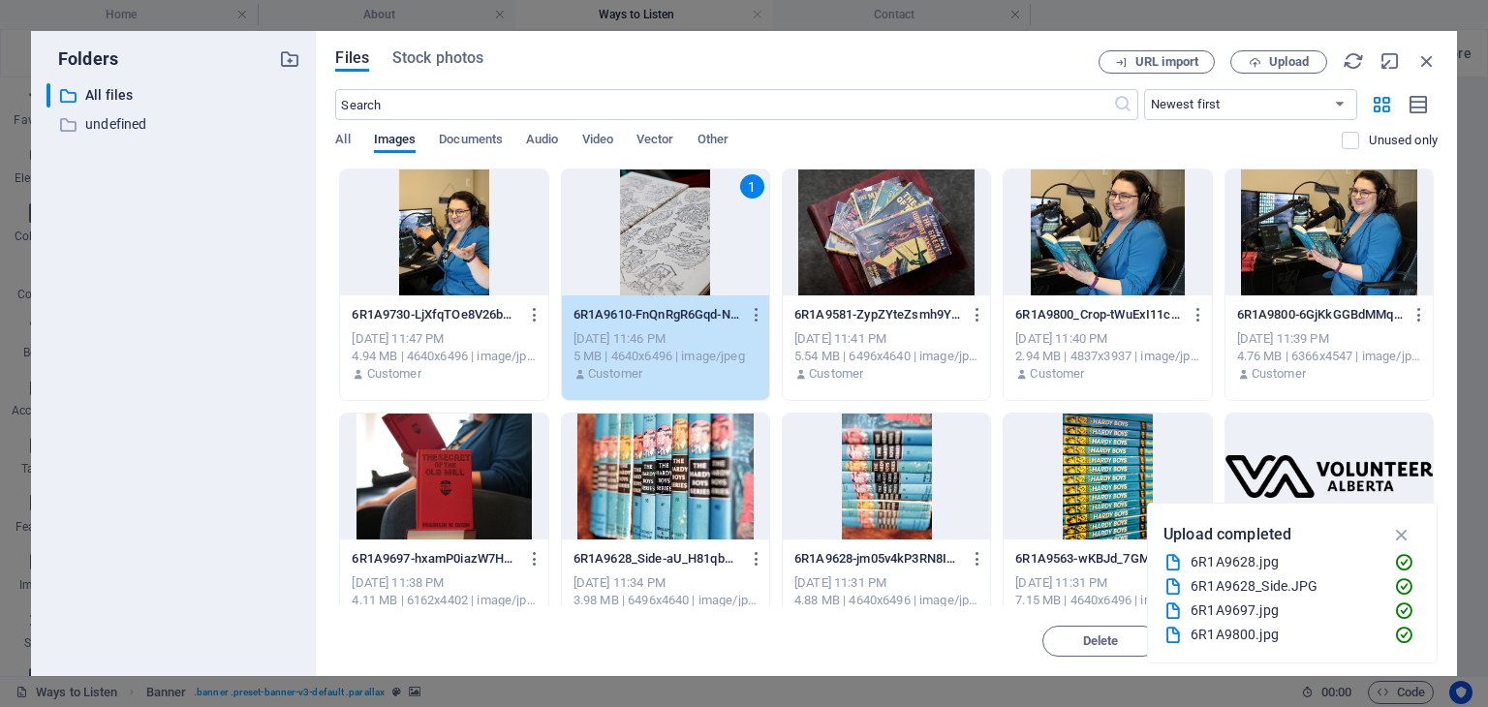
click at [669, 286] on div "1" at bounding box center [665, 233] width 207 height 126
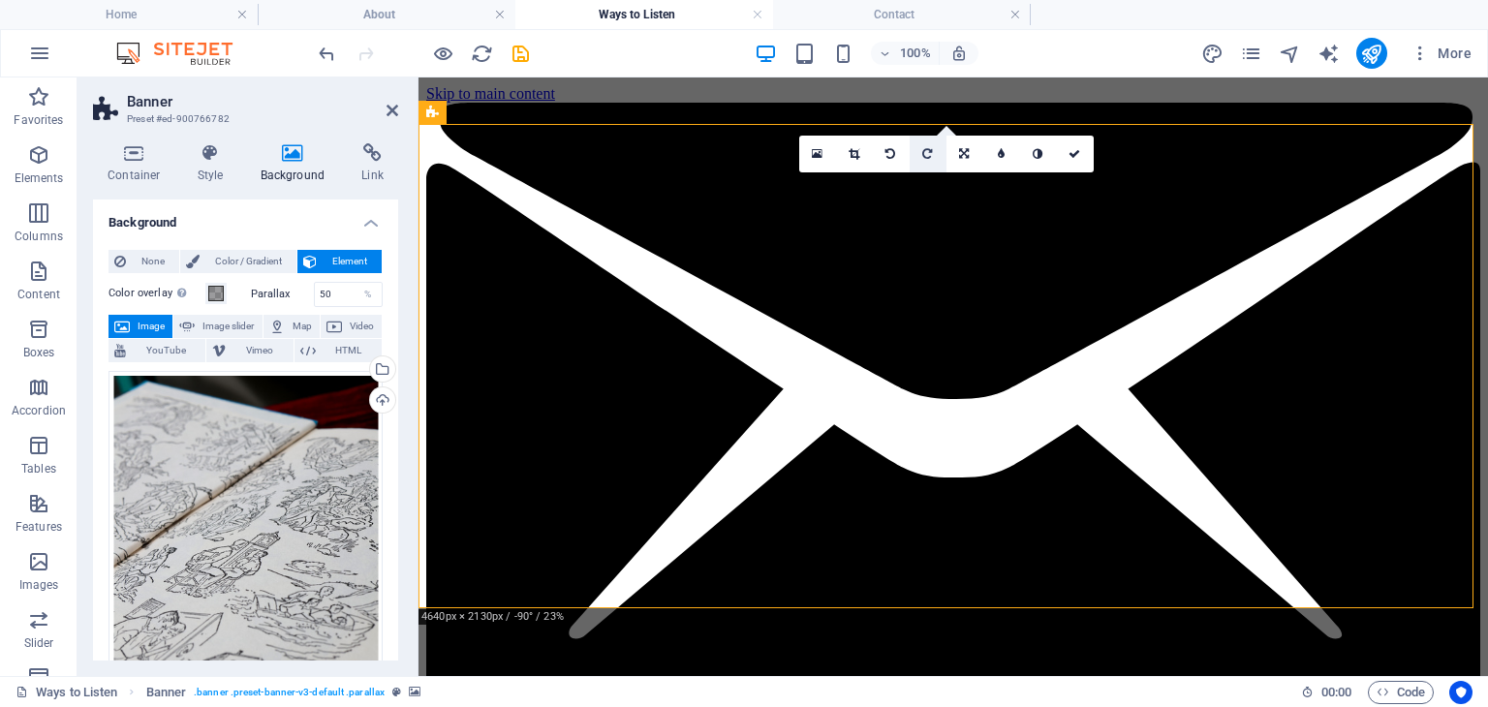
click at [930, 156] on icon at bounding box center [927, 154] width 10 height 12
click at [1072, 152] on icon at bounding box center [1075, 154] width 12 height 12
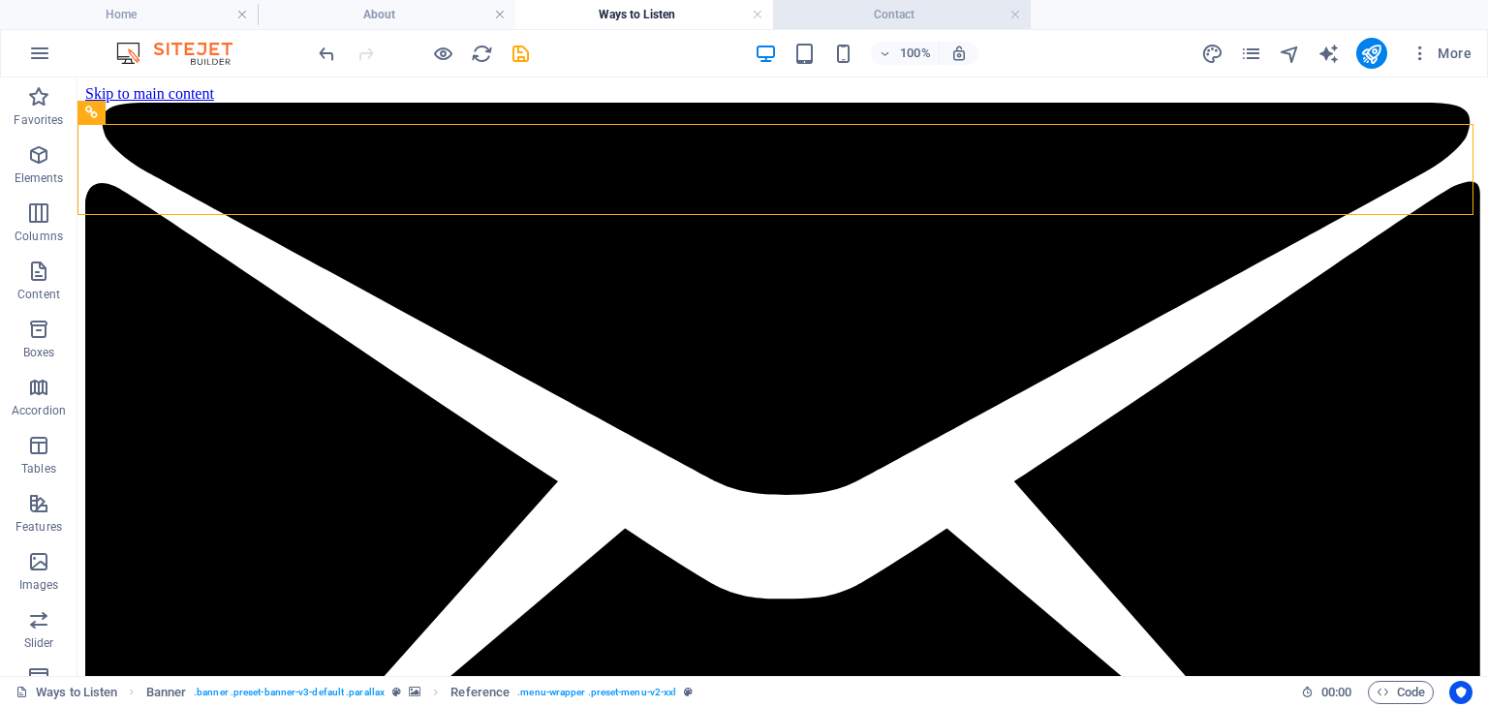
click at [950, 5] on h4 "Contact" at bounding box center [902, 14] width 258 height 21
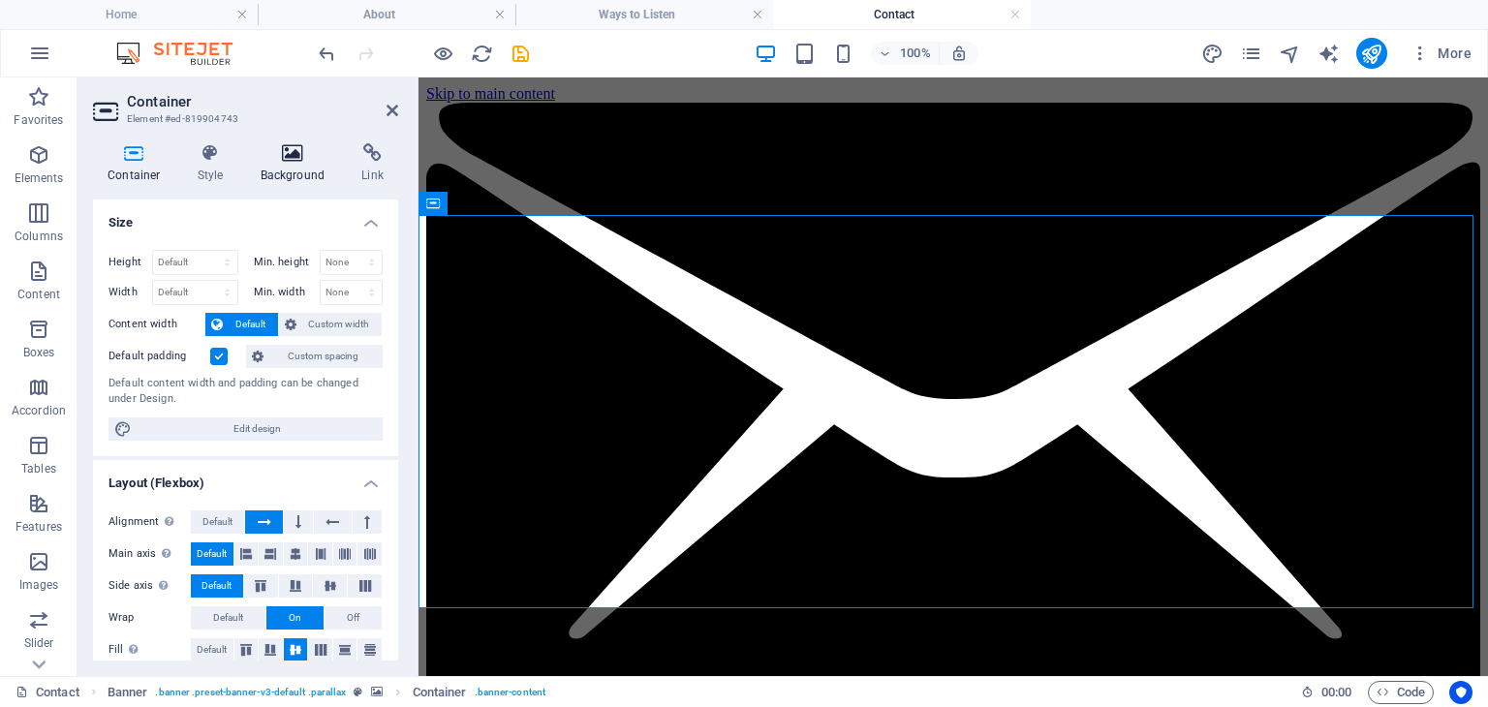
click at [266, 179] on h4 "Background" at bounding box center [297, 163] width 102 height 41
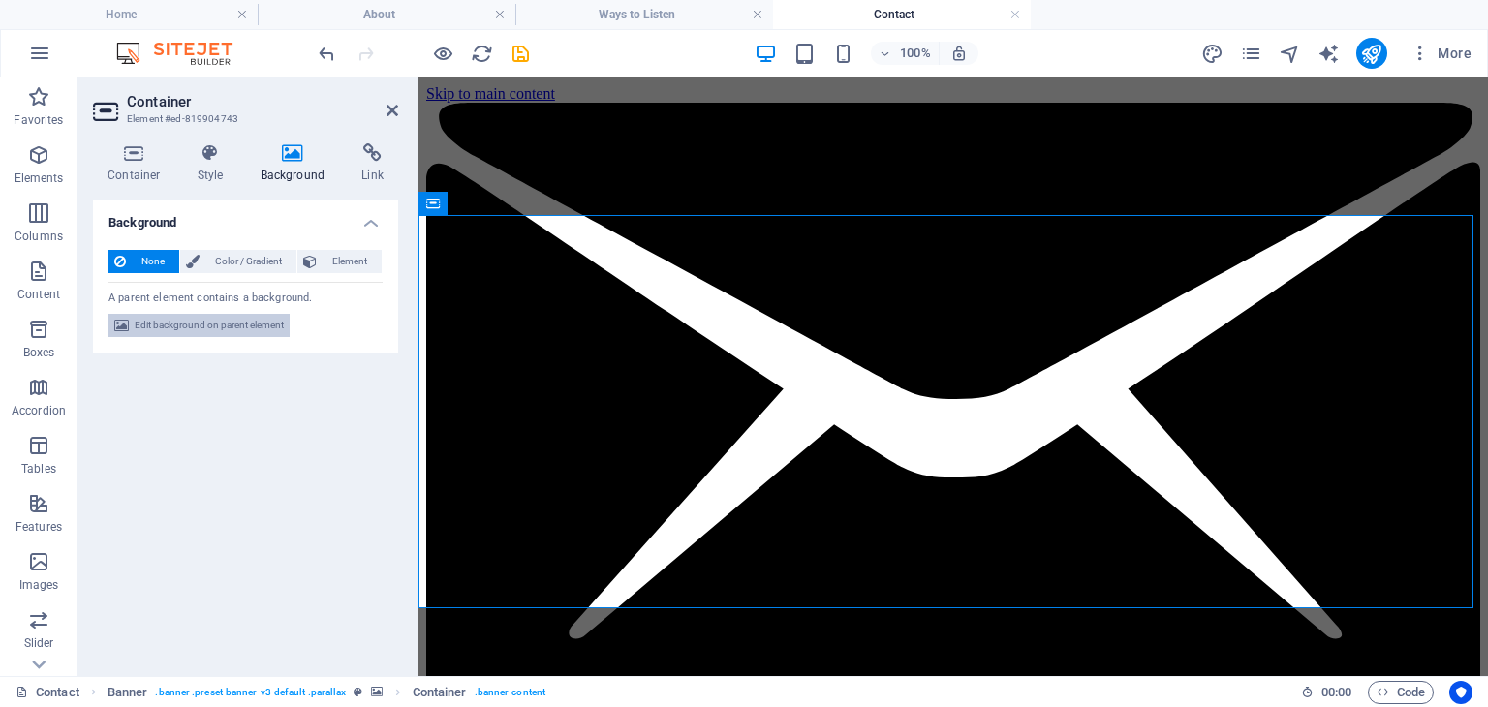
click at [234, 330] on span "Edit background on parent element" at bounding box center [209, 325] width 149 height 23
select select "%"
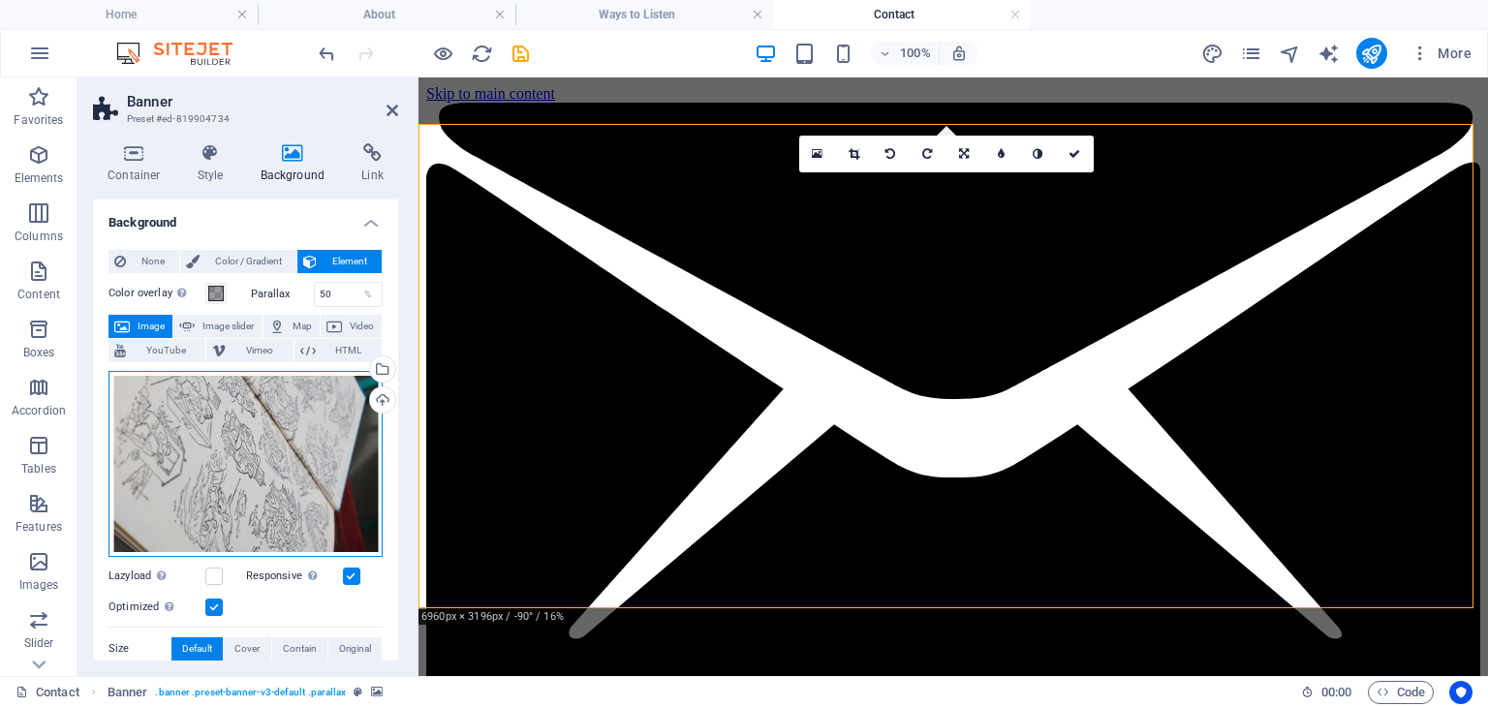
click at [213, 457] on div "Drag files here, click to choose files or select files from Files or our free s…" at bounding box center [246, 464] width 274 height 186
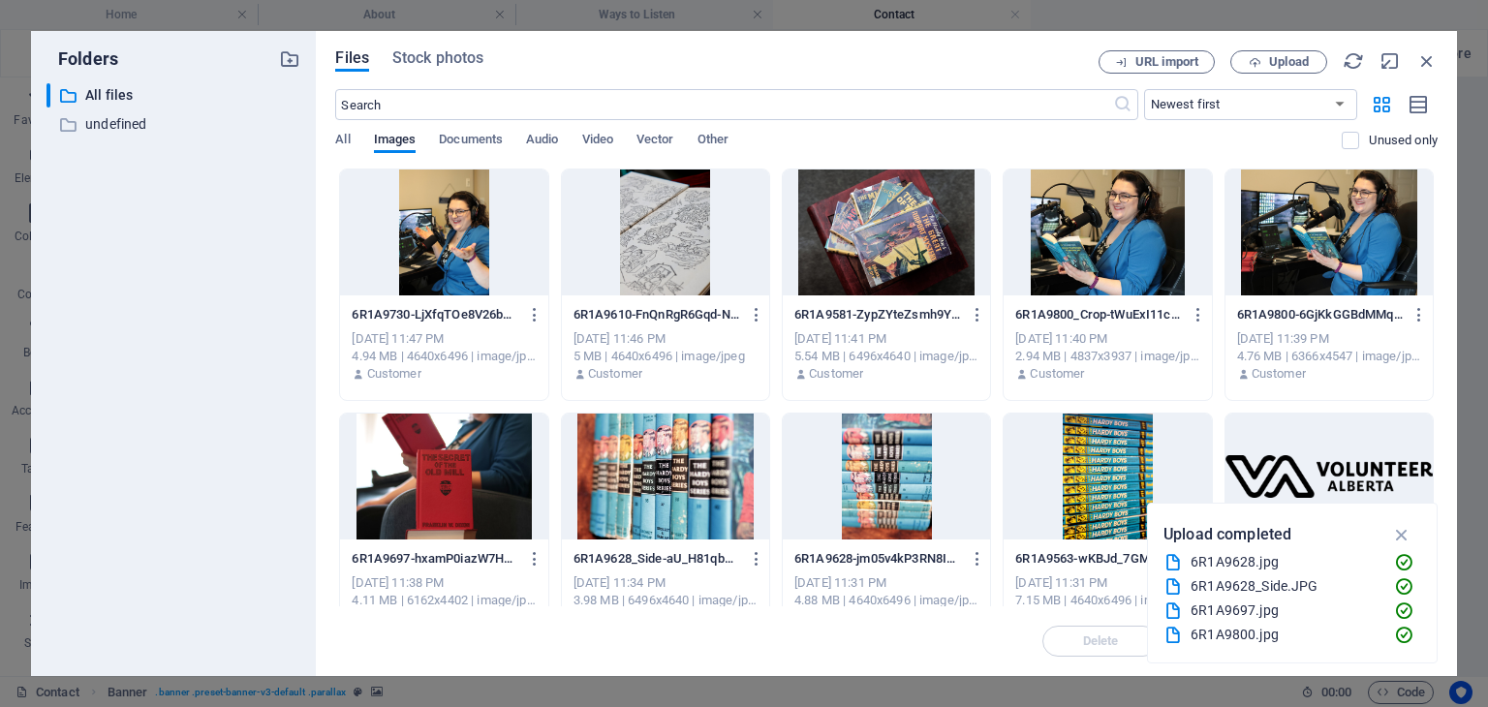
click at [675, 235] on div at bounding box center [665, 233] width 207 height 126
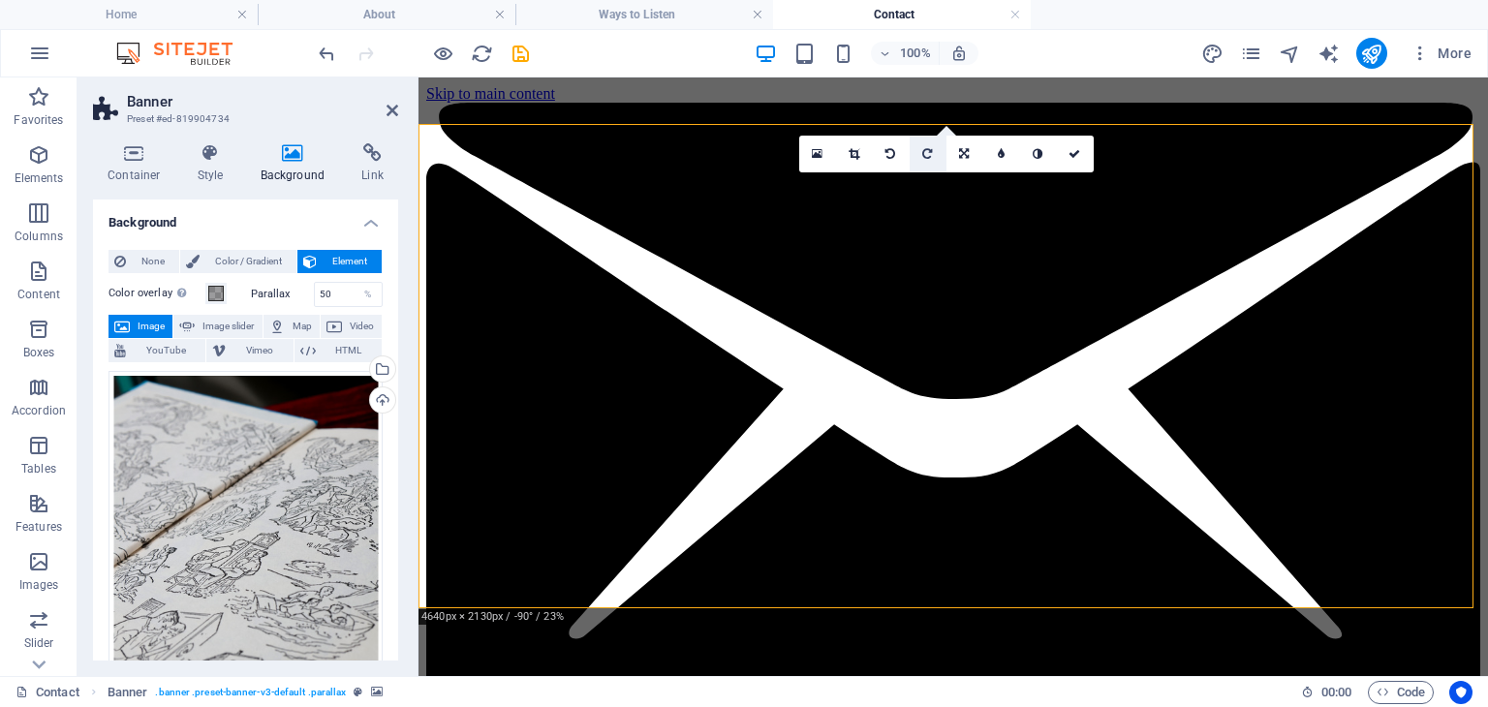
click at [925, 156] on icon at bounding box center [927, 154] width 10 height 12
click at [1077, 154] on icon at bounding box center [1075, 154] width 12 height 12
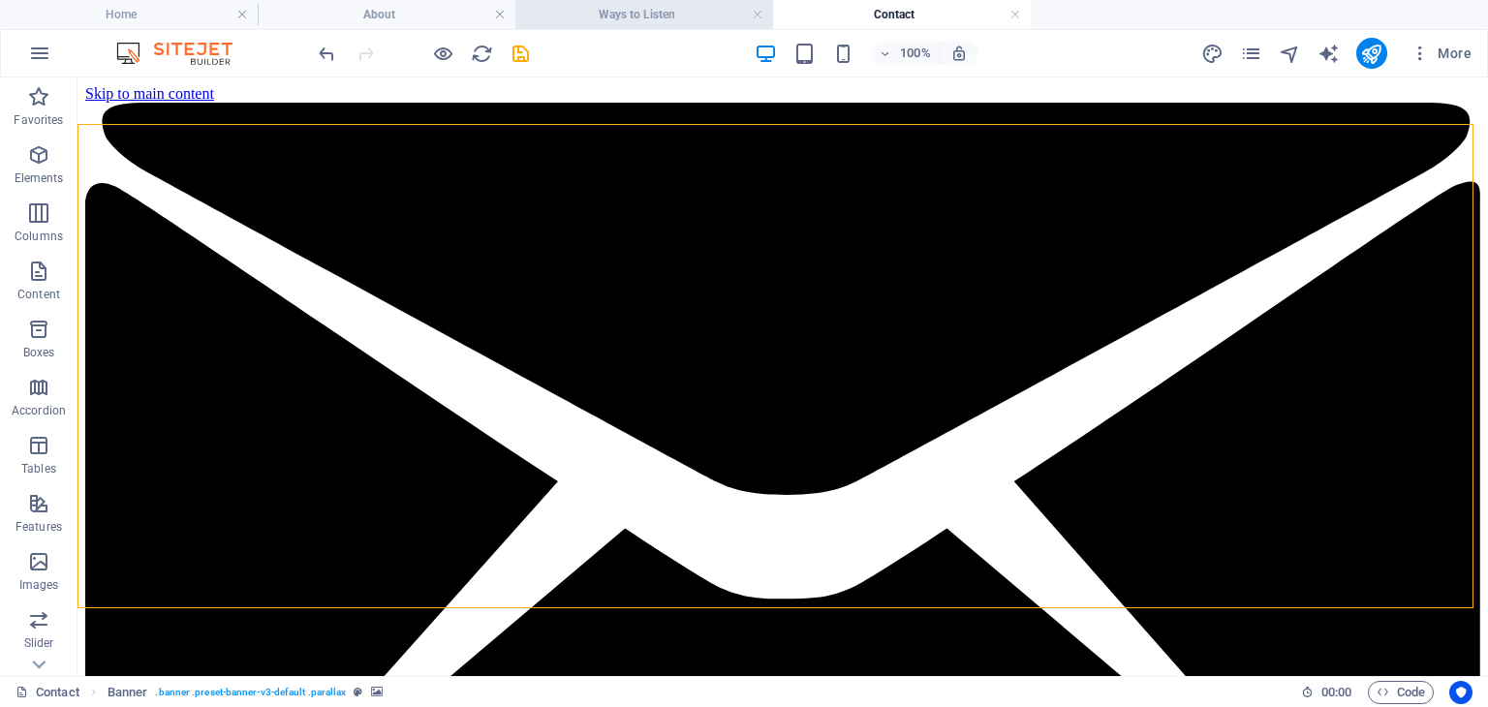
click at [632, 11] on h4 "Ways to Listen" at bounding box center [644, 14] width 258 height 21
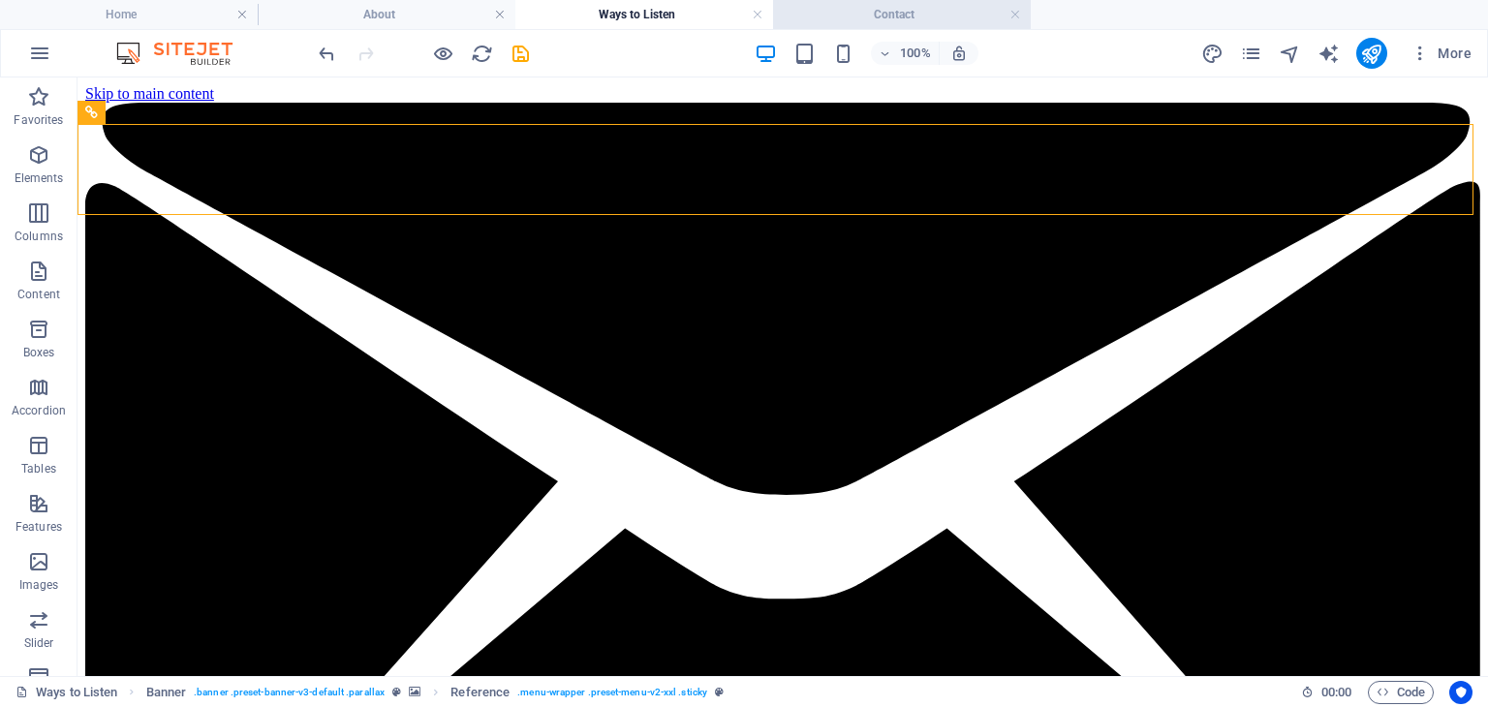
click at [878, 19] on h4 "Contact" at bounding box center [902, 14] width 258 height 21
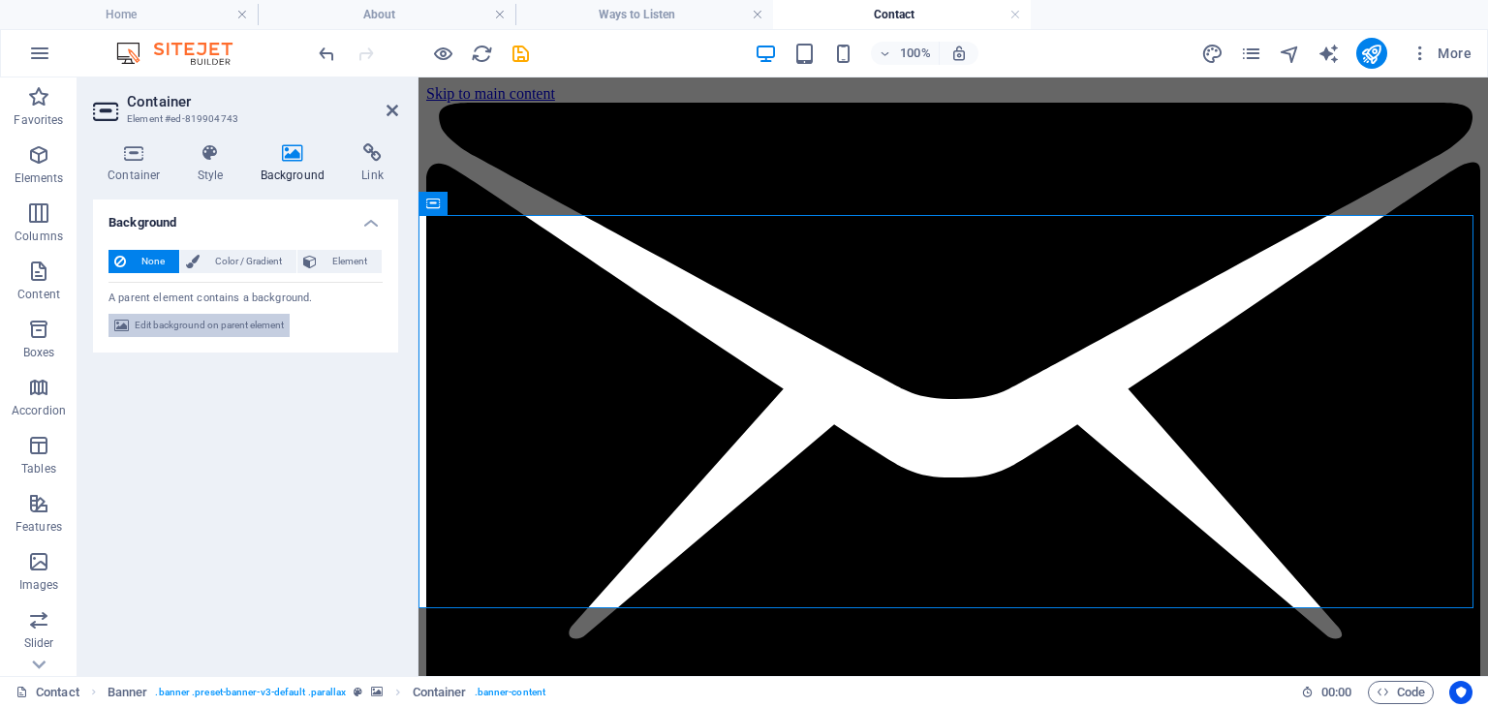
click at [210, 329] on span "Edit background on parent element" at bounding box center [209, 325] width 149 height 23
select select "%"
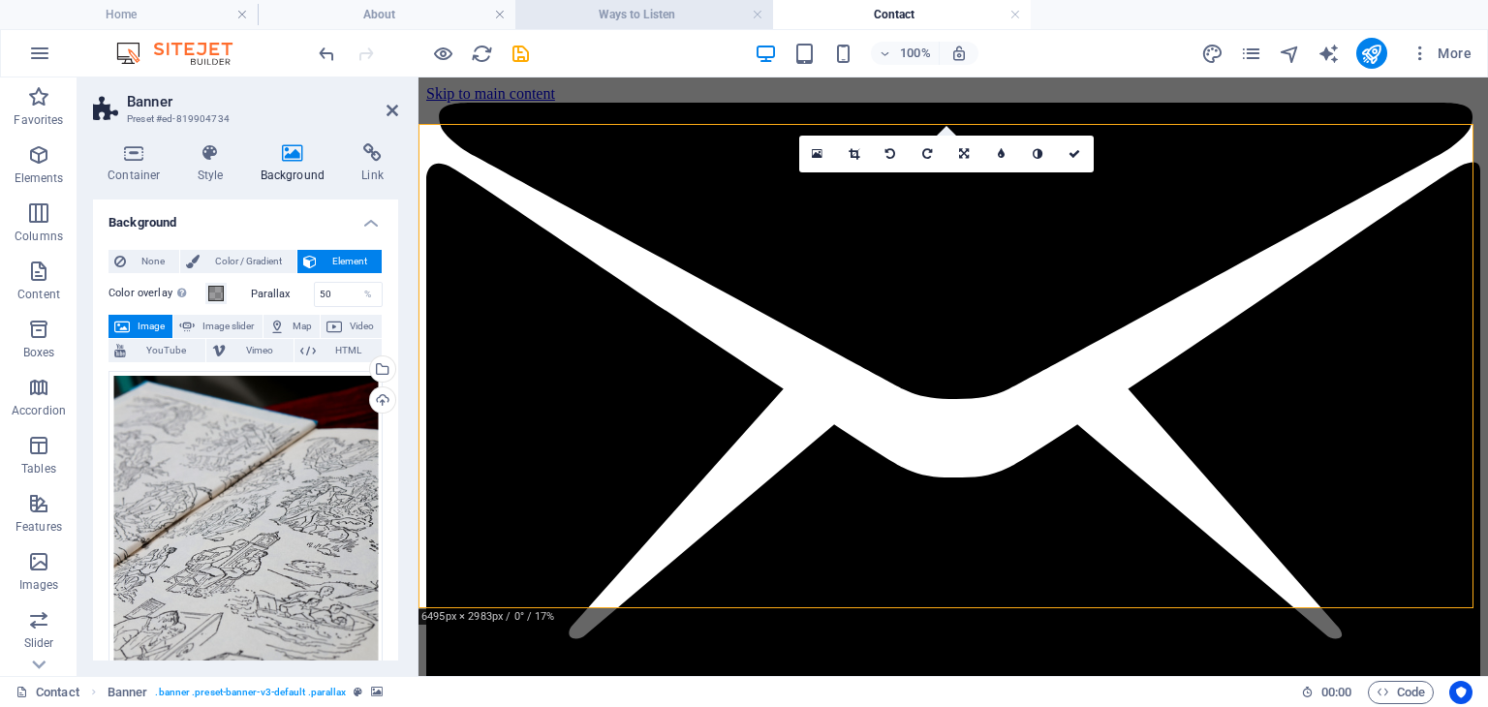
click at [678, 20] on h4 "Ways to Listen" at bounding box center [644, 14] width 258 height 21
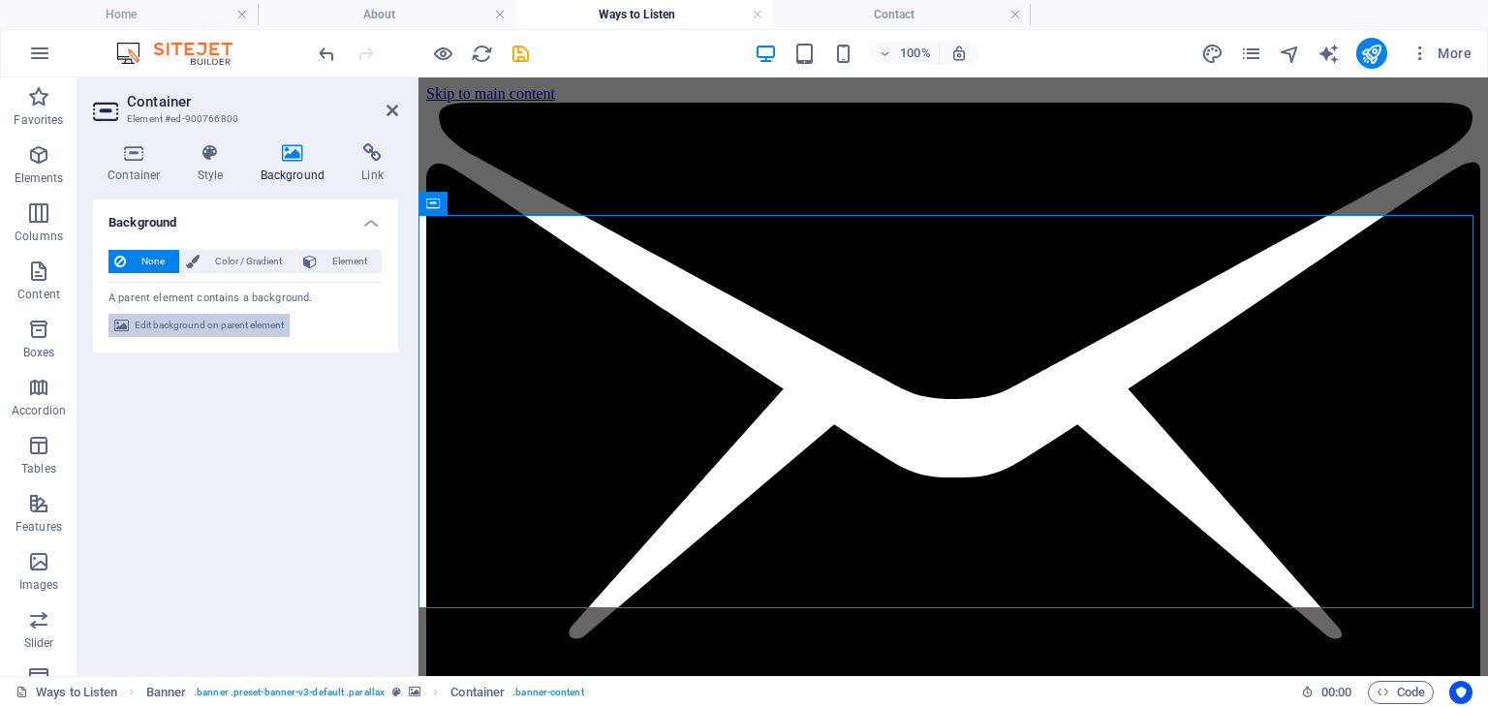
click at [243, 318] on span "Edit background on parent element" at bounding box center [209, 325] width 149 height 23
select select "%"
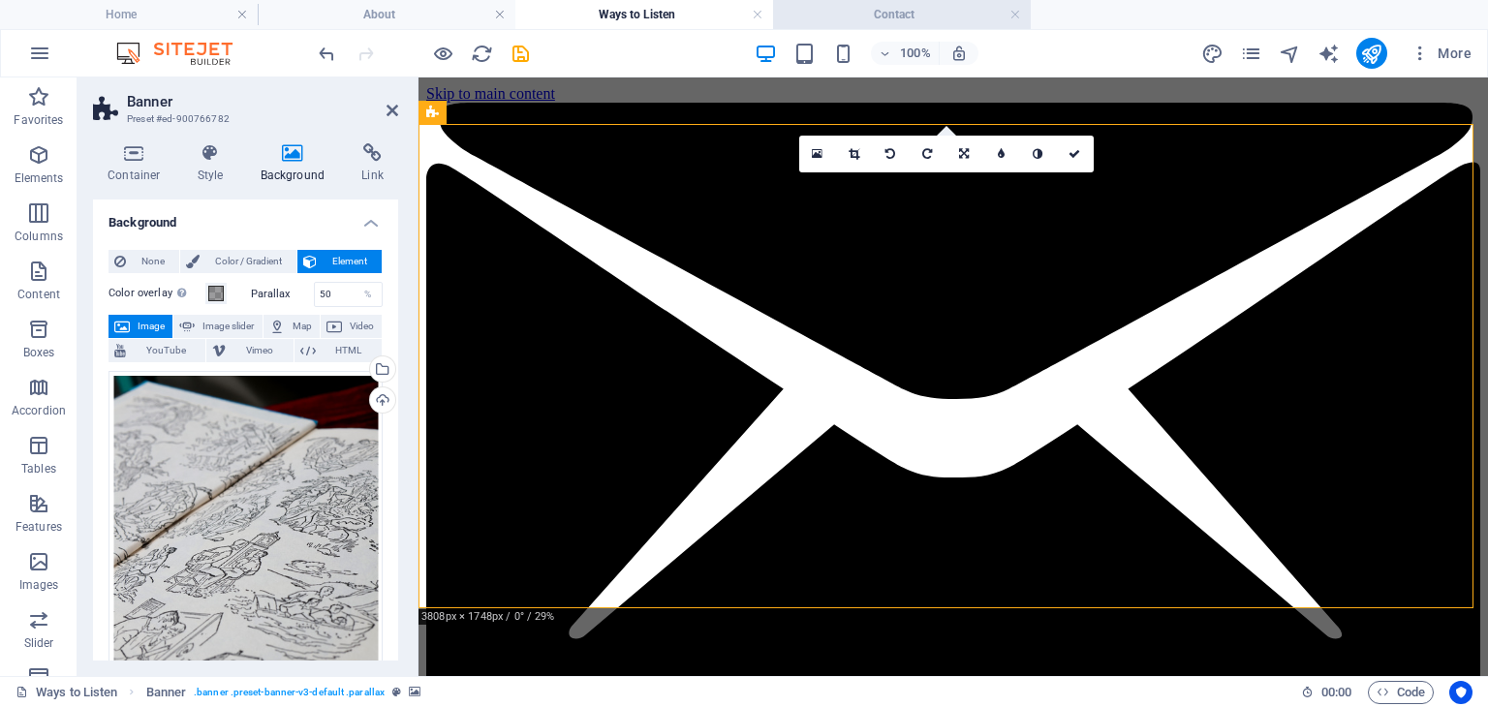
click at [908, 18] on h4 "Contact" at bounding box center [902, 14] width 258 height 21
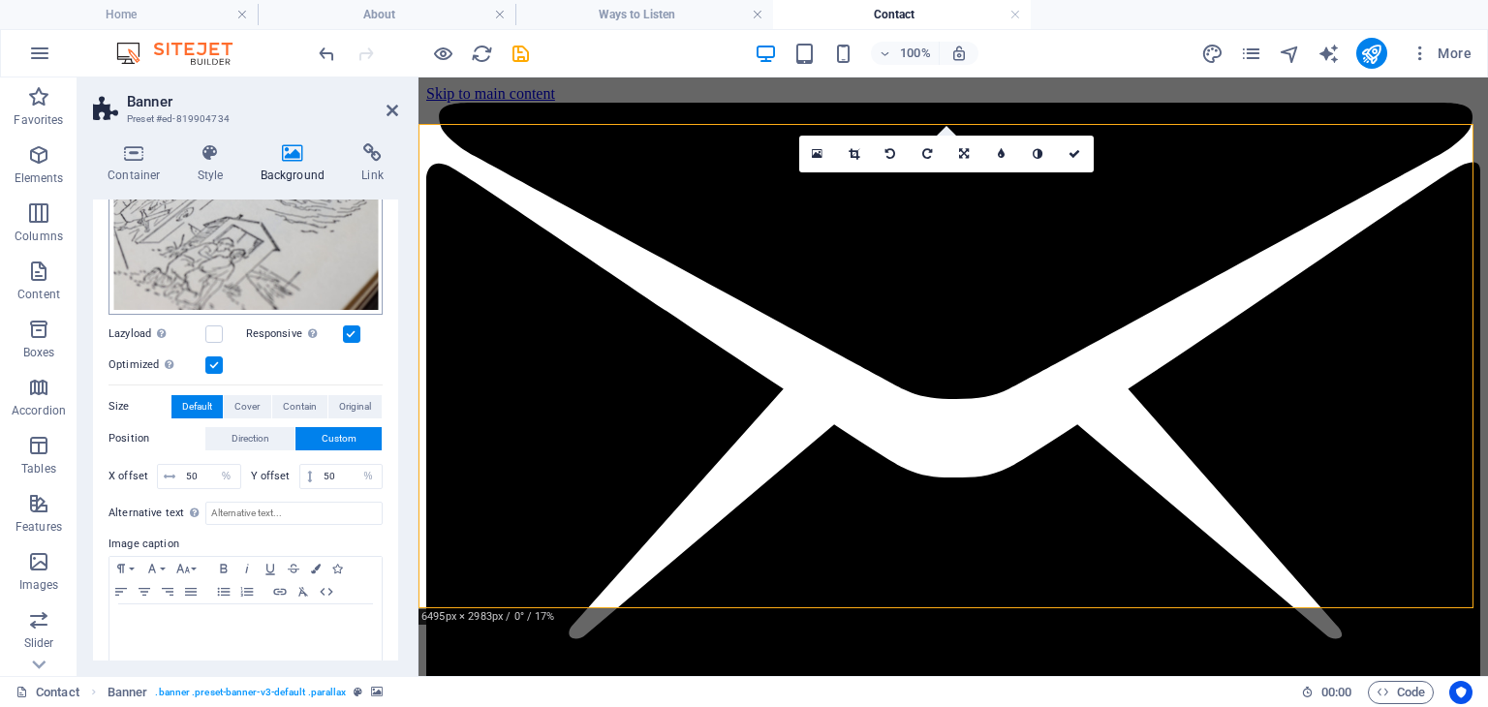
scroll to position [450, 0]
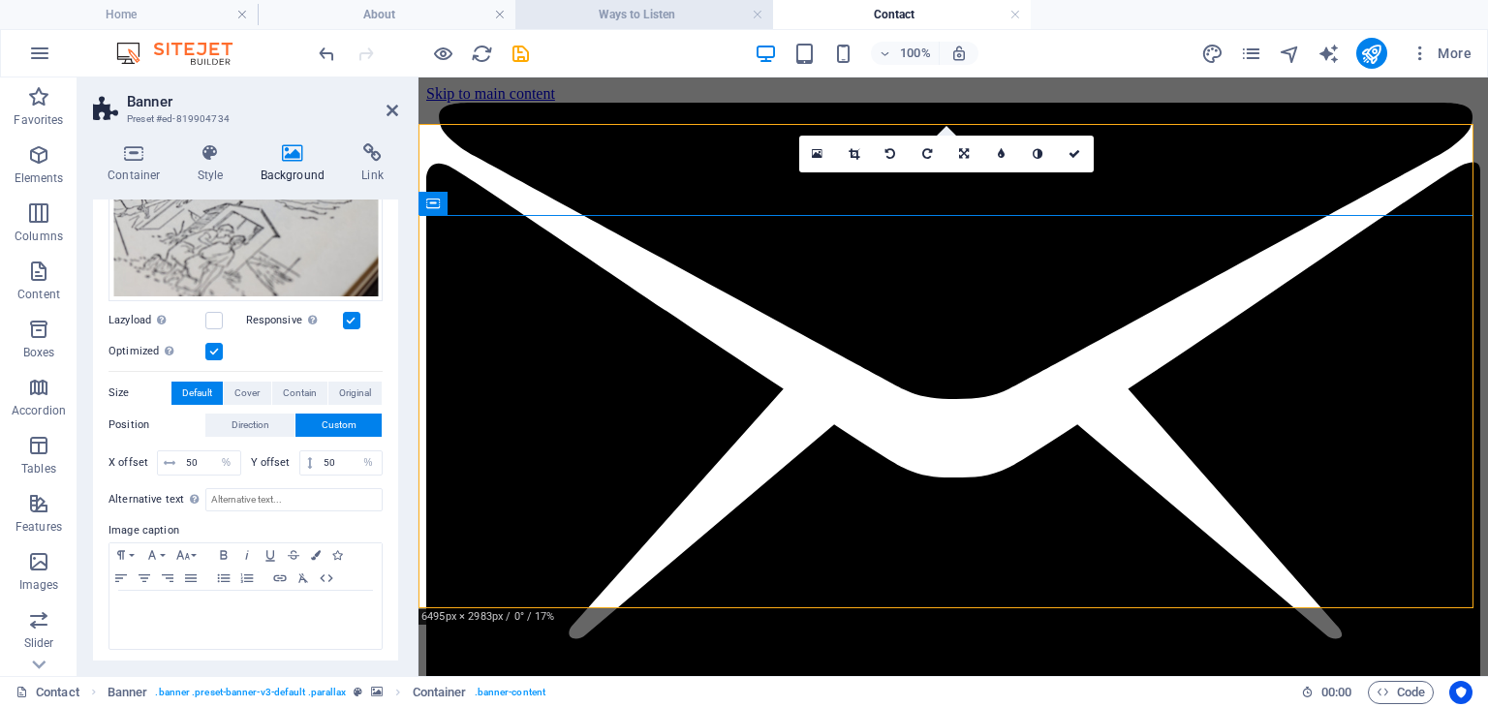
click at [619, 12] on h4 "Ways to Listen" at bounding box center [644, 14] width 258 height 21
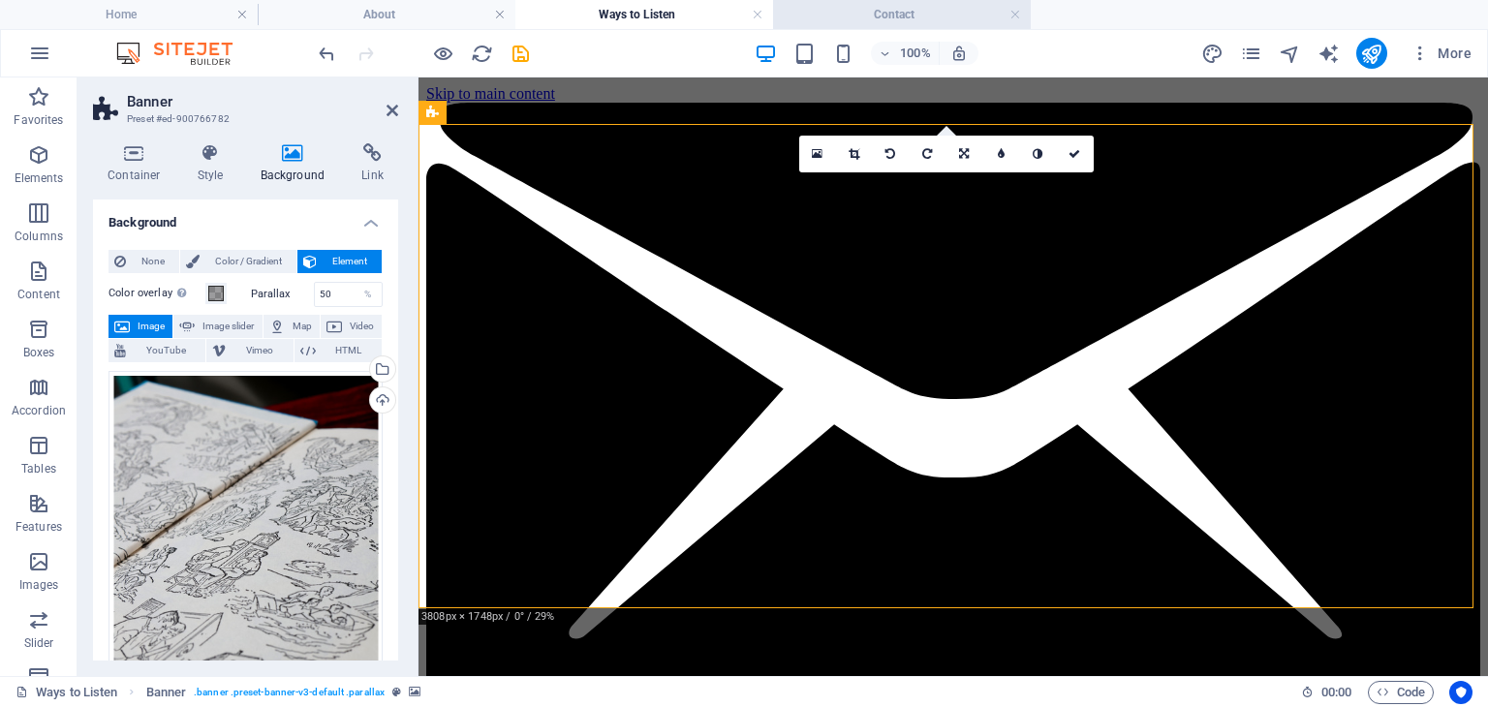
click at [845, 16] on h4 "Contact" at bounding box center [902, 14] width 258 height 21
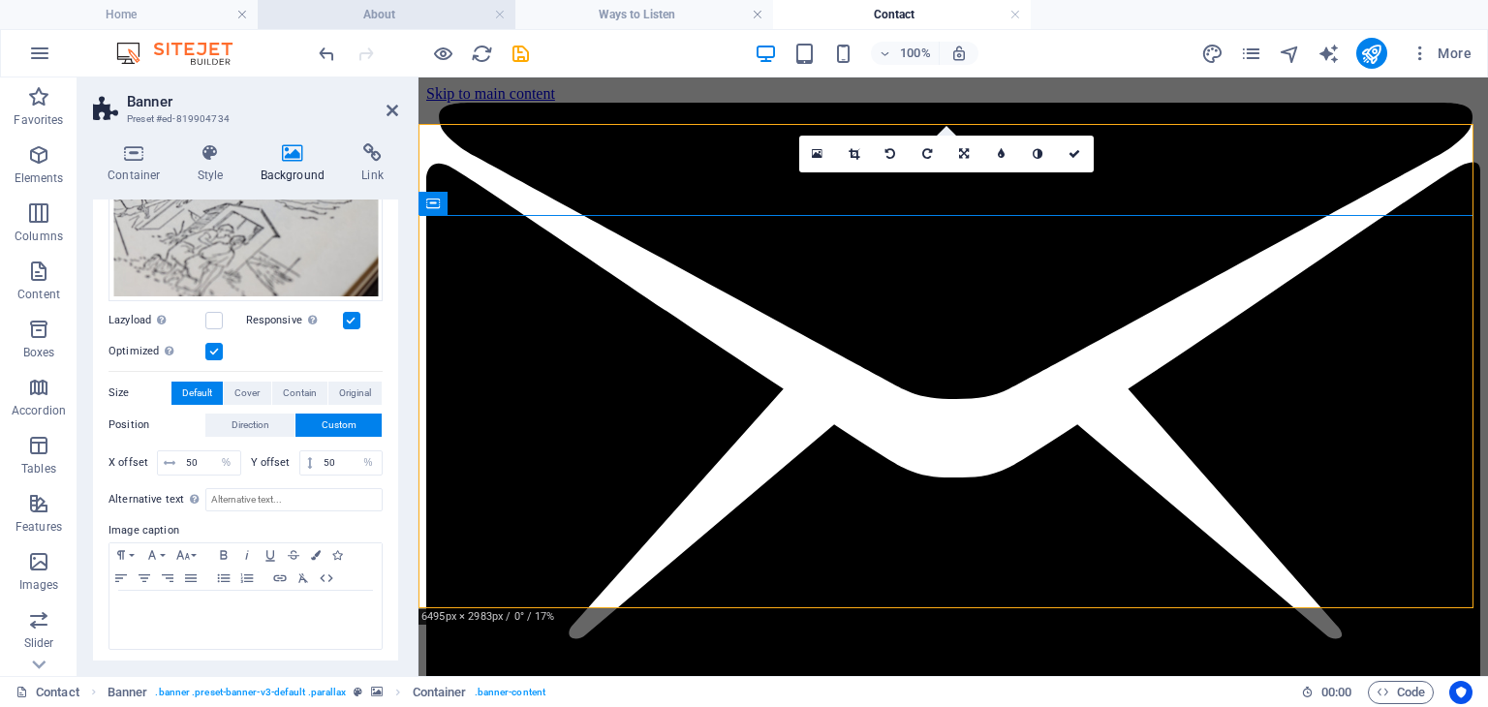
click at [438, 16] on h4 "About" at bounding box center [387, 14] width 258 height 21
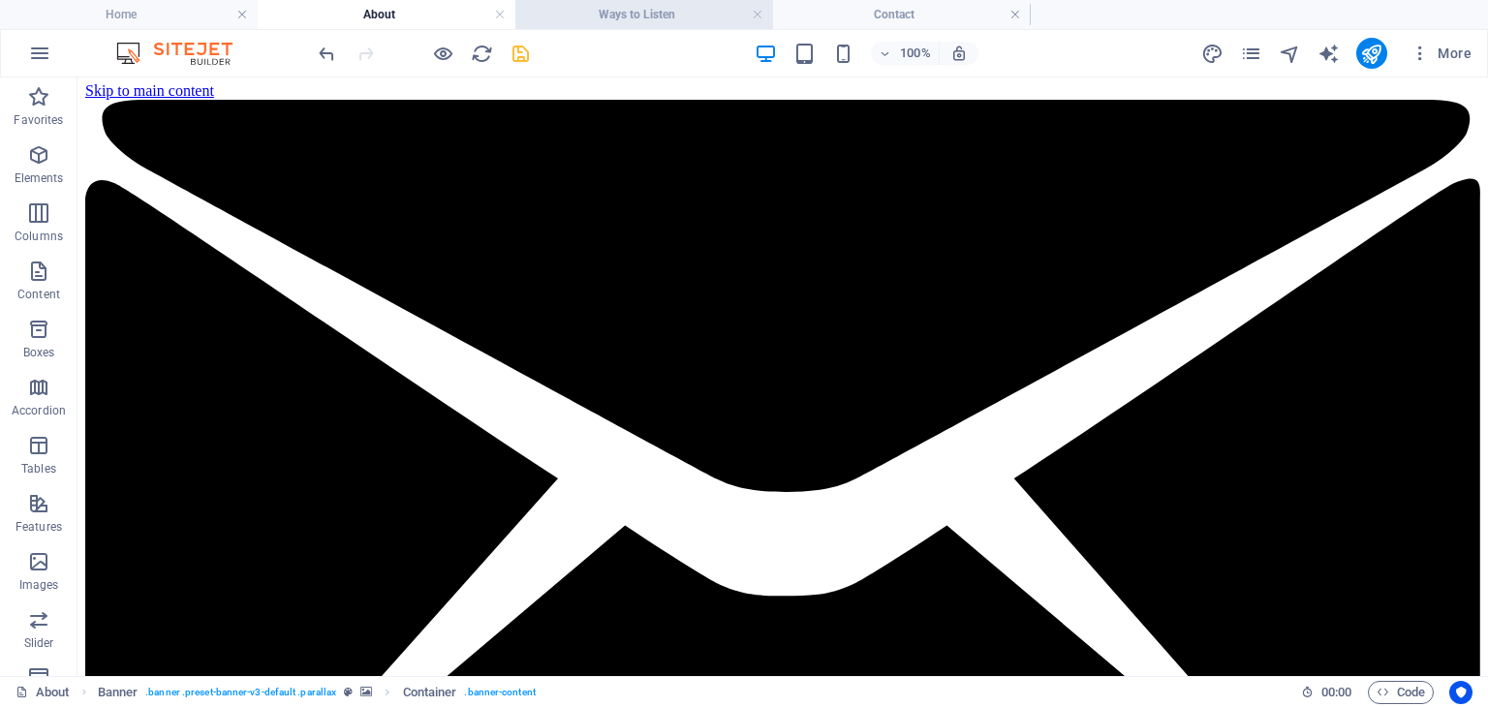
click at [639, 8] on h4 "Ways to Listen" at bounding box center [644, 14] width 258 height 21
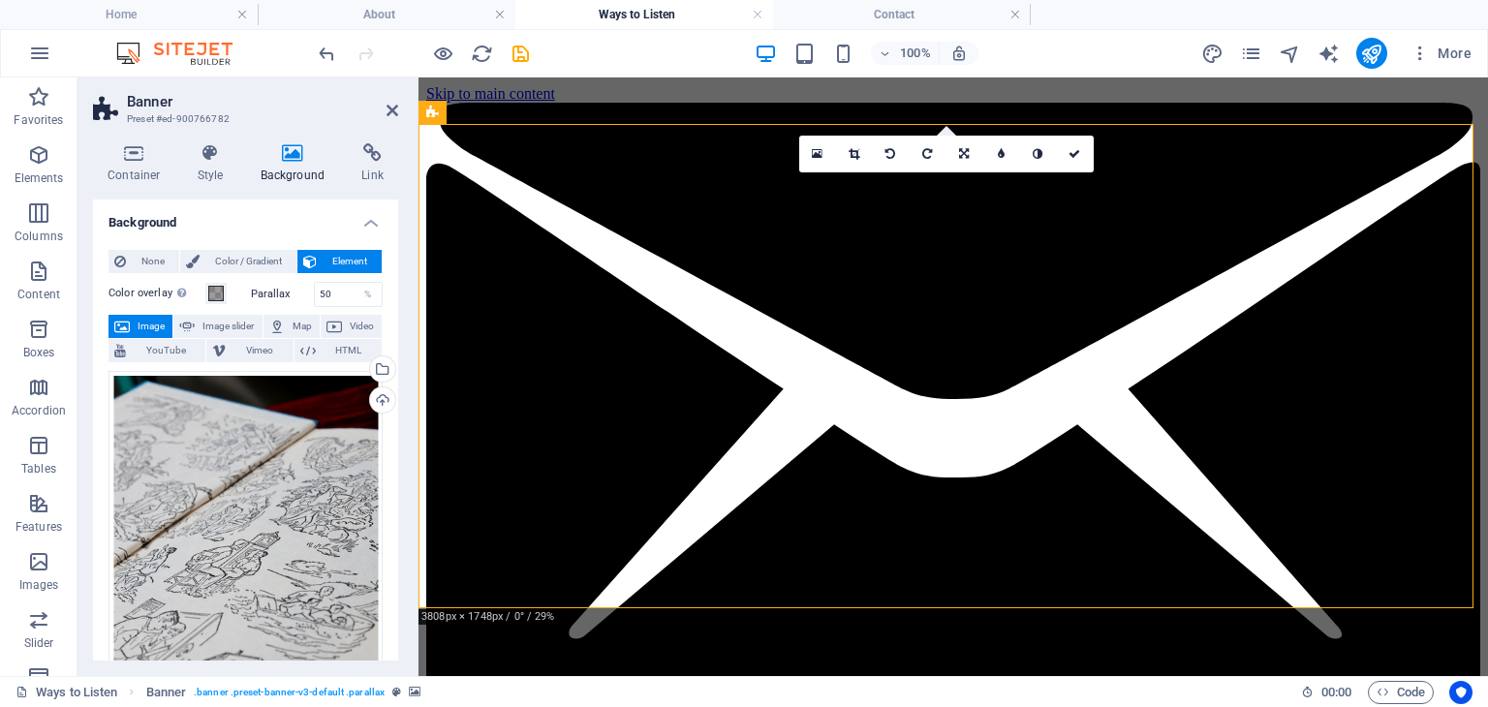
scroll to position [0, 0]
click at [523, 63] on icon "save" at bounding box center [521, 54] width 22 height 22
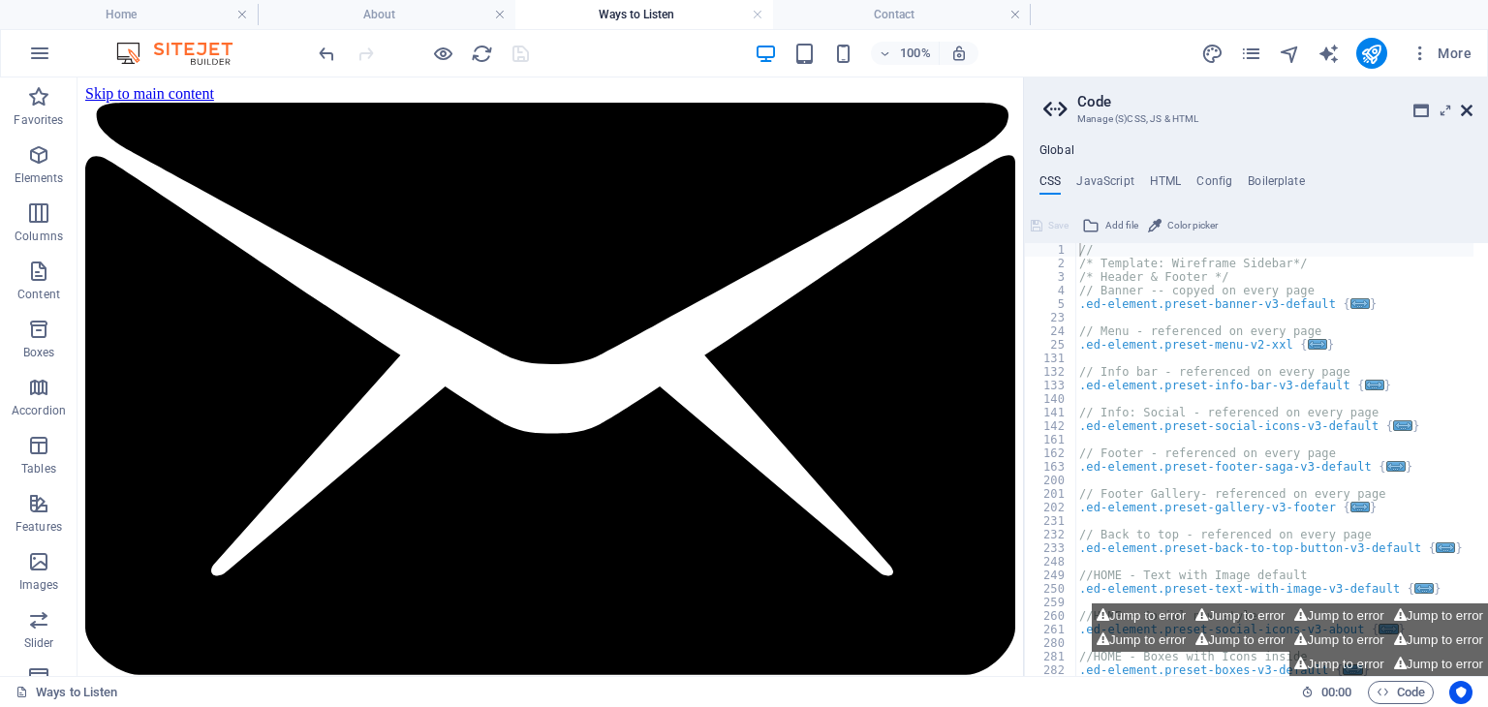
click at [1469, 108] on icon at bounding box center [1467, 111] width 12 height 16
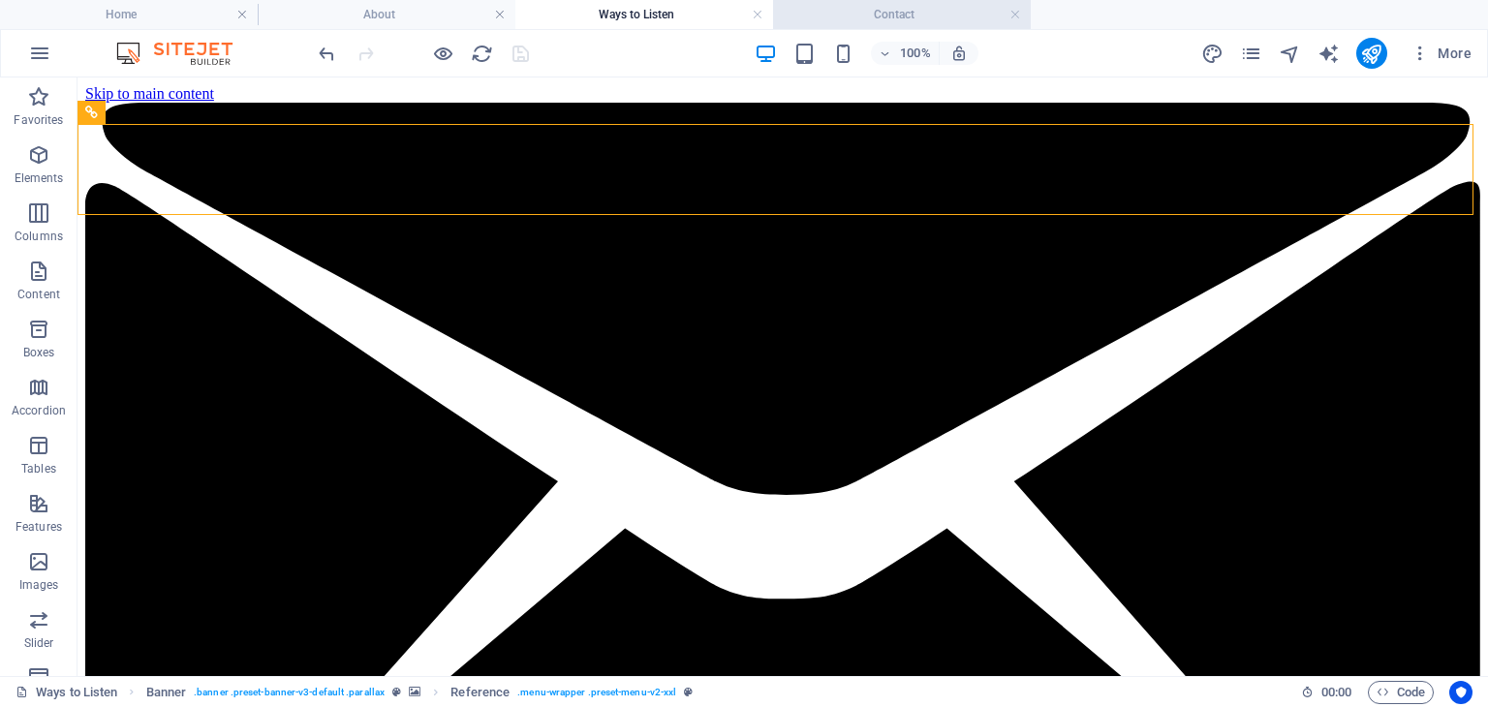
click at [863, 20] on h4 "Contact" at bounding box center [902, 14] width 258 height 21
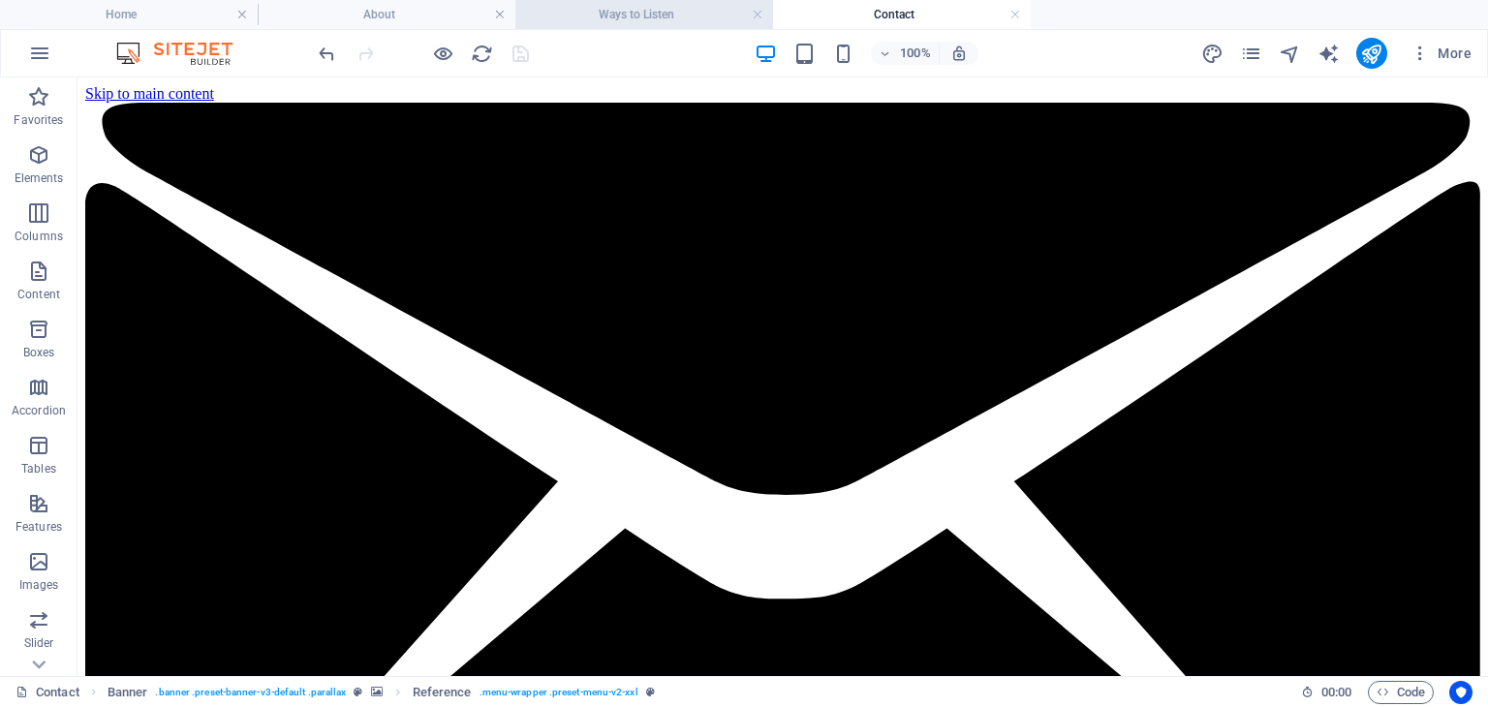
click at [722, 20] on h4 "Ways to Listen" at bounding box center [644, 14] width 258 height 21
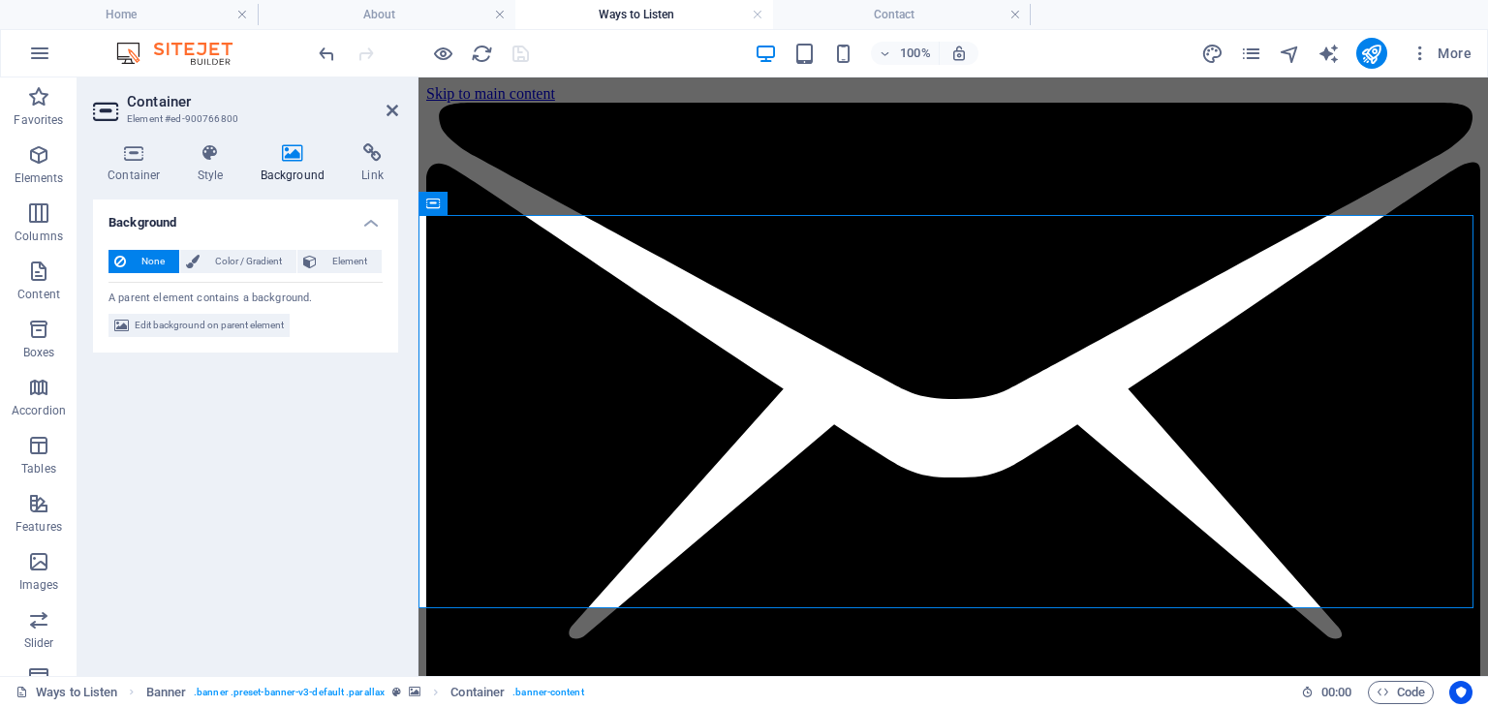
click at [288, 160] on icon at bounding box center [293, 152] width 94 height 19
click at [194, 326] on span "Edit background on parent element" at bounding box center [209, 325] width 149 height 23
select select "%"
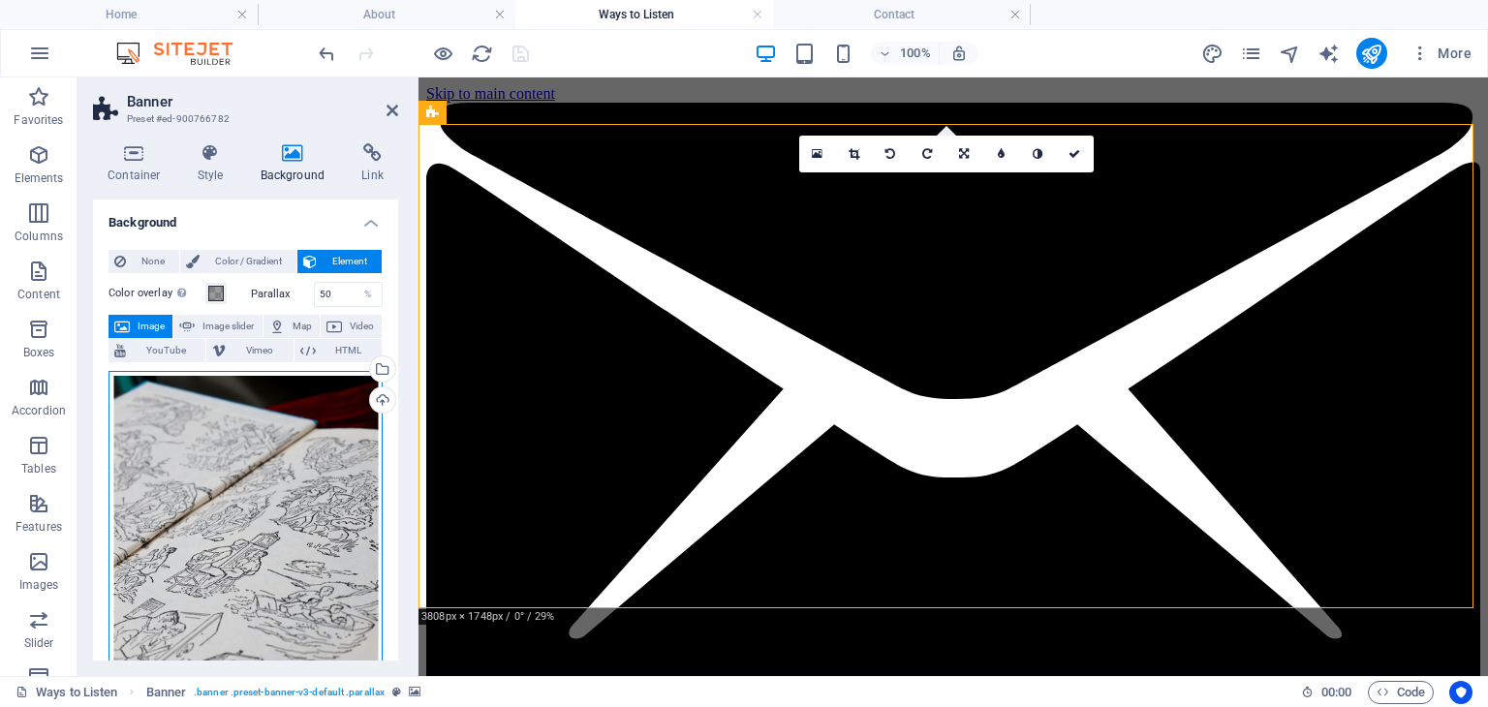
click at [182, 442] on div "Drag files here, click to choose files or select files from Files or our free s…" at bounding box center [246, 561] width 274 height 380
click at [182, 442] on body "sleuthstudies.ca Home About Ways to Listen Contact Favorites Elements Columns C…" at bounding box center [744, 353] width 1488 height 707
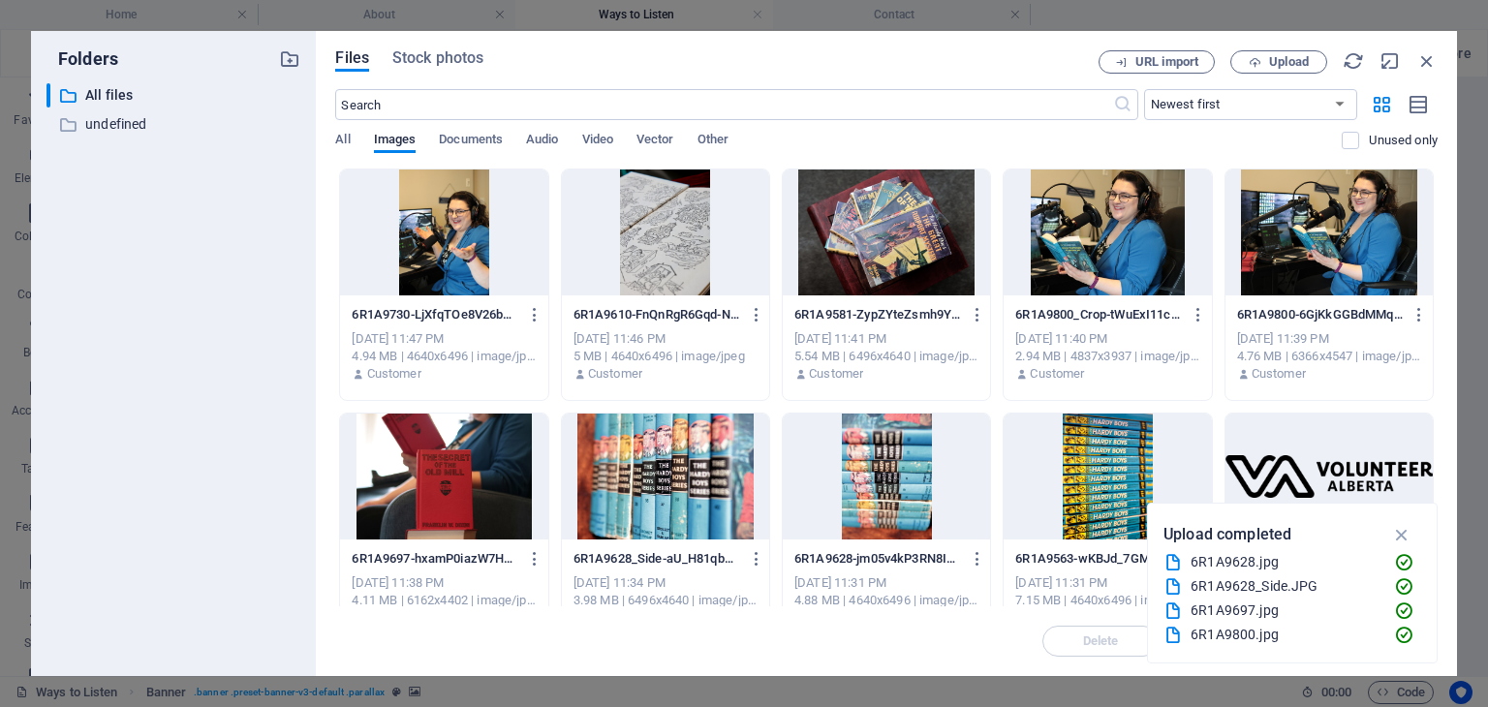
click at [686, 235] on div at bounding box center [665, 233] width 207 height 126
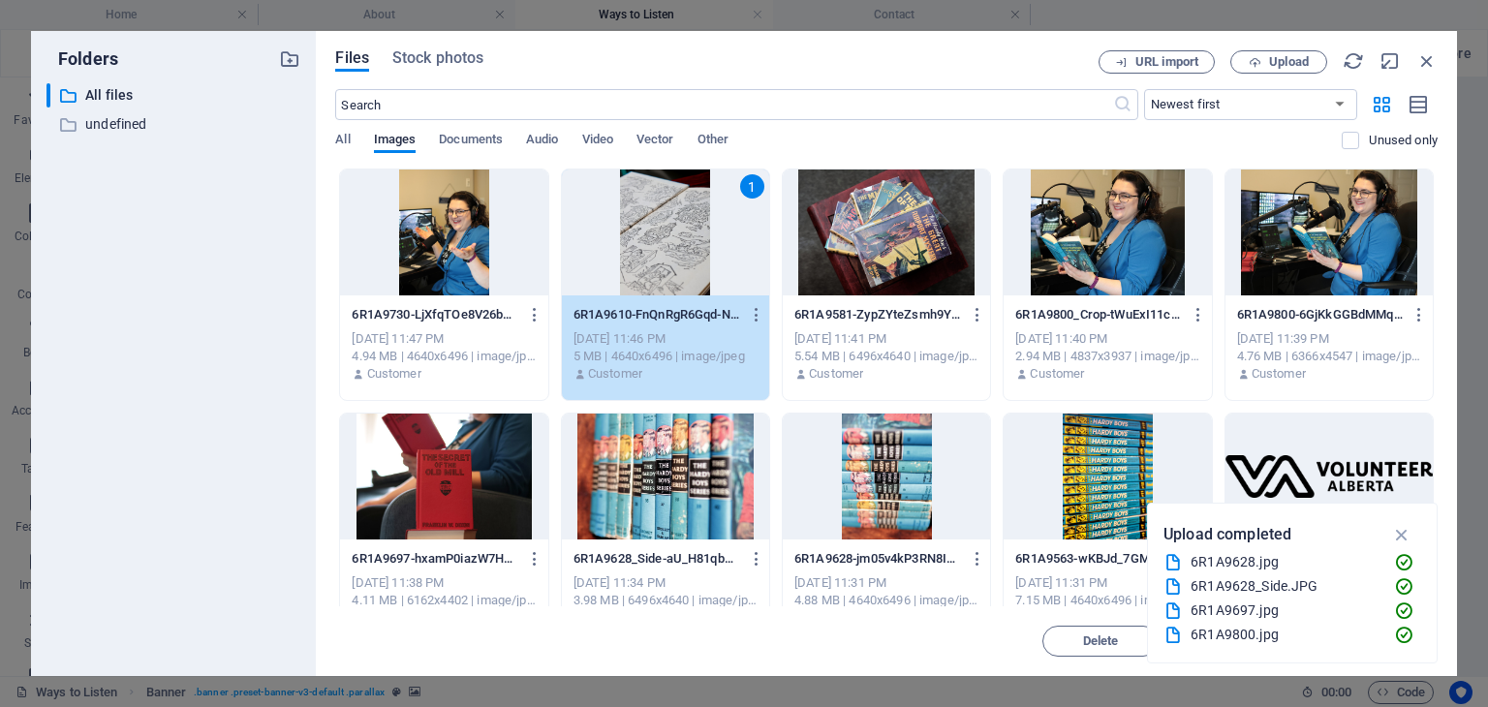
click at [686, 235] on div "1" at bounding box center [665, 233] width 207 height 126
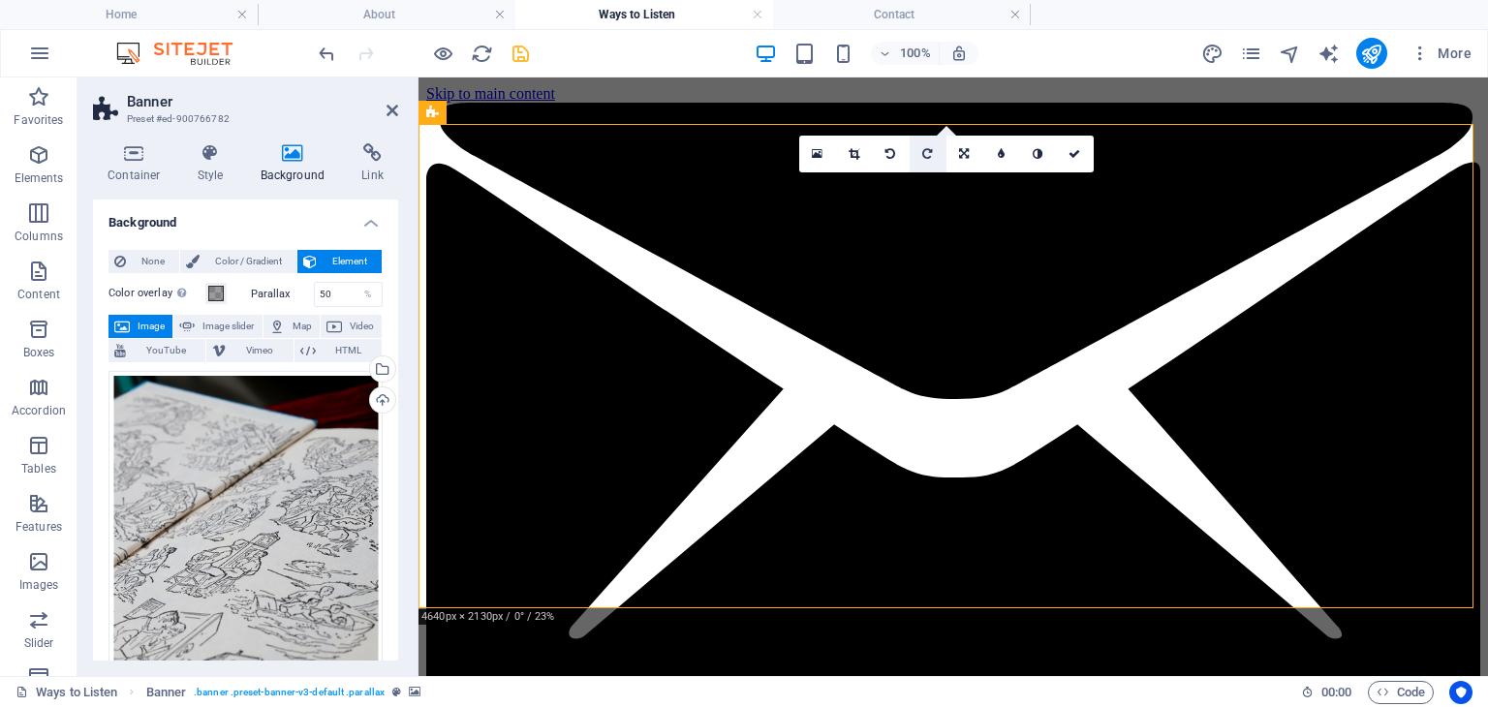
click at [927, 152] on icon at bounding box center [927, 154] width 10 height 12
click at [1080, 152] on icon at bounding box center [1075, 154] width 12 height 12
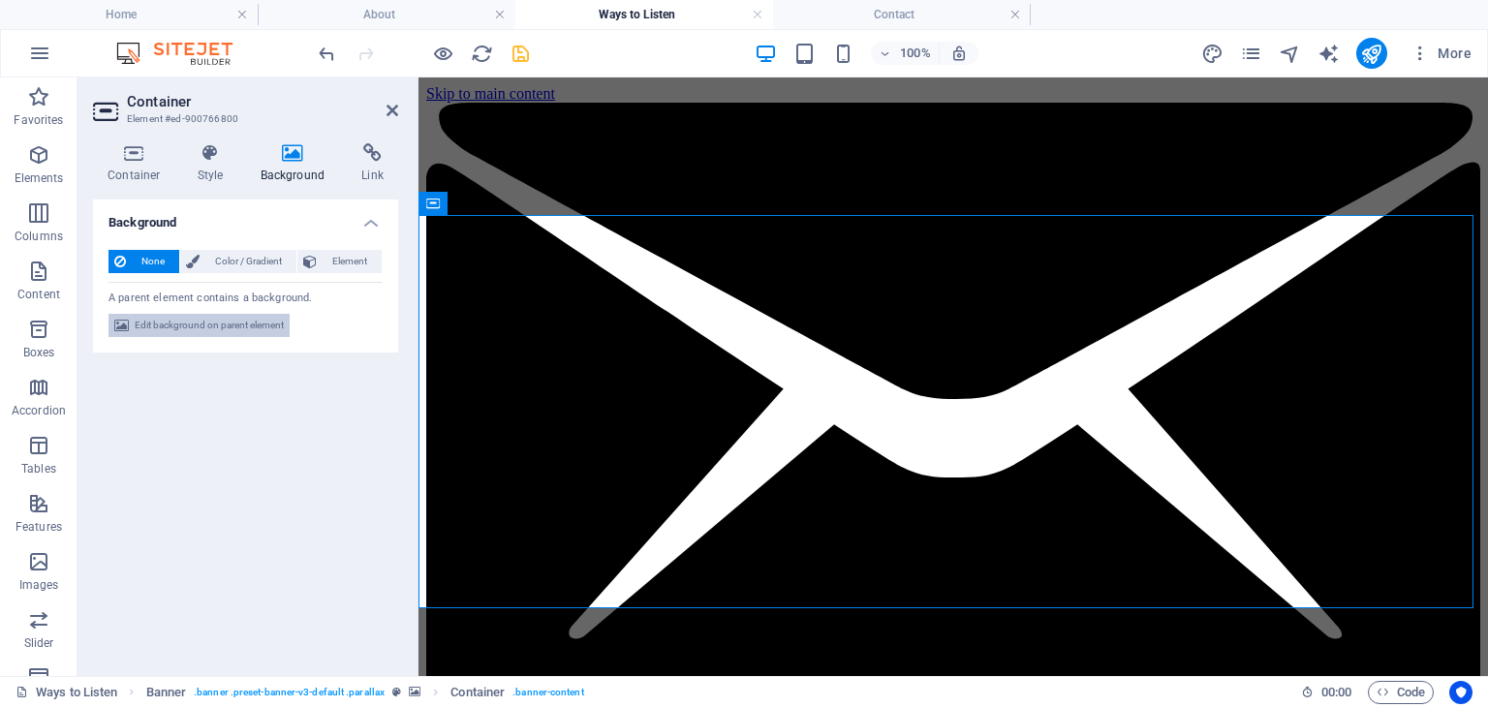
click at [232, 323] on span "Edit background on parent element" at bounding box center [209, 325] width 149 height 23
select select "%"
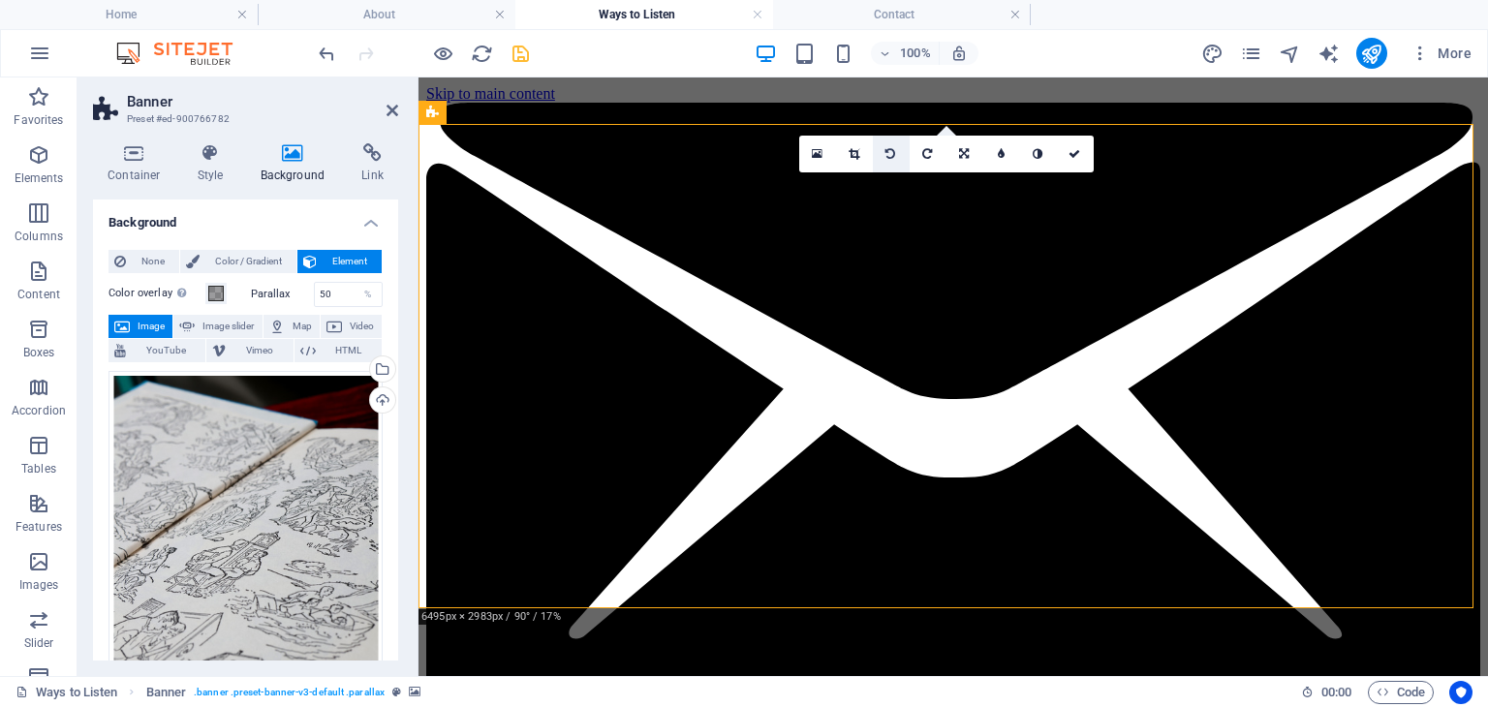
click at [890, 155] on icon at bounding box center [890, 154] width 10 height 12
click at [1077, 156] on icon at bounding box center [1075, 154] width 12 height 12
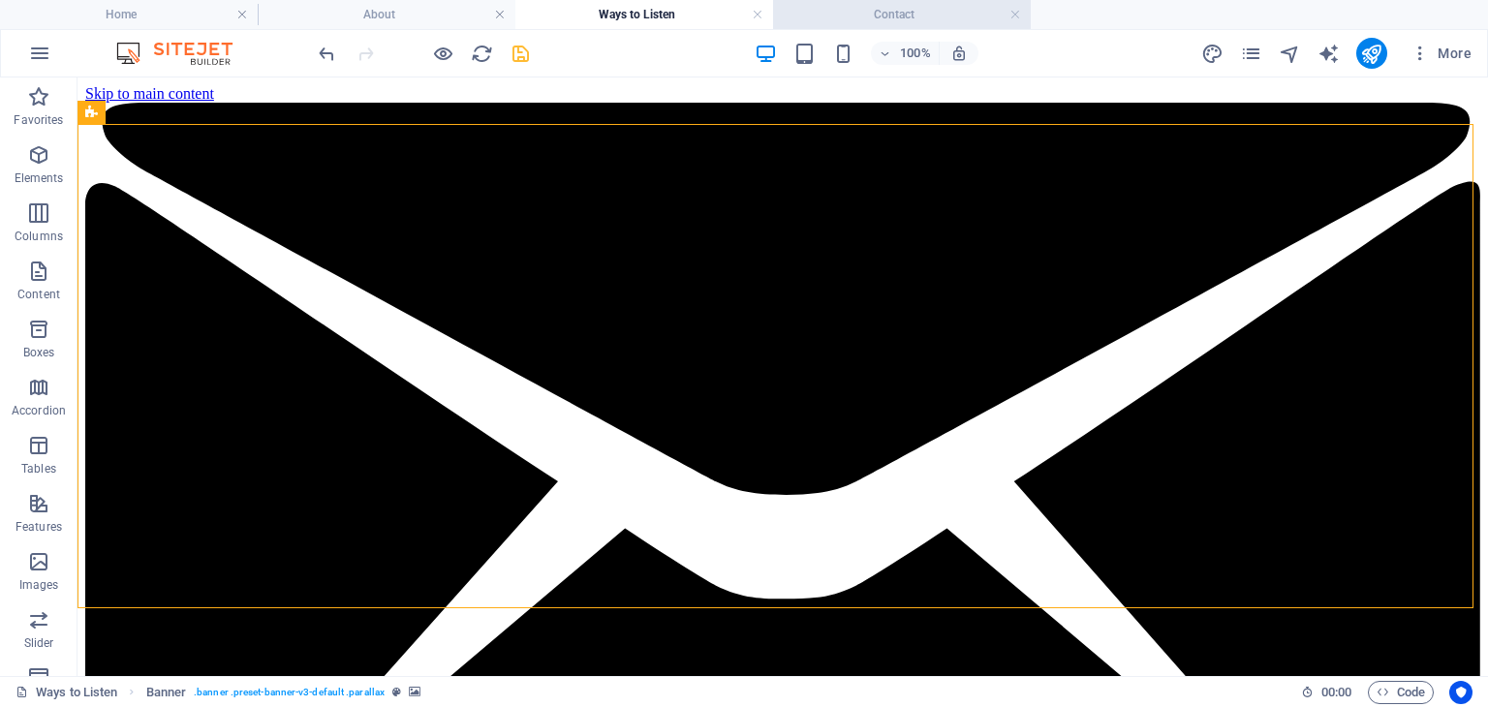
click at [887, 20] on h4 "Contact" at bounding box center [902, 14] width 258 height 21
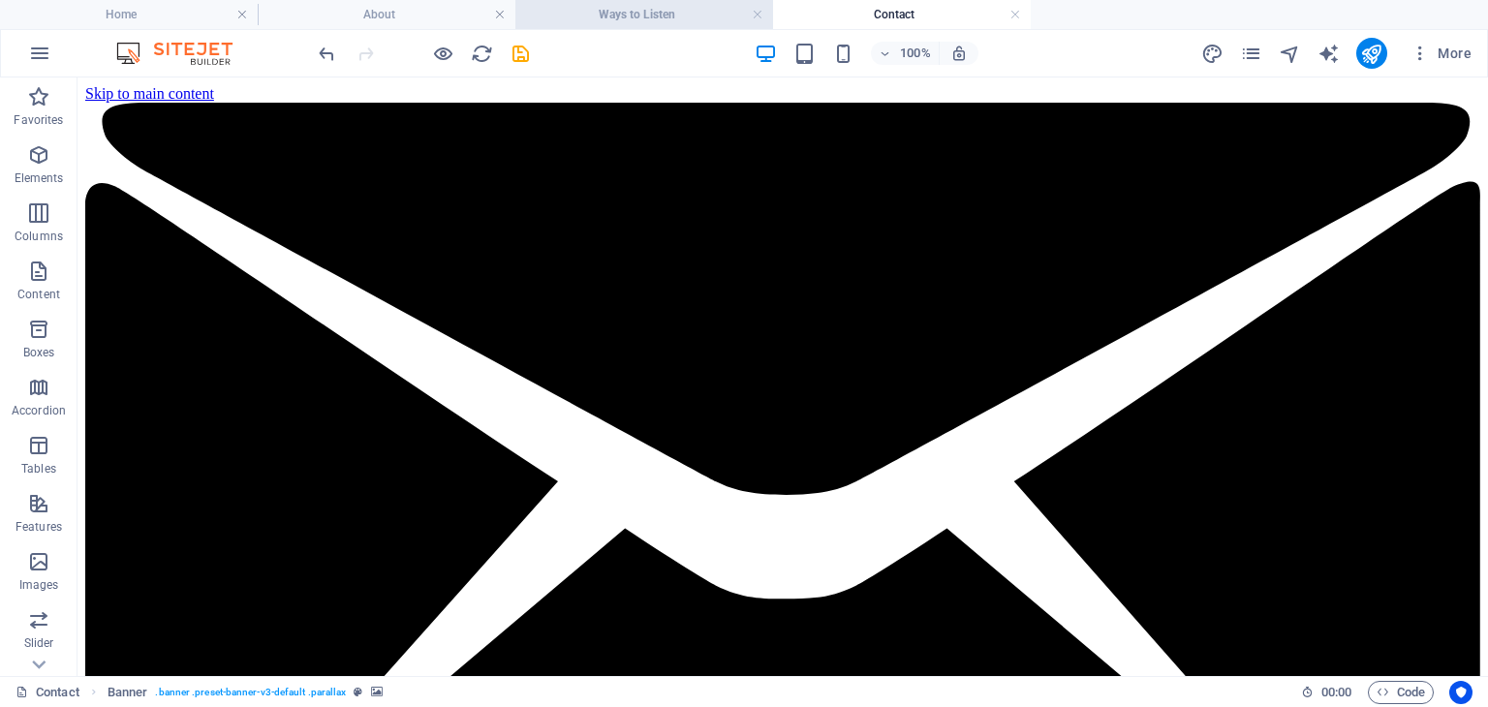
click at [689, 11] on h4 "Ways to Listen" at bounding box center [644, 14] width 258 height 21
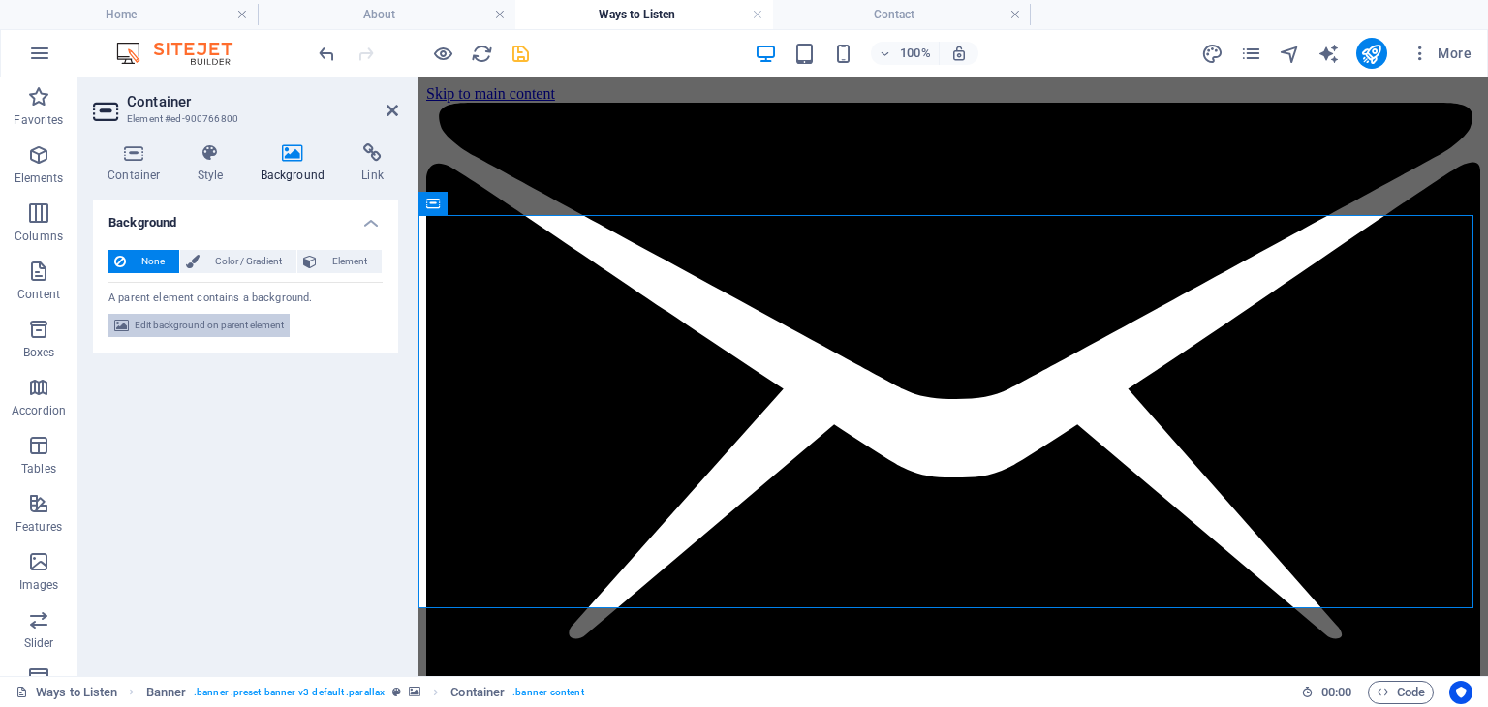
click at [179, 327] on span "Edit background on parent element" at bounding box center [209, 325] width 149 height 23
select select "%"
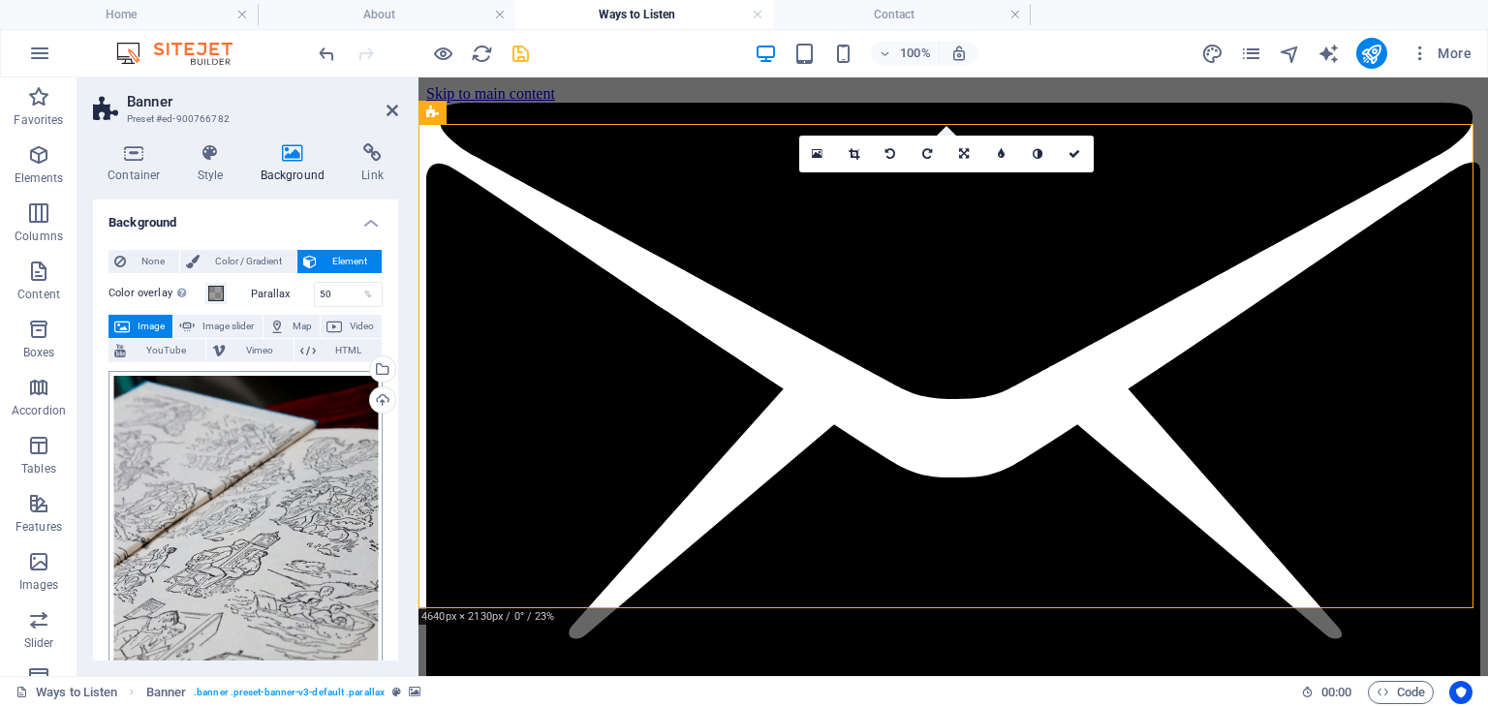
scroll to position [189, 0]
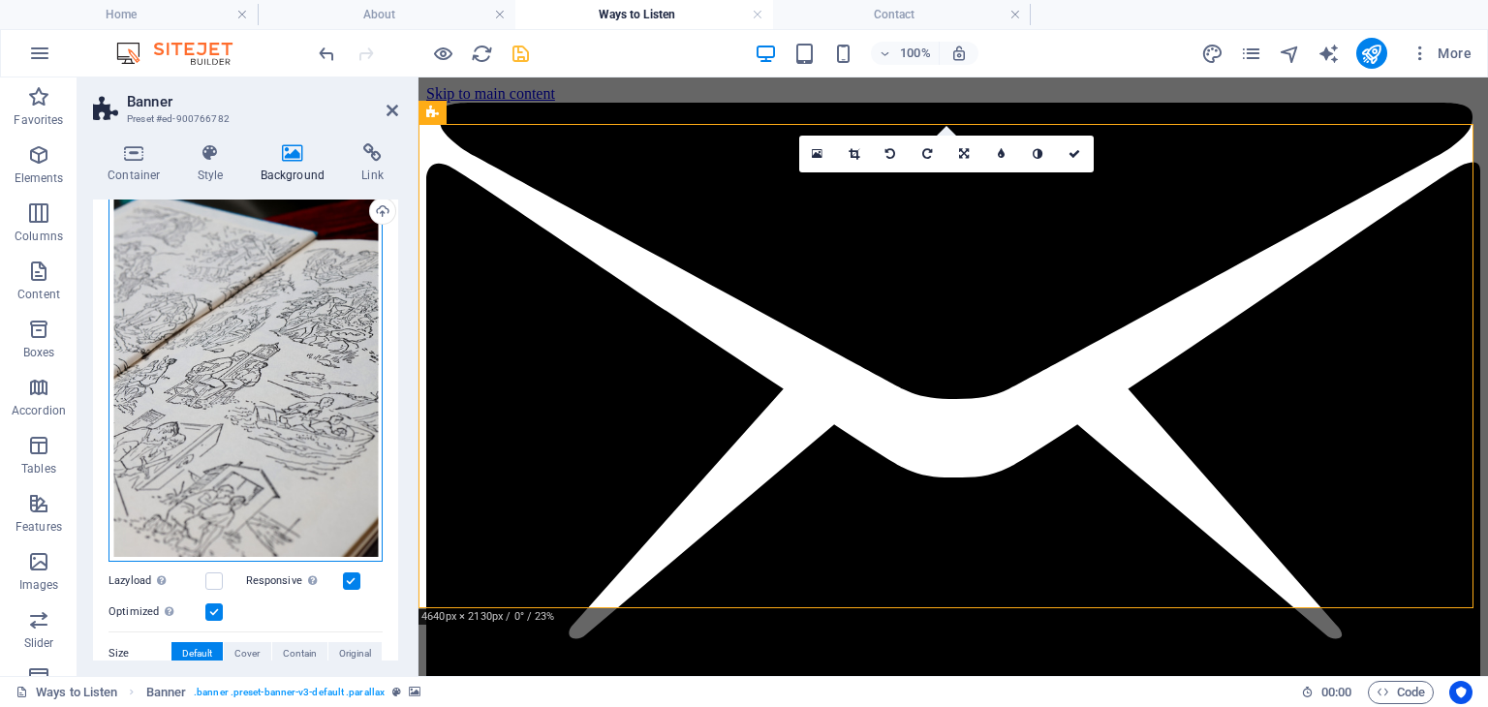
click at [274, 357] on div "Drag files here, click to choose files or select files from Files or our free s…" at bounding box center [246, 372] width 274 height 380
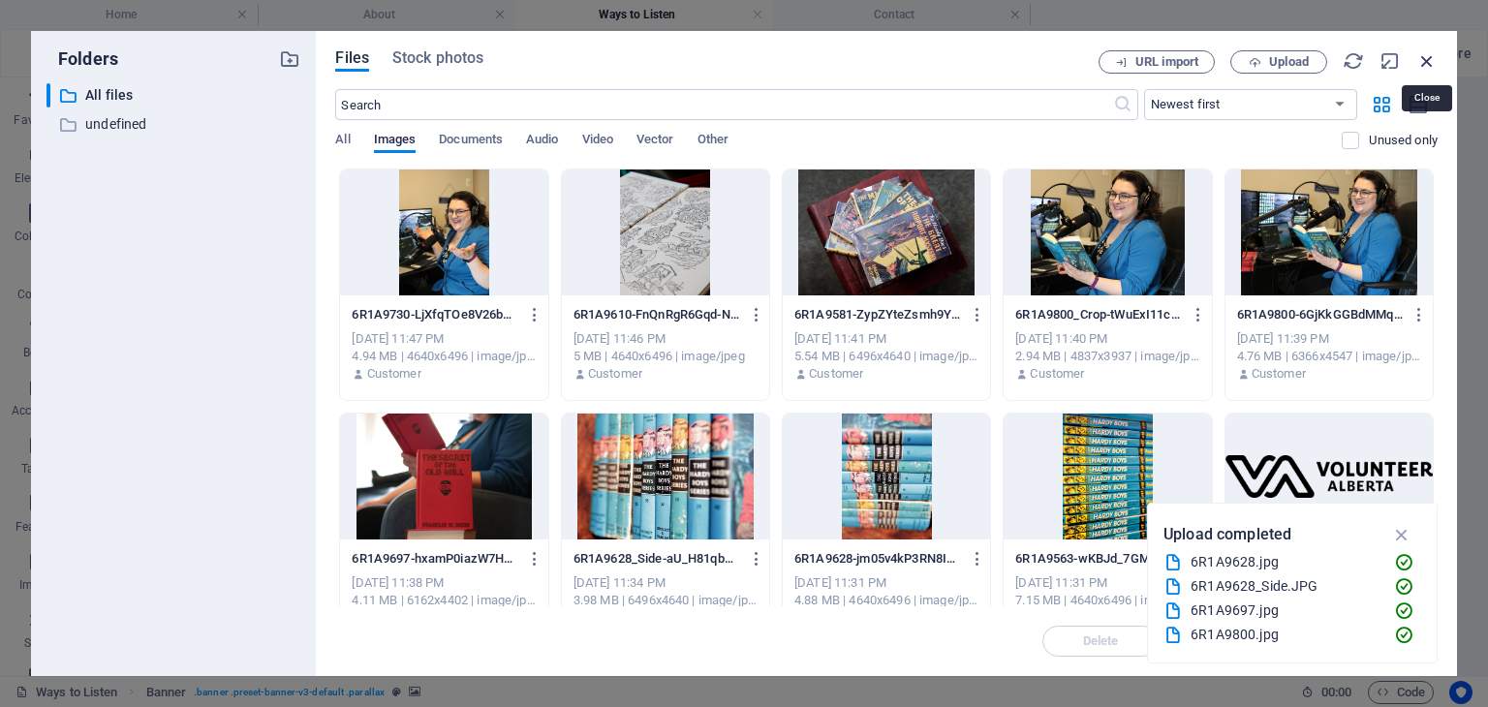
click at [1424, 62] on icon "button" at bounding box center [1426, 60] width 21 height 21
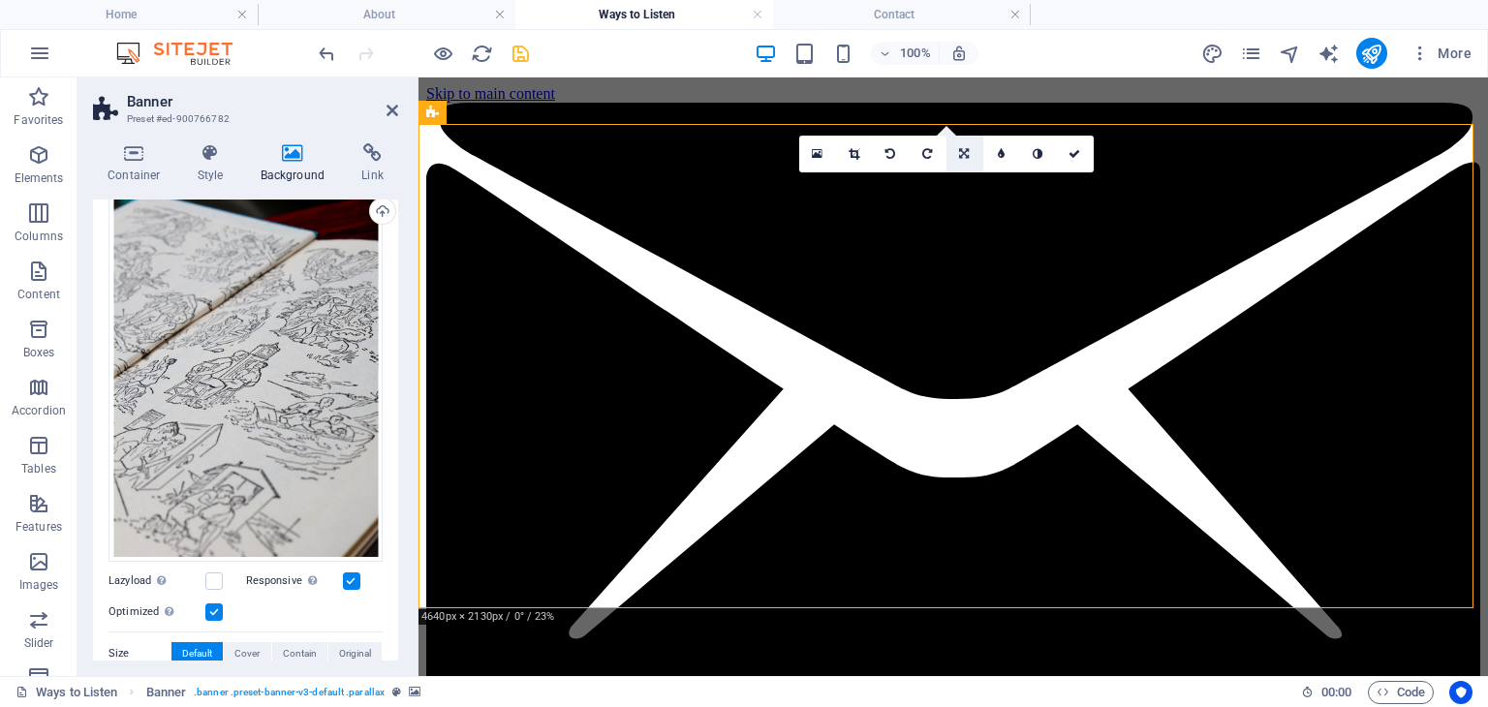
click at [967, 151] on icon at bounding box center [964, 154] width 10 height 12
click at [965, 143] on icon at bounding box center [964, 147] width 12 height 12
click at [958, 156] on icon at bounding box center [964, 154] width 12 height 12
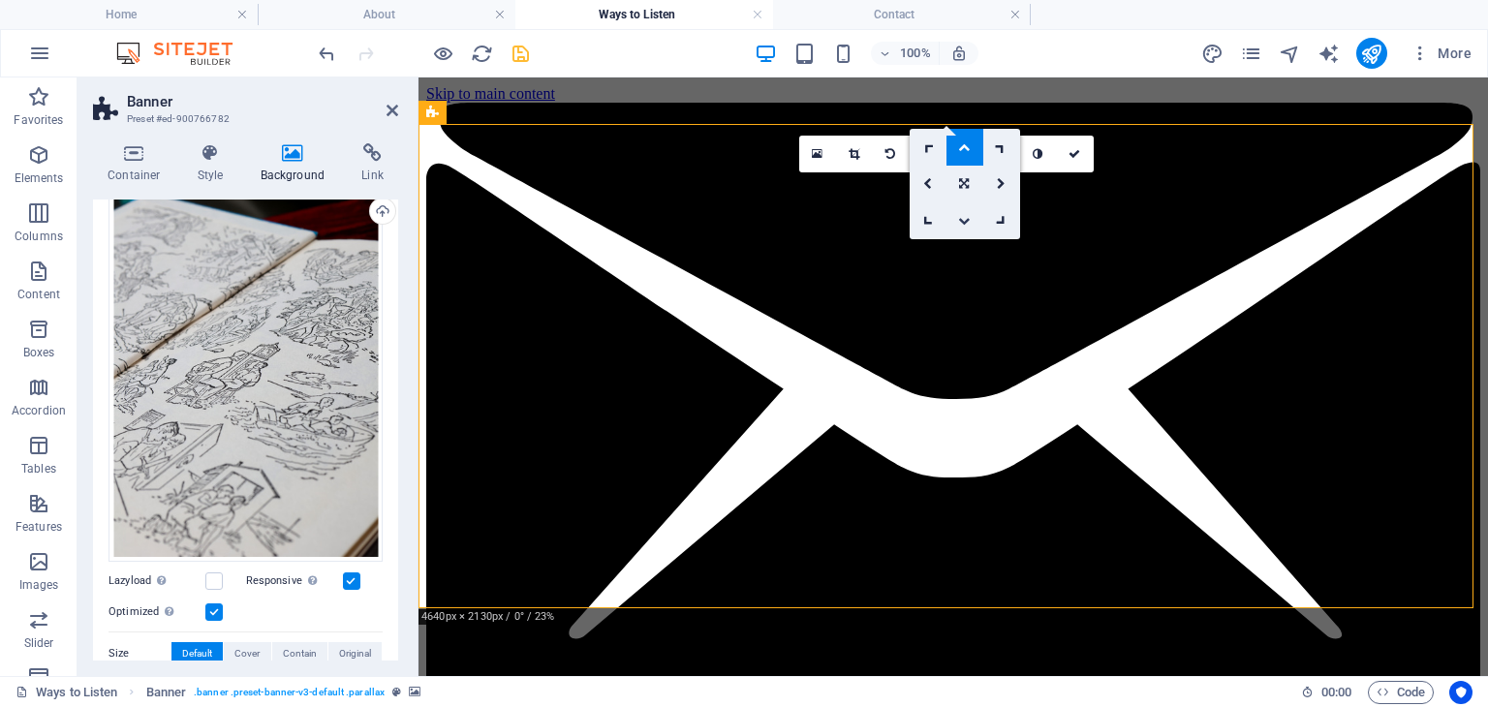
click at [965, 224] on icon at bounding box center [964, 221] width 12 height 12
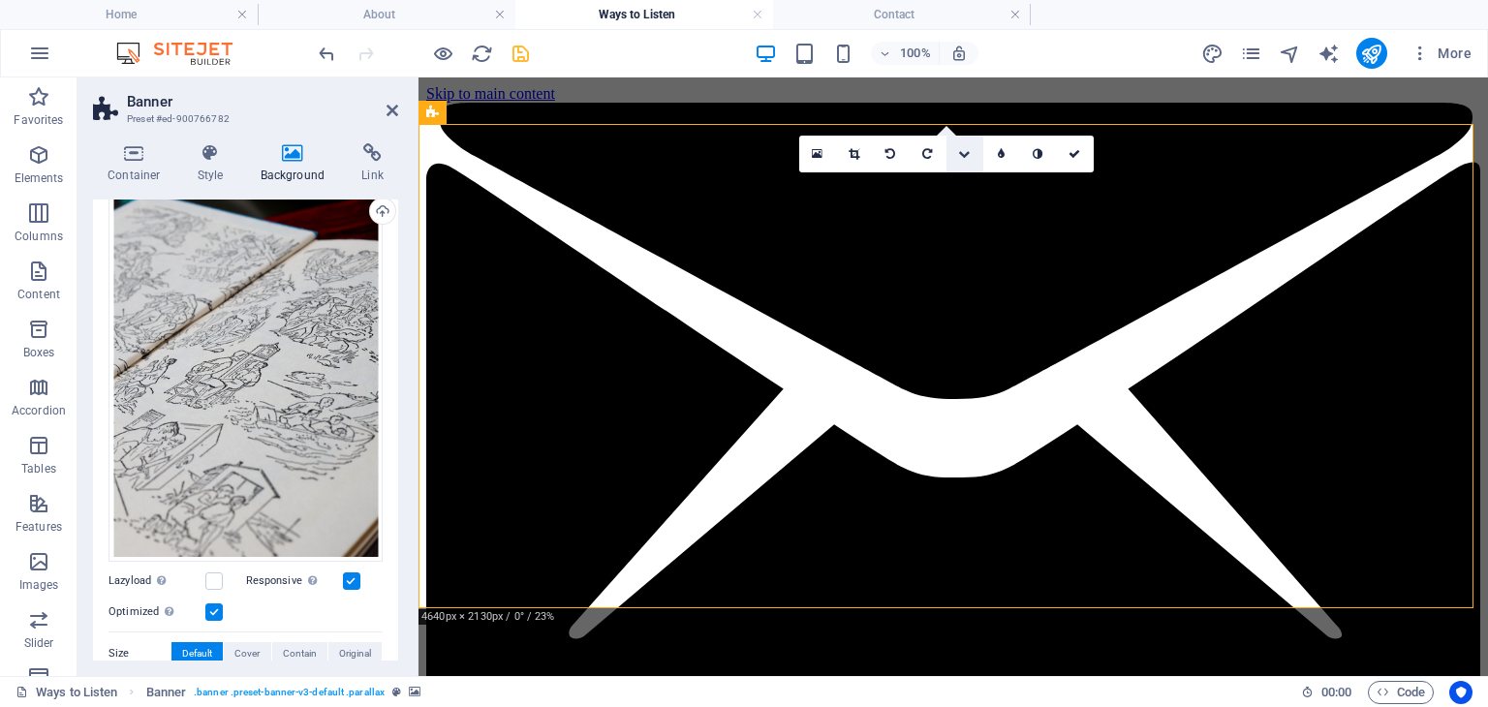
click at [966, 156] on icon at bounding box center [964, 154] width 12 height 12
click at [959, 183] on icon at bounding box center [964, 184] width 10 height 12
click at [961, 151] on icon at bounding box center [964, 154] width 10 height 12
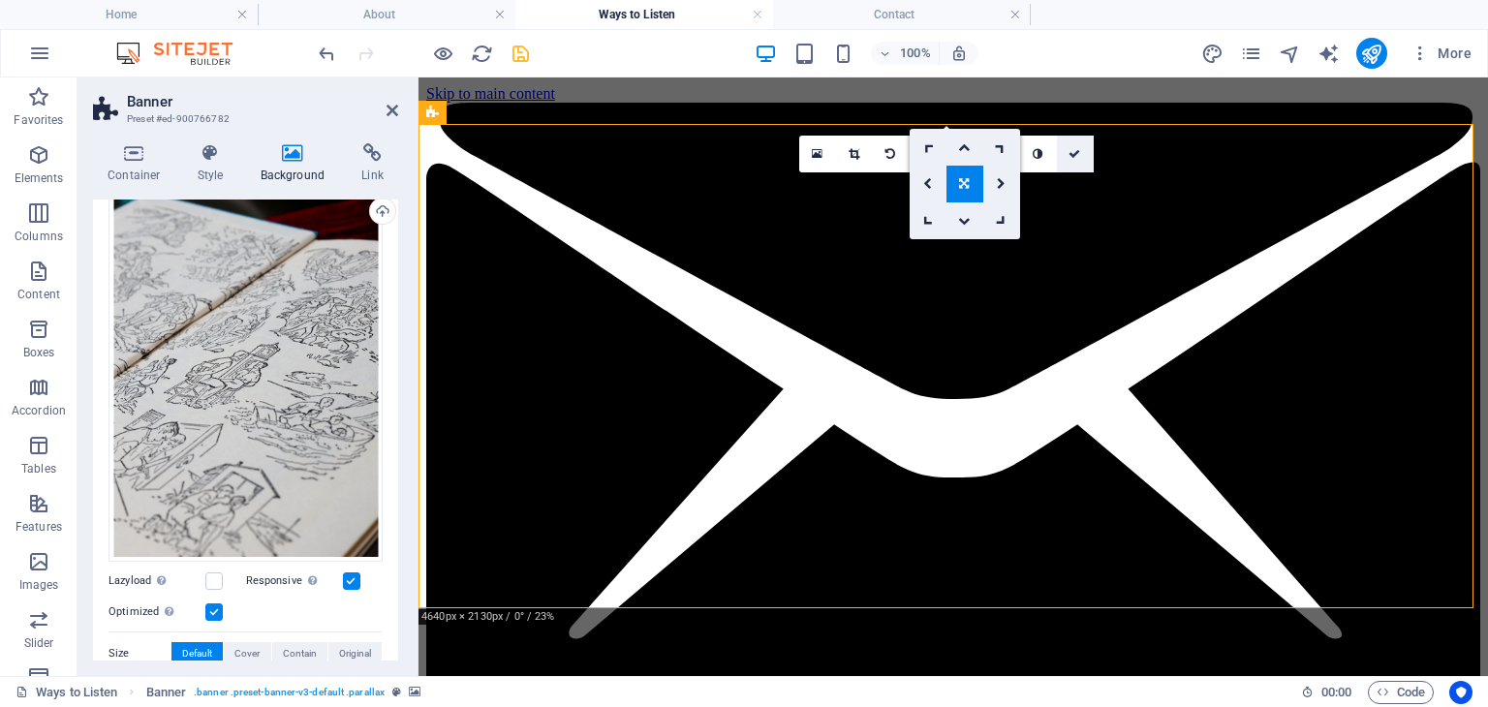
click at [1080, 152] on icon at bounding box center [1075, 154] width 12 height 12
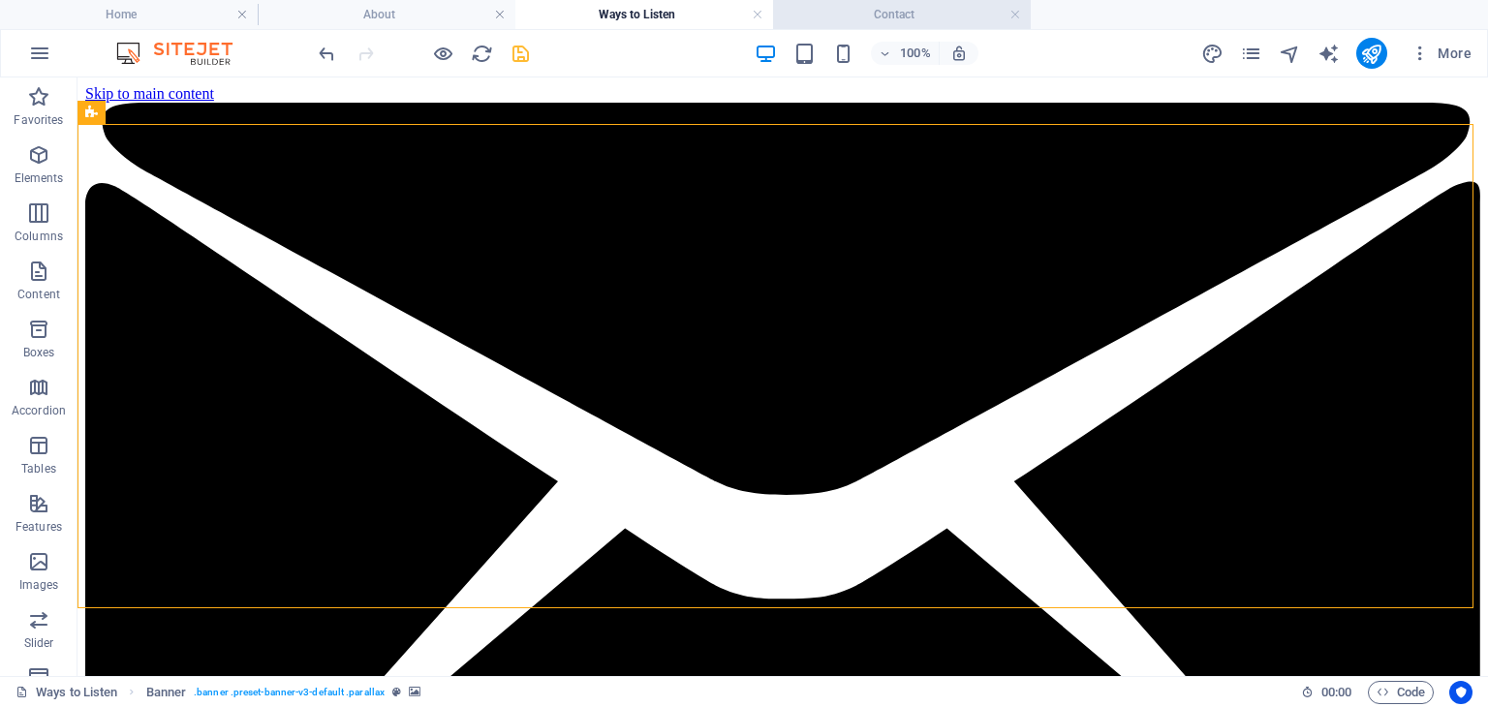
click at [868, 16] on h4 "Contact" at bounding box center [902, 14] width 258 height 21
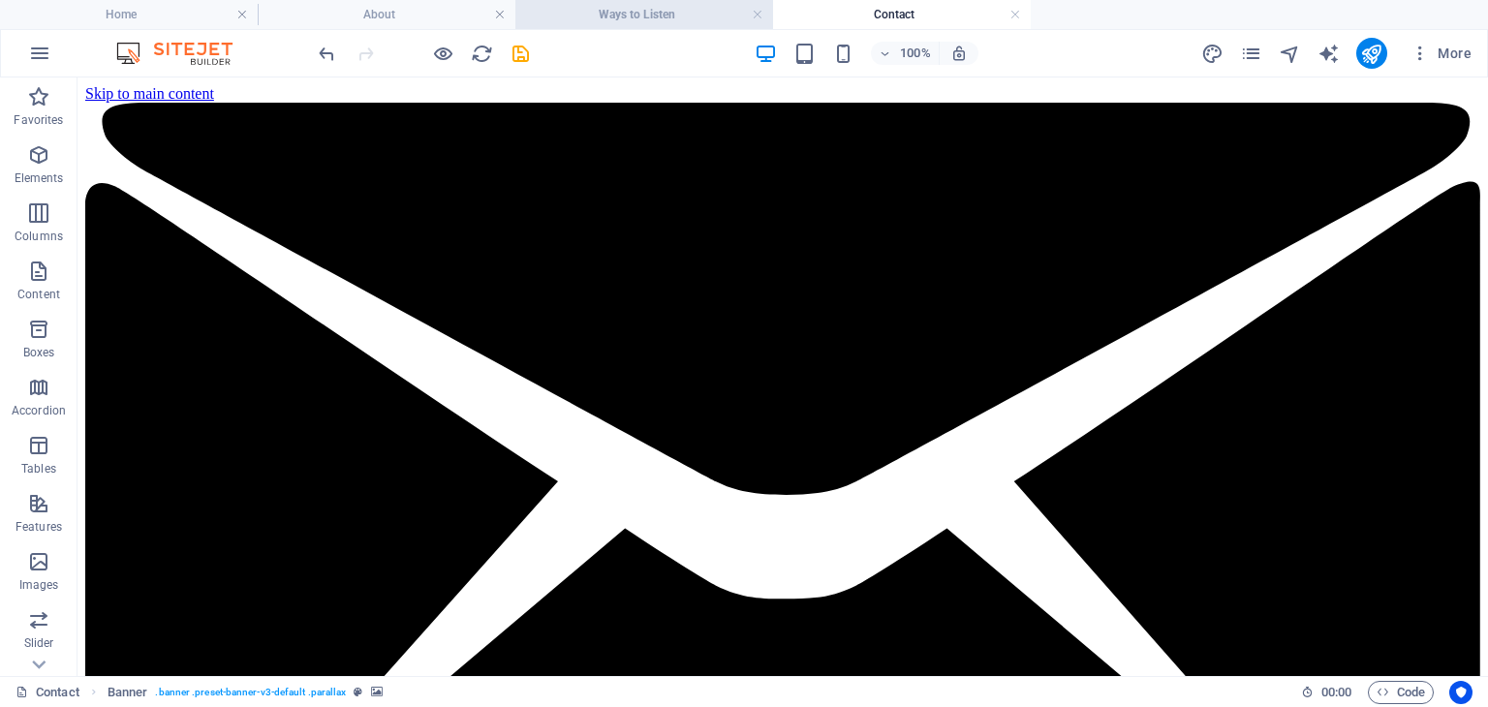
click at [636, 23] on h4 "Ways to Listen" at bounding box center [644, 14] width 258 height 21
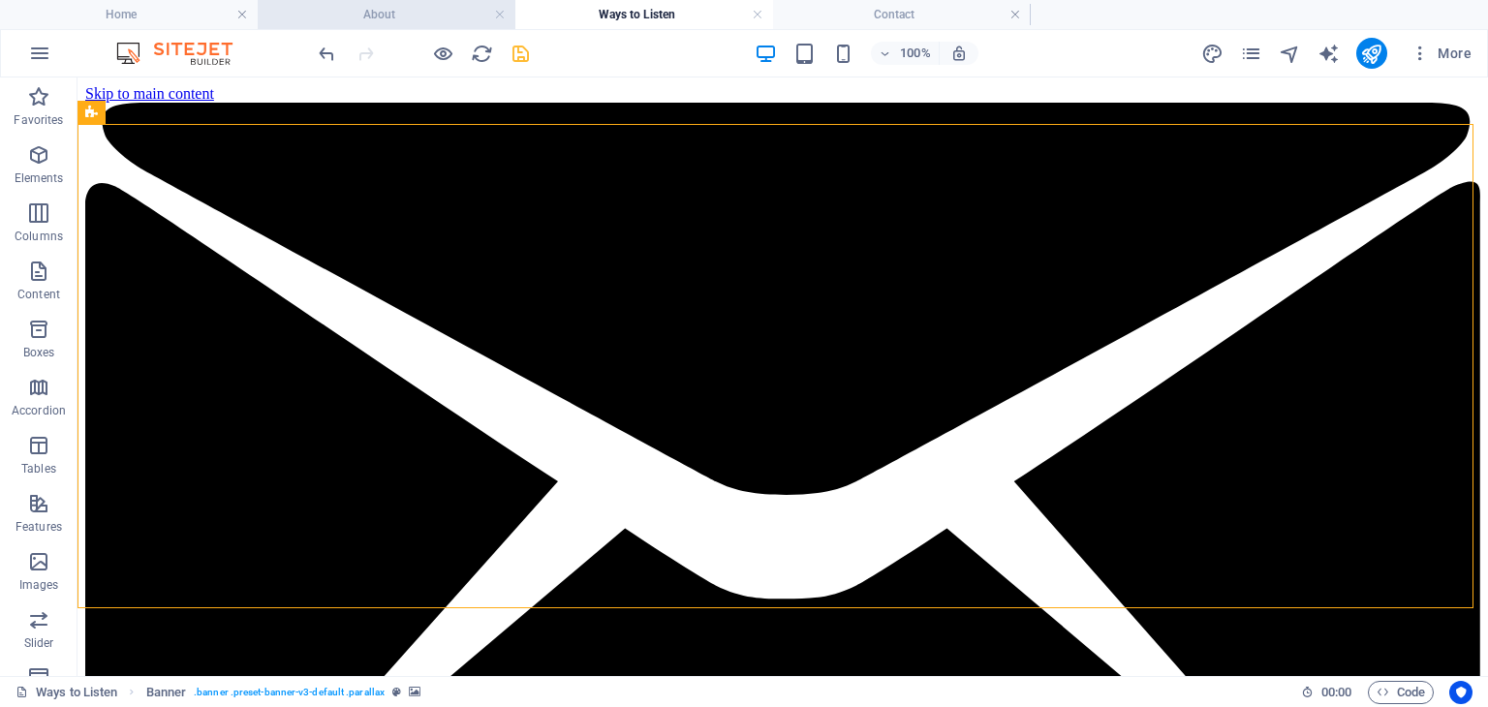
click at [397, 16] on h4 "About" at bounding box center [387, 14] width 258 height 21
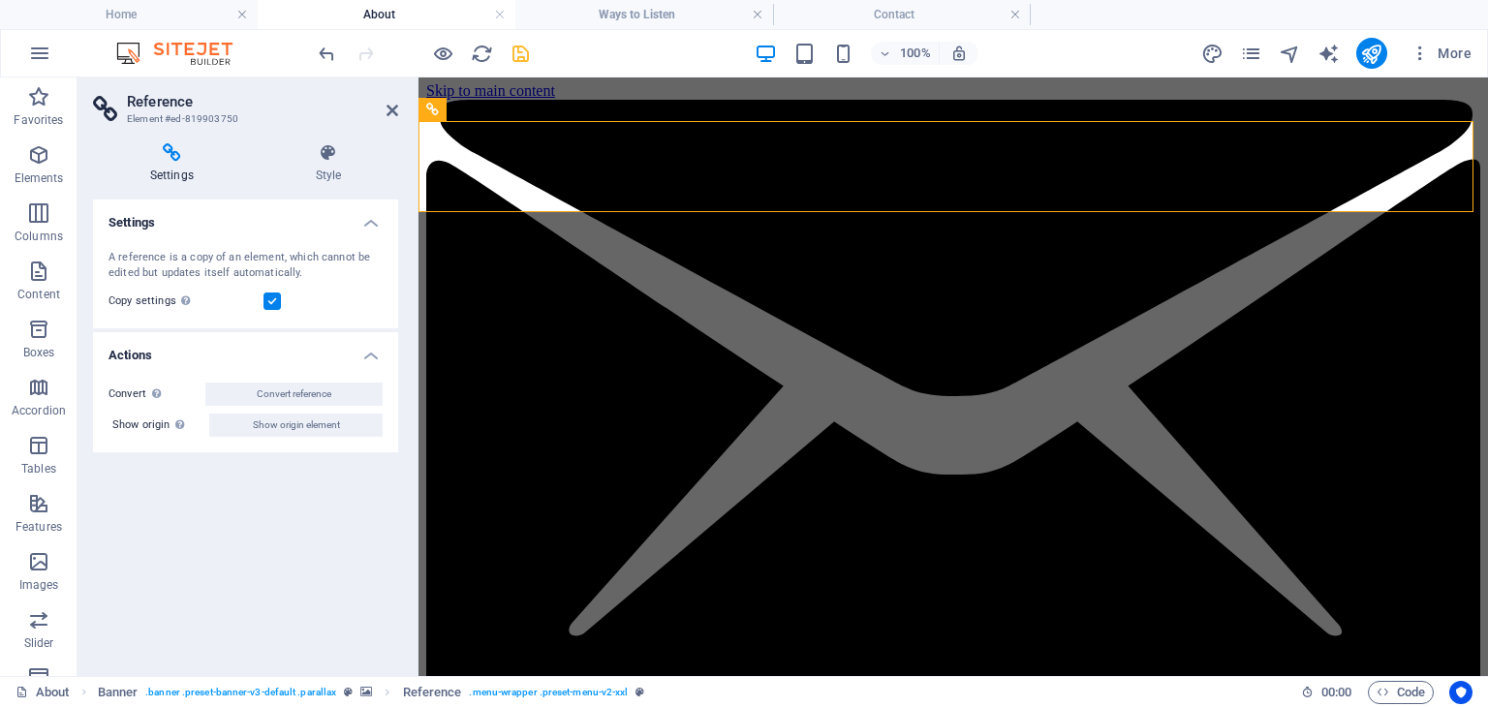
click at [389, 121] on header "Reference Element #ed-819903750" at bounding box center [245, 103] width 305 height 50
click at [388, 112] on icon at bounding box center [393, 111] width 12 height 16
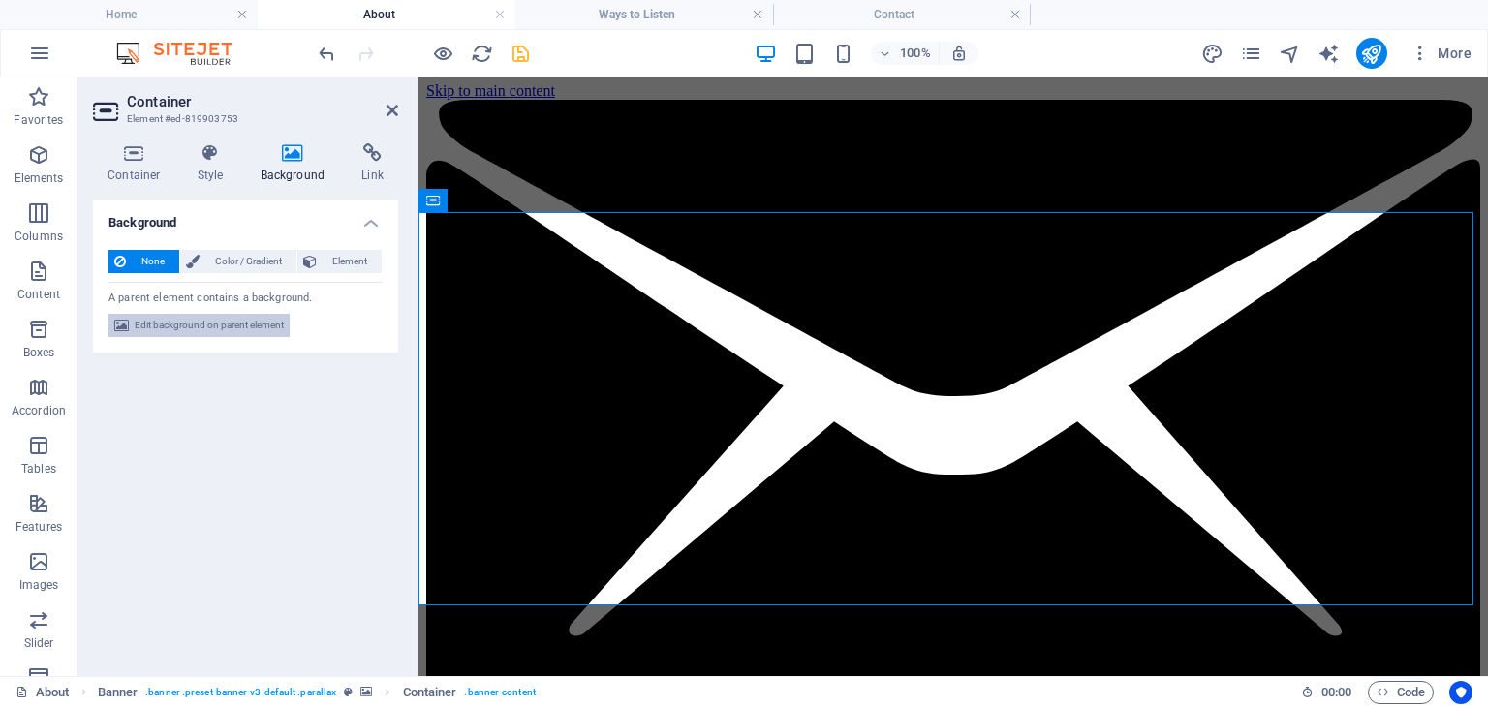
click at [217, 331] on span "Edit background on parent element" at bounding box center [209, 325] width 149 height 23
select select "%"
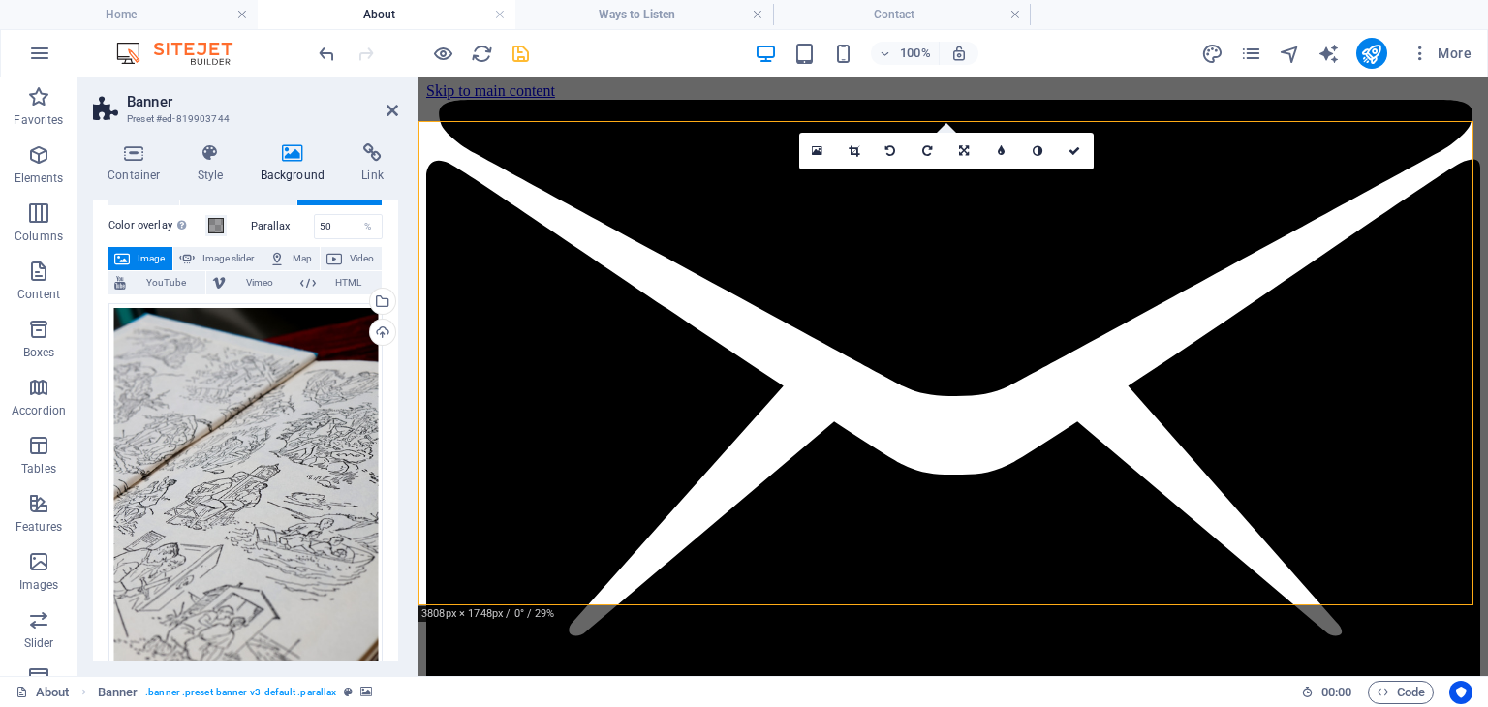
scroll to position [69, 0]
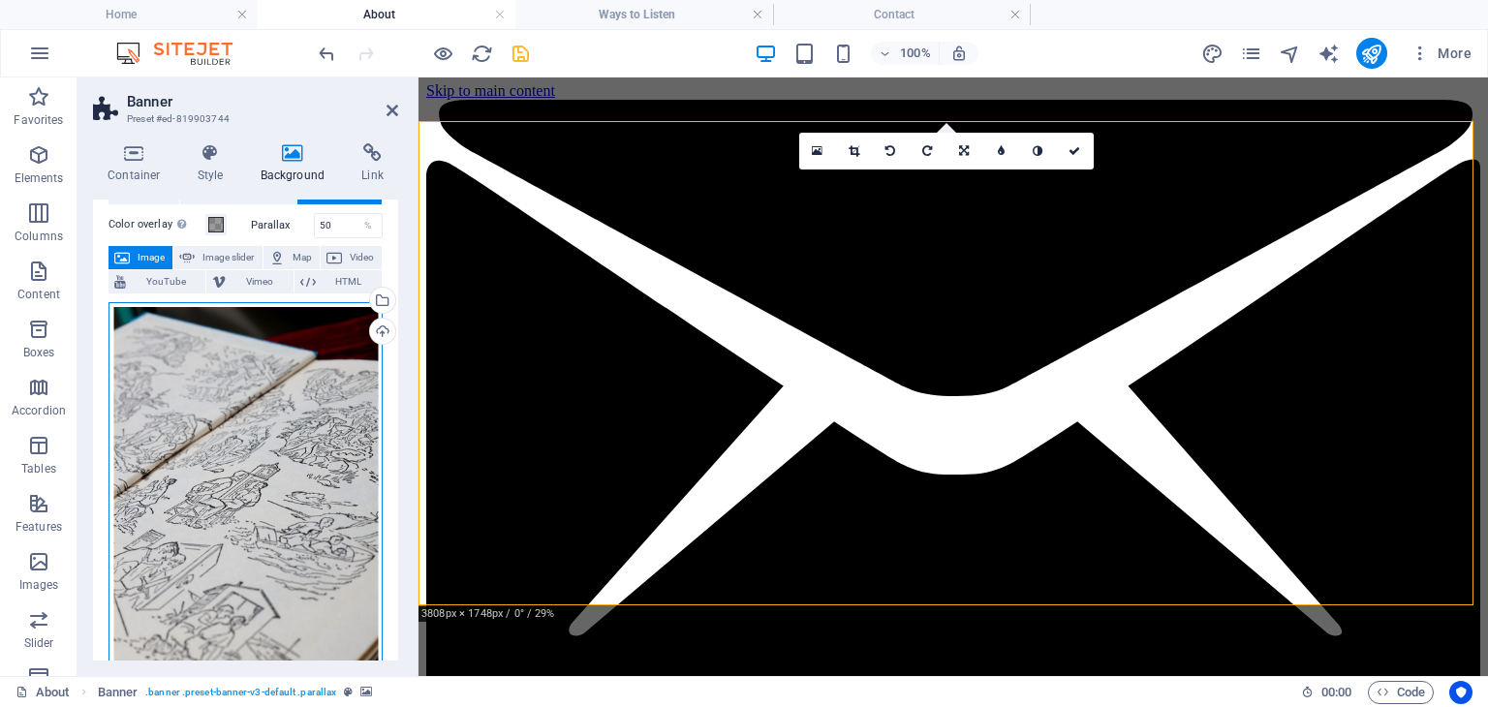
click at [237, 447] on div "Drag files here, click to choose files or select files from Files or our free s…" at bounding box center [246, 492] width 274 height 380
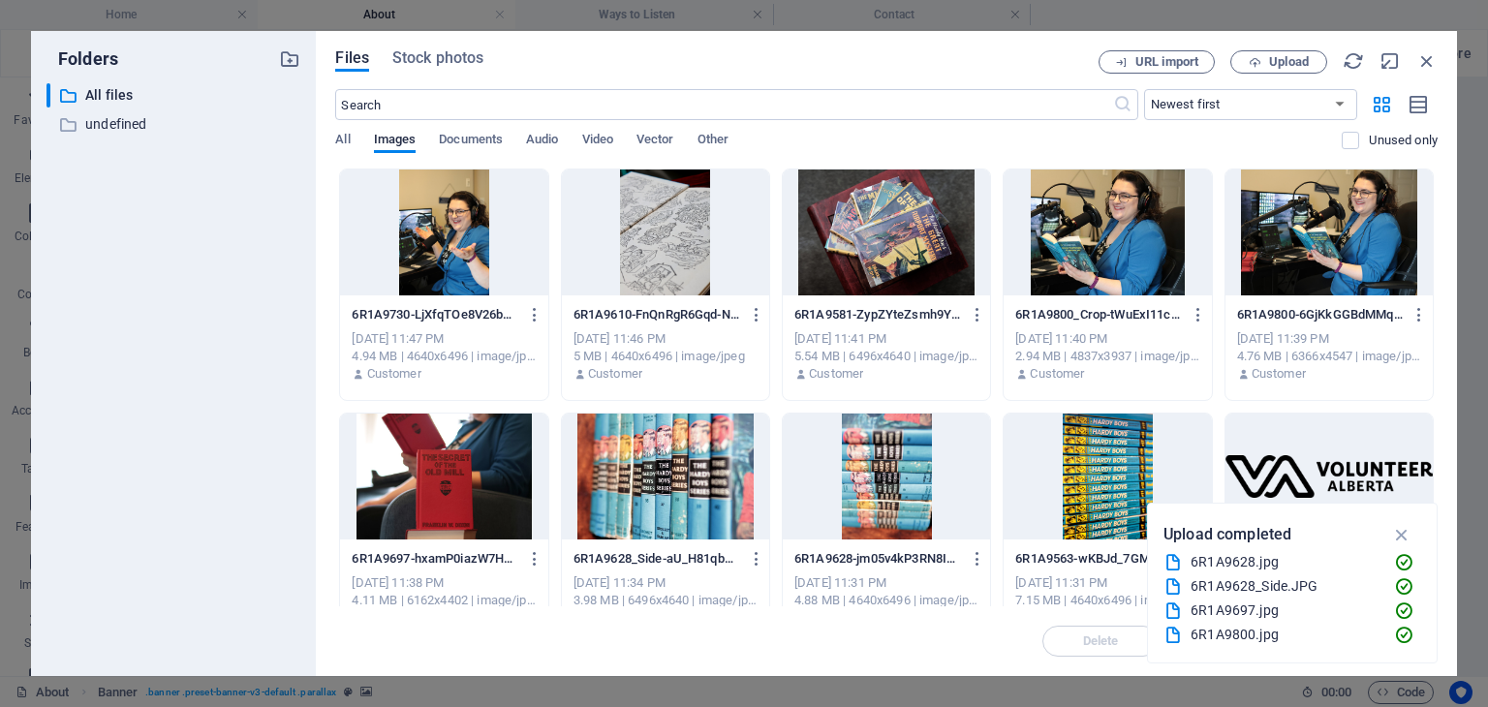
click at [691, 248] on div at bounding box center [665, 233] width 207 height 126
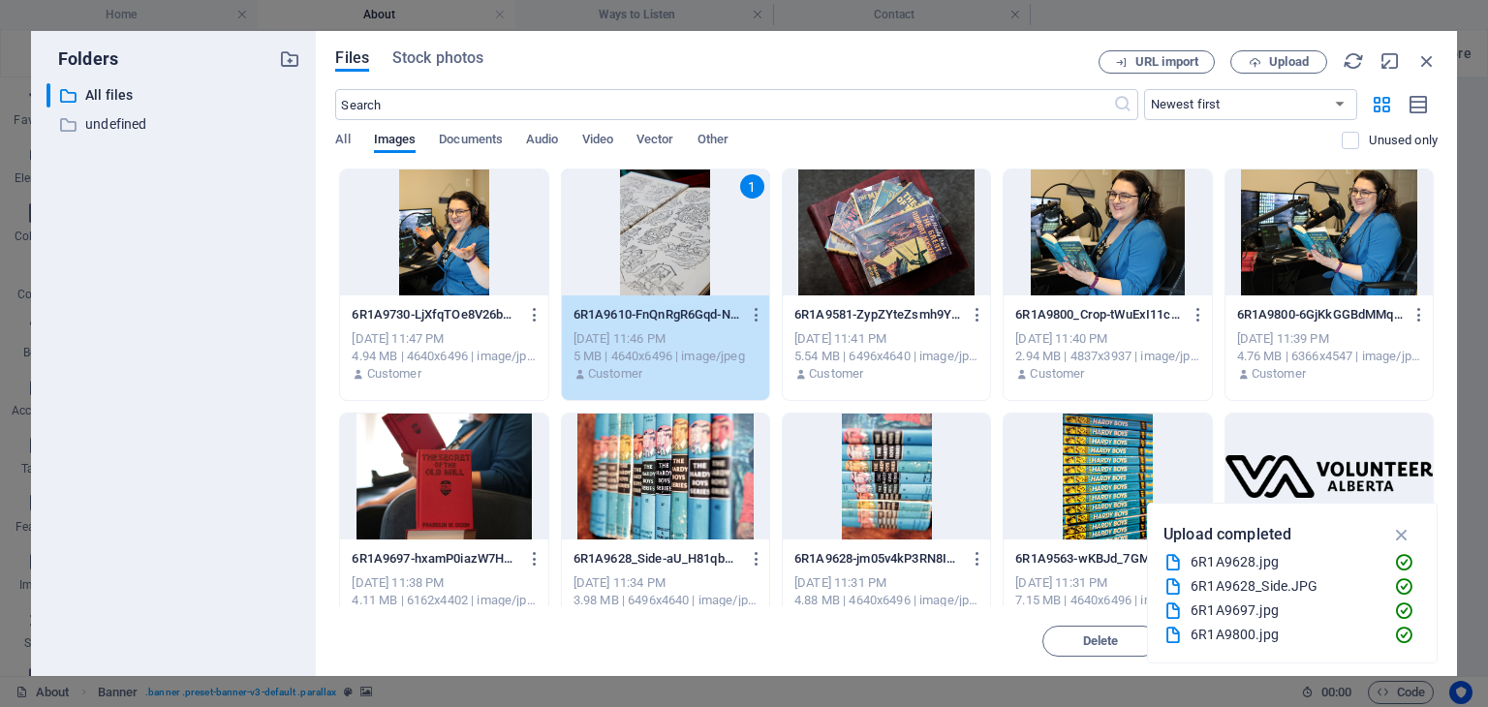
click at [691, 248] on div "1" at bounding box center [665, 233] width 207 height 126
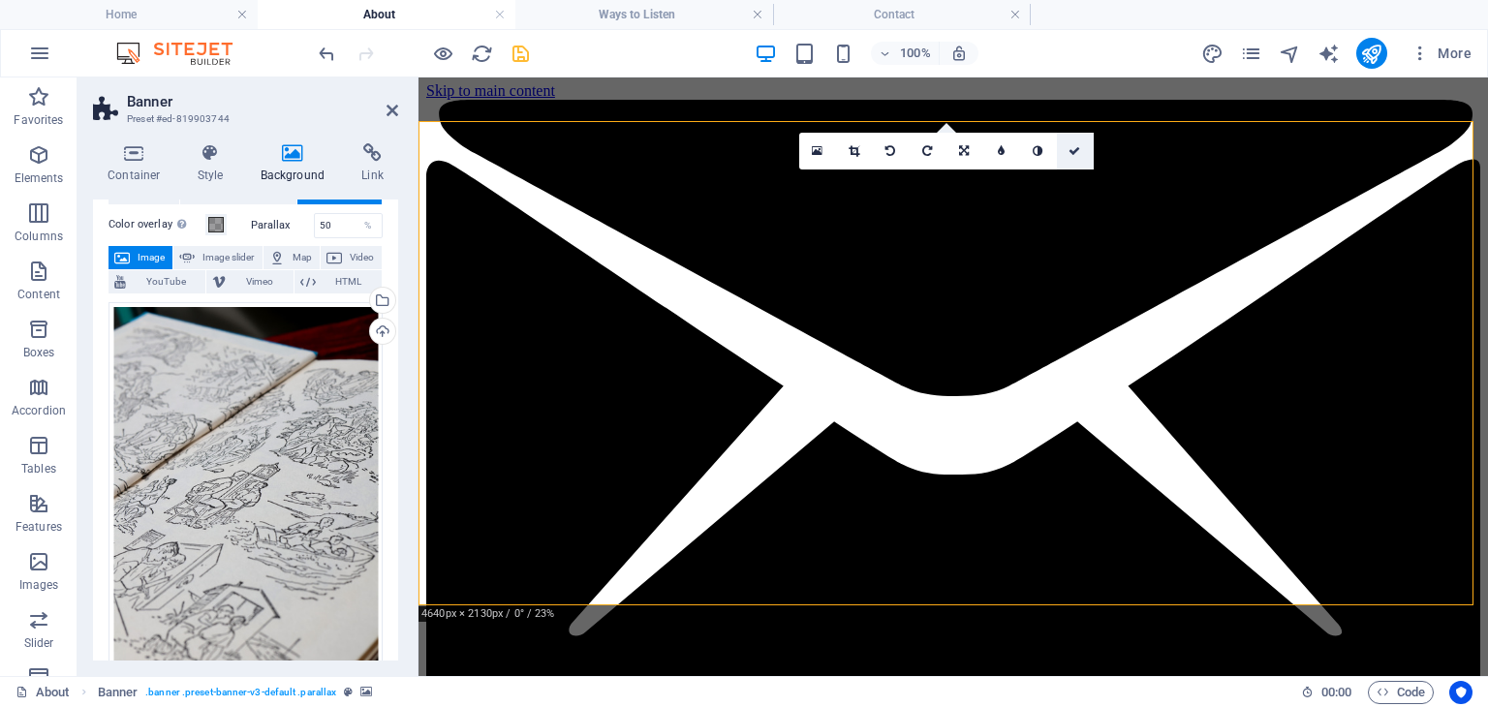
click at [1077, 157] on link at bounding box center [1075, 151] width 37 height 37
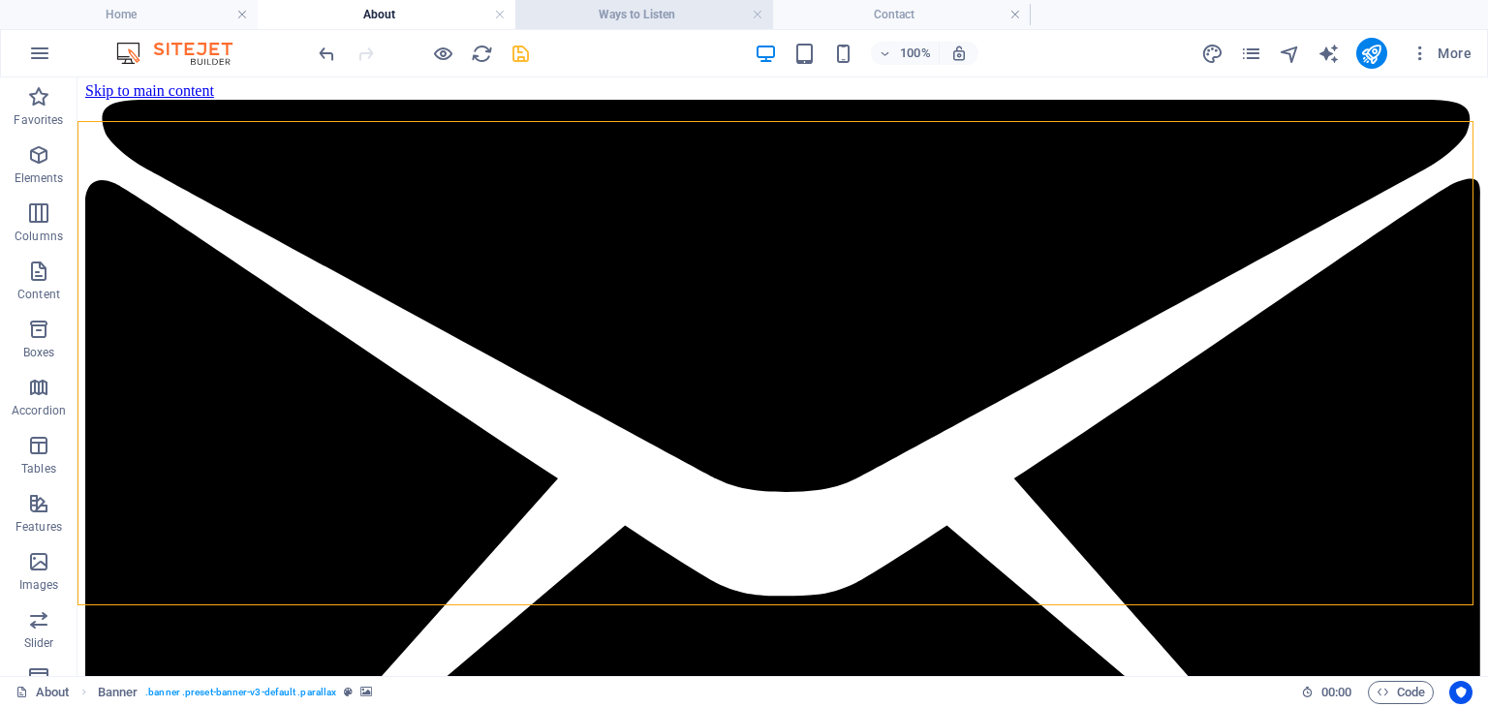
click at [702, 19] on h4 "Ways to Listen" at bounding box center [644, 14] width 258 height 21
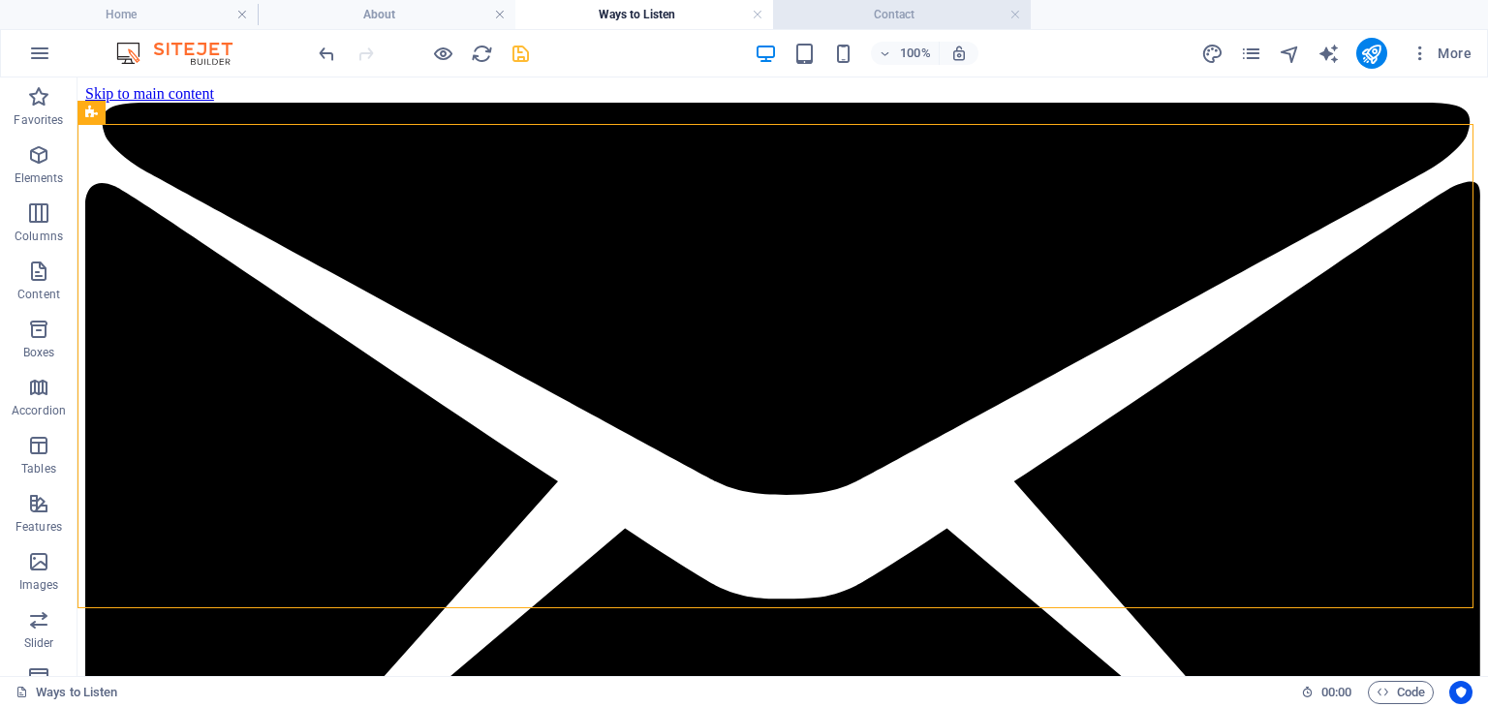
click at [863, 24] on h4 "Contact" at bounding box center [902, 14] width 258 height 21
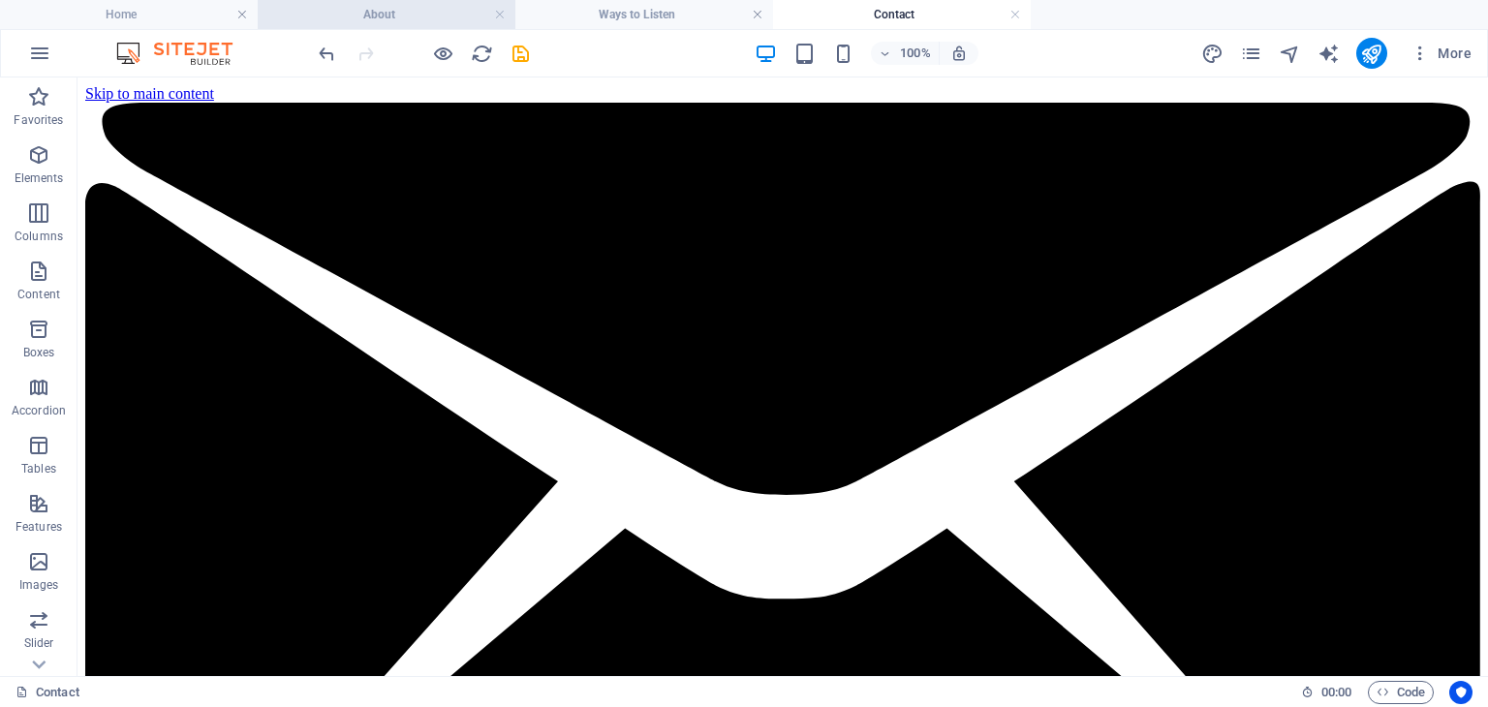
click at [437, 15] on h4 "About" at bounding box center [387, 14] width 258 height 21
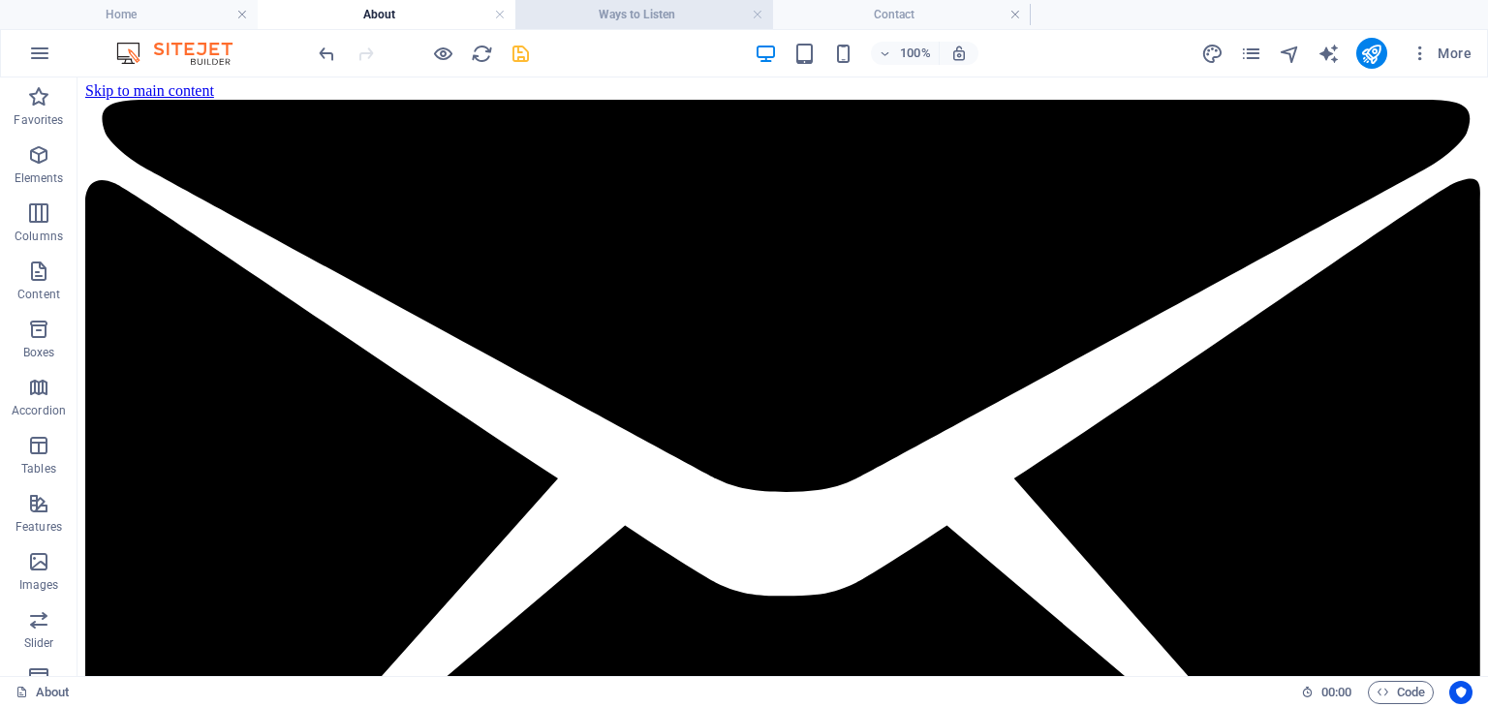
click at [610, 15] on h4 "Ways to Listen" at bounding box center [644, 14] width 258 height 21
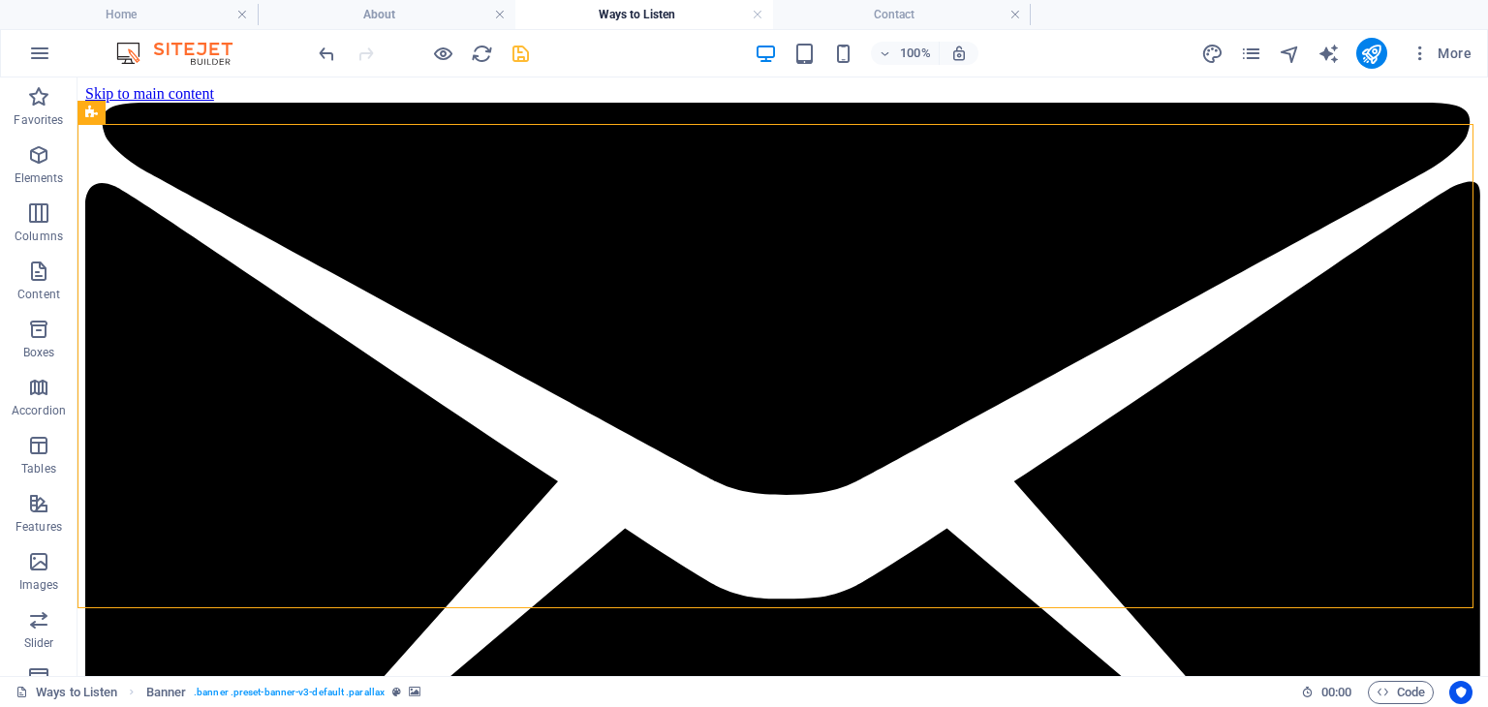
scroll to position [0, 0]
click at [908, 17] on h4 "Contact" at bounding box center [902, 14] width 258 height 21
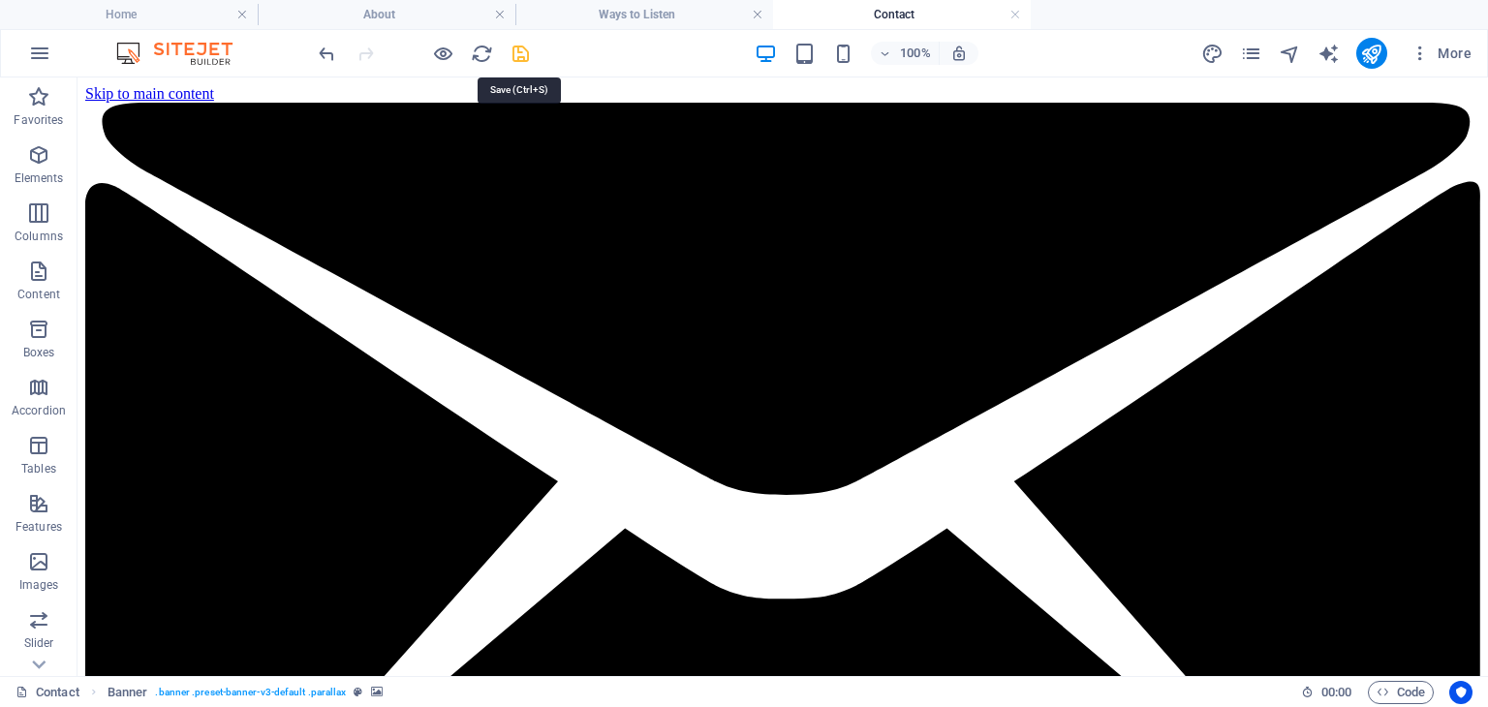
click at [525, 57] on icon "save" at bounding box center [521, 54] width 22 height 22
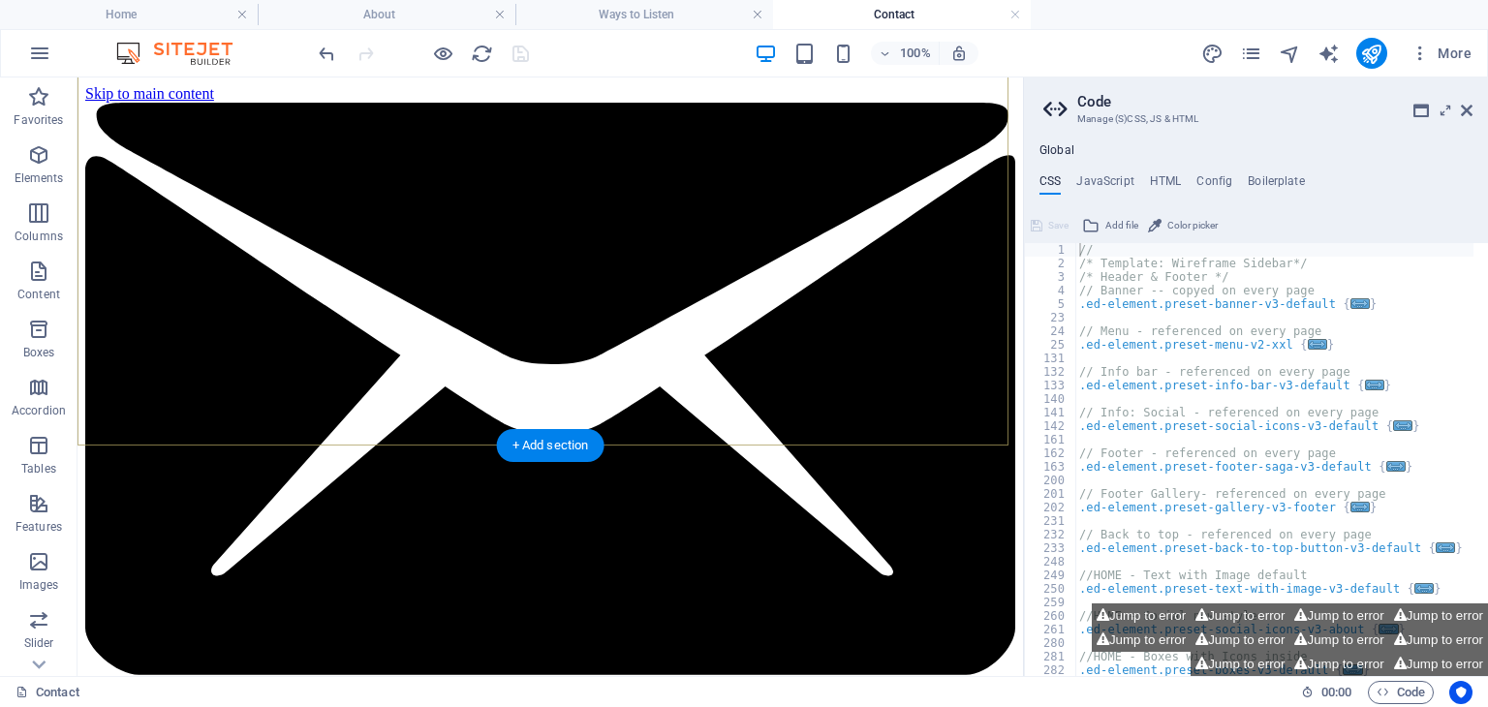
scroll to position [256, 0]
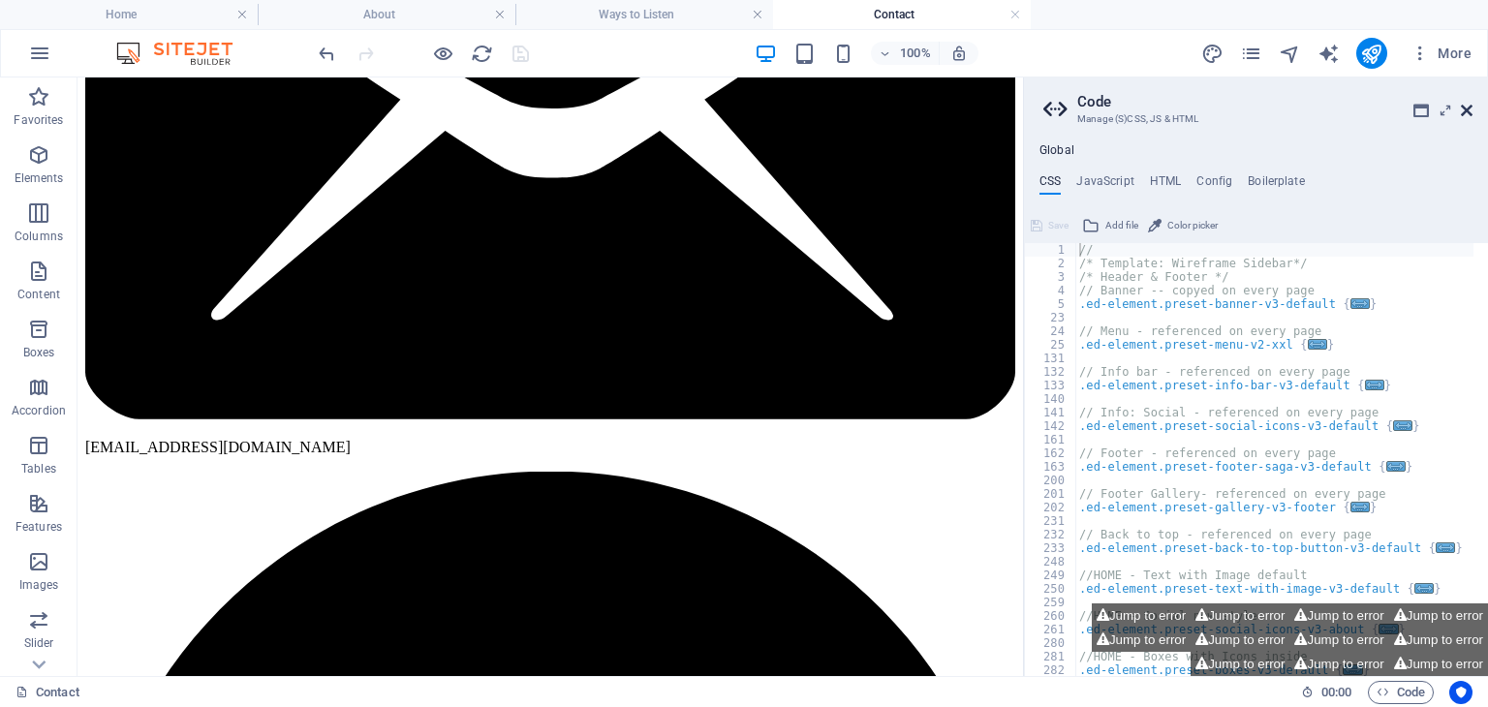
click at [1470, 109] on icon at bounding box center [1467, 111] width 12 height 16
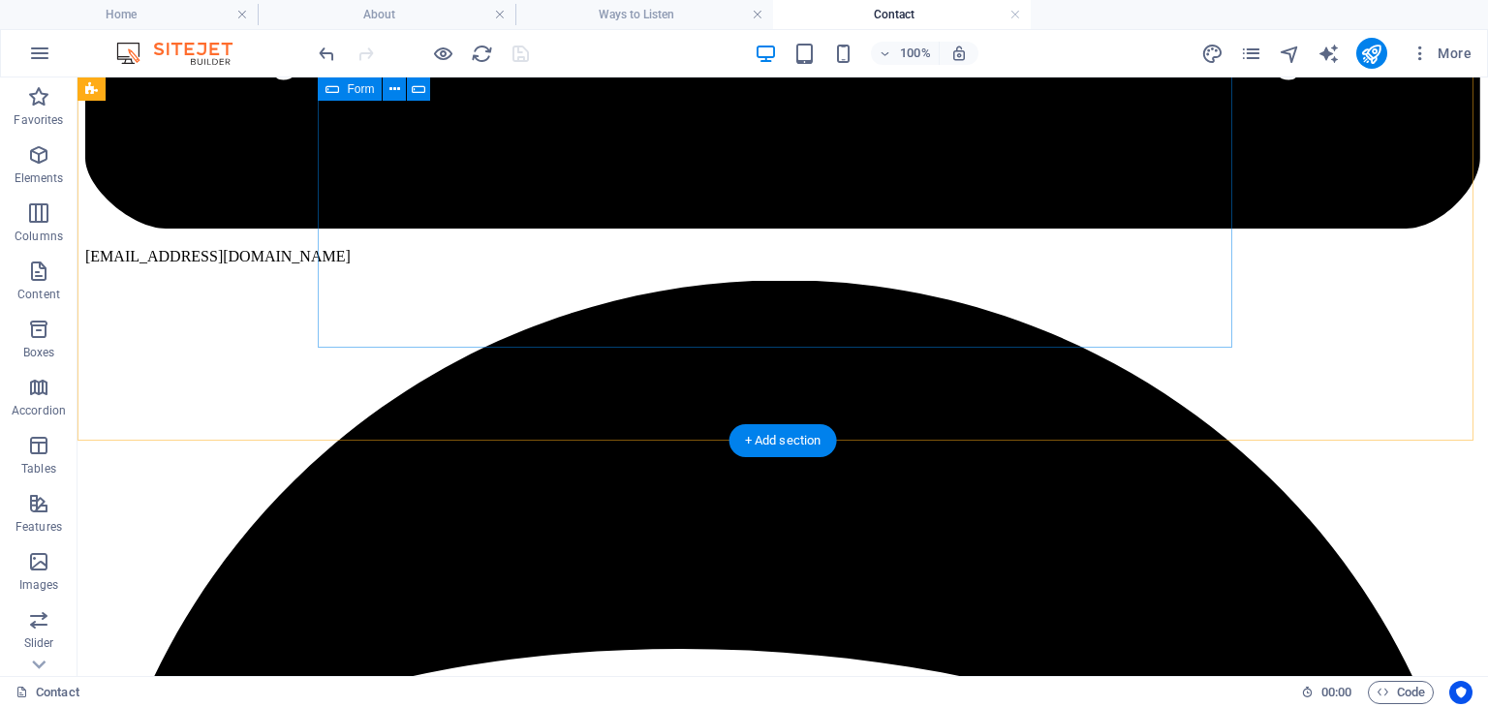
scroll to position [0, 0]
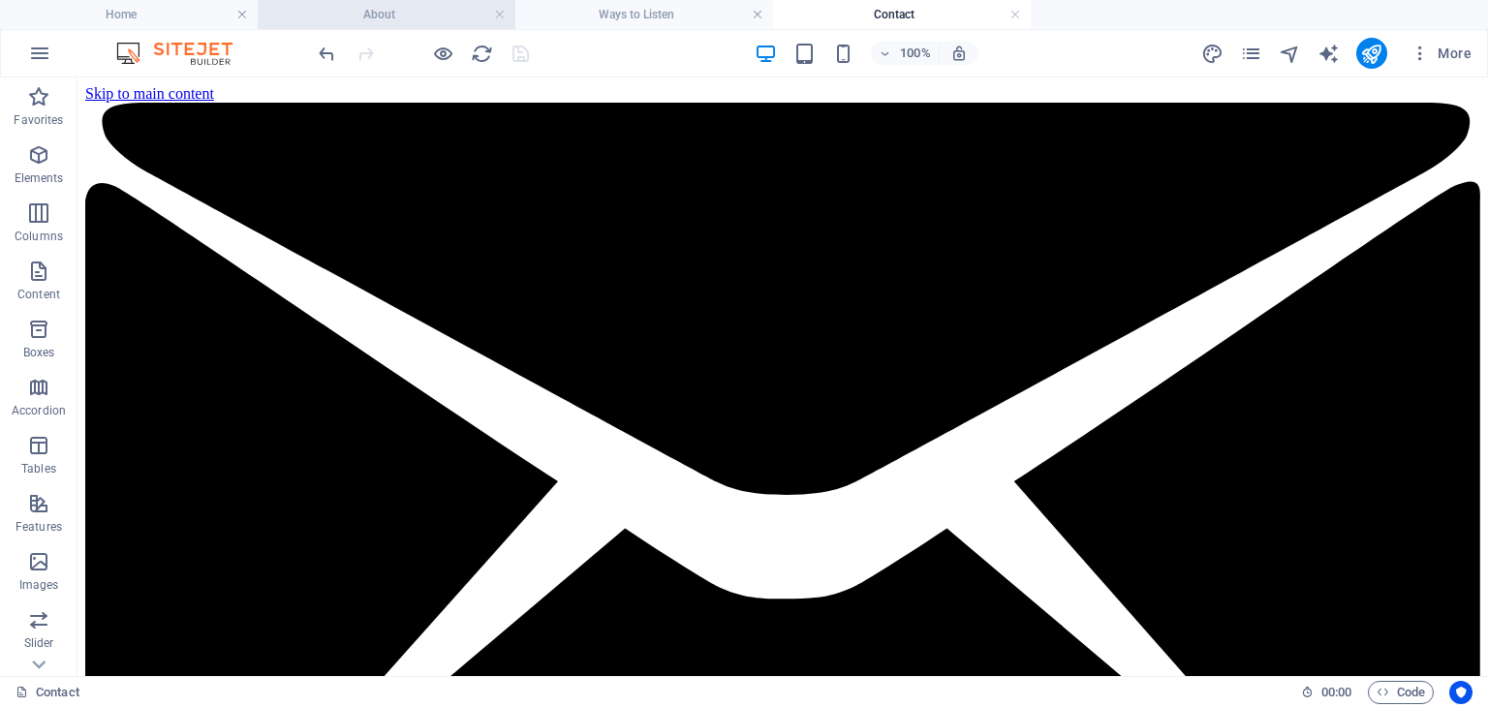
click at [399, 20] on h4 "About" at bounding box center [387, 14] width 258 height 21
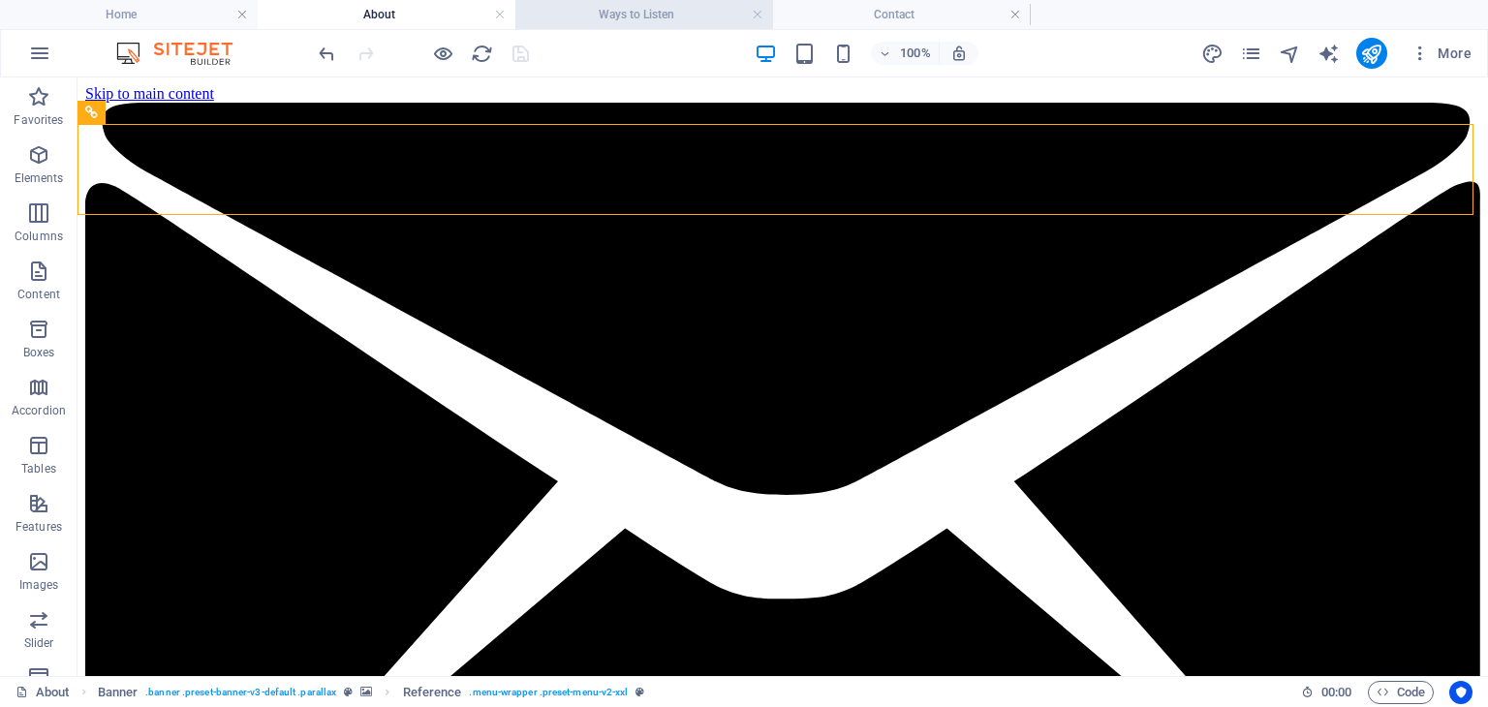
click at [669, 11] on h4 "Ways to Listen" at bounding box center [644, 14] width 258 height 21
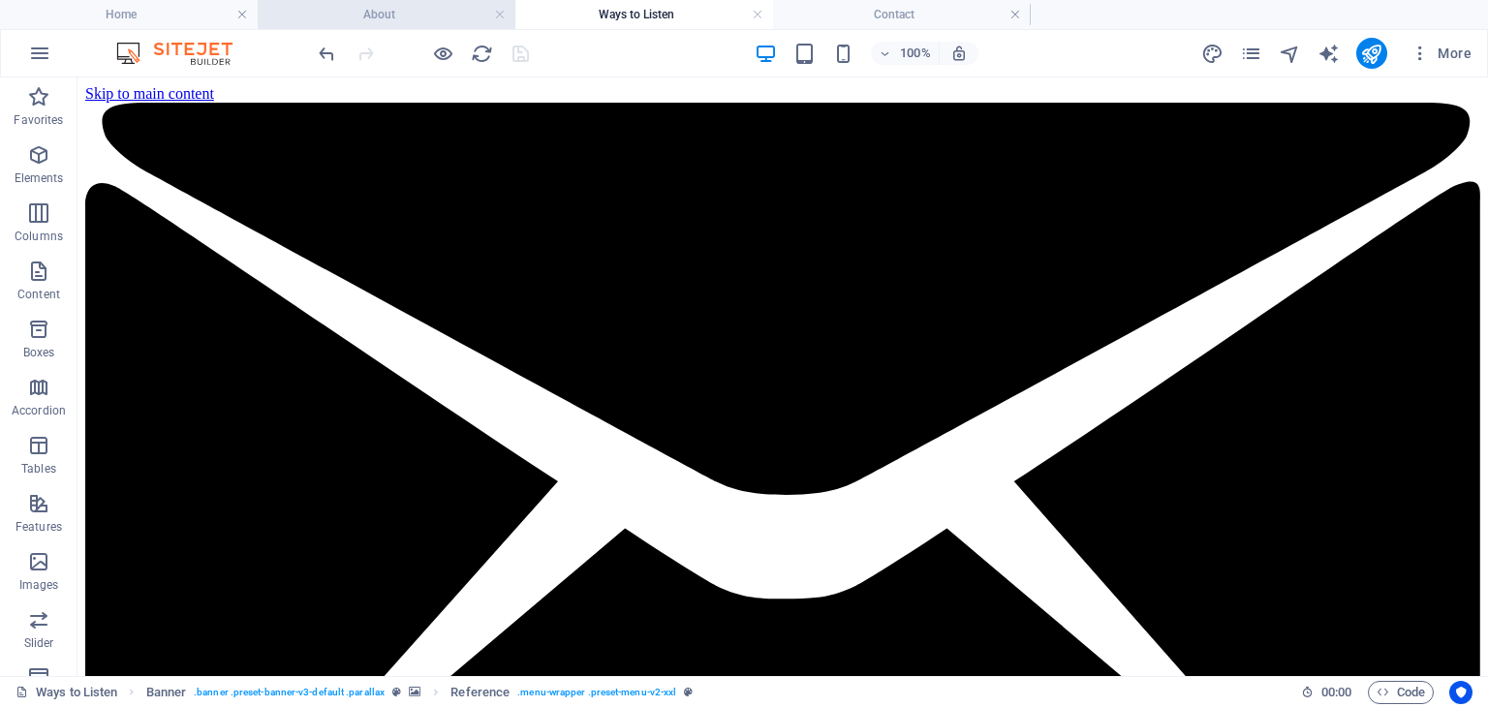
click at [419, 12] on h4 "About" at bounding box center [387, 14] width 258 height 21
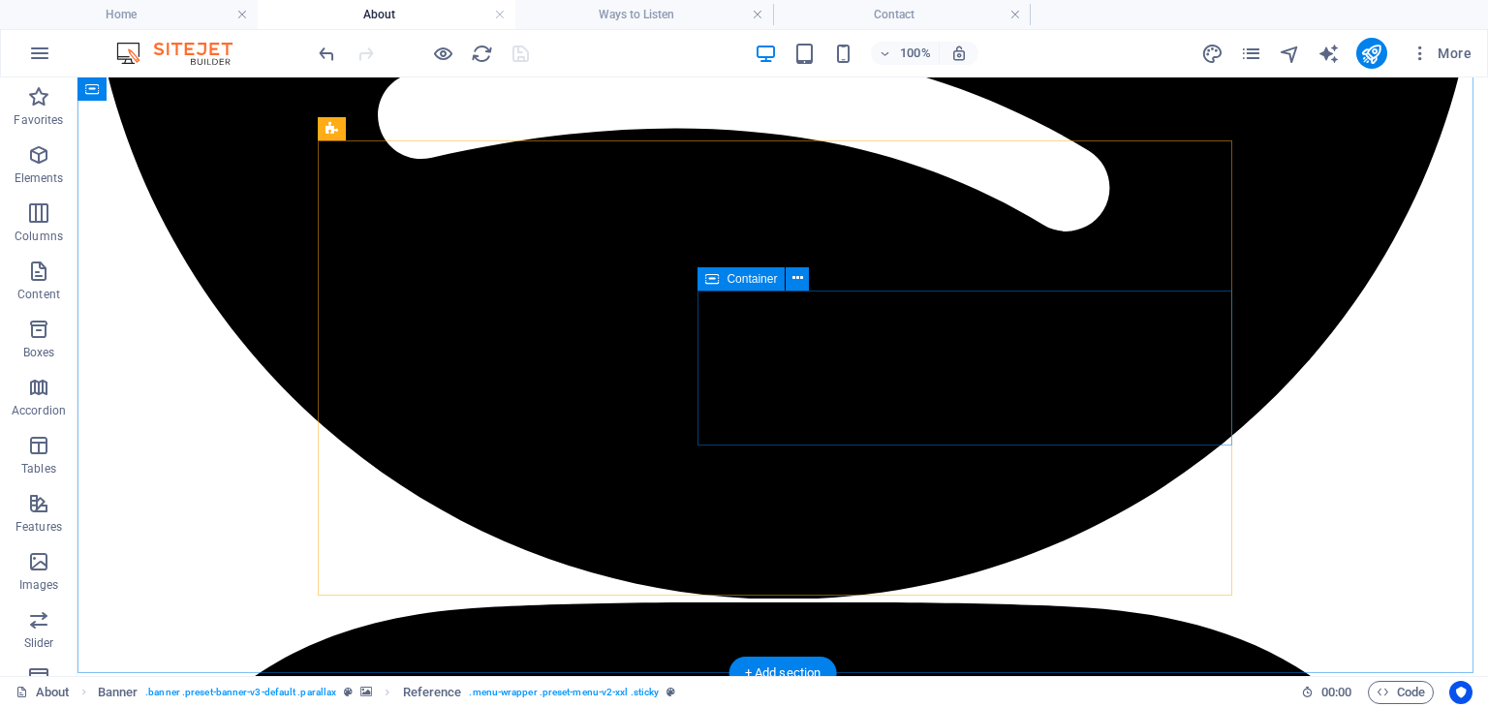
scroll to position [1809, 0]
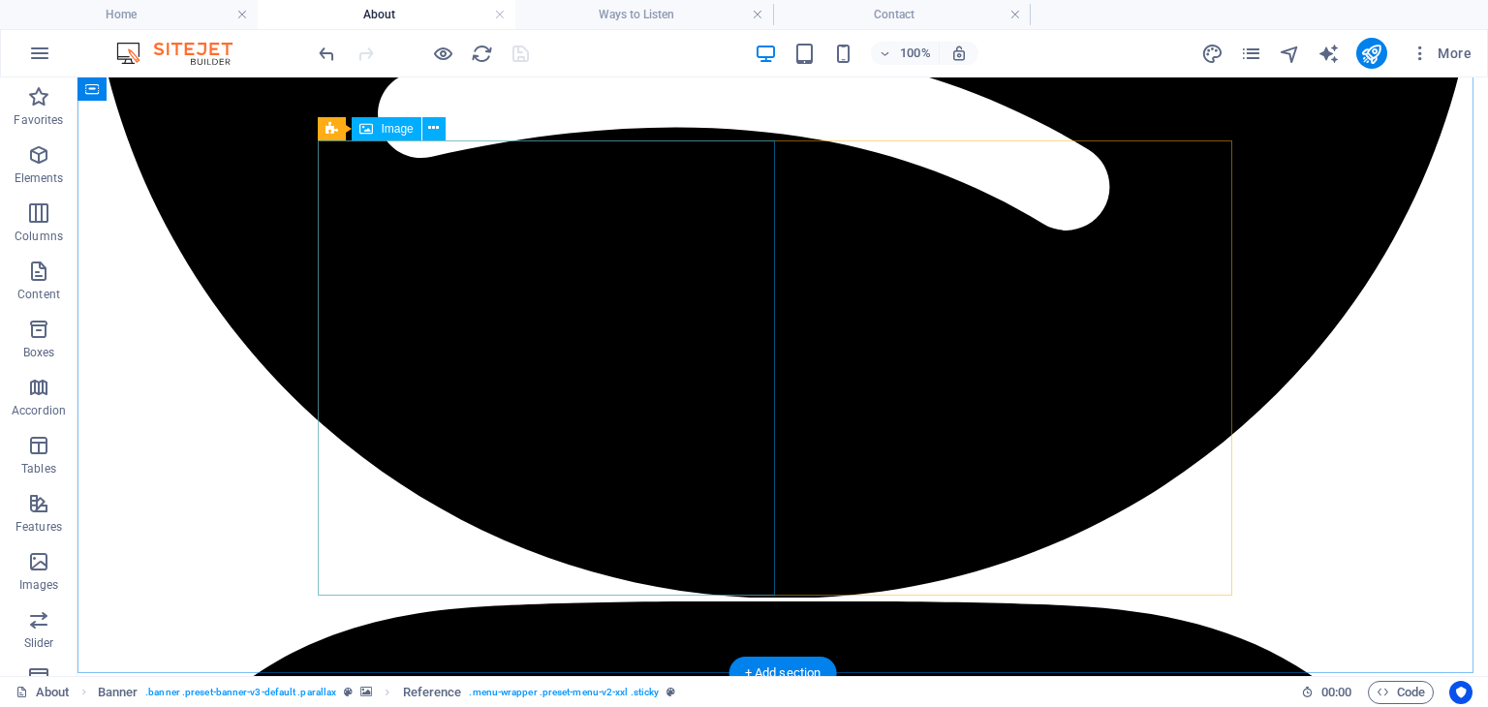
select select "px"
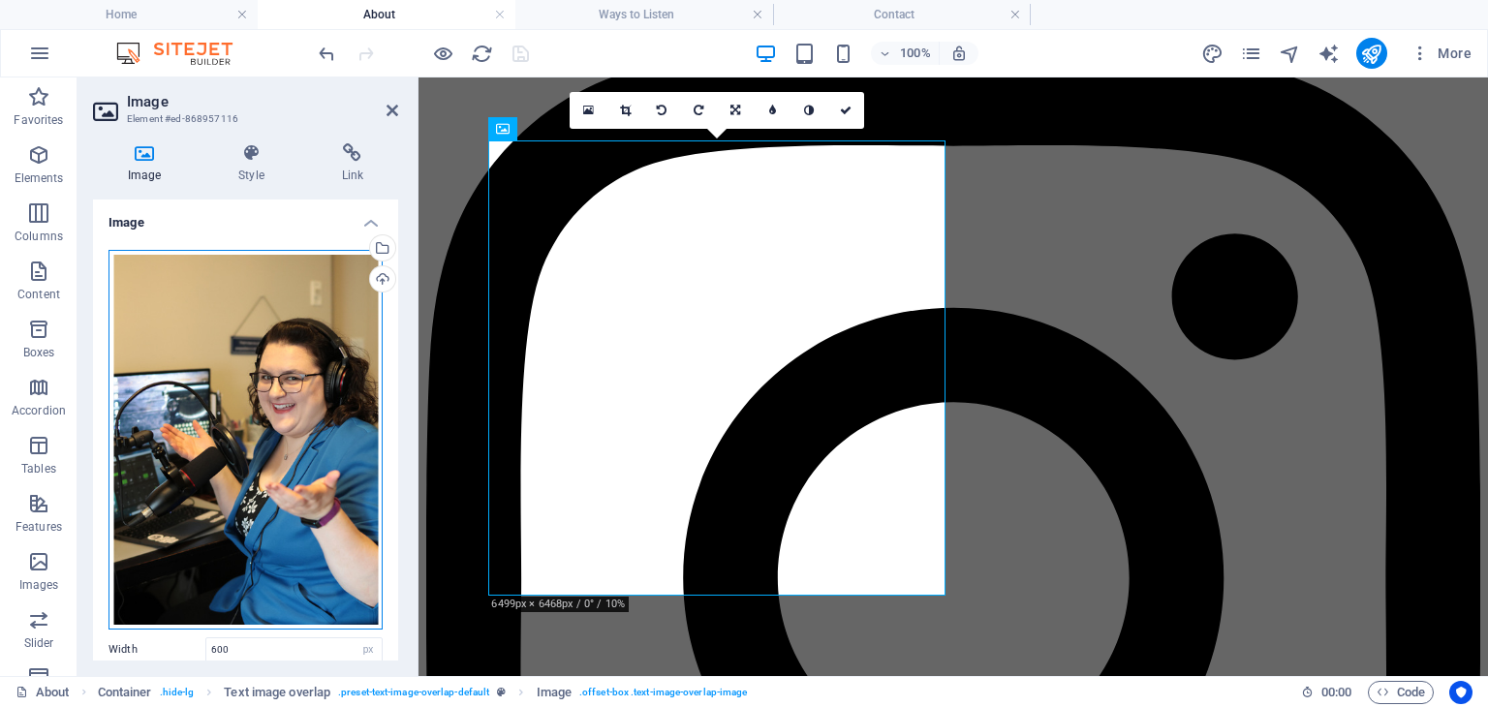
click at [260, 419] on div "Drag files here, click to choose files or select files from Files or our free s…" at bounding box center [246, 440] width 274 height 380
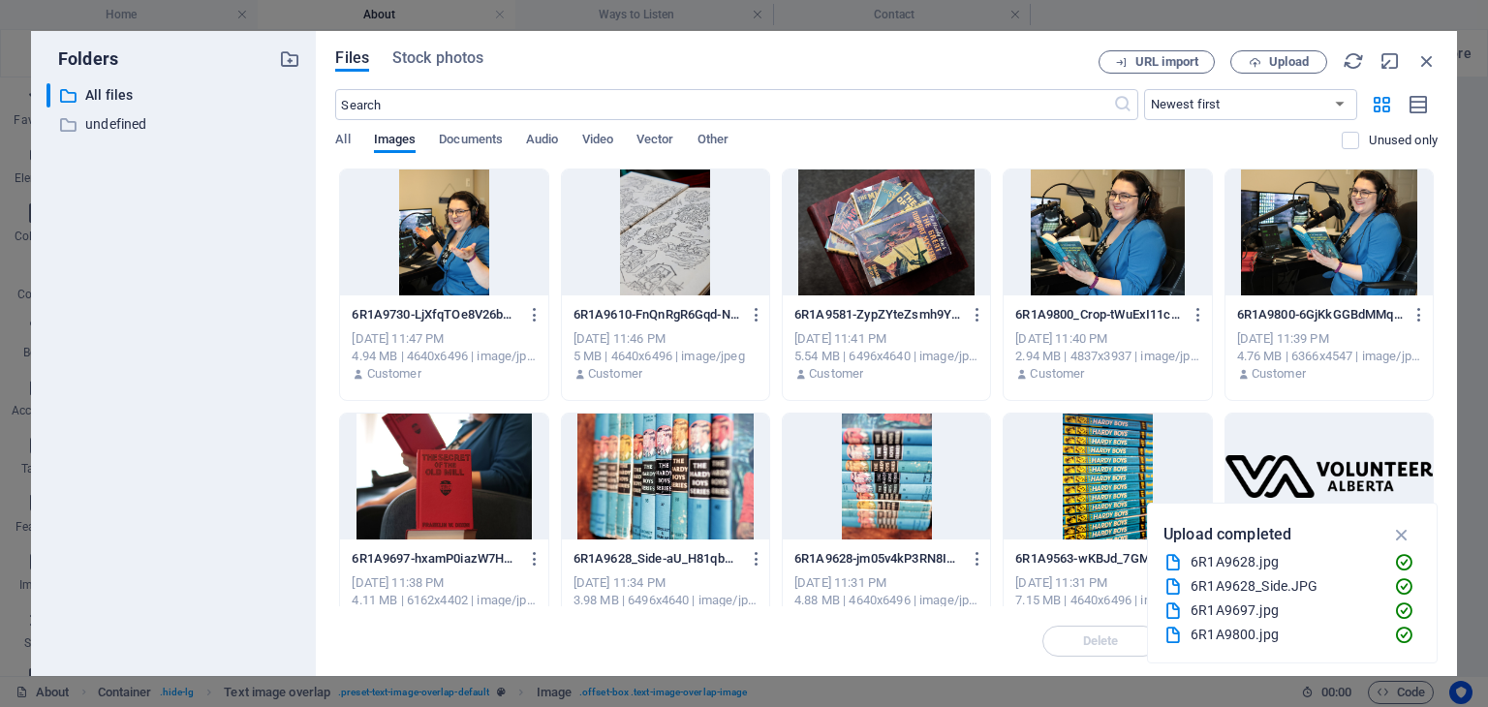
click at [446, 217] on div at bounding box center [443, 233] width 207 height 126
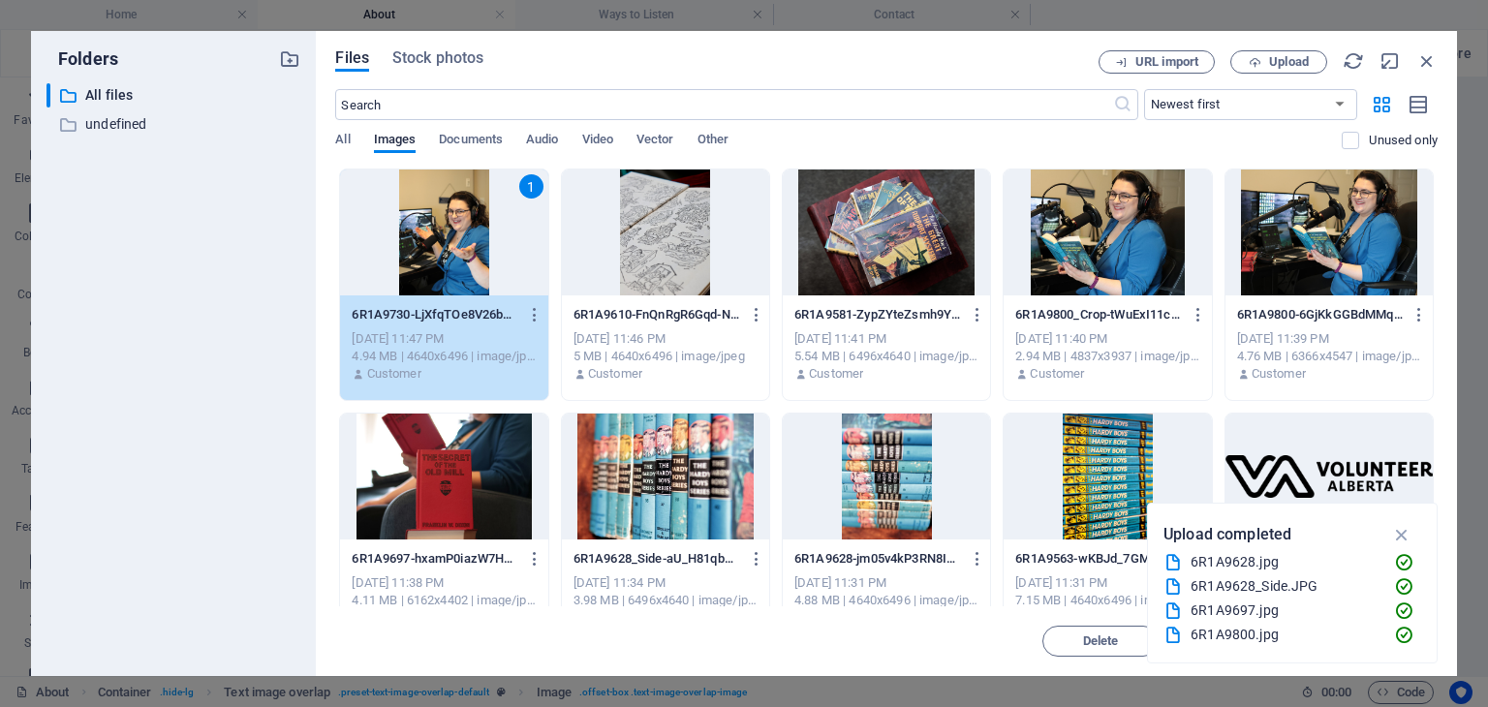
click at [446, 217] on div "1" at bounding box center [443, 233] width 207 height 126
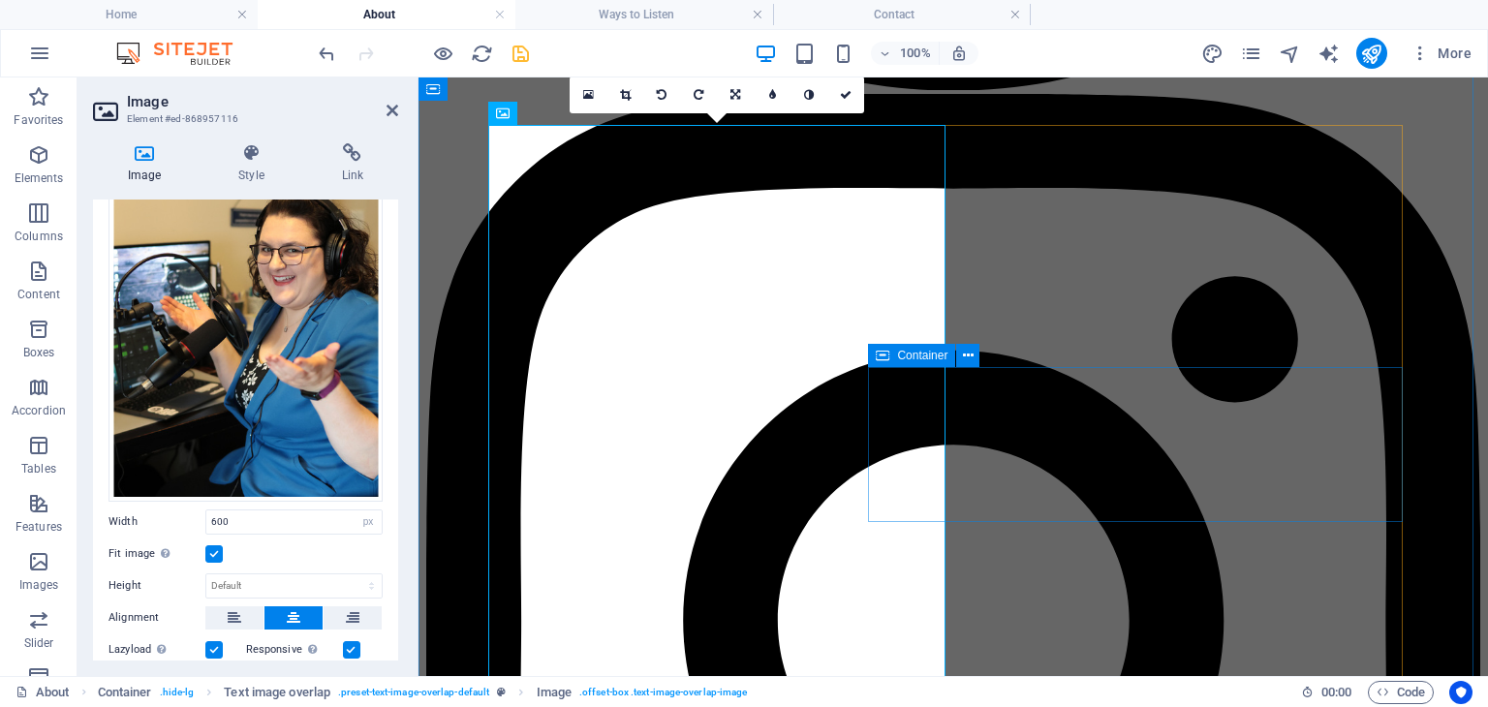
scroll to position [1763, 0]
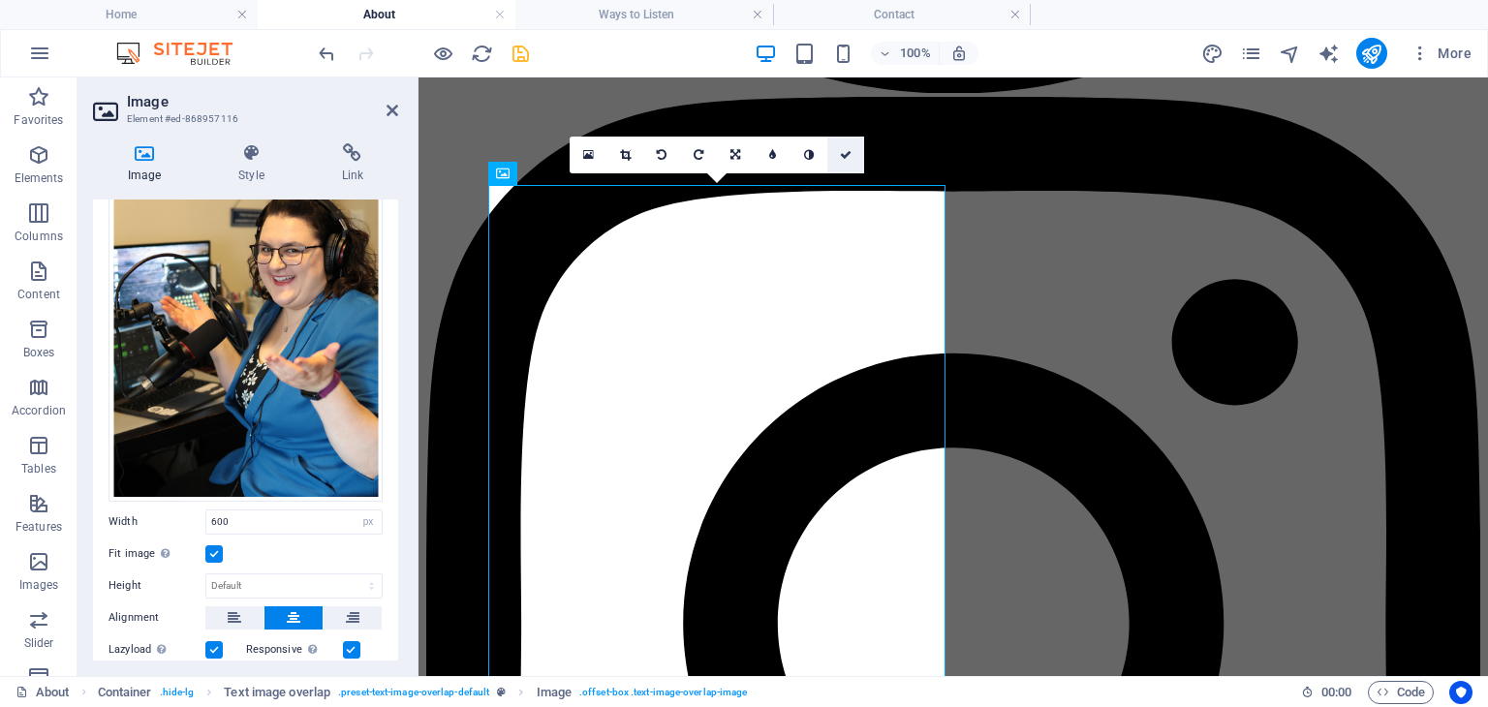
click at [850, 162] on link at bounding box center [845, 155] width 37 height 37
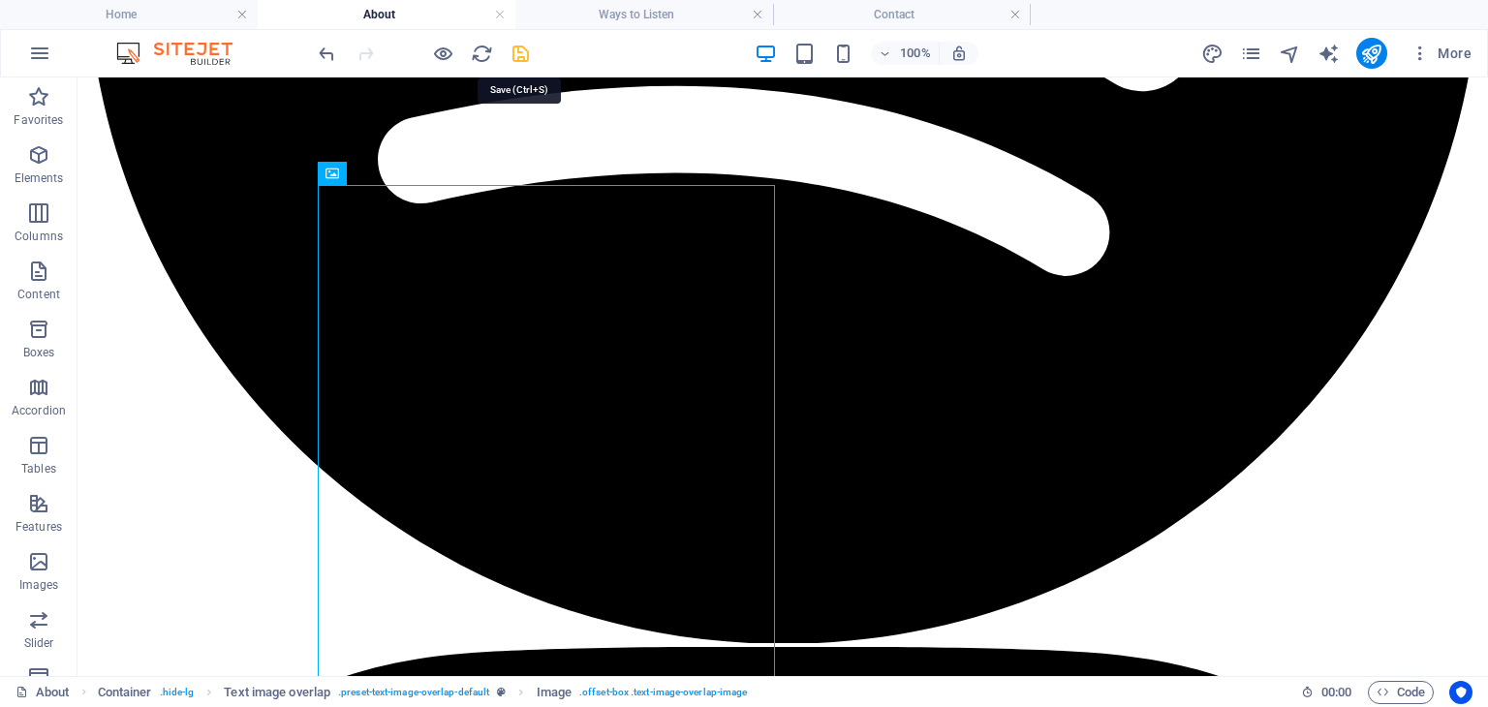
click at [519, 52] on icon "save" at bounding box center [521, 54] width 22 height 22
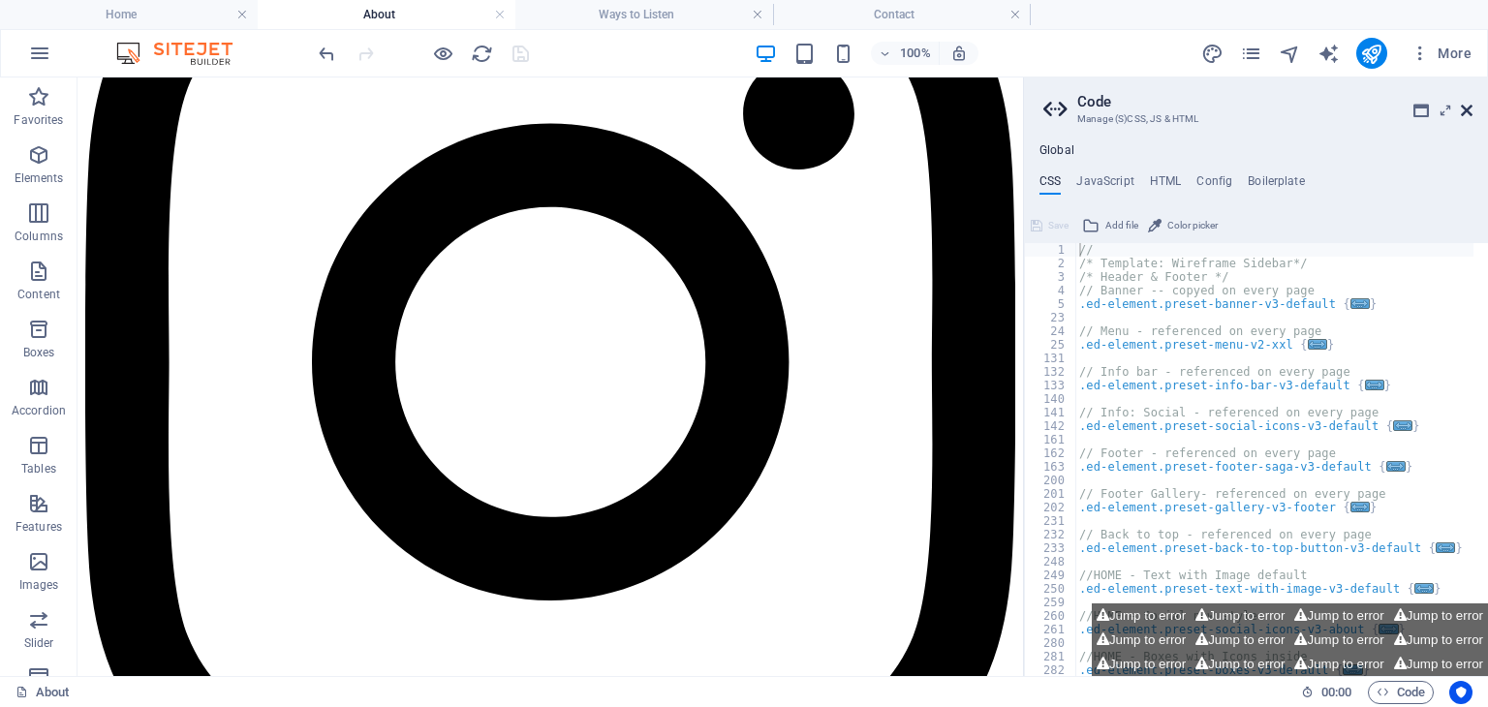
click at [1467, 111] on icon at bounding box center [1467, 111] width 12 height 16
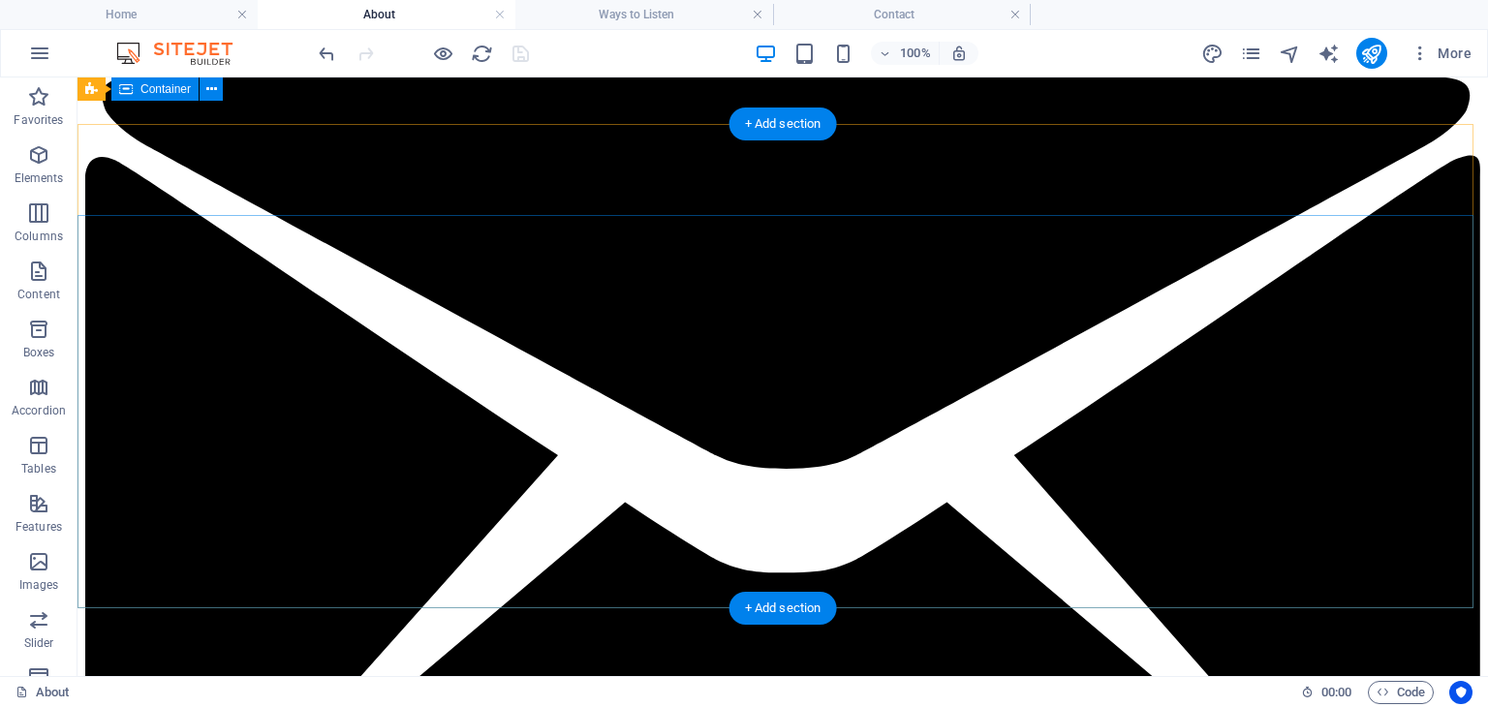
scroll to position [0, 0]
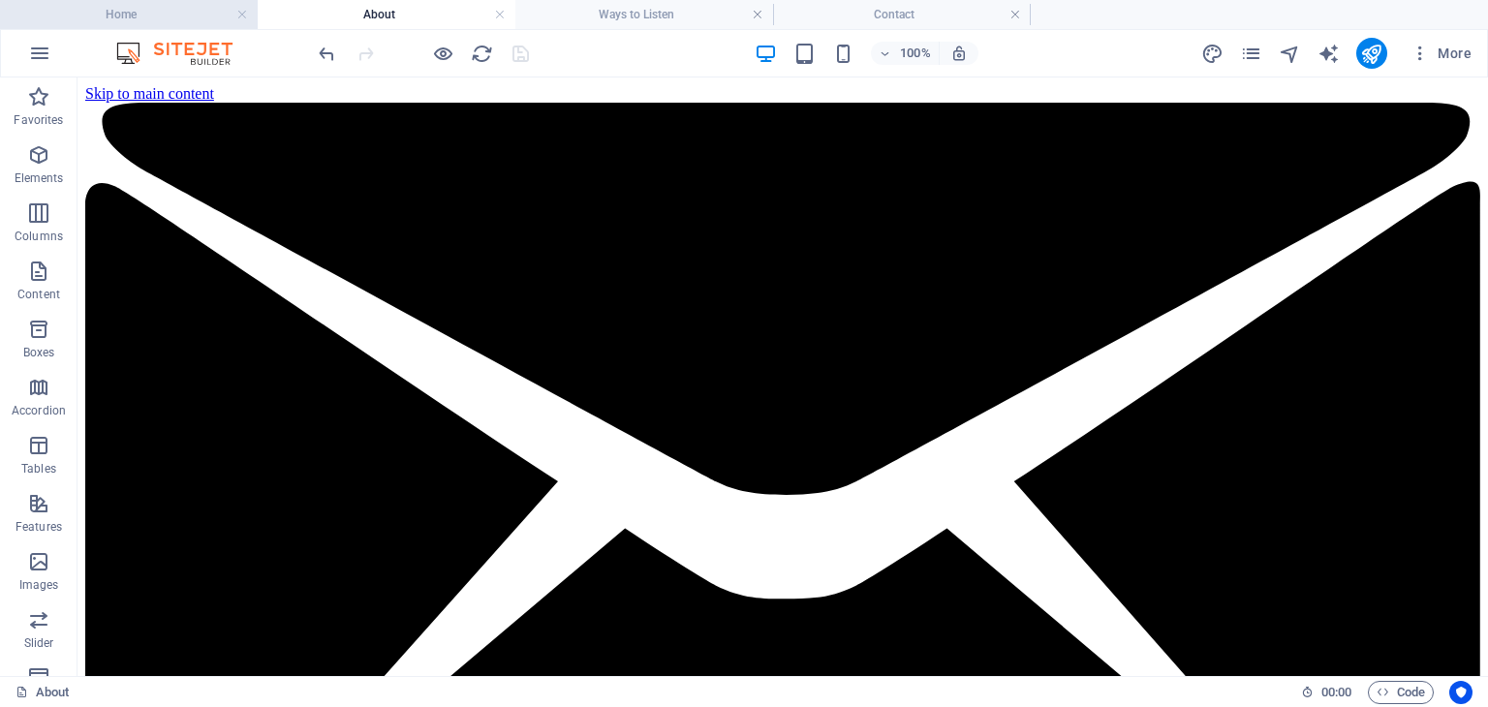
click at [174, 20] on h4 "Home" at bounding box center [129, 14] width 258 height 21
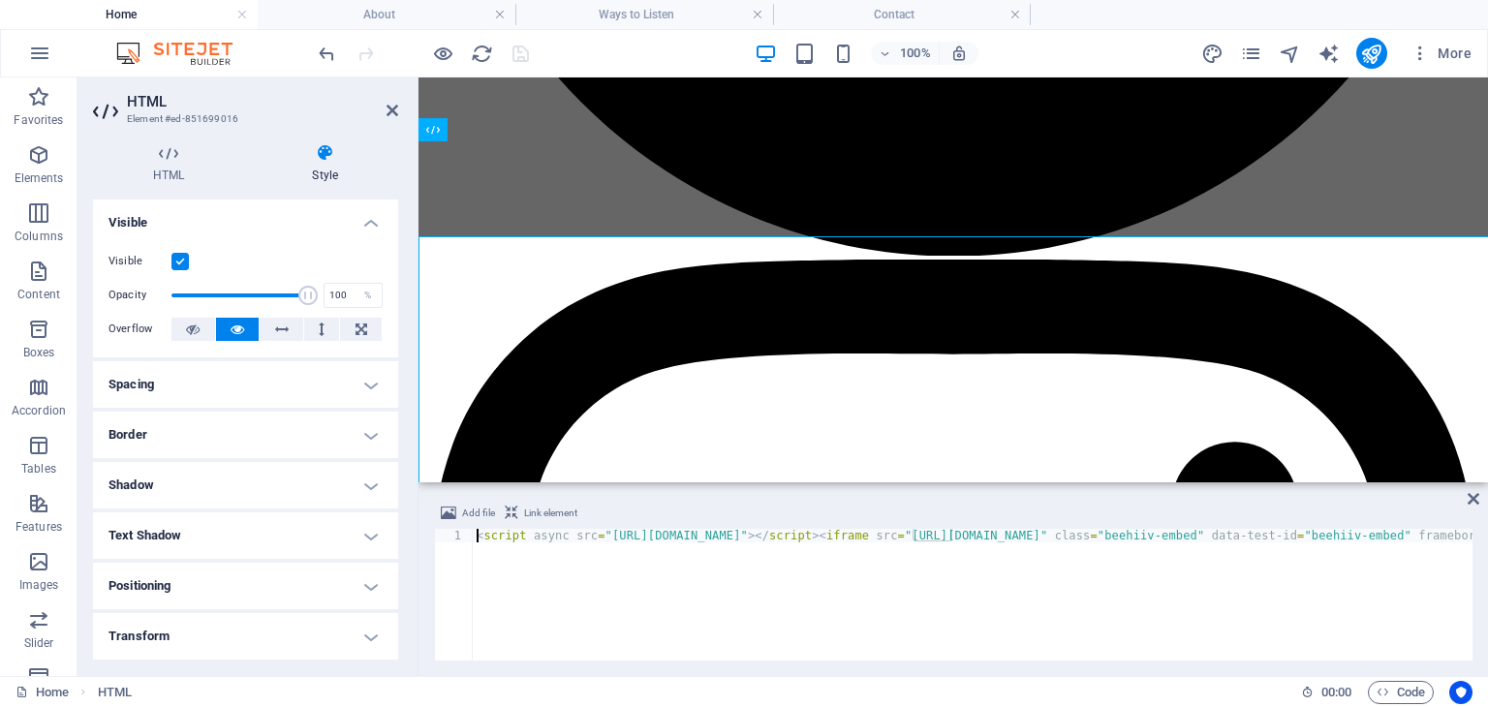
scroll to position [1506, 0]
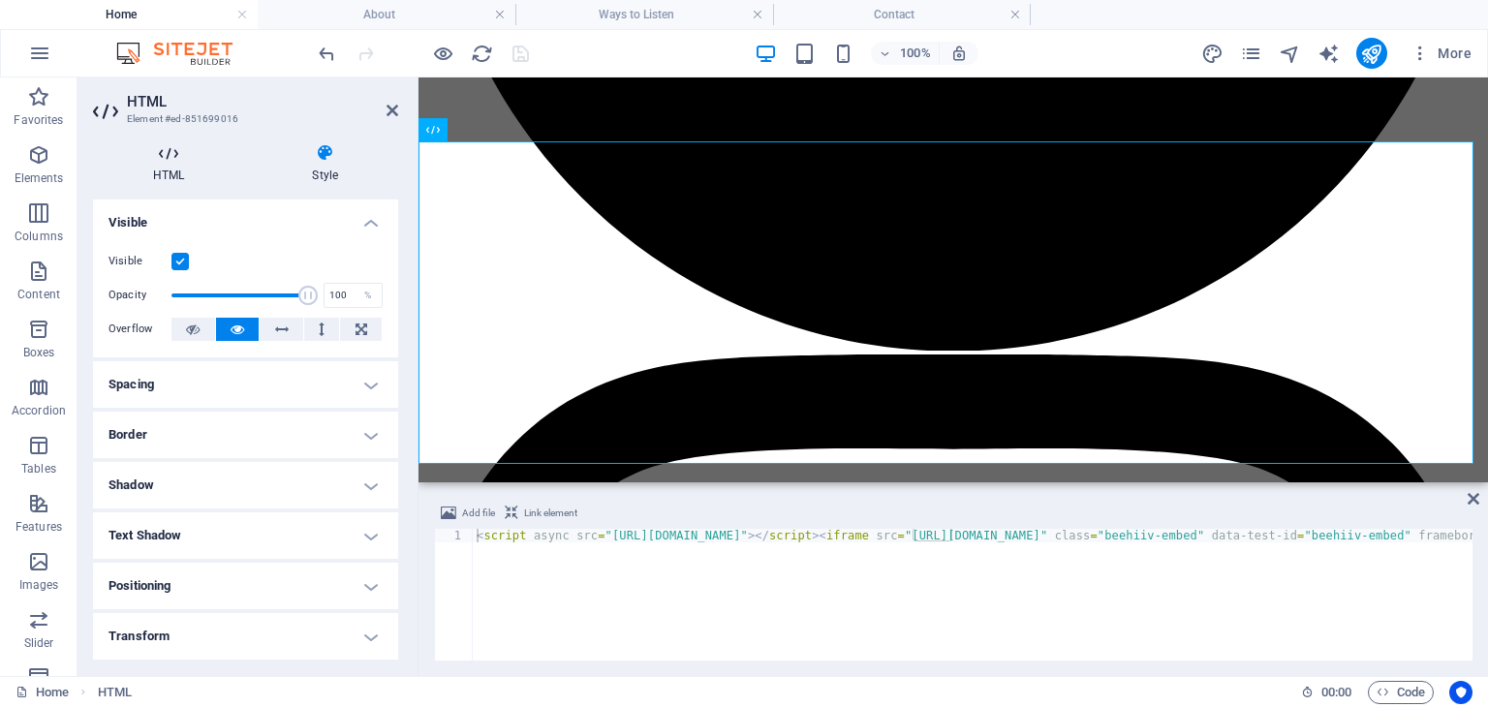
click at [167, 175] on h4 "HTML" at bounding box center [172, 163] width 159 height 41
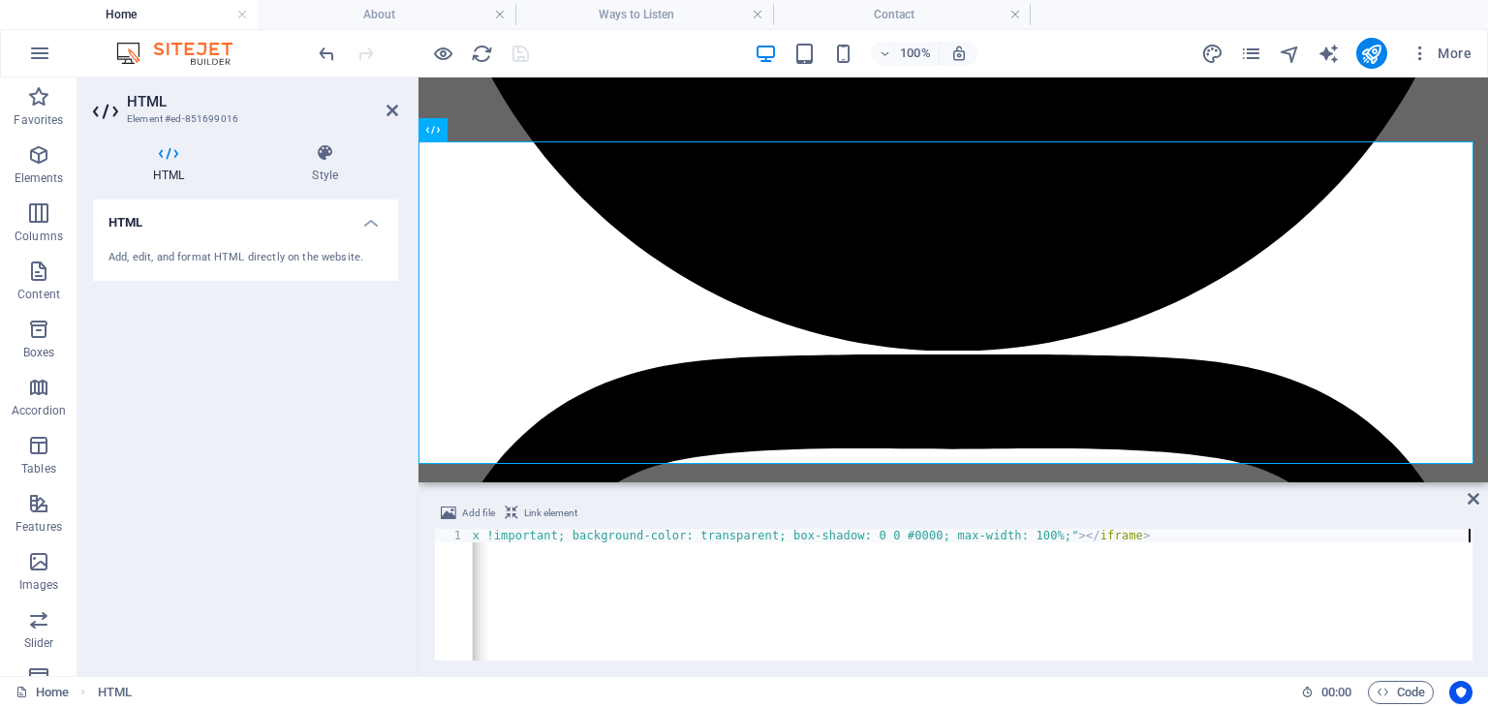
scroll to position [0, 1717]
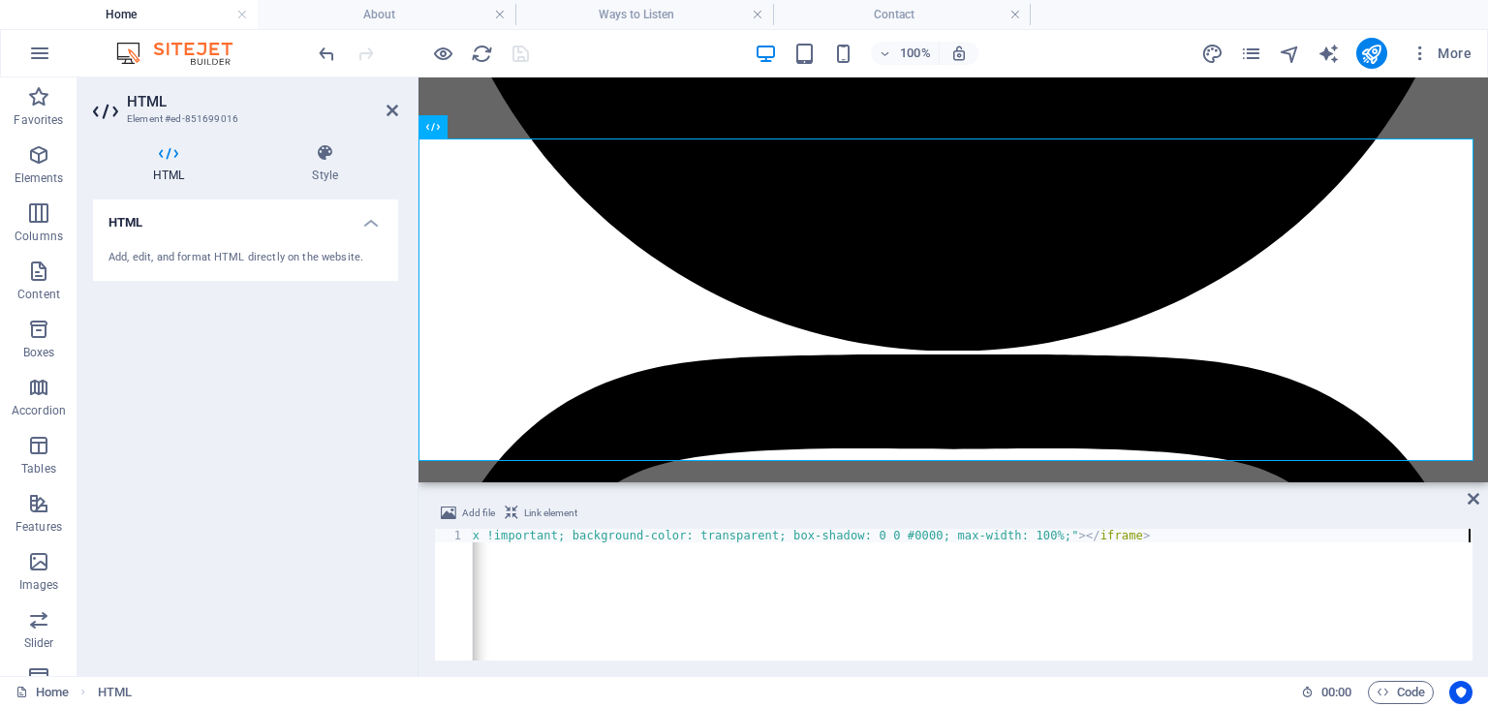
click at [732, 614] on div "< script async src = "https://subscribe-forms.beehiiv.com/embed.js" > </ script…" at bounding box center [114, 606] width 2717 height 155
click at [804, 509] on div "Add file Link element" at bounding box center [953, 516] width 1039 height 28
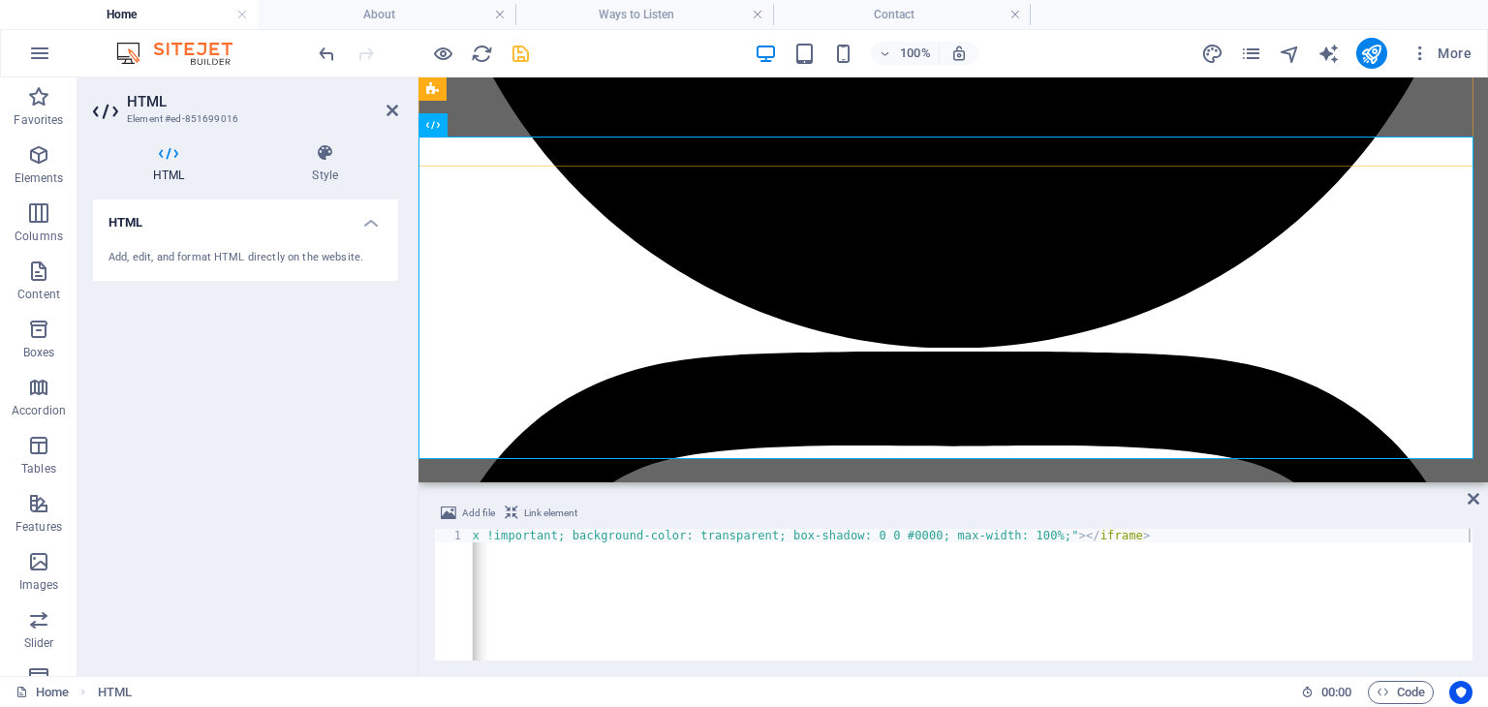
scroll to position [1509, 0]
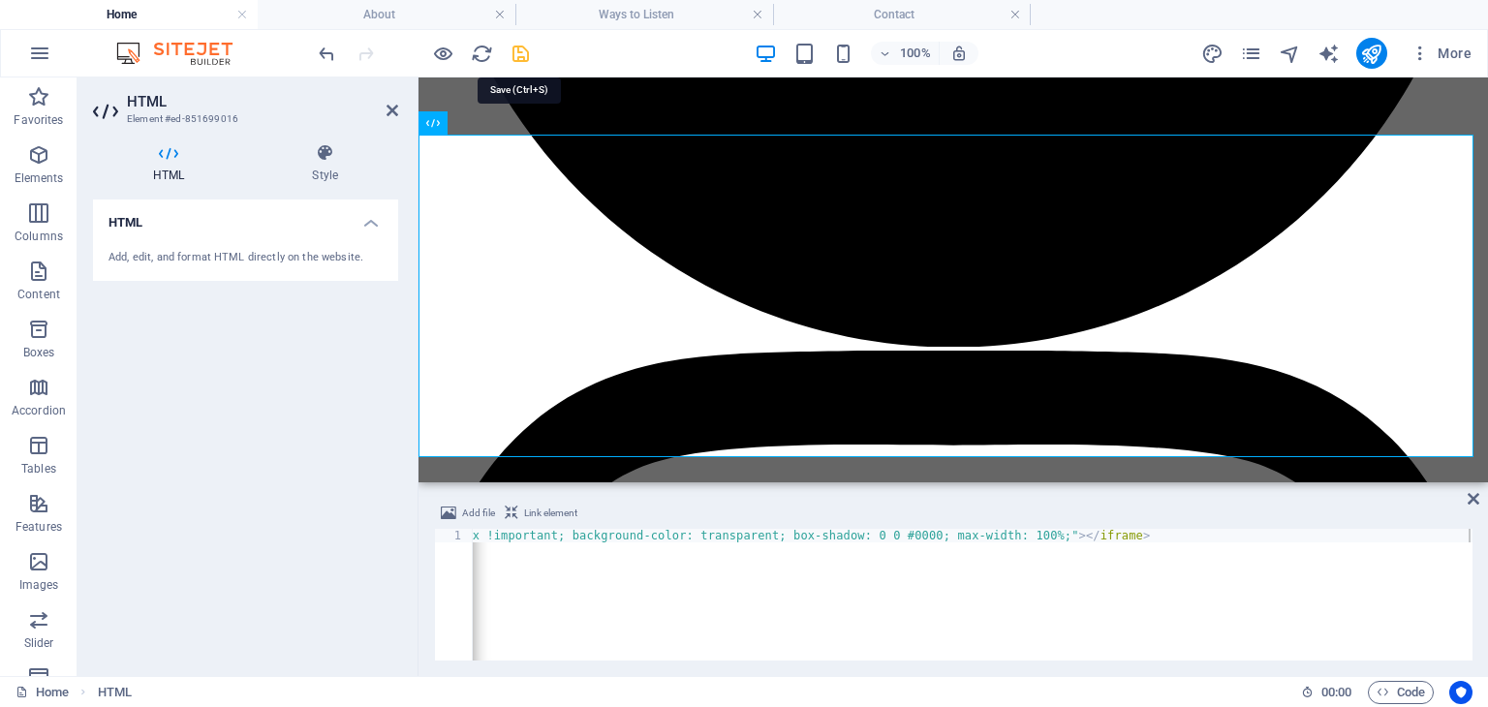
click at [518, 53] on icon "save" at bounding box center [521, 54] width 22 height 22
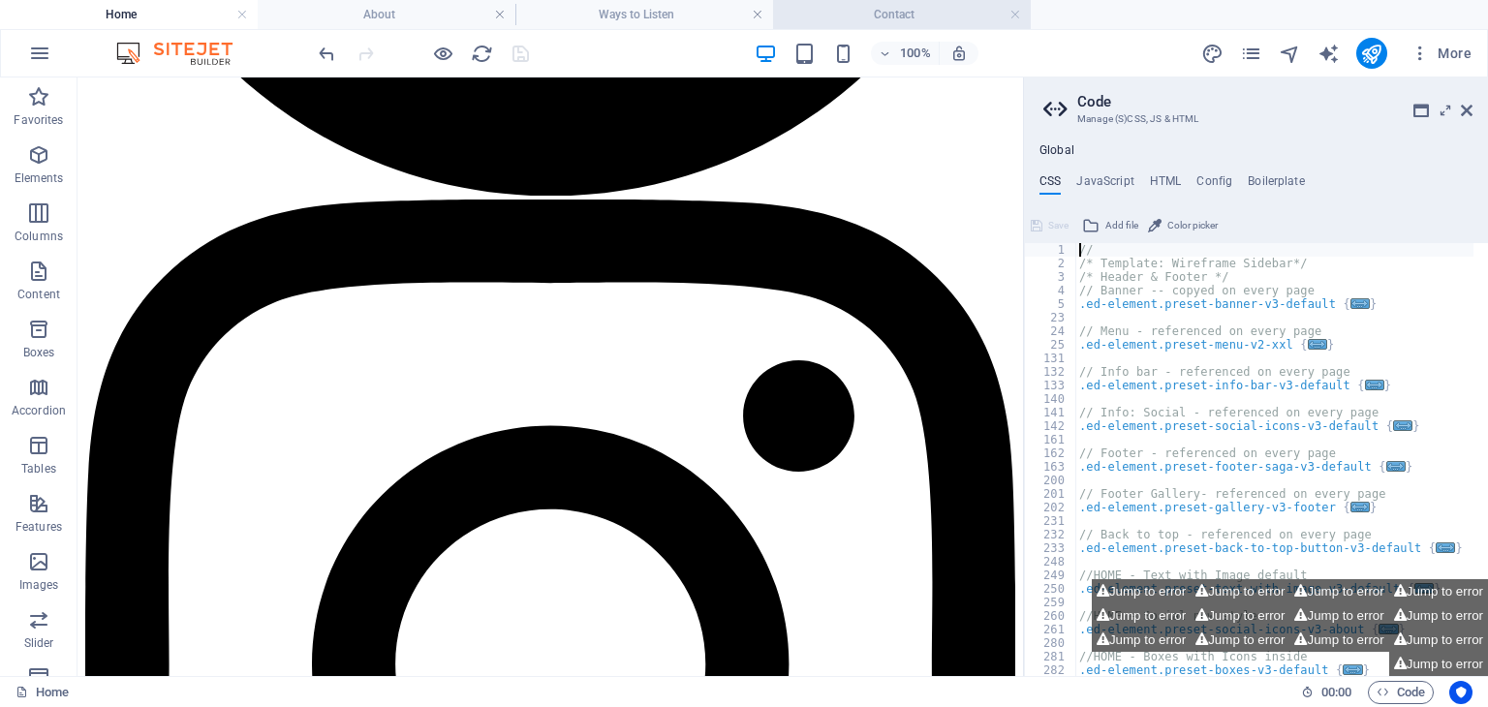
scroll to position [1484, 0]
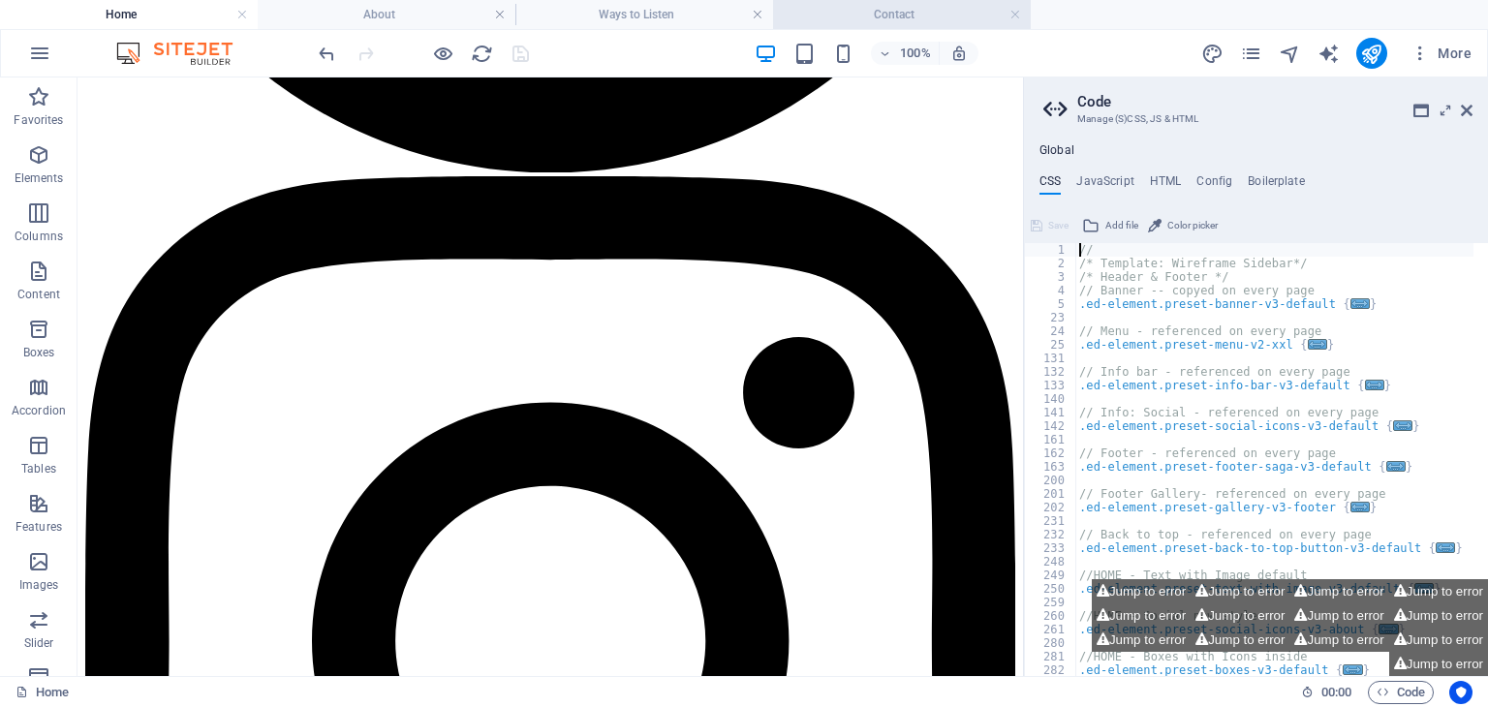
click at [887, 17] on h4 "Contact" at bounding box center [902, 14] width 258 height 21
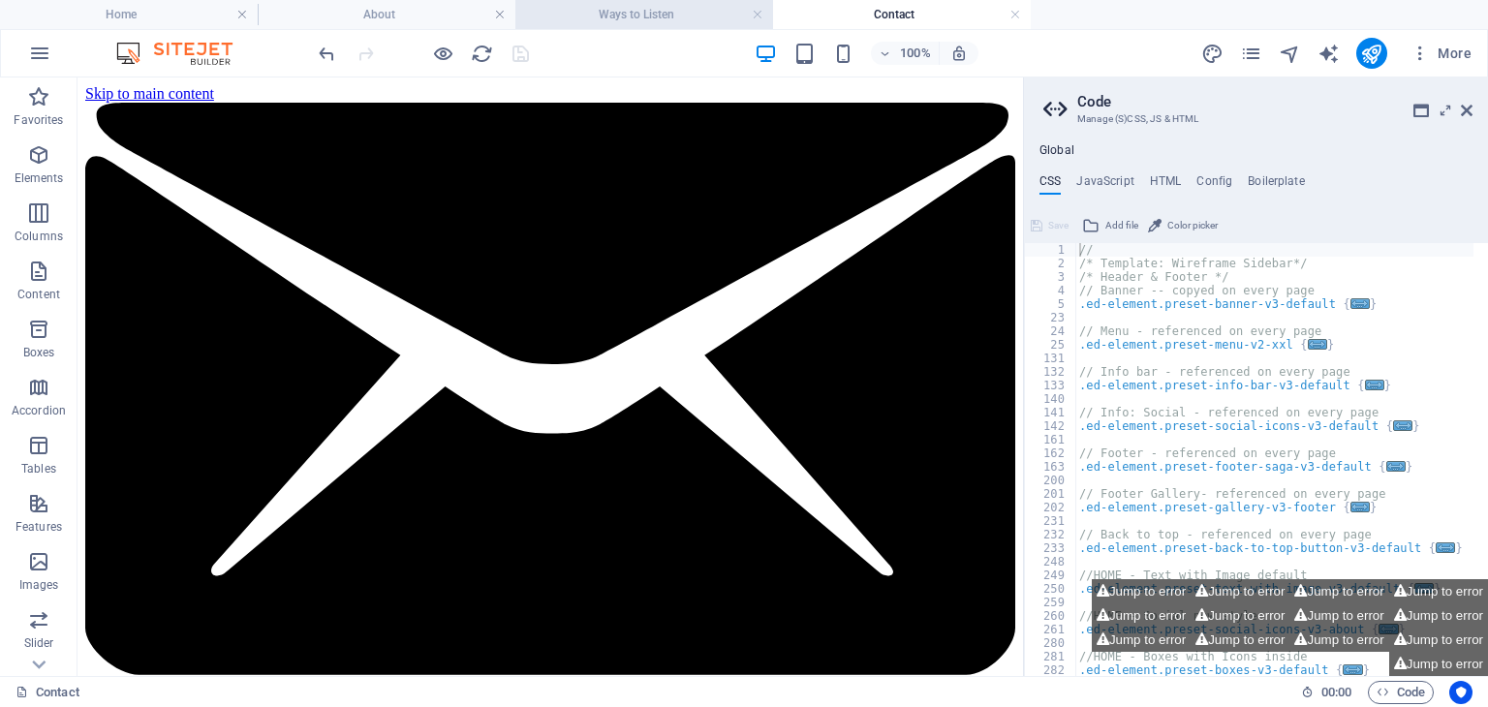
click at [699, 15] on h4 "Ways to Listen" at bounding box center [644, 14] width 258 height 21
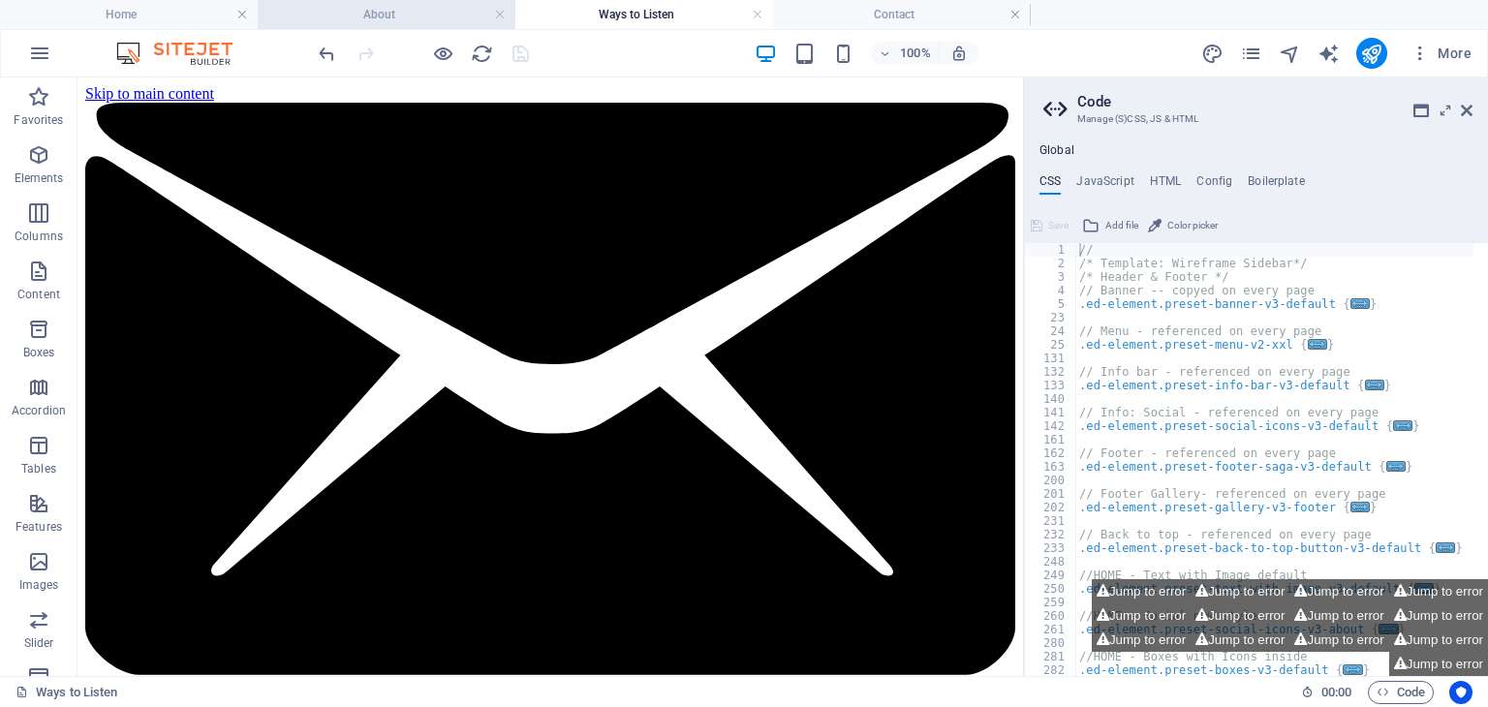
click at [413, 10] on h4 "About" at bounding box center [387, 14] width 258 height 21
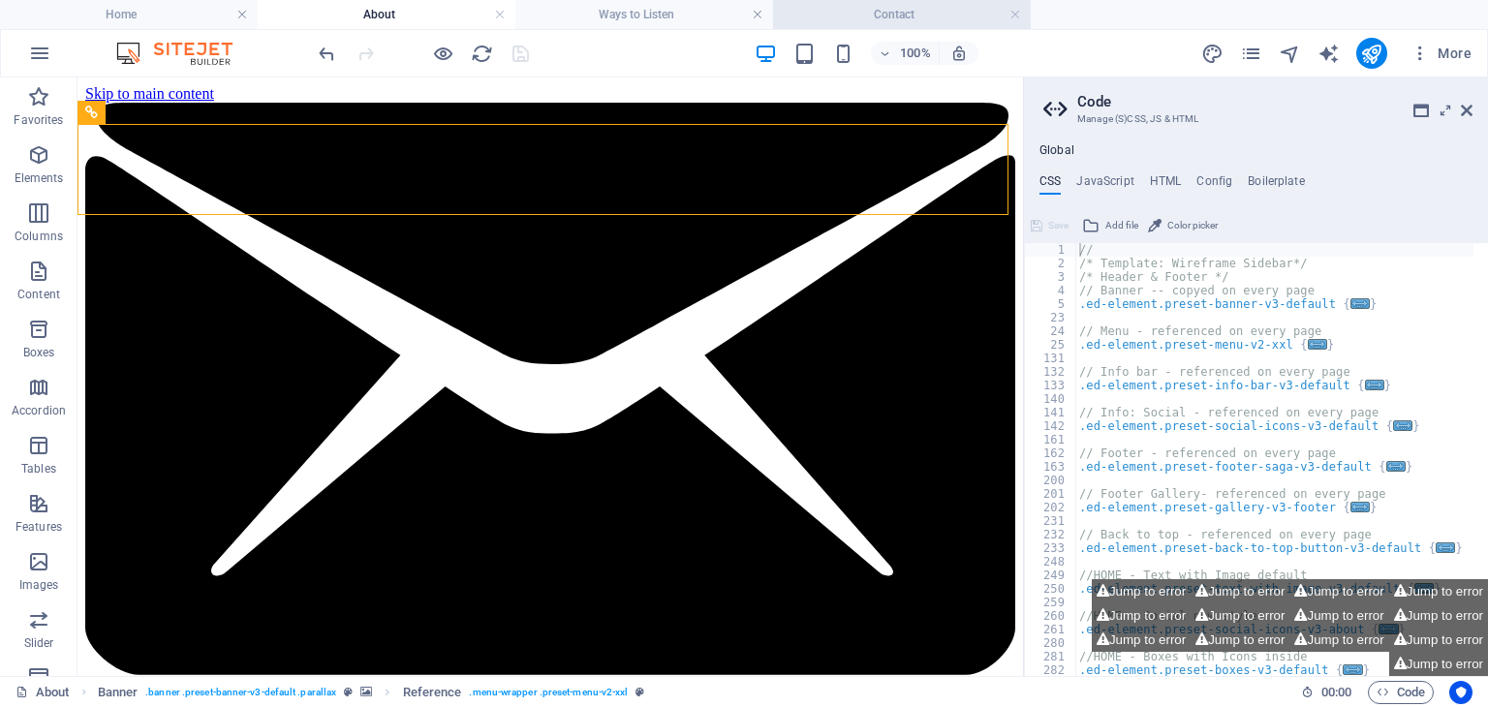
click at [867, 4] on h4 "Contact" at bounding box center [902, 14] width 258 height 21
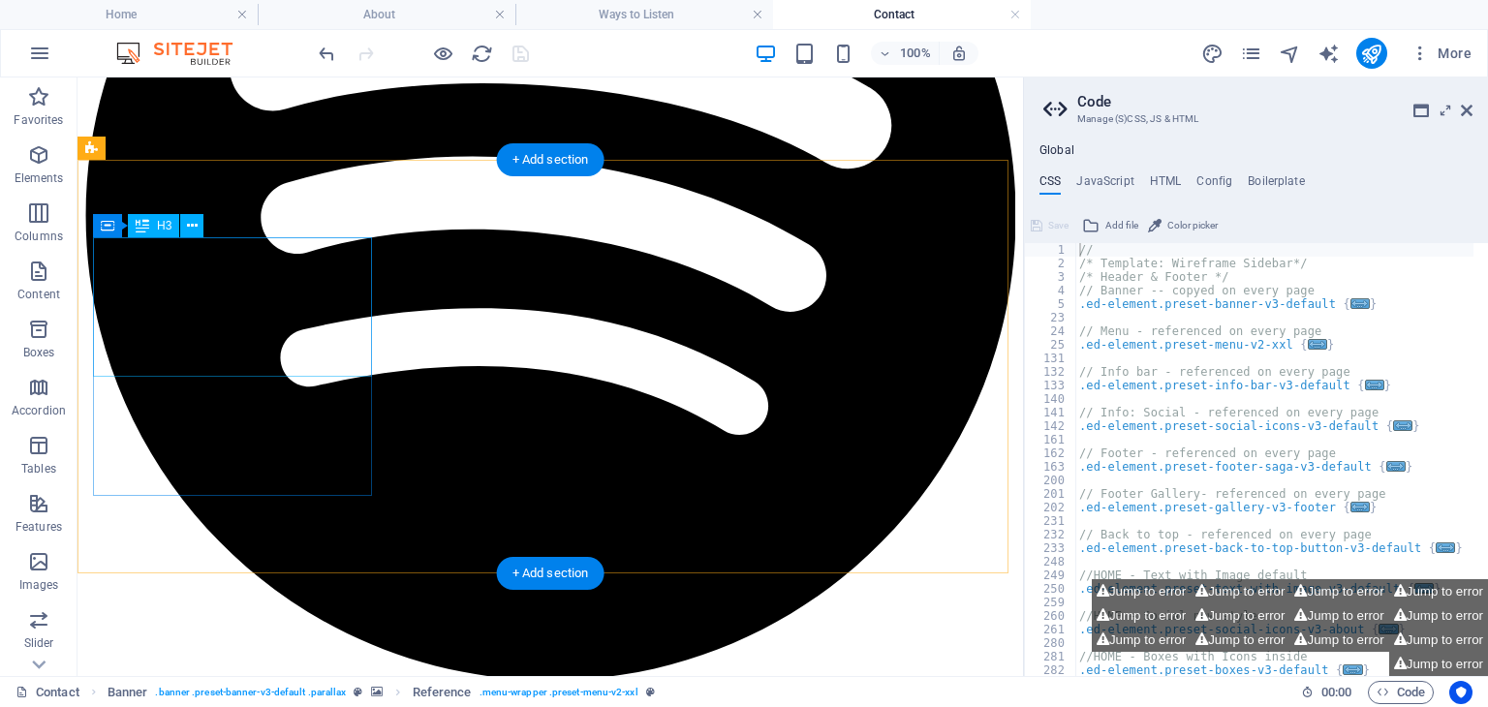
scroll to position [1008, 0]
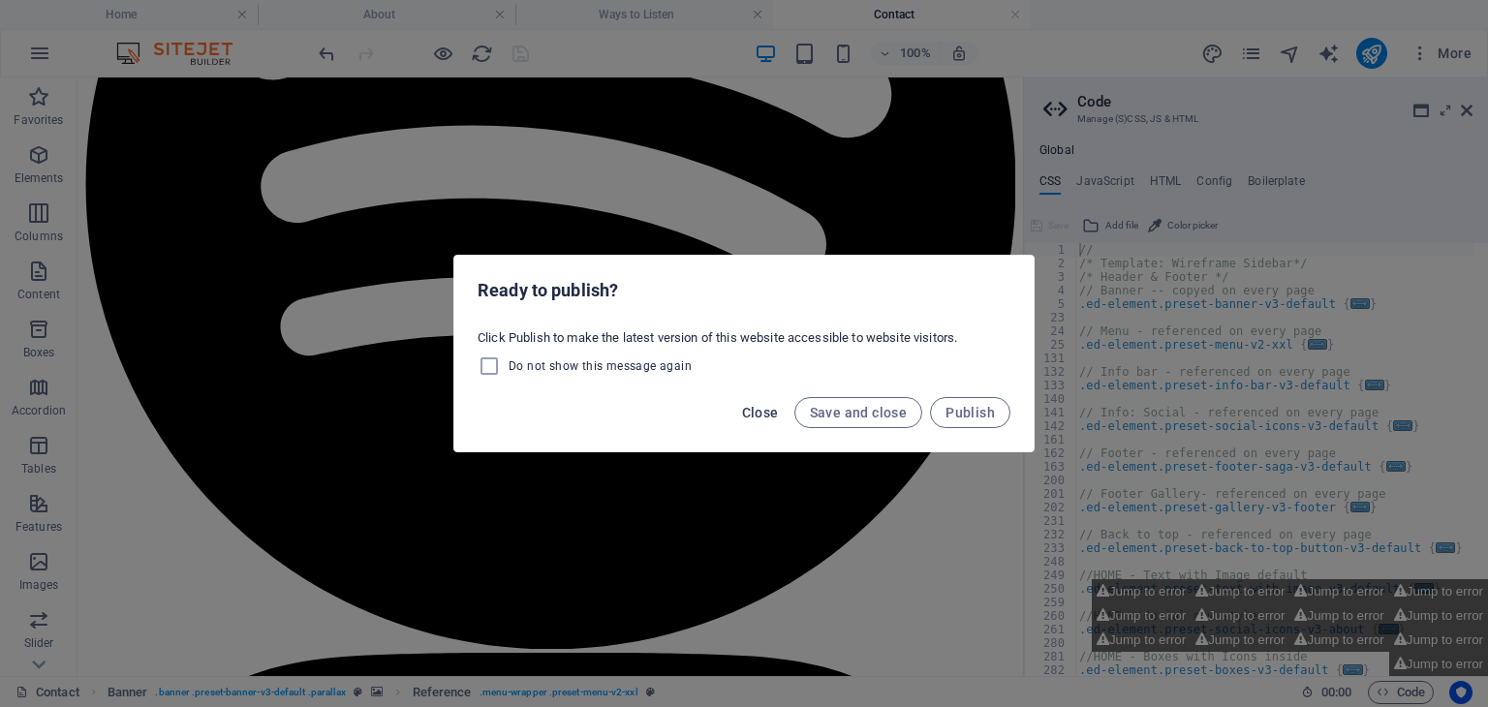
click at [759, 410] on span "Close" at bounding box center [760, 413] width 37 height 16
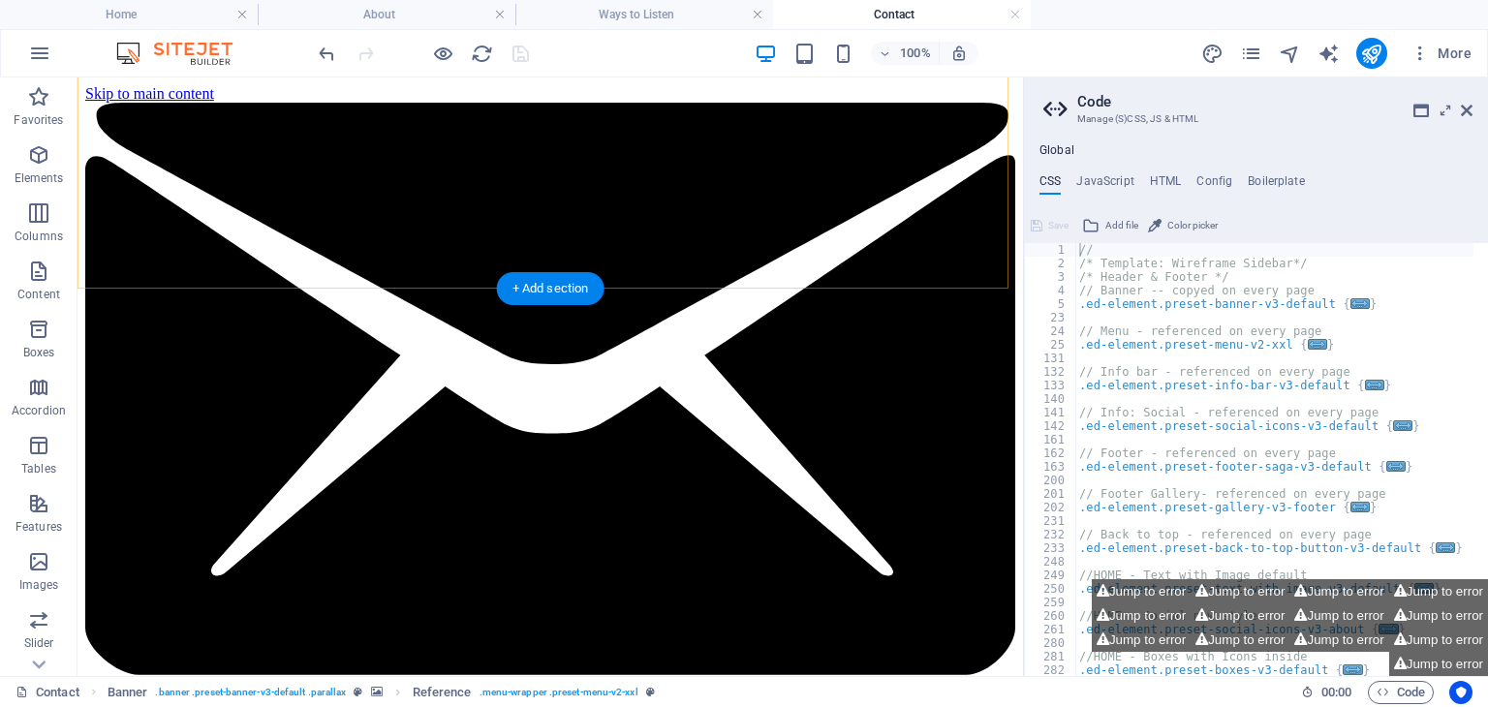
scroll to position [397, 0]
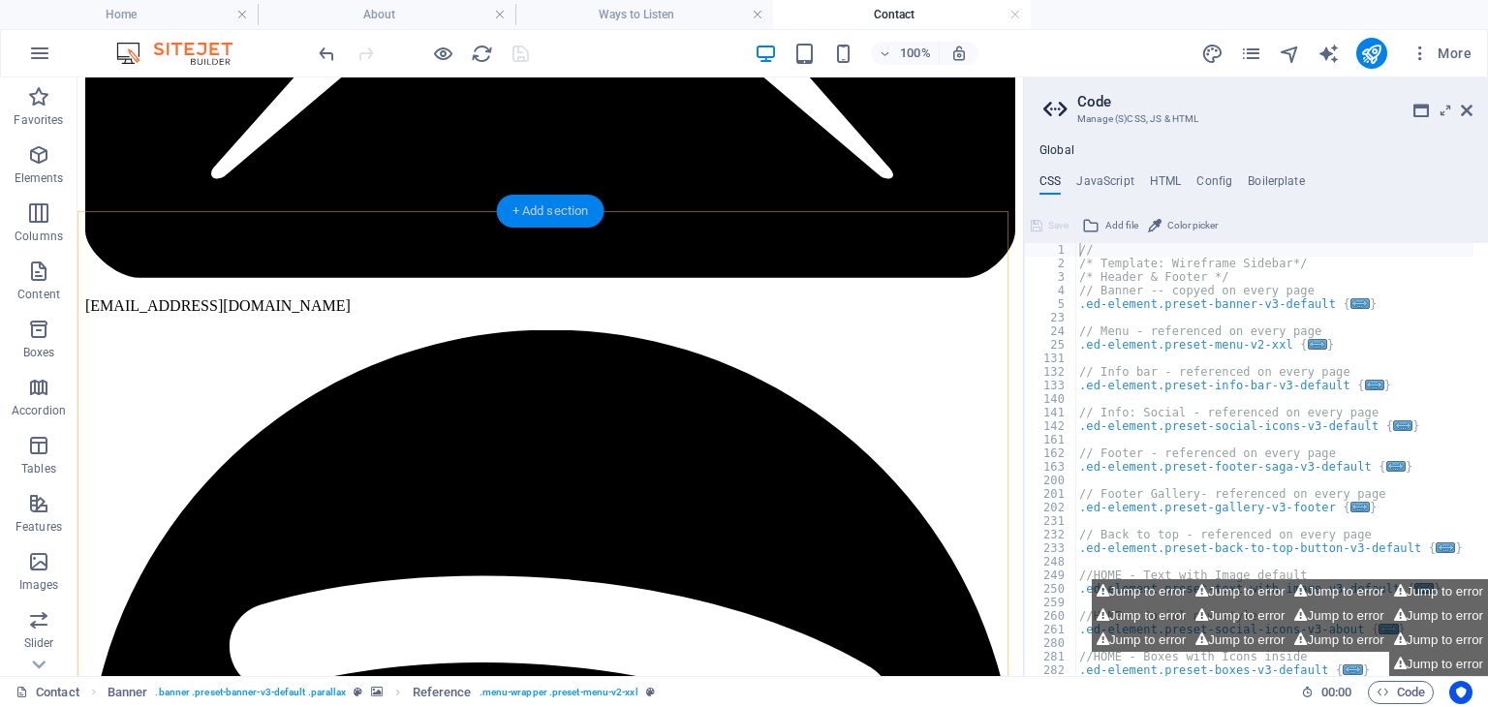
click at [567, 215] on div "+ Add section" at bounding box center [551, 211] width 108 height 33
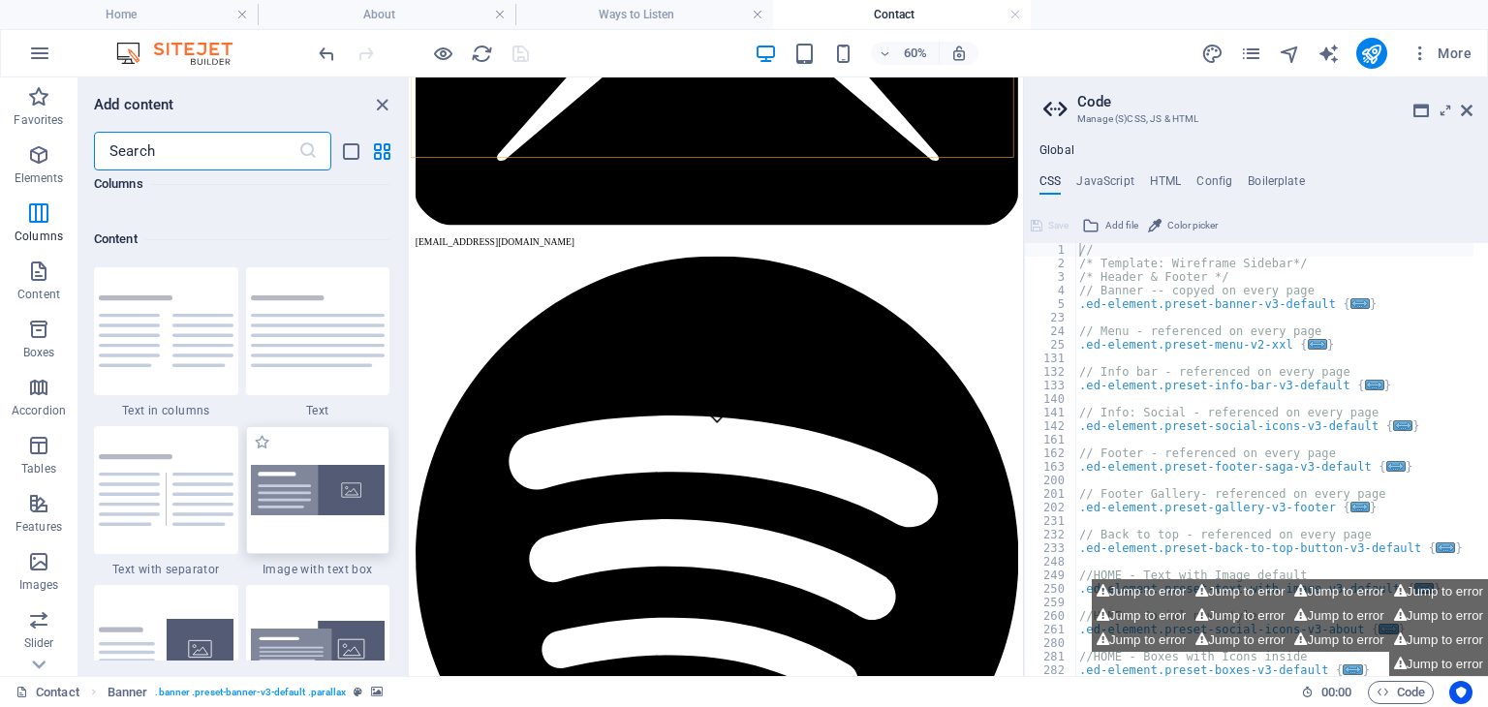
scroll to position [3337, 0]
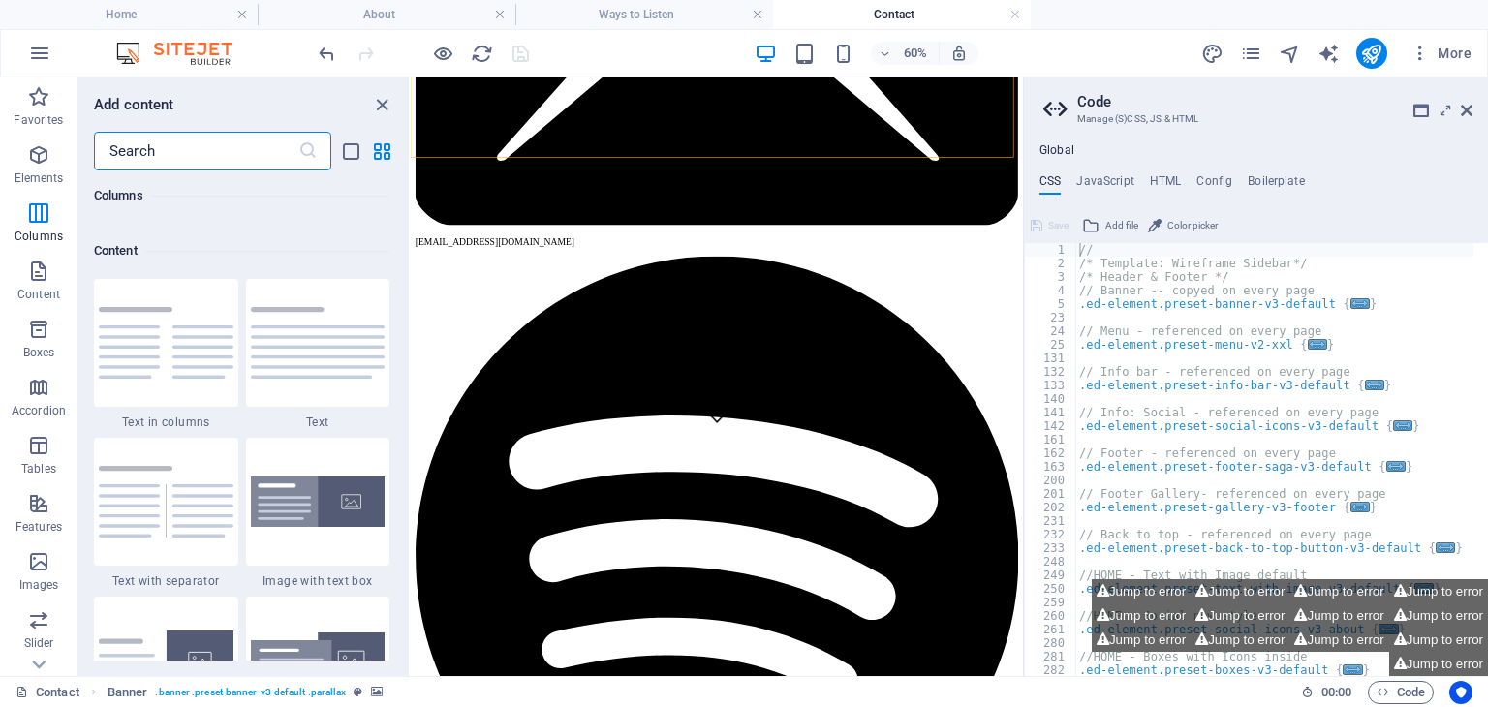
click at [209, 151] on input "text" at bounding box center [196, 151] width 204 height 39
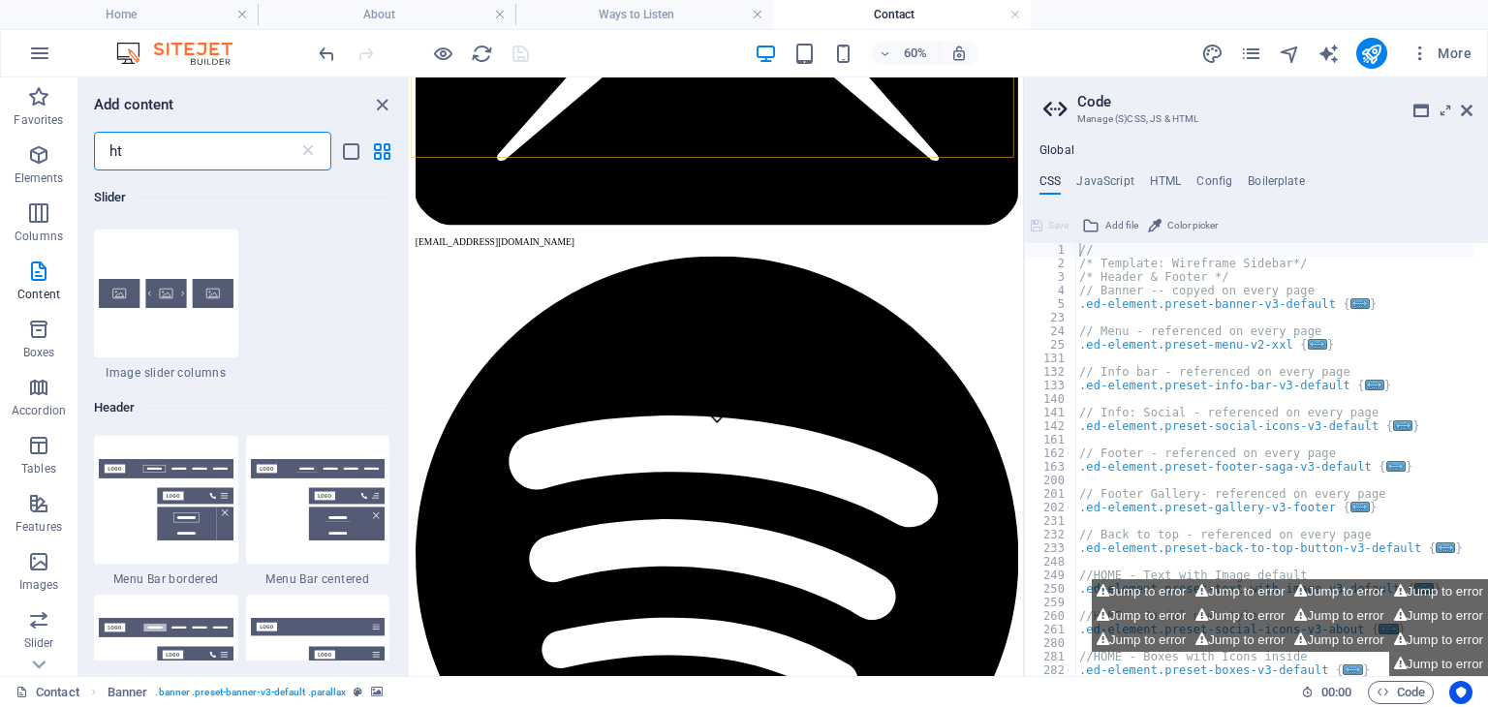
scroll to position [0, 0]
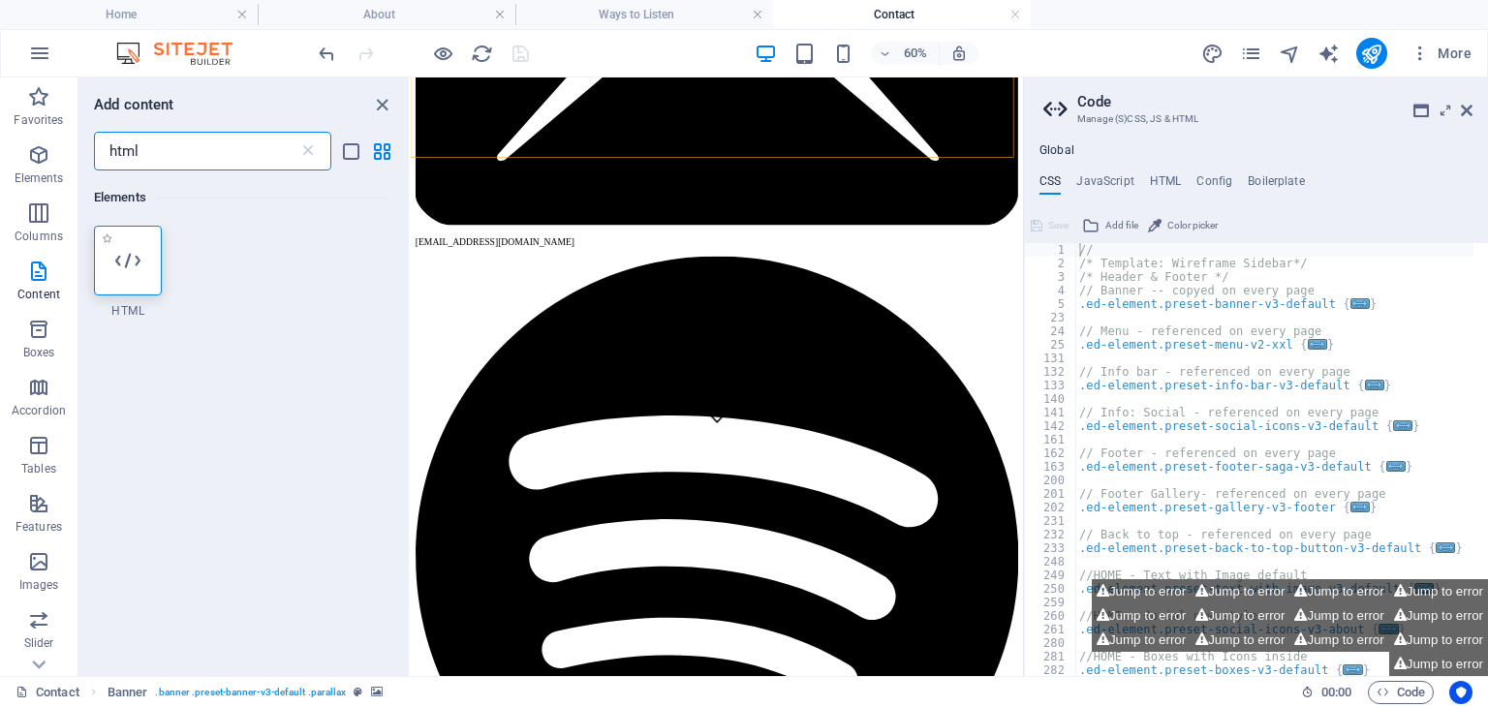
type input "html"
click at [137, 255] on icon at bounding box center [127, 260] width 25 height 25
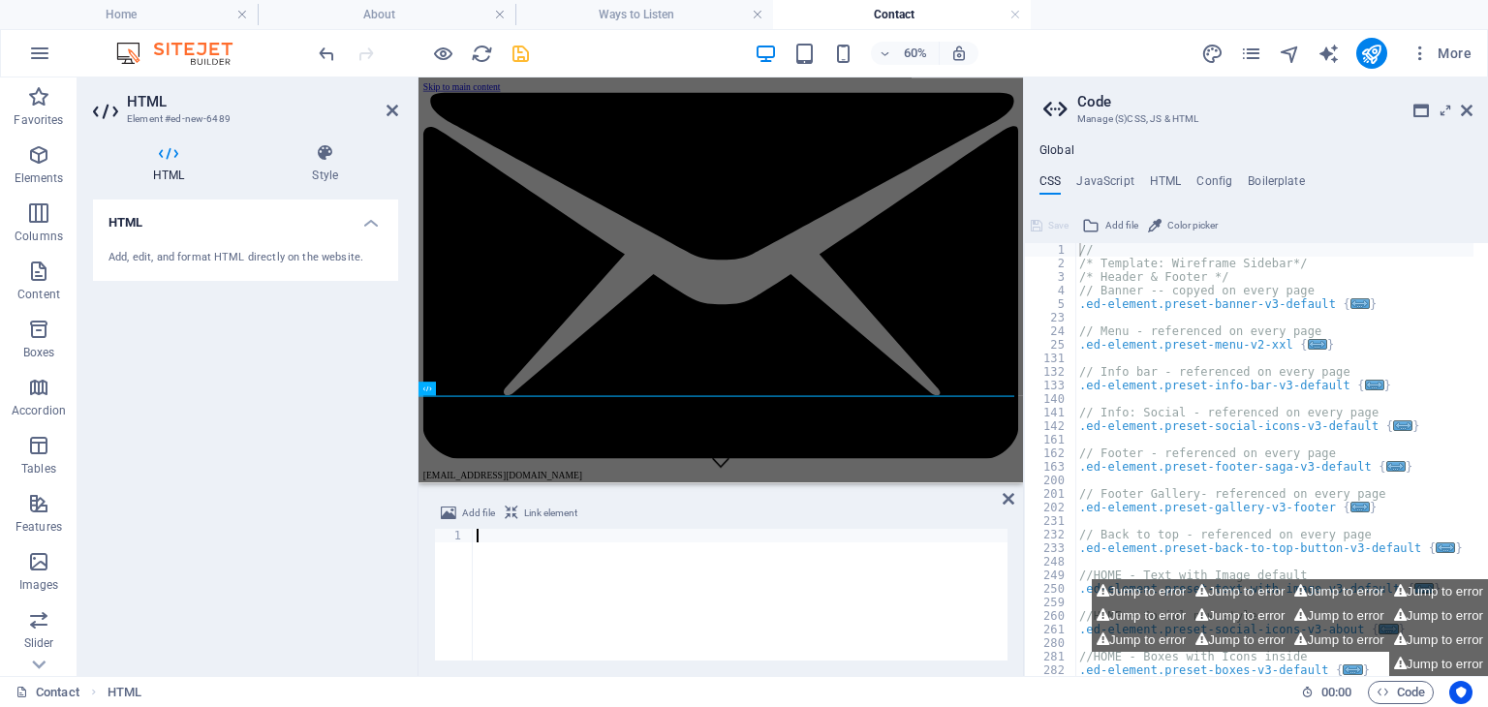
scroll to position [0, 2182]
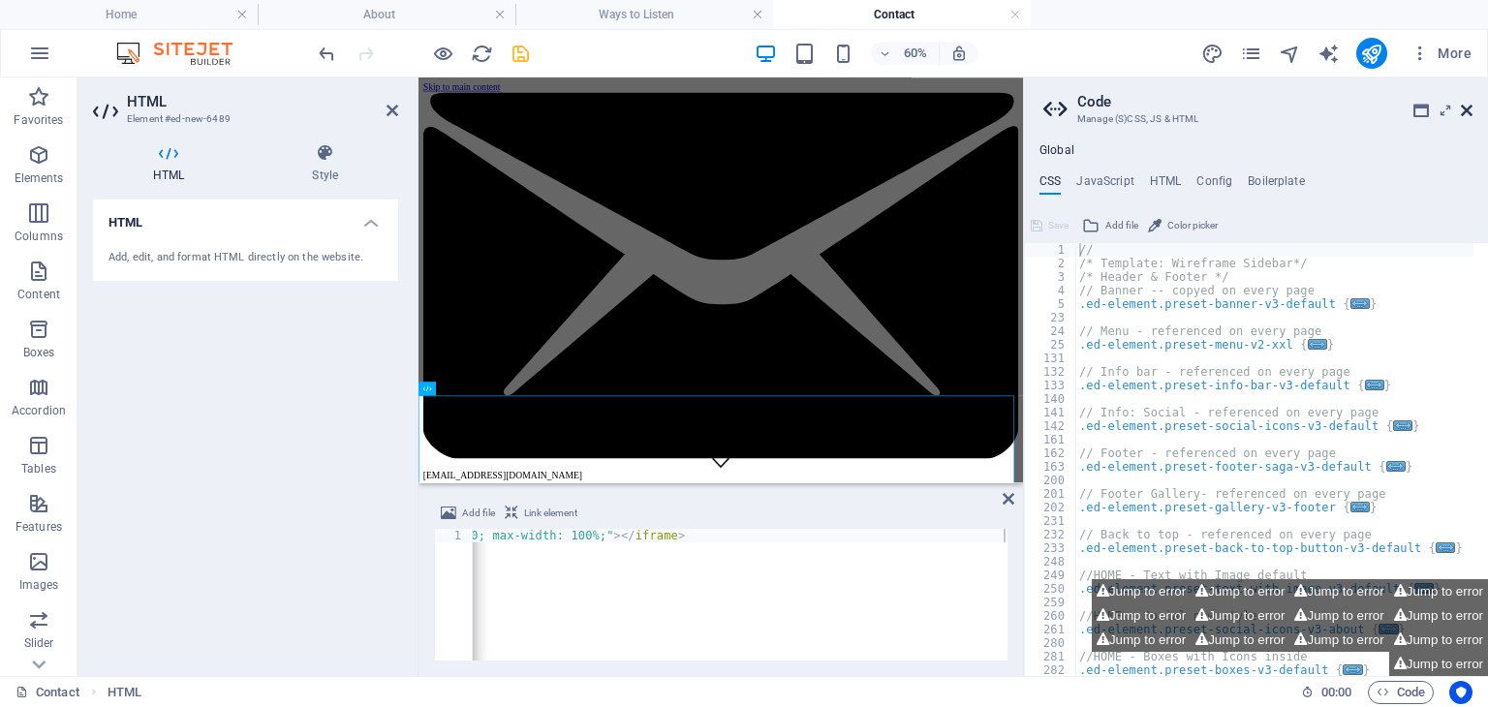
click at [1469, 111] on icon at bounding box center [1467, 111] width 12 height 16
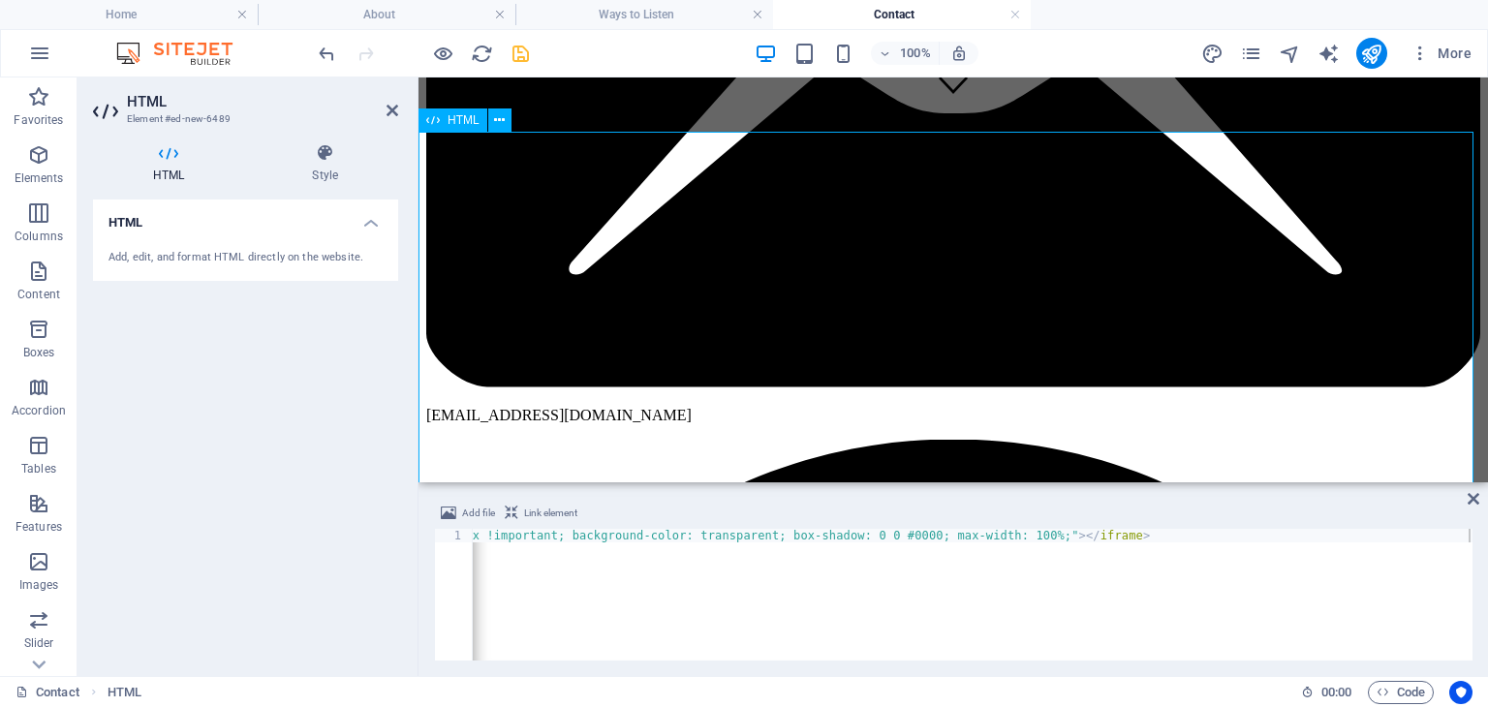
scroll to position [355, 0]
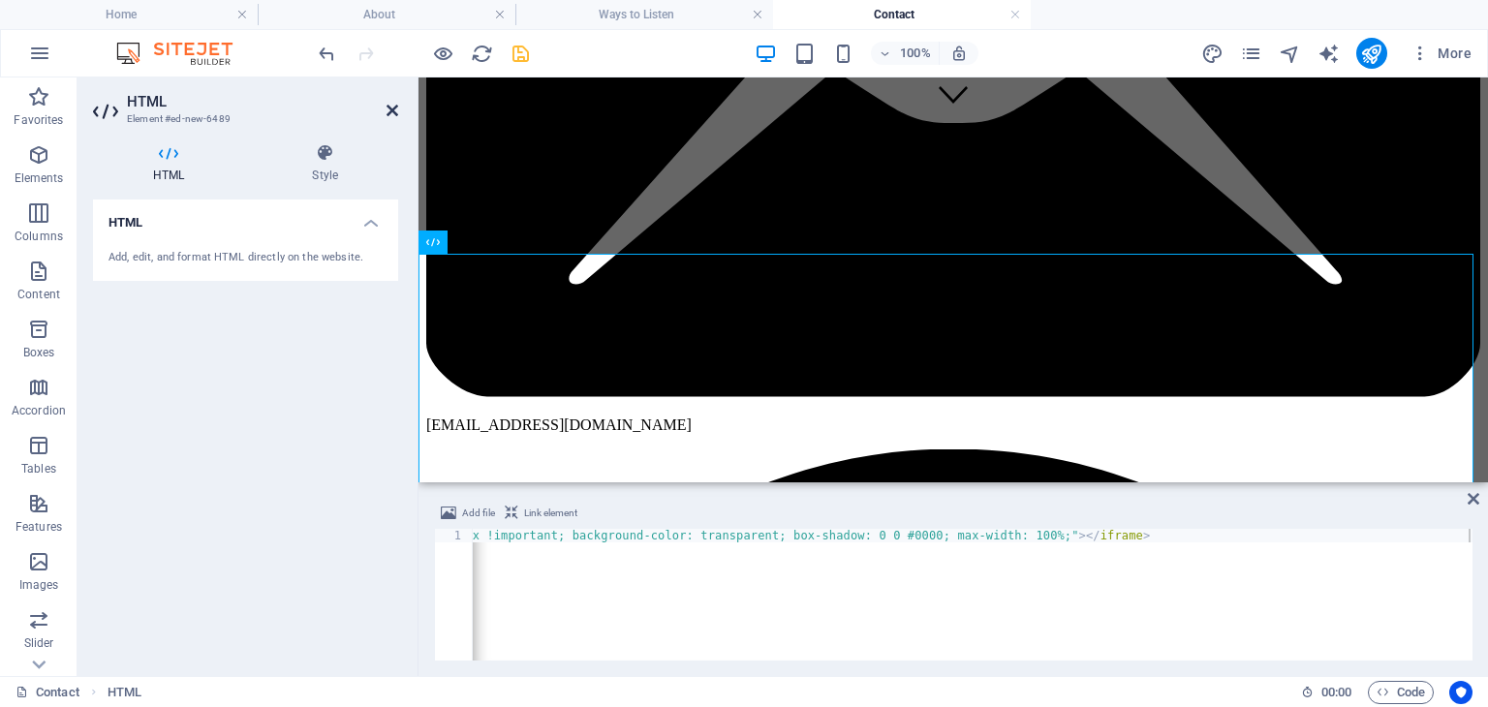
click at [387, 109] on icon at bounding box center [393, 111] width 12 height 16
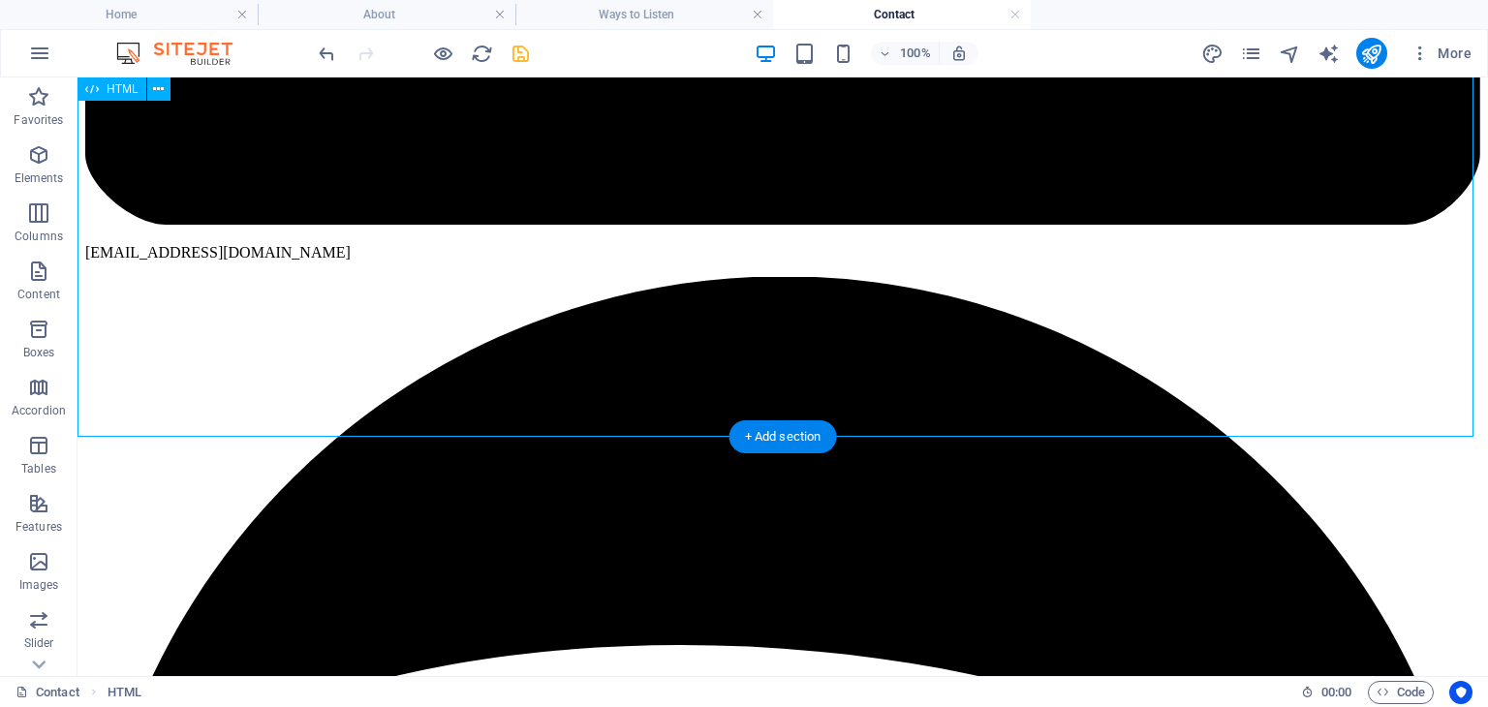
scroll to position [855, 0]
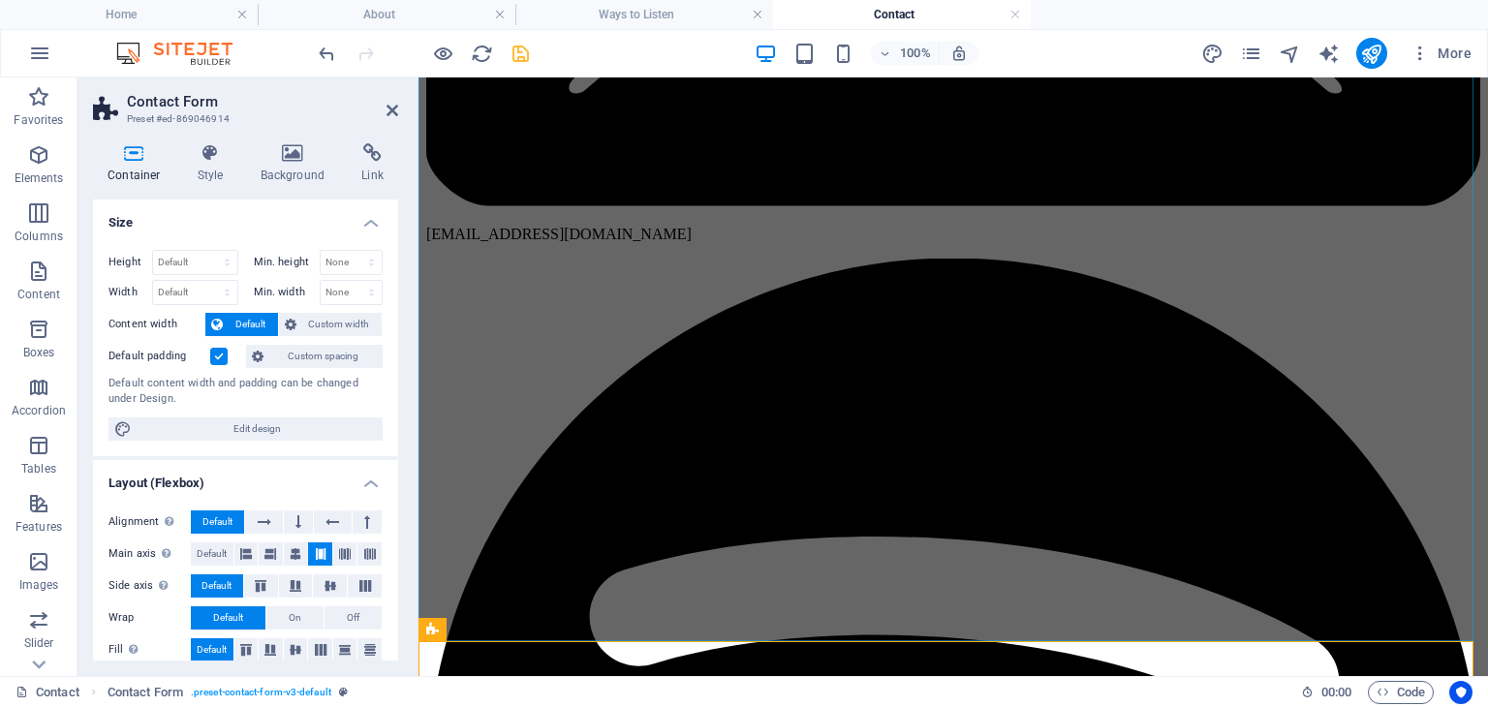
scroll to position [557, 0]
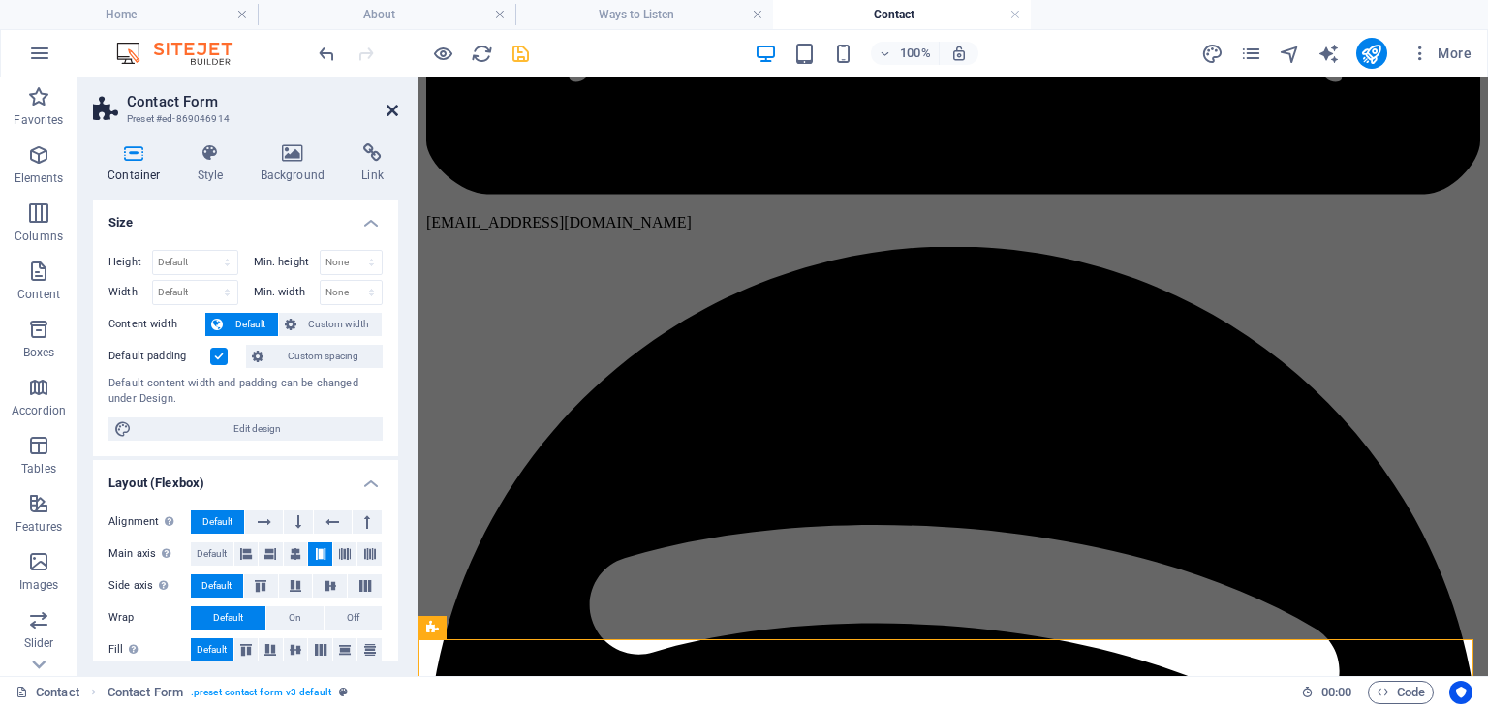
click at [388, 110] on icon at bounding box center [393, 111] width 12 height 16
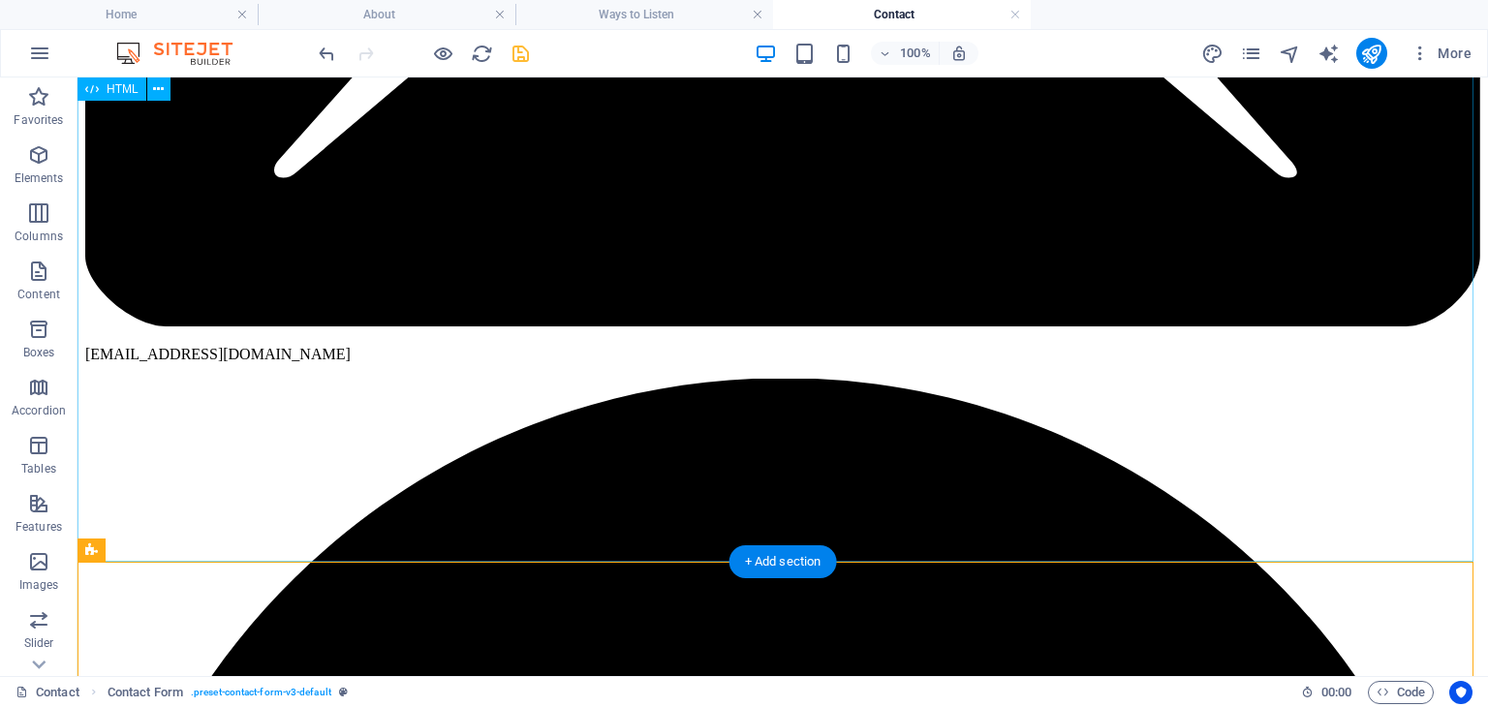
scroll to position [821, 0]
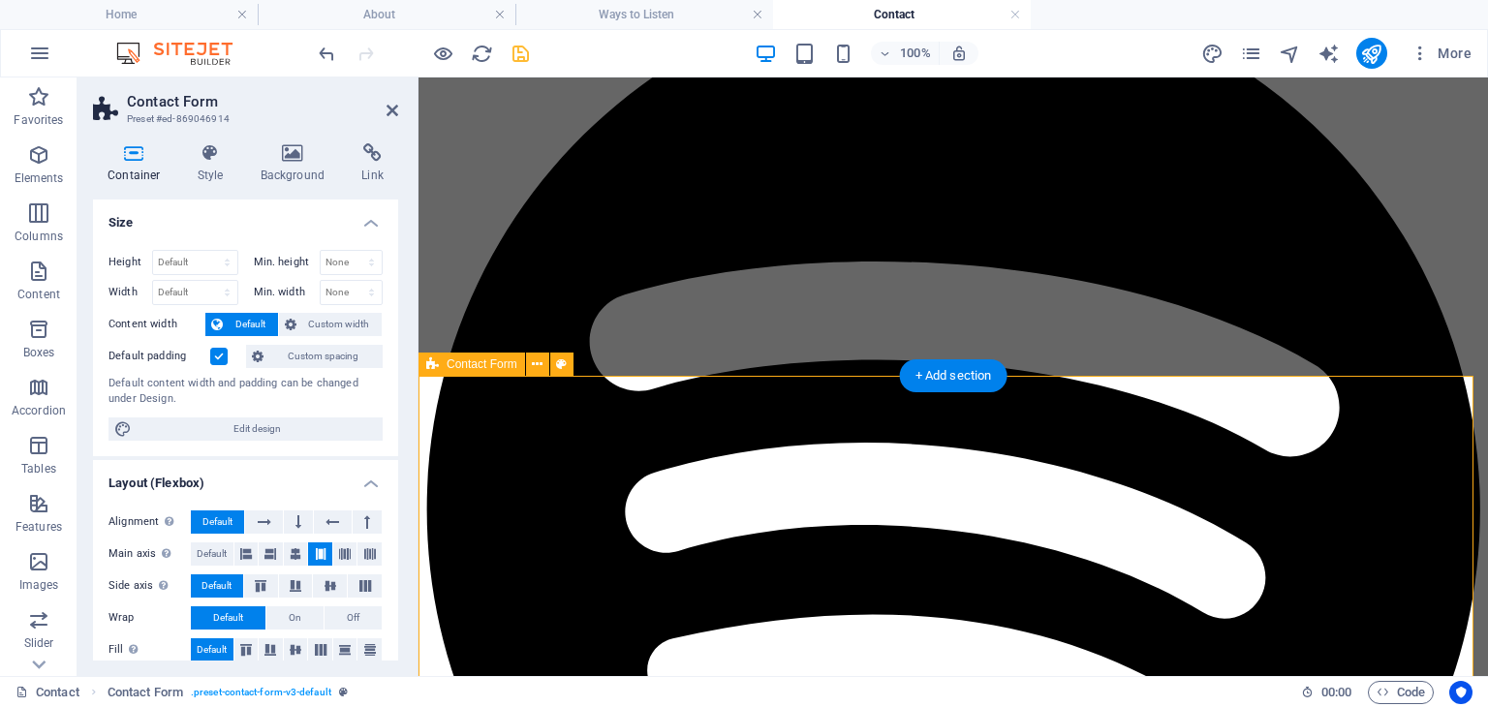
scroll to position [661, 0]
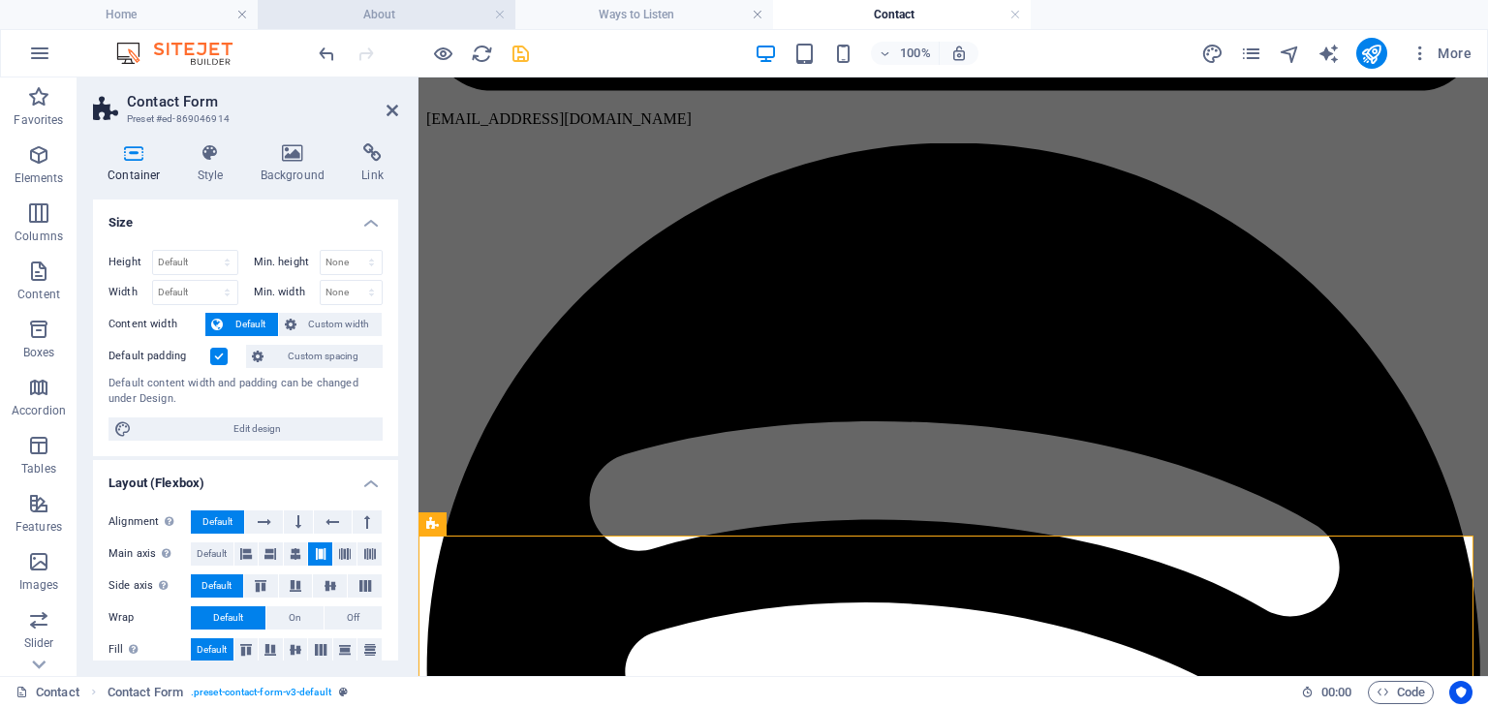
click at [357, 24] on h4 "About" at bounding box center [387, 14] width 258 height 21
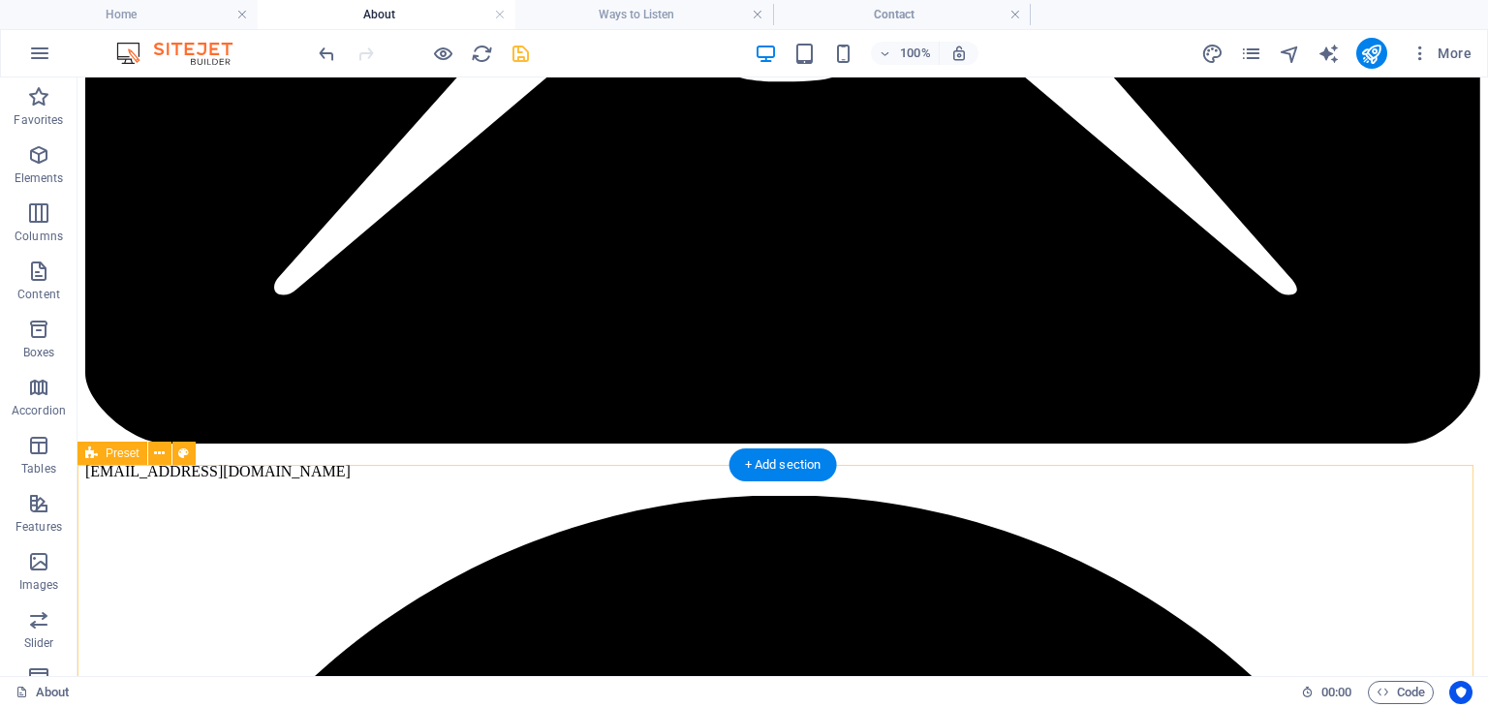
scroll to position [500, 0]
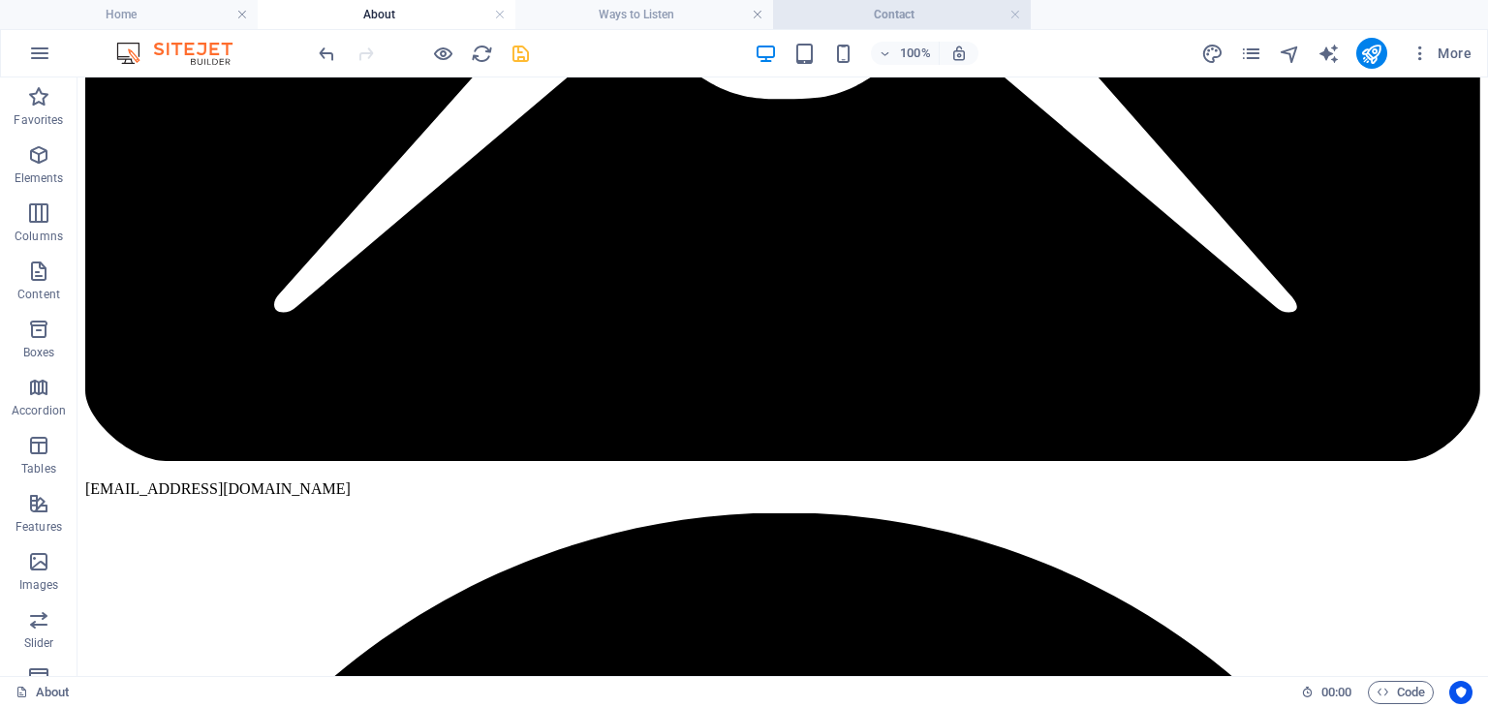
click at [940, 19] on h4 "Contact" at bounding box center [902, 14] width 258 height 21
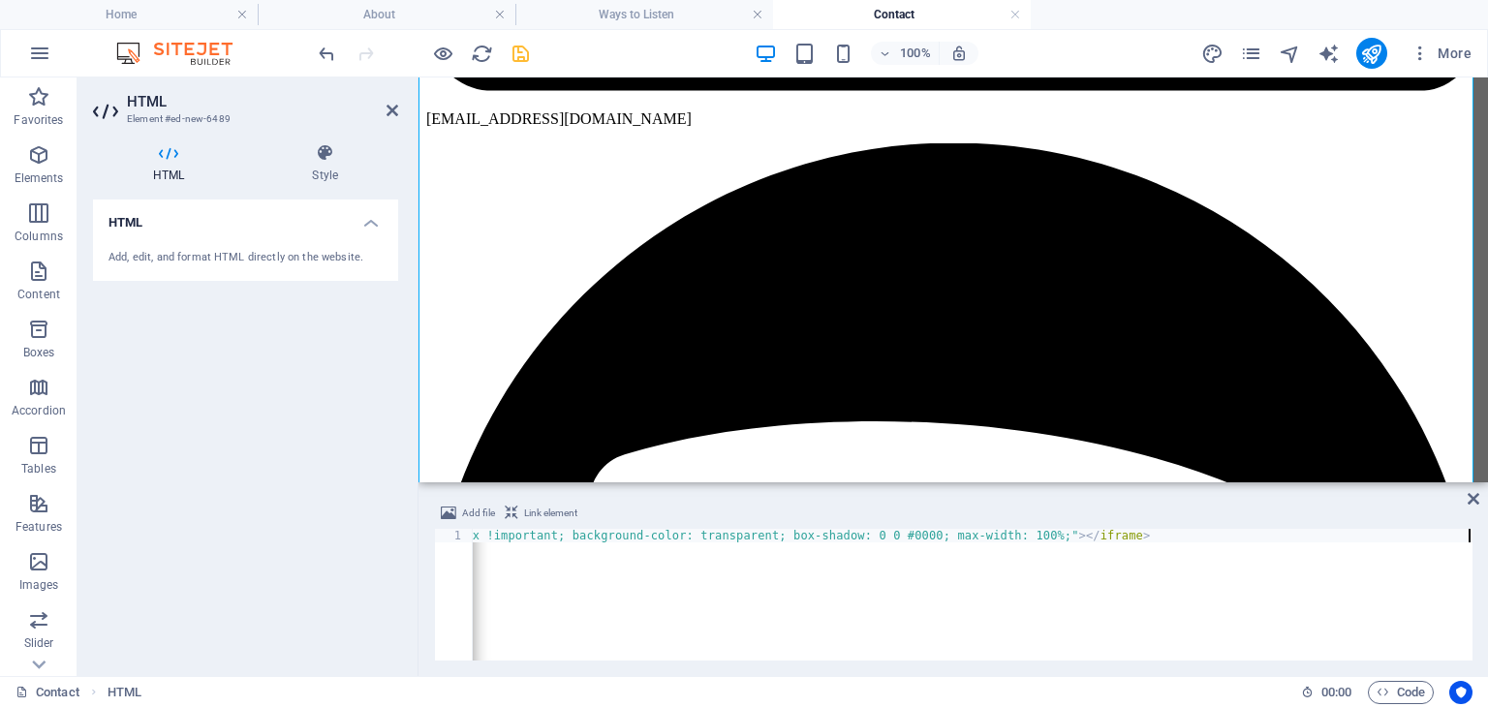
click at [677, 533] on div "< script async src = "https://subscribe-forms.beehiiv.com/embed.js" > </ script…" at bounding box center [114, 606] width 2717 height 155
type textarea "<script async src="https://subscribe-forms.beehiiv.com/embed.js"></script><ifra…"
click at [677, 533] on div "< script async src = "https://subscribe-forms.beehiiv.com/embed.js" > </ script…" at bounding box center [114, 606] width 2717 height 155
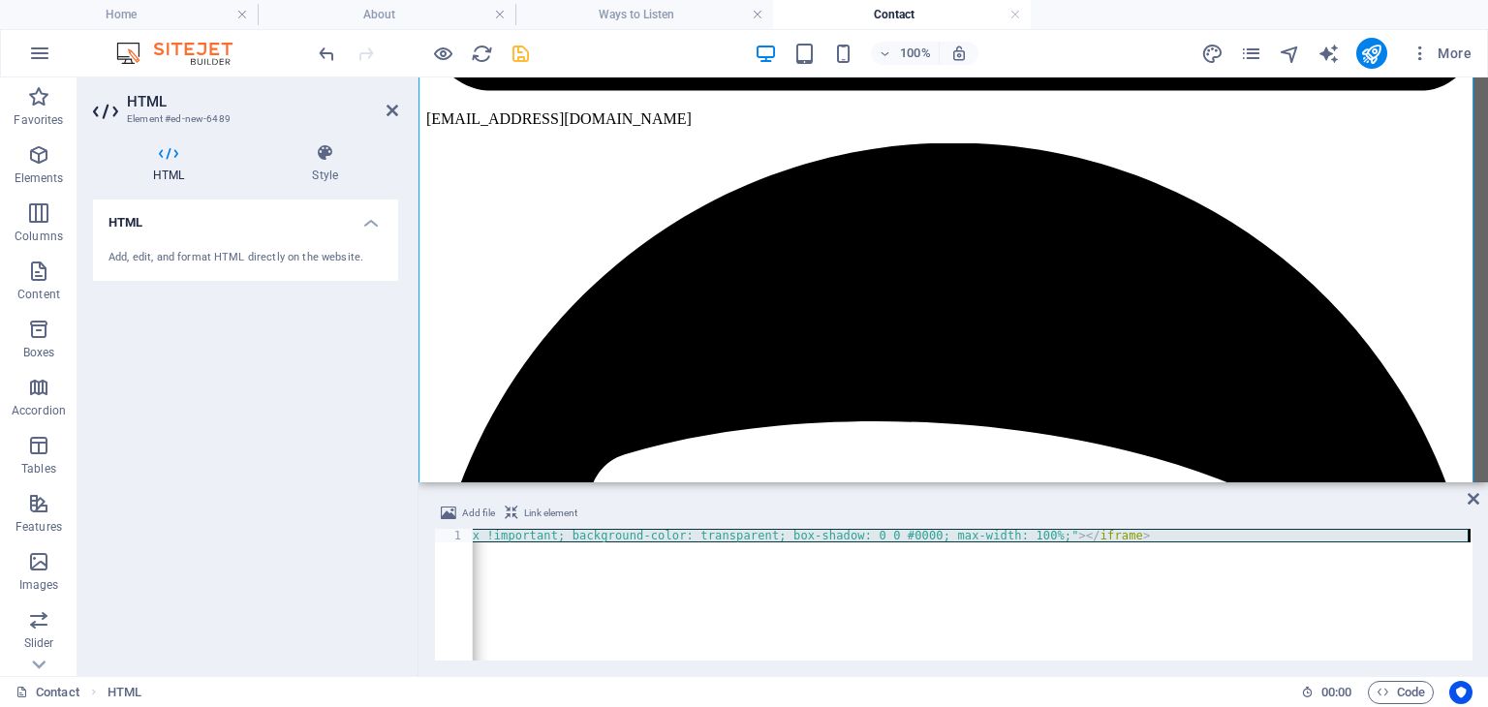
click at [677, 533] on div "< script async src = "https://subscribe-forms.beehiiv.com/embed.js" > </ script…" at bounding box center [114, 606] width 2717 height 155
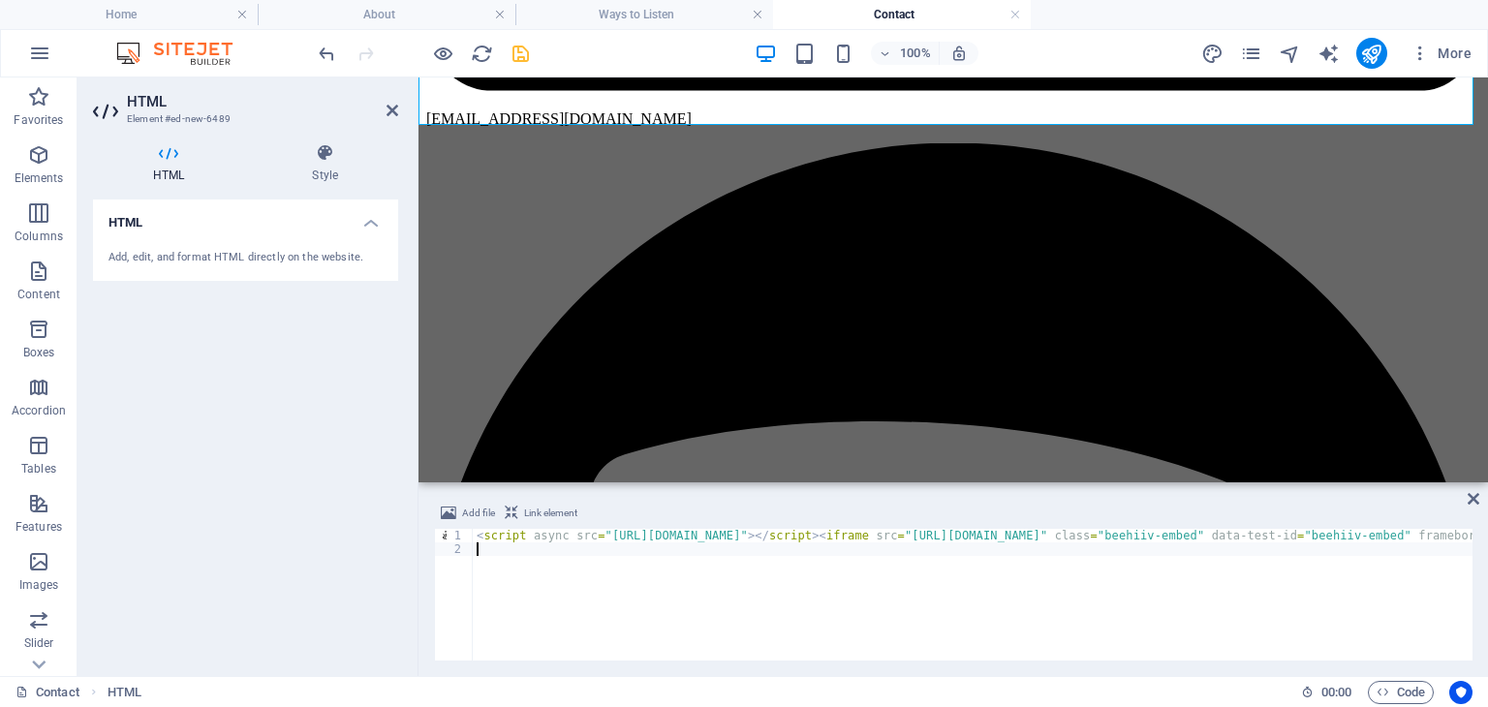
scroll to position [0, 1697]
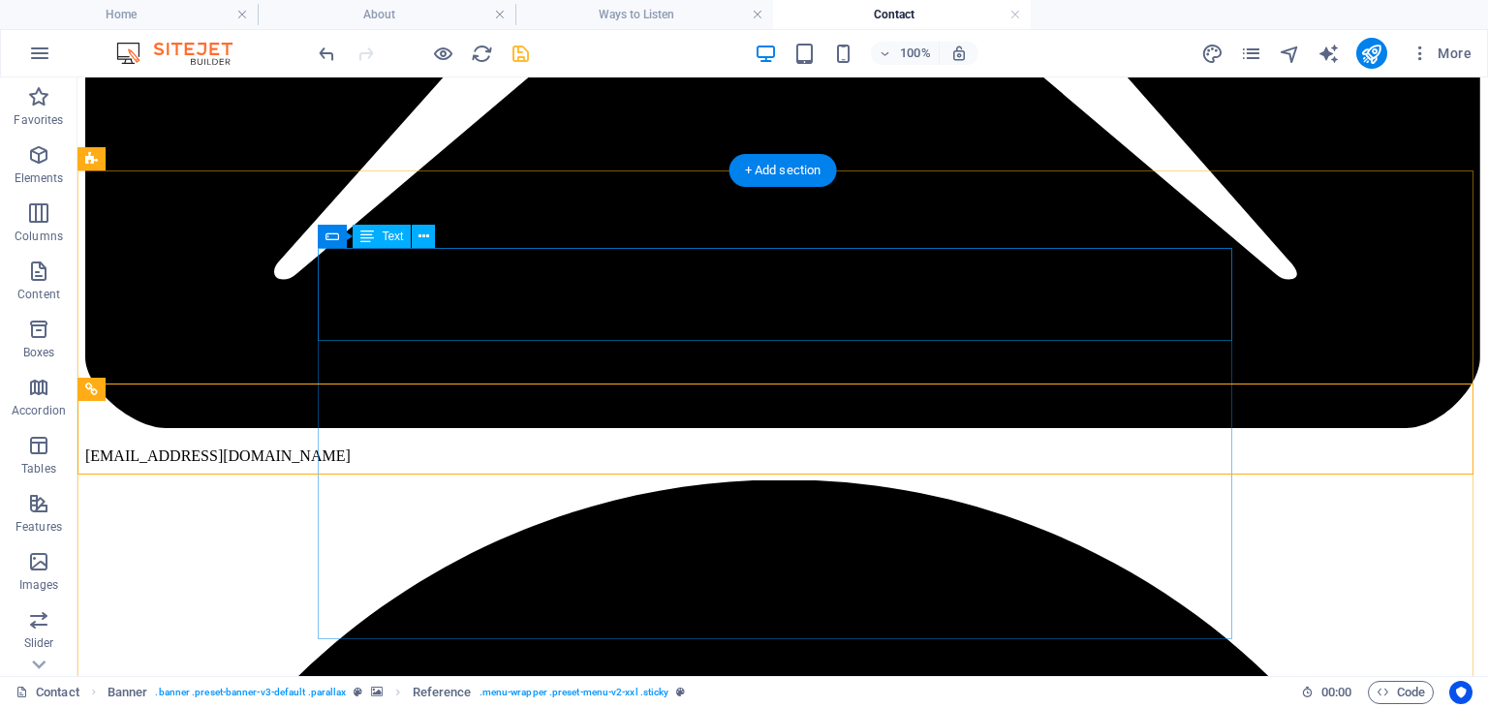
scroll to position [482, 0]
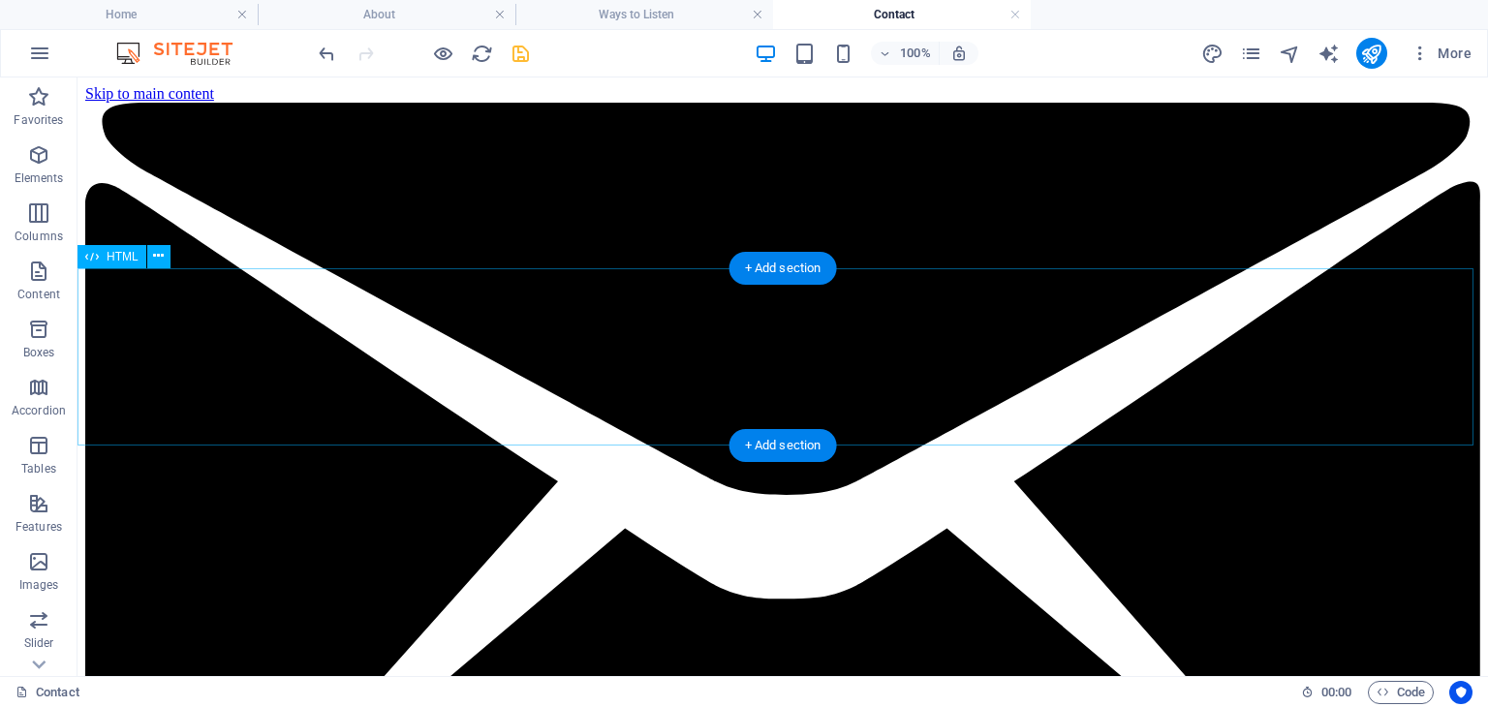
scroll to position [355, 0]
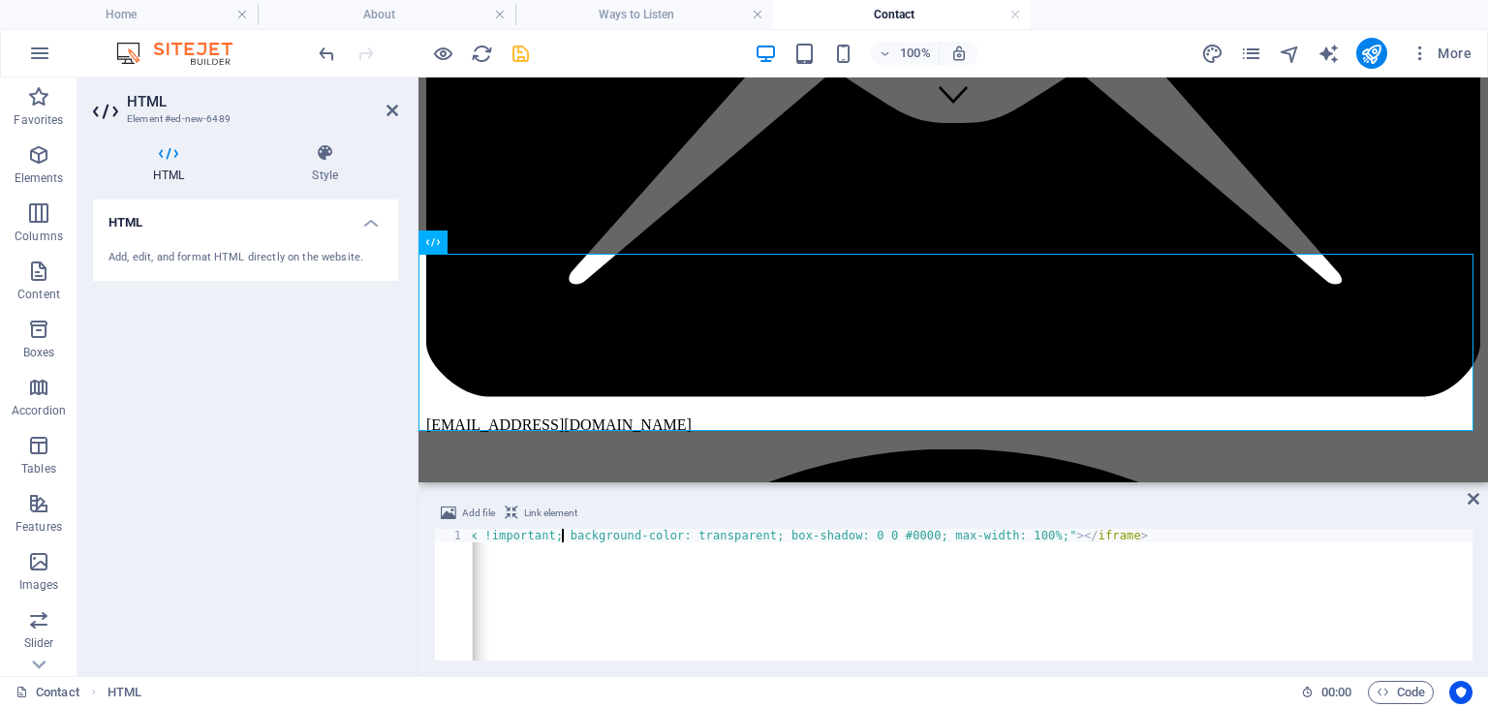
click at [560, 532] on div "< script async src = "https://subscribe-forms.beehiiv.com/embed.js" > </ script…" at bounding box center [123, 606] width 2697 height 155
type textarea "<script async src="https://subscribe-forms.beehiiv.com/embed.js"></script><ifra…"
click at [560, 532] on div "< script async src = "https://subscribe-forms.beehiiv.com/embed.js" > </ script…" at bounding box center [123, 606] width 2697 height 155
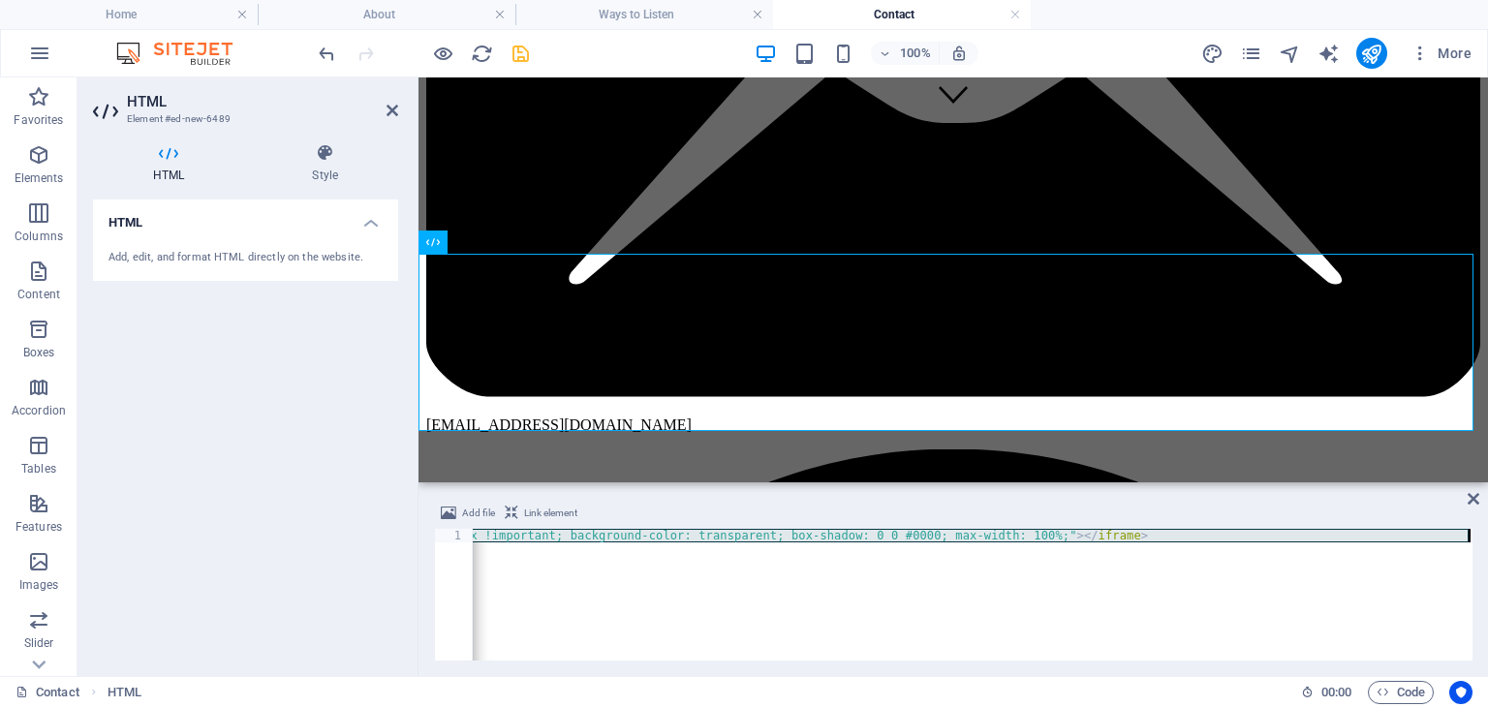
click at [560, 532] on div "< script async src = "https://subscribe-forms.beehiiv.com/embed.js" > </ script…" at bounding box center [123, 606] width 2697 height 155
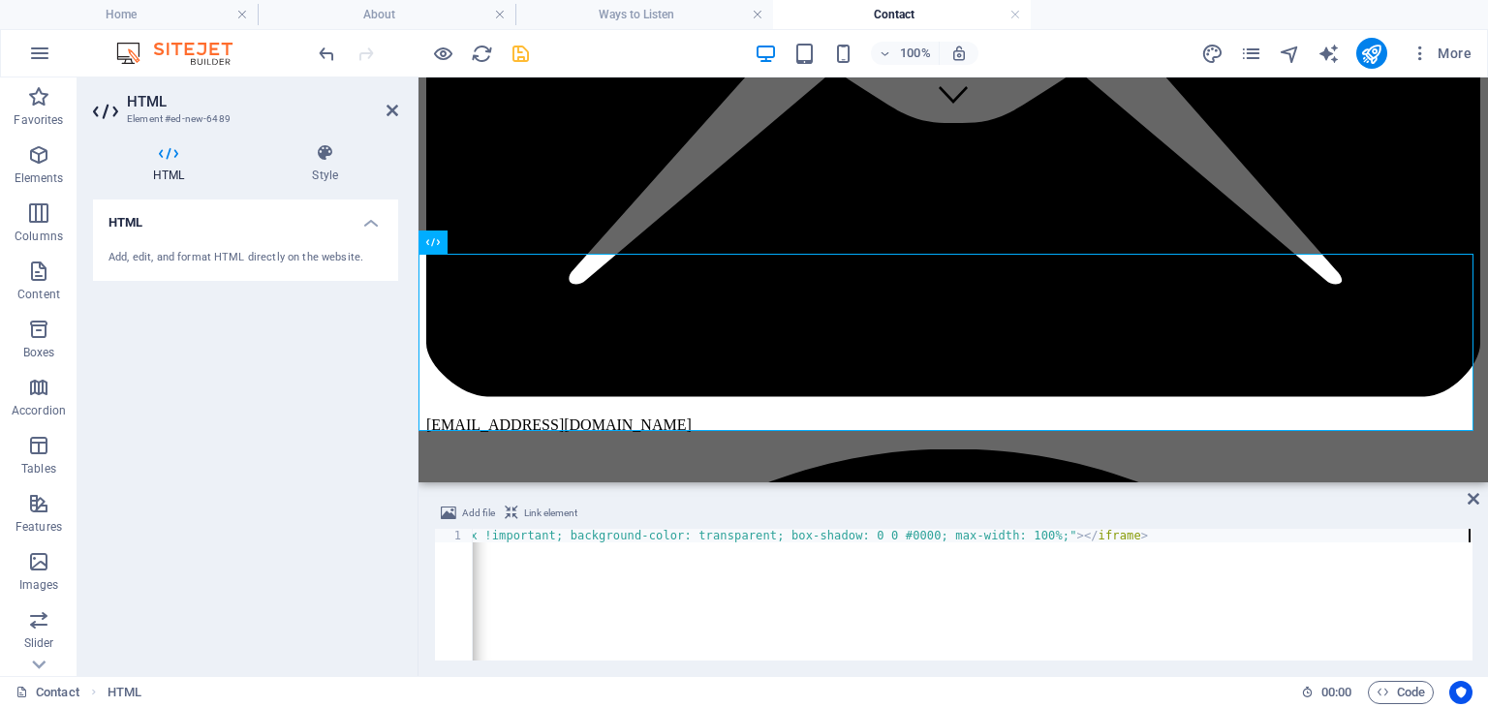
click at [896, 625] on div "< script async src = "https://subscribe-forms.beehiiv.com/embed.js" > </ script…" at bounding box center [123, 606] width 2697 height 155
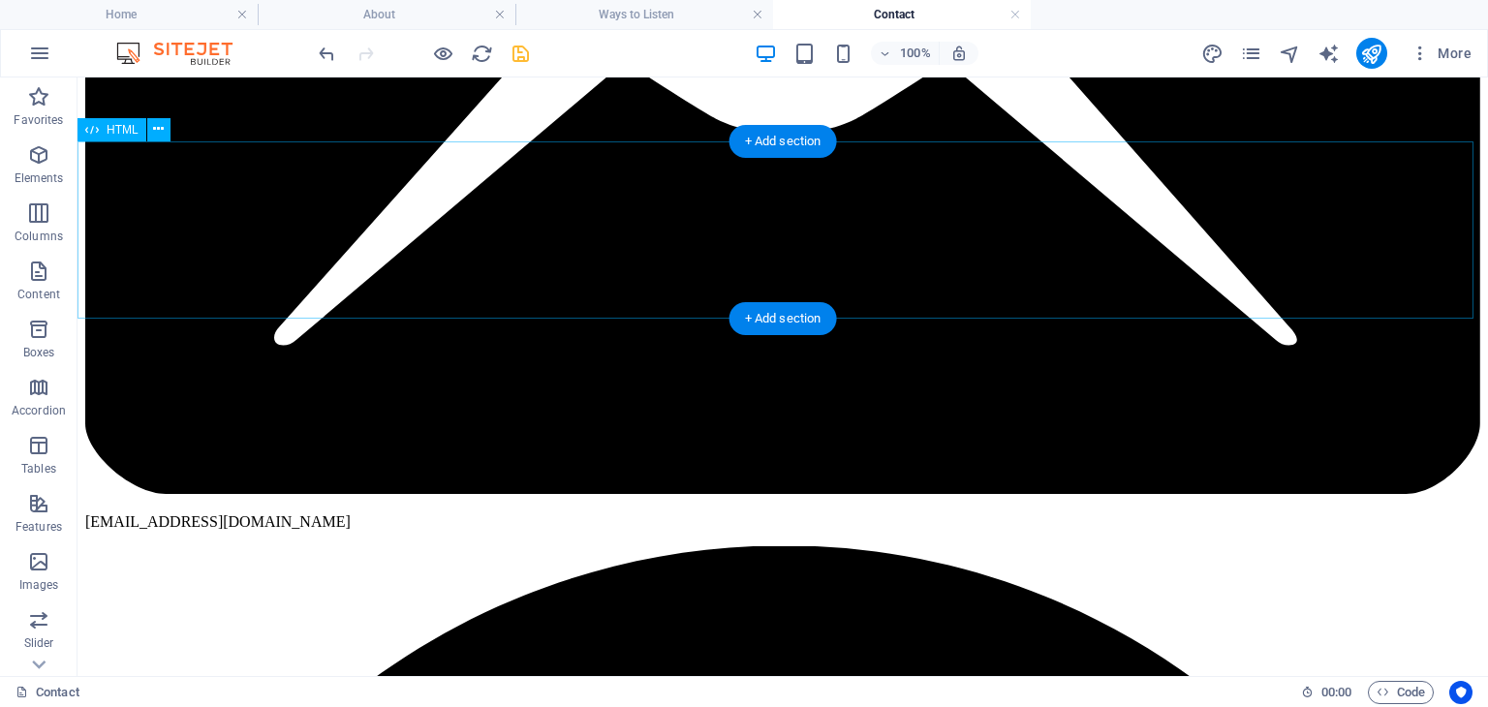
scroll to position [465, 0]
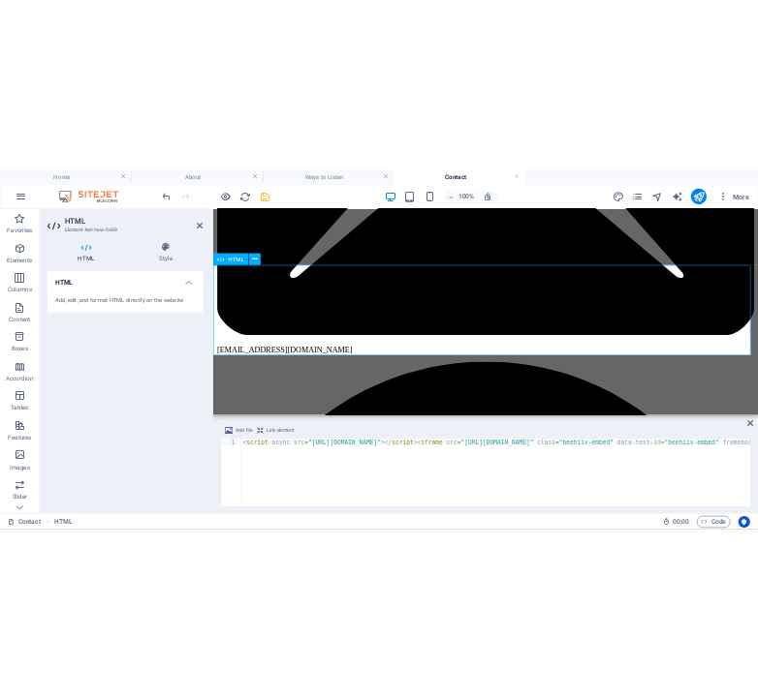
scroll to position [420, 0]
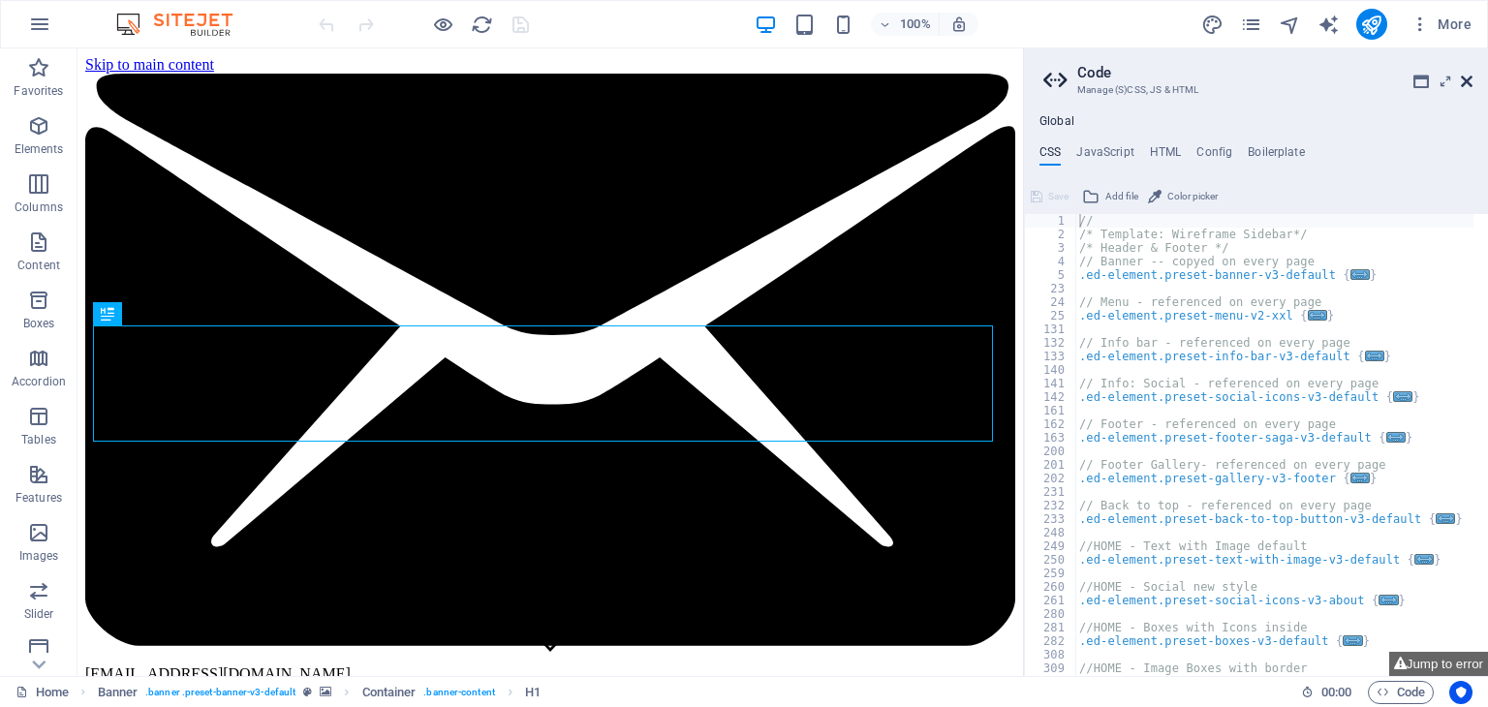
click at [1466, 82] on icon at bounding box center [1467, 82] width 12 height 16
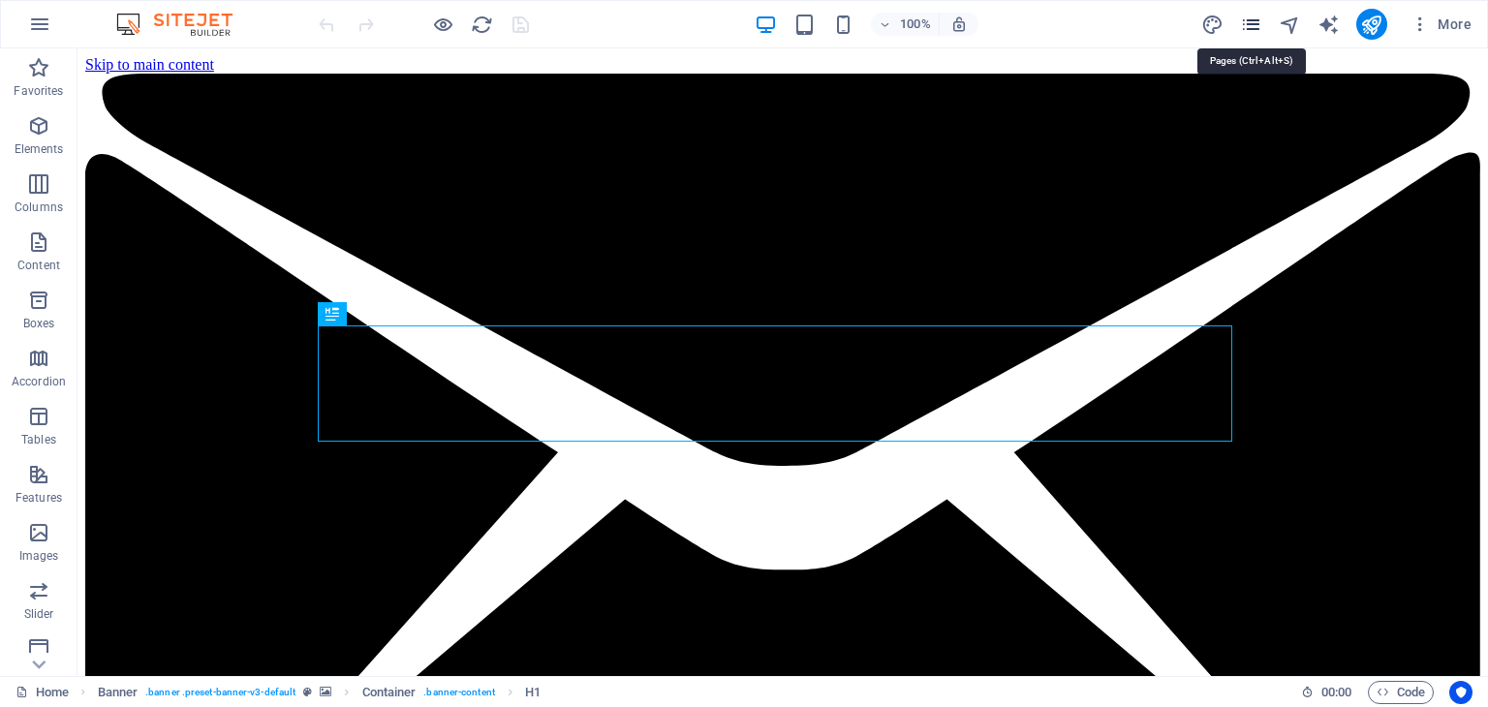
click at [1253, 28] on icon "pages" at bounding box center [1251, 25] width 22 height 22
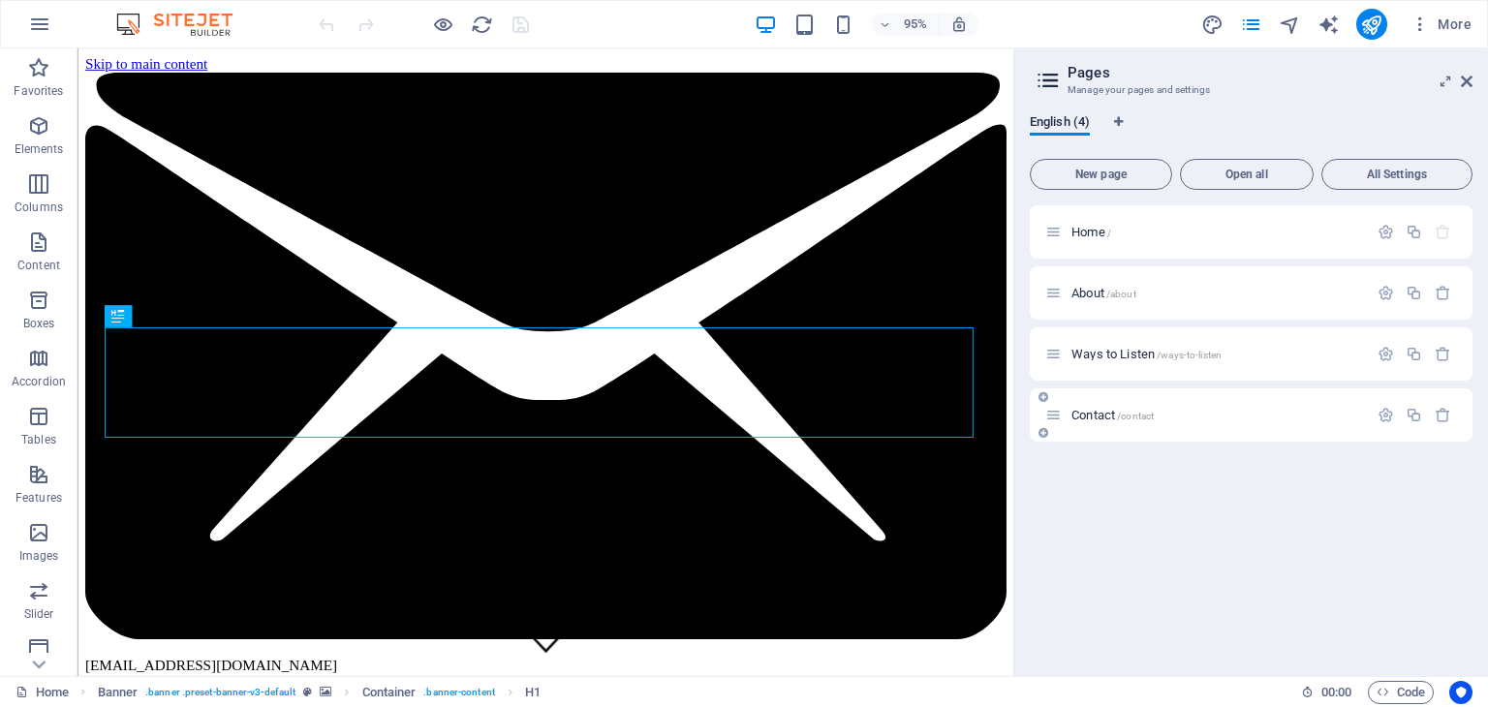
click at [1159, 422] on div "Contact /contact" at bounding box center [1206, 415] width 323 height 22
click at [1121, 416] on span "/contact" at bounding box center [1135, 416] width 37 height 11
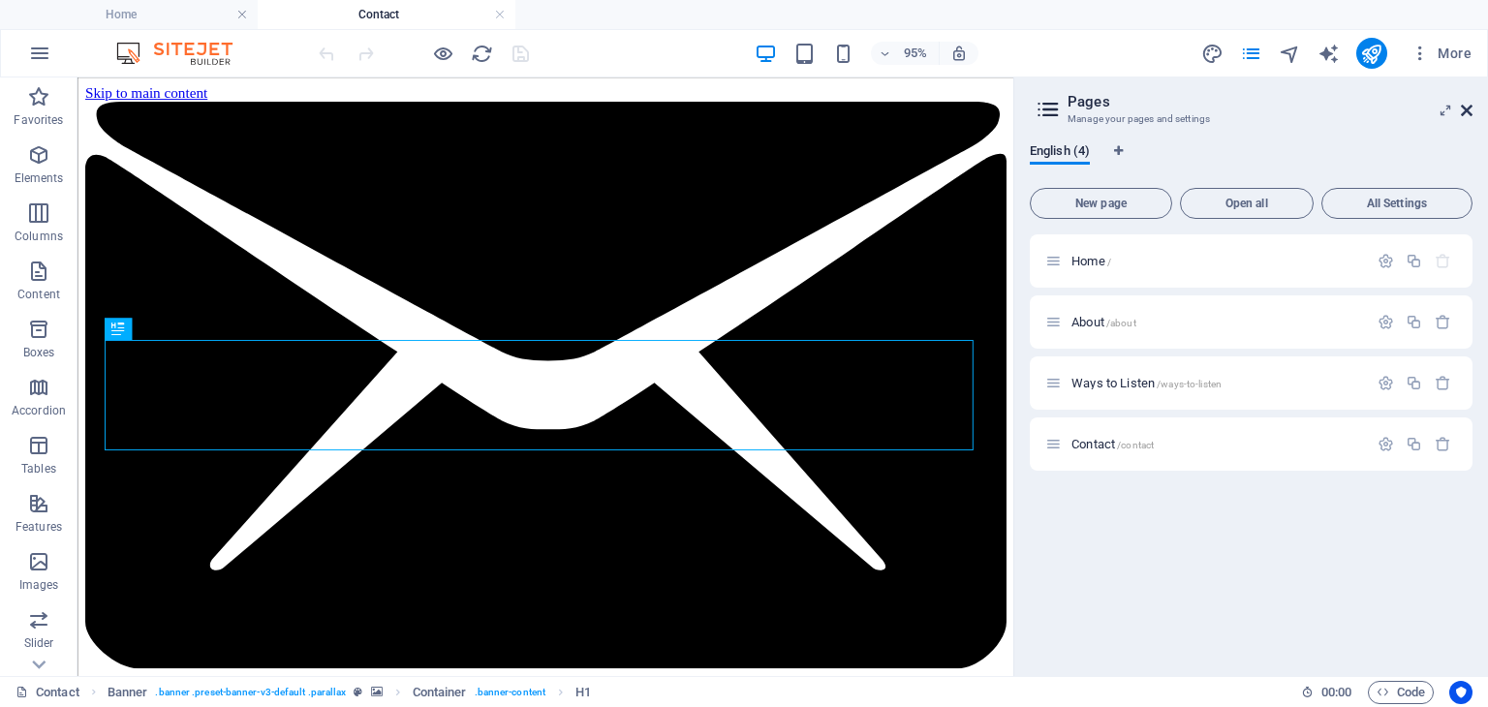
click at [1468, 104] on icon at bounding box center [1467, 111] width 12 height 16
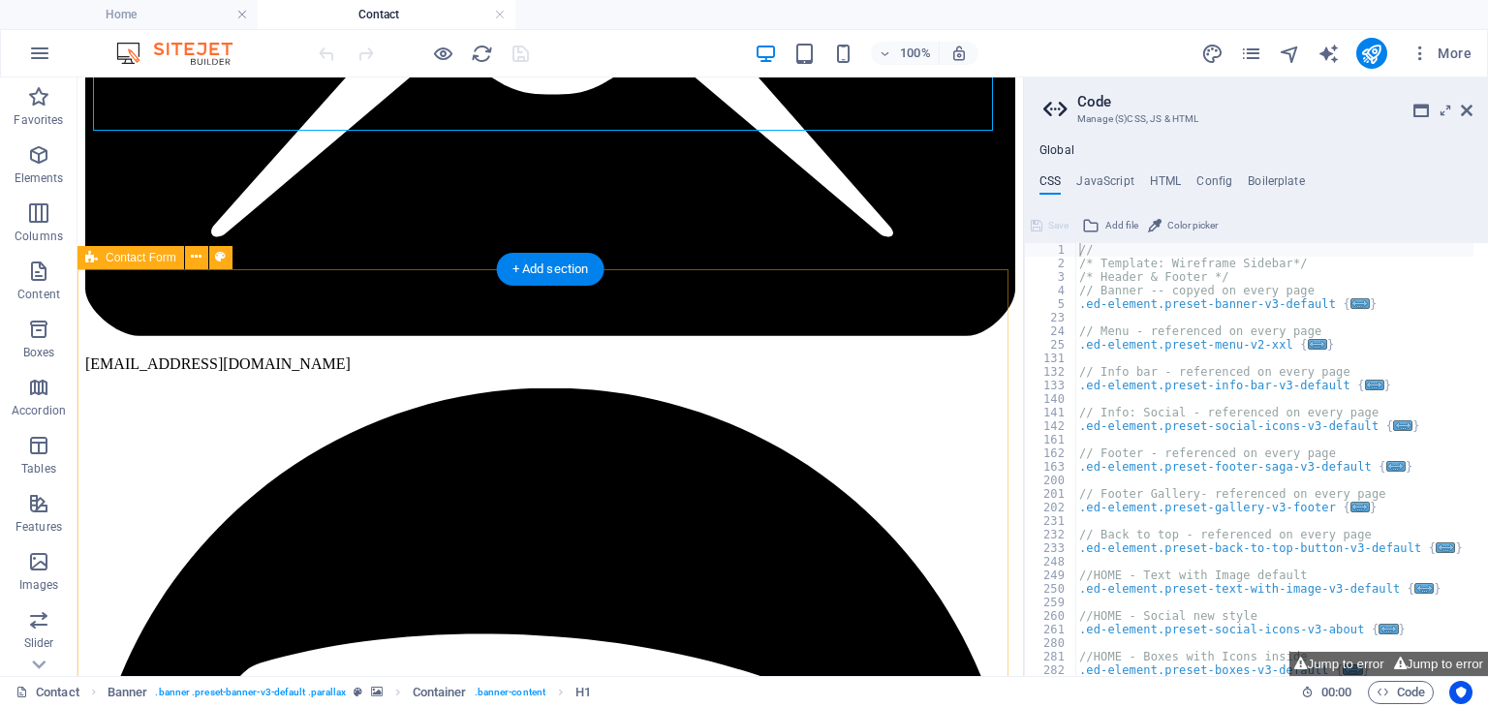
scroll to position [395, 0]
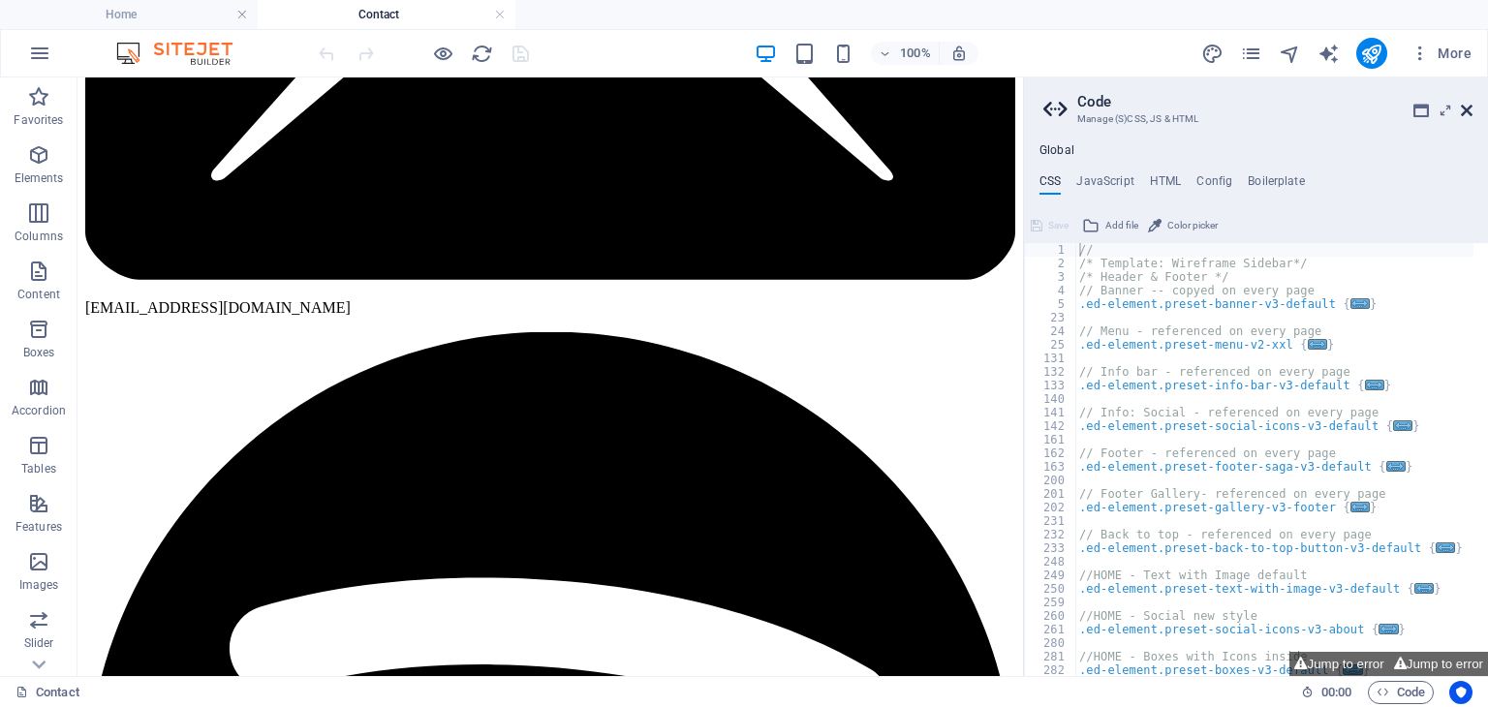
click at [1468, 109] on icon at bounding box center [1467, 111] width 12 height 16
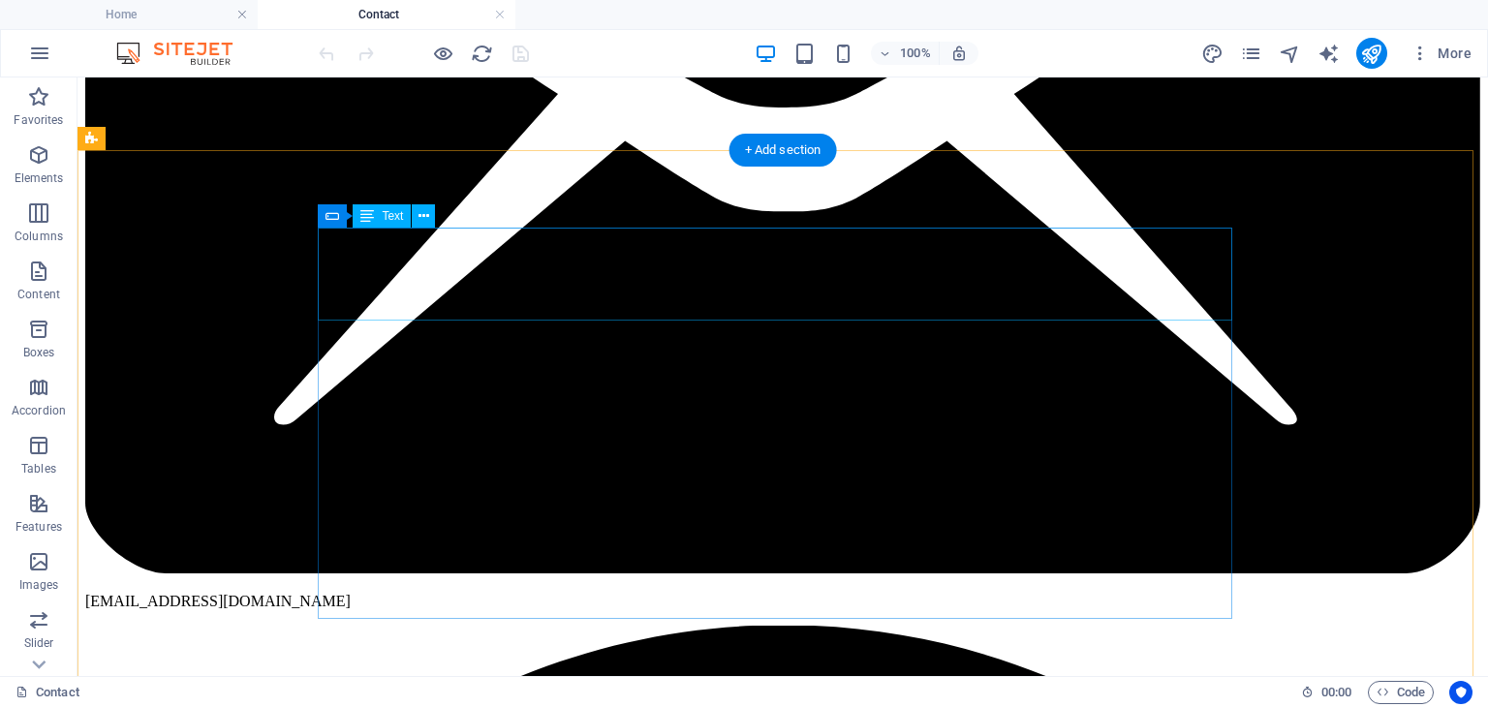
scroll to position [372, 0]
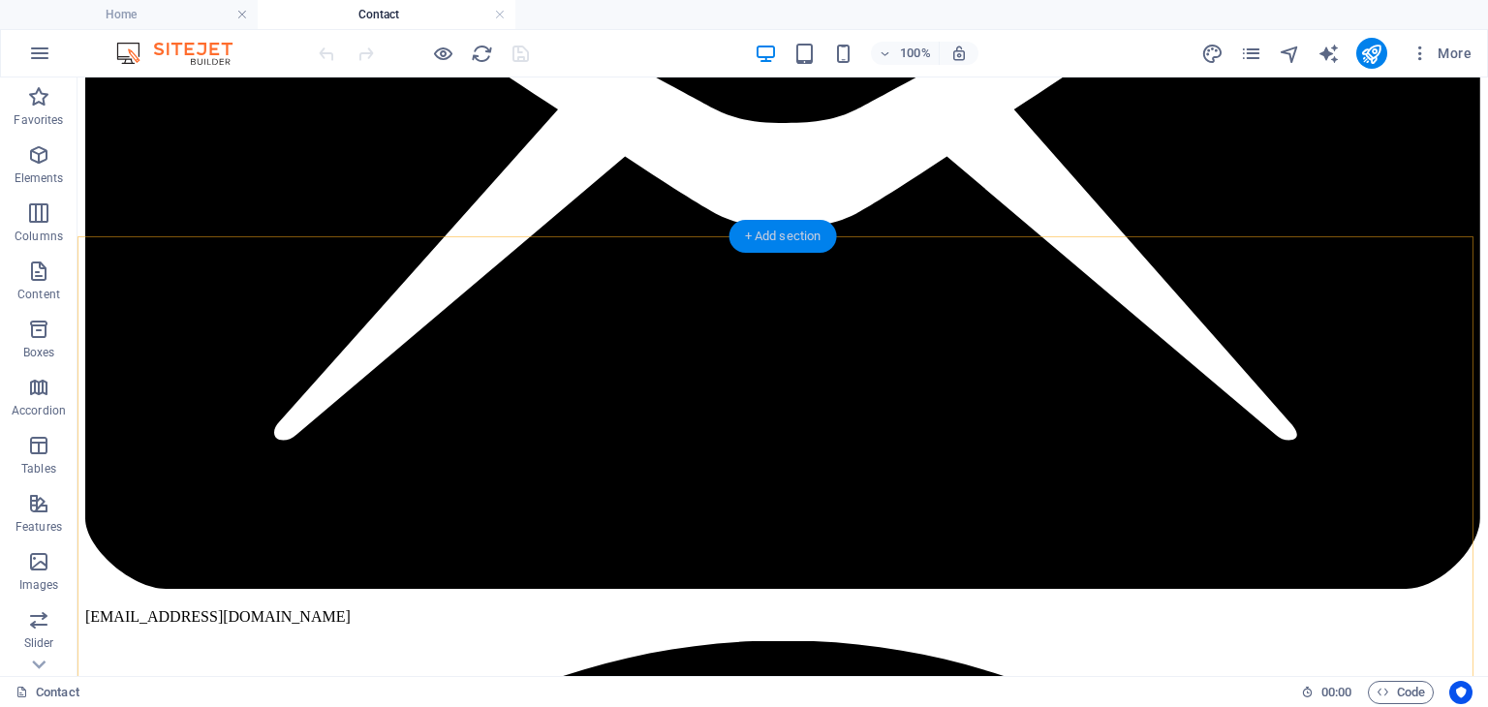
drag, startPoint x: 791, startPoint y: 234, endPoint x: 25, endPoint y: 137, distance: 771.6
click at [791, 234] on div "+ Add section" at bounding box center [784, 236] width 108 height 33
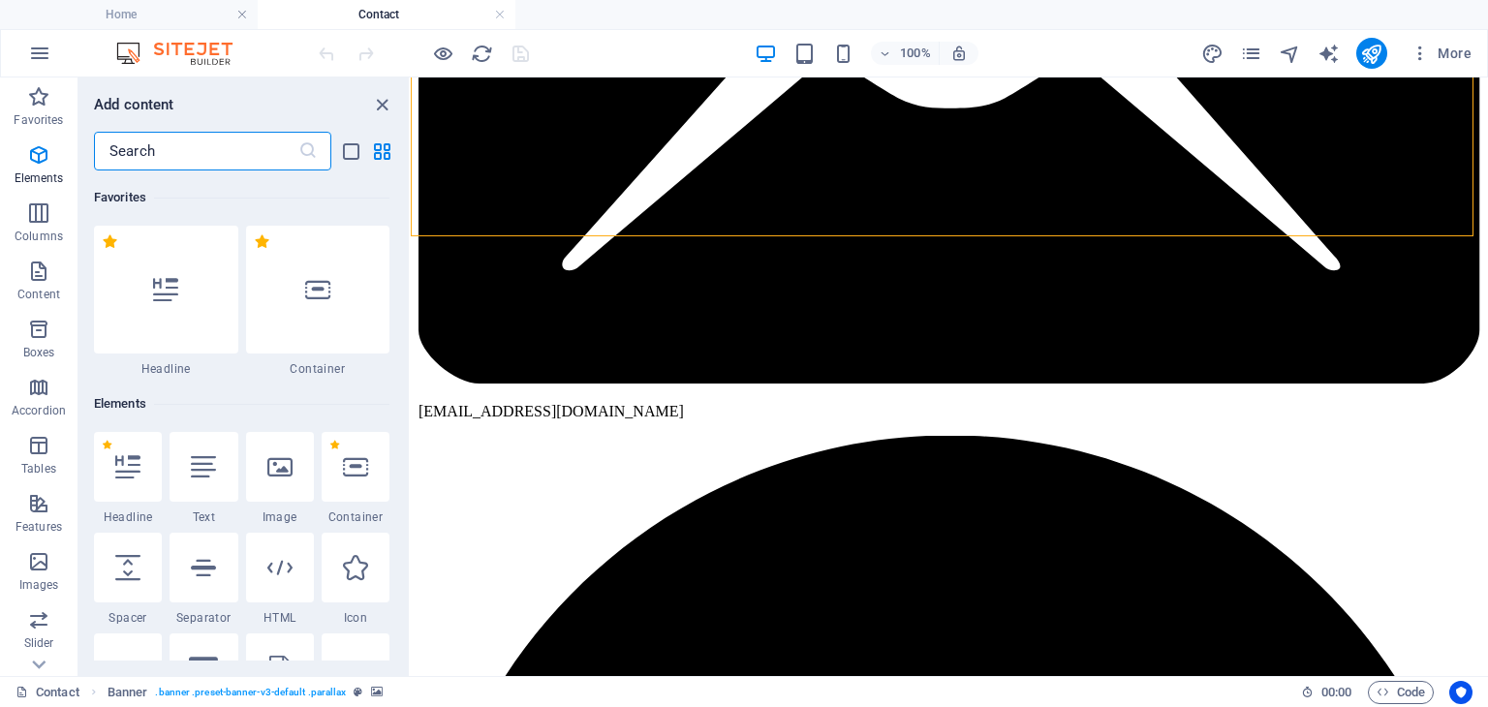
scroll to position [3390, 0]
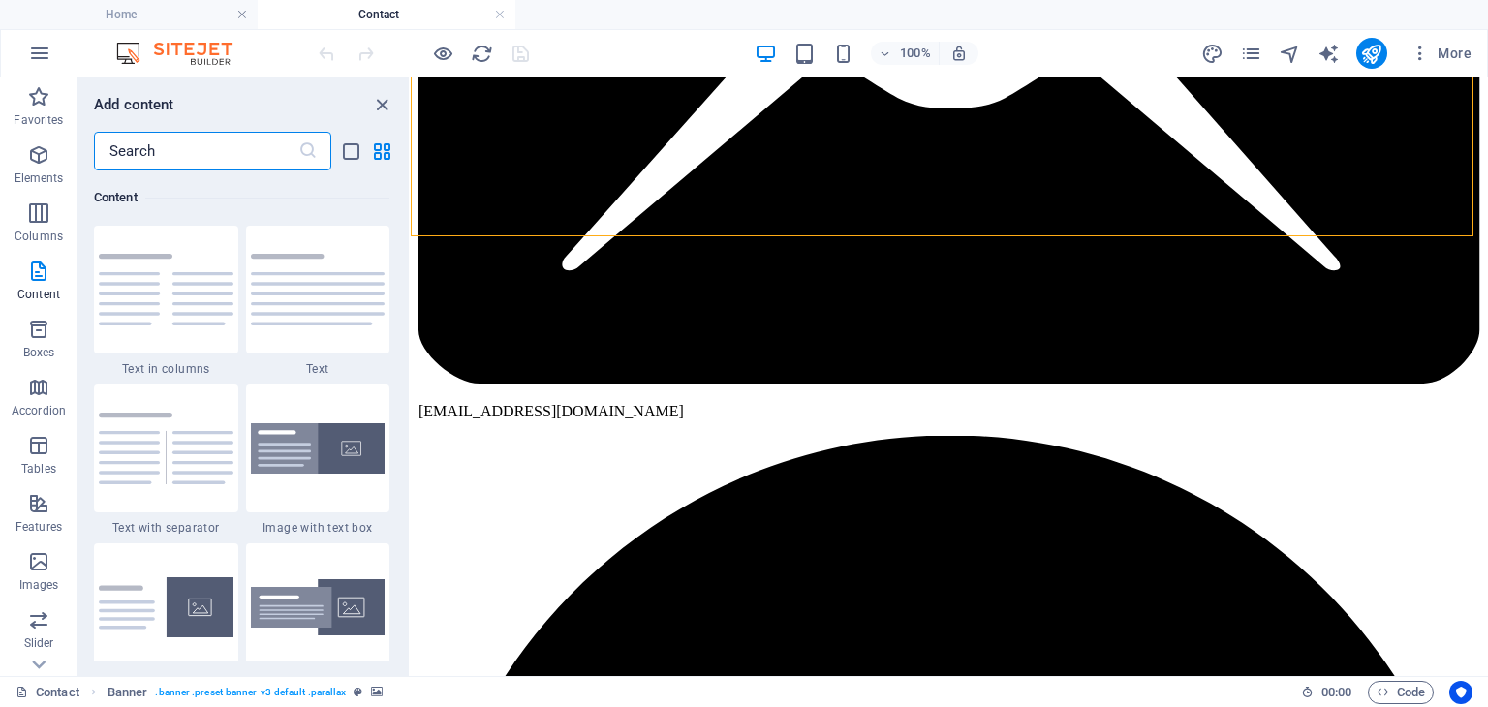
click at [176, 164] on input "text" at bounding box center [196, 151] width 204 height 39
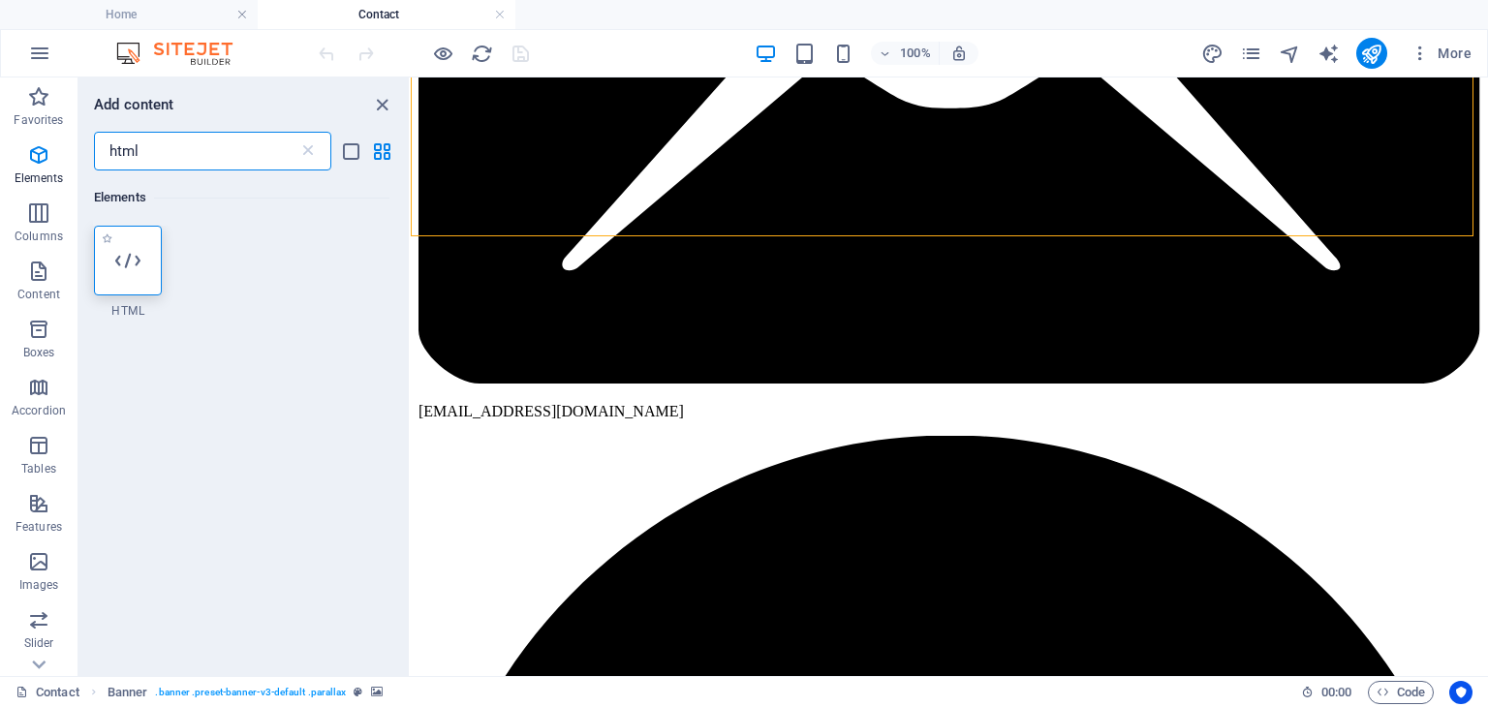
type input "html"
click at [124, 248] on icon at bounding box center [127, 260] width 25 height 25
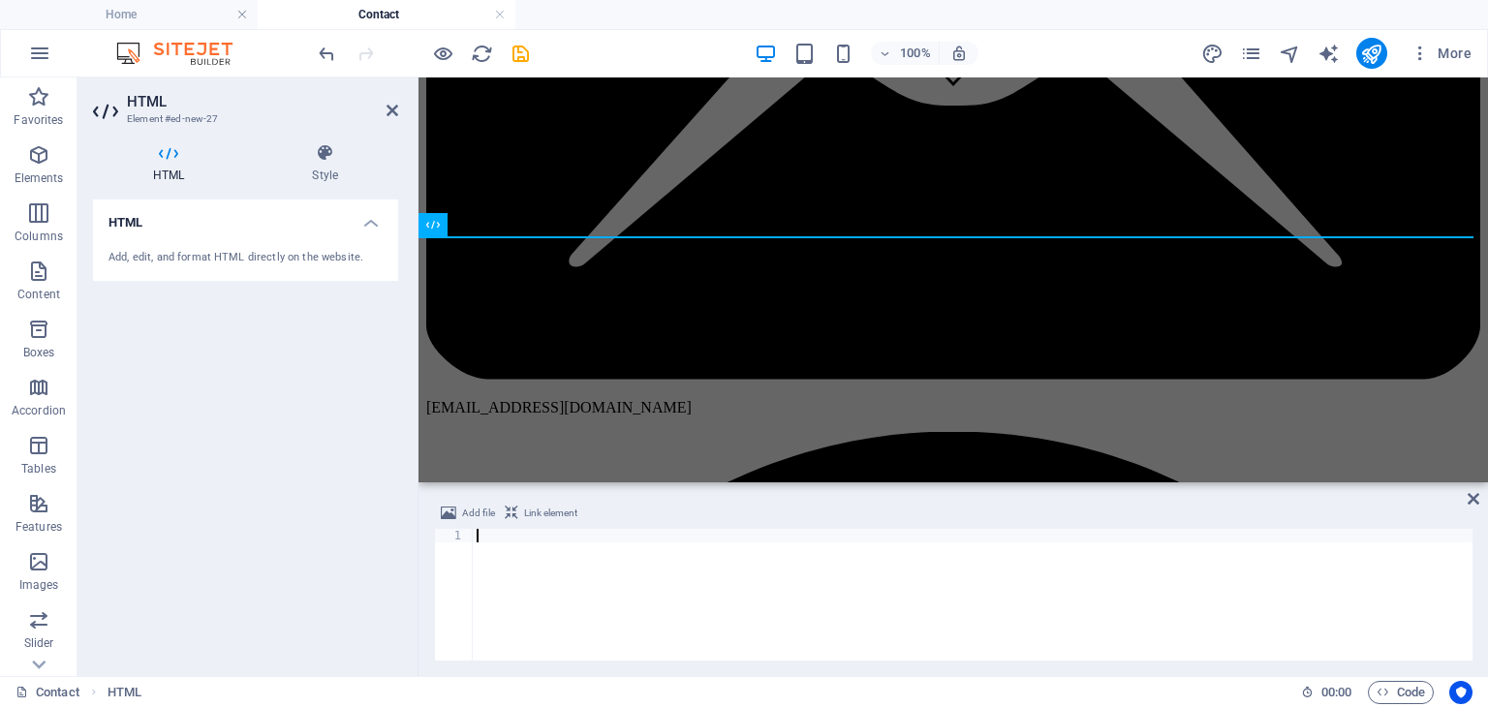
scroll to position [0, 1717]
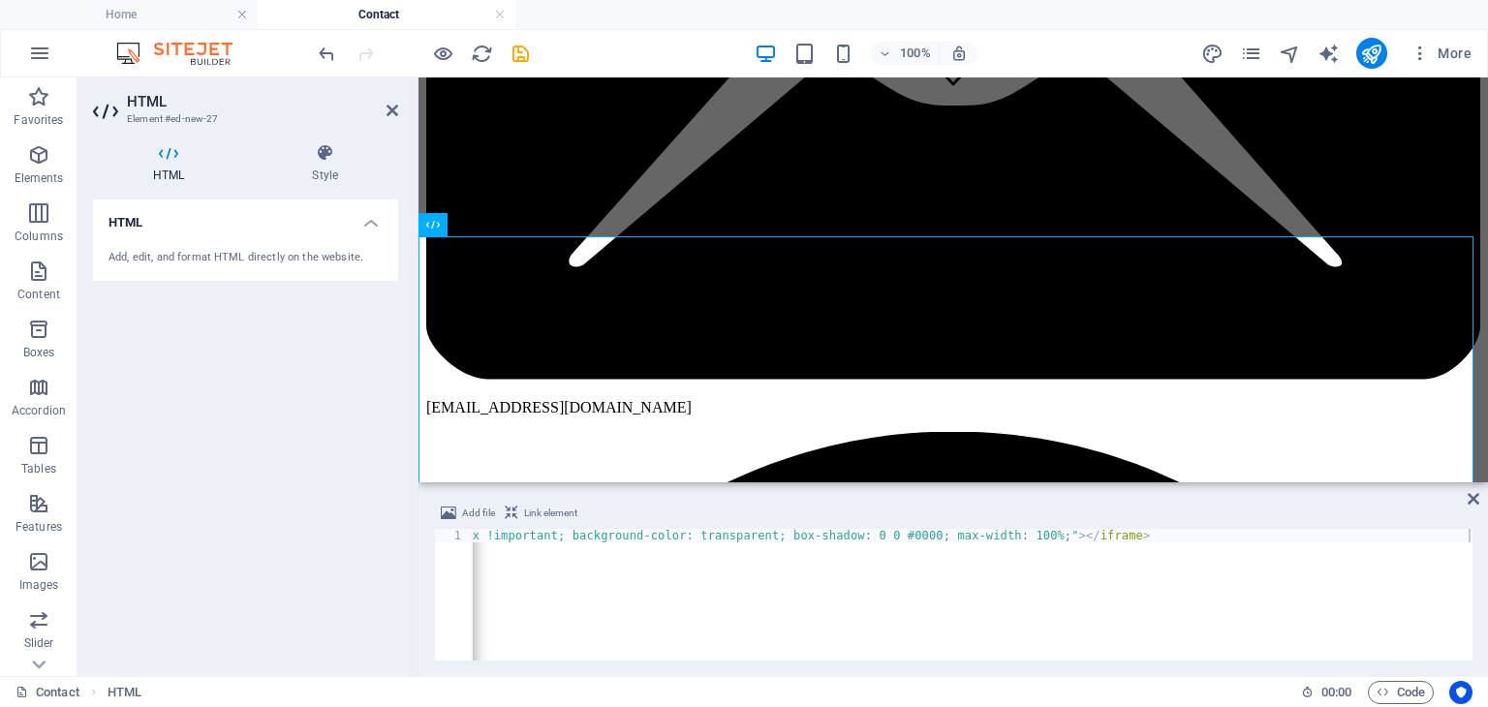
click at [810, 509] on div "Add file Link element" at bounding box center [953, 516] width 1039 height 28
click at [1474, 502] on icon at bounding box center [1474, 499] width 12 height 16
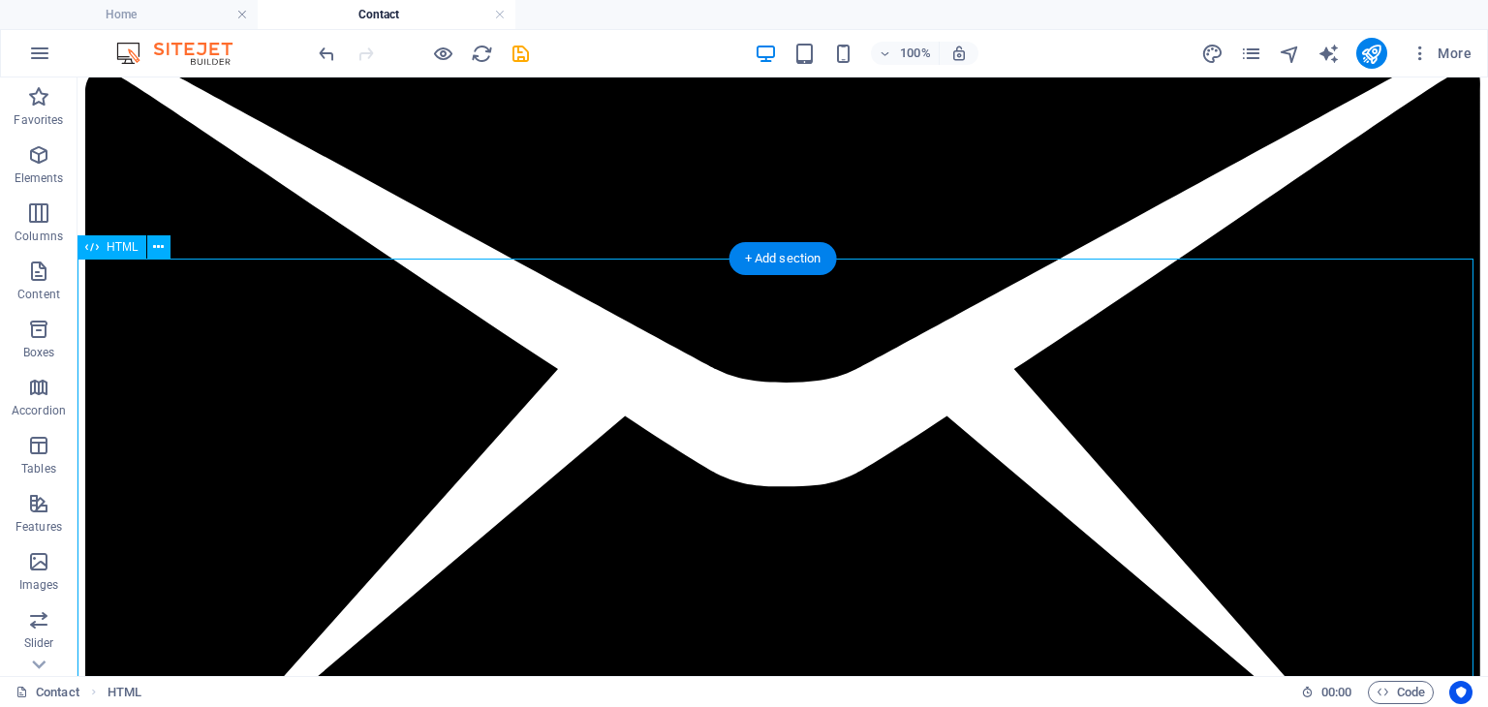
scroll to position [89, 0]
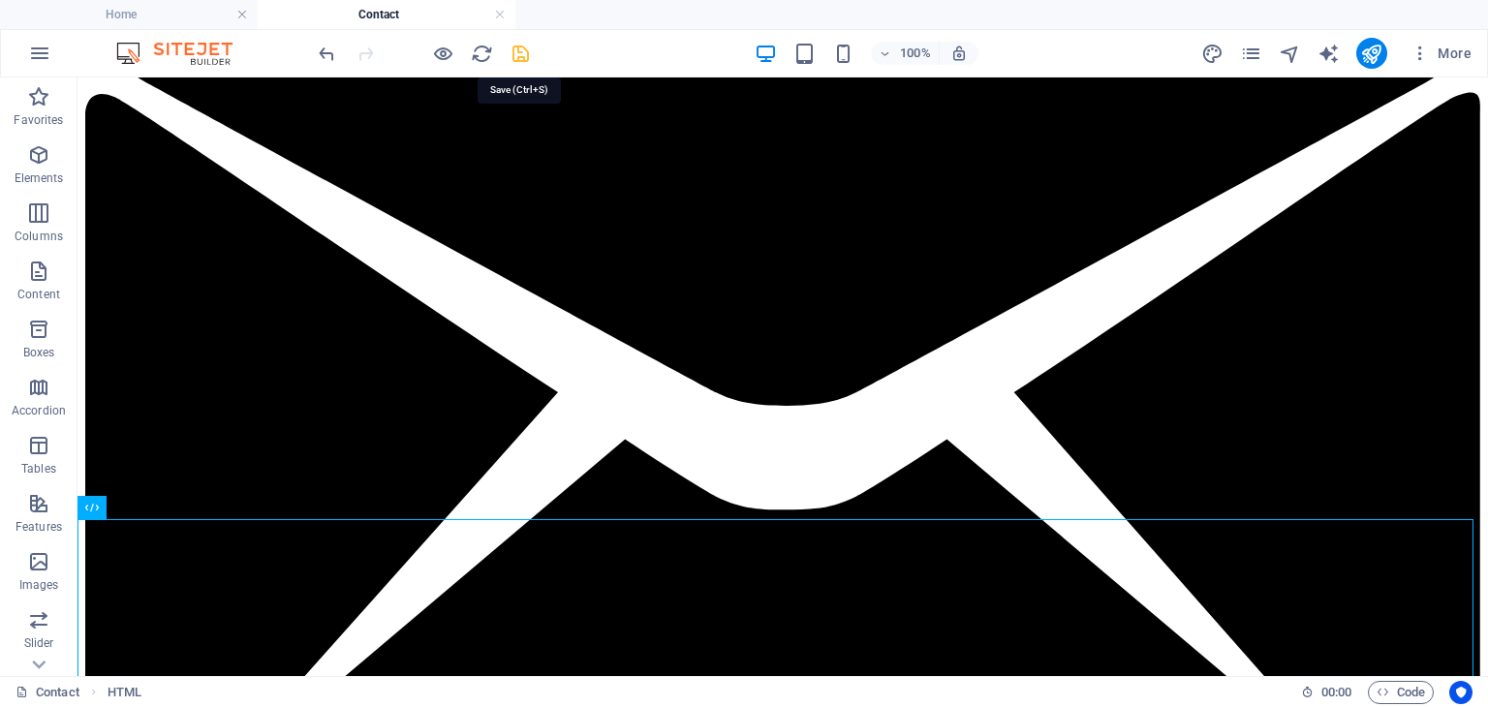
click at [512, 50] on icon "save" at bounding box center [521, 54] width 22 height 22
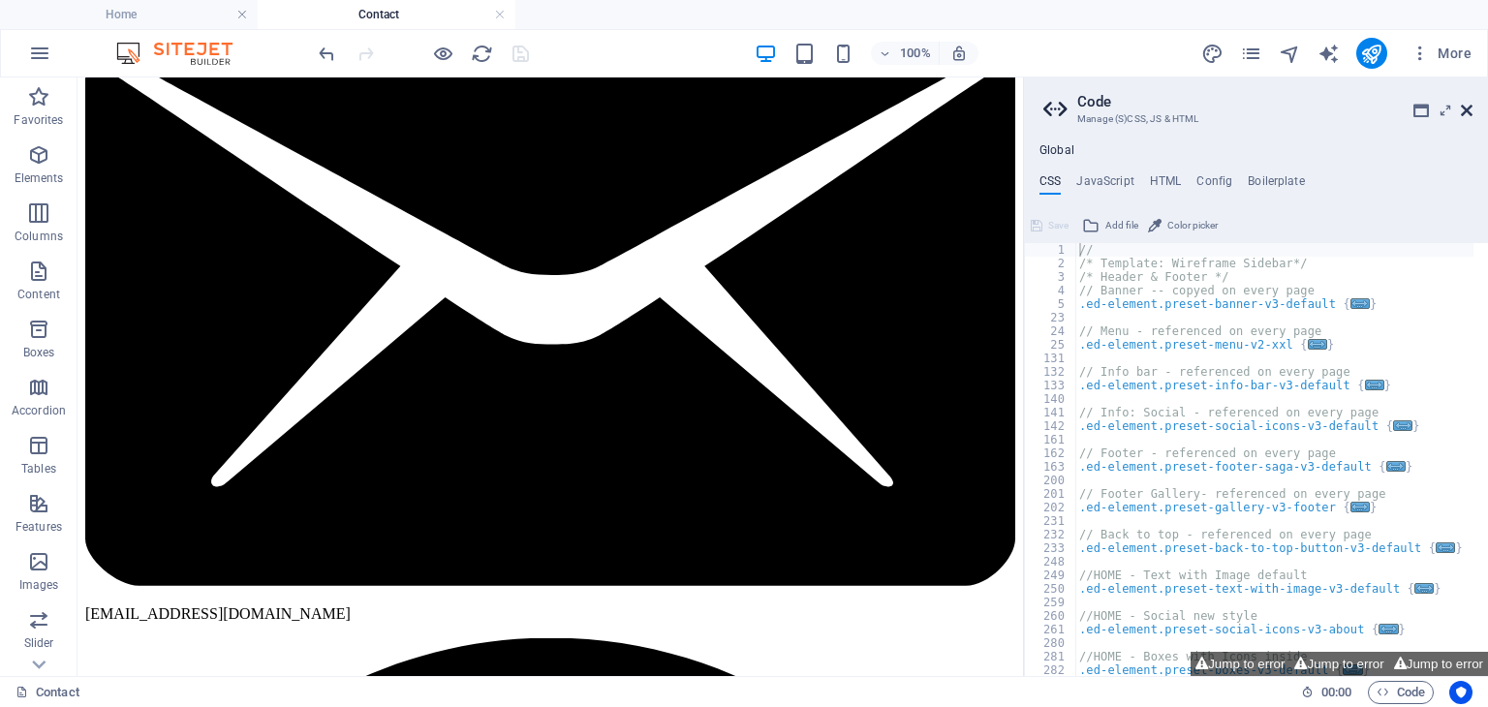
click at [1466, 108] on icon at bounding box center [1467, 111] width 12 height 16
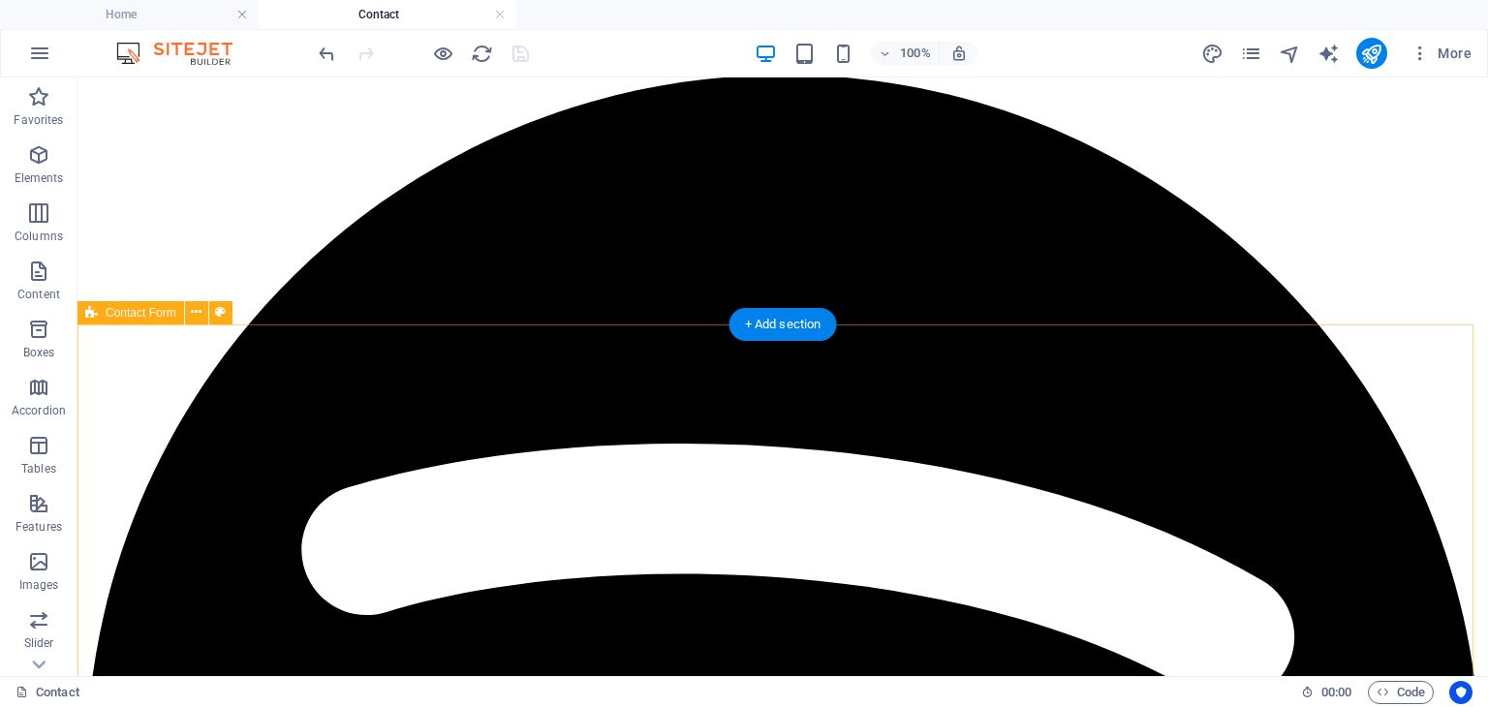
scroll to position [1000, 0]
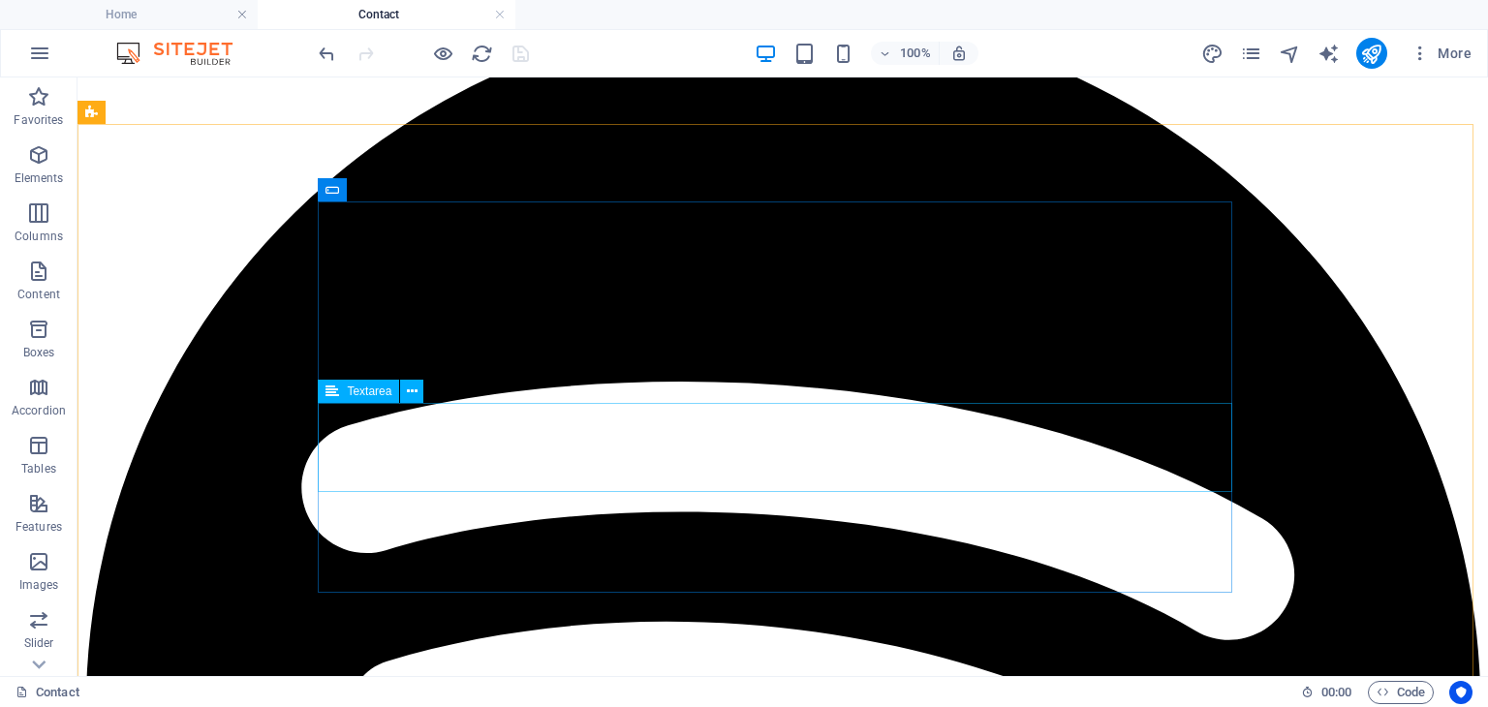
click at [371, 391] on span "Textarea" at bounding box center [369, 392] width 45 height 12
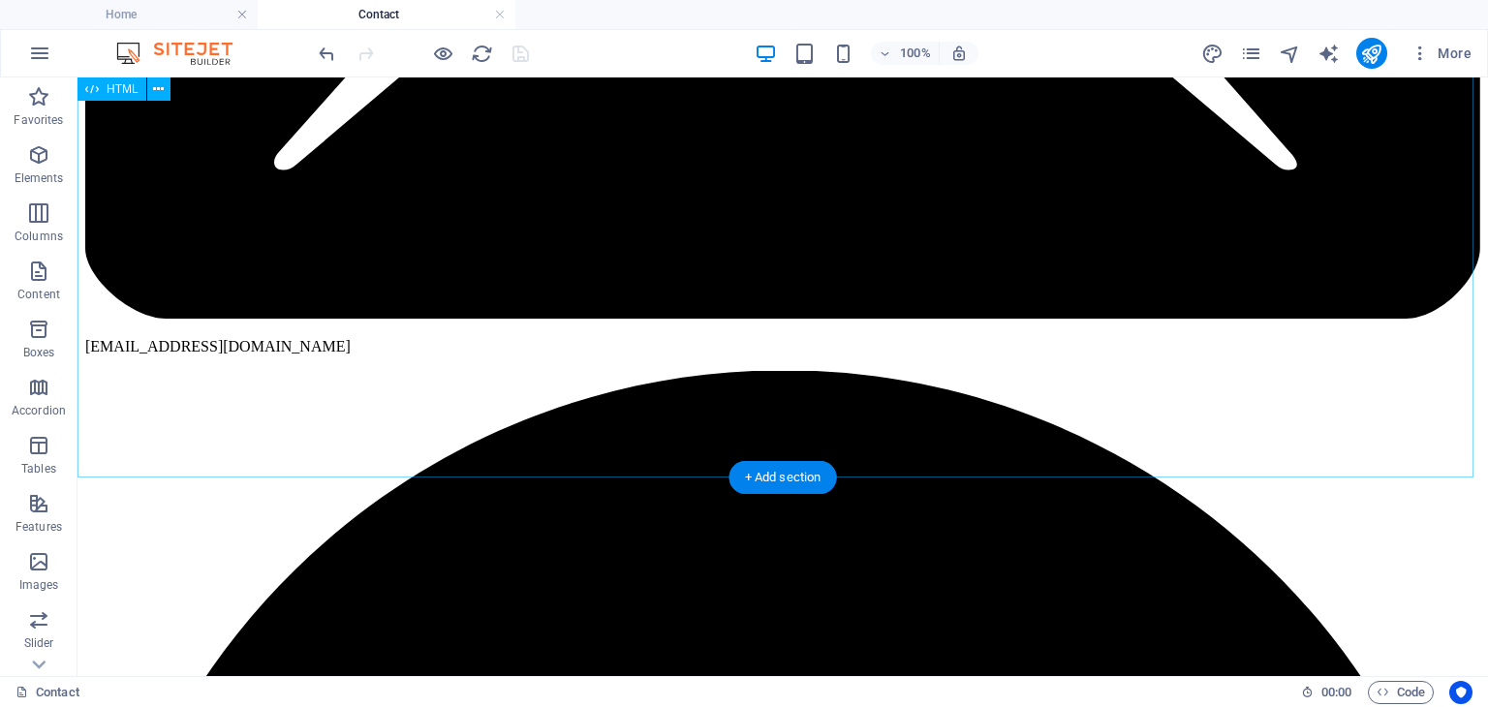
scroll to position [641, 0]
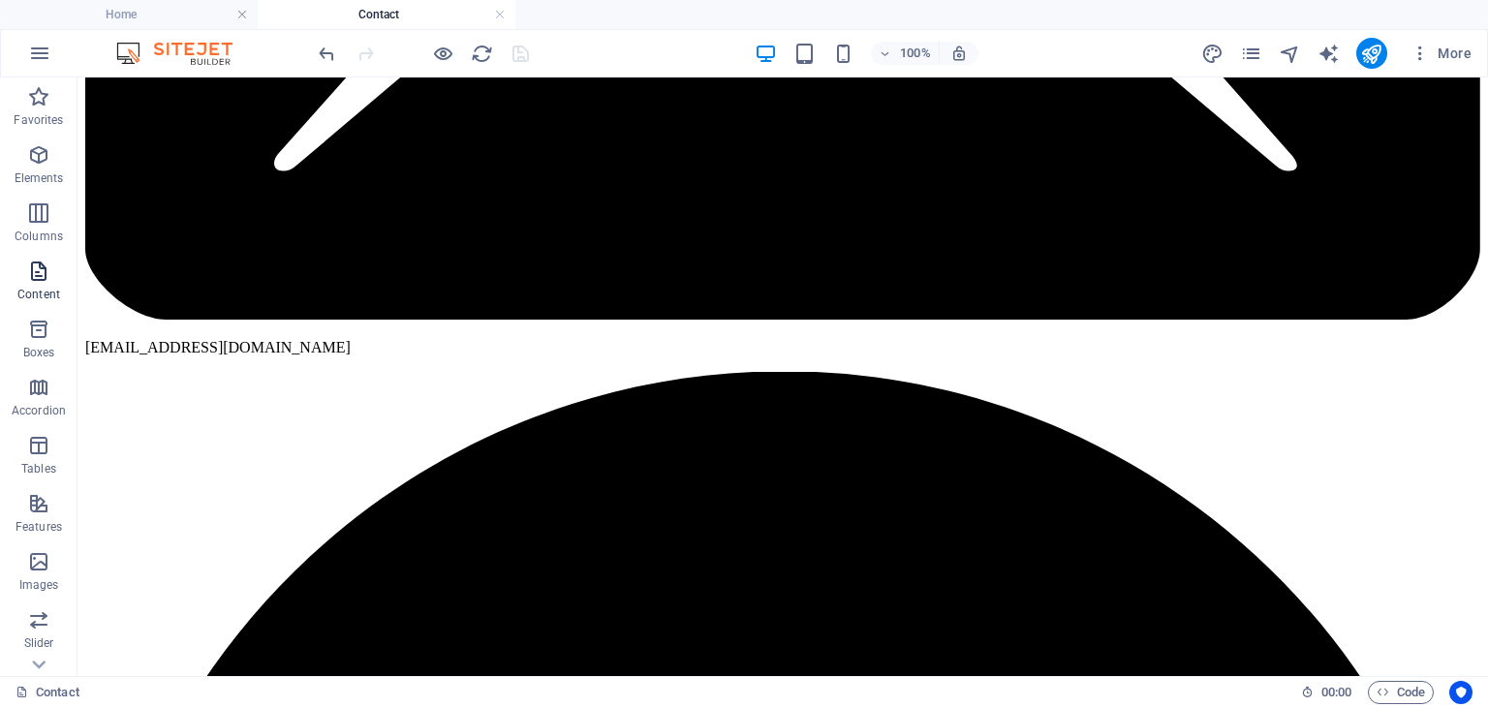
click at [42, 264] on icon "button" at bounding box center [38, 271] width 23 height 23
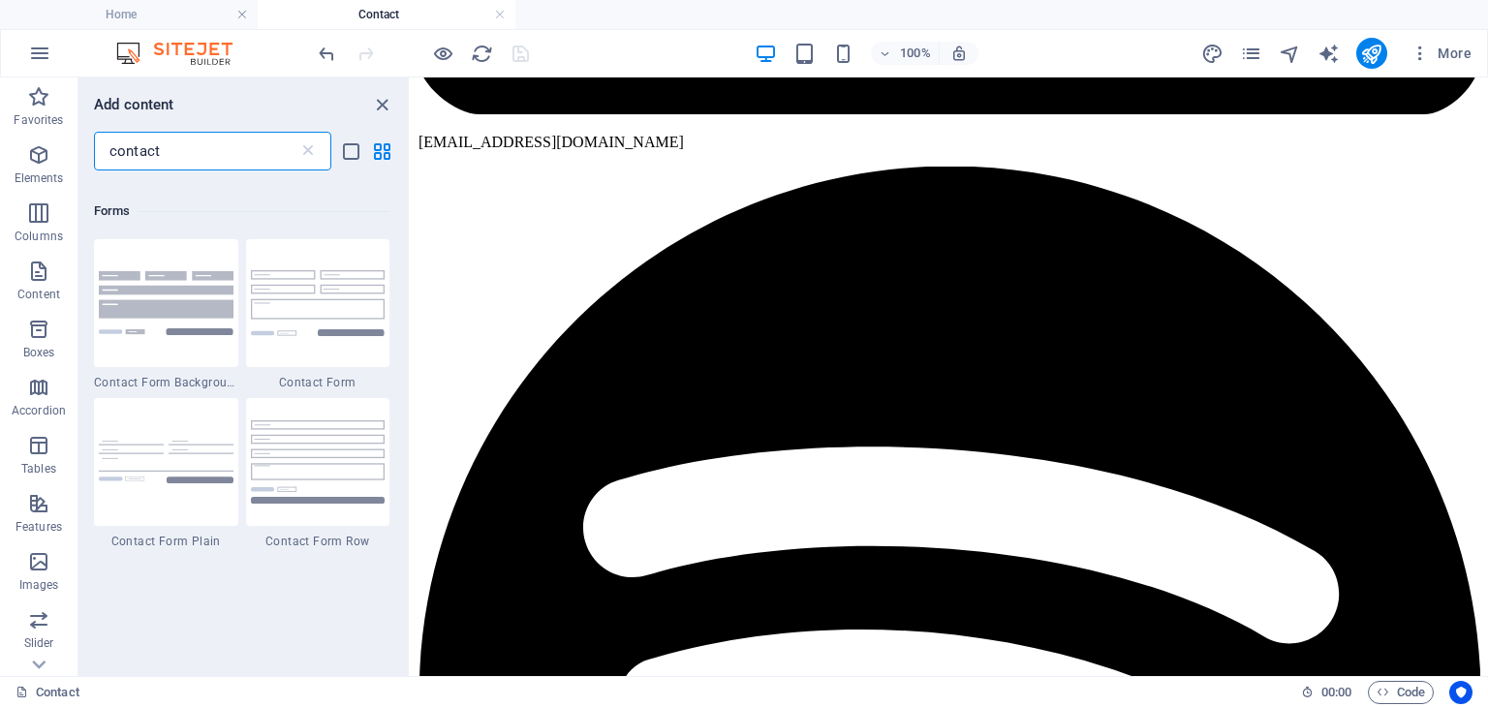
scroll to position [1348, 0]
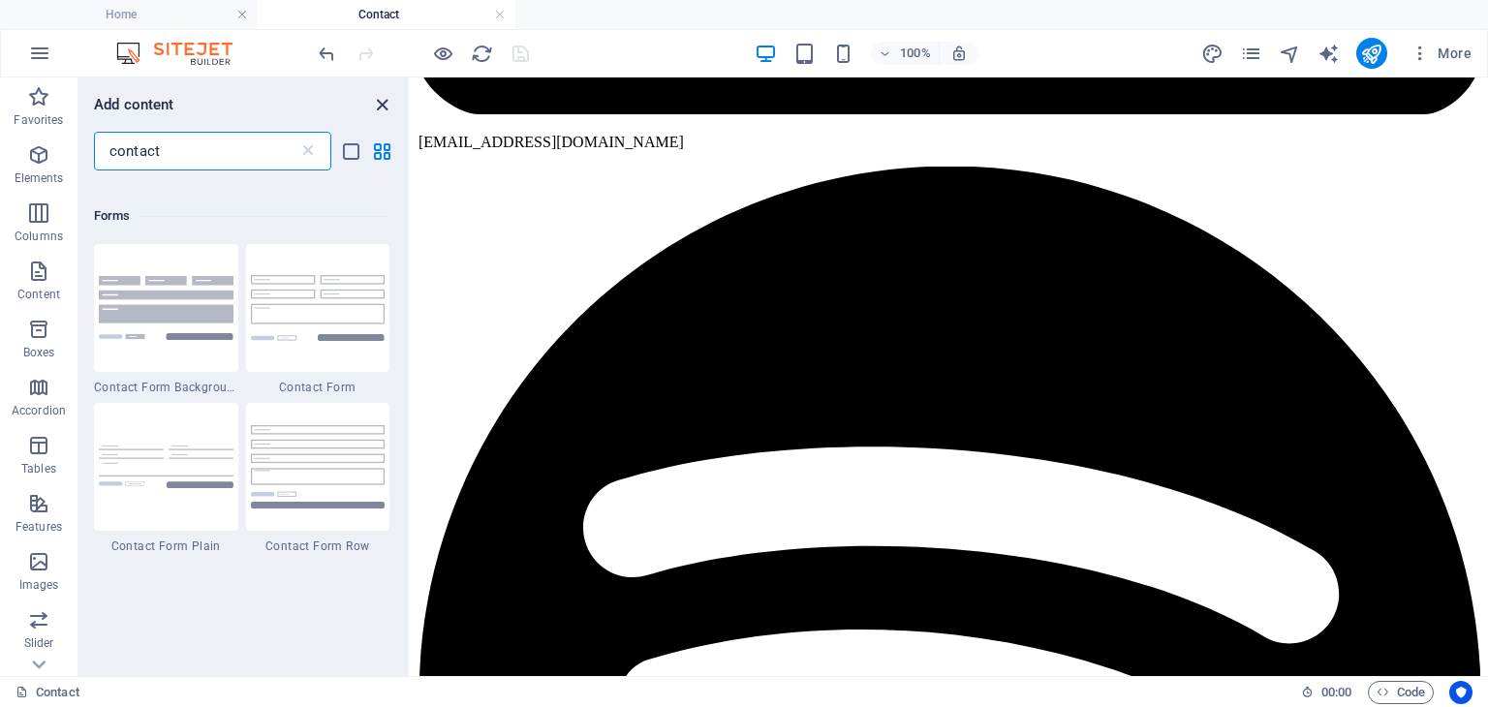
type input "contact"
click at [381, 107] on icon "close panel" at bounding box center [382, 105] width 22 height 22
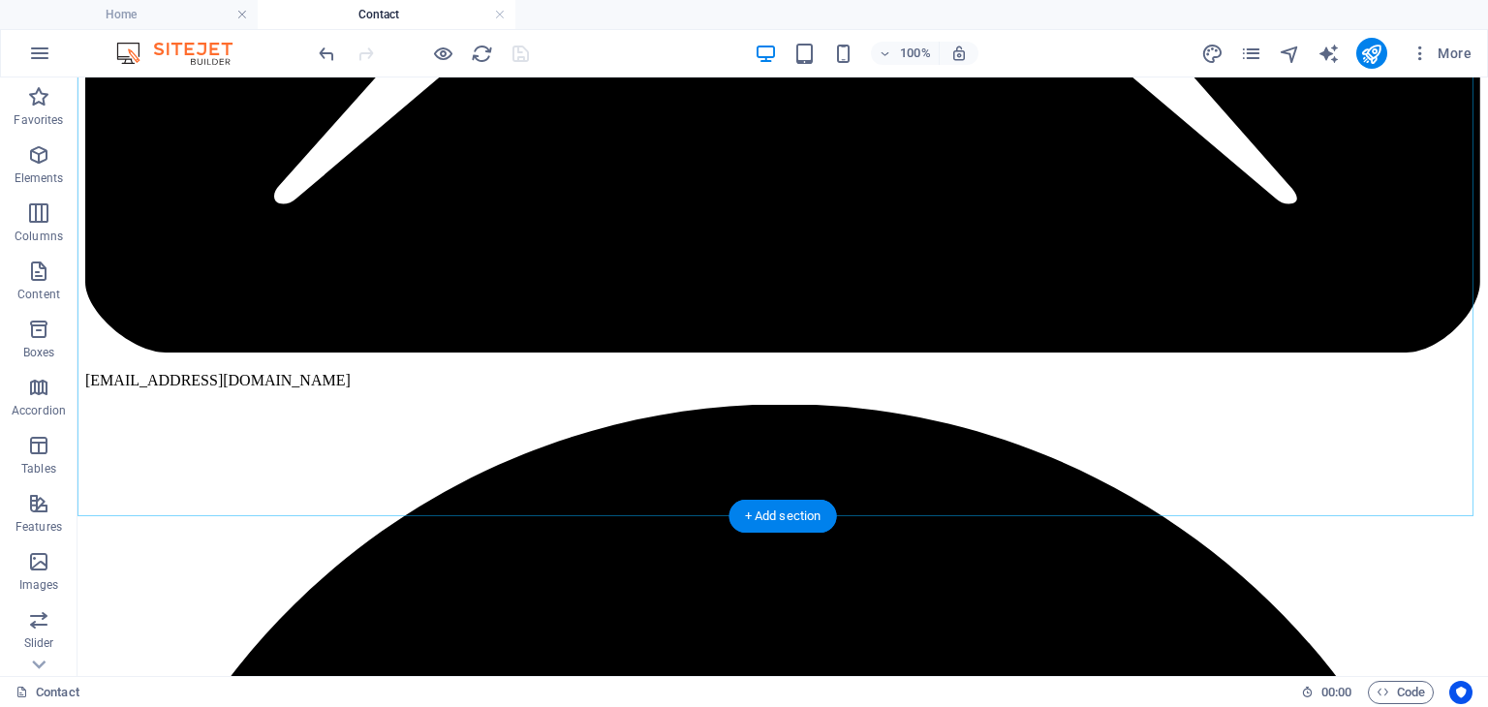
scroll to position [611, 0]
